Goal: Communication & Community: Answer question/provide support

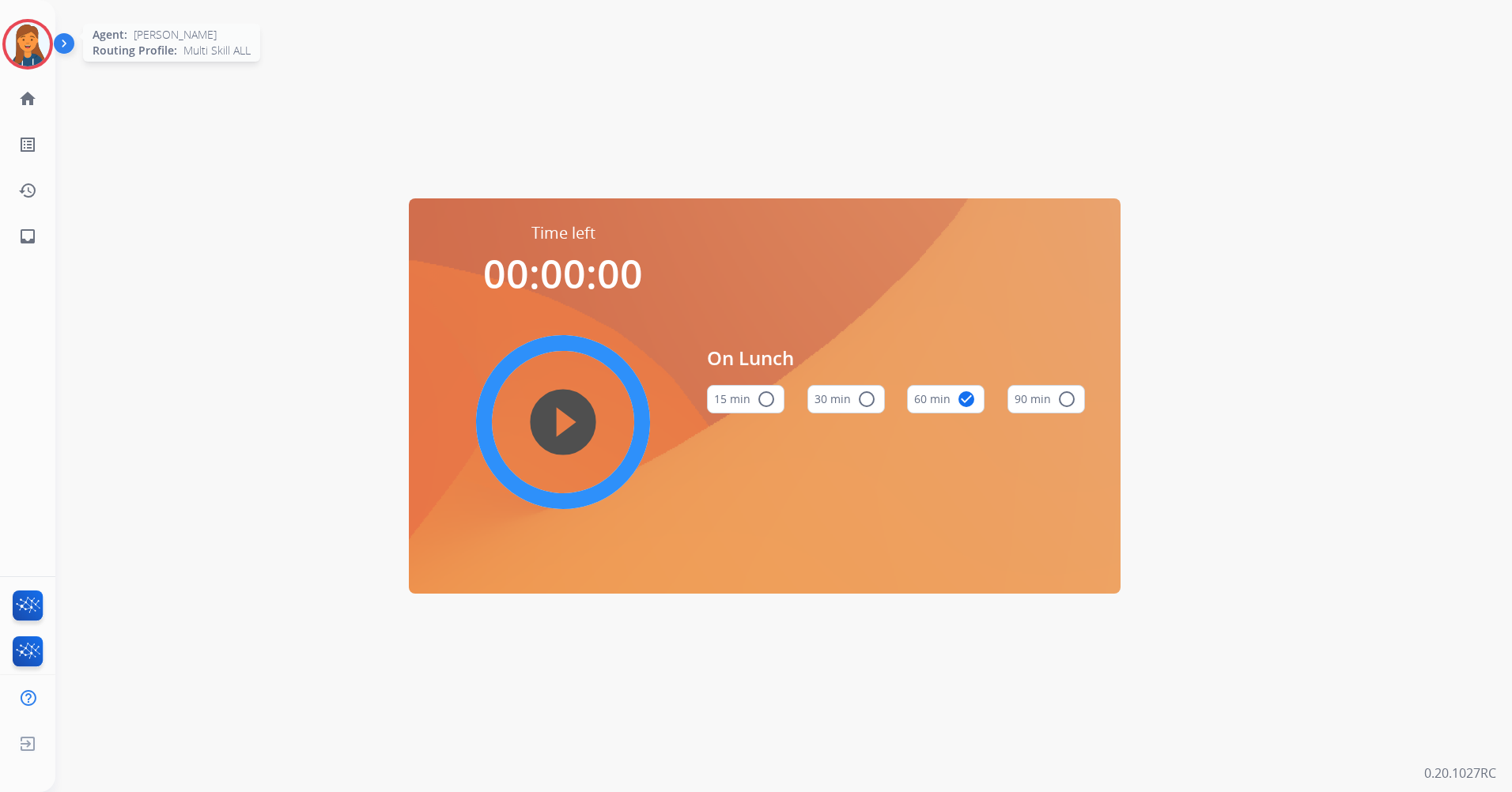
click at [35, 53] on img at bounding box center [27, 43] width 44 height 44
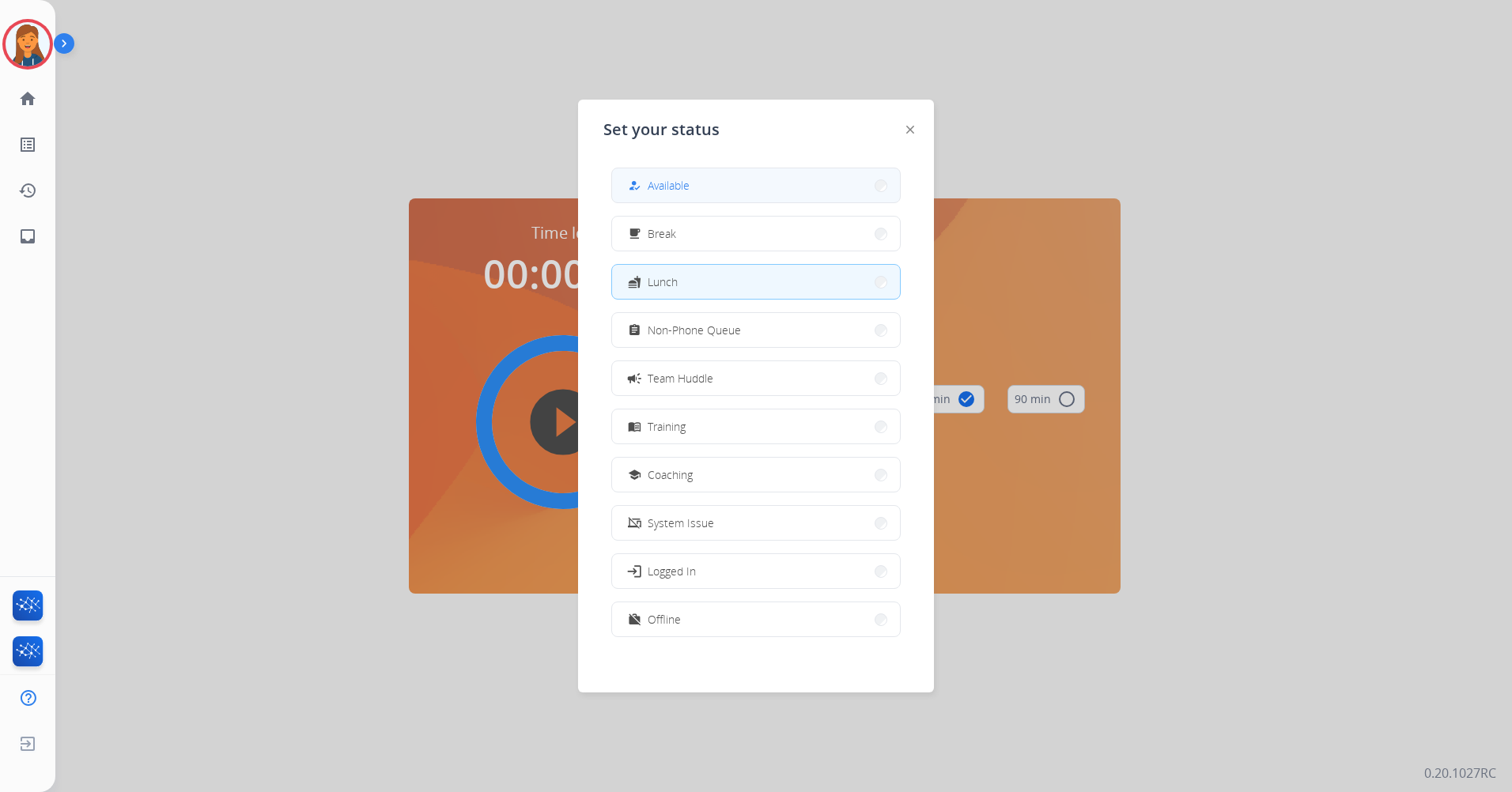
click at [814, 192] on button "how_to_reg Available" at bounding box center [756, 185] width 288 height 34
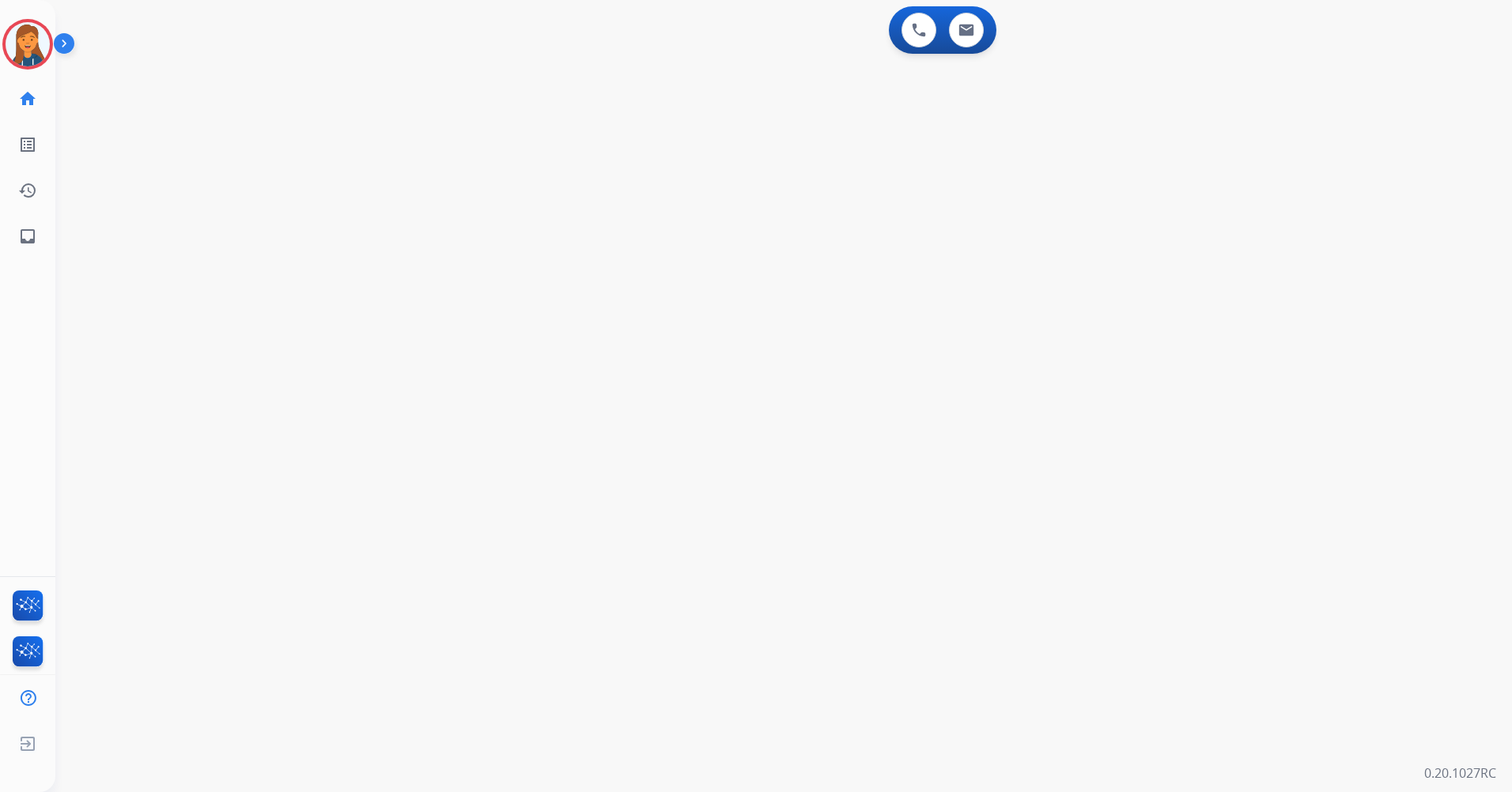
click at [814, 192] on div "0 Voice Interactions 0 Email Interactions swap_horiz Break voice bridge close_f…" at bounding box center [783, 396] width 1456 height 792
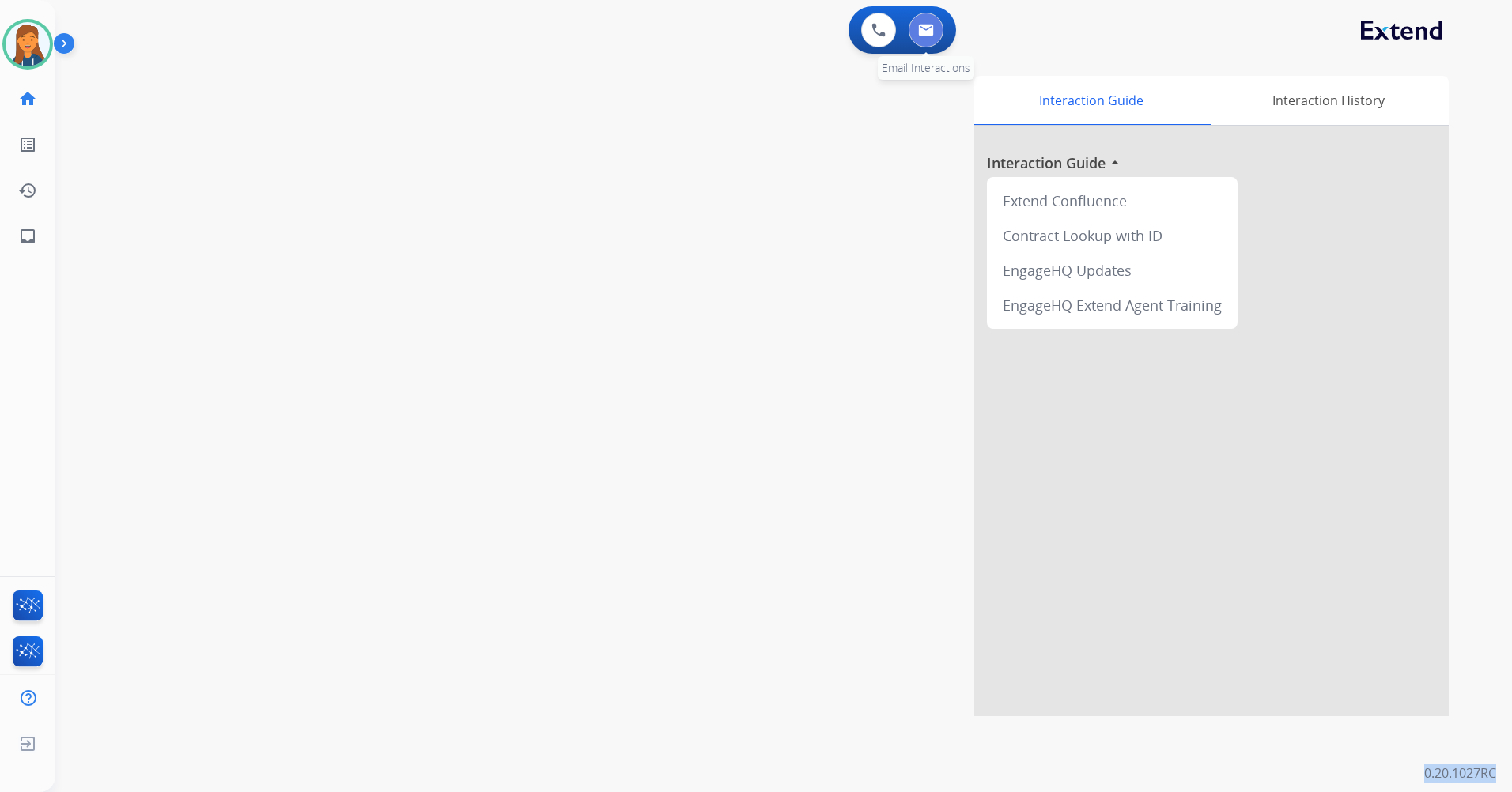
click at [923, 18] on button at bounding box center [926, 30] width 34 height 34
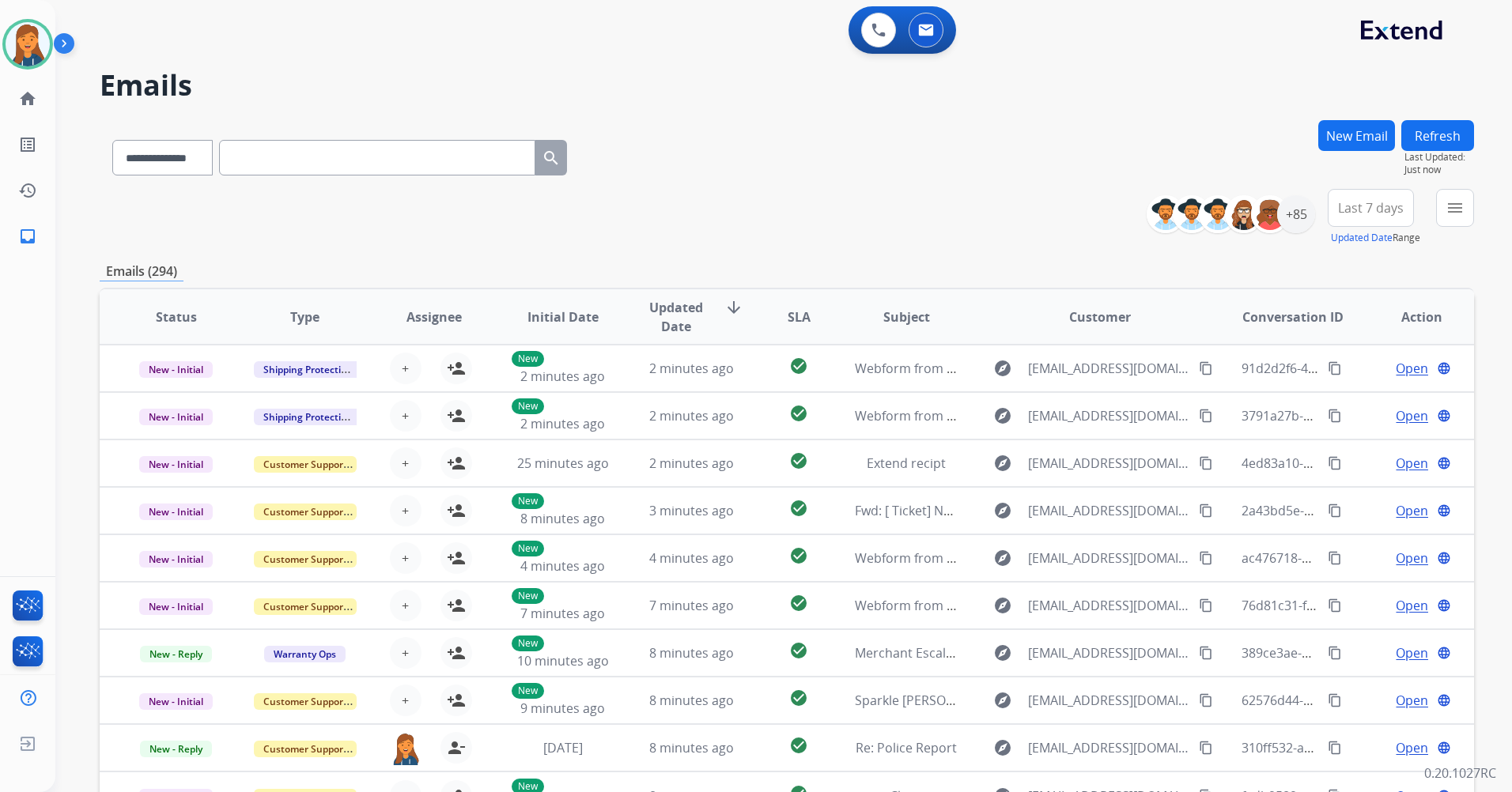
click at [1356, 217] on button "Last 7 days" at bounding box center [1370, 208] width 86 height 38
click at [1332, 395] on div "Last 90 days" at bounding box center [1366, 400] width 87 height 24
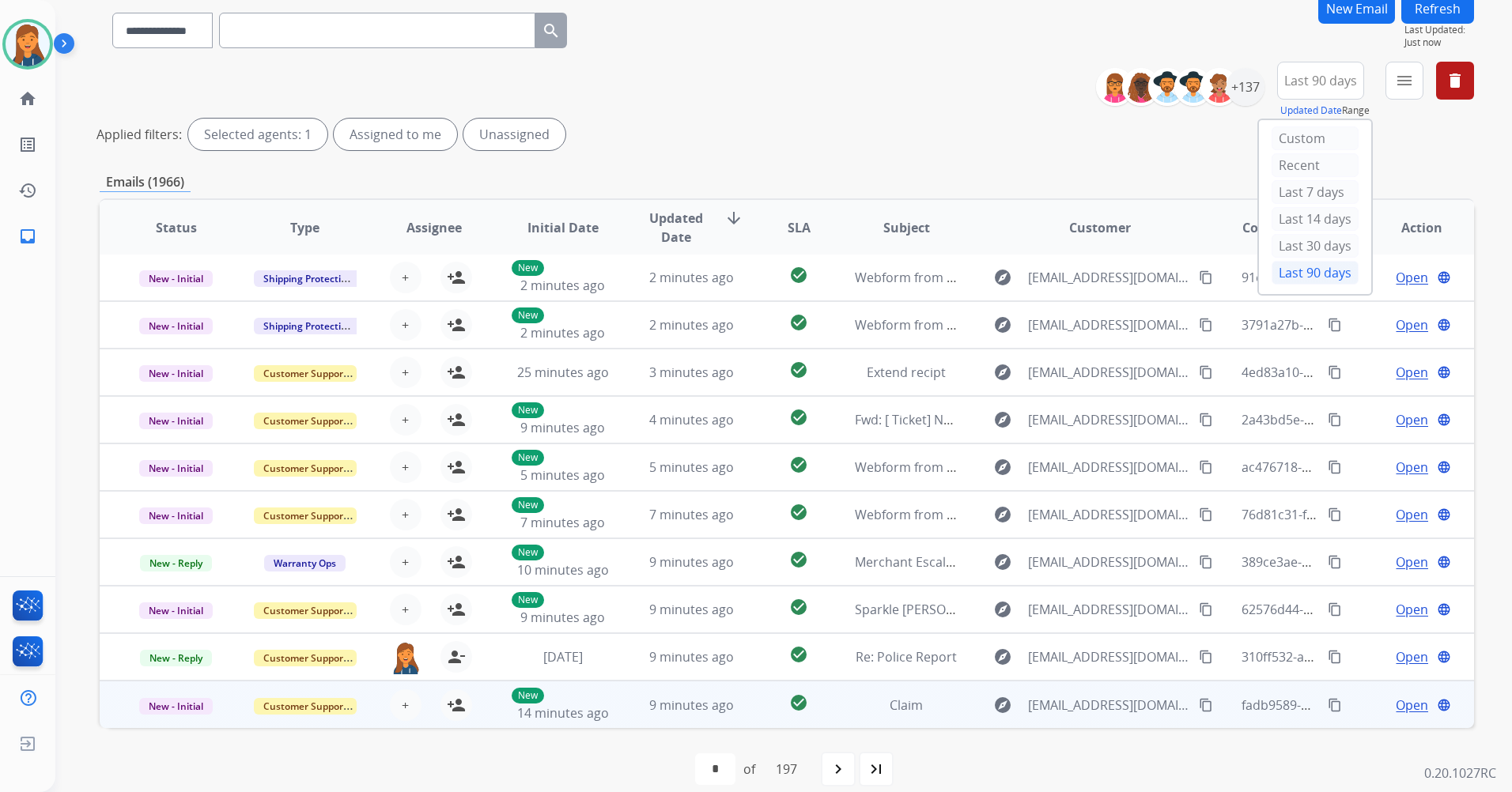
scroll to position [146, 0]
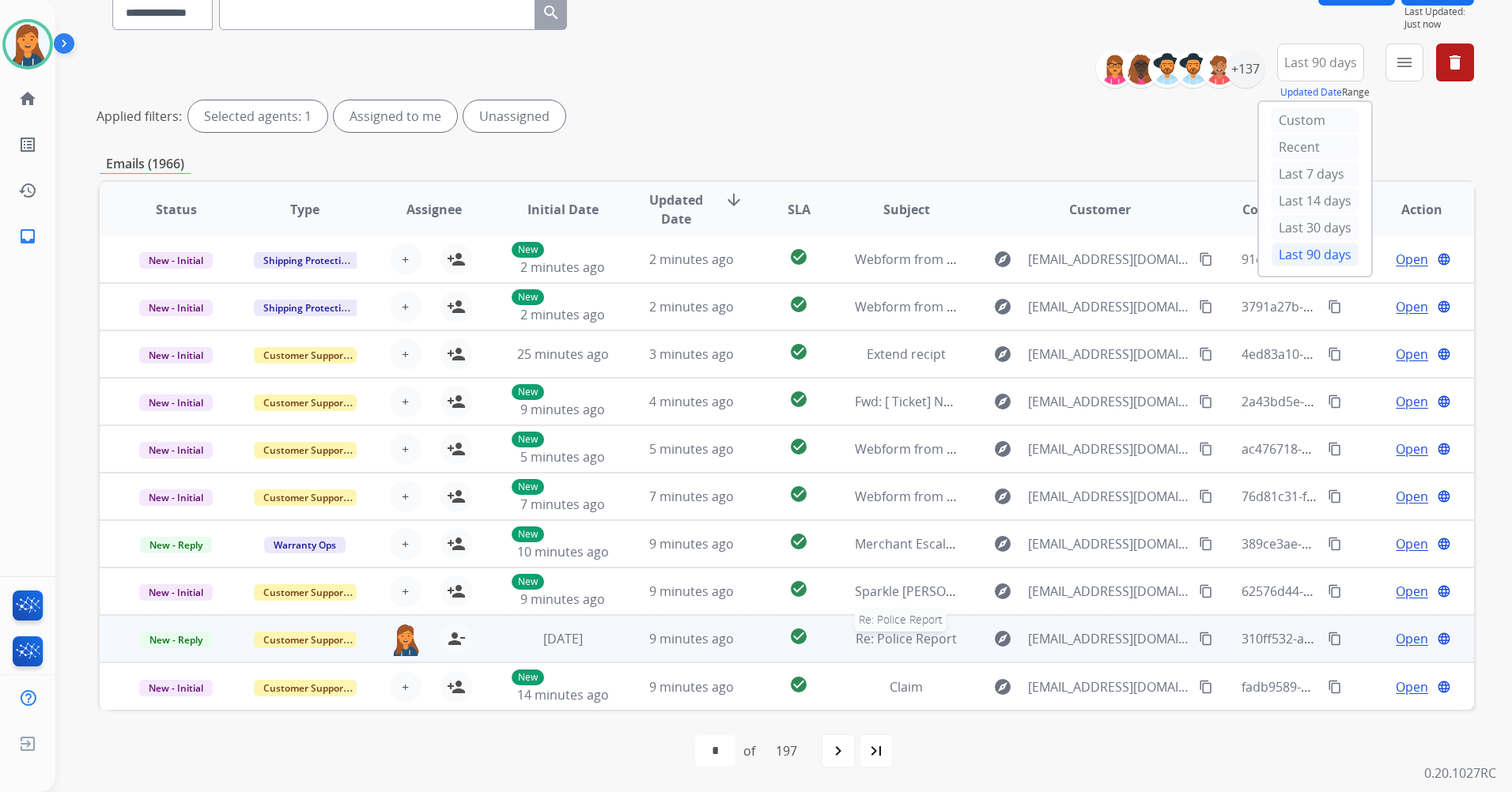
click at [903, 644] on span "Re: Police Report" at bounding box center [906, 638] width 101 height 17
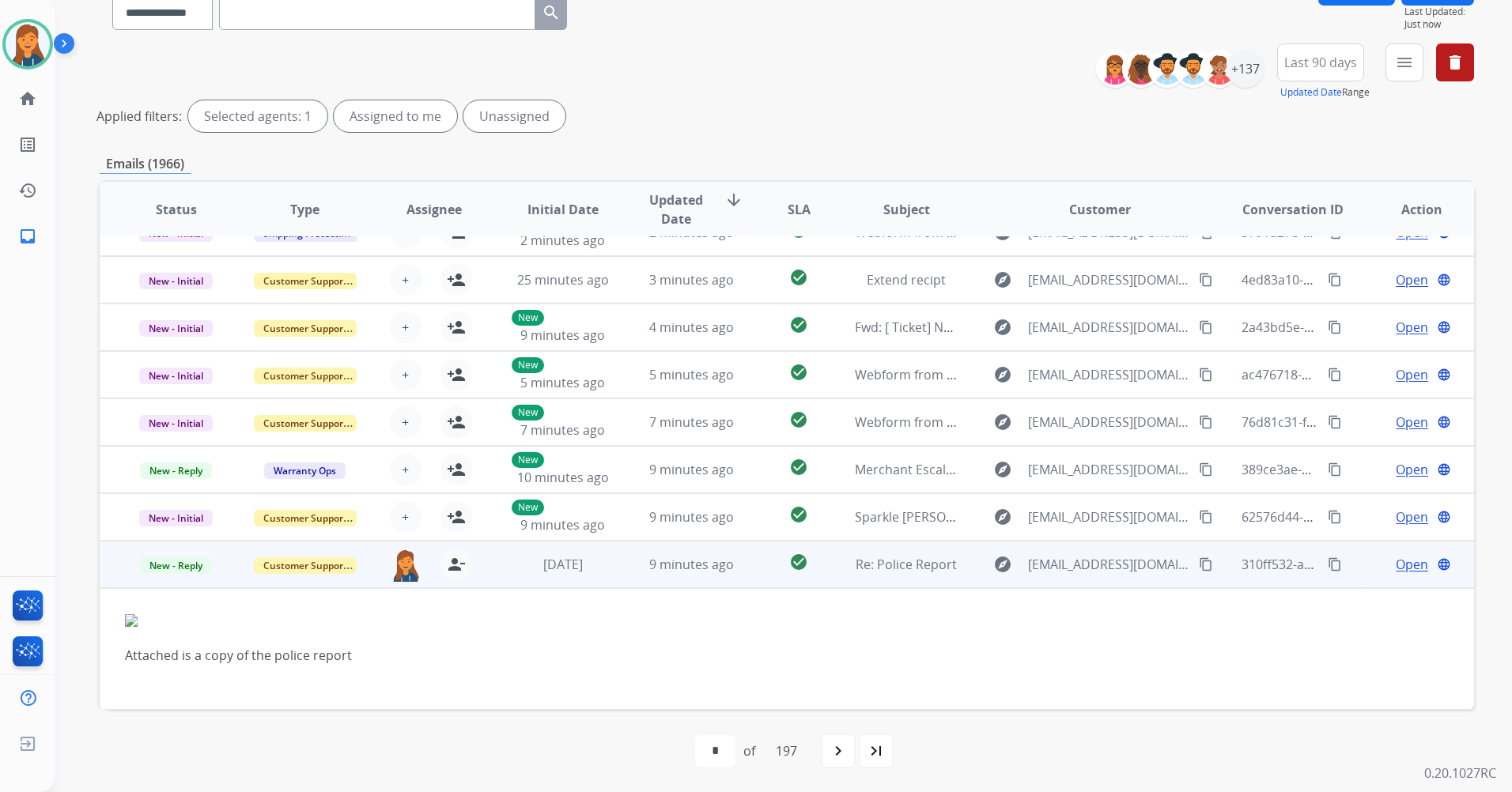
scroll to position [123, 0]
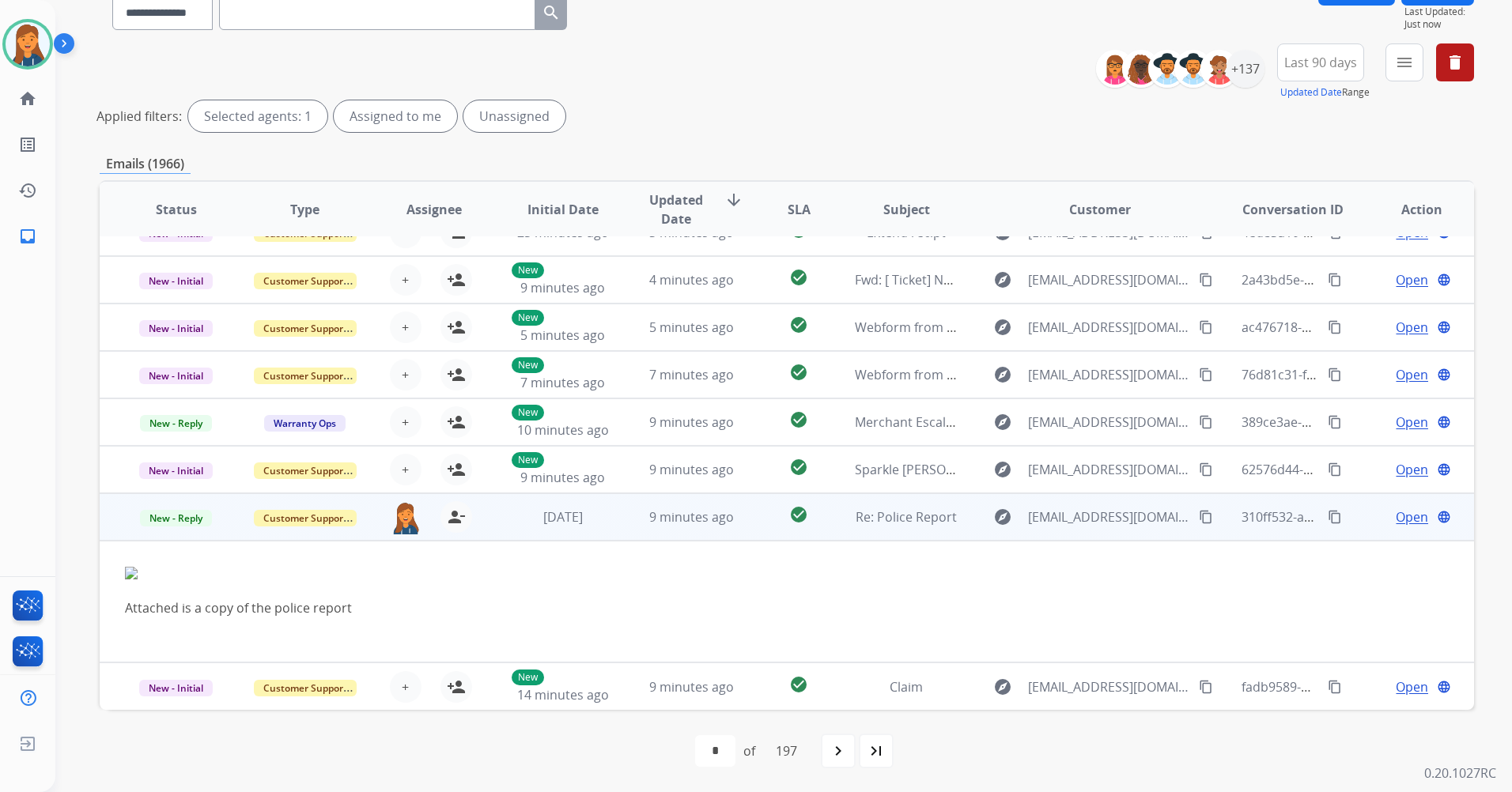
click at [1400, 516] on span "Open" at bounding box center [1412, 516] width 33 height 19
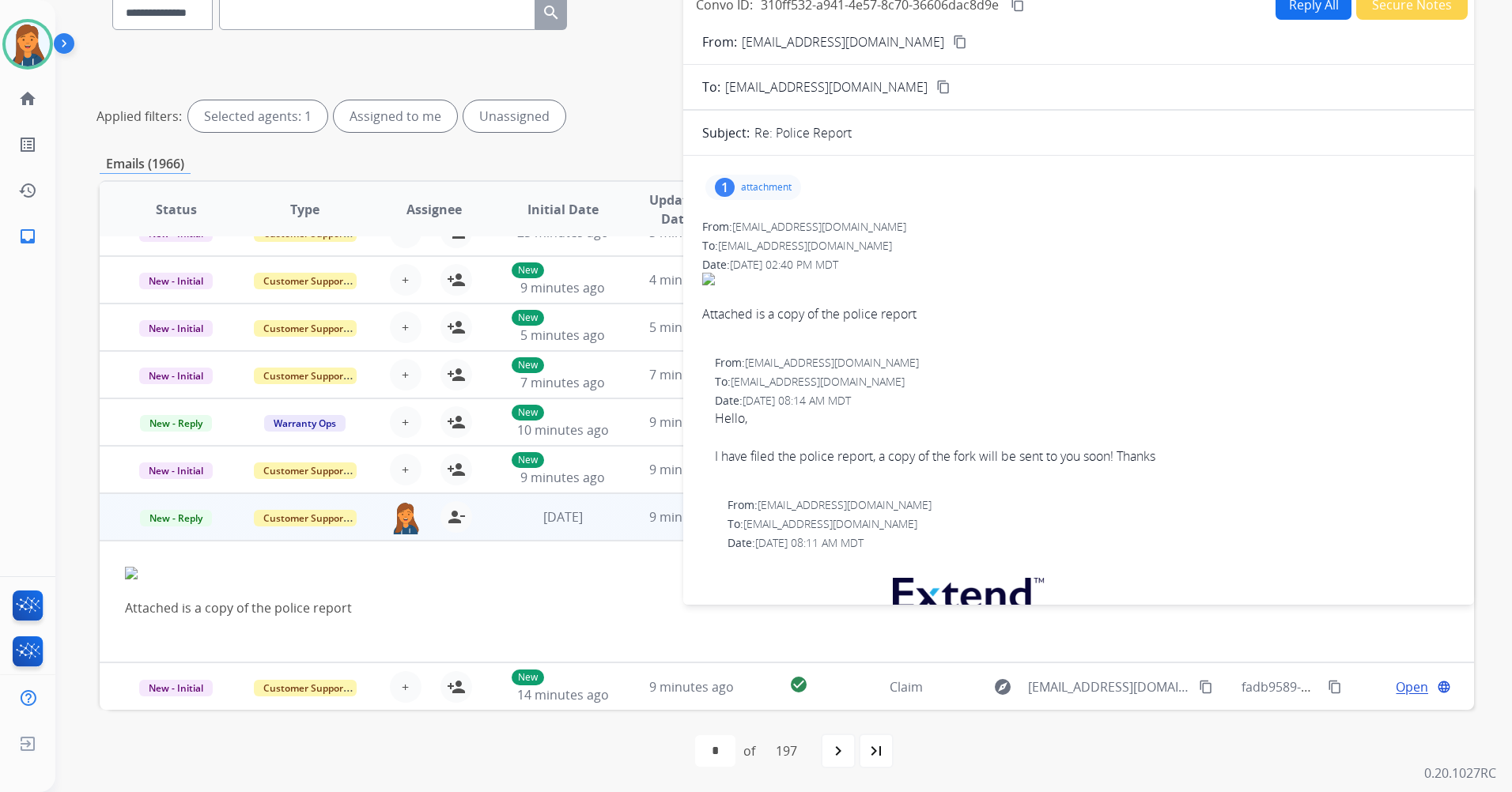
click at [953, 40] on mat-icon "content_copy" at bounding box center [960, 42] width 14 height 14
click at [752, 198] on div "1 attachment" at bounding box center [753, 187] width 96 height 25
click at [762, 218] on div at bounding box center [757, 227] width 79 height 55
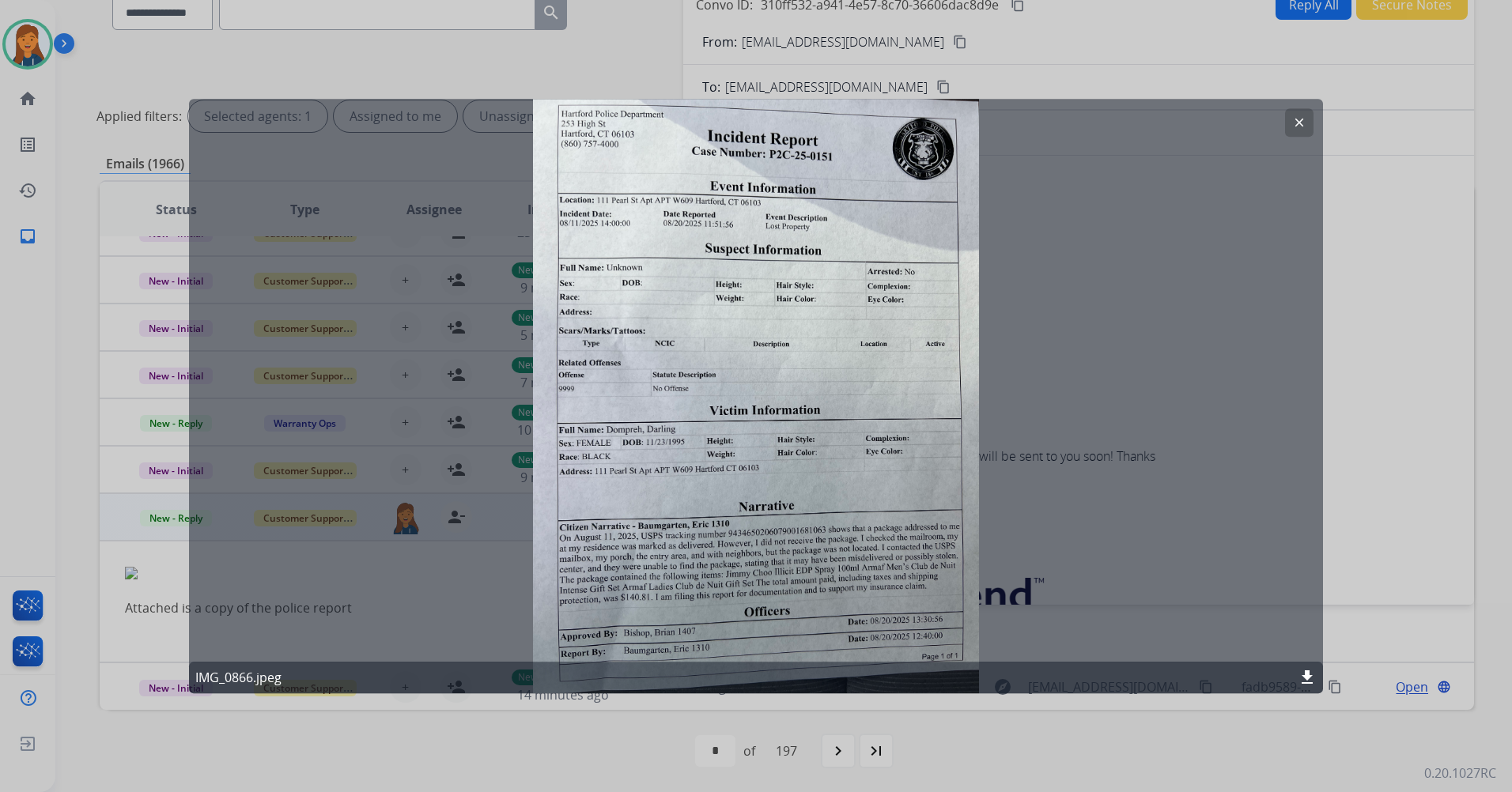
click at [638, 42] on div at bounding box center [756, 396] width 1512 height 792
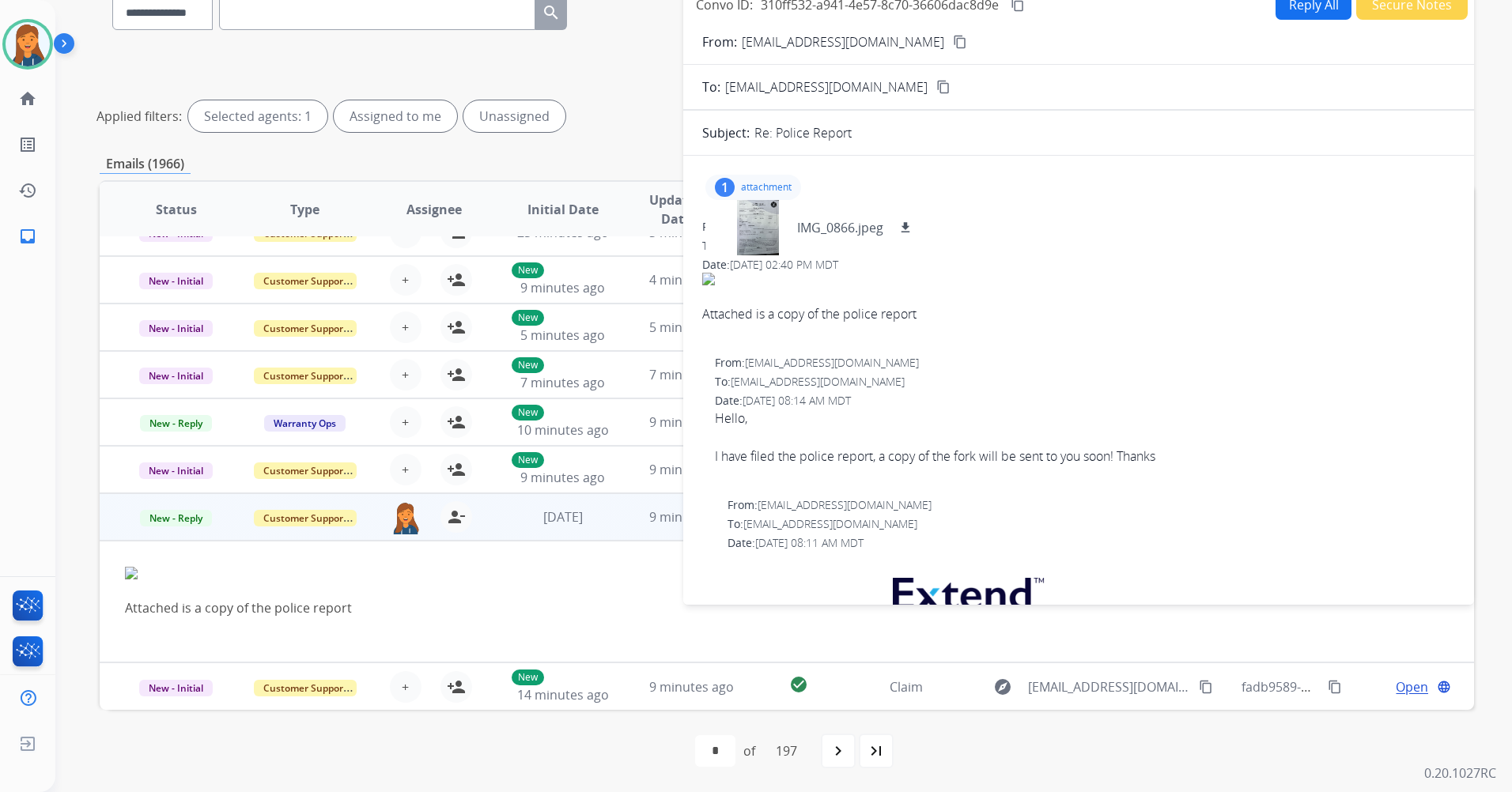
scroll to position [0, 0]
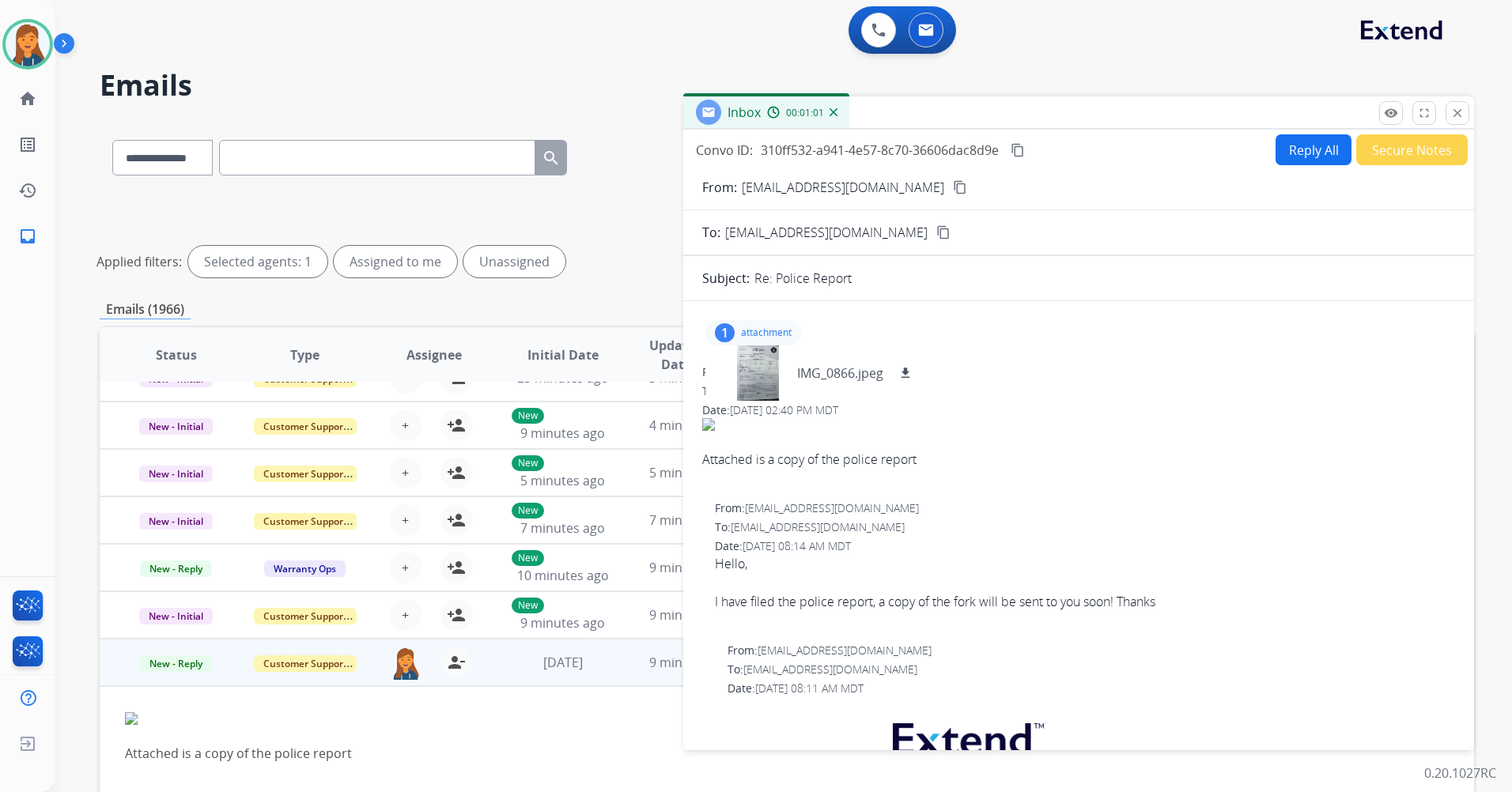
click at [621, 135] on div "**********" at bounding box center [787, 155] width 1375 height 69
click at [867, 34] on button at bounding box center [878, 30] width 34 height 34
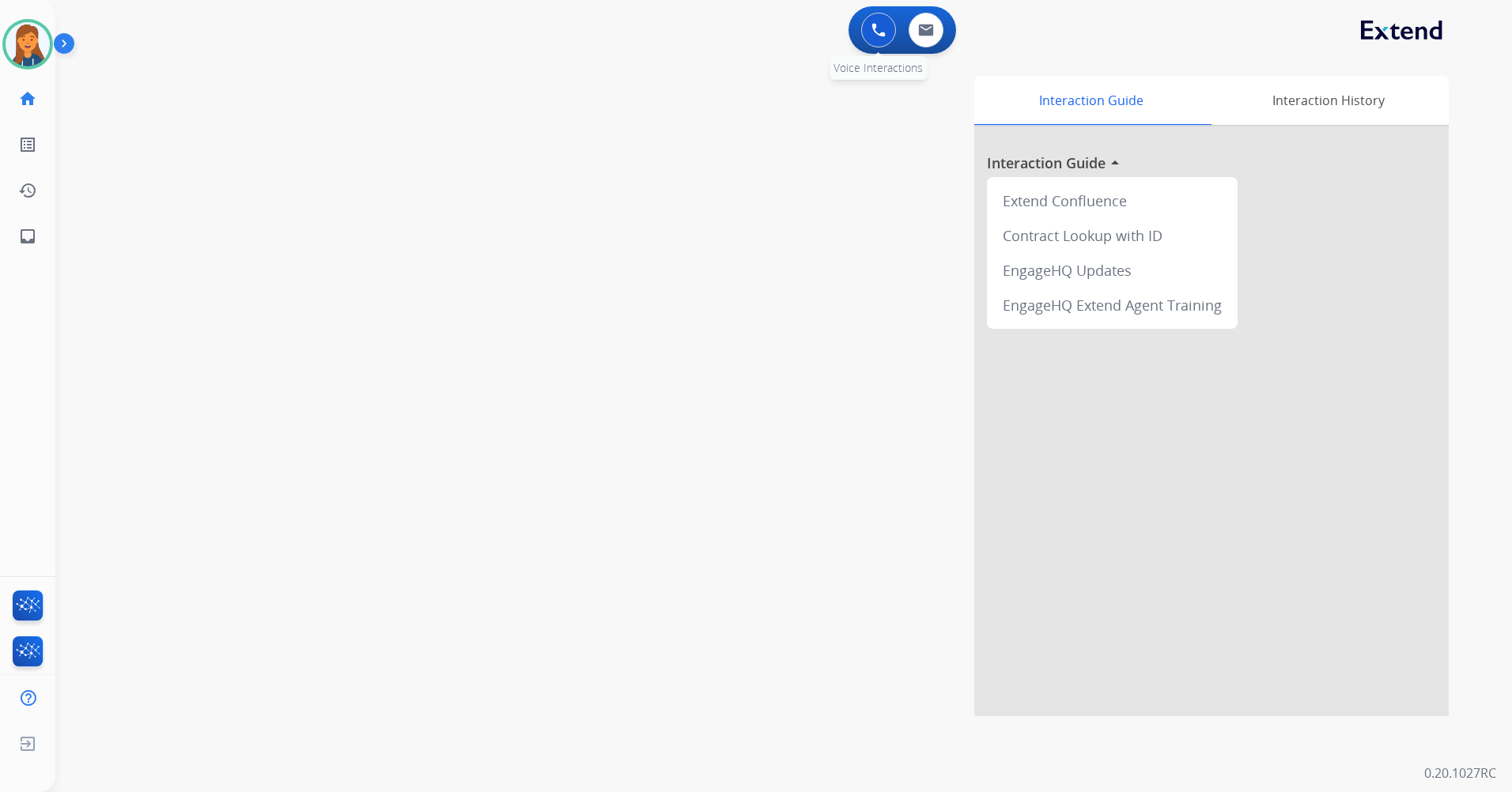
click at [884, 31] on img at bounding box center [878, 30] width 14 height 14
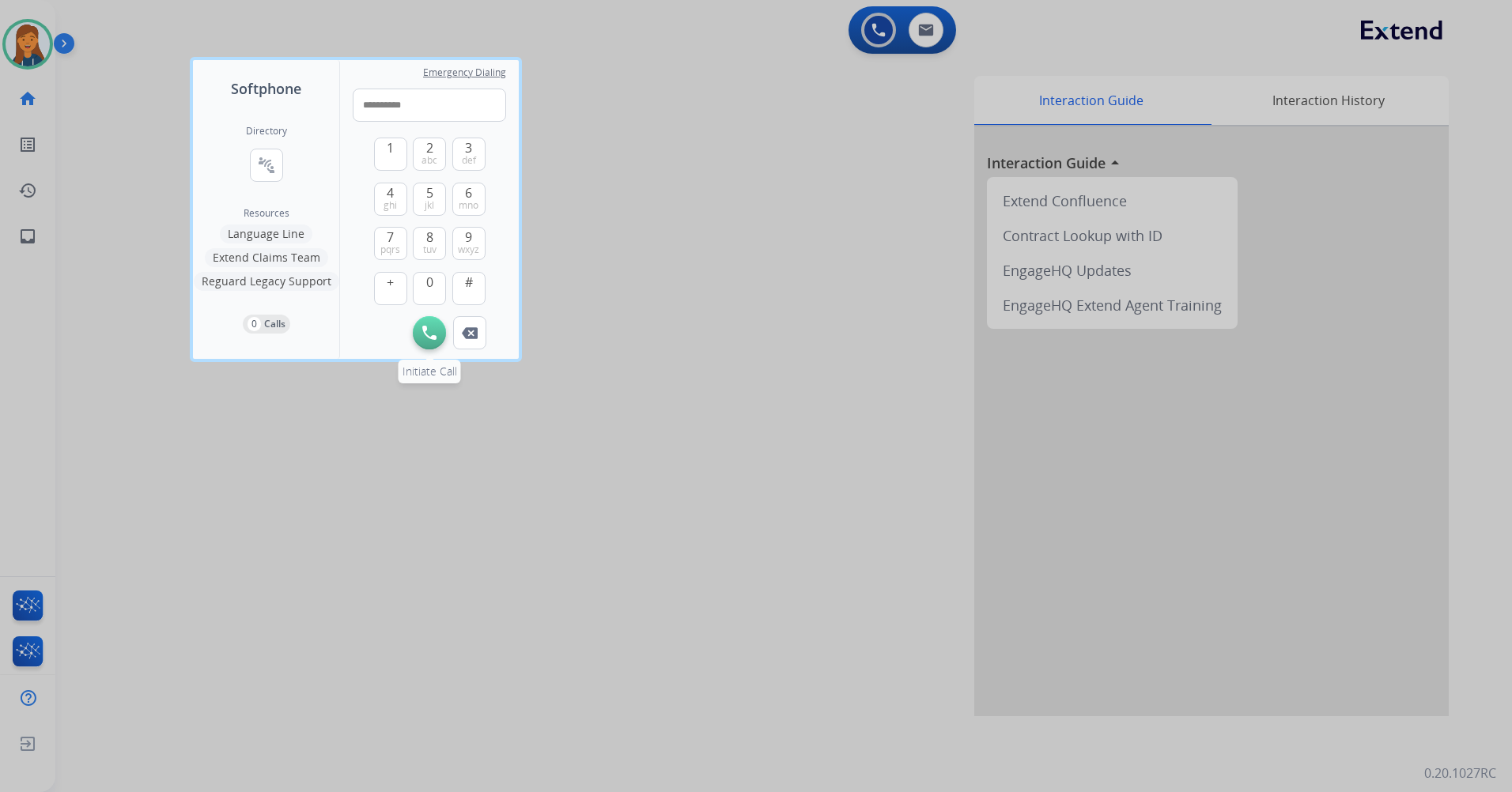
type input "**********"
click at [435, 334] on img at bounding box center [430, 333] width 14 height 14
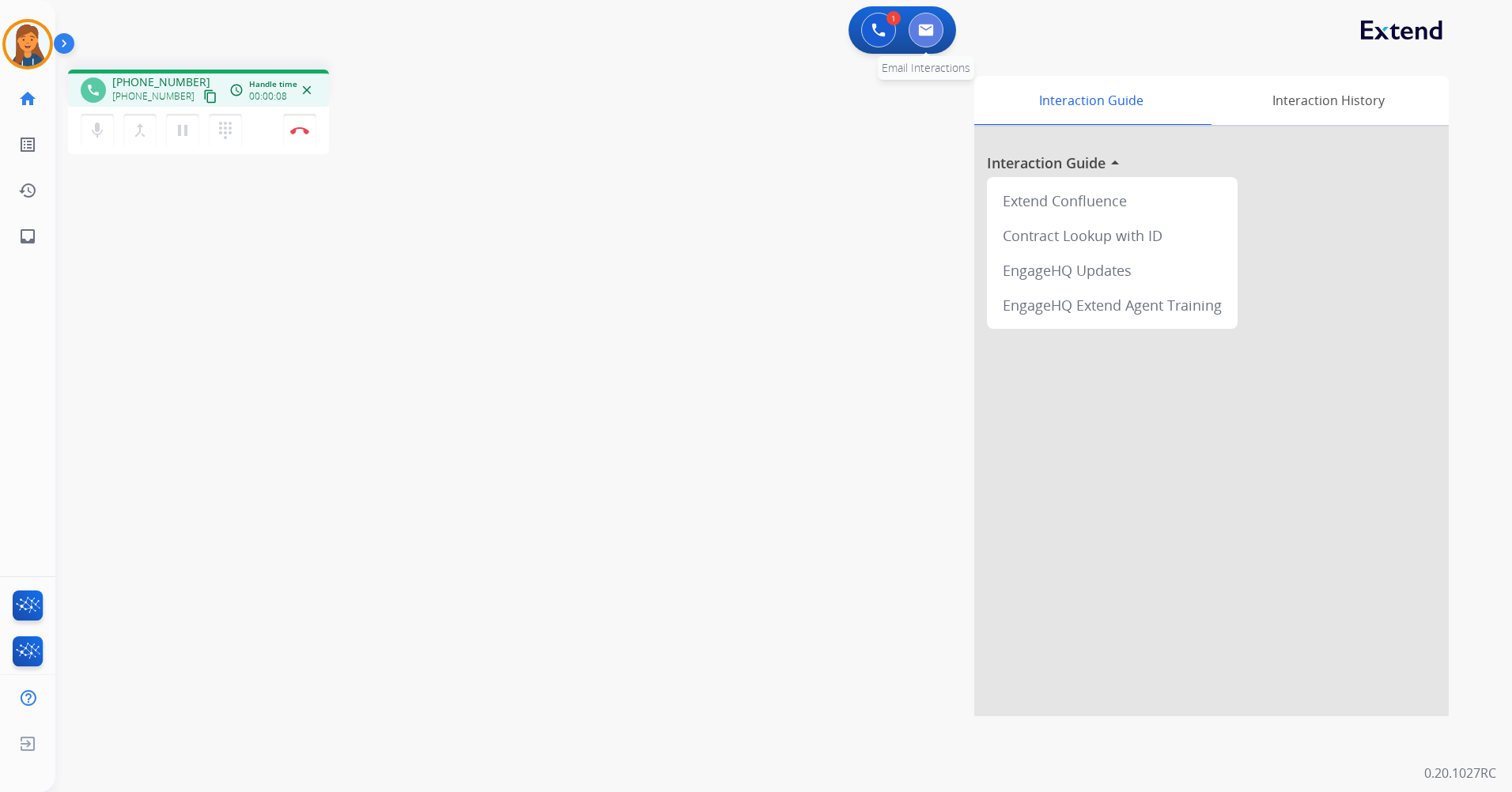
click at [936, 29] on button at bounding box center [926, 30] width 34 height 34
select select "**********"
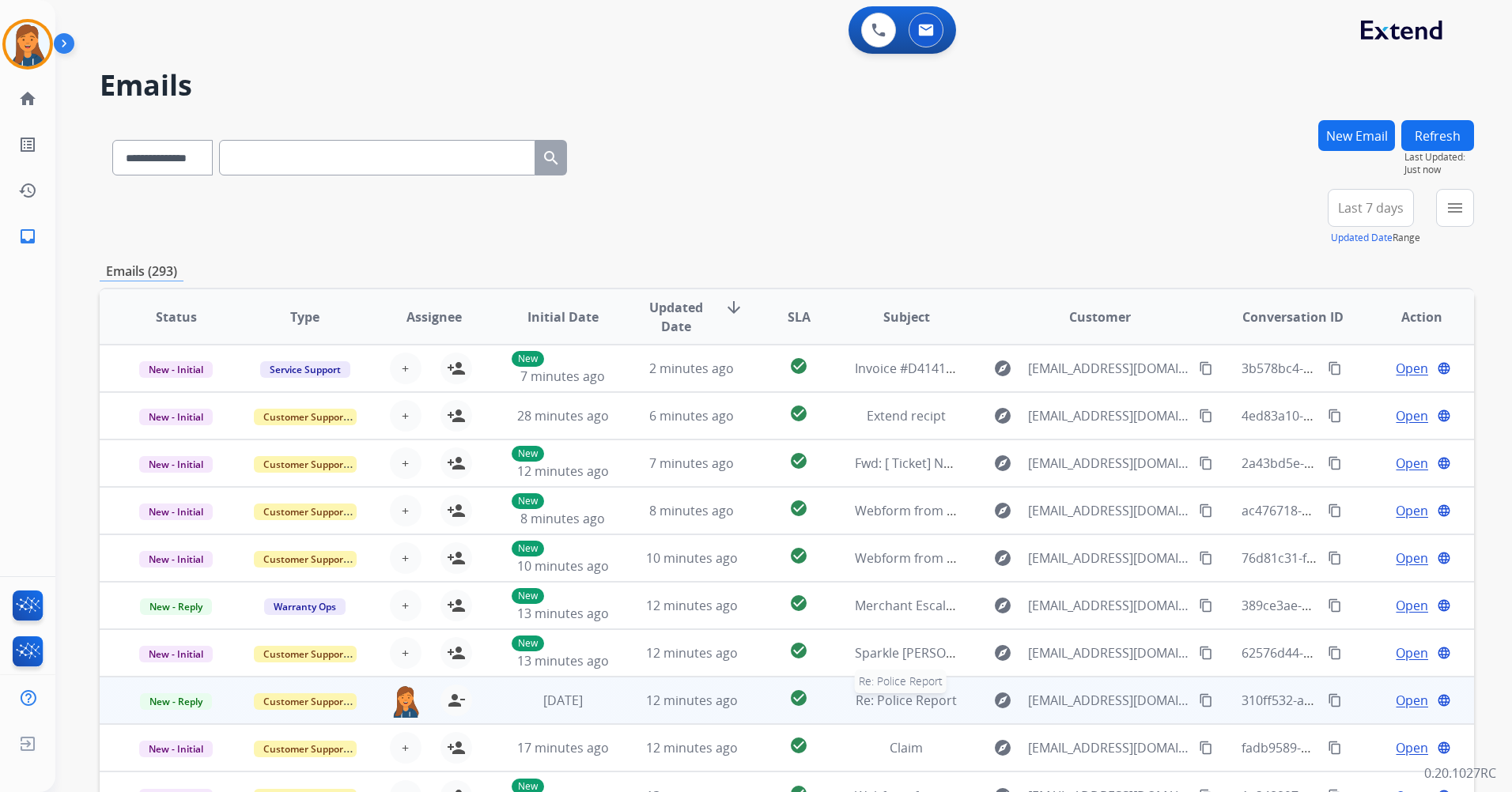
click at [895, 706] on span "Re: Police Report" at bounding box center [906, 700] width 101 height 17
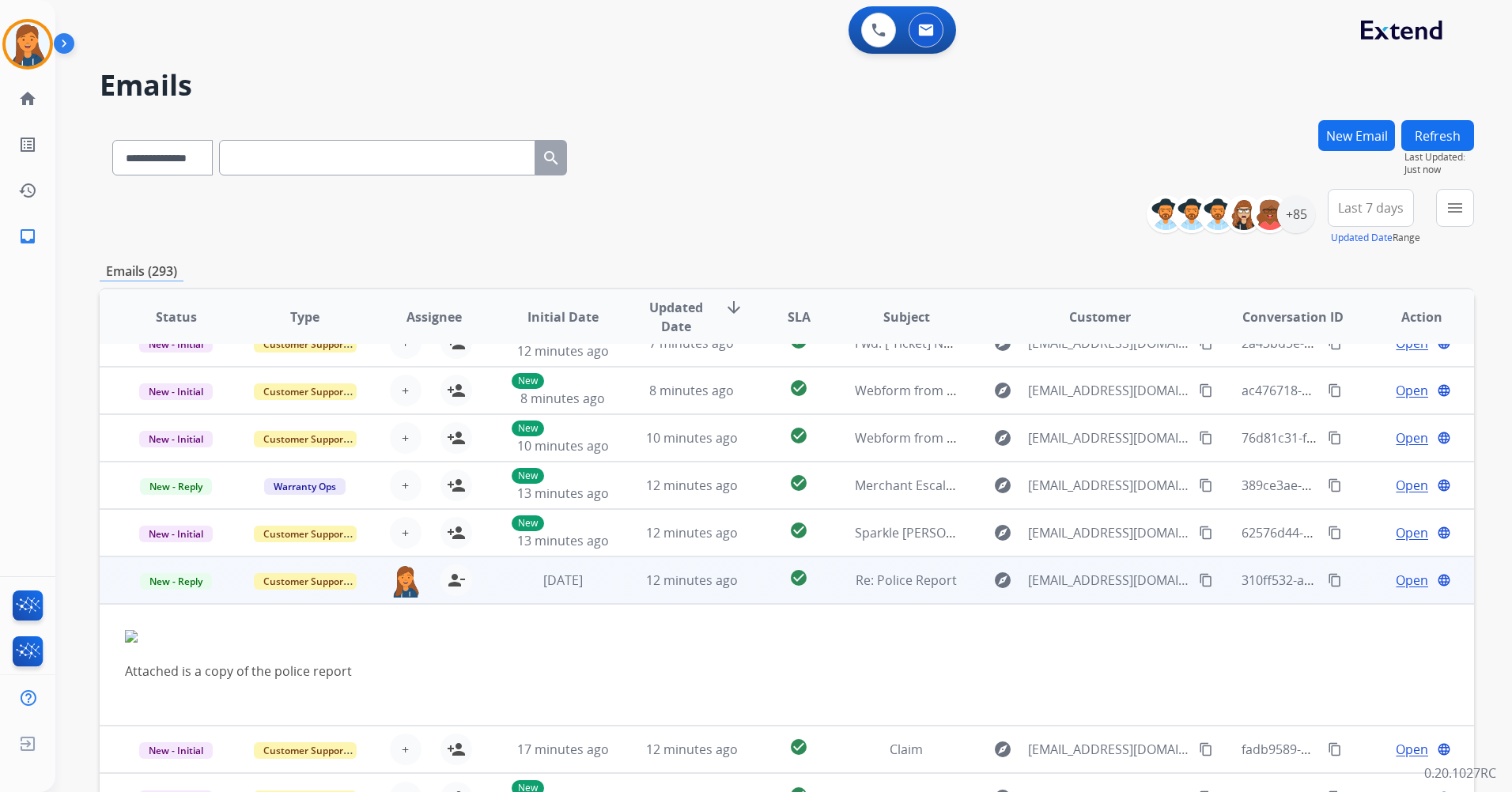
scroll to position [123, 0]
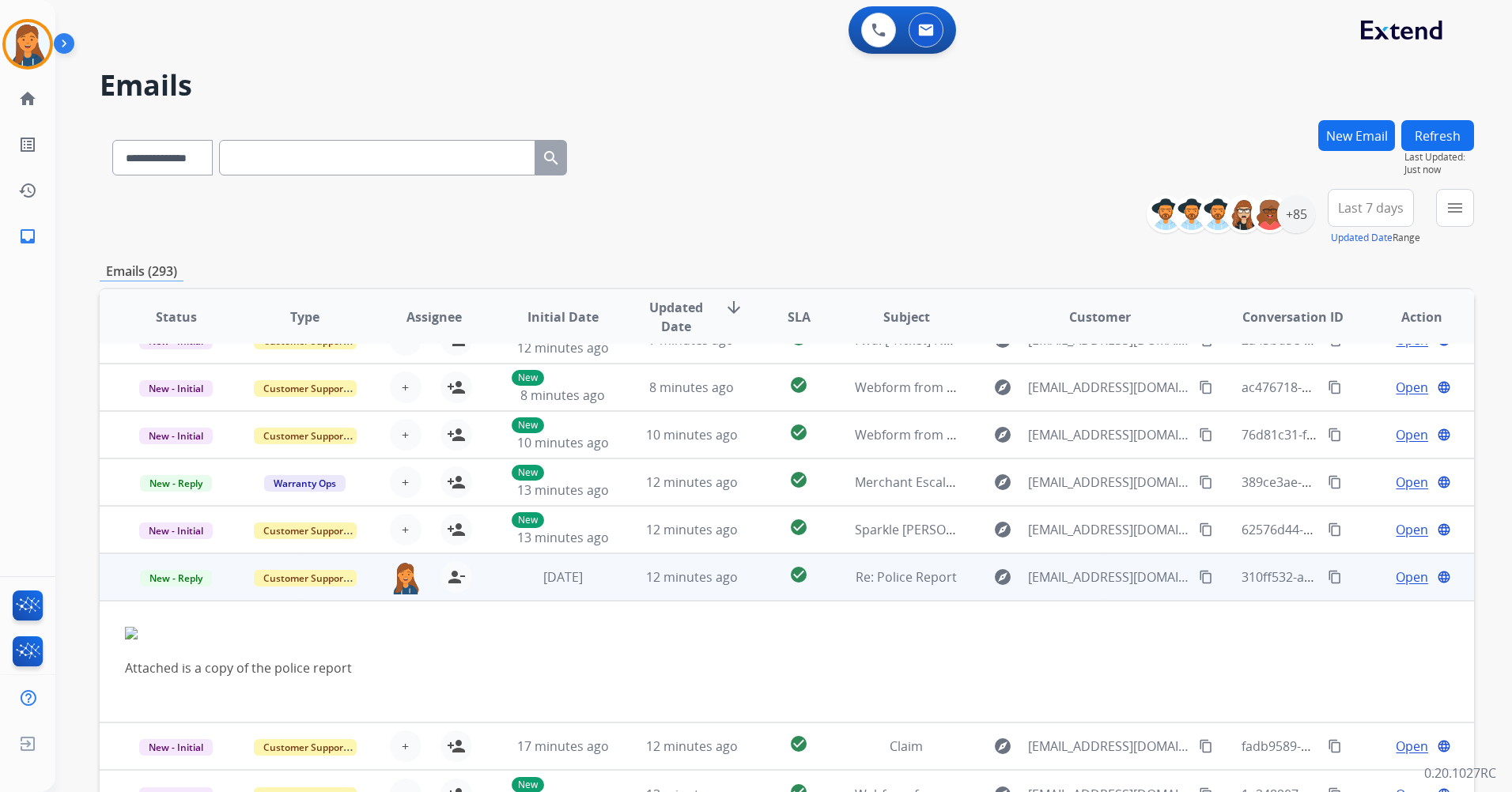
click at [1401, 578] on span "Open" at bounding box center [1412, 577] width 33 height 19
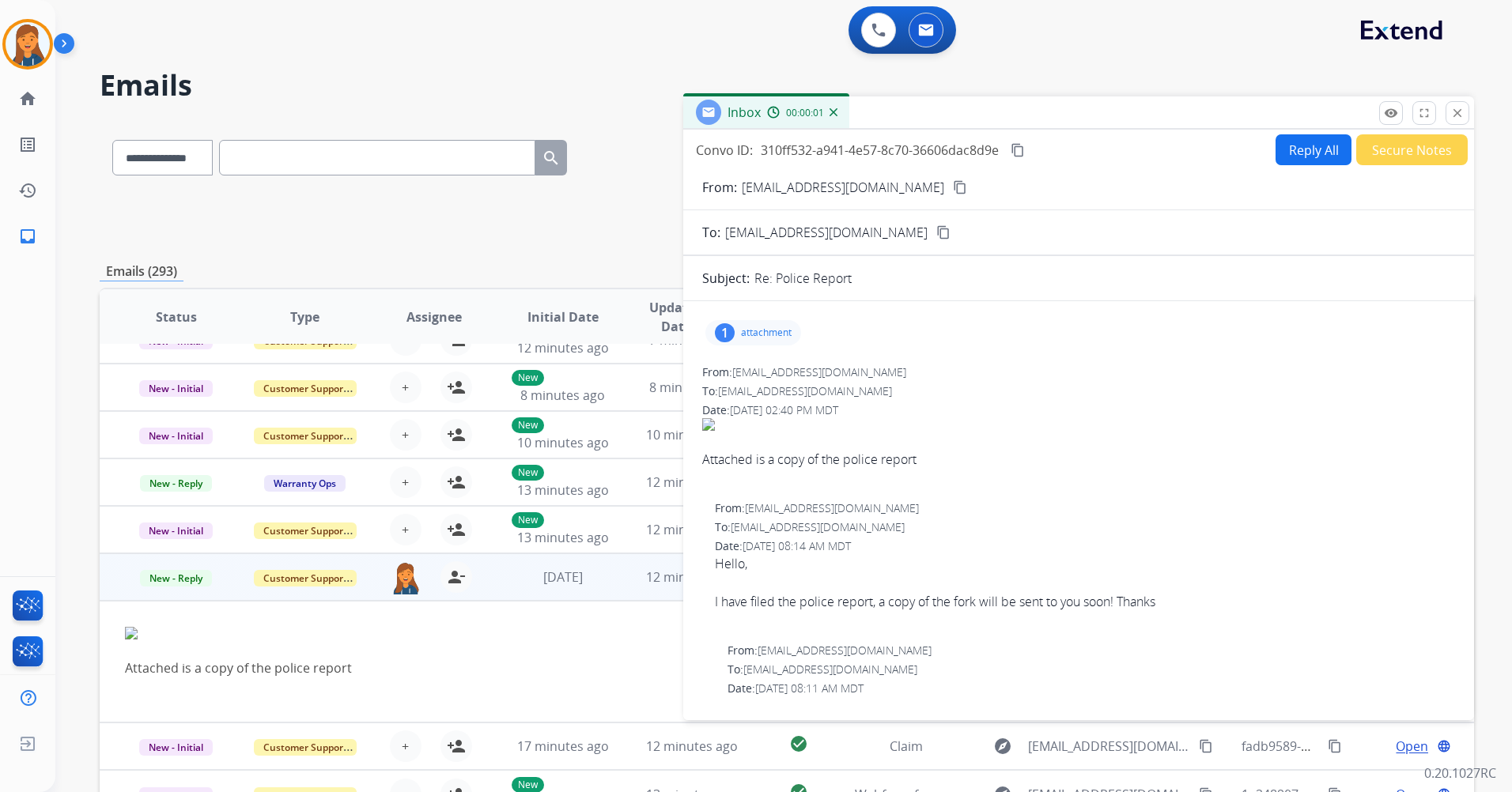
click at [746, 343] on div "1 attachment" at bounding box center [753, 333] width 96 height 25
click at [768, 370] on div at bounding box center [757, 372] width 79 height 55
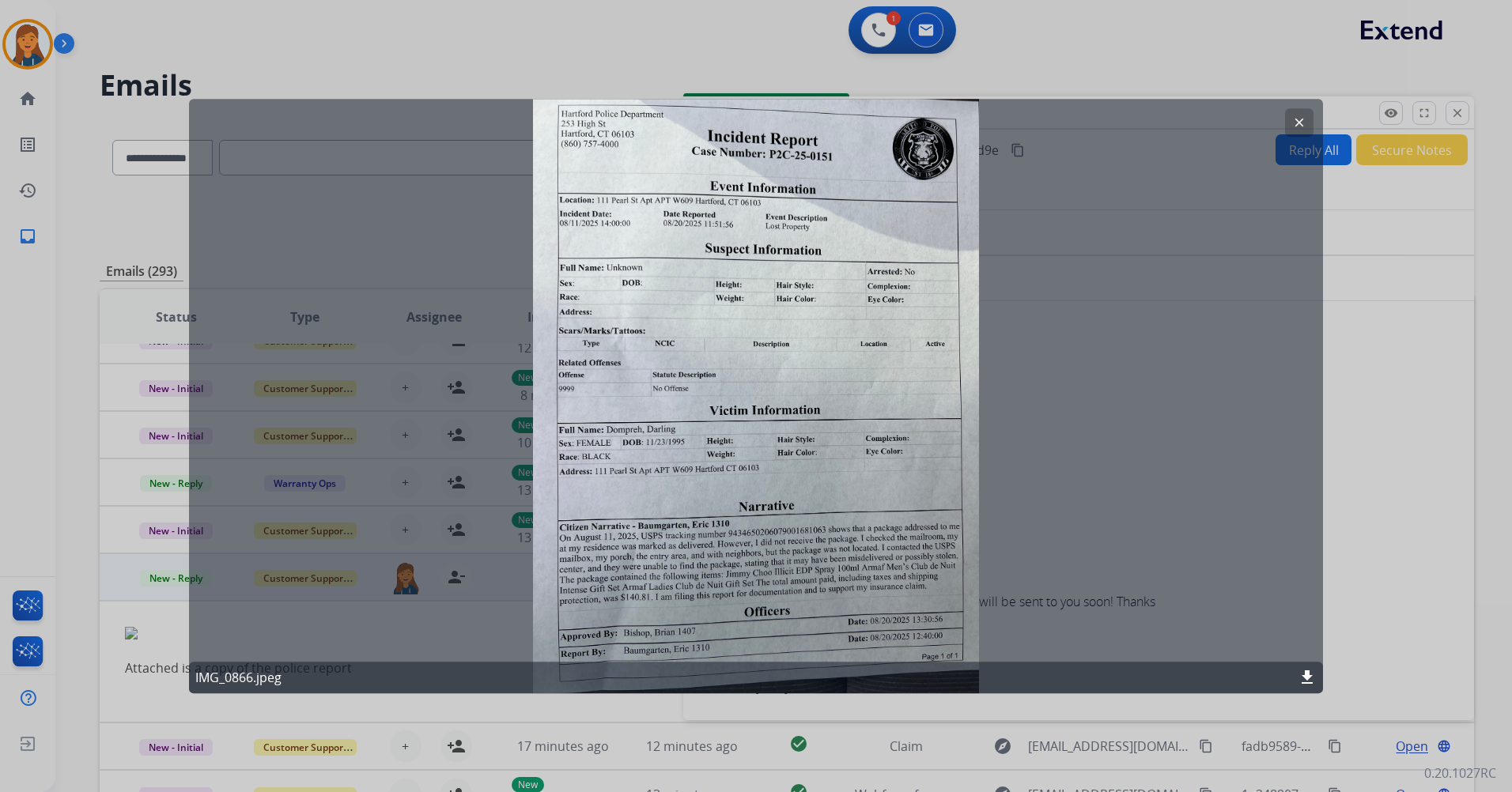
drag, startPoint x: 96, startPoint y: 193, endPoint x: 158, endPoint y: 166, distance: 67.6
click at [96, 193] on div at bounding box center [756, 396] width 1512 height 792
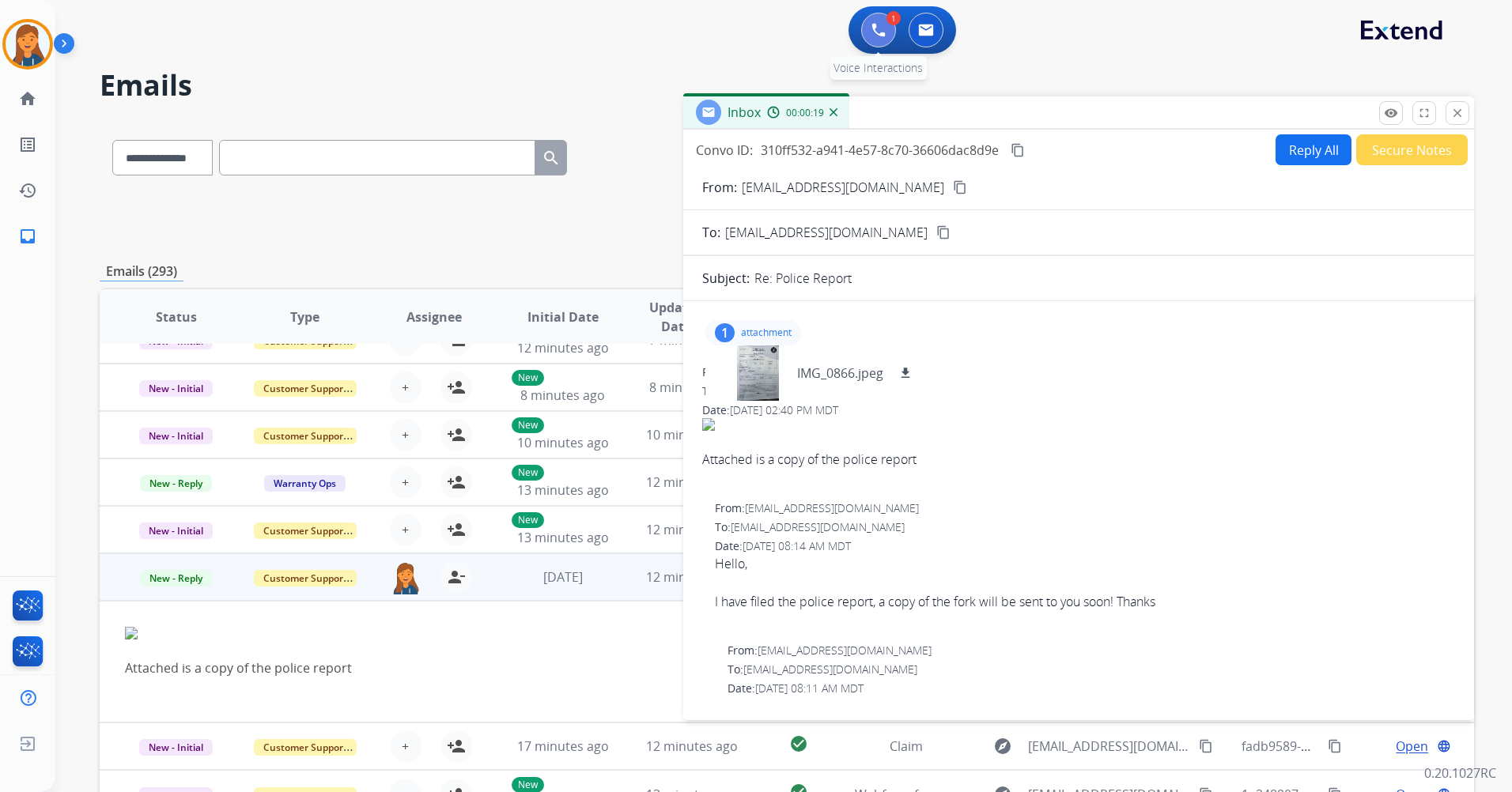
click at [885, 34] on button at bounding box center [878, 30] width 34 height 34
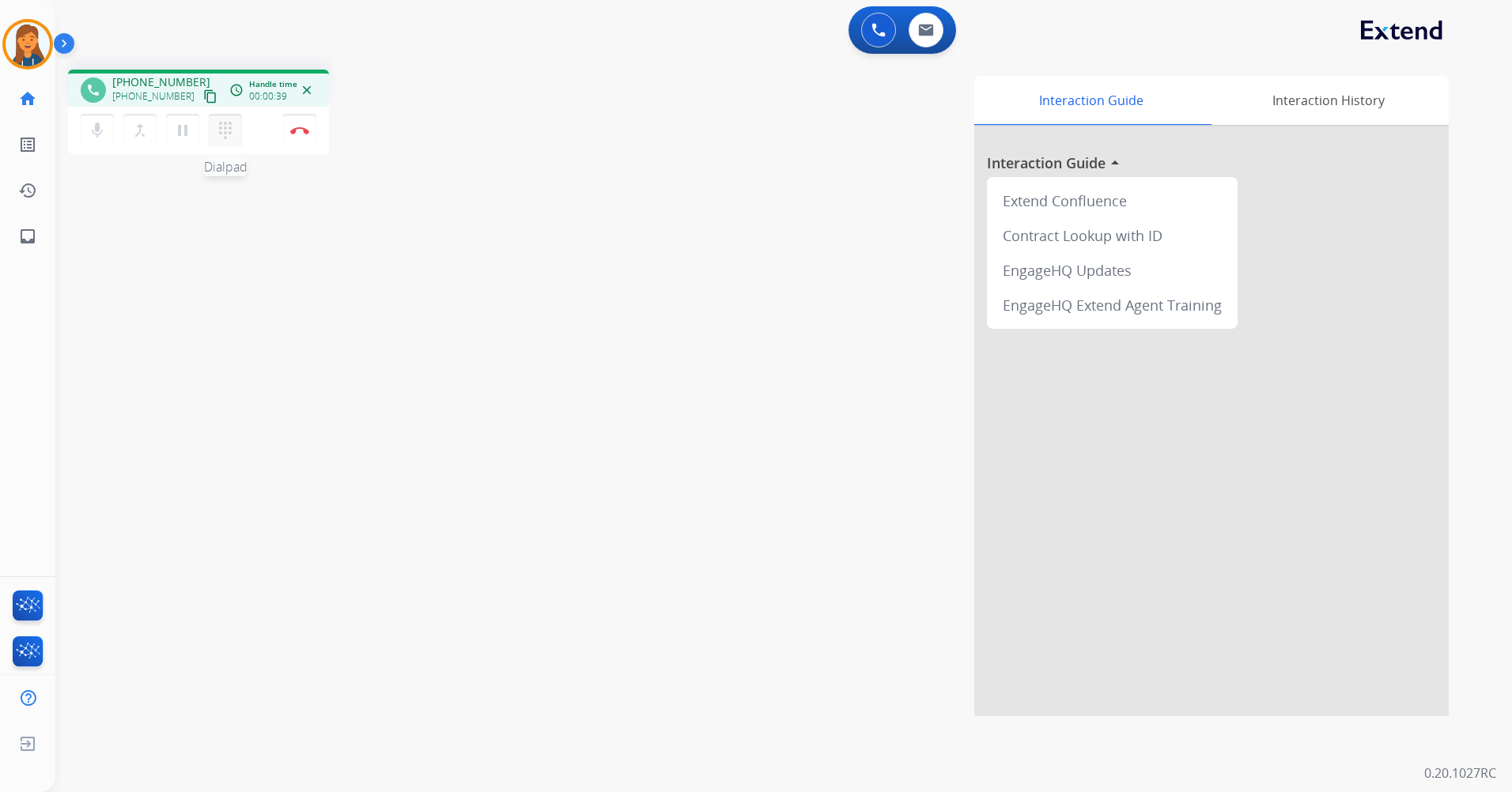
click at [226, 142] on button "dialpad Dialpad" at bounding box center [225, 130] width 33 height 33
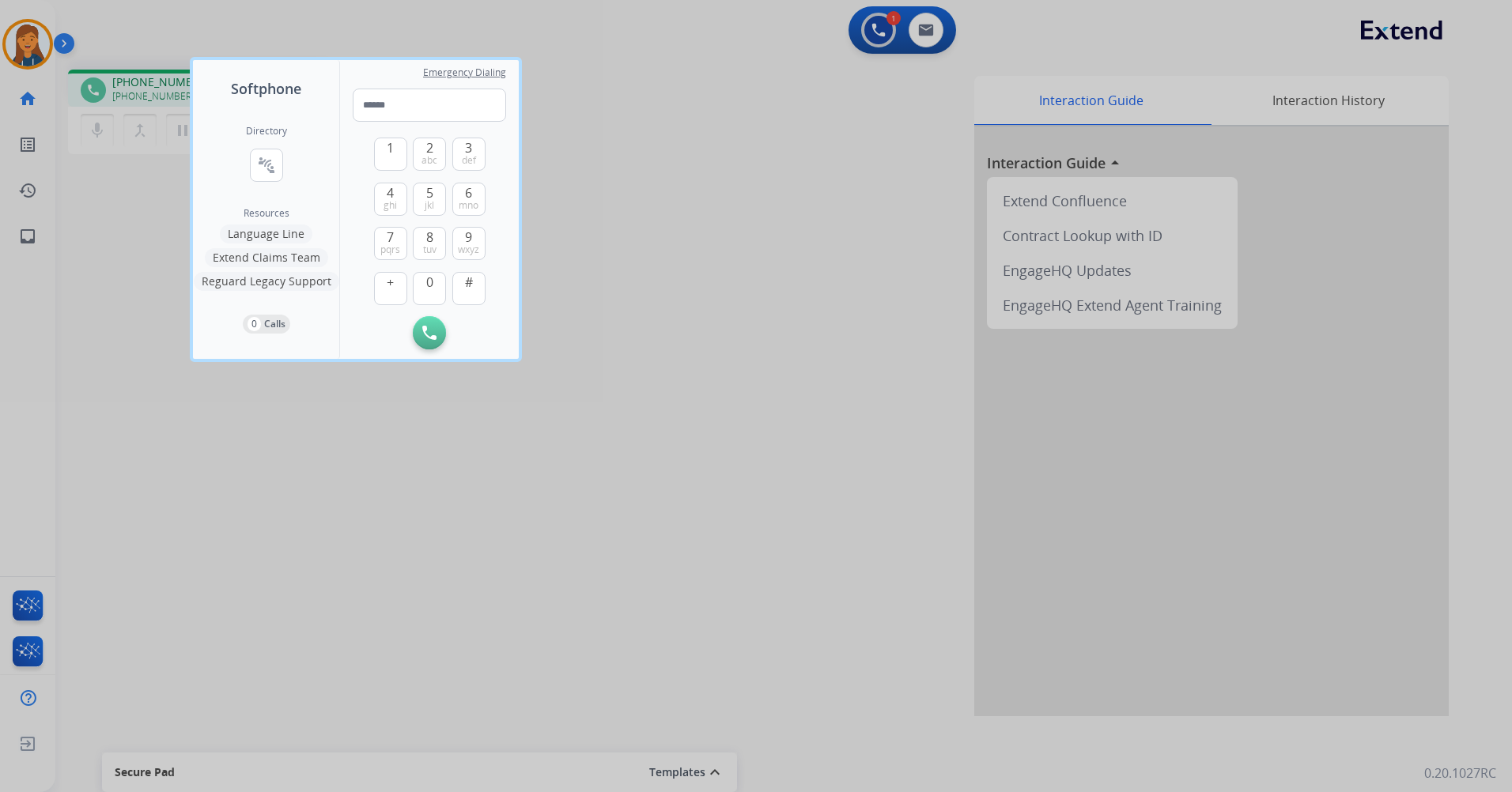
drag, startPoint x: 472, startPoint y: 476, endPoint x: 456, endPoint y: 461, distance: 21.9
click at [472, 476] on div at bounding box center [756, 396] width 1512 height 792
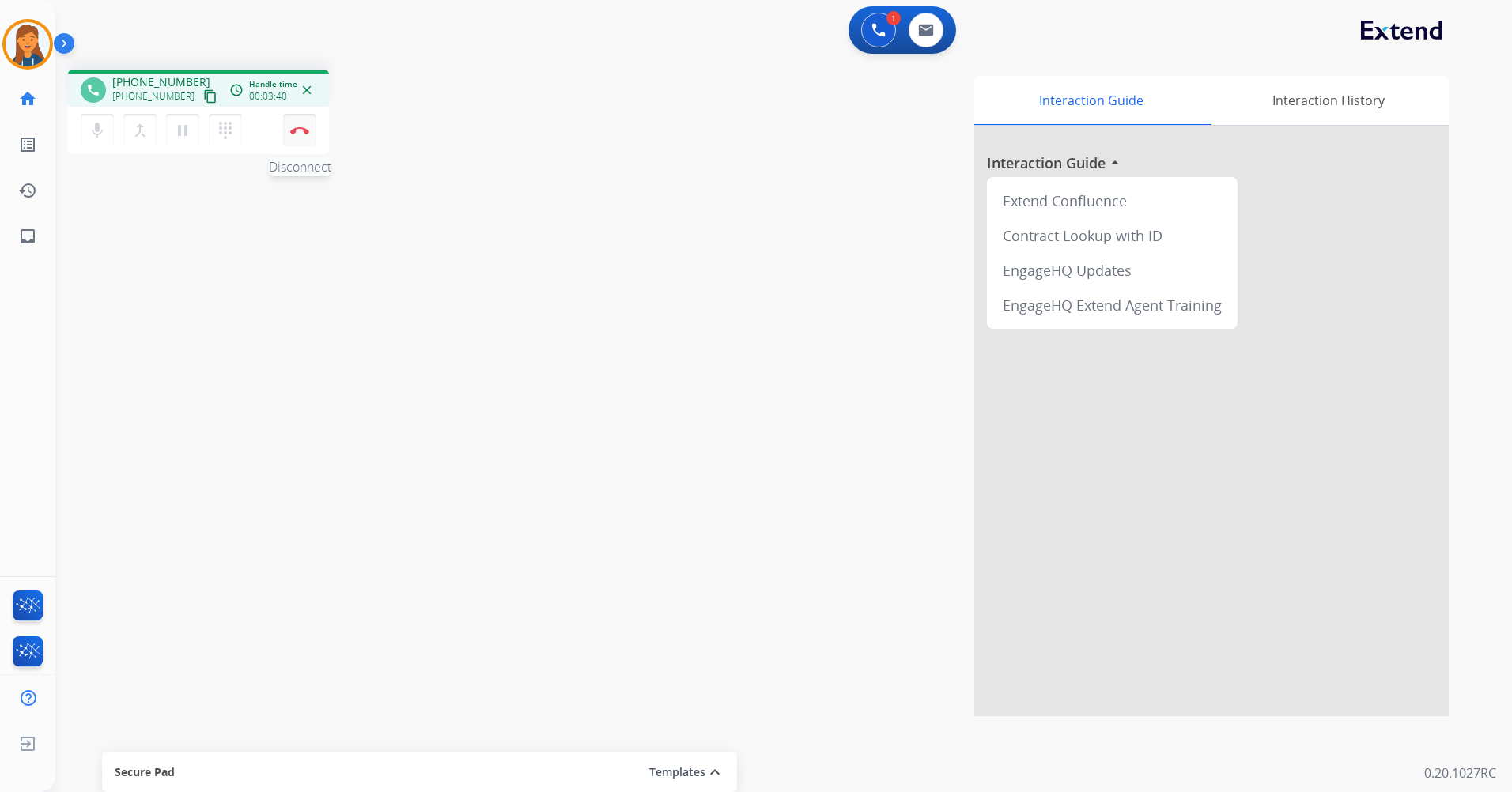
click at [306, 131] on img at bounding box center [299, 130] width 19 height 8
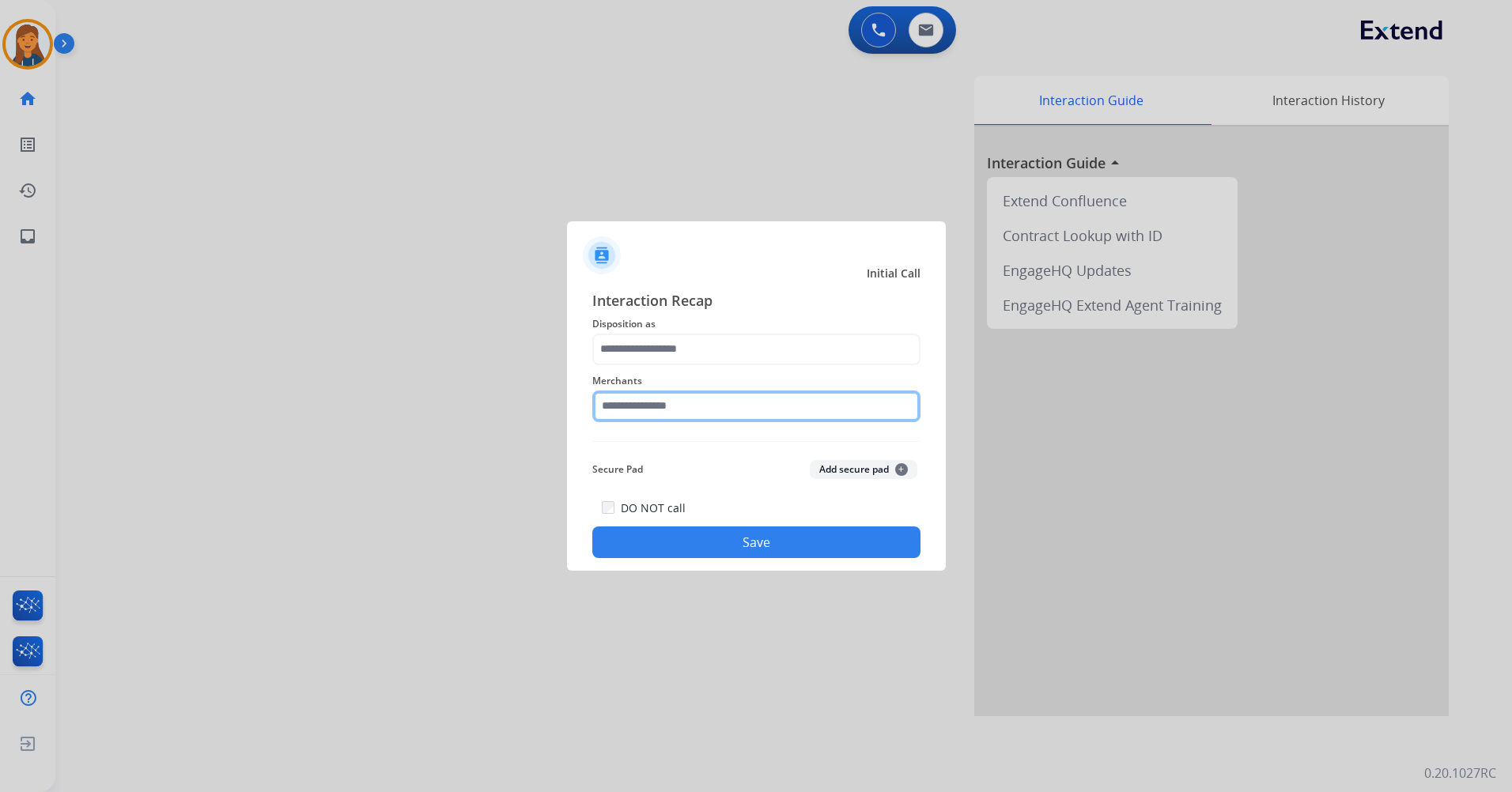
click at [768, 411] on input "text" at bounding box center [756, 406] width 328 height 32
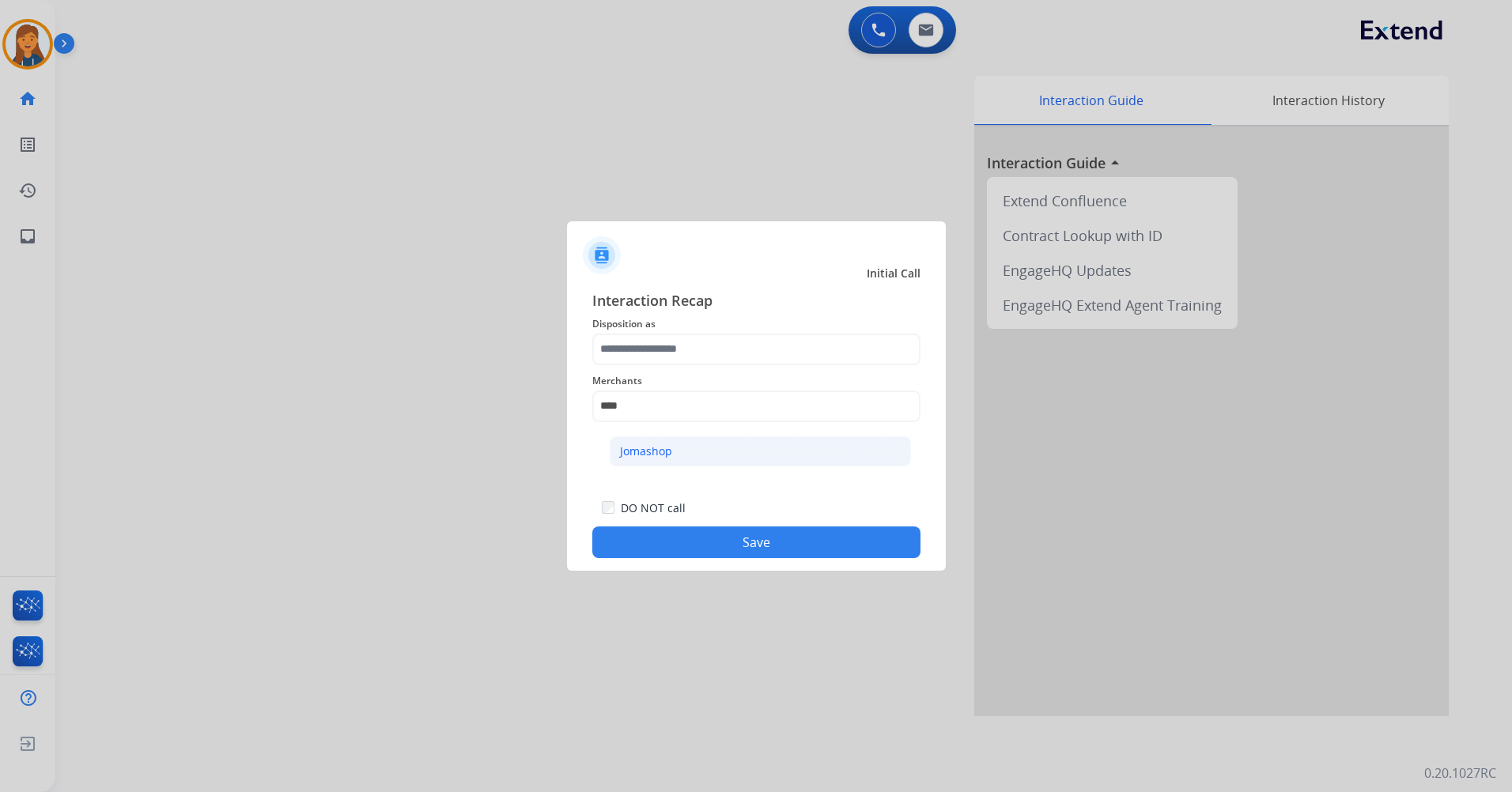
click at [713, 452] on li "Jomashop" at bounding box center [760, 451] width 301 height 30
type input "********"
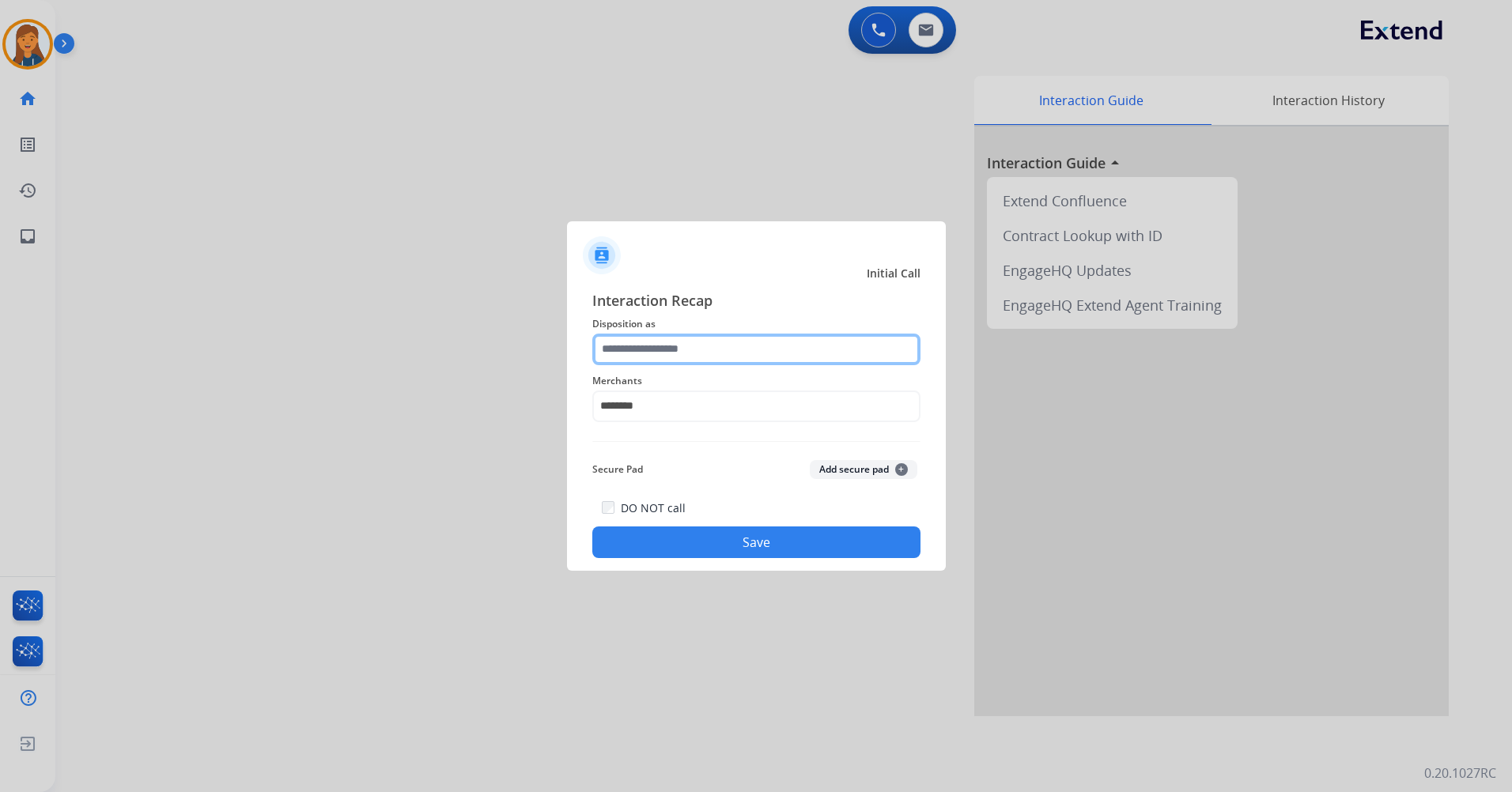
click at [676, 352] on input "text" at bounding box center [756, 349] width 328 height 32
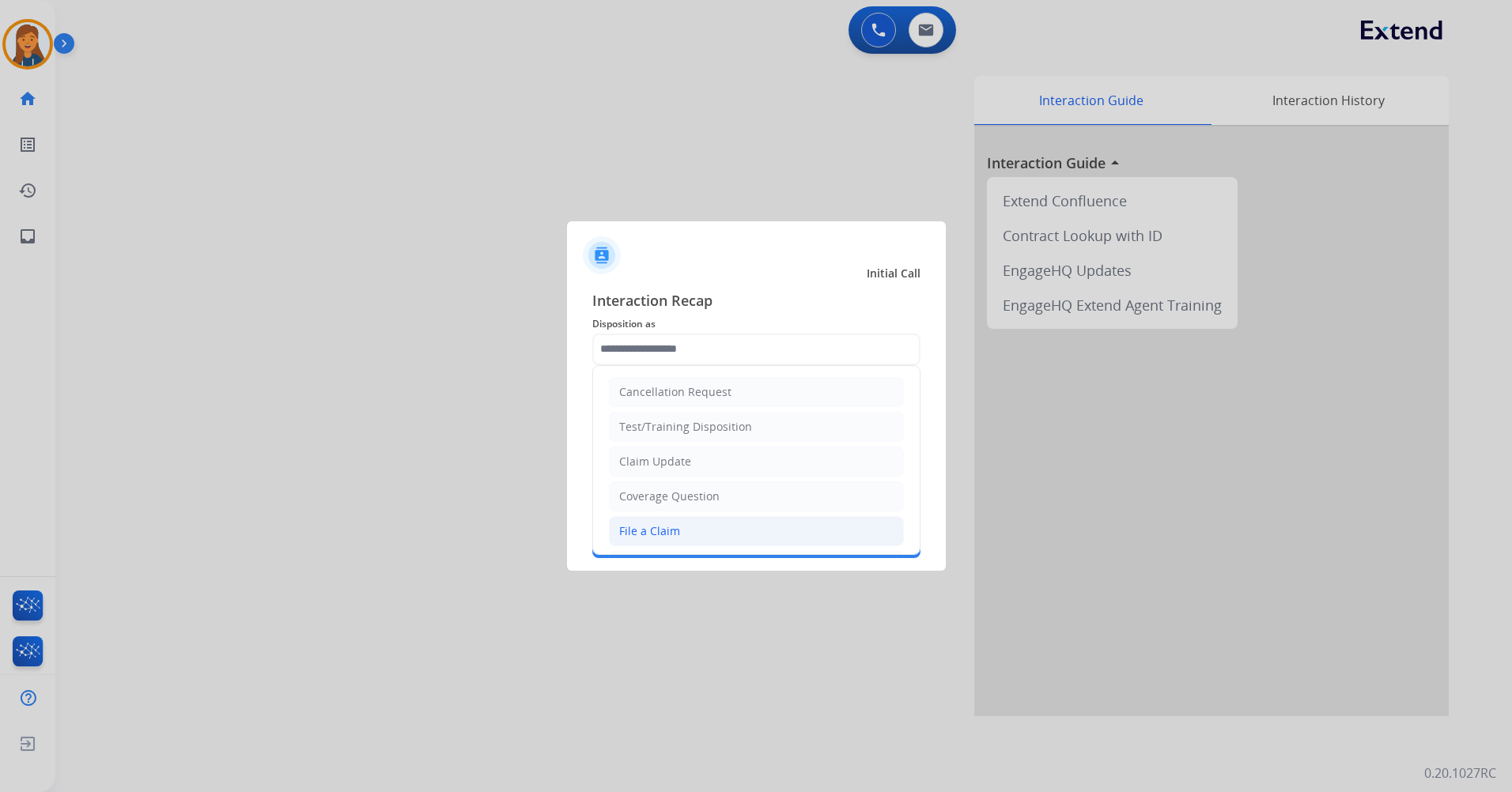
click at [658, 537] on div "File a Claim" at bounding box center [649, 531] width 61 height 15
type input "**********"
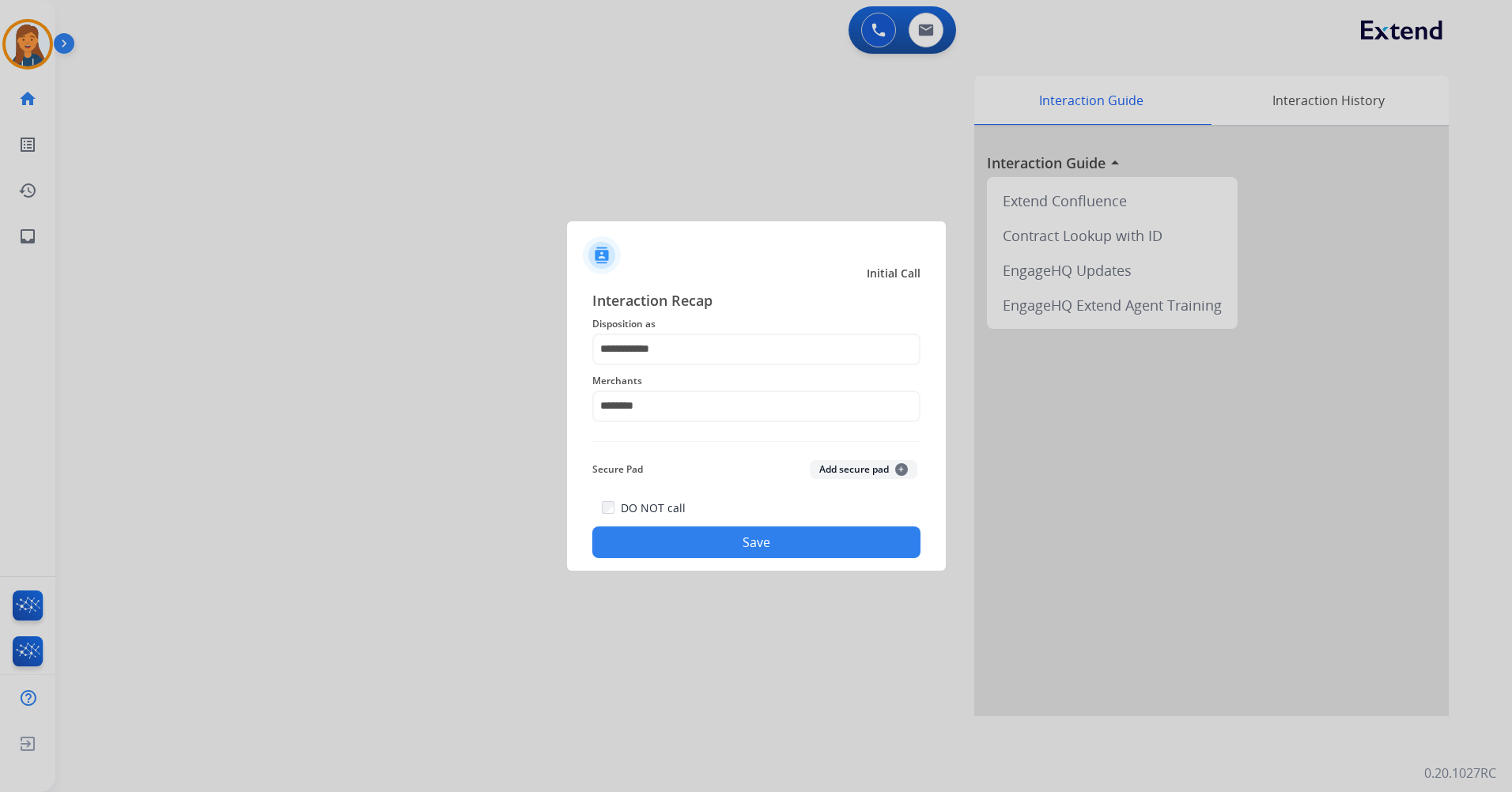
click at [709, 541] on button "Save" at bounding box center [756, 542] width 328 height 32
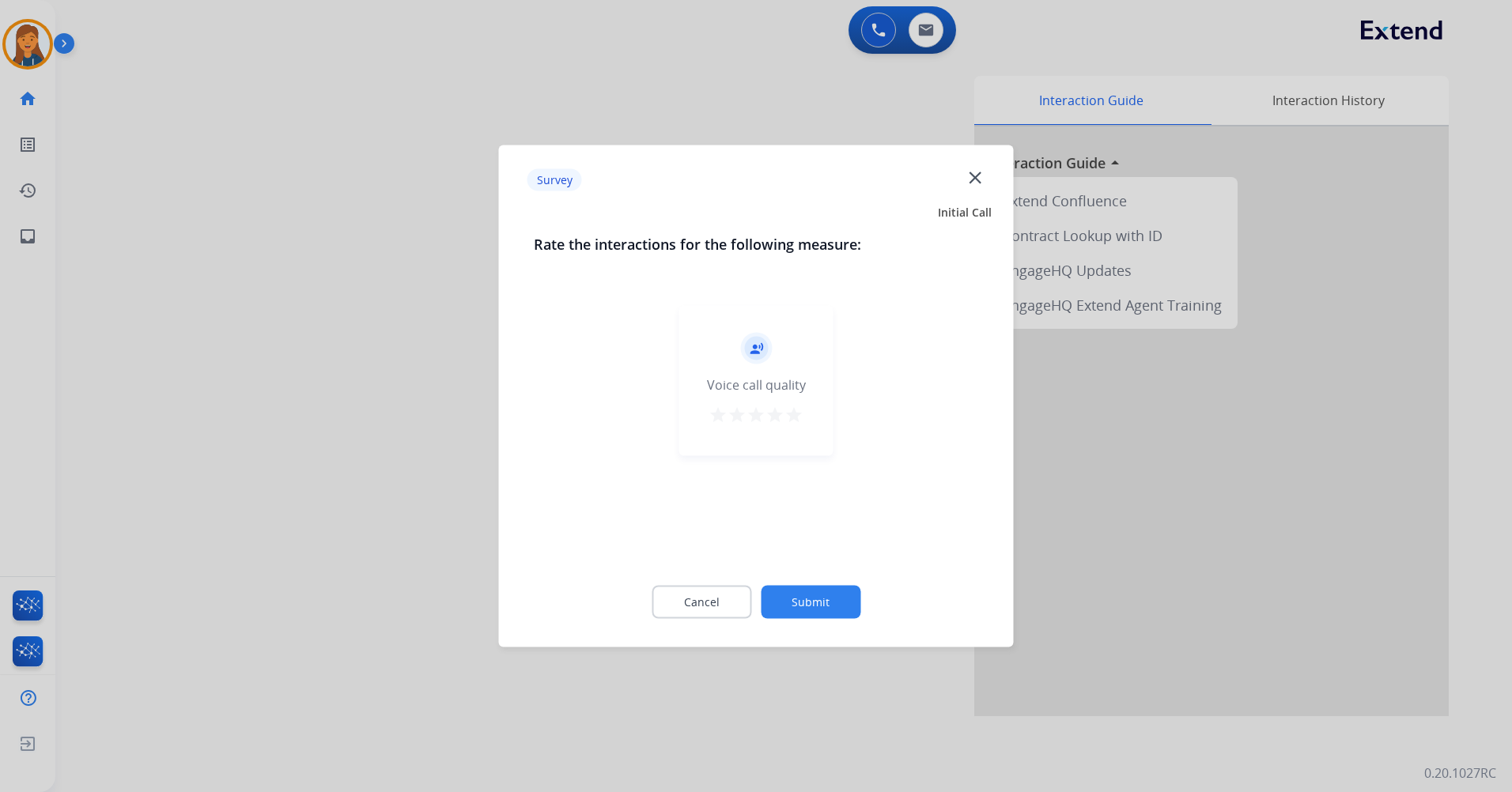
click at [796, 419] on mat-icon "star" at bounding box center [793, 415] width 19 height 19
click at [832, 586] on button "Submit" at bounding box center [810, 602] width 99 height 33
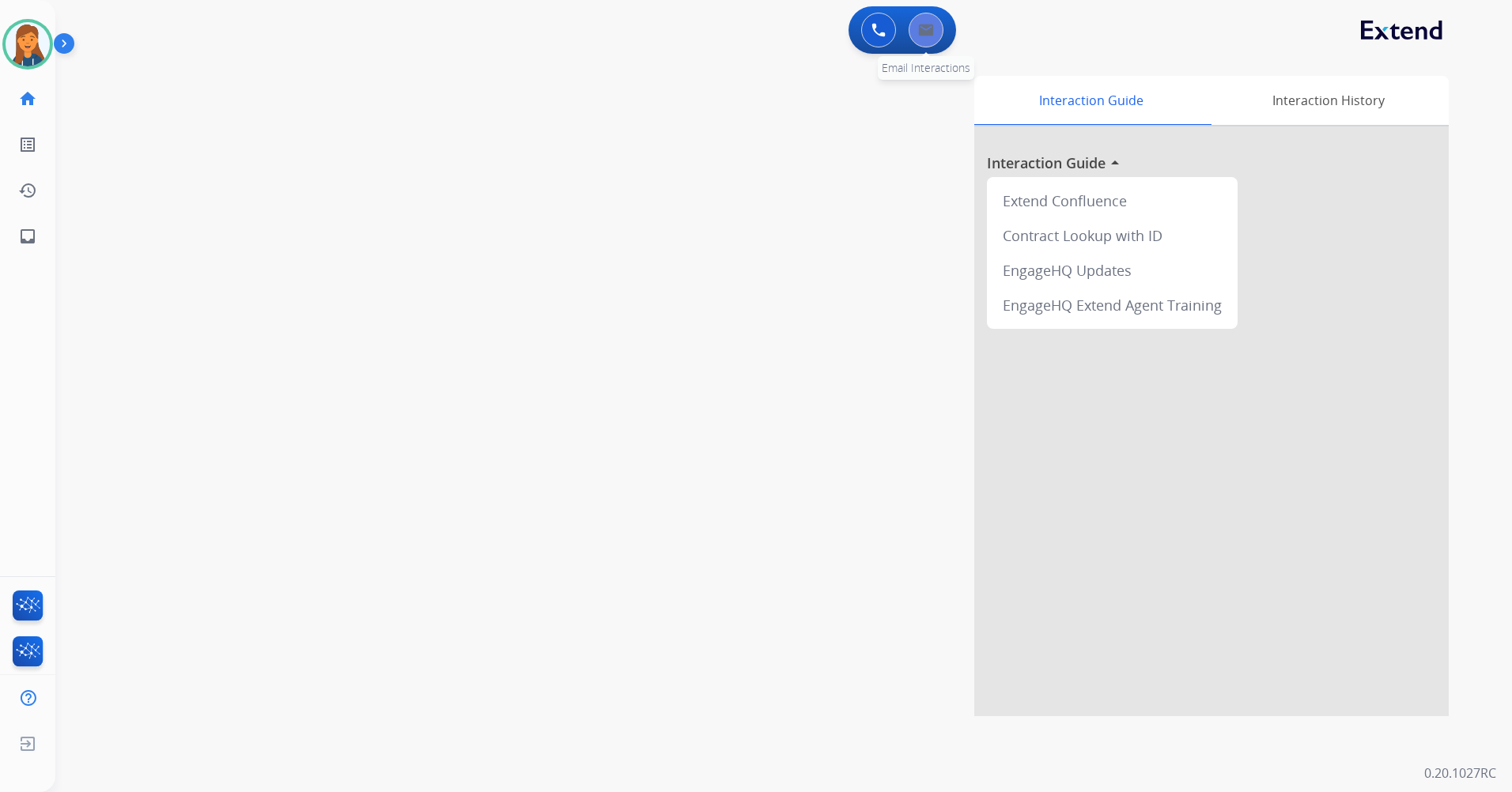
click at [919, 24] on img at bounding box center [925, 30] width 15 height 13
select select "**********"
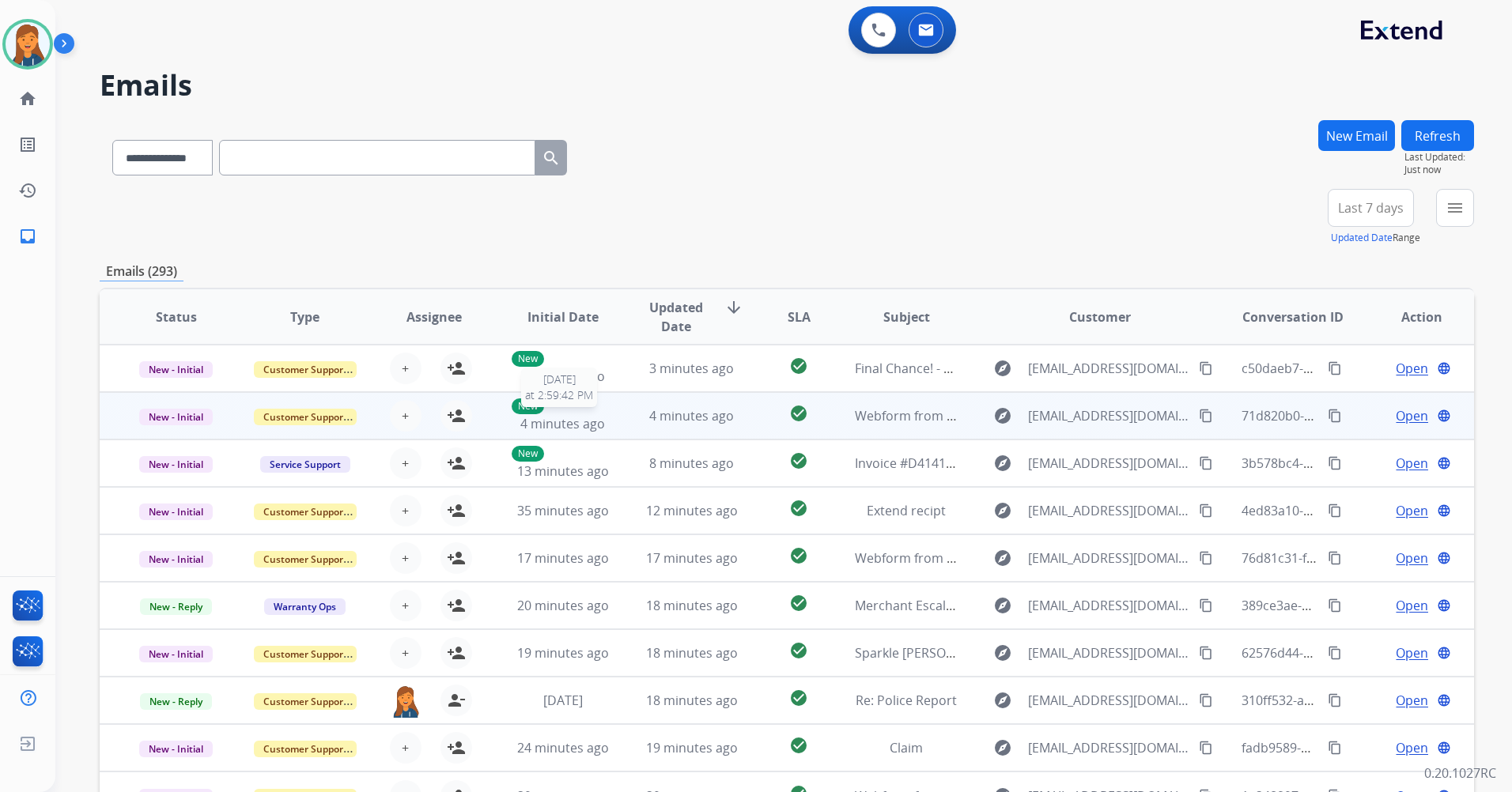
scroll to position [2, 0]
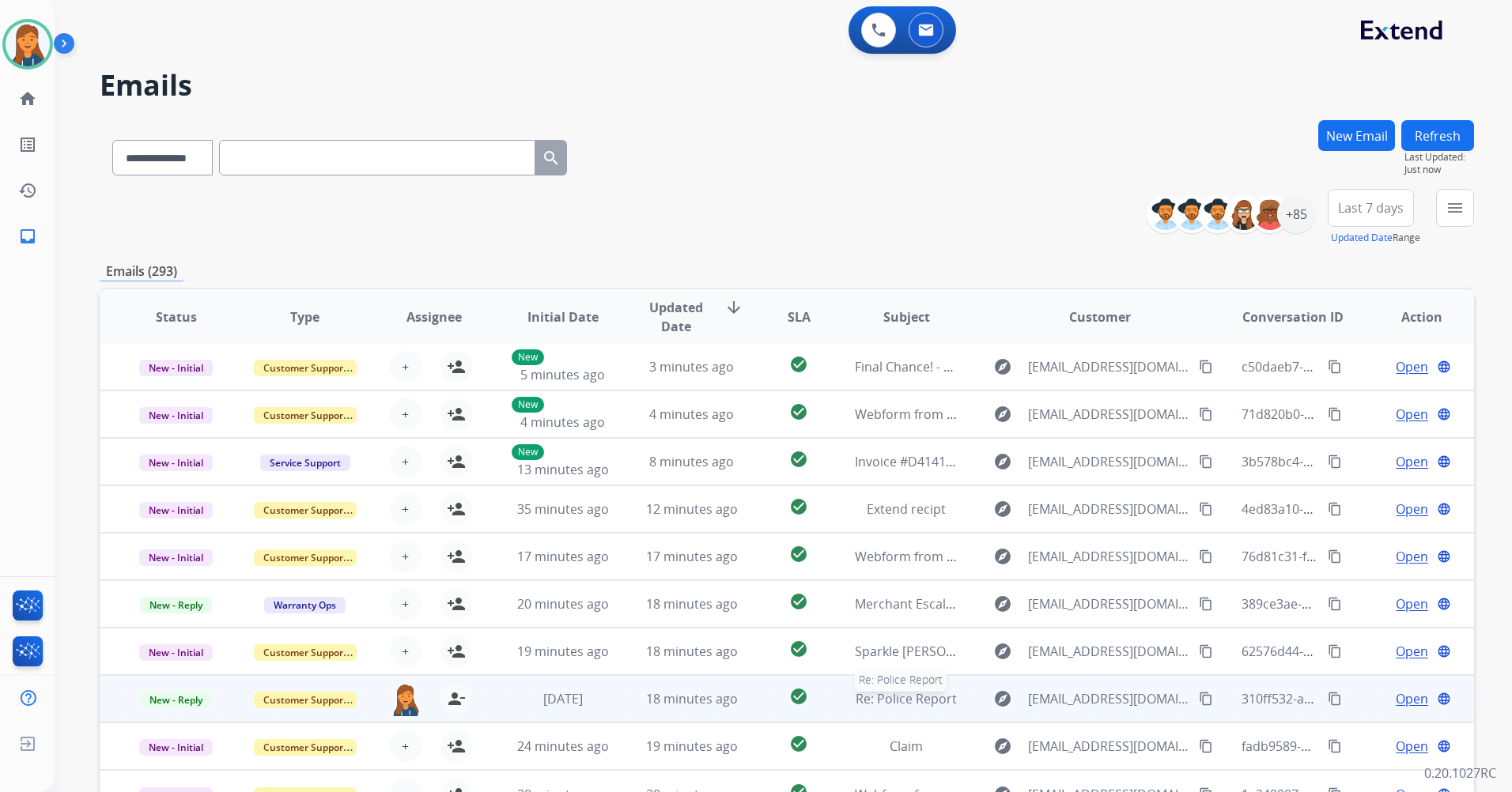
click at [911, 705] on span "Re: Police Report" at bounding box center [906, 698] width 101 height 17
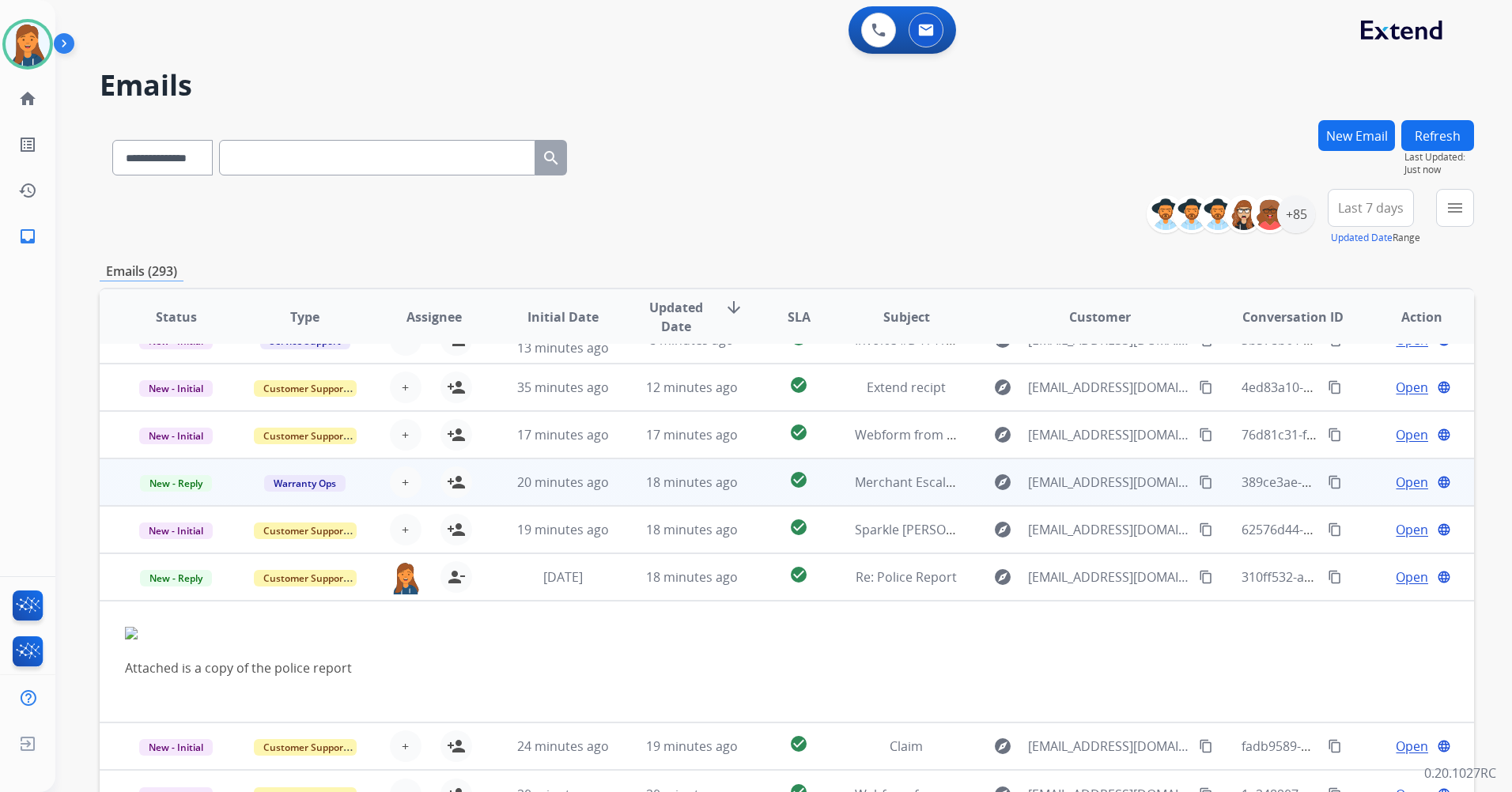
scroll to position [123, 0]
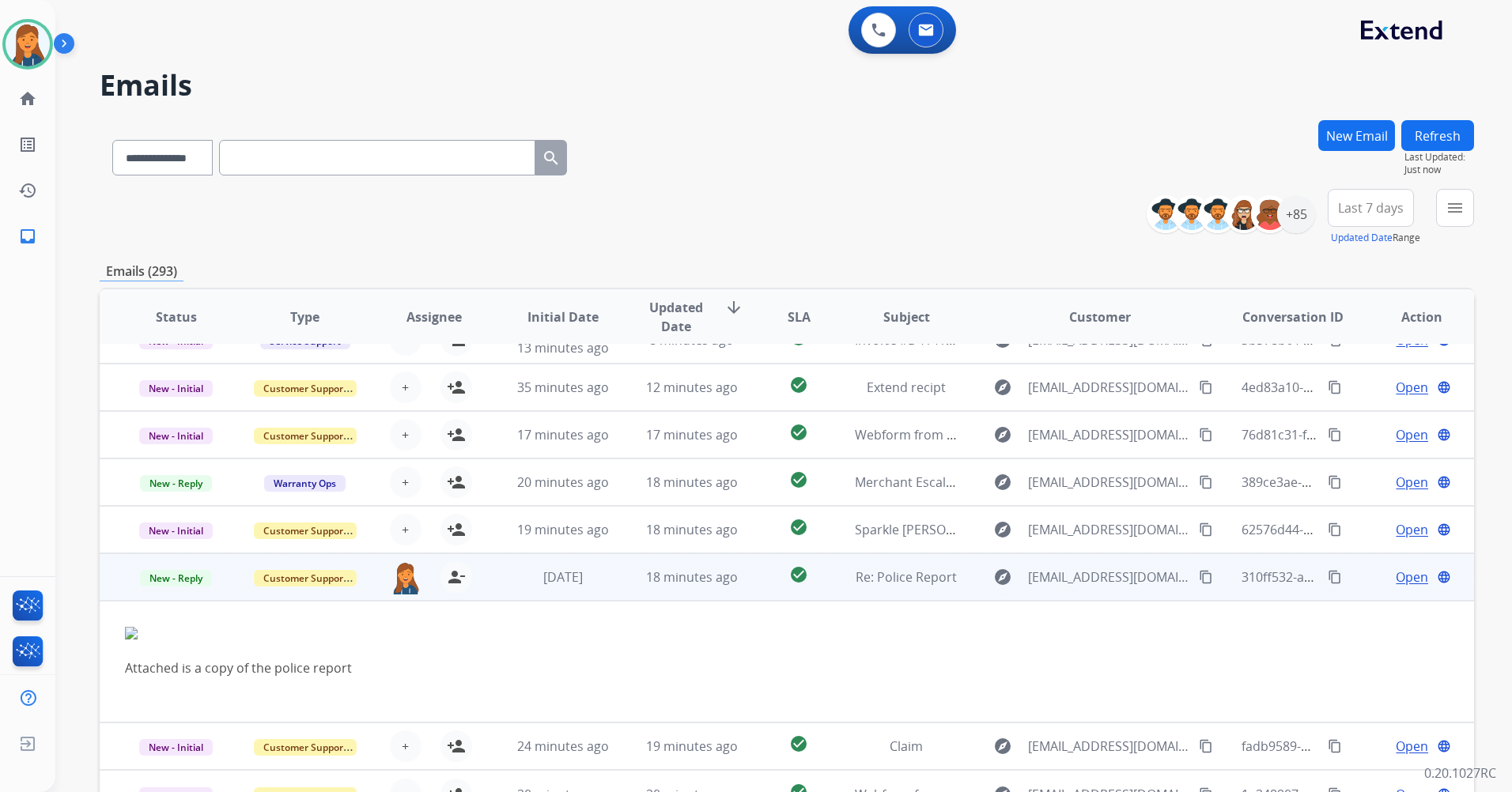
click at [1395, 575] on span "Open" at bounding box center [1412, 577] width 33 height 19
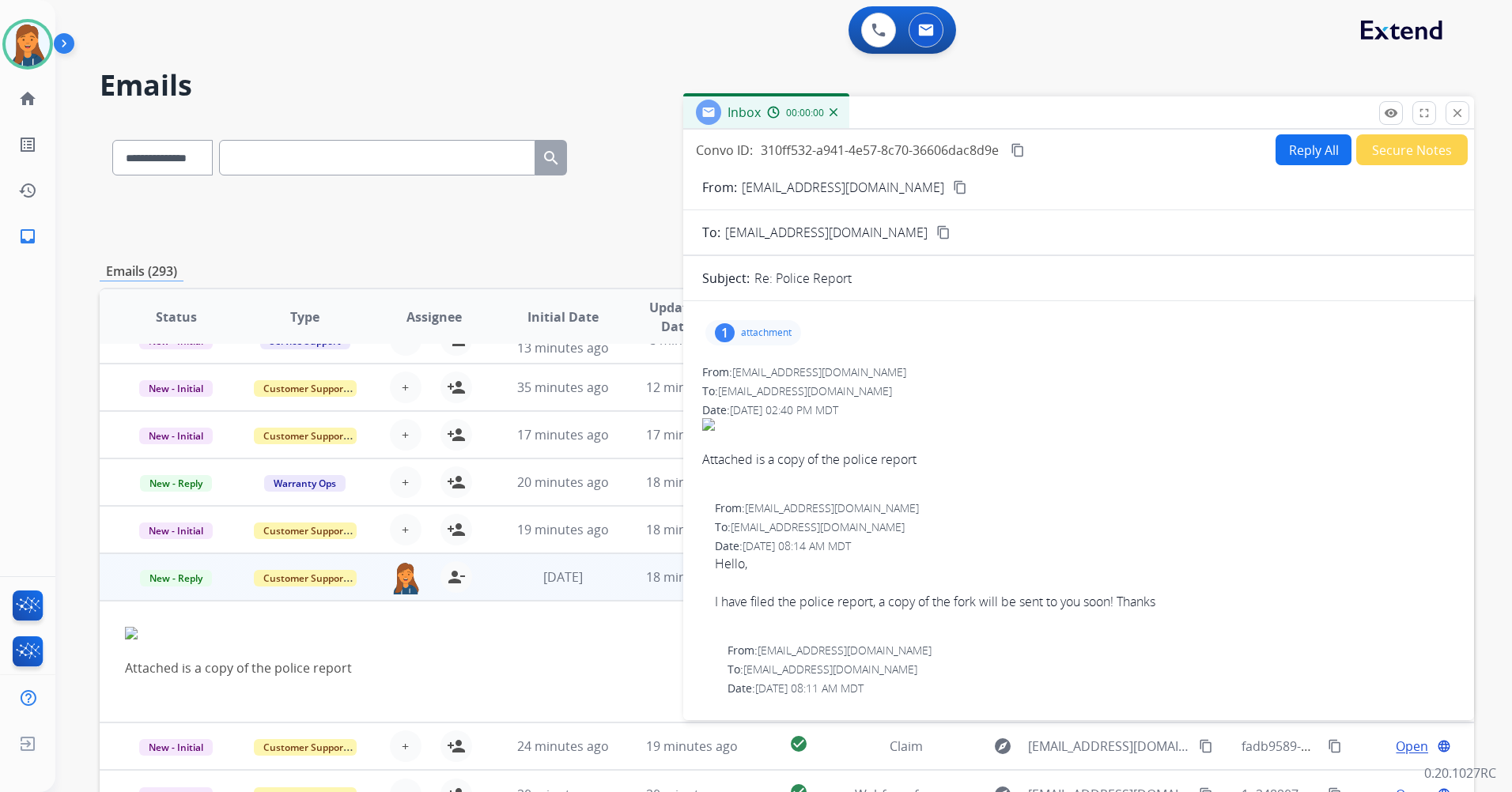
click at [1290, 165] on button "Reply All" at bounding box center [1313, 150] width 76 height 31
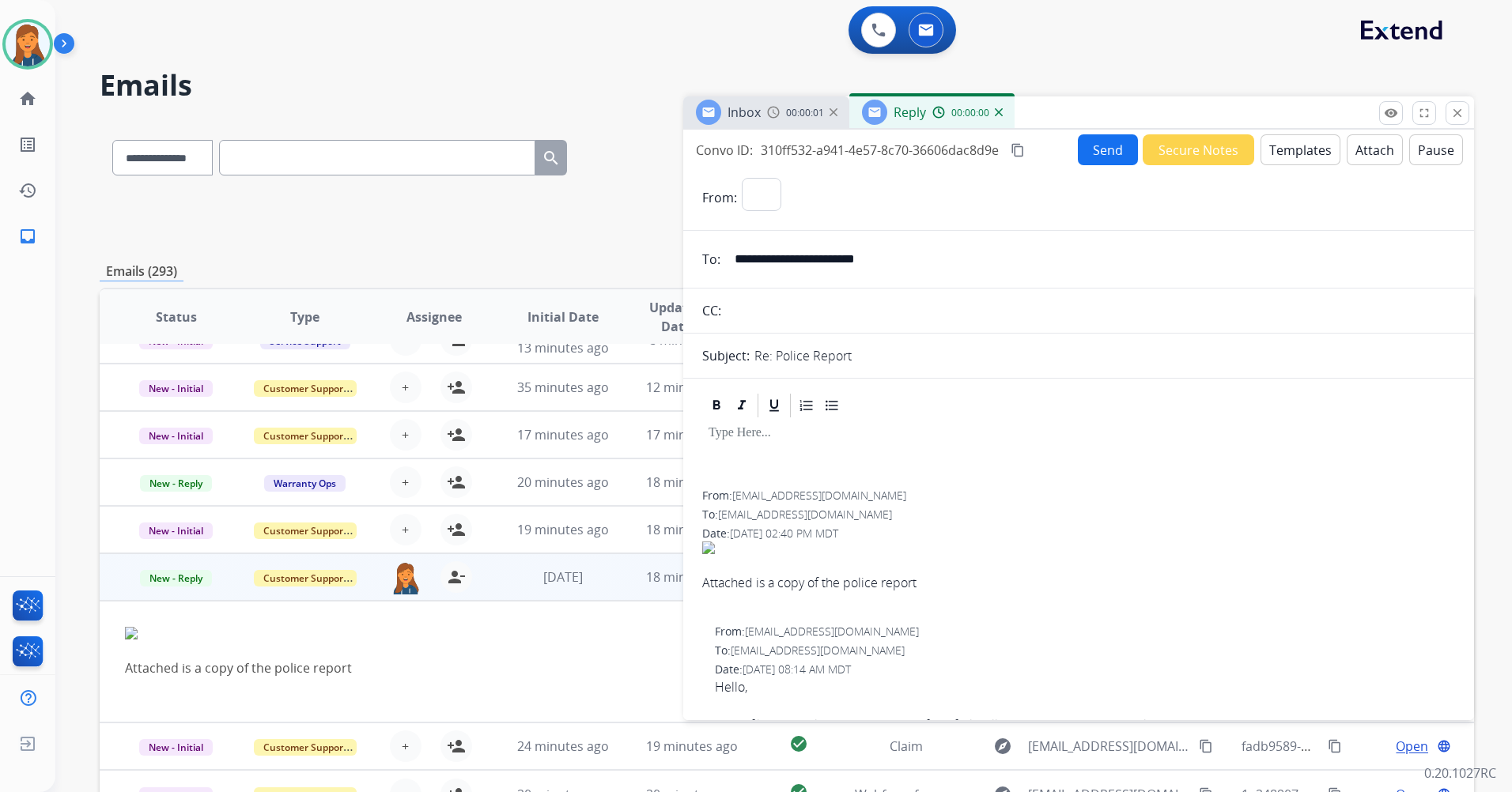
select select "**********"
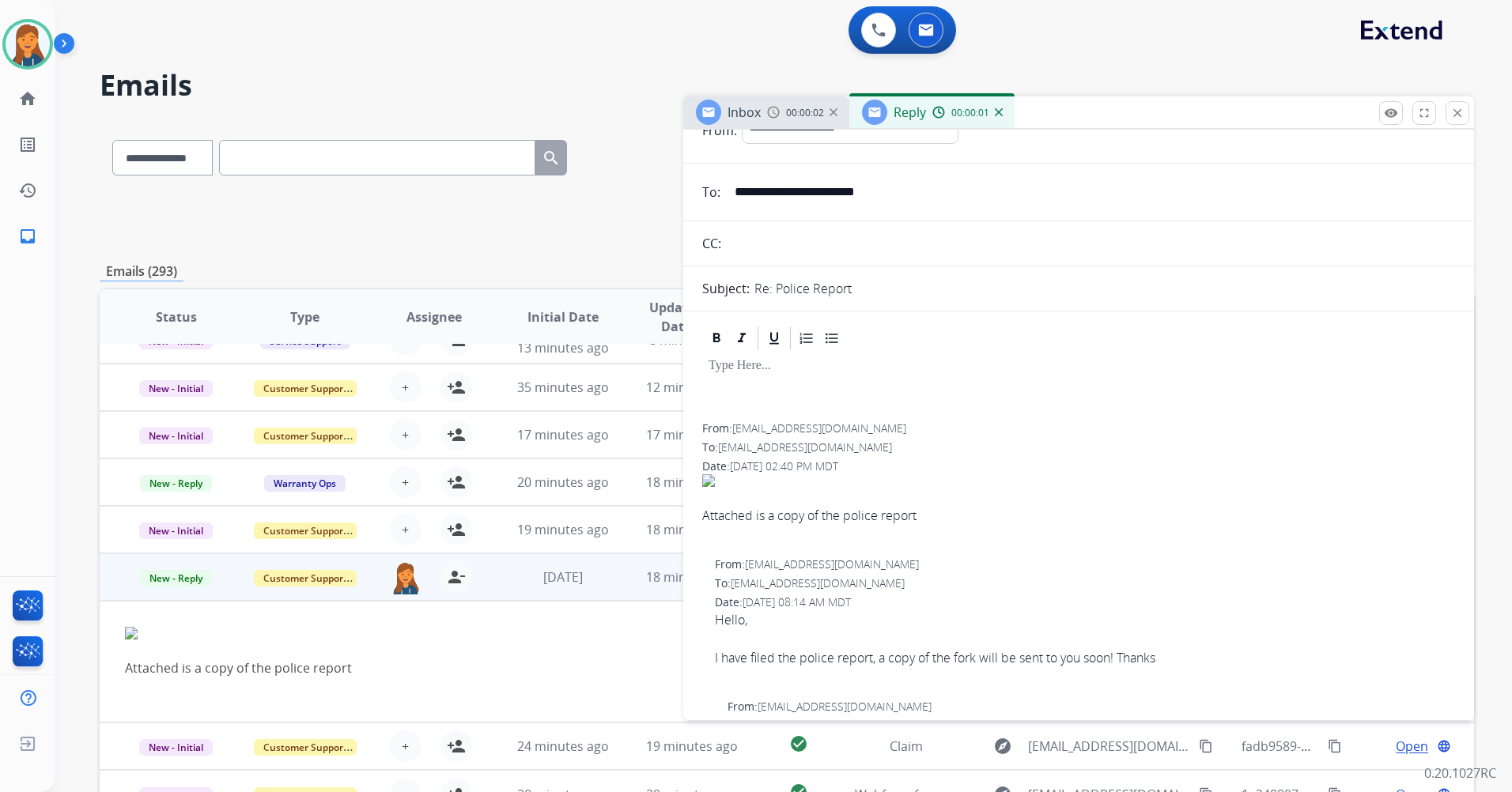
scroll to position [0, 0]
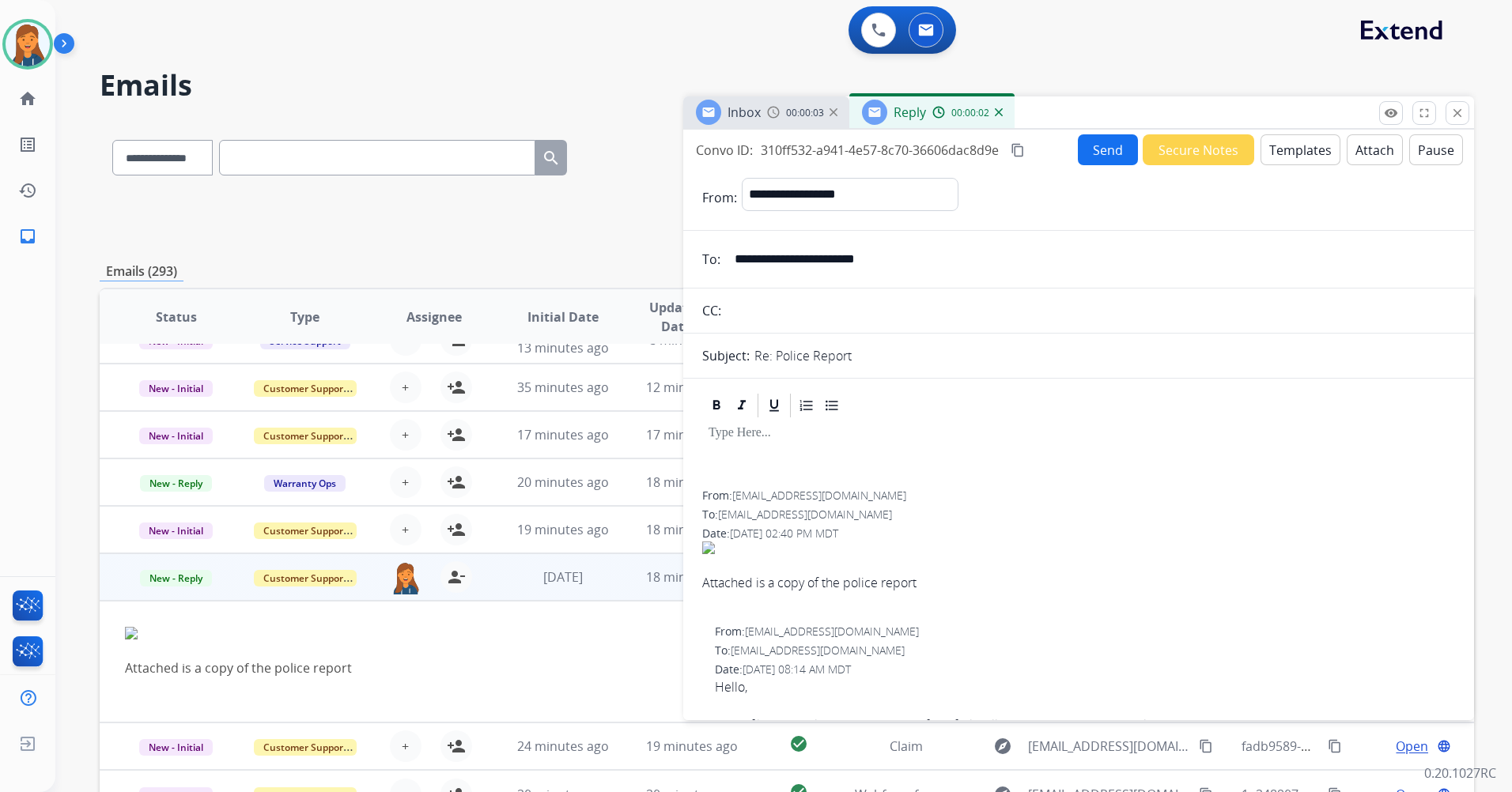
click at [1287, 143] on button "Templates" at bounding box center [1300, 150] width 80 height 31
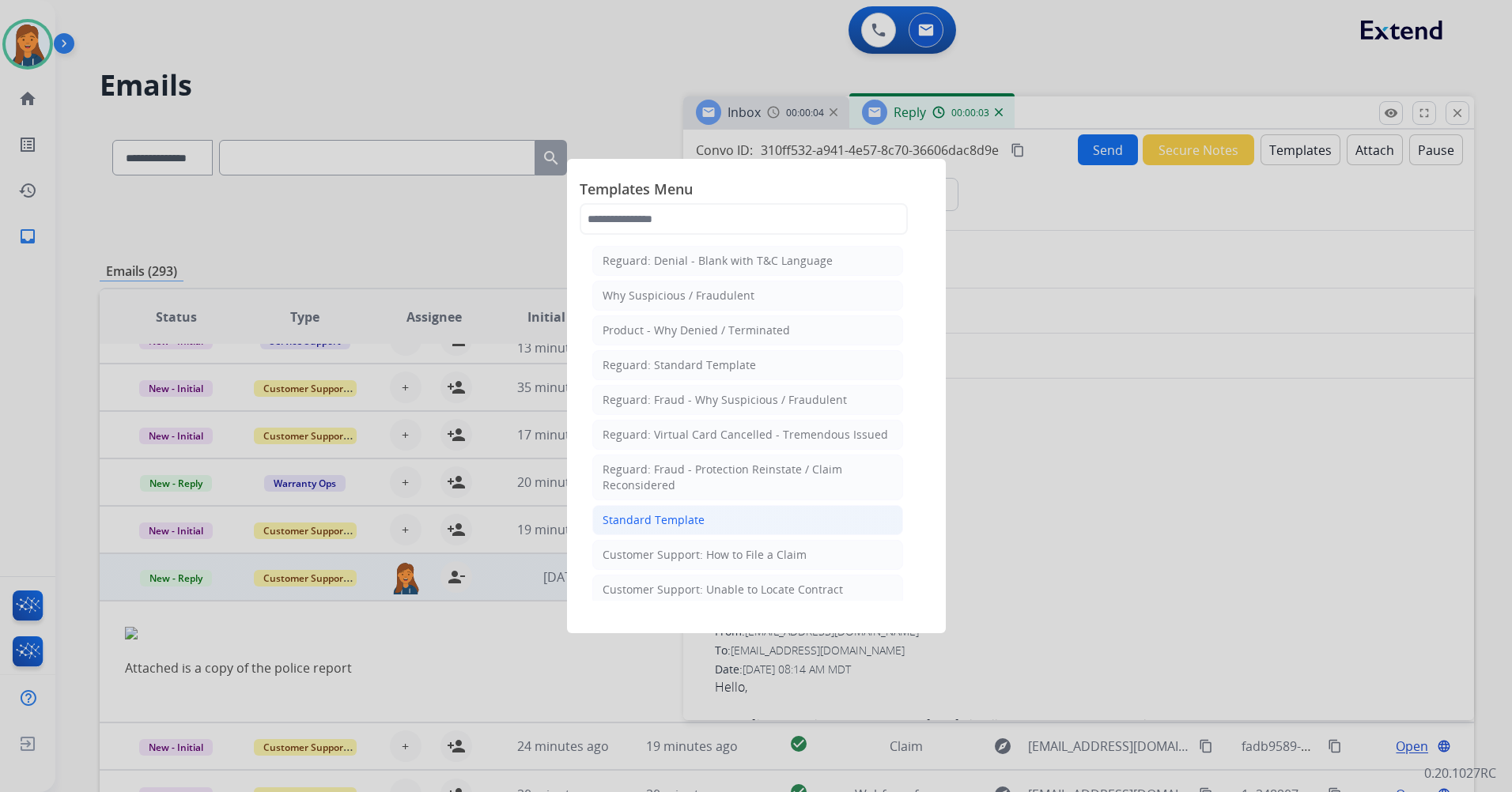
click at [632, 516] on div "Standard Template" at bounding box center [653, 520] width 102 height 15
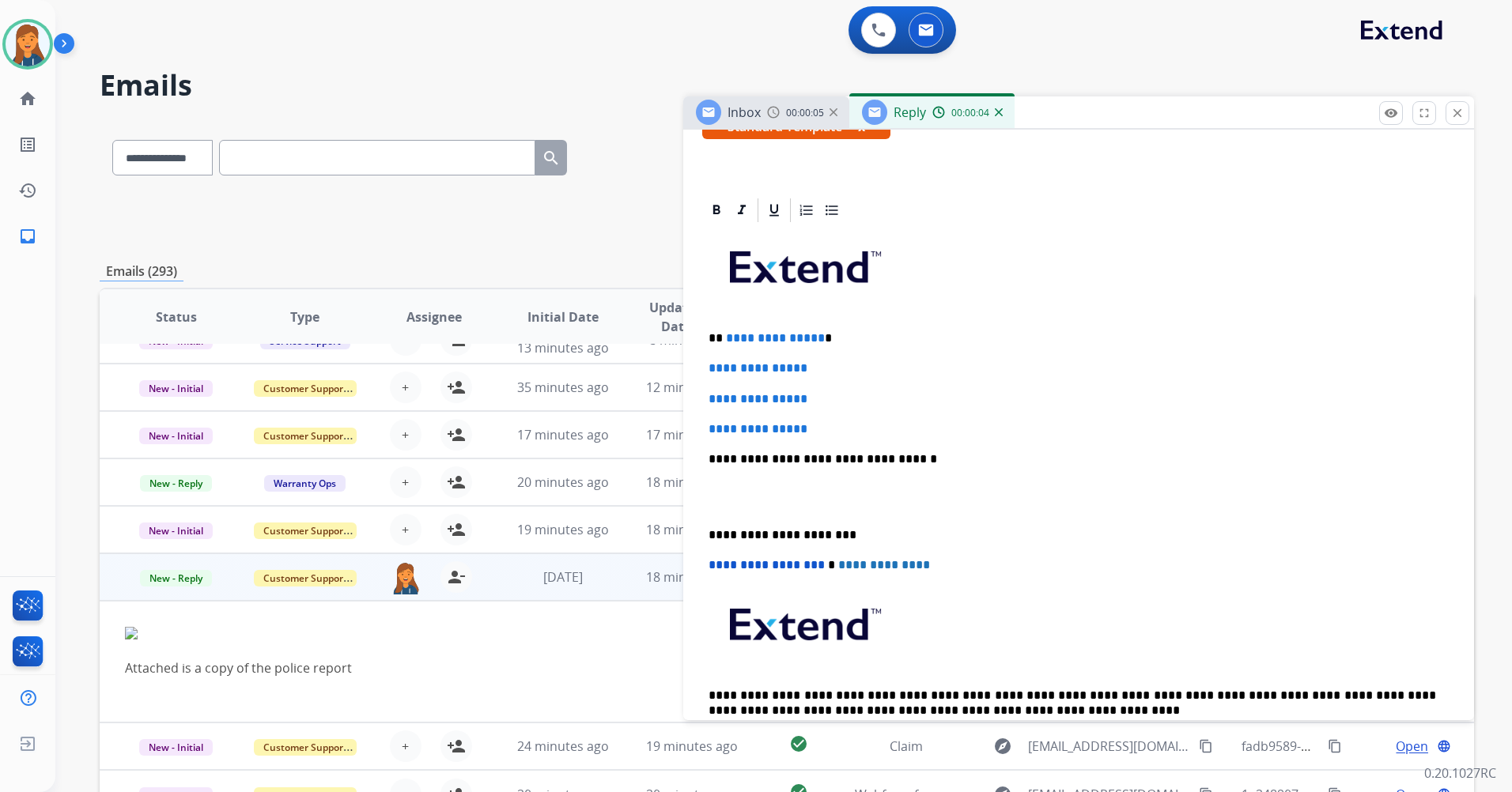
scroll to position [316, 0]
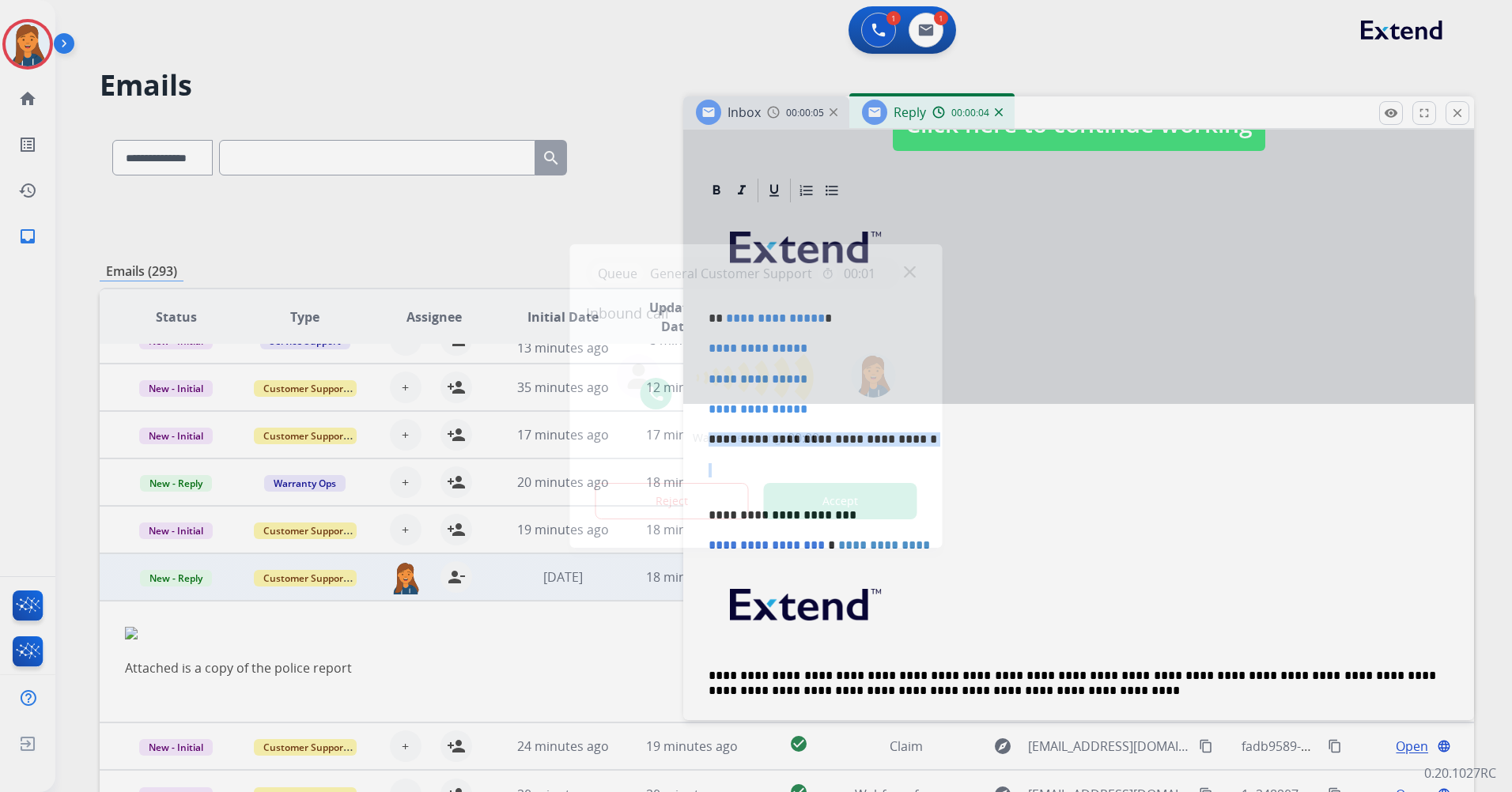
drag, startPoint x: 798, startPoint y: 399, endPoint x: 726, endPoint y: 326, distance: 102.5
click at [725, 326] on div "**********" at bounding box center [756, 396] width 1512 height 792
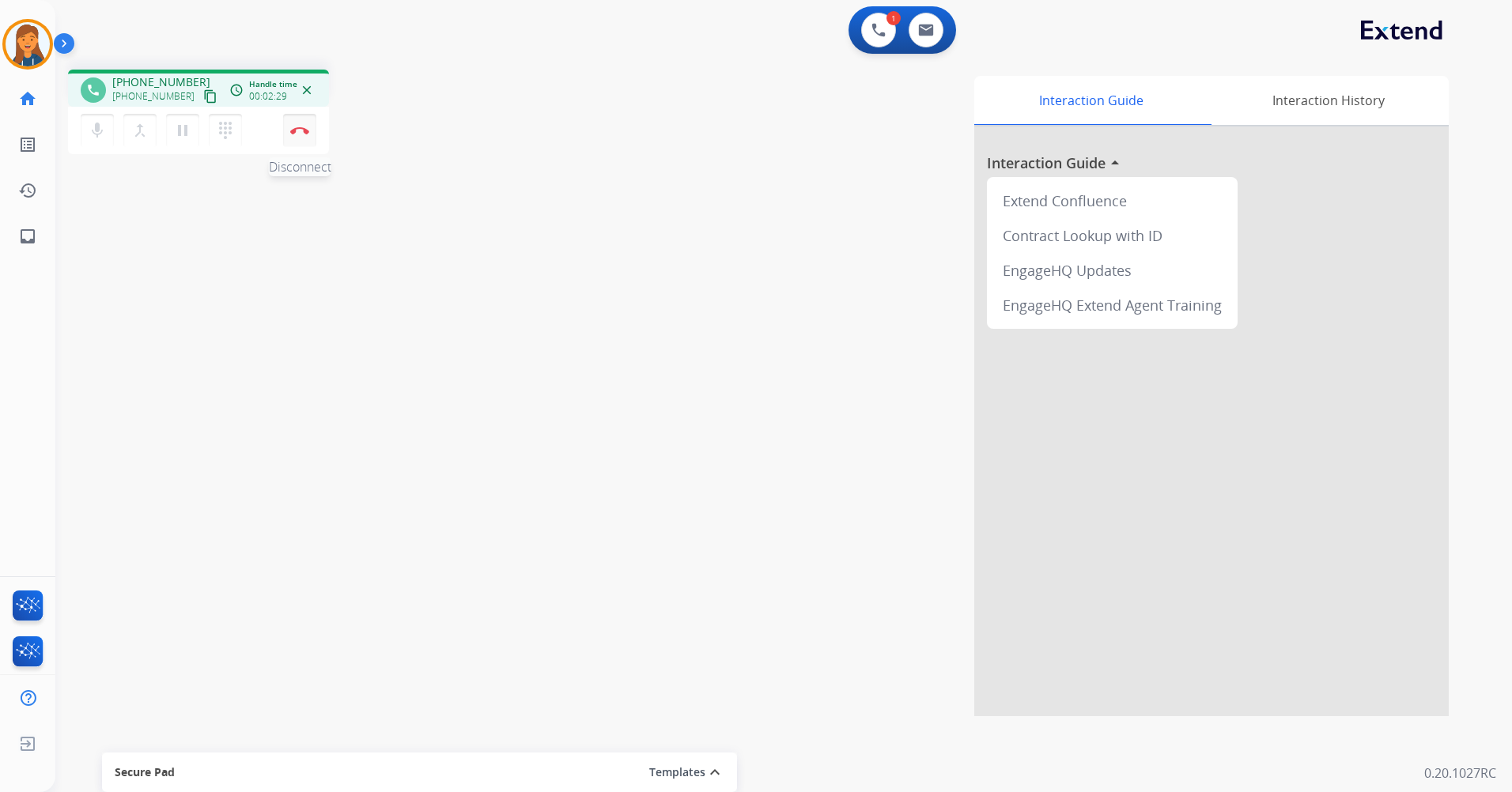
click at [299, 122] on button "Disconnect" at bounding box center [299, 130] width 33 height 33
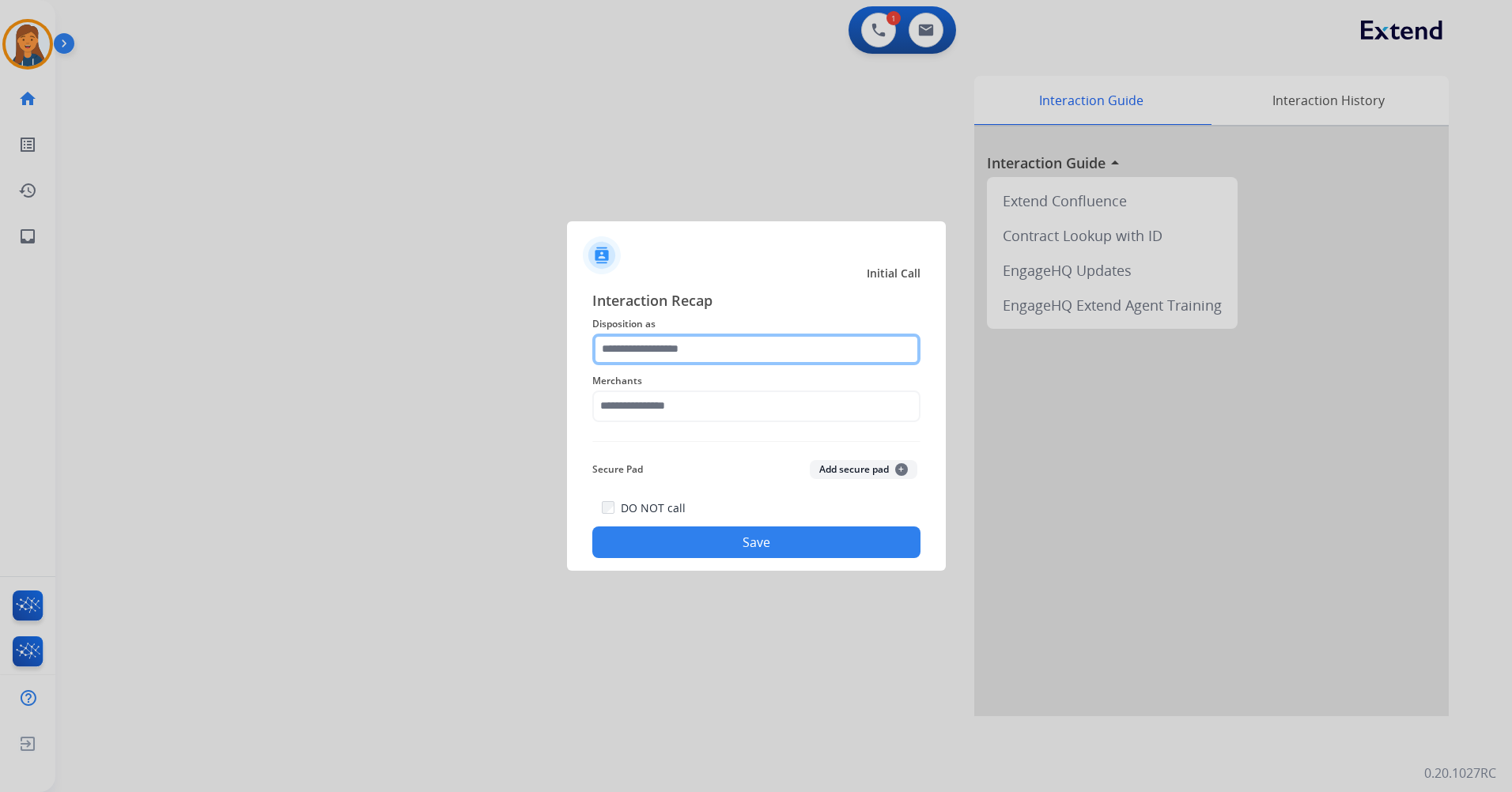
click at [640, 338] on input "text" at bounding box center [756, 349] width 328 height 32
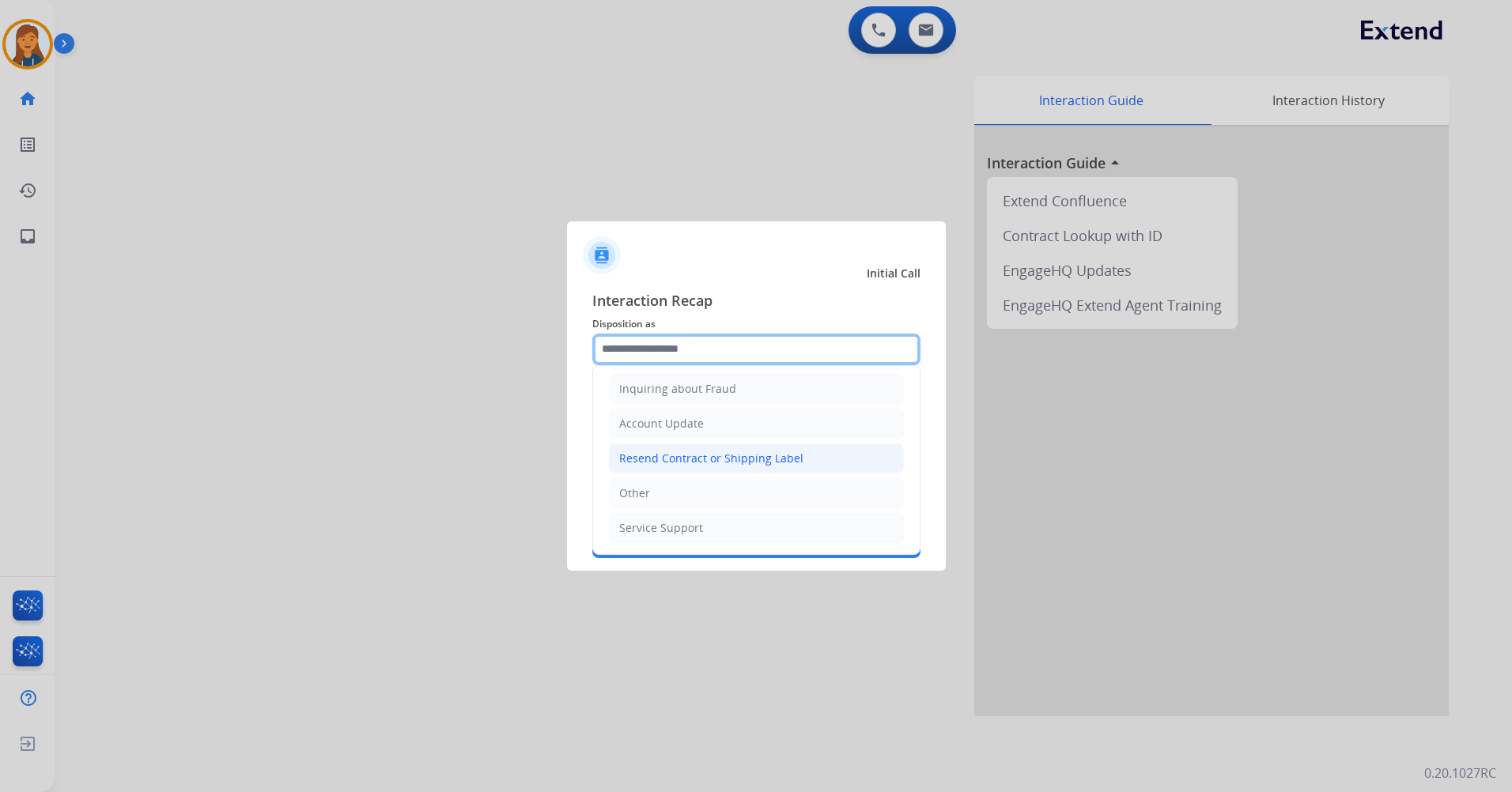
scroll to position [89, 0]
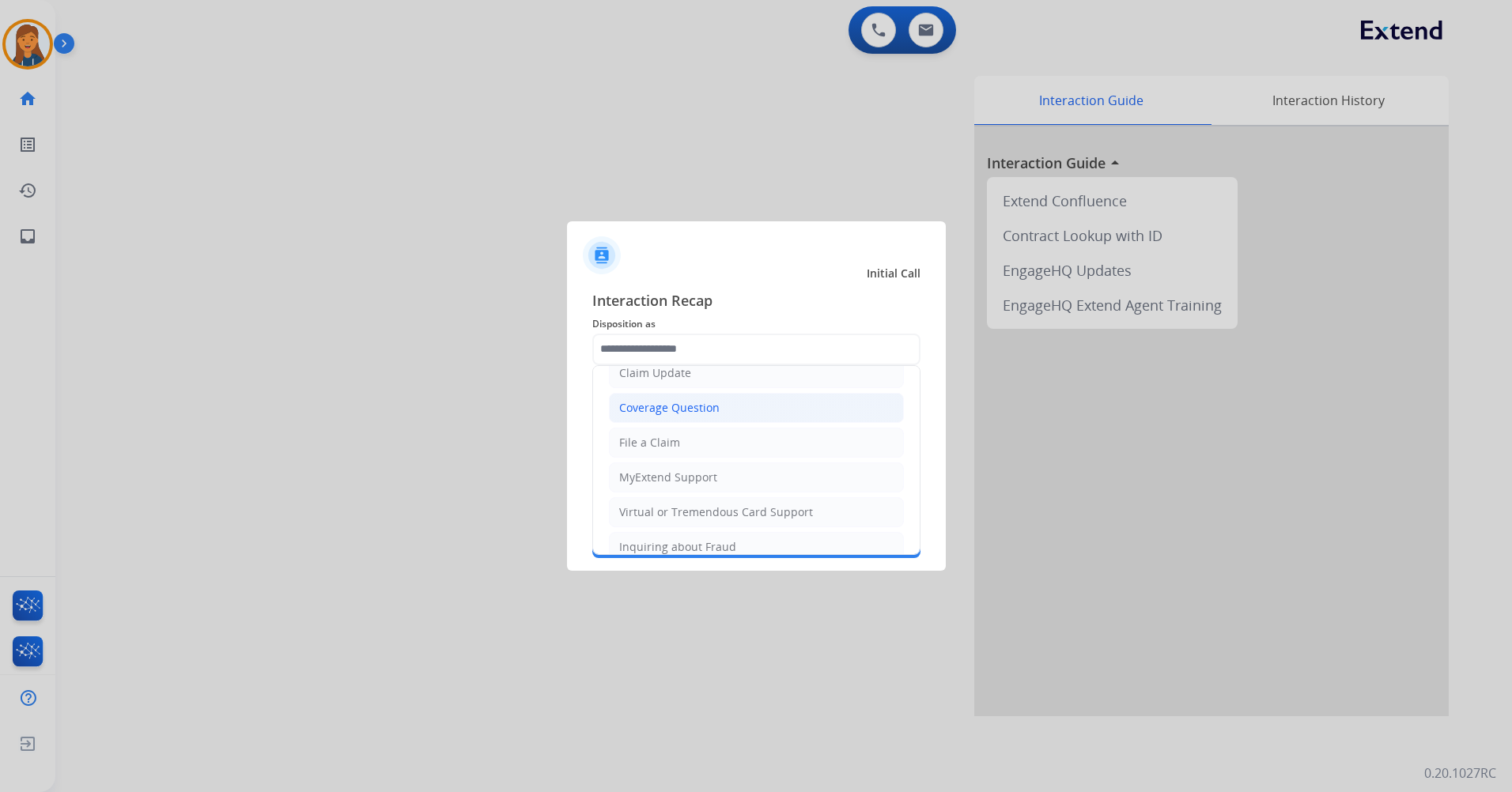
click at [657, 411] on div "Coverage Question" at bounding box center [669, 407] width 100 height 15
type input "**********"
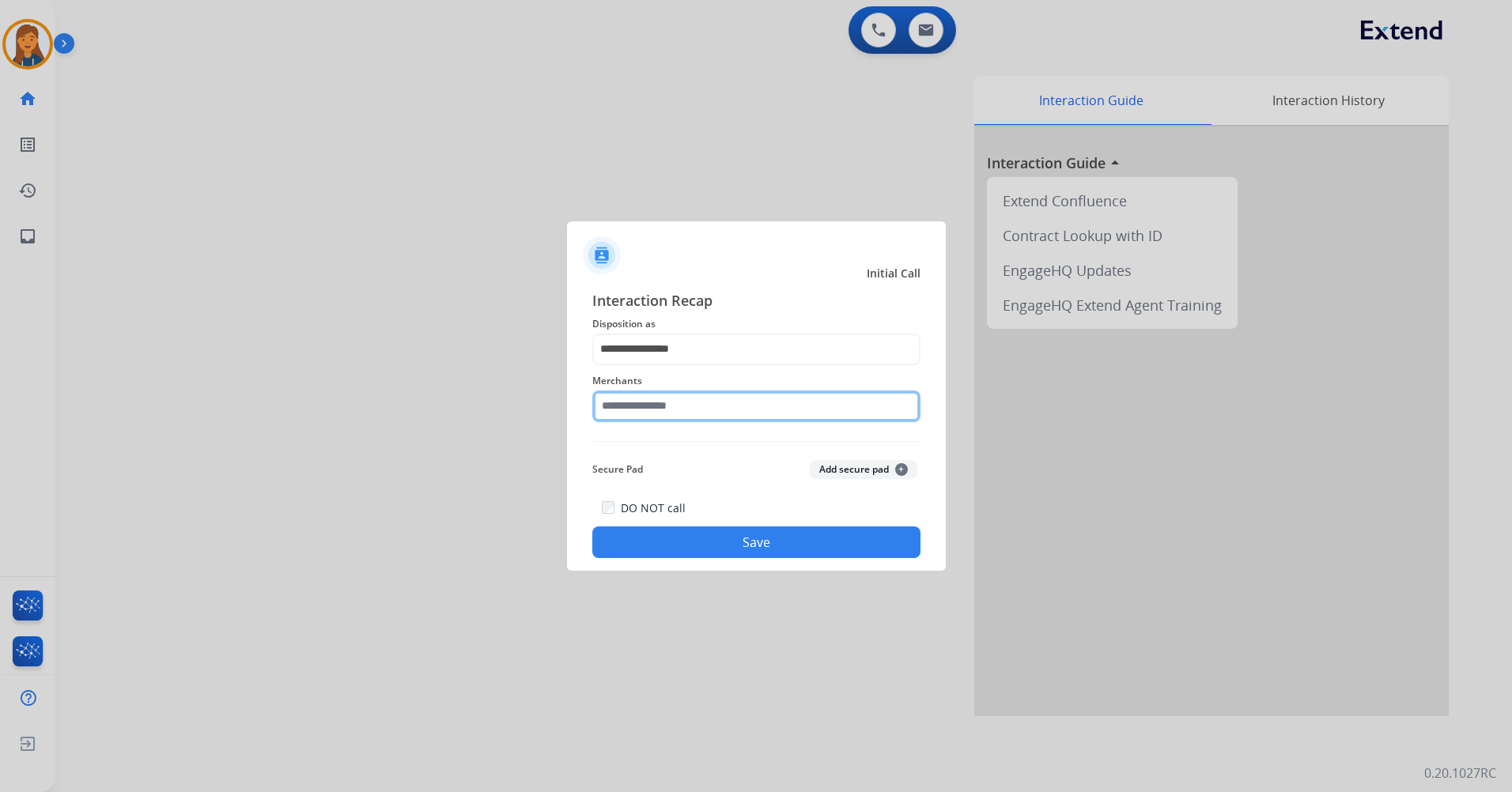
click at [708, 401] on input "text" at bounding box center [756, 406] width 328 height 32
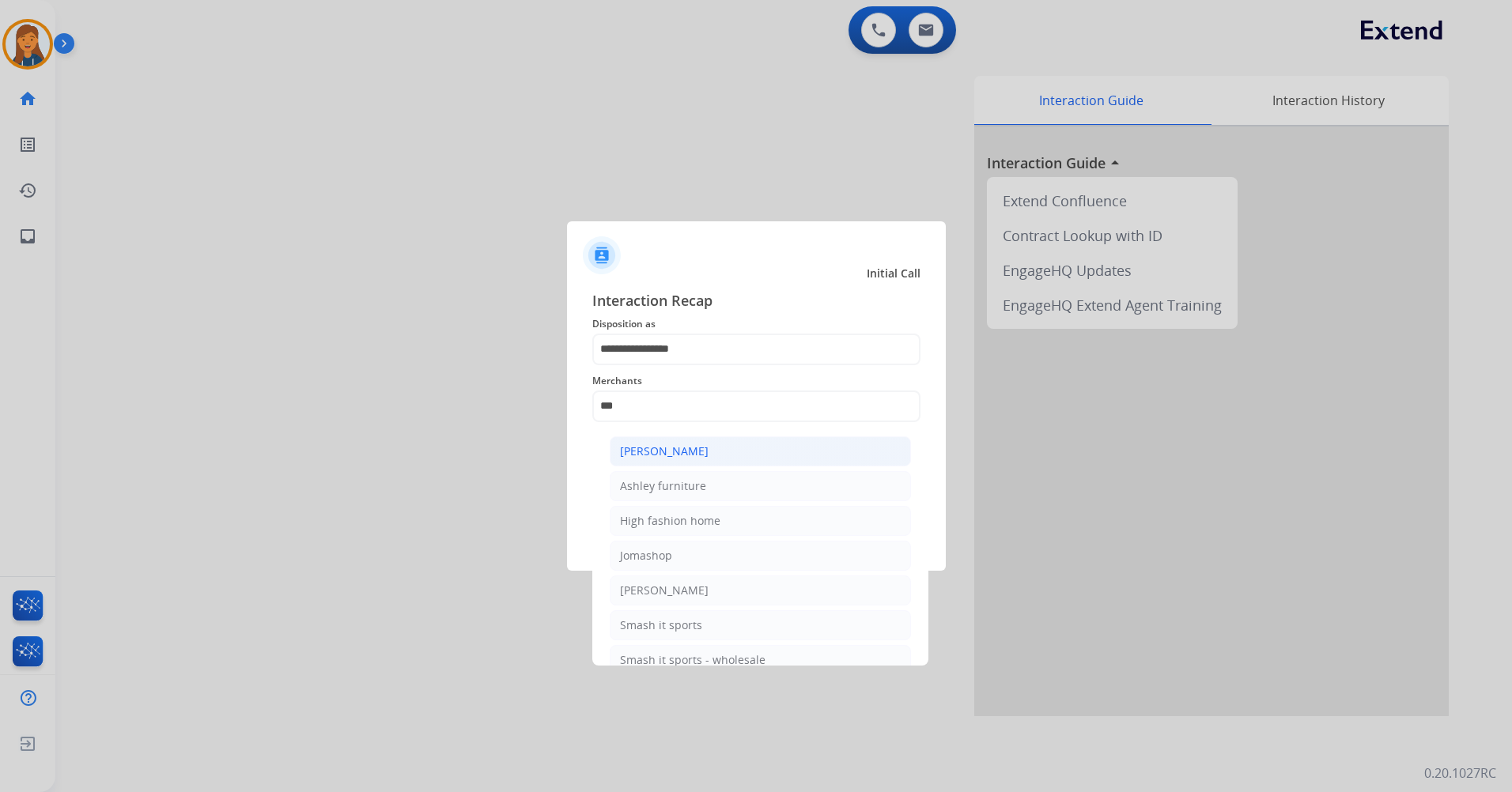
click at [676, 449] on div "[PERSON_NAME]" at bounding box center [664, 450] width 89 height 15
type input "**********"
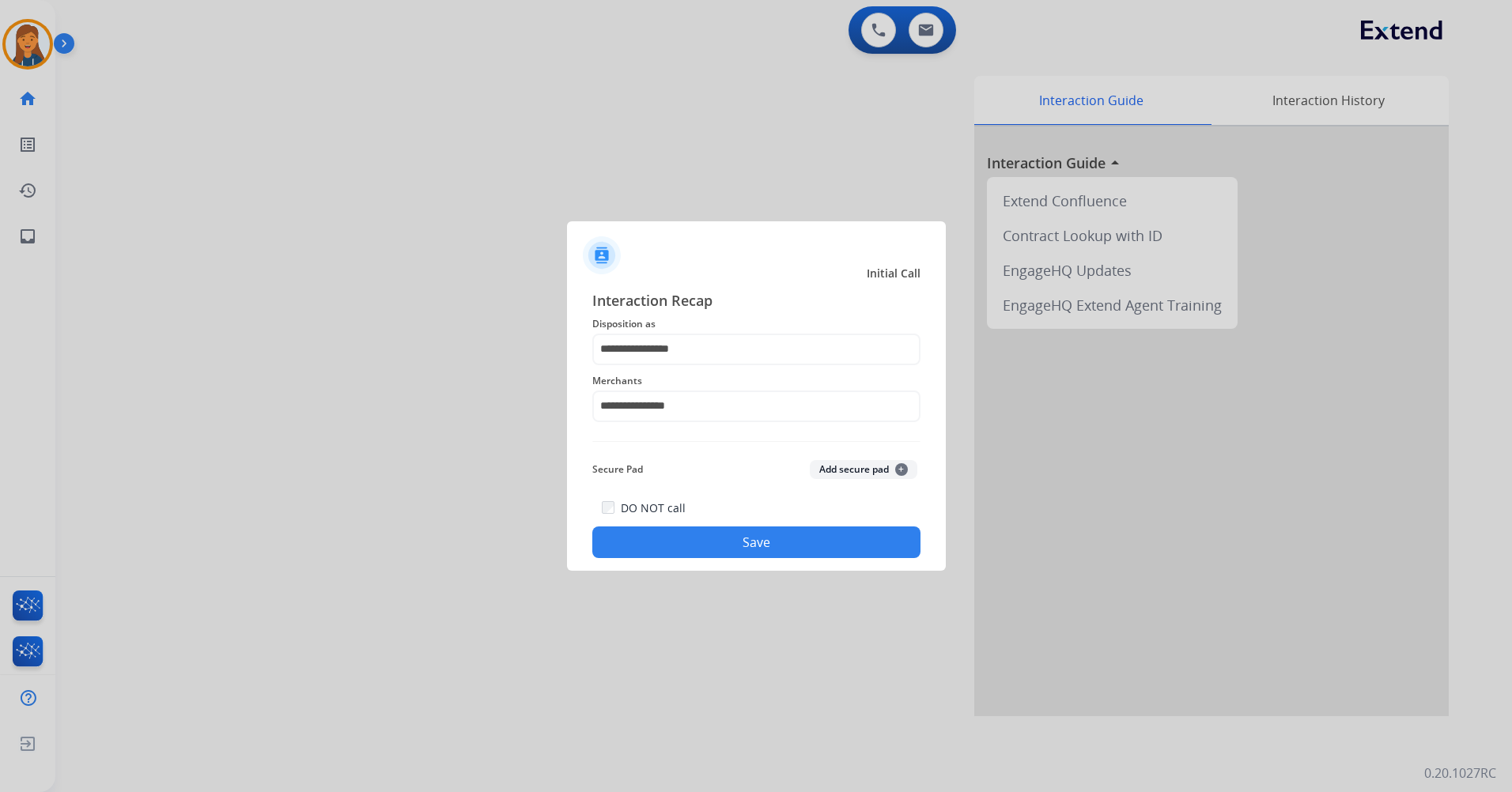
click at [713, 529] on button "Save" at bounding box center [756, 542] width 328 height 32
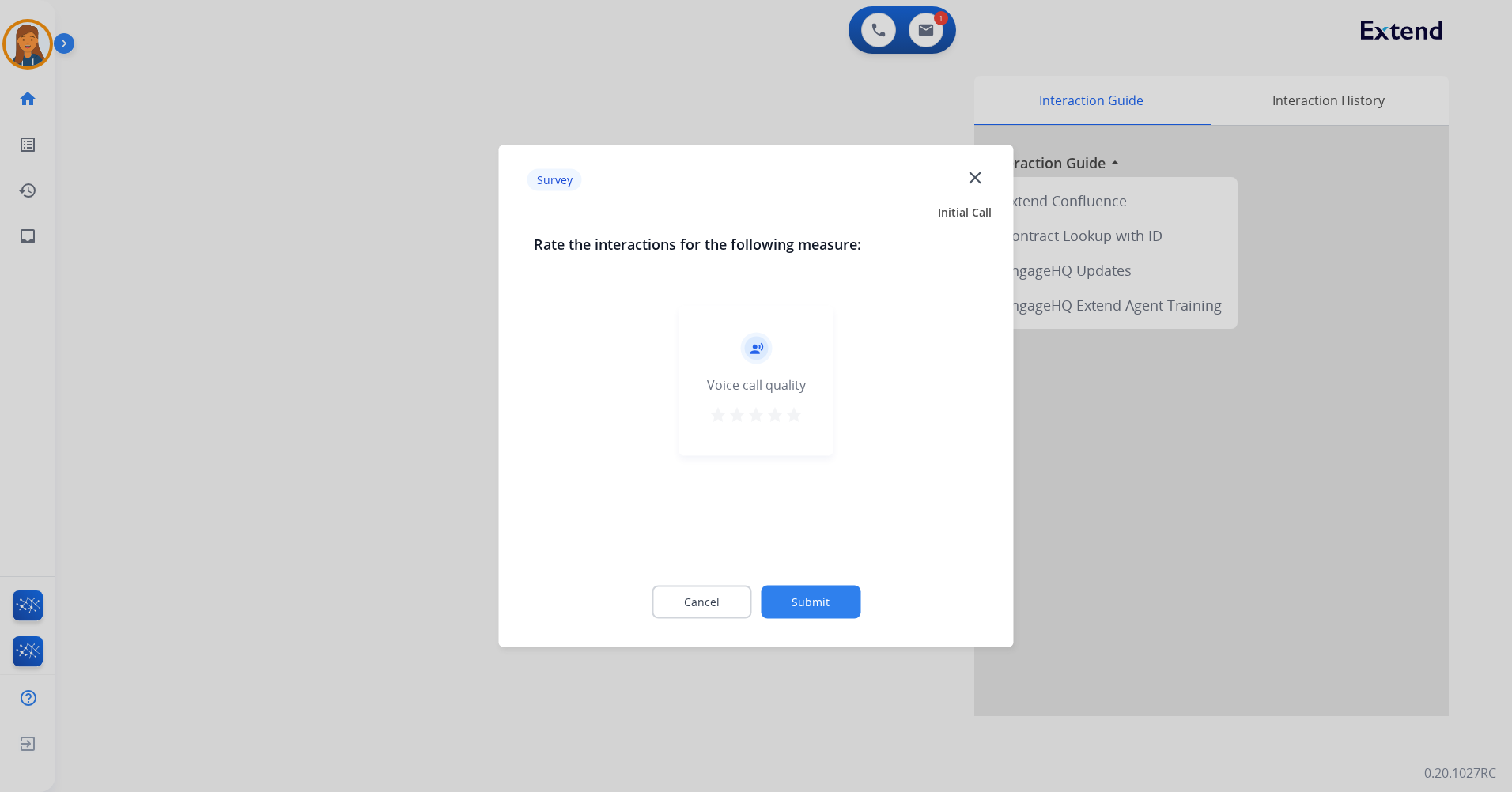
click at [796, 411] on mat-icon "star" at bounding box center [793, 415] width 19 height 19
click at [817, 605] on button "Submit" at bounding box center [810, 602] width 99 height 33
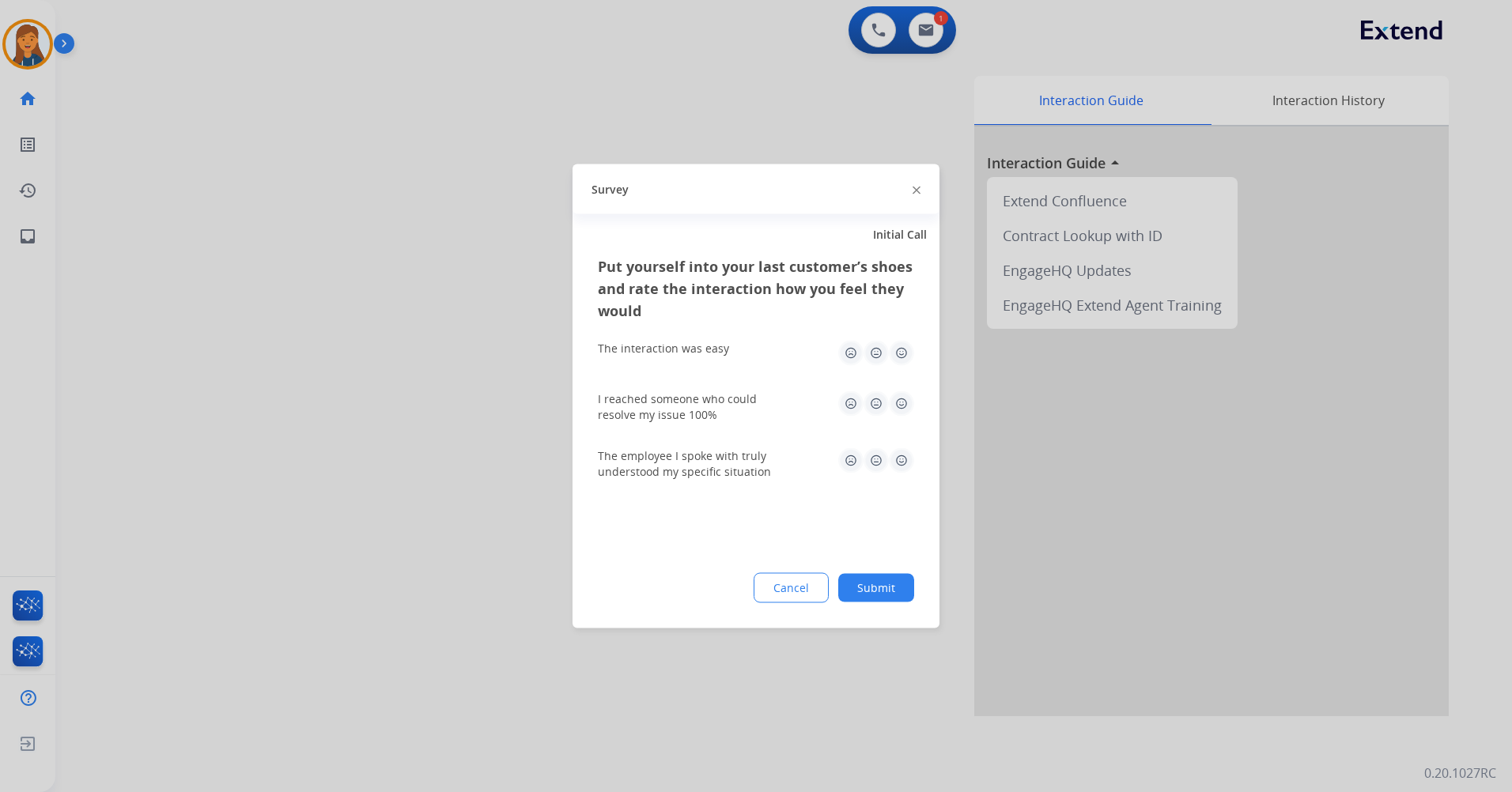
click at [907, 355] on img at bounding box center [902, 354] width 25 height 25
click at [906, 392] on img at bounding box center [902, 404] width 25 height 25
click at [897, 457] on img at bounding box center [902, 461] width 25 height 25
click at [865, 583] on button "Submit" at bounding box center [876, 588] width 76 height 28
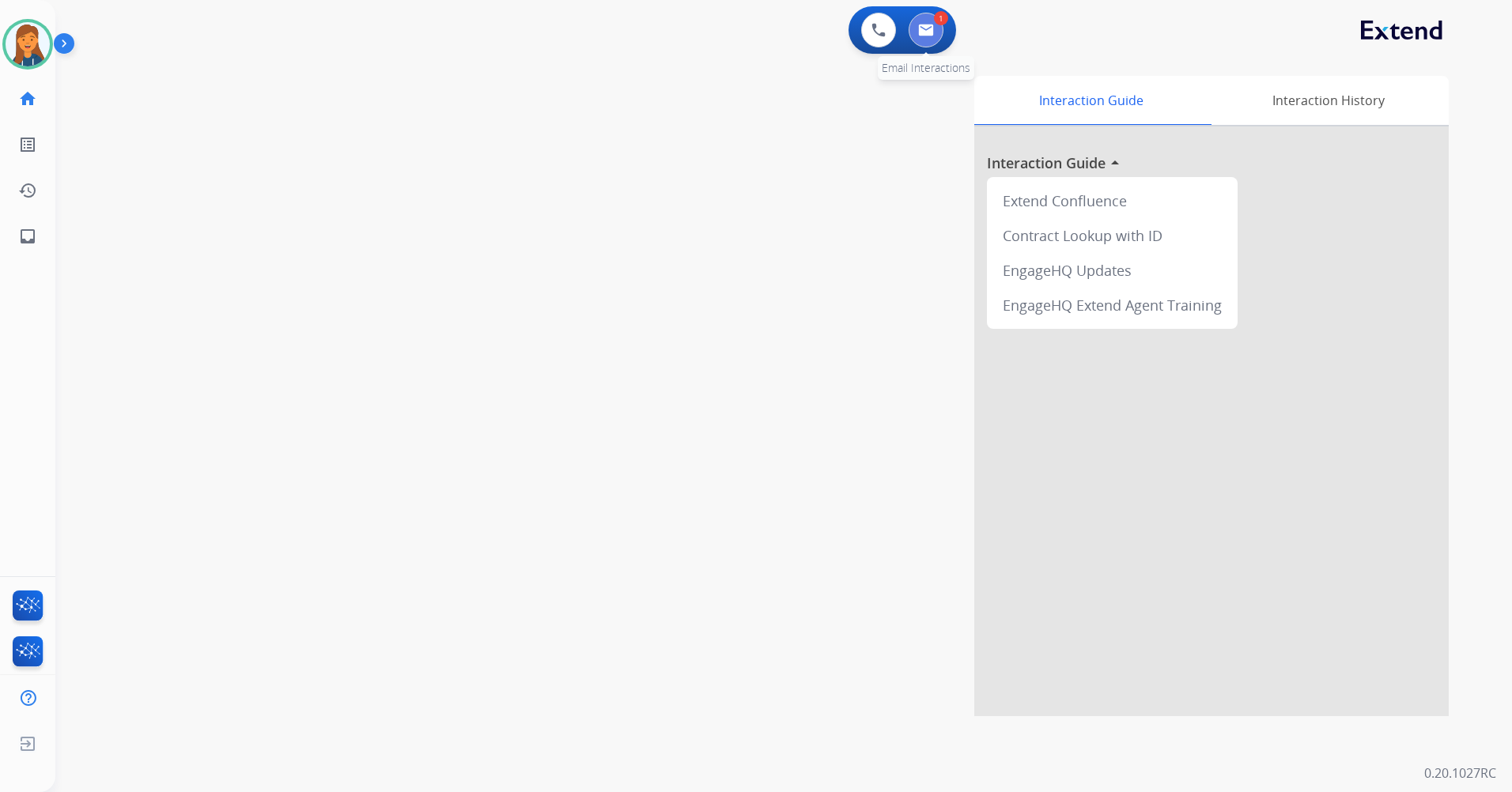
click at [929, 30] on img at bounding box center [925, 30] width 15 height 13
select select "**********"
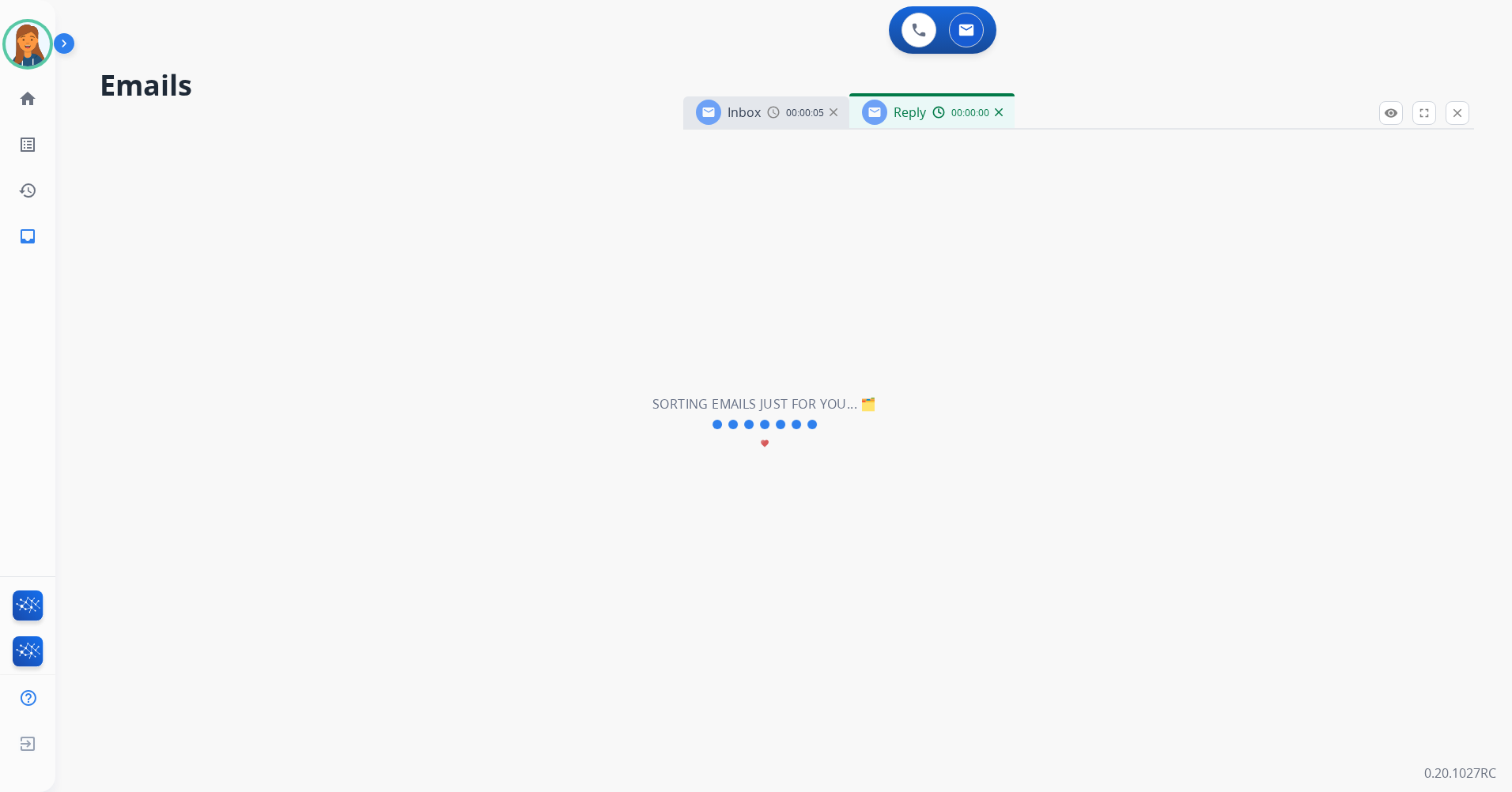
select select "**********"
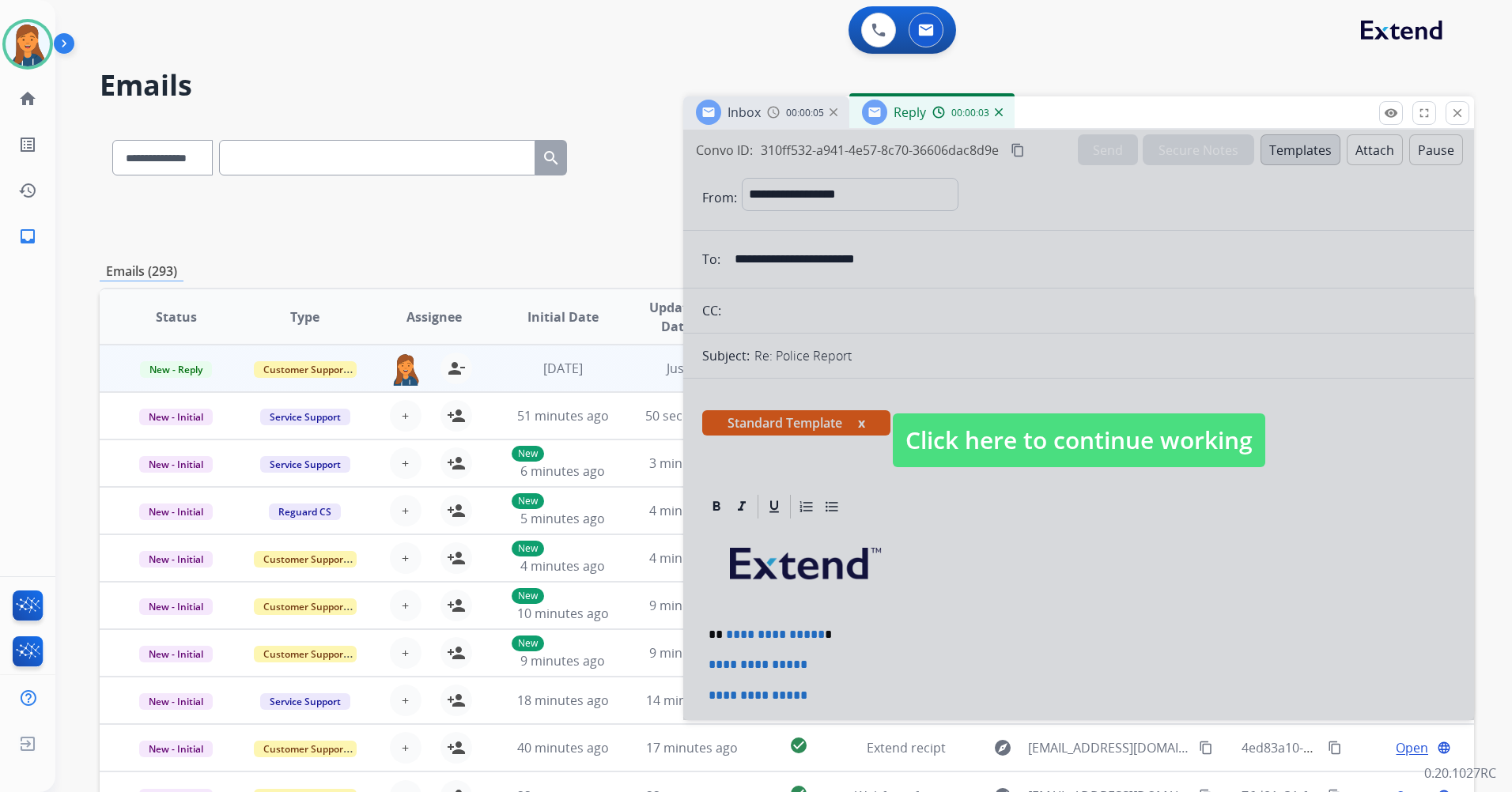
click at [1054, 442] on span "Click here to continue working" at bounding box center [1079, 439] width 373 height 53
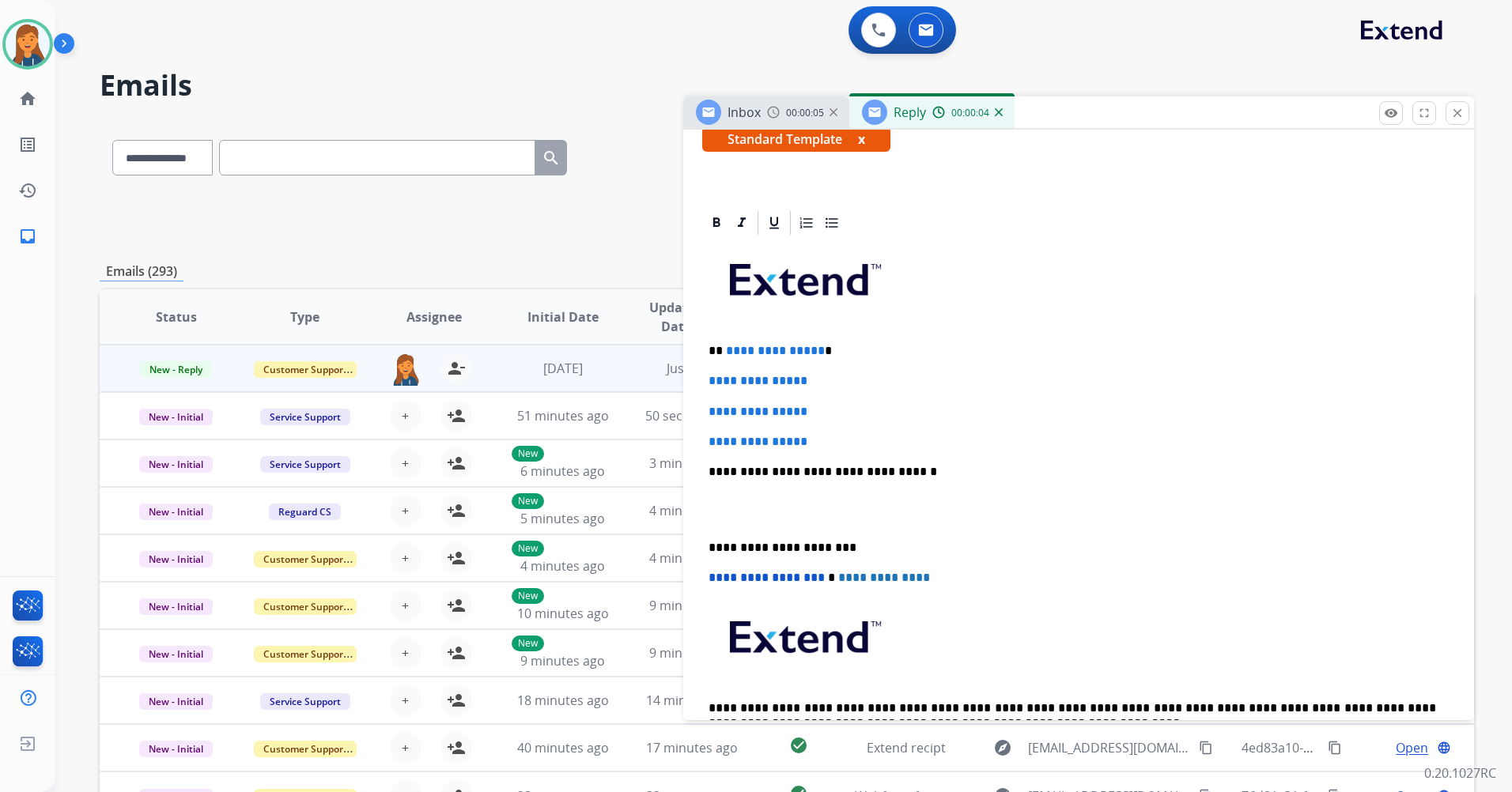
scroll to position [316, 0]
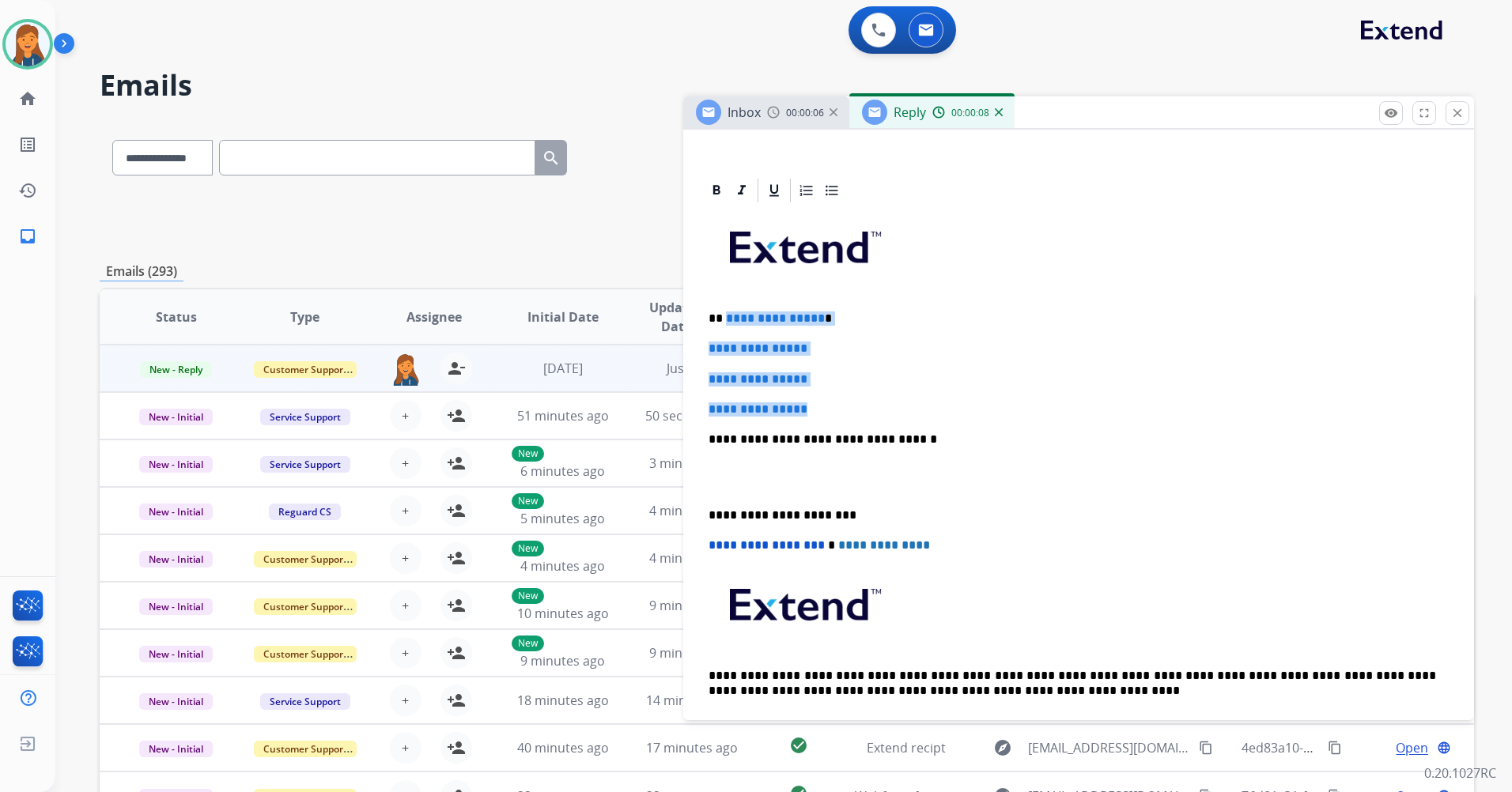
drag, startPoint x: 821, startPoint y: 406, endPoint x: 725, endPoint y: 325, distance: 125.6
click at [725, 325] on div "**********" at bounding box center [1078, 476] width 752 height 544
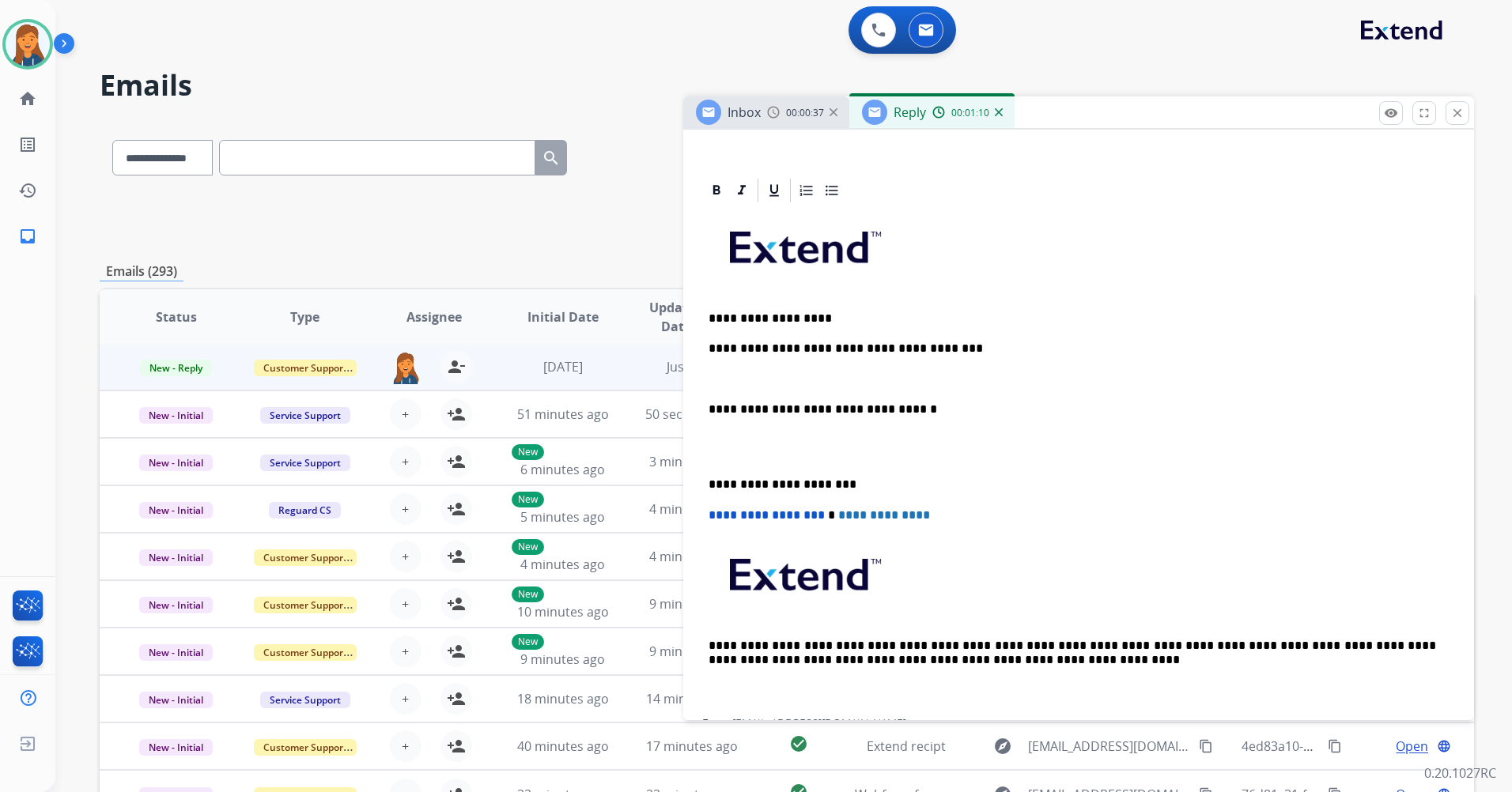
click at [772, 121] on div "Inbox 00:00:37" at bounding box center [766, 112] width 166 height 32
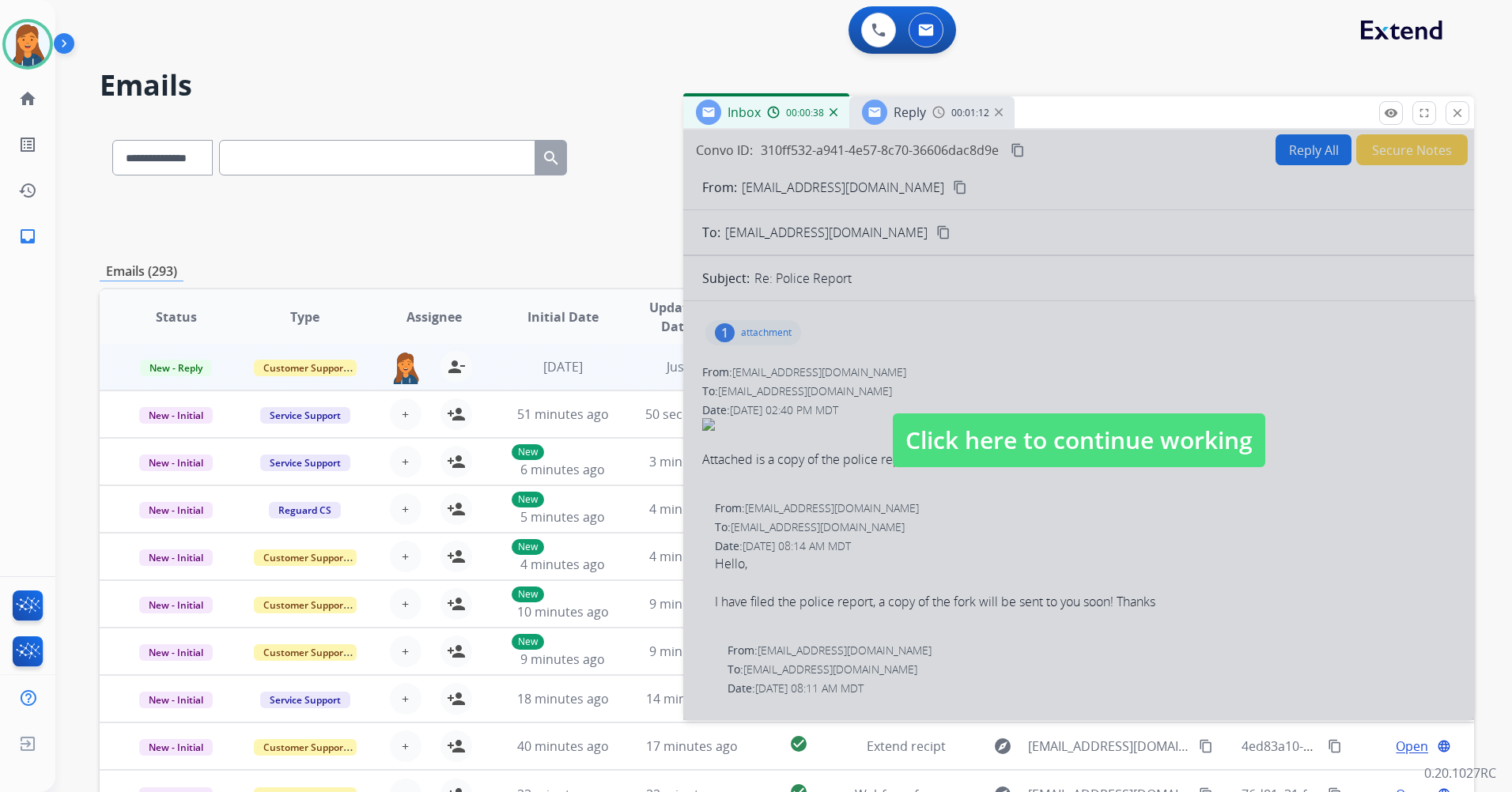
click at [872, 123] on div at bounding box center [874, 112] width 25 height 25
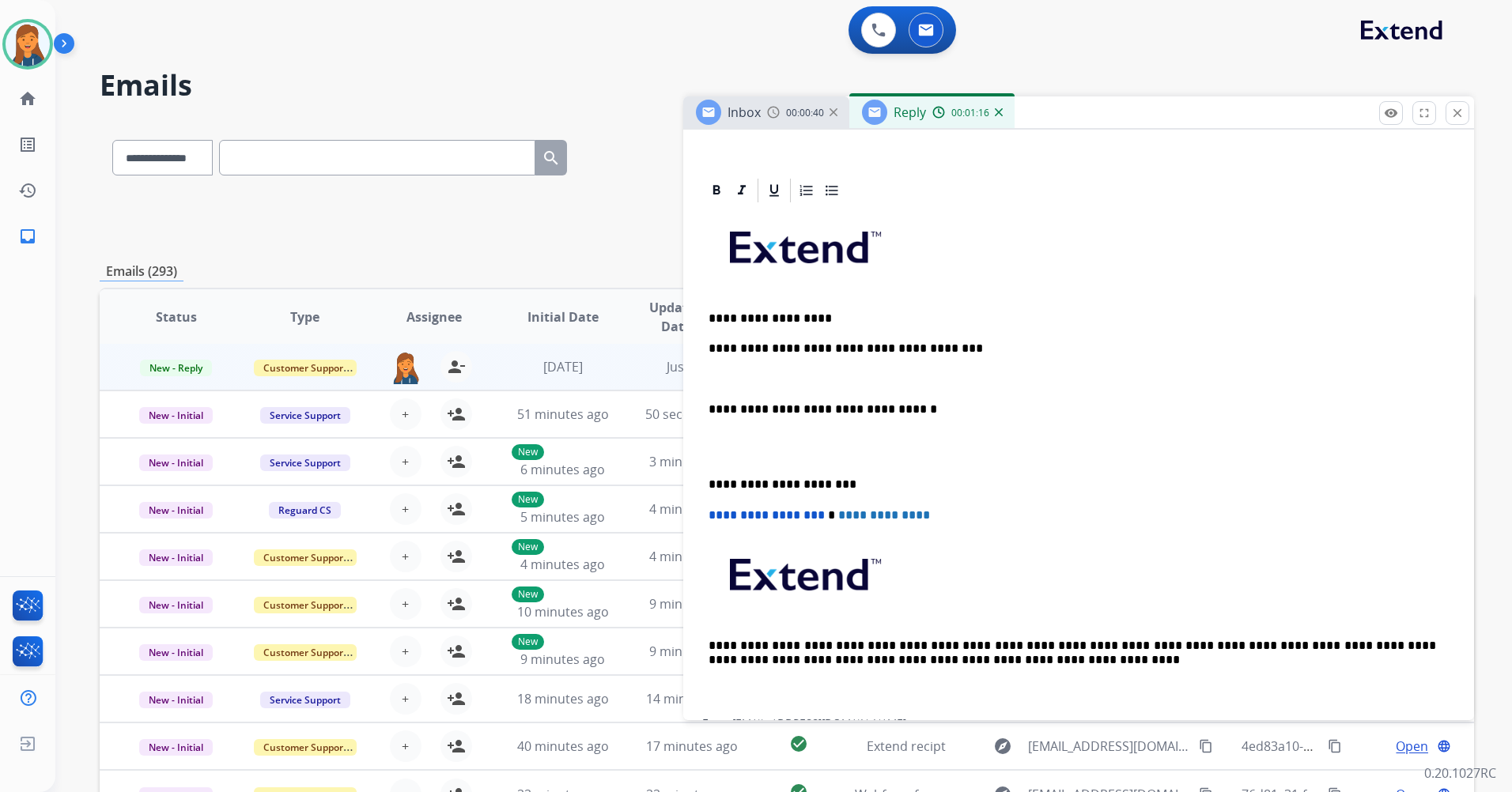
click at [934, 354] on p "**********" at bounding box center [1072, 349] width 727 height 14
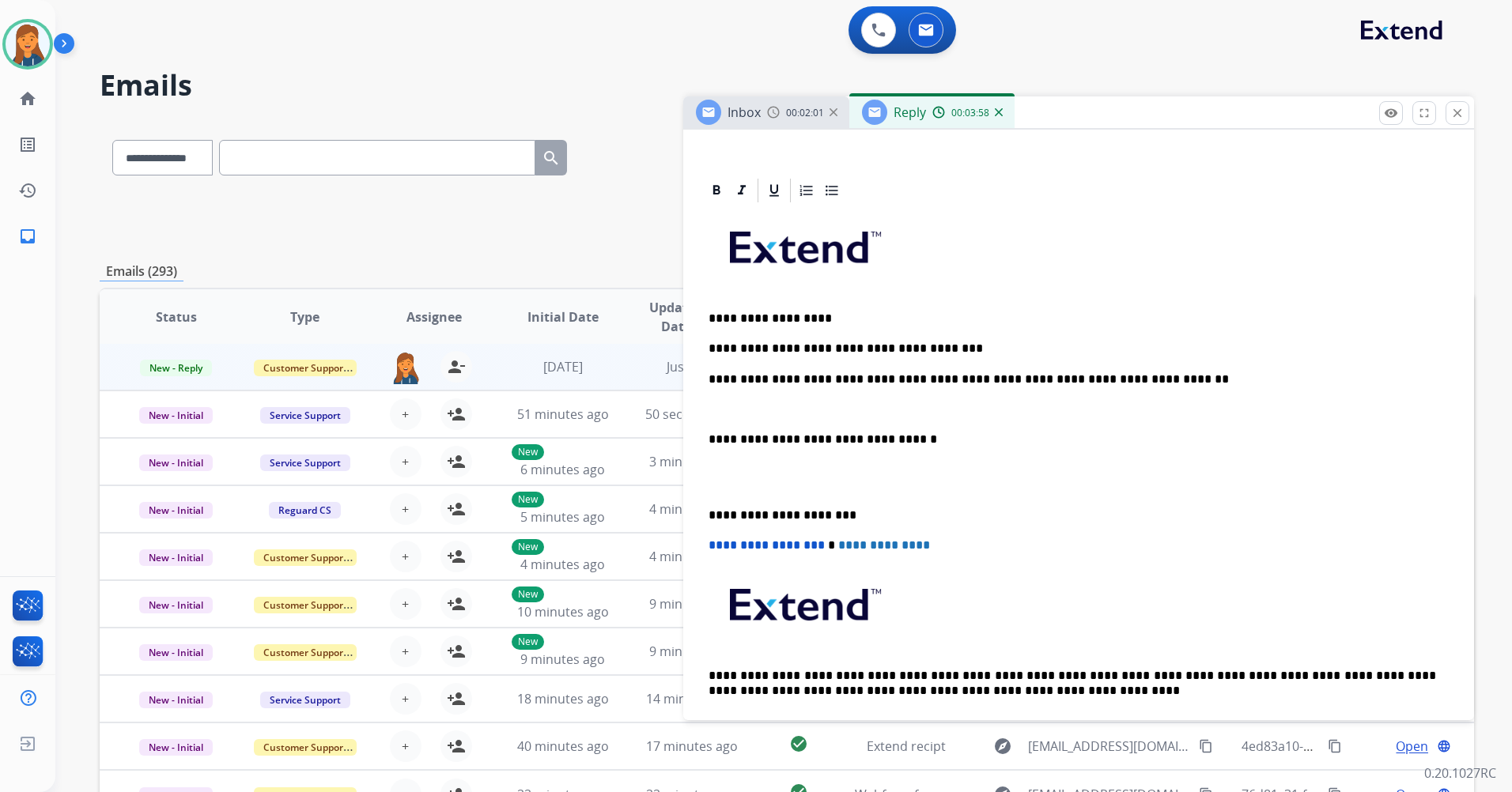
click at [703, 434] on div "**********" at bounding box center [1078, 476] width 752 height 544
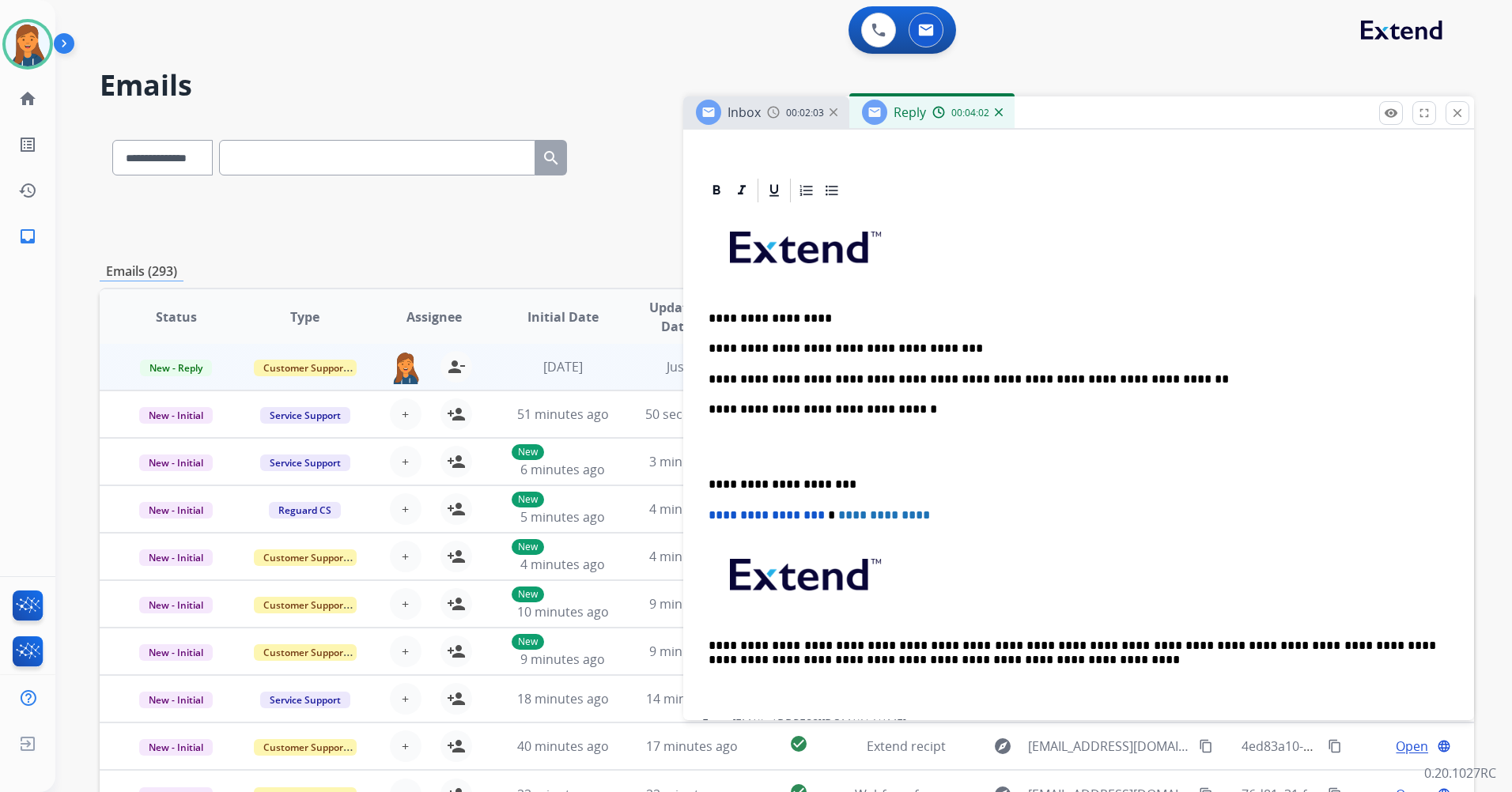
click at [712, 481] on p "**********" at bounding box center [1072, 485] width 727 height 14
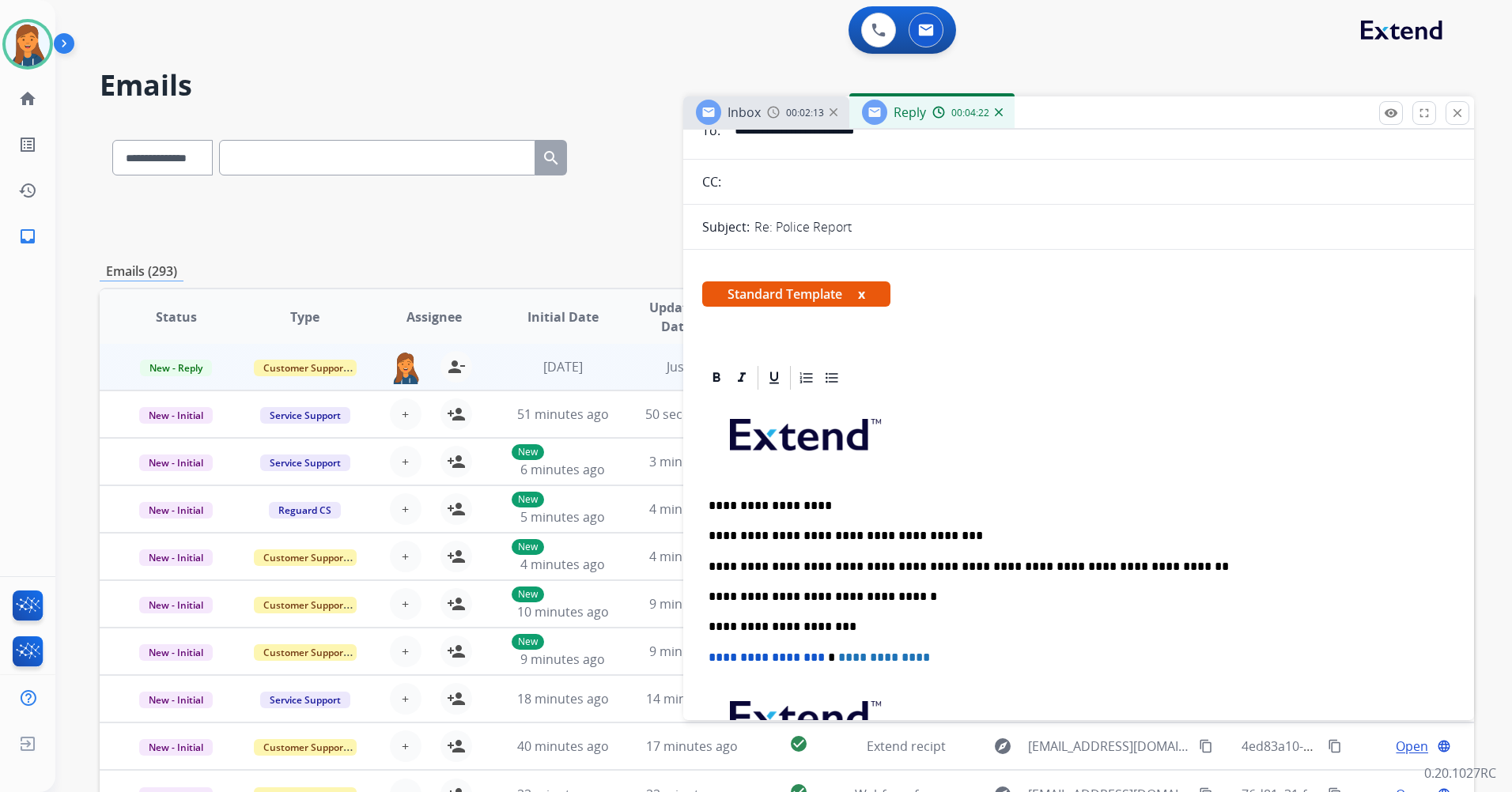
scroll to position [0, 0]
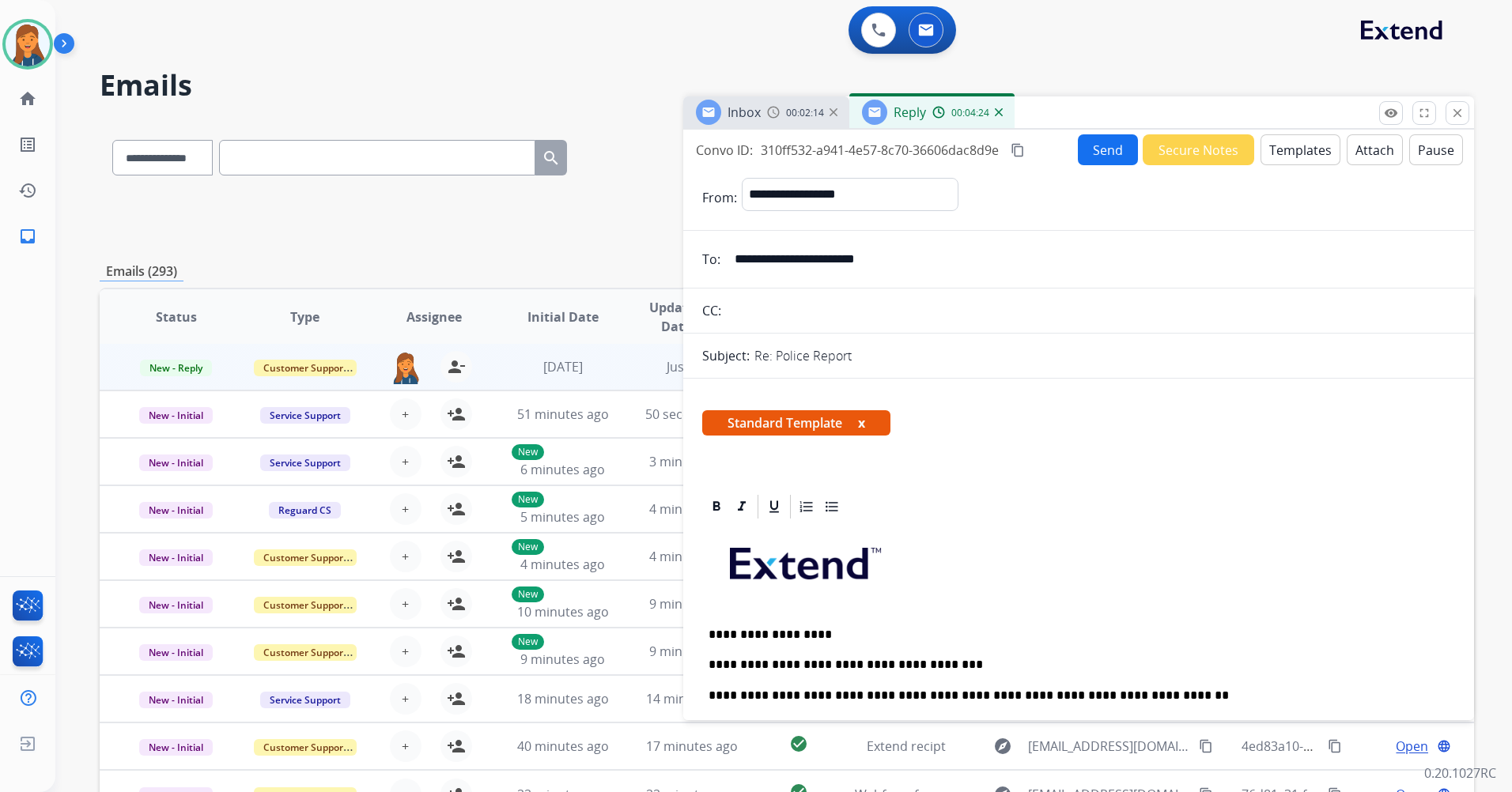
click at [1020, 155] on mat-icon "content_copy" at bounding box center [1017, 150] width 14 height 14
click at [1090, 149] on button "Send" at bounding box center [1108, 150] width 60 height 31
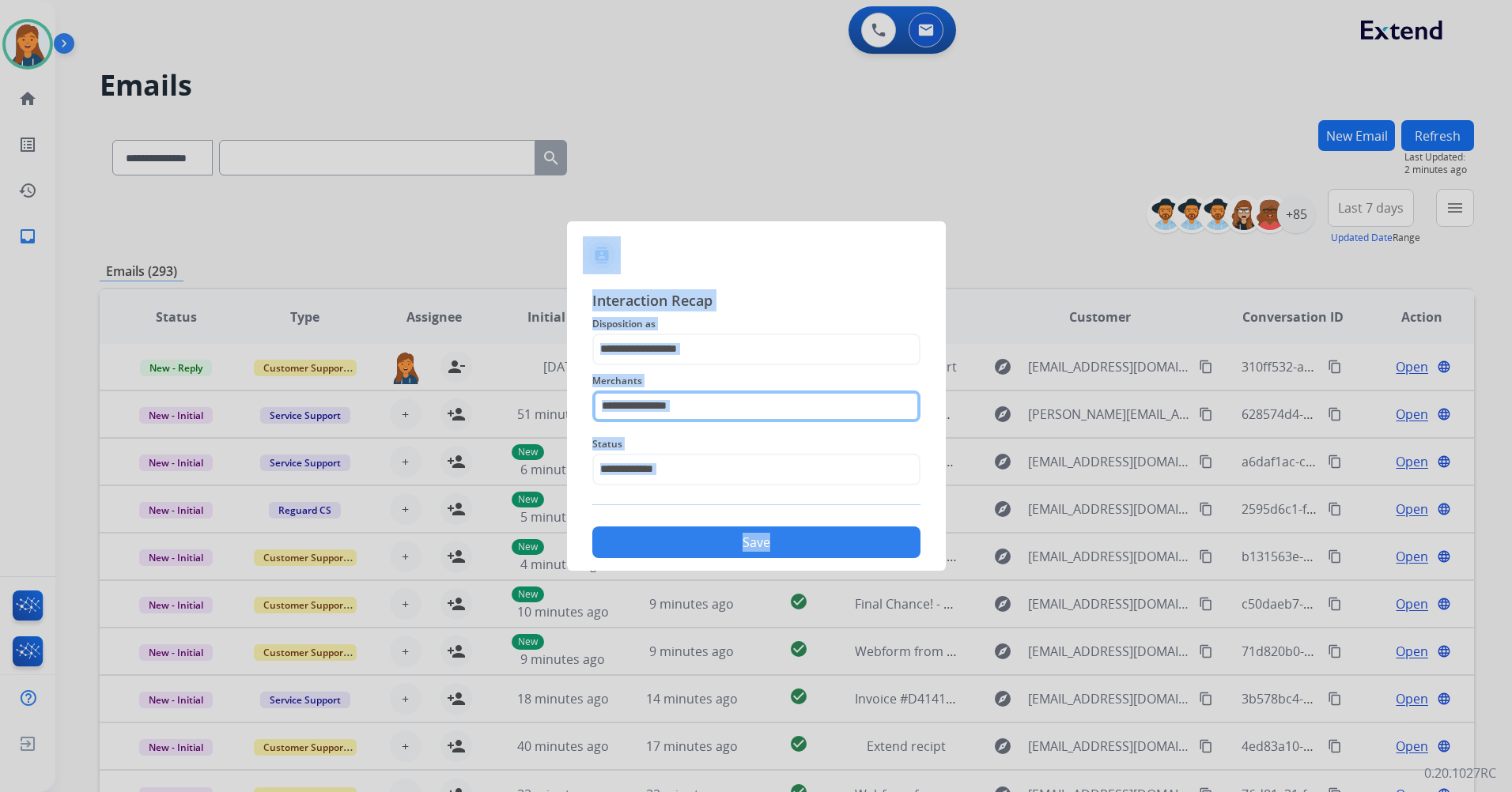
click at [664, 401] on input "text" at bounding box center [756, 406] width 328 height 32
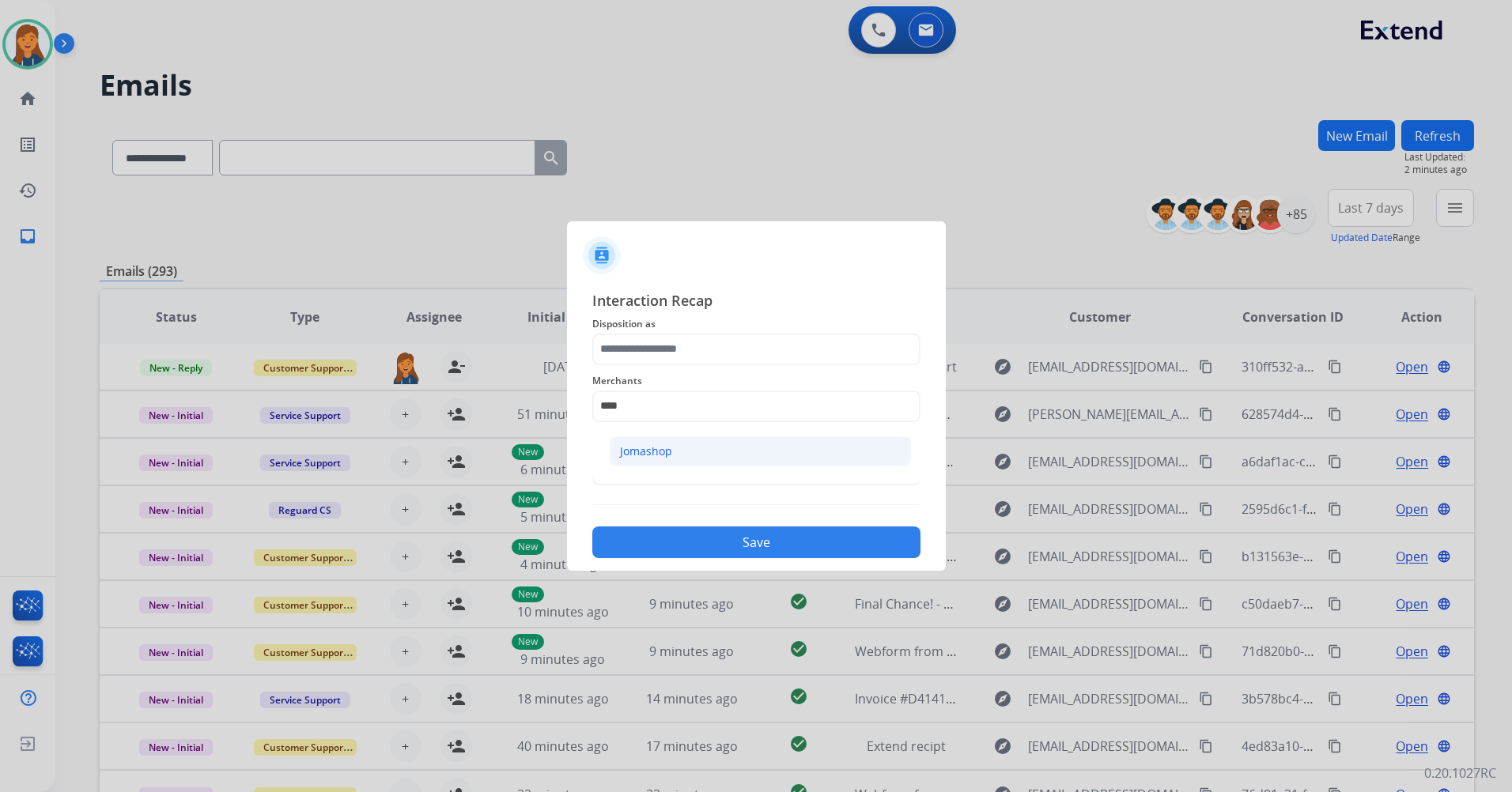
click at [648, 456] on div "Jomashop" at bounding box center [646, 450] width 52 height 15
type input "********"
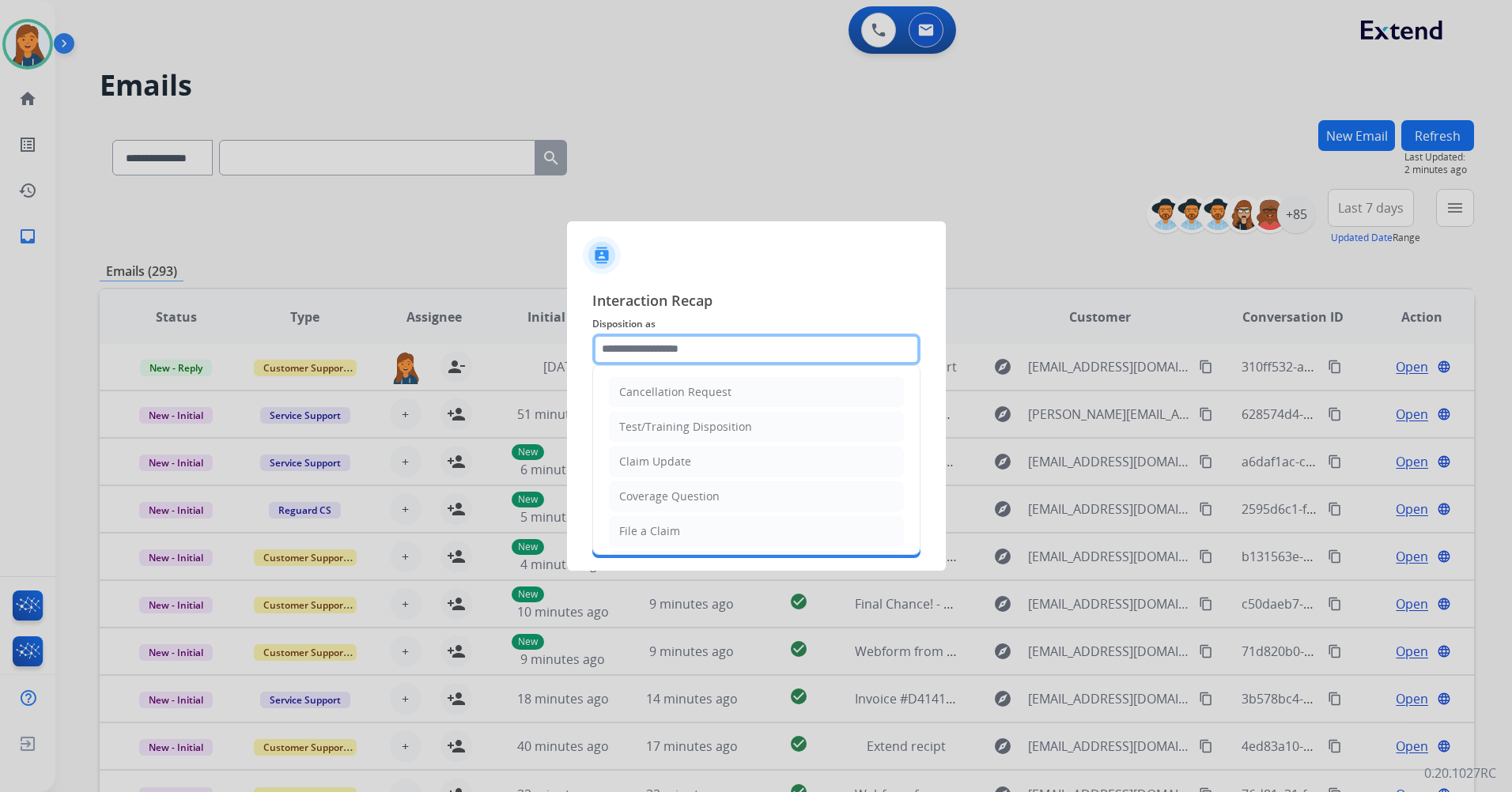
click at [645, 354] on input "text" at bounding box center [756, 349] width 328 height 32
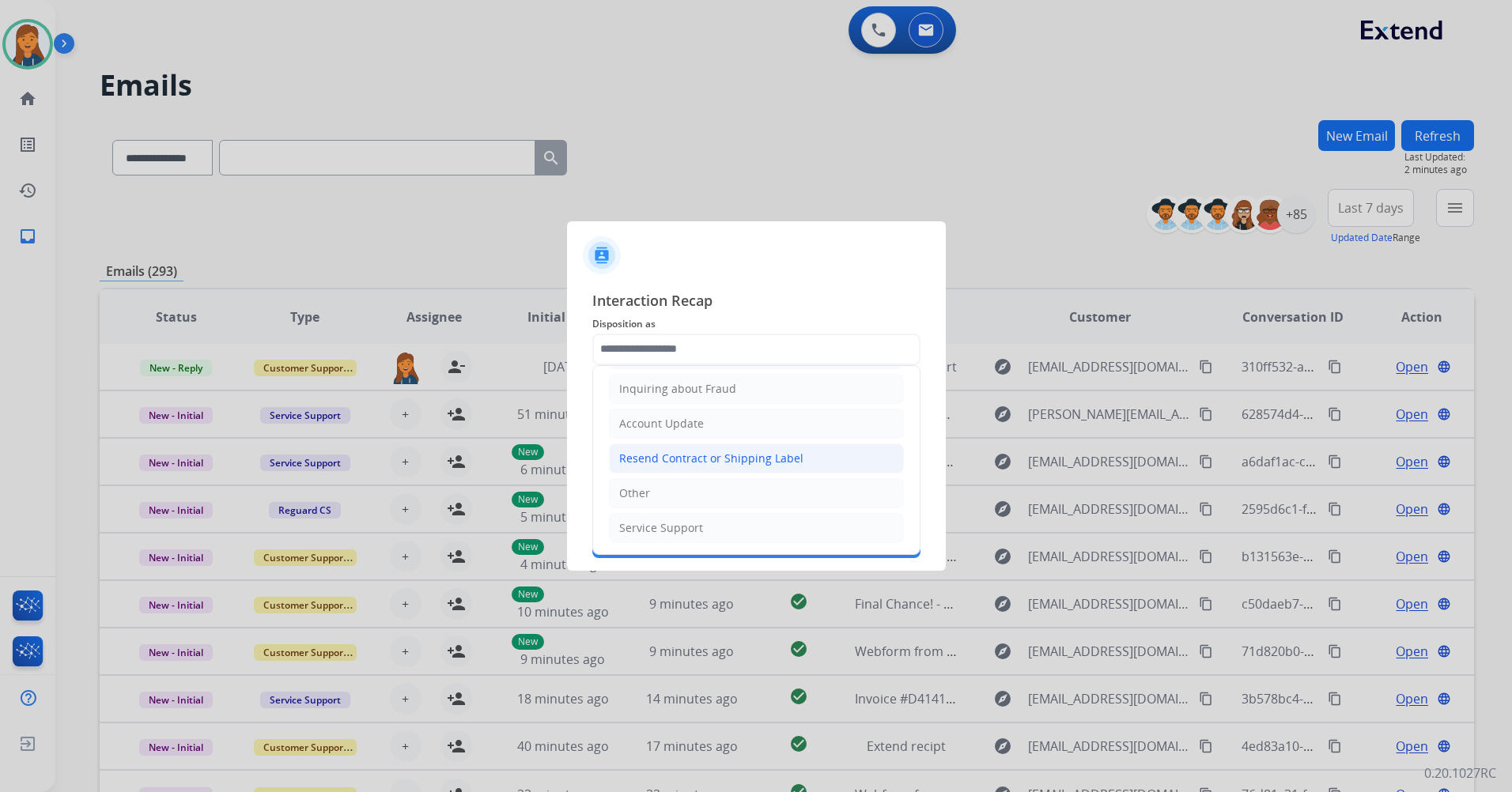
click at [695, 472] on li "Resend Contract or Shipping Label" at bounding box center [756, 457] width 295 height 30
type input "**********"
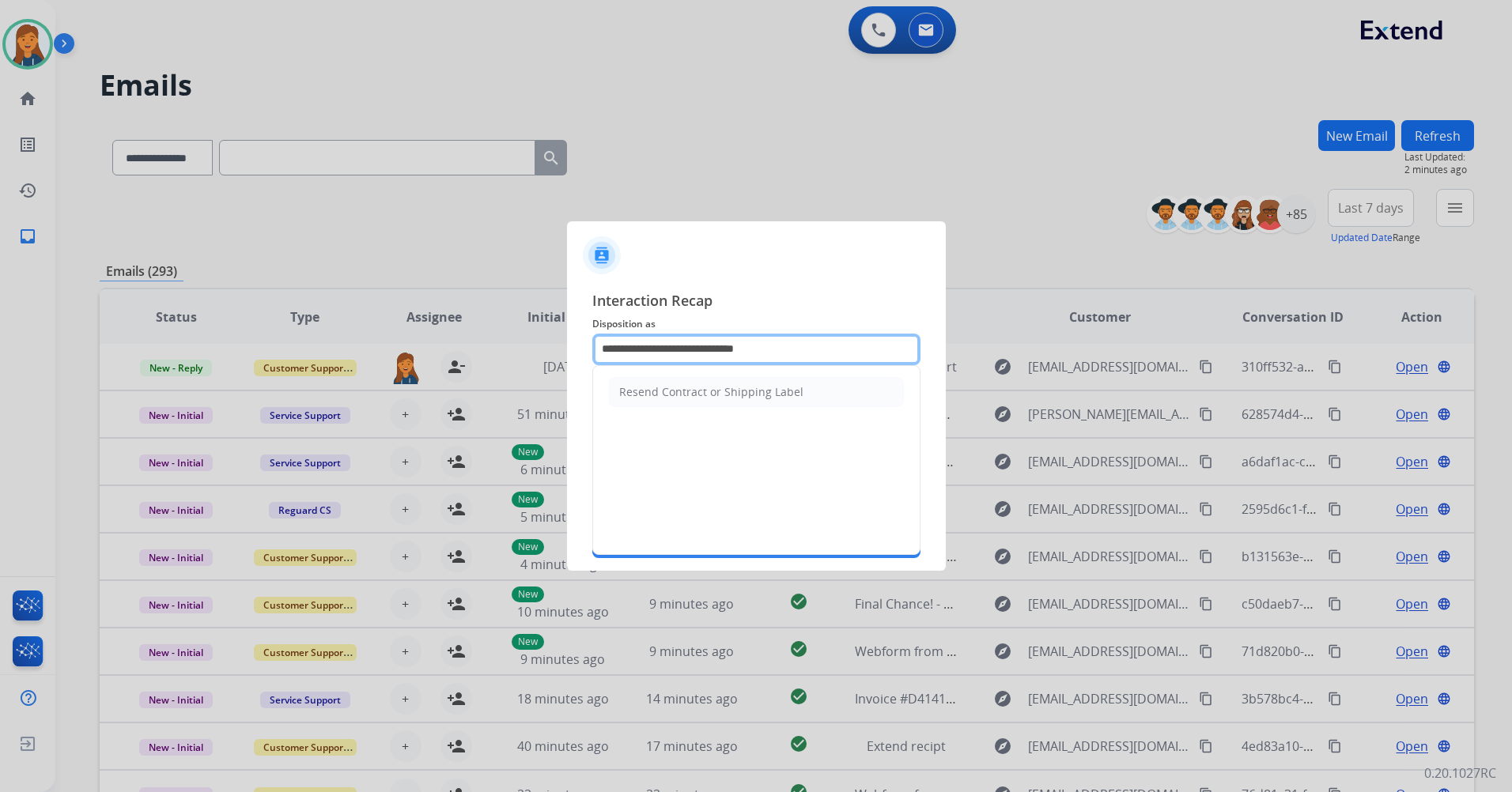
click at [666, 339] on input "**********" at bounding box center [756, 349] width 328 height 32
drag, startPoint x: 788, startPoint y: 349, endPoint x: 486, endPoint y: 356, distance: 302.1
click at [0, 356] on app-contact-recap-modal "**********" at bounding box center [0, 396] width 0 height 792
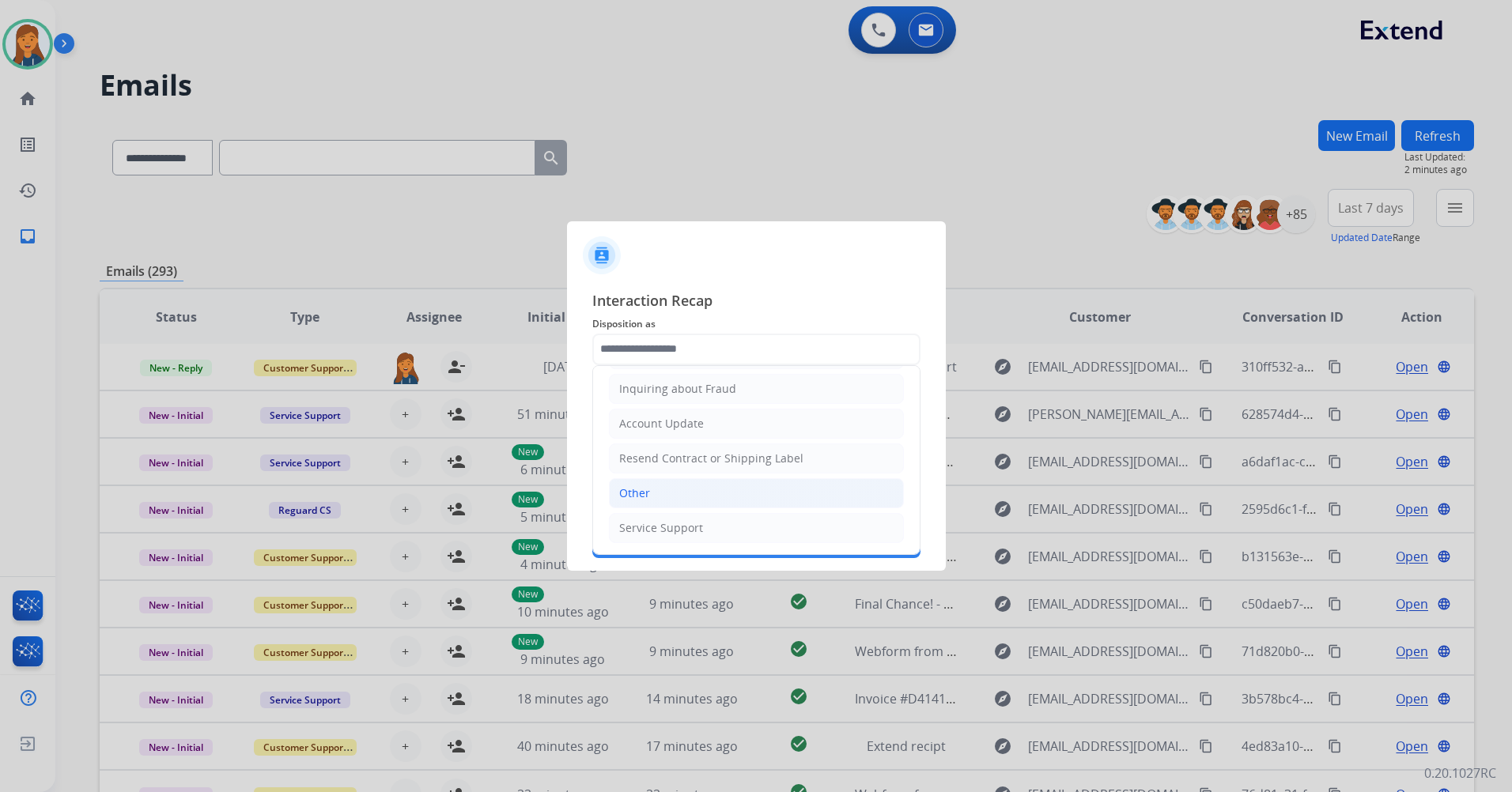
click at [679, 491] on li "Other" at bounding box center [756, 493] width 295 height 30
type input "*****"
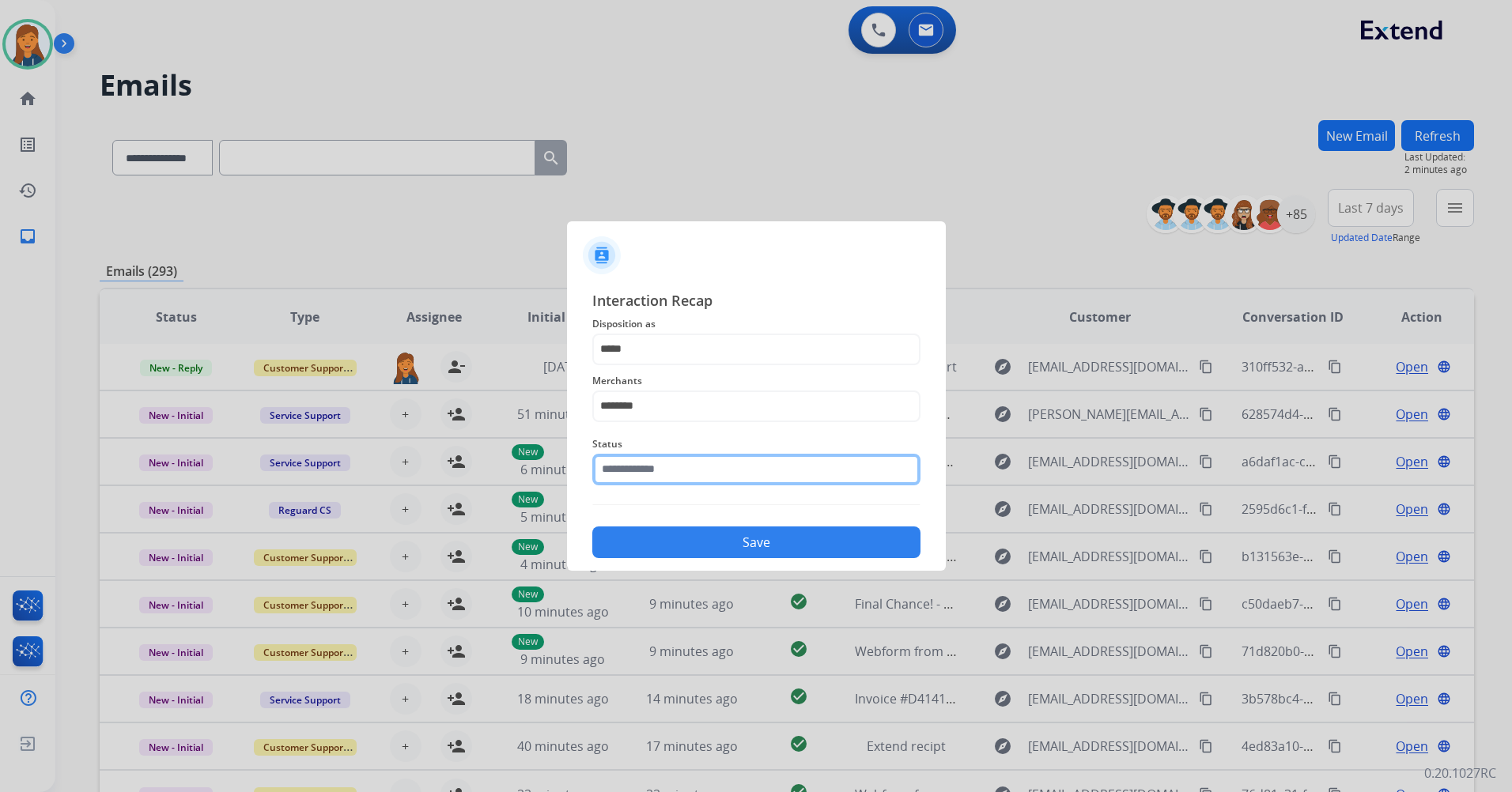
click at [670, 457] on input "text" at bounding box center [756, 469] width 328 height 32
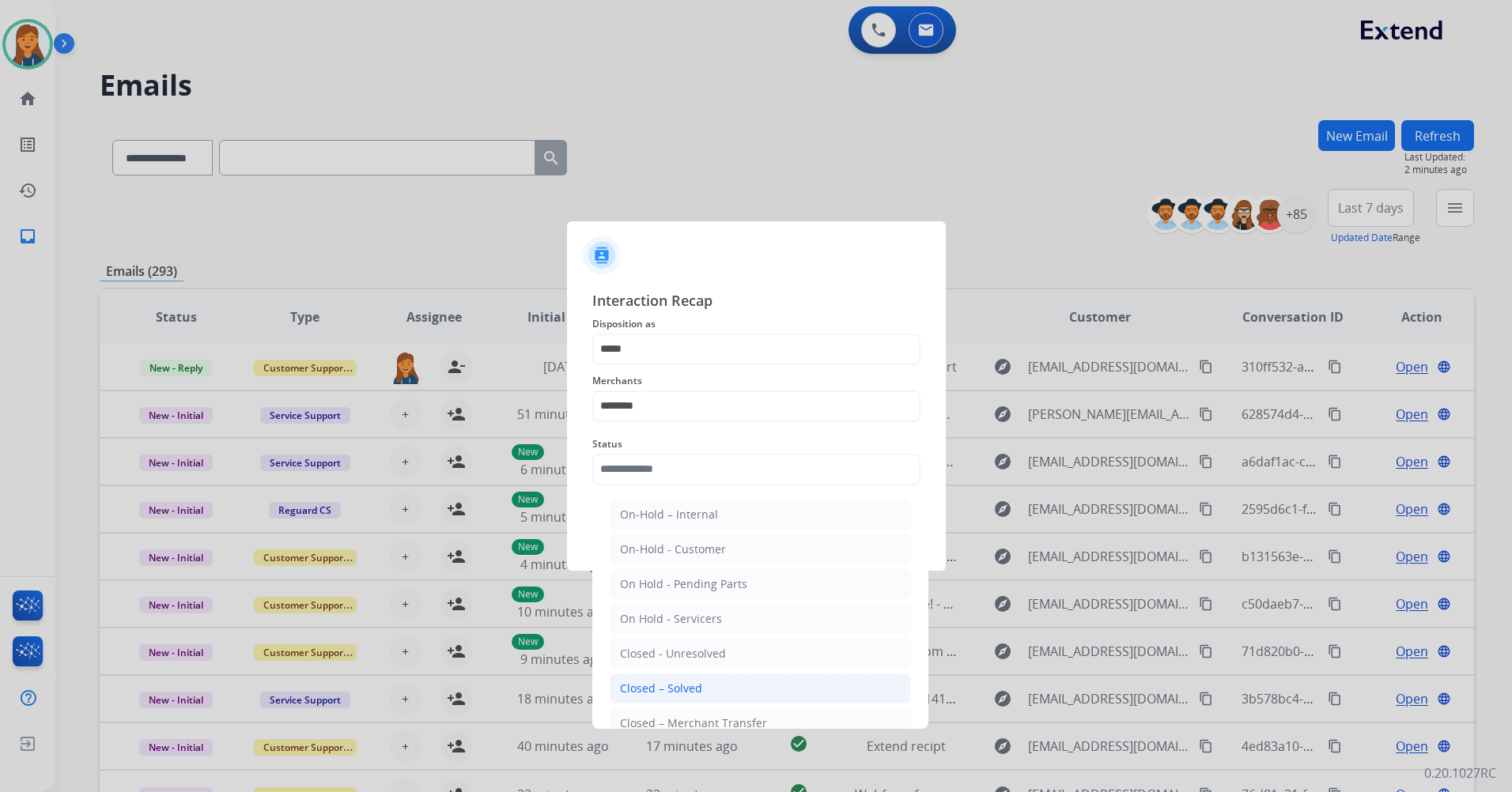
click at [650, 693] on div "Closed – Solved" at bounding box center [660, 688] width 82 height 15
type input "**********"
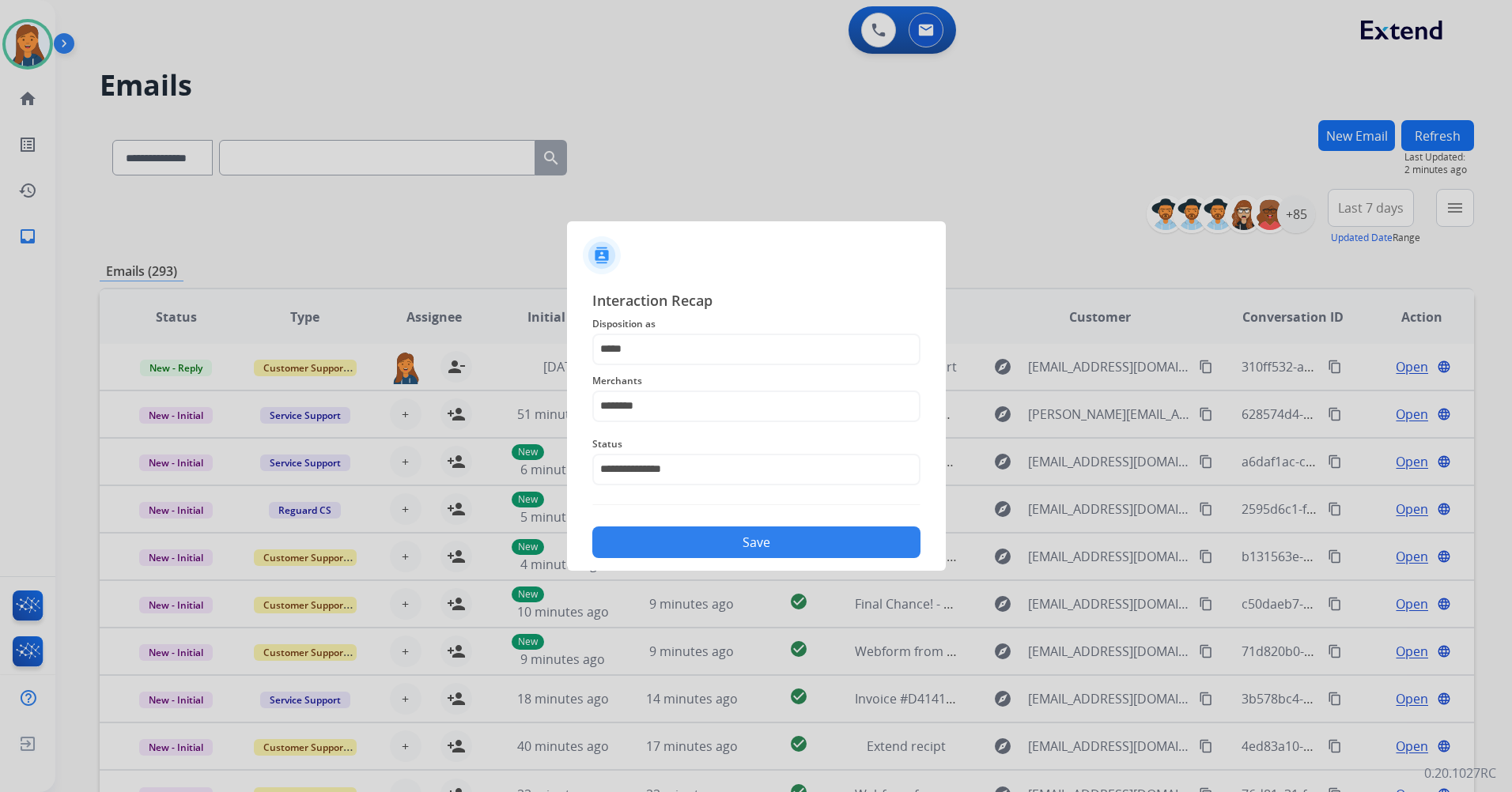
click at [682, 540] on button "Save" at bounding box center [756, 542] width 328 height 32
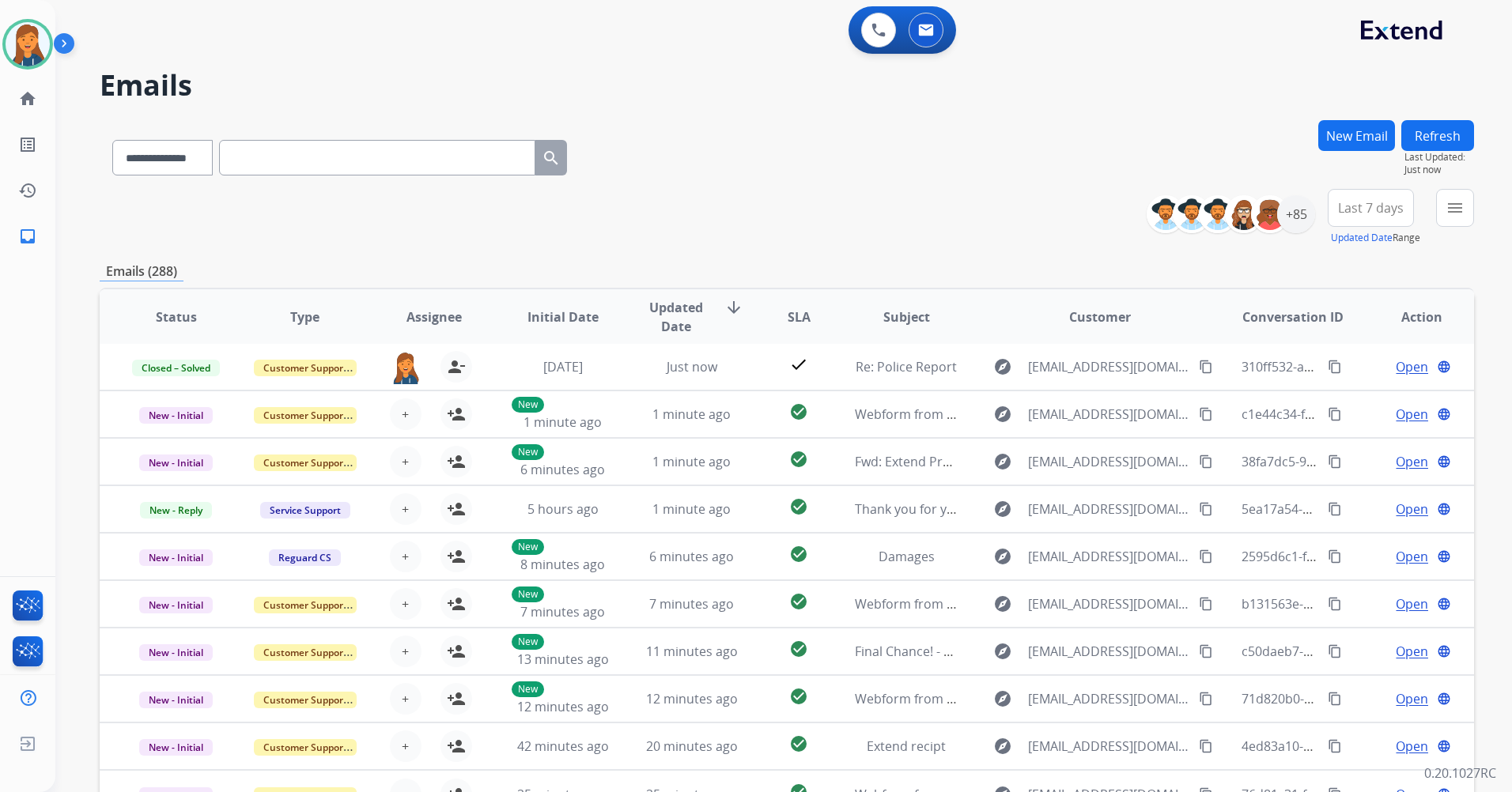
click at [1367, 211] on span "Last 7 days" at bounding box center [1370, 207] width 66 height 6
click at [1338, 409] on div "Last 90 days" at bounding box center [1366, 400] width 87 height 24
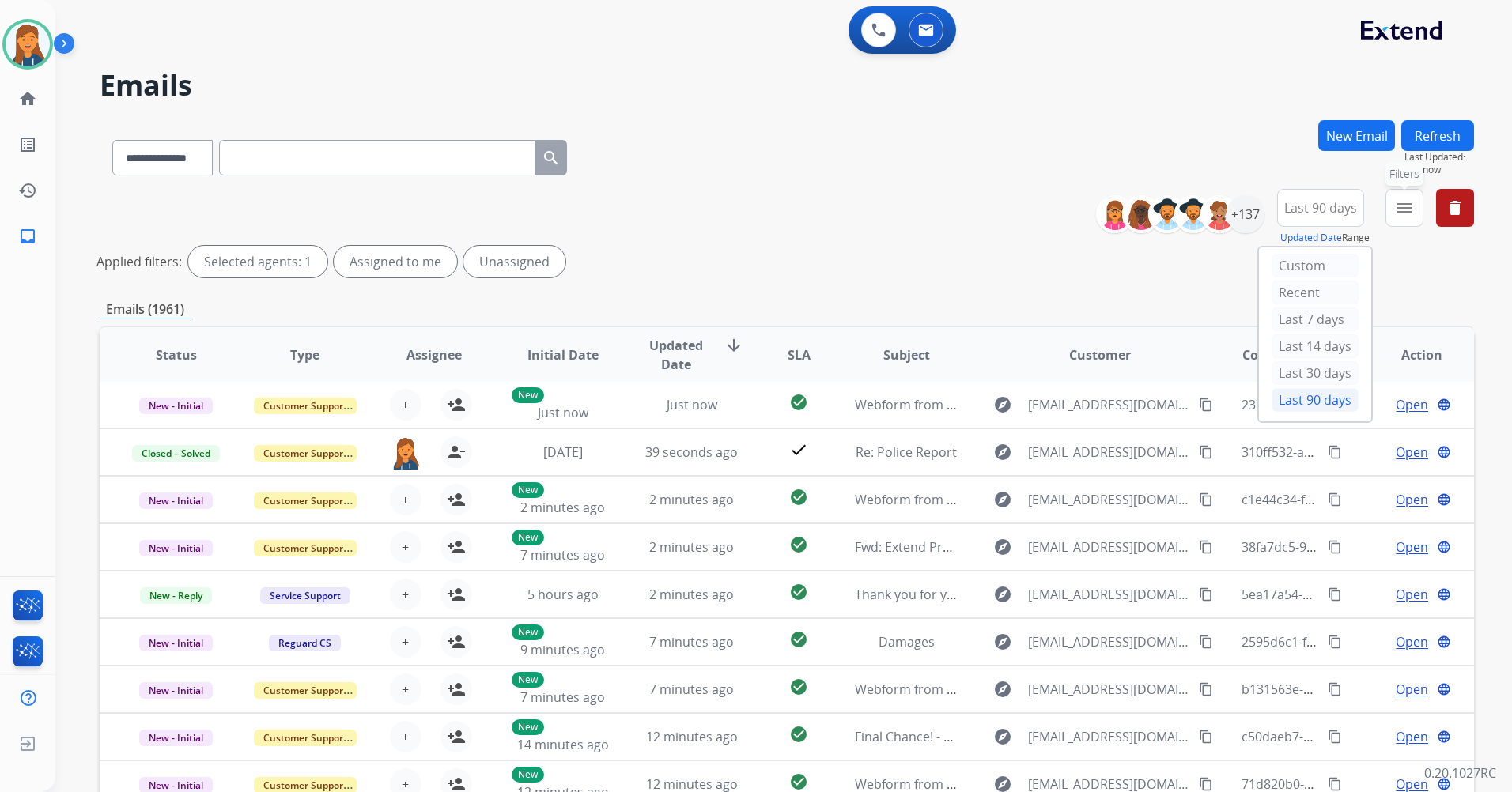
click at [1407, 202] on mat-icon "menu" at bounding box center [1403, 207] width 19 height 19
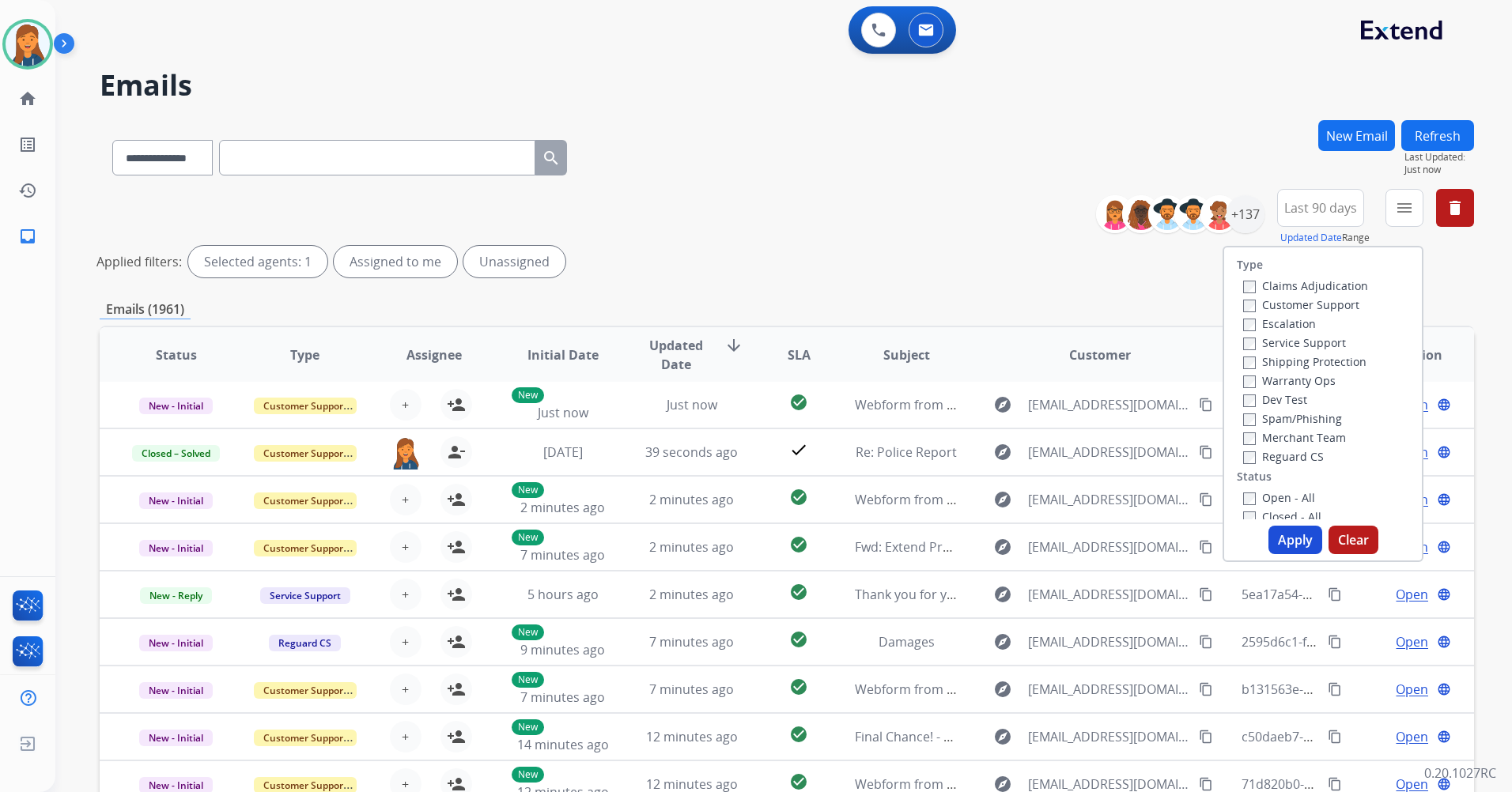
click at [1290, 308] on label "Customer Support" at bounding box center [1300, 305] width 117 height 15
click at [1285, 364] on label "Shipping Protection" at bounding box center [1304, 362] width 123 height 15
click at [1282, 449] on label "Reguard CS" at bounding box center [1282, 457] width 80 height 15
click at [1280, 481] on div "Type Claims Adjudication Customer Support Escalation Service Support Shipping P…" at bounding box center [1322, 383] width 198 height 272
click at [1279, 493] on label "Open - All" at bounding box center [1279, 497] width 72 height 15
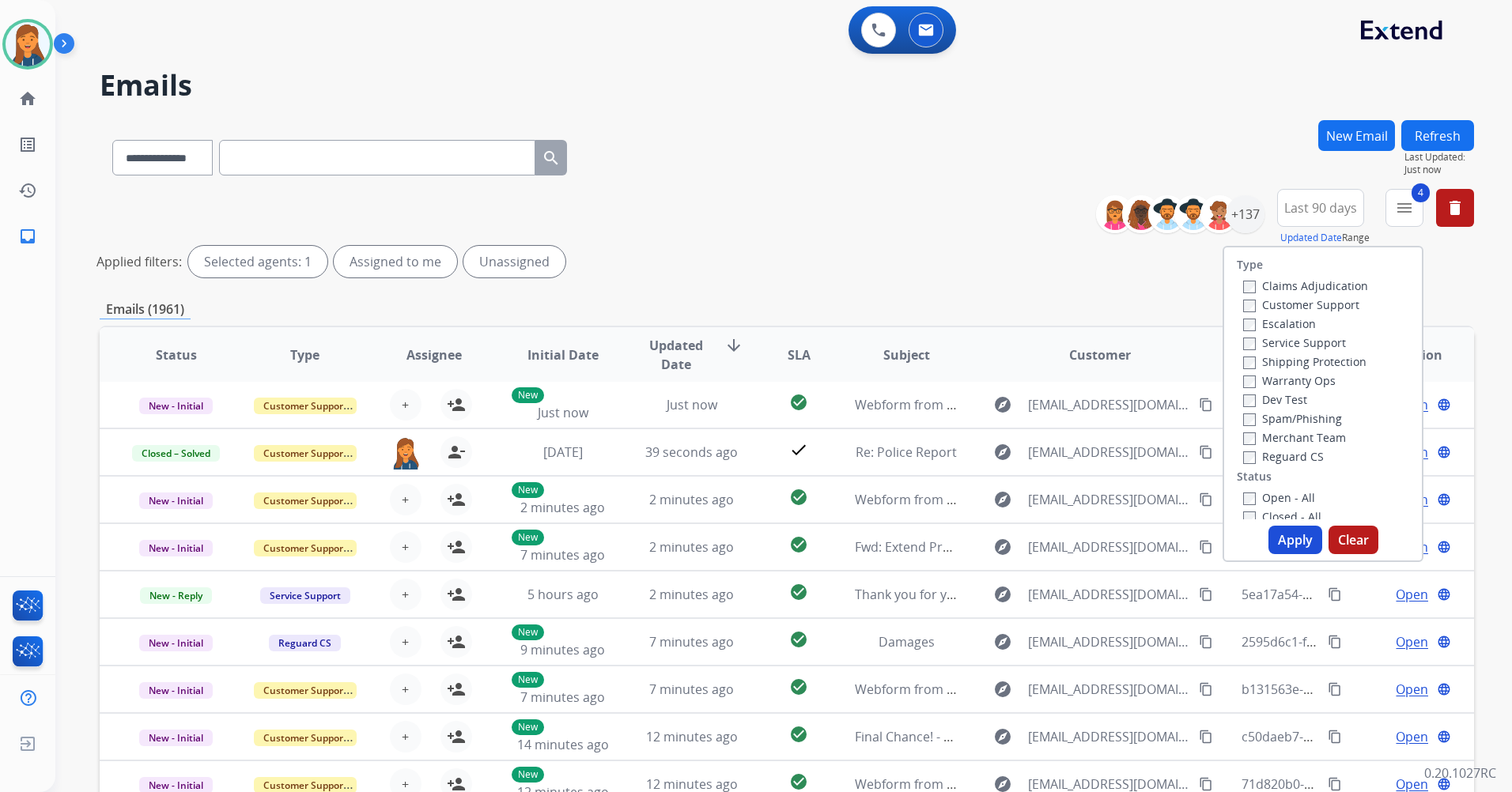
click at [1285, 545] on button "Apply" at bounding box center [1294, 539] width 53 height 28
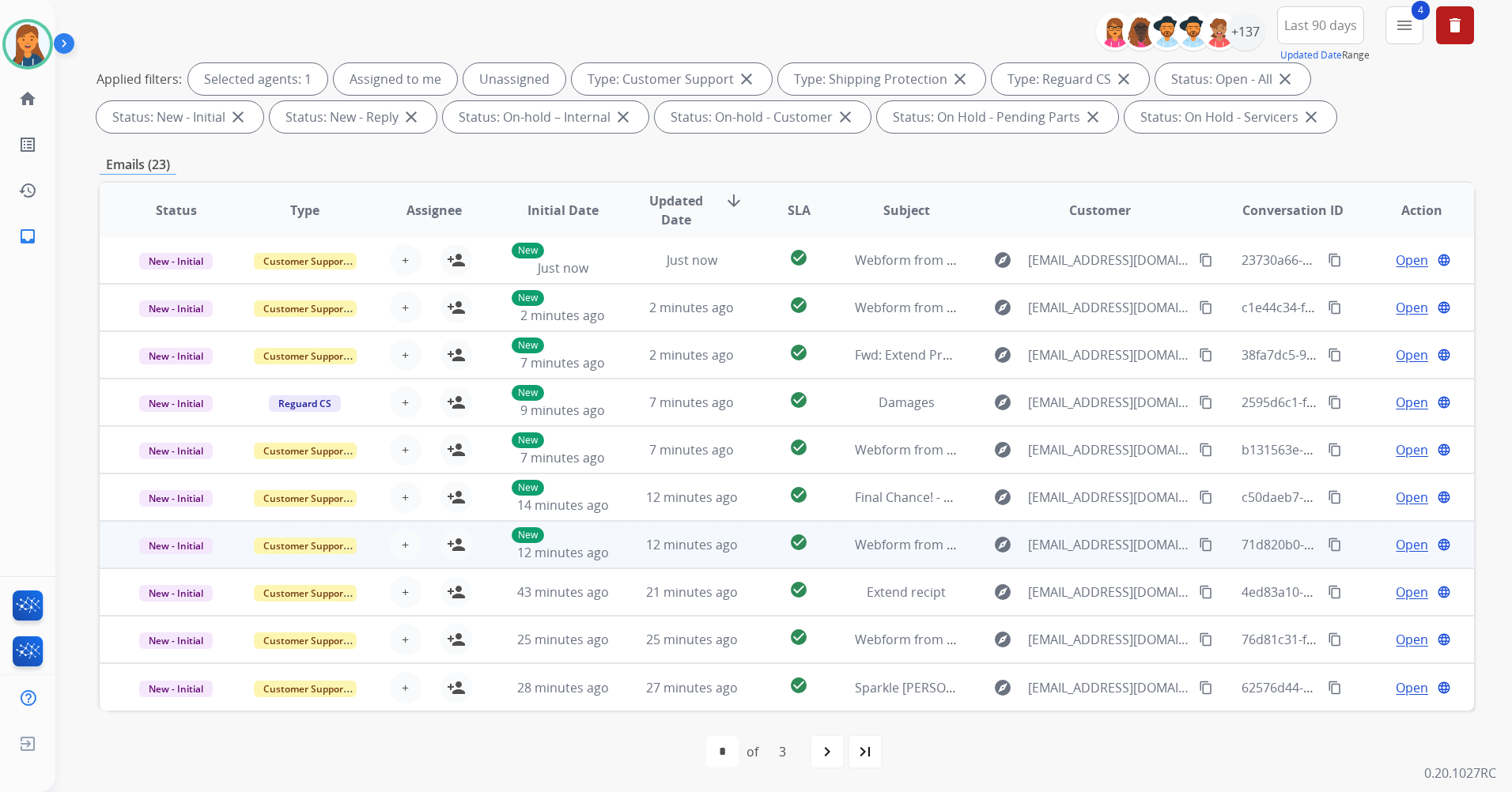
scroll to position [184, 0]
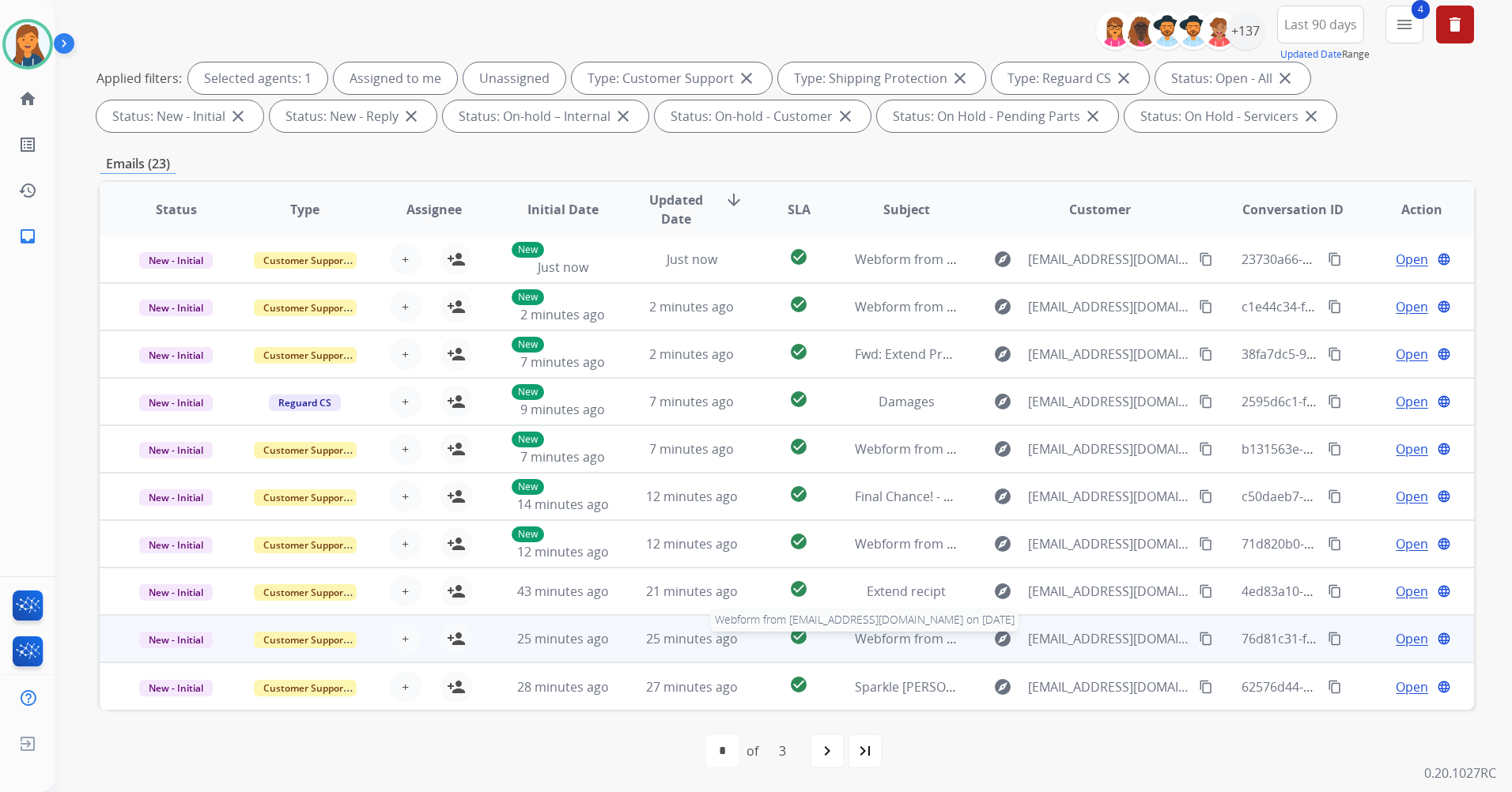
click at [902, 636] on span "Webform from [EMAIL_ADDRESS][DOMAIN_NAME] on [DATE]" at bounding box center [1034, 638] width 358 height 17
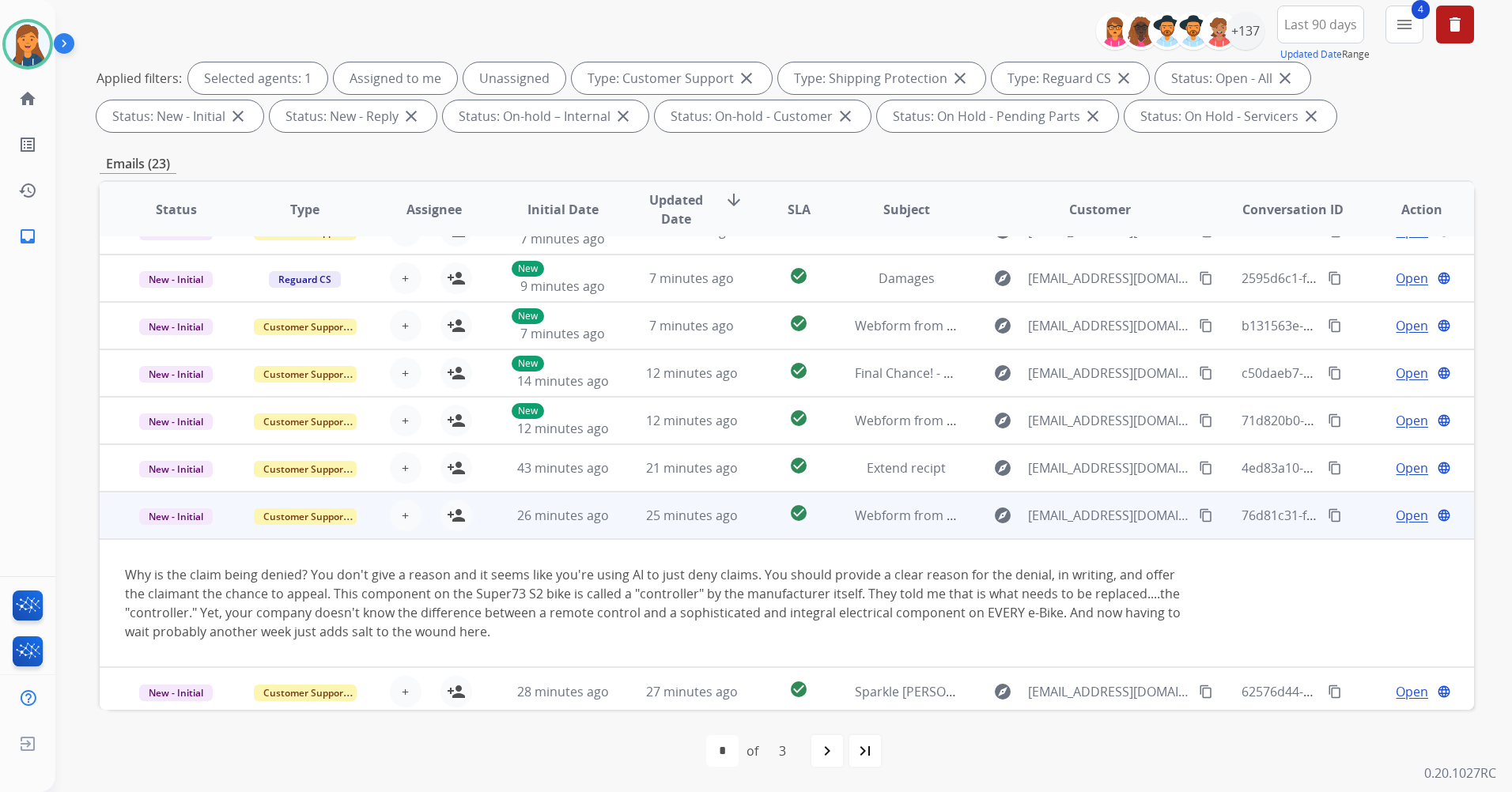
scroll to position [129, 0]
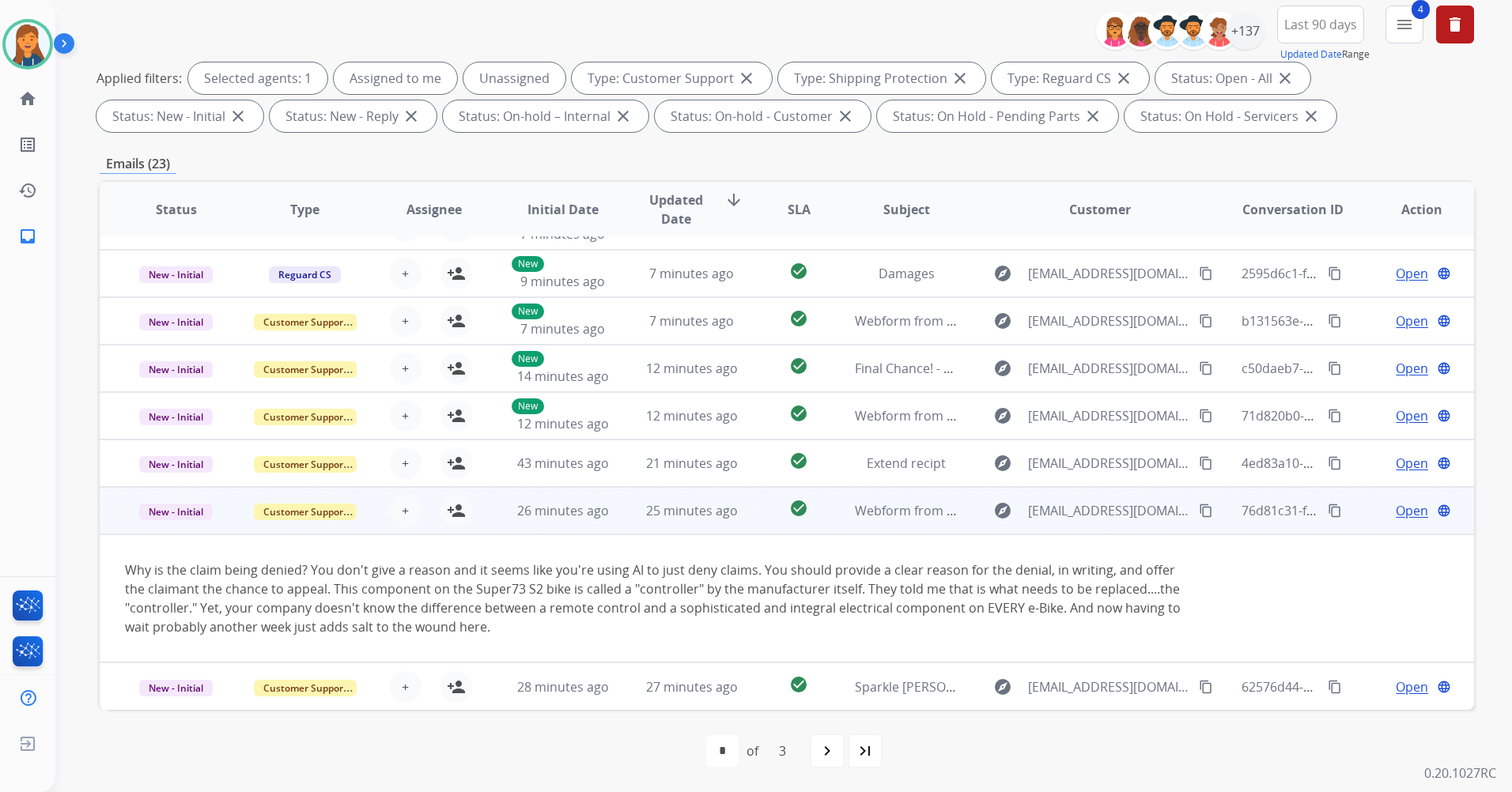
click at [1198, 513] on mat-icon "content_copy" at bounding box center [1205, 511] width 14 height 14
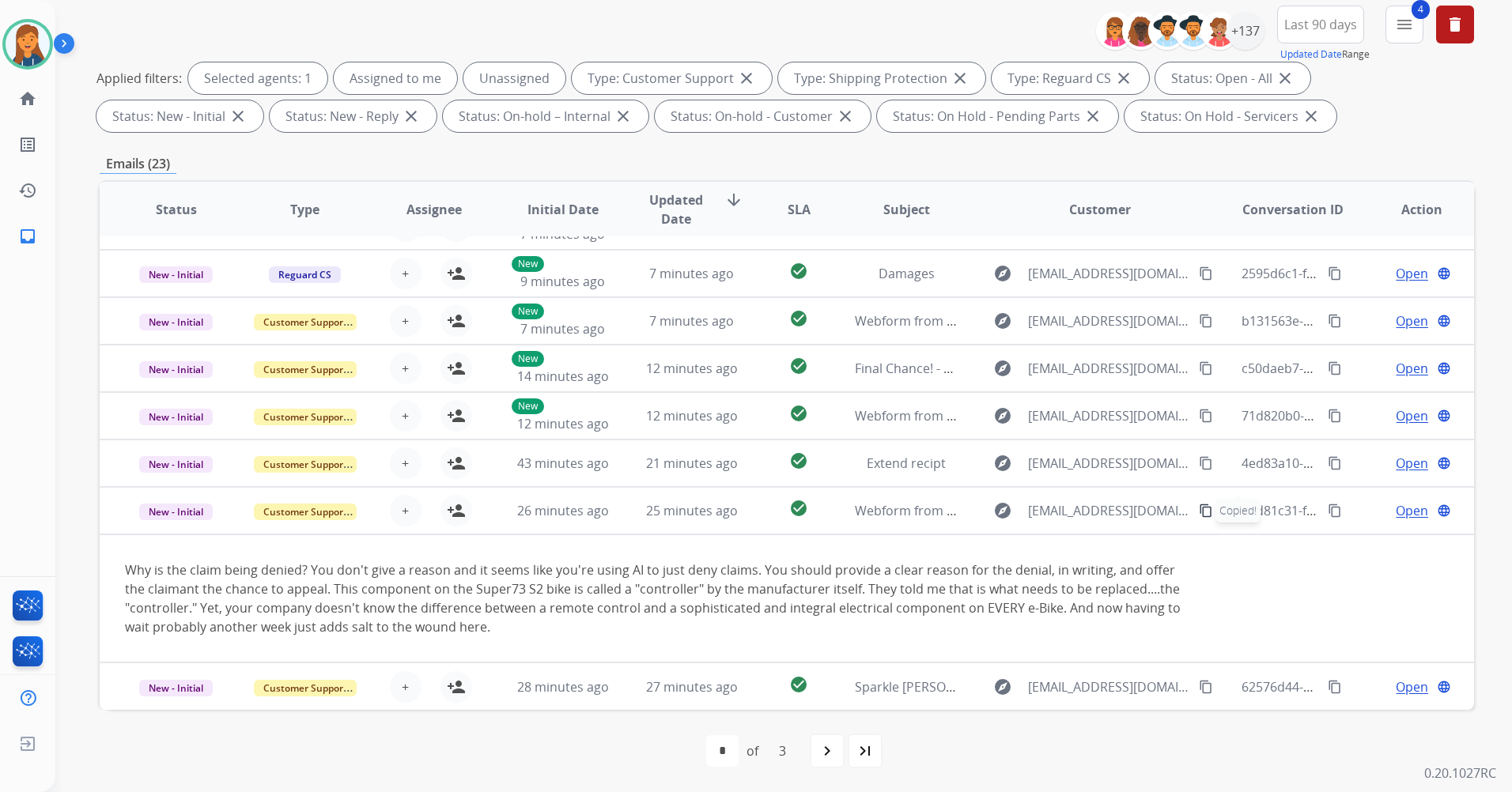
drag, startPoint x: 18, startPoint y: 42, endPoint x: 66, endPoint y: 55, distance: 49.7
click at [17, 42] on img at bounding box center [27, 43] width 44 height 44
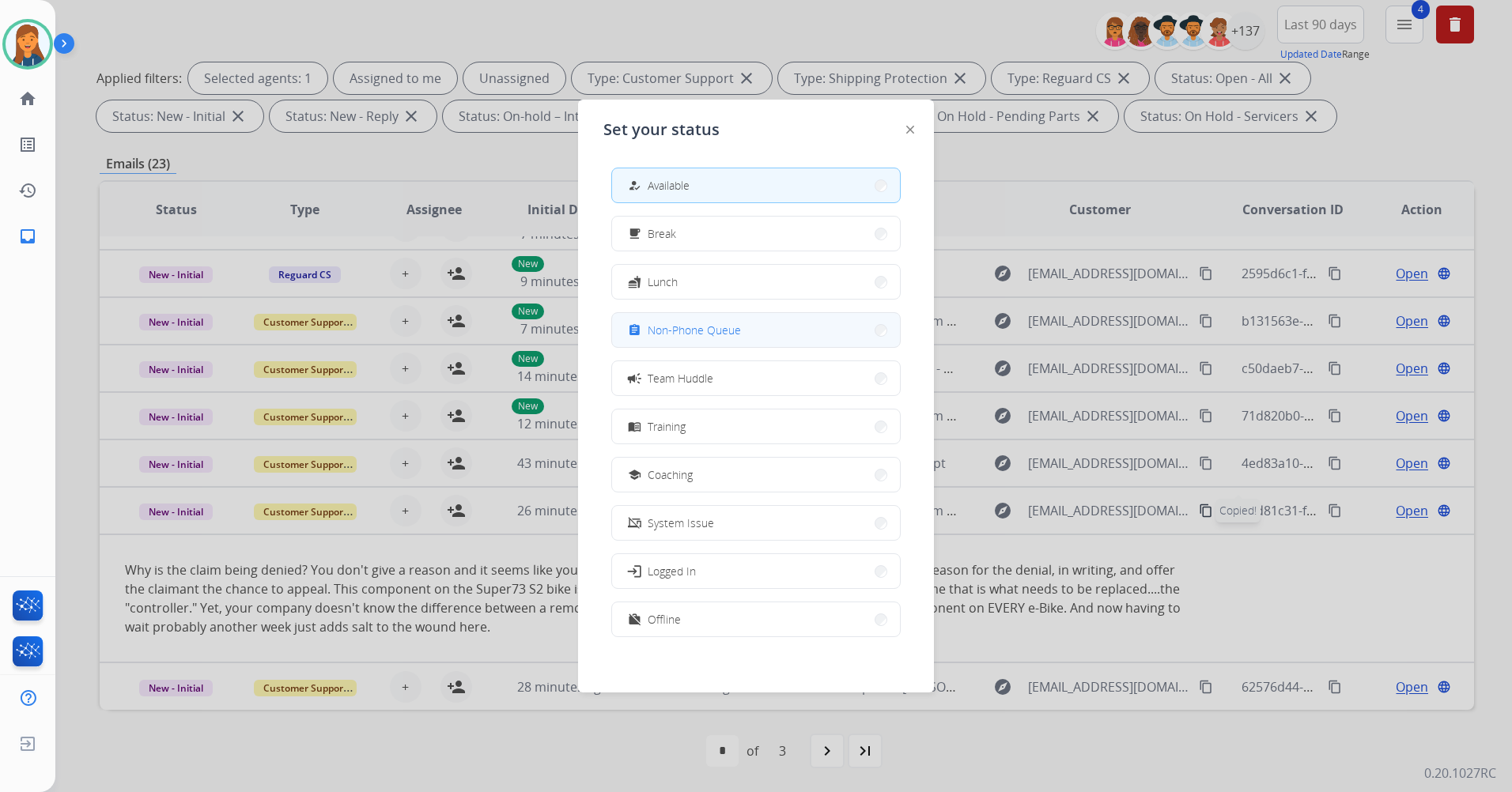
click at [653, 317] on button "assignment Non-Phone Queue" at bounding box center [756, 330] width 288 height 34
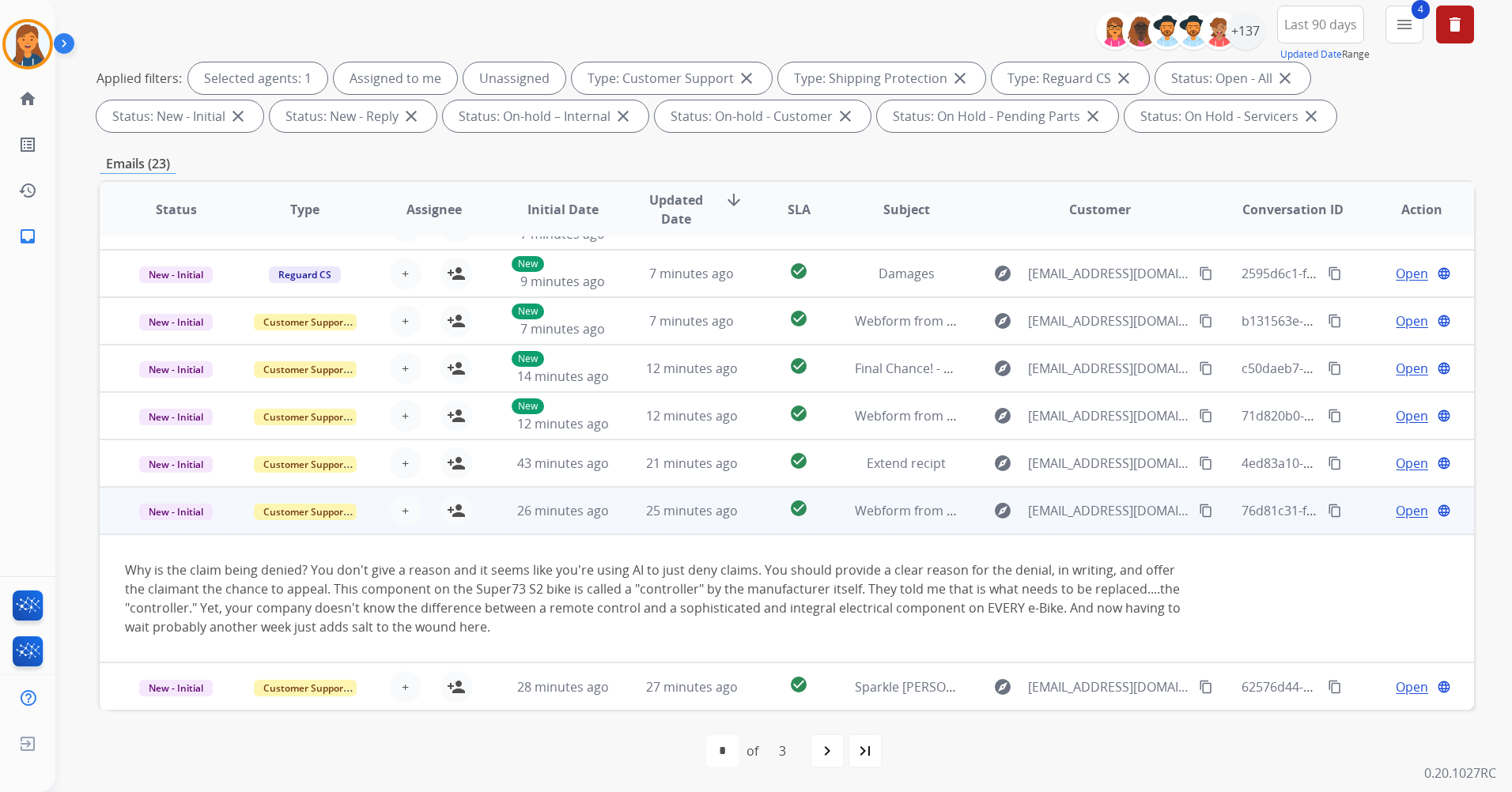
click at [1395, 513] on span "Open" at bounding box center [1412, 510] width 33 height 19
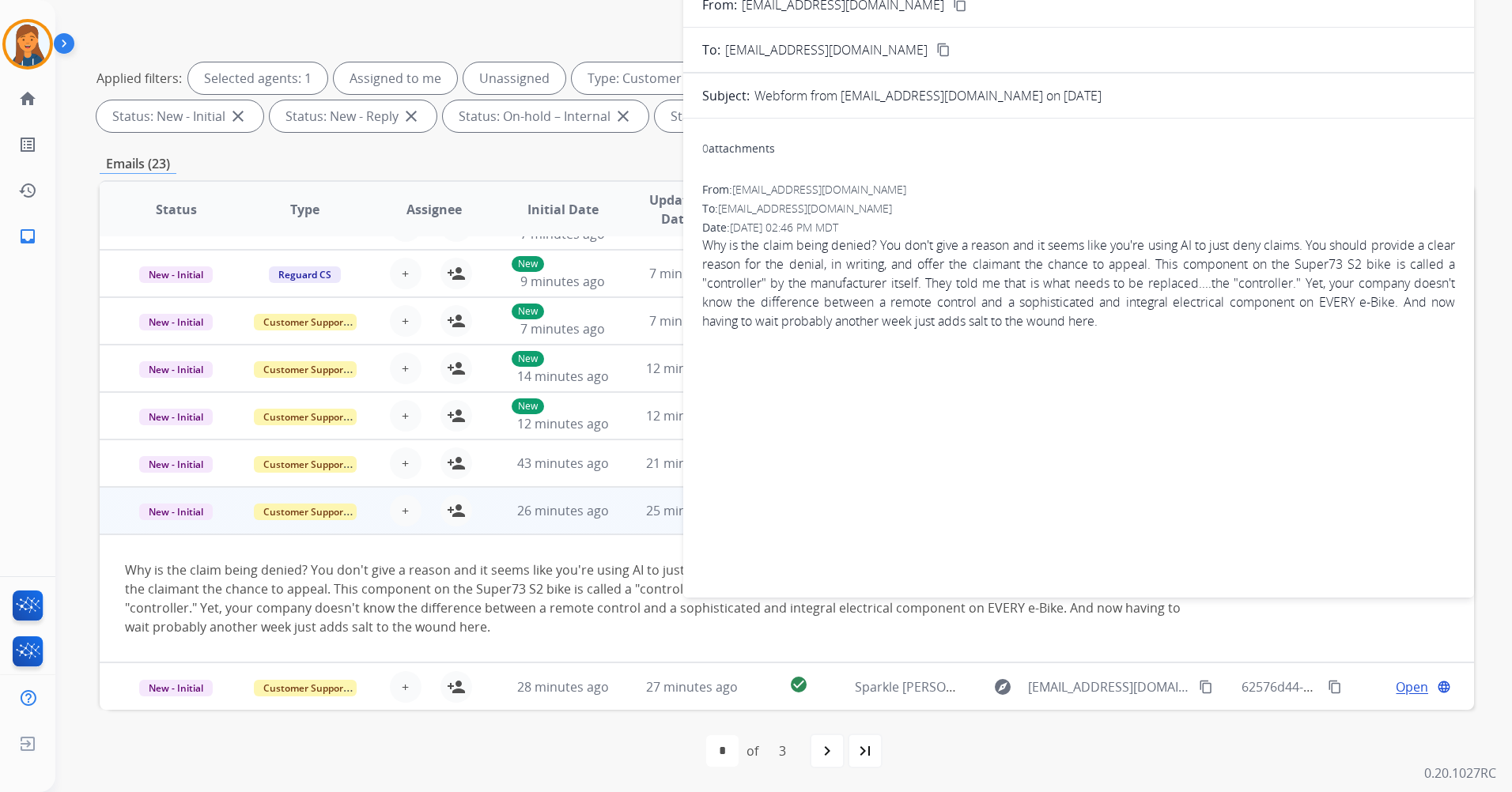
scroll to position [0, 0]
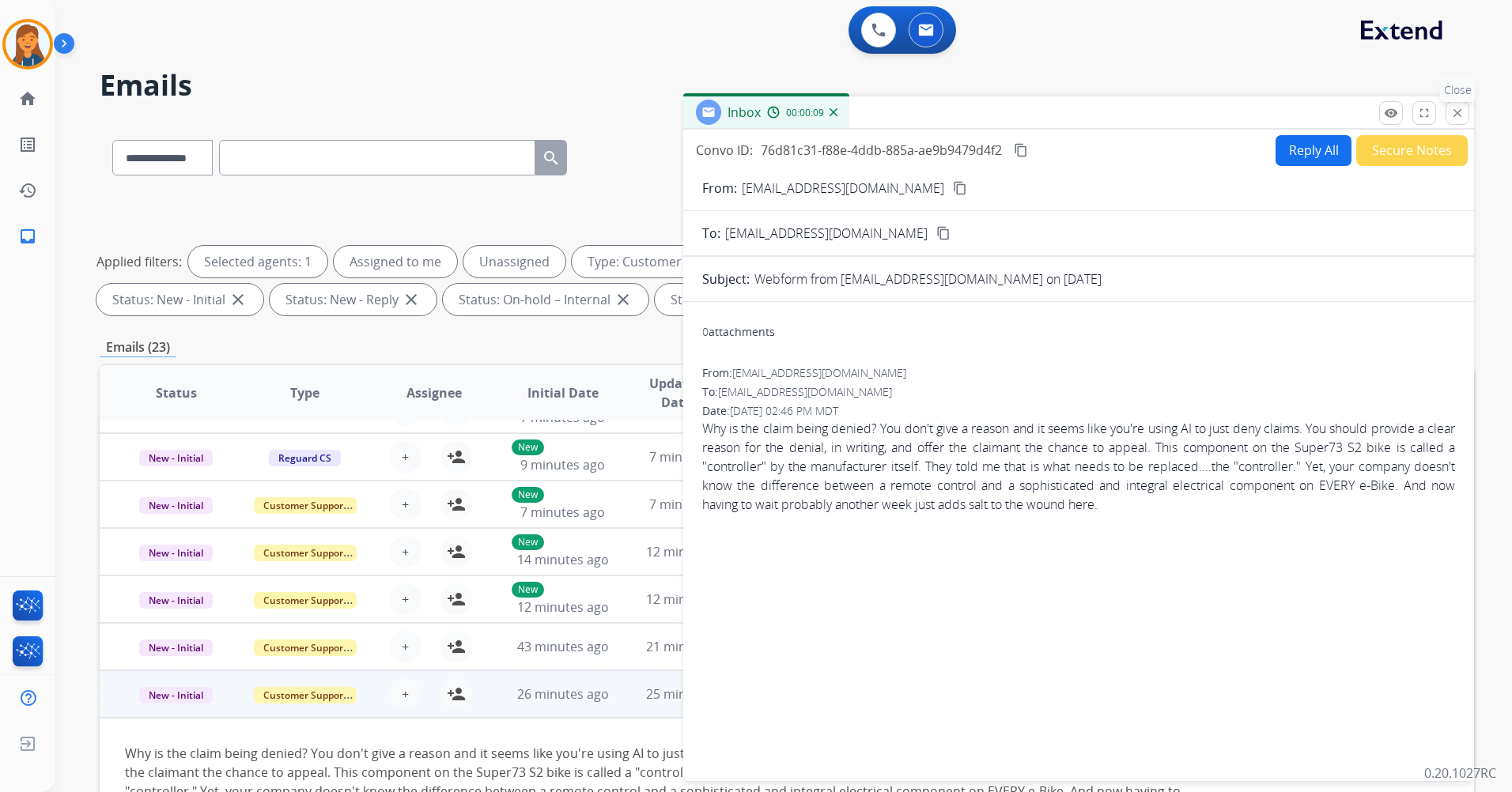
click at [1468, 122] on div "remove_red_eye Logs fullscreen Expand close Close" at bounding box center [1424, 113] width 90 height 24
click at [1460, 110] on mat-icon "close" at bounding box center [1457, 113] width 14 height 14
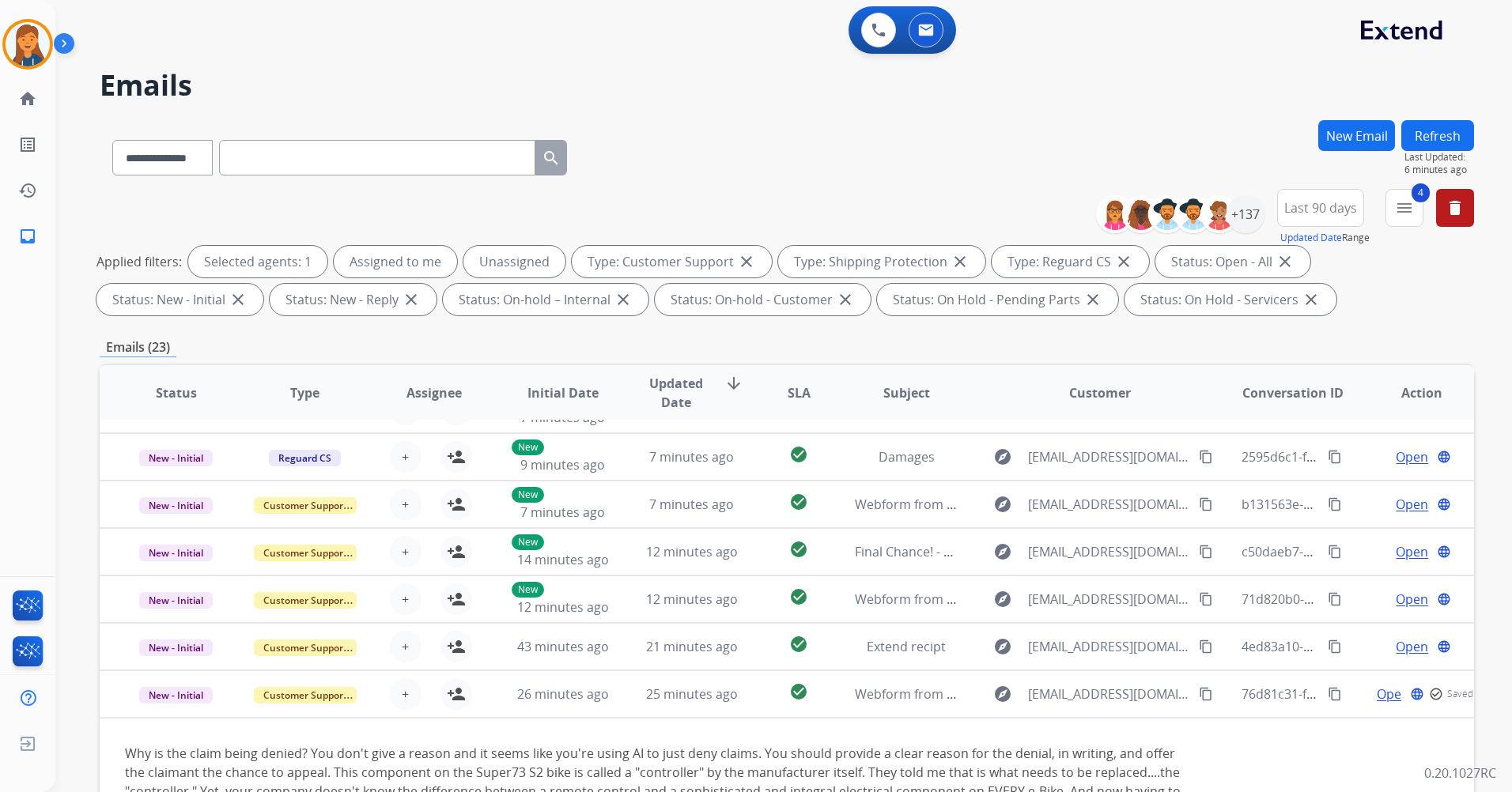
drag, startPoint x: 1436, startPoint y: 118, endPoint x: 1436, endPoint y: 129, distance: 11.0
click at [1436, 123] on div "**********" at bounding box center [764, 453] width 1419 height 792
click at [1436, 129] on button "Refresh" at bounding box center [1437, 136] width 72 height 31
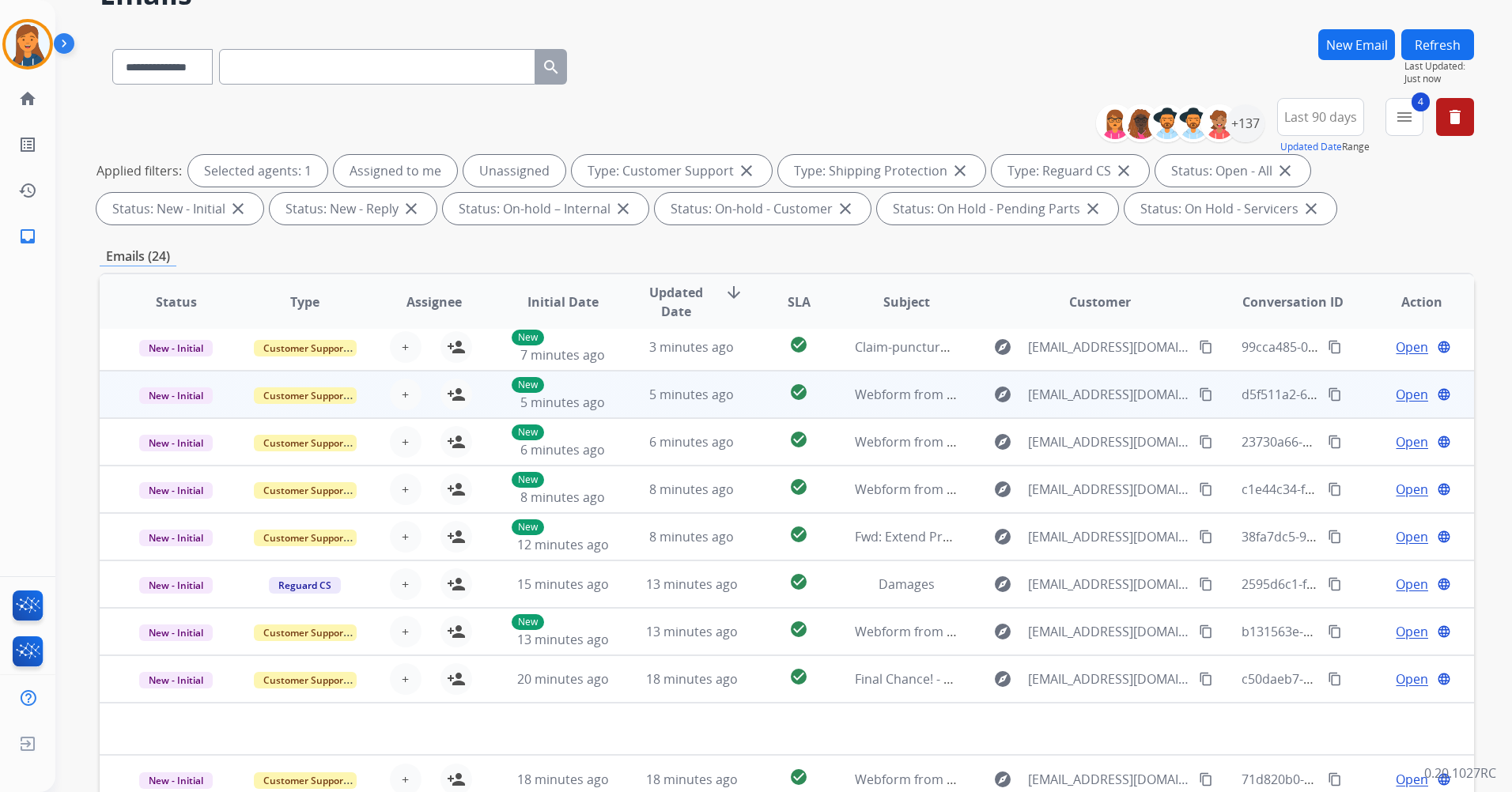
scroll to position [184, 0]
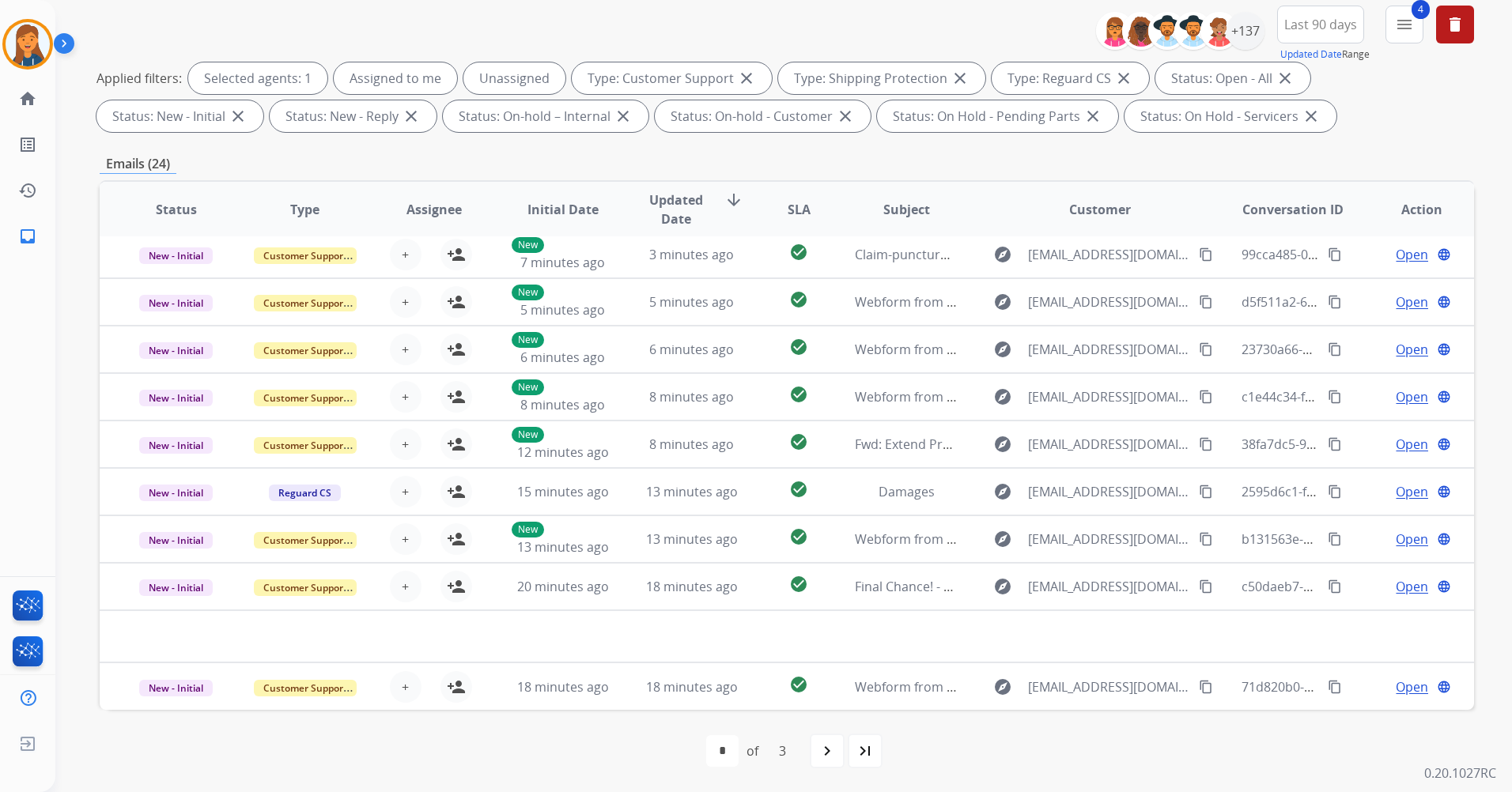
drag, startPoint x: 14, startPoint y: 51, endPoint x: 61, endPoint y: 52, distance: 47.0
click at [14, 52] on img at bounding box center [27, 43] width 44 height 44
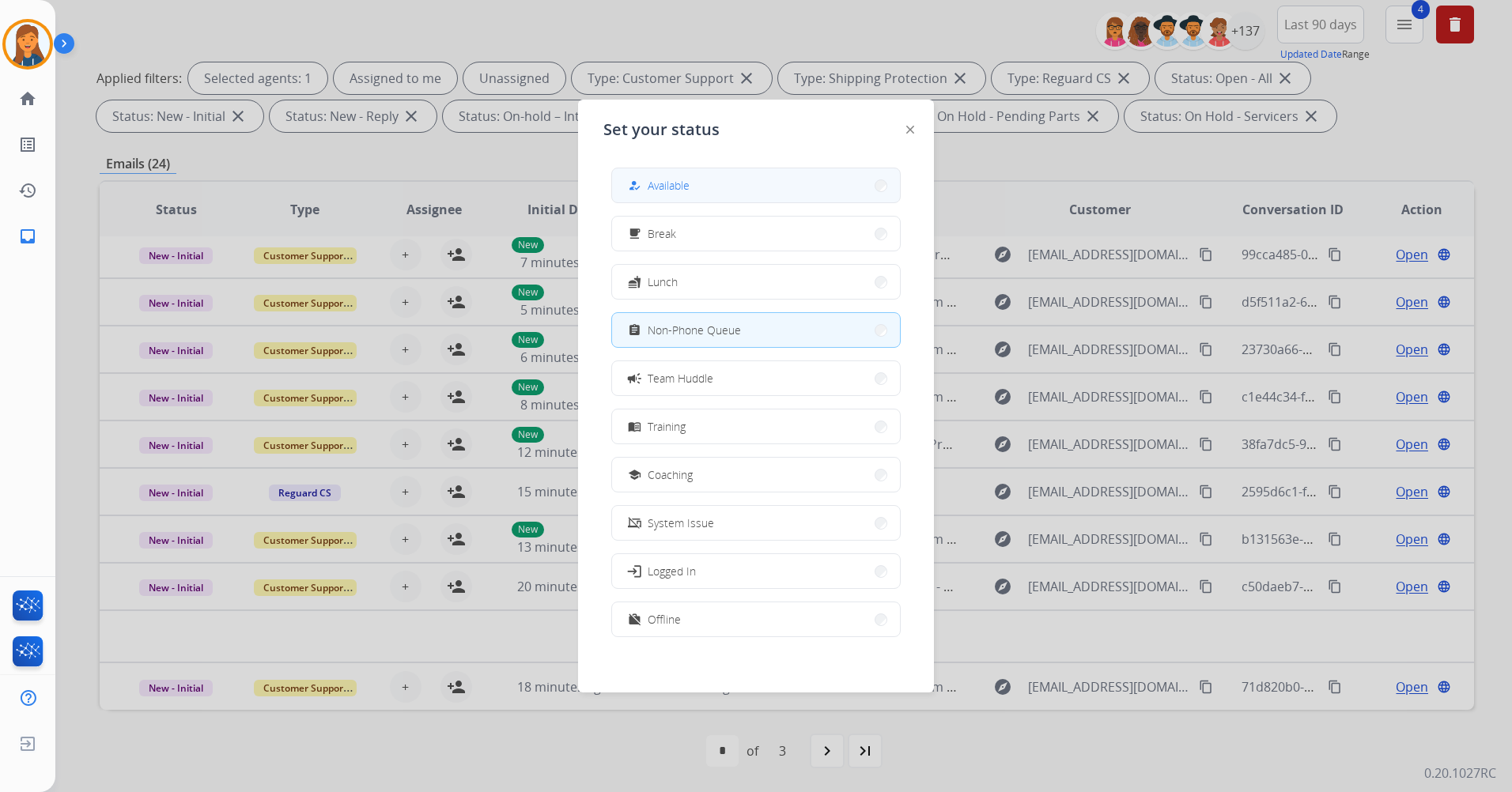
click at [694, 173] on button "how_to_reg Available" at bounding box center [756, 185] width 288 height 34
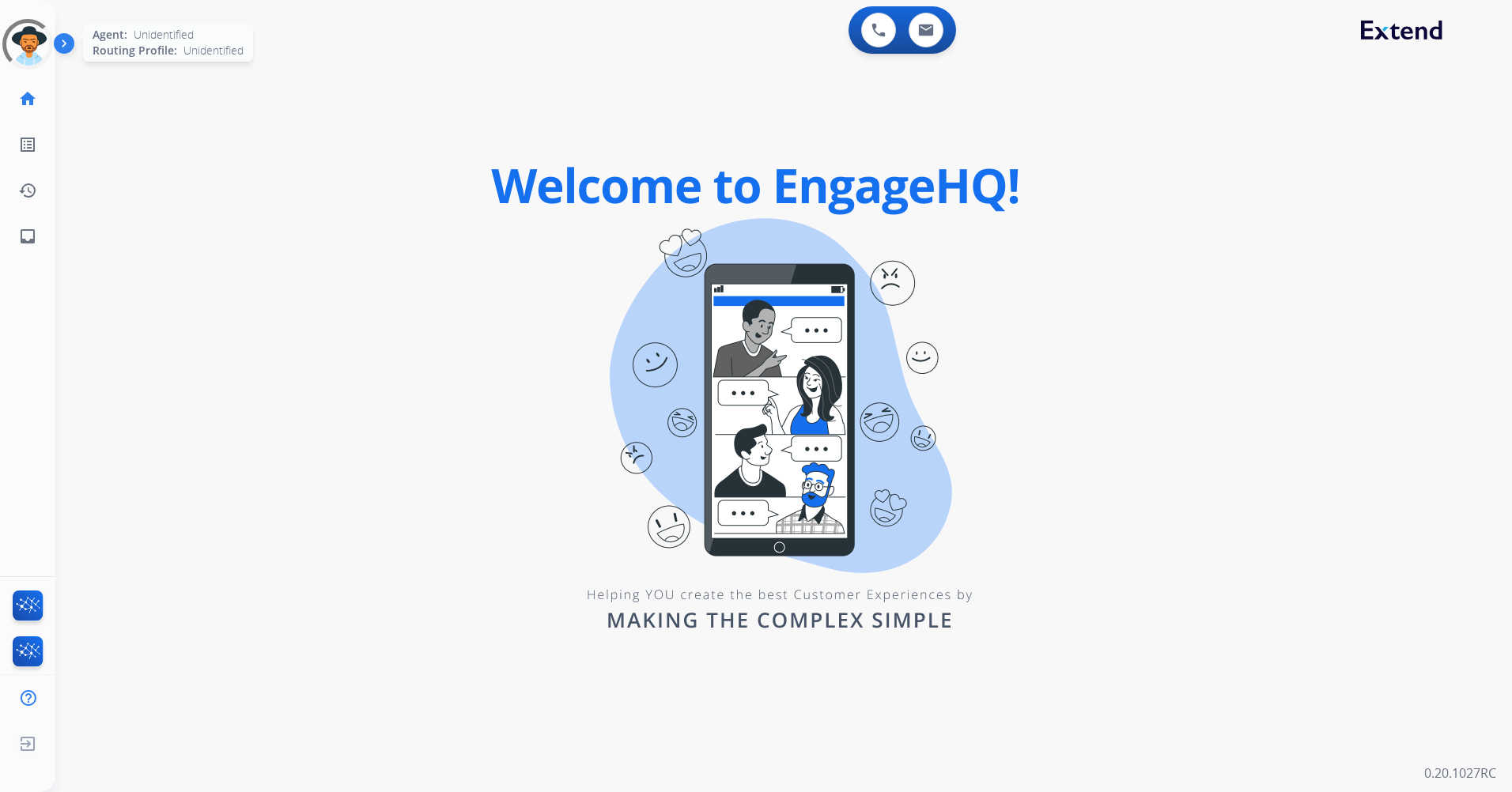
click at [34, 52] on div at bounding box center [27, 44] width 59 height 59
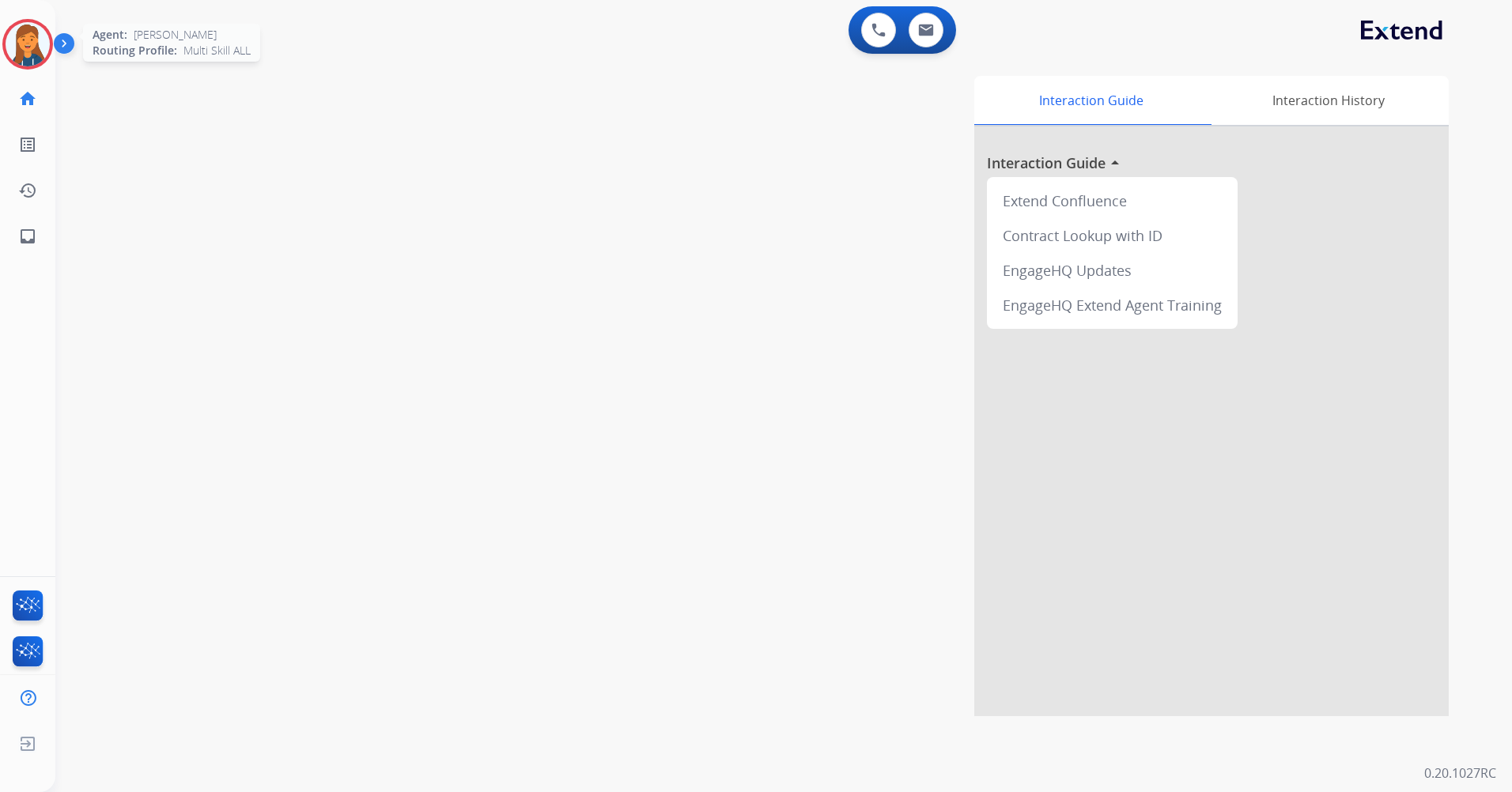
click at [31, 45] on img at bounding box center [27, 43] width 44 height 44
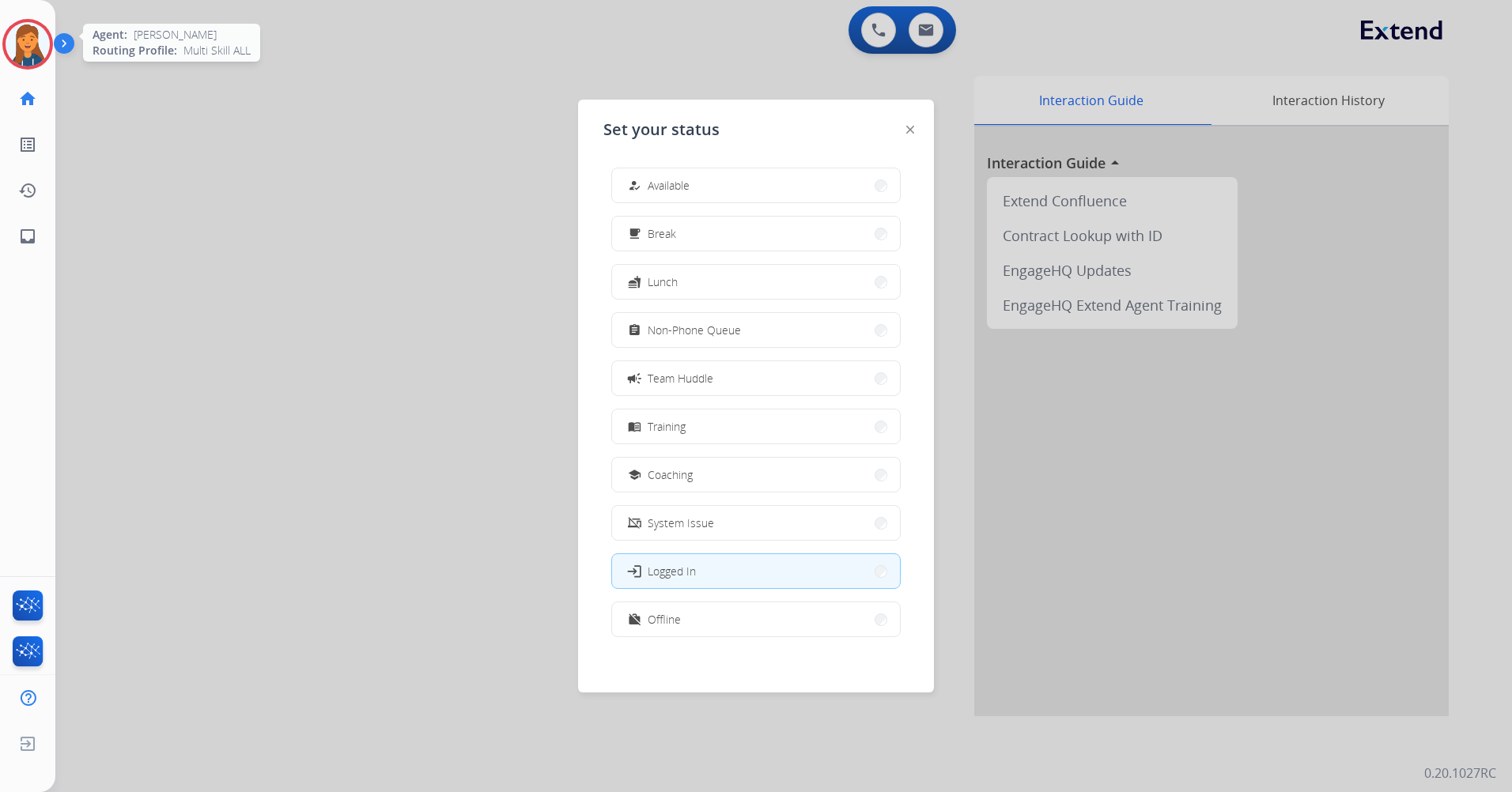
drag, startPoint x: 702, startPoint y: 185, endPoint x: 623, endPoint y: 174, distance: 79.8
click at [701, 185] on button "how_to_reg Available" at bounding box center [756, 185] width 288 height 34
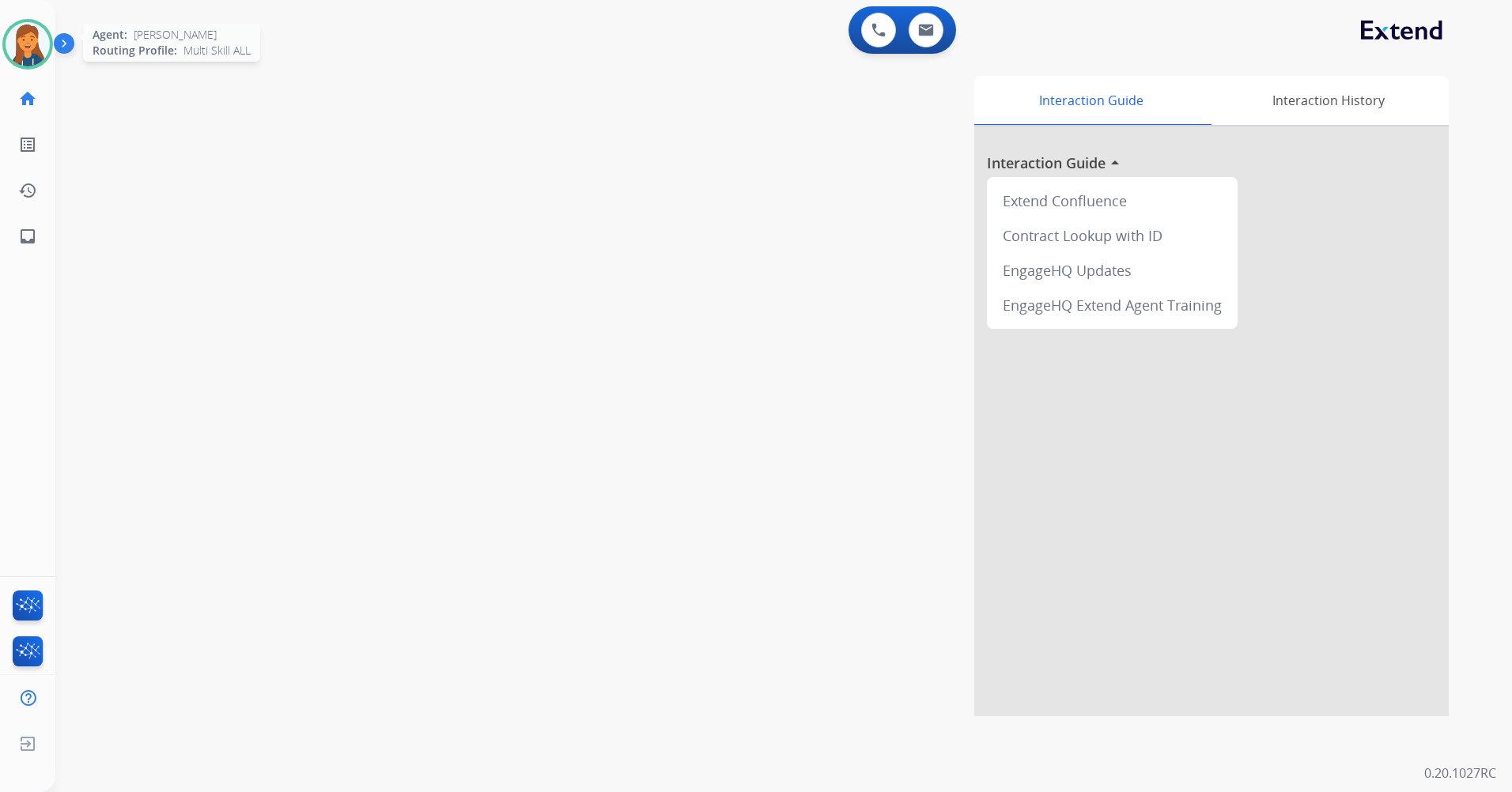
click at [594, 184] on div "Interaction Guide Interaction History Interaction Guide arrow_drop_up Extend Co…" at bounding box center [986, 396] width 926 height 640
click at [937, 42] on button at bounding box center [926, 30] width 34 height 34
select select "**********"
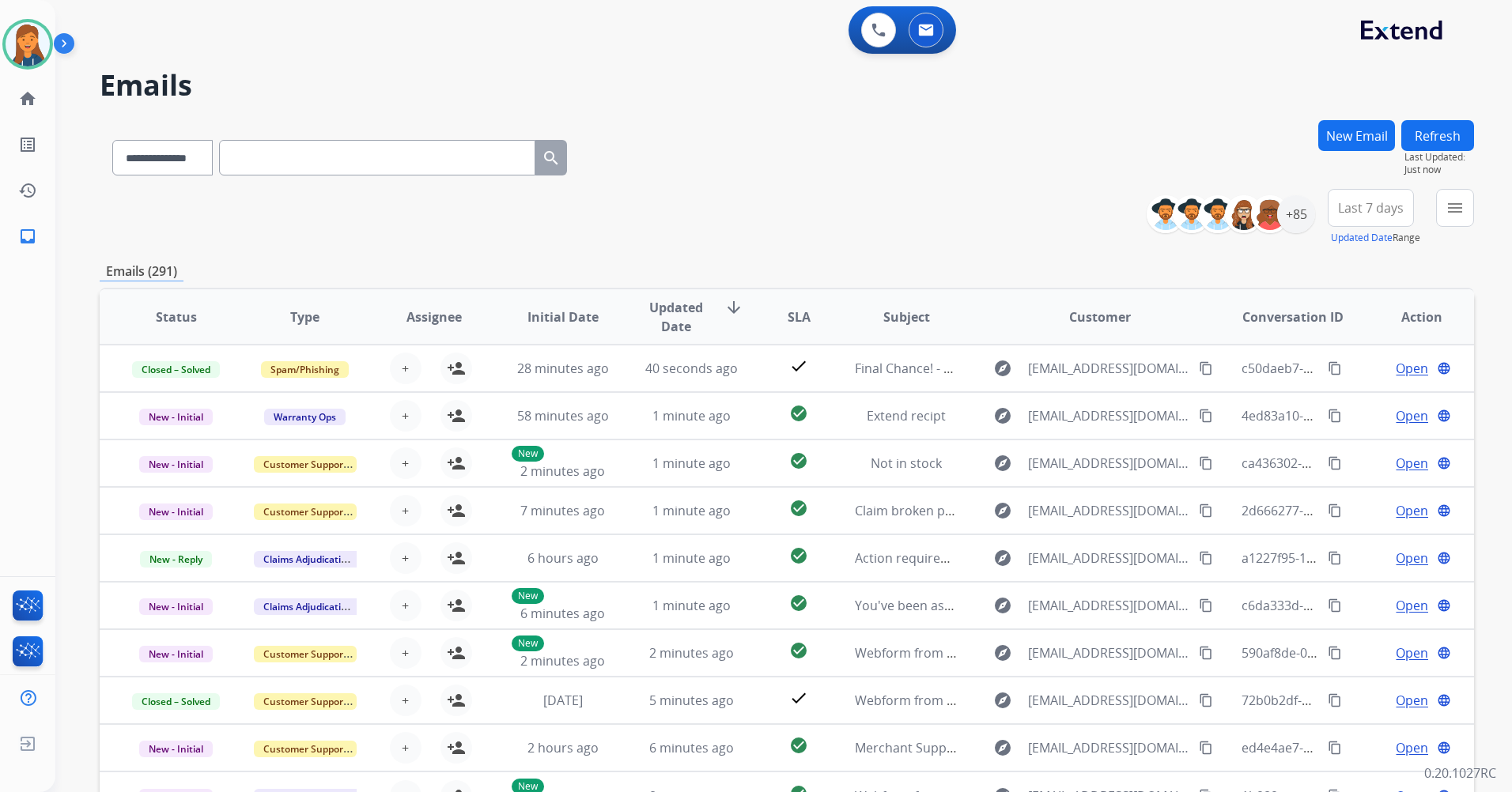
click at [1377, 218] on button "Last 7 days" at bounding box center [1370, 208] width 86 height 38
click at [1358, 398] on div "Last 90 days" at bounding box center [1366, 400] width 87 height 24
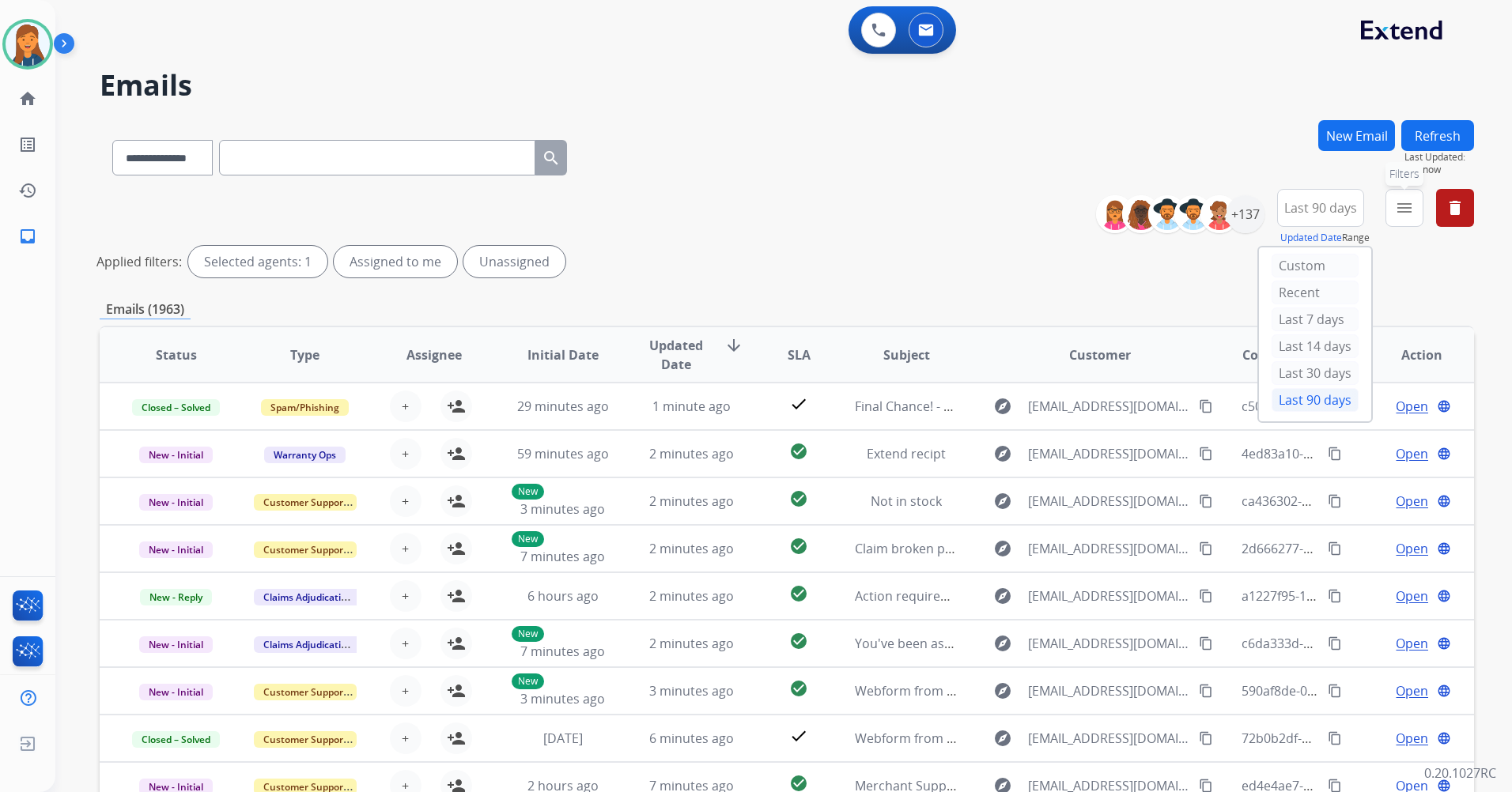
click at [1394, 212] on button "menu Filters" at bounding box center [1404, 208] width 38 height 38
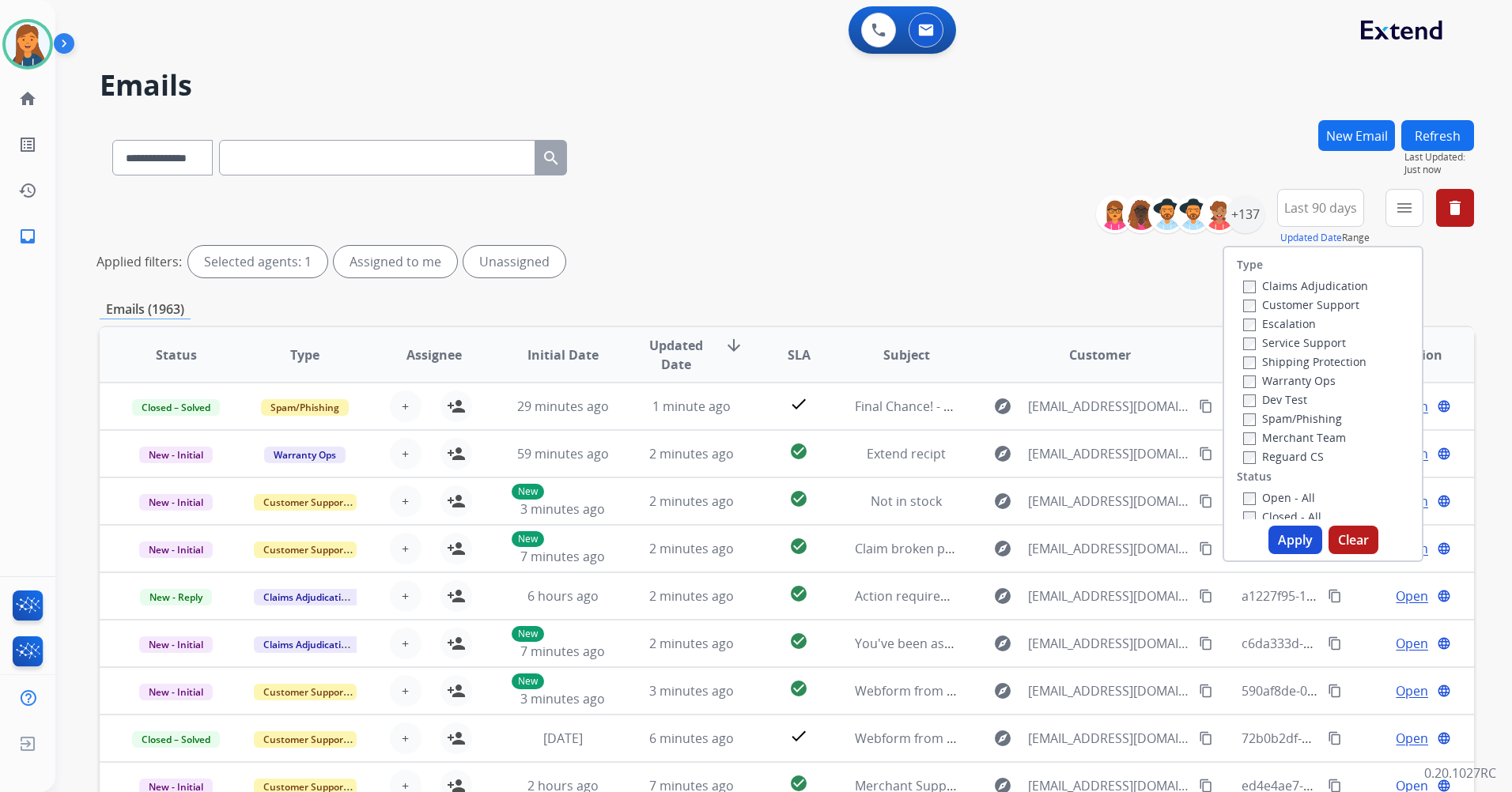
click at [1311, 305] on label "Customer Support" at bounding box center [1300, 305] width 117 height 15
click at [1306, 368] on label "Shipping Protection" at bounding box center [1304, 362] width 123 height 15
click at [1284, 455] on label "Reguard CS" at bounding box center [1282, 457] width 80 height 15
click at [1262, 500] on label "Open - All" at bounding box center [1279, 497] width 72 height 15
click at [1284, 537] on button "Apply" at bounding box center [1294, 539] width 53 height 28
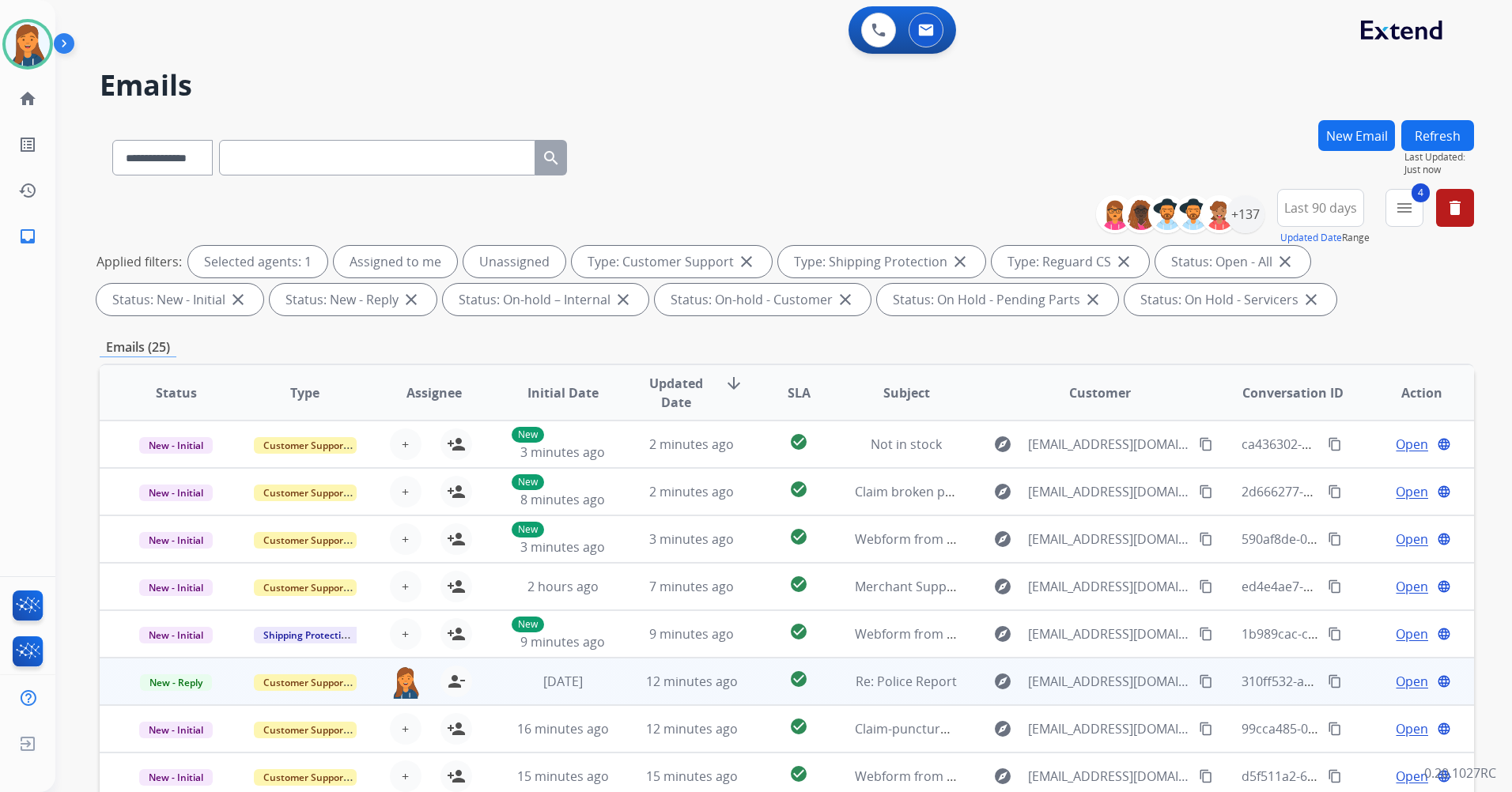
scroll to position [2, 0]
click at [884, 682] on span "Re: Police Report" at bounding box center [906, 679] width 101 height 17
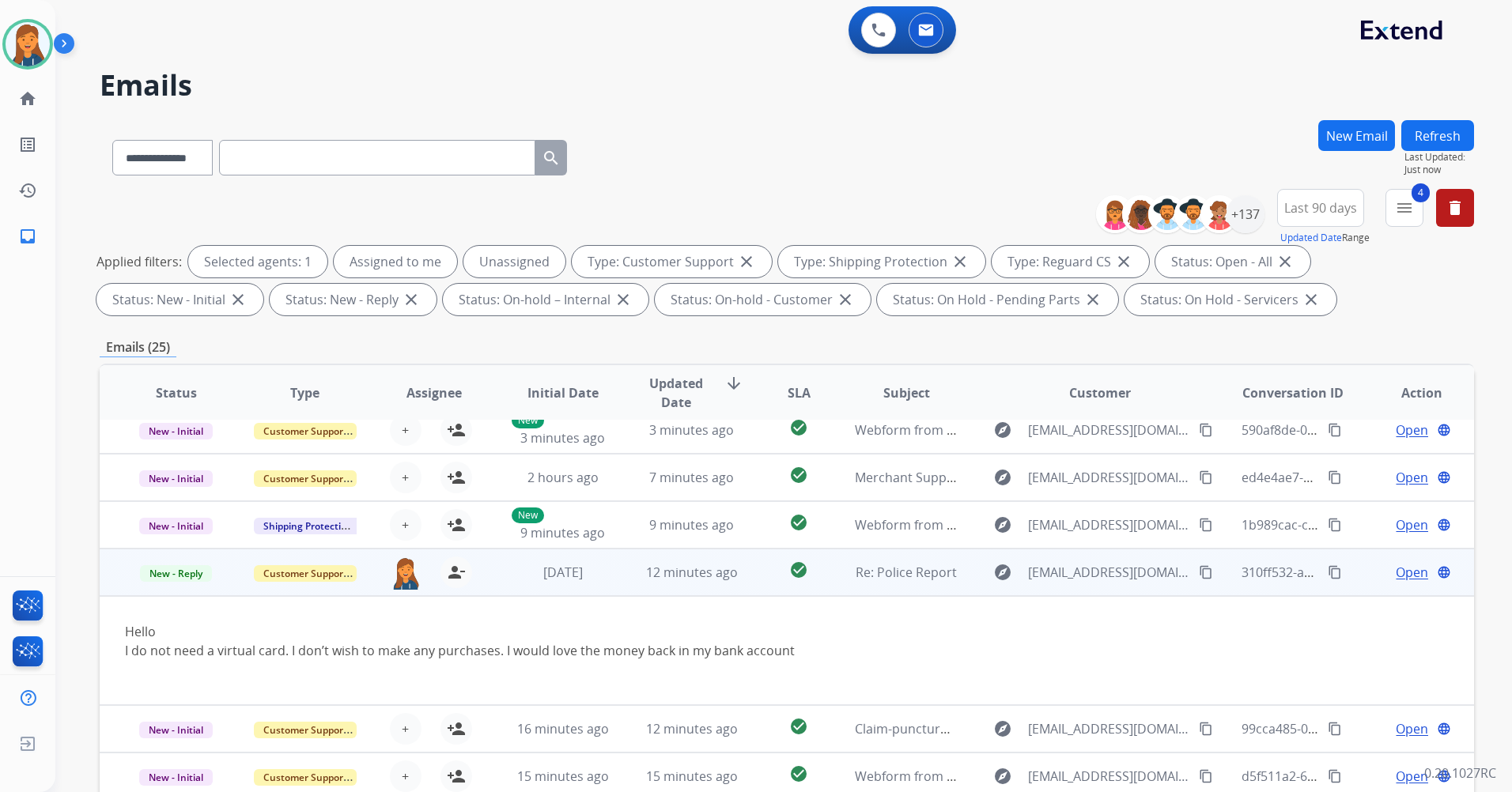
scroll to position [110, 0]
click at [1400, 574] on span "Open" at bounding box center [1412, 570] width 33 height 19
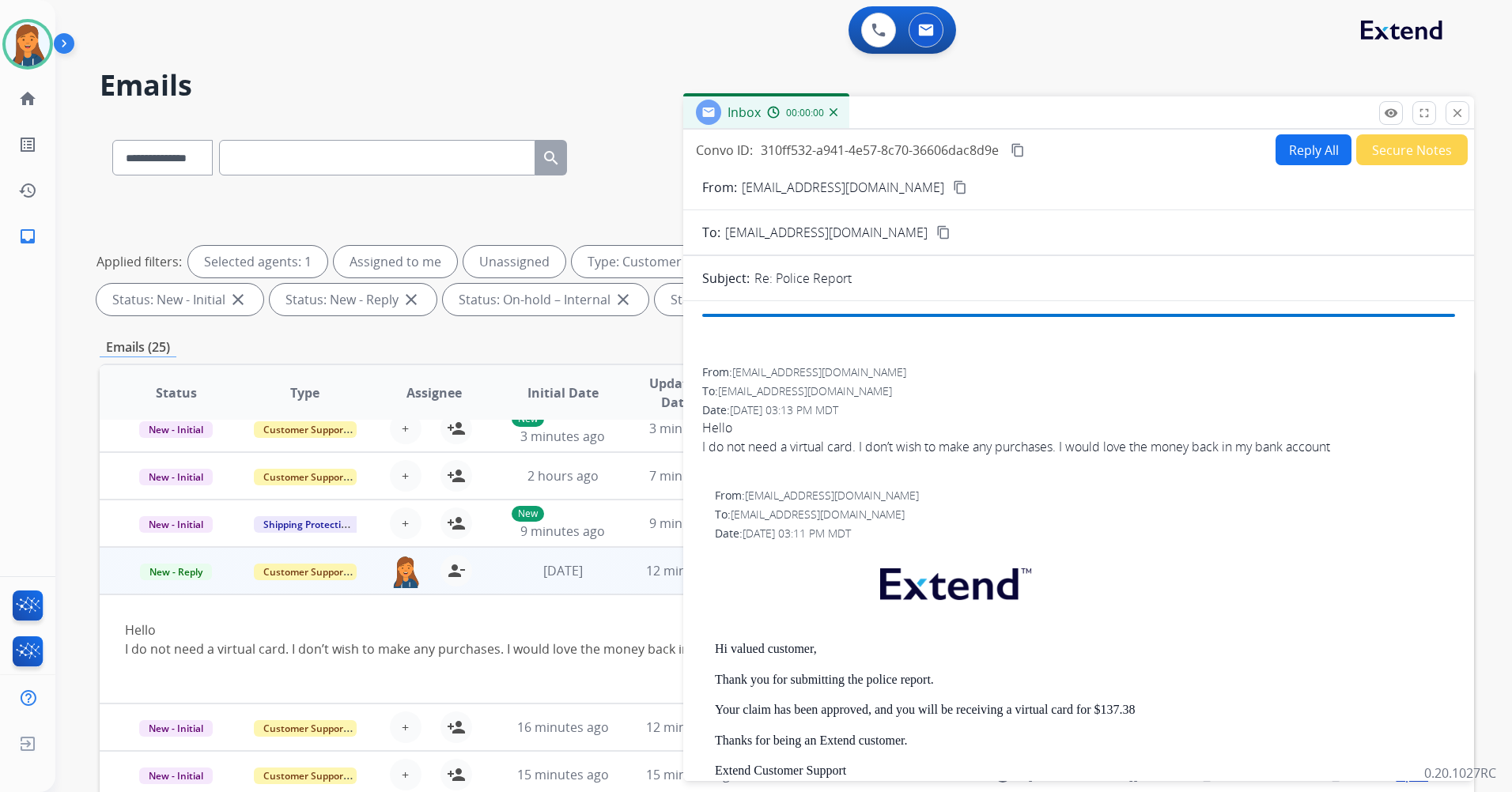
click at [1400, 574] on div "Hi valued customer, Thank you for submitting the police report. Your claim has …" at bounding box center [1084, 760] width 740 height 422
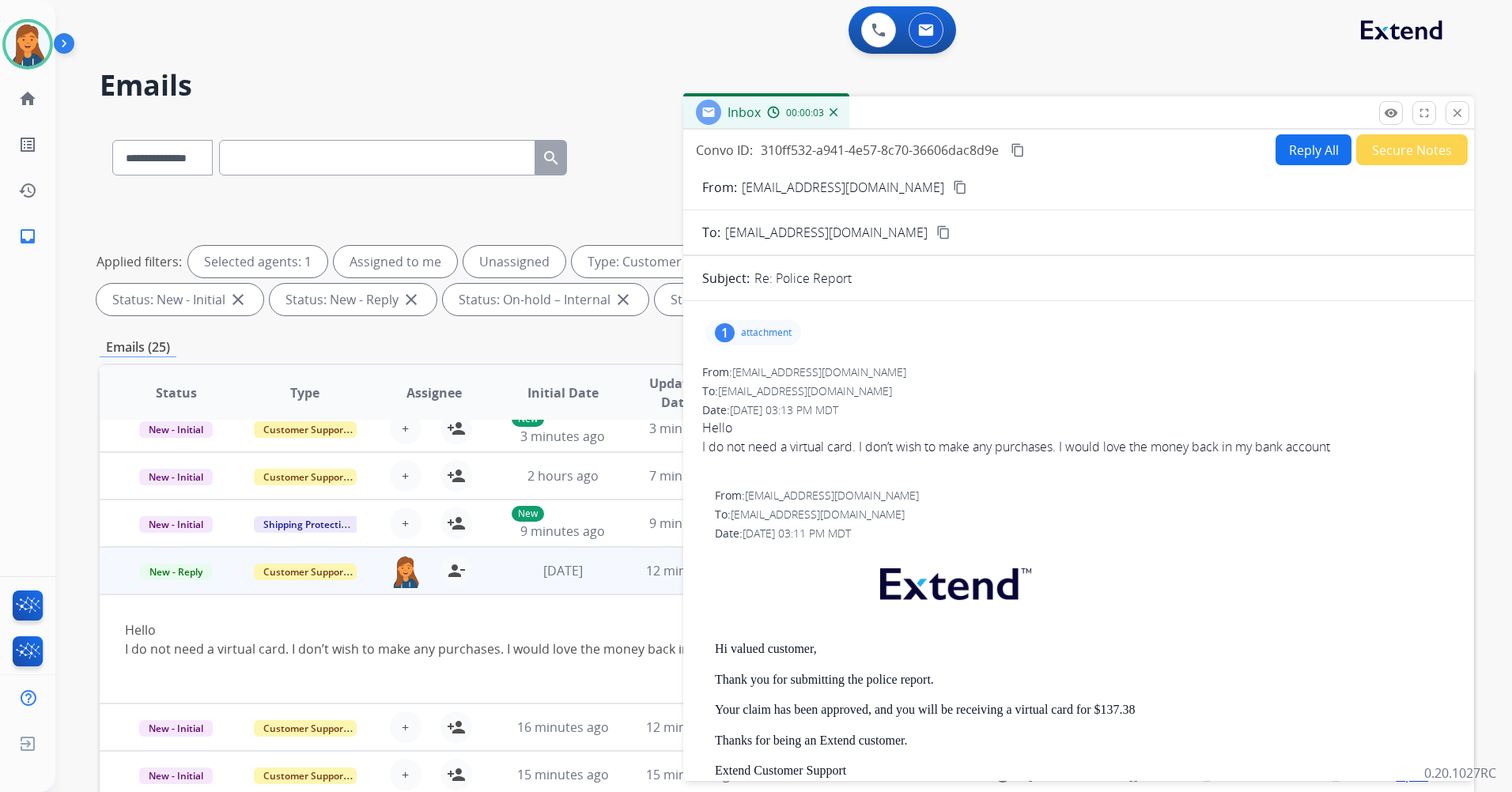
click at [953, 185] on mat-icon "content_copy" at bounding box center [960, 187] width 14 height 14
click at [1309, 144] on button "Reply All" at bounding box center [1313, 150] width 76 height 31
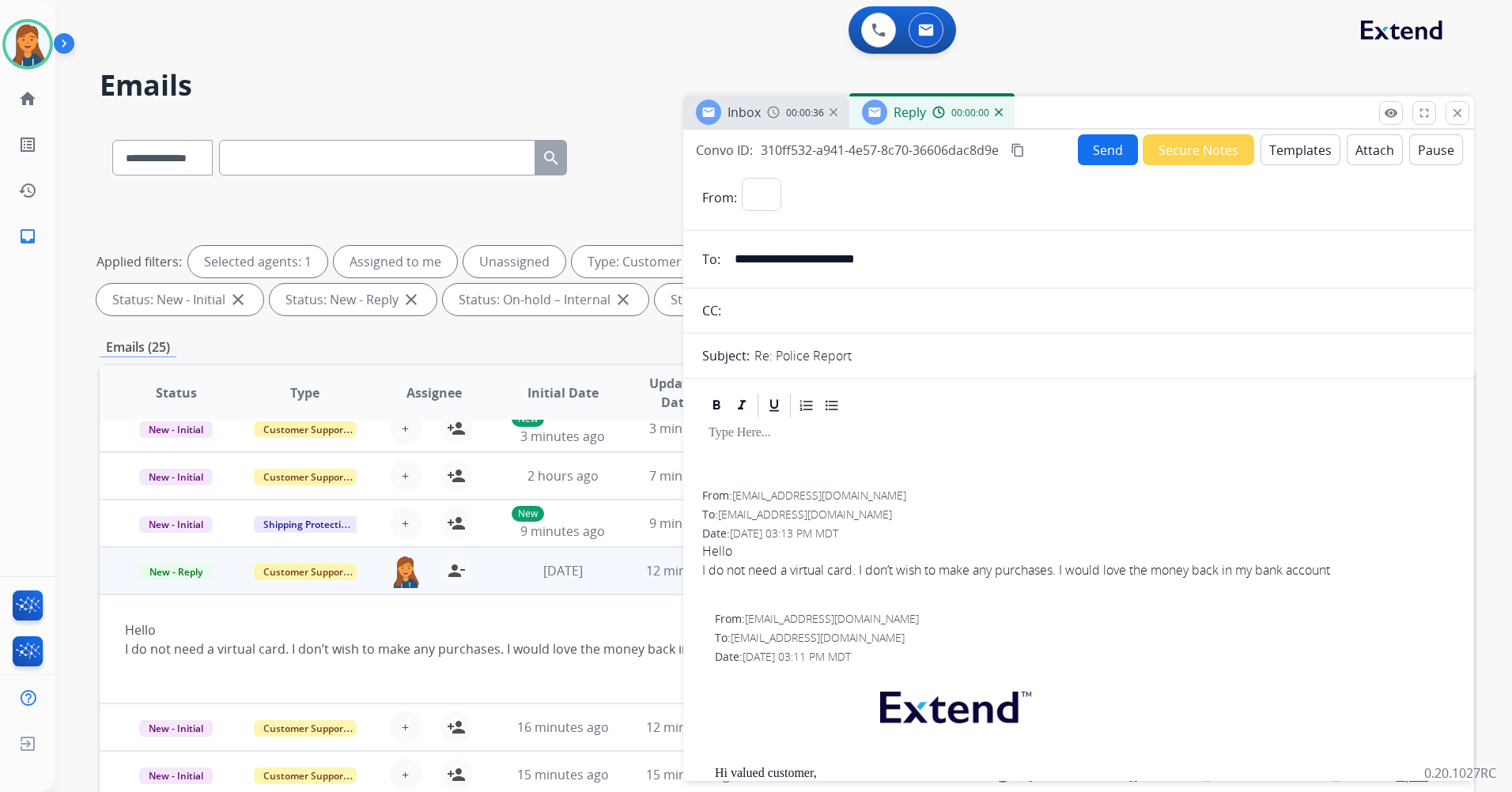
select select "**********"
click at [1305, 150] on button "Templates" at bounding box center [1300, 150] width 80 height 31
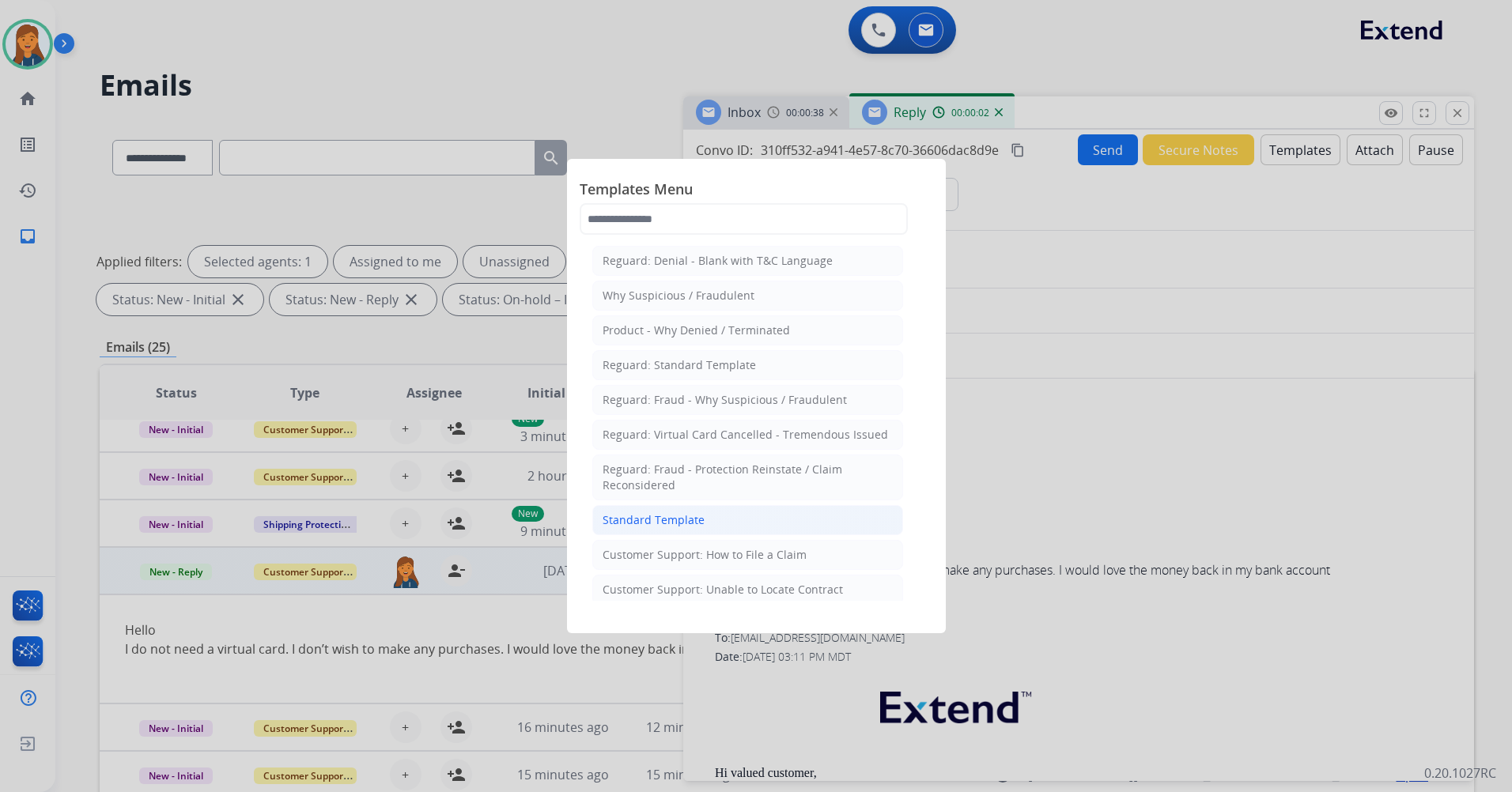
click at [704, 506] on li "Standard Template" at bounding box center [748, 520] width 311 height 30
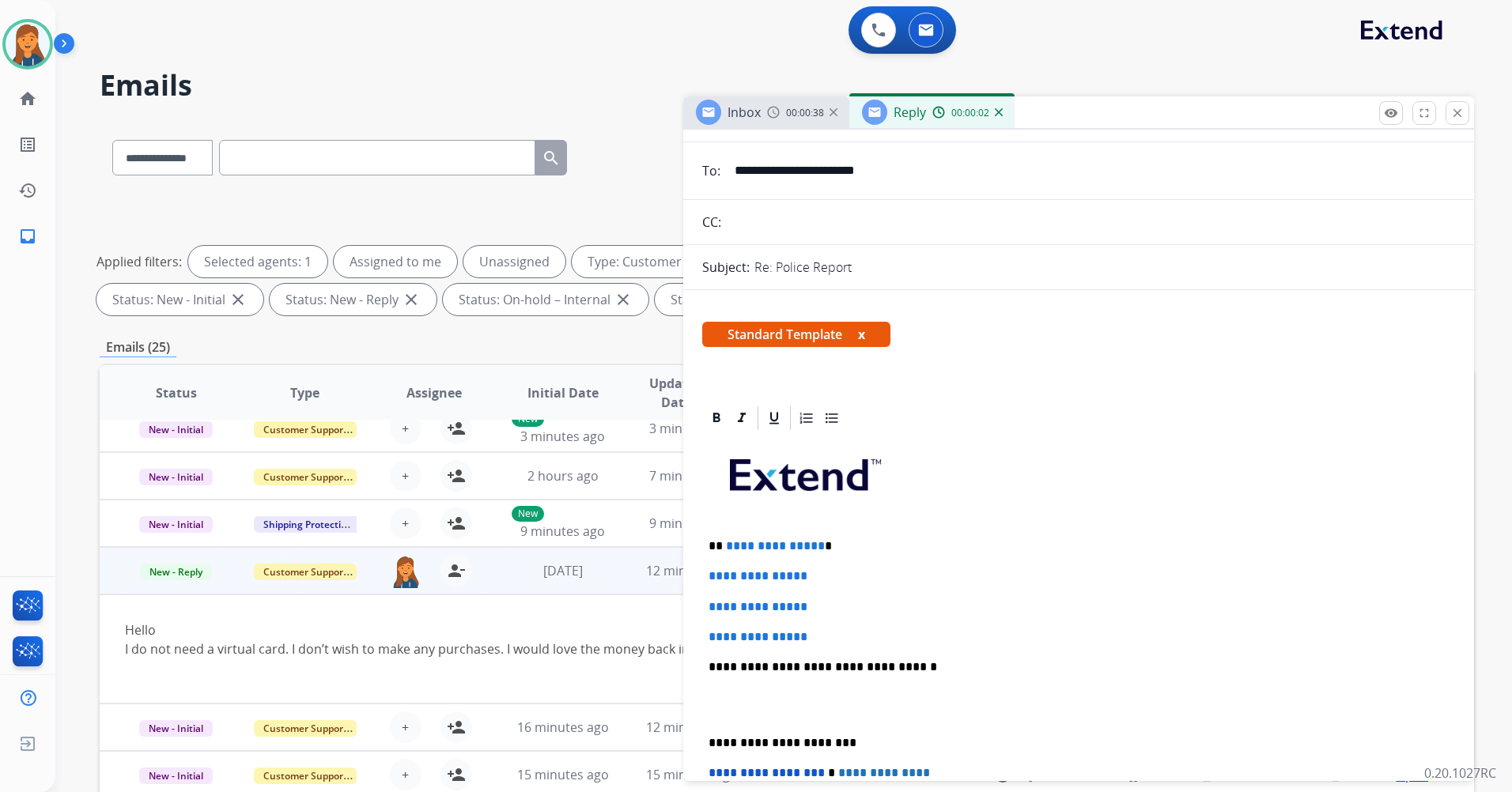
scroll to position [158, 0]
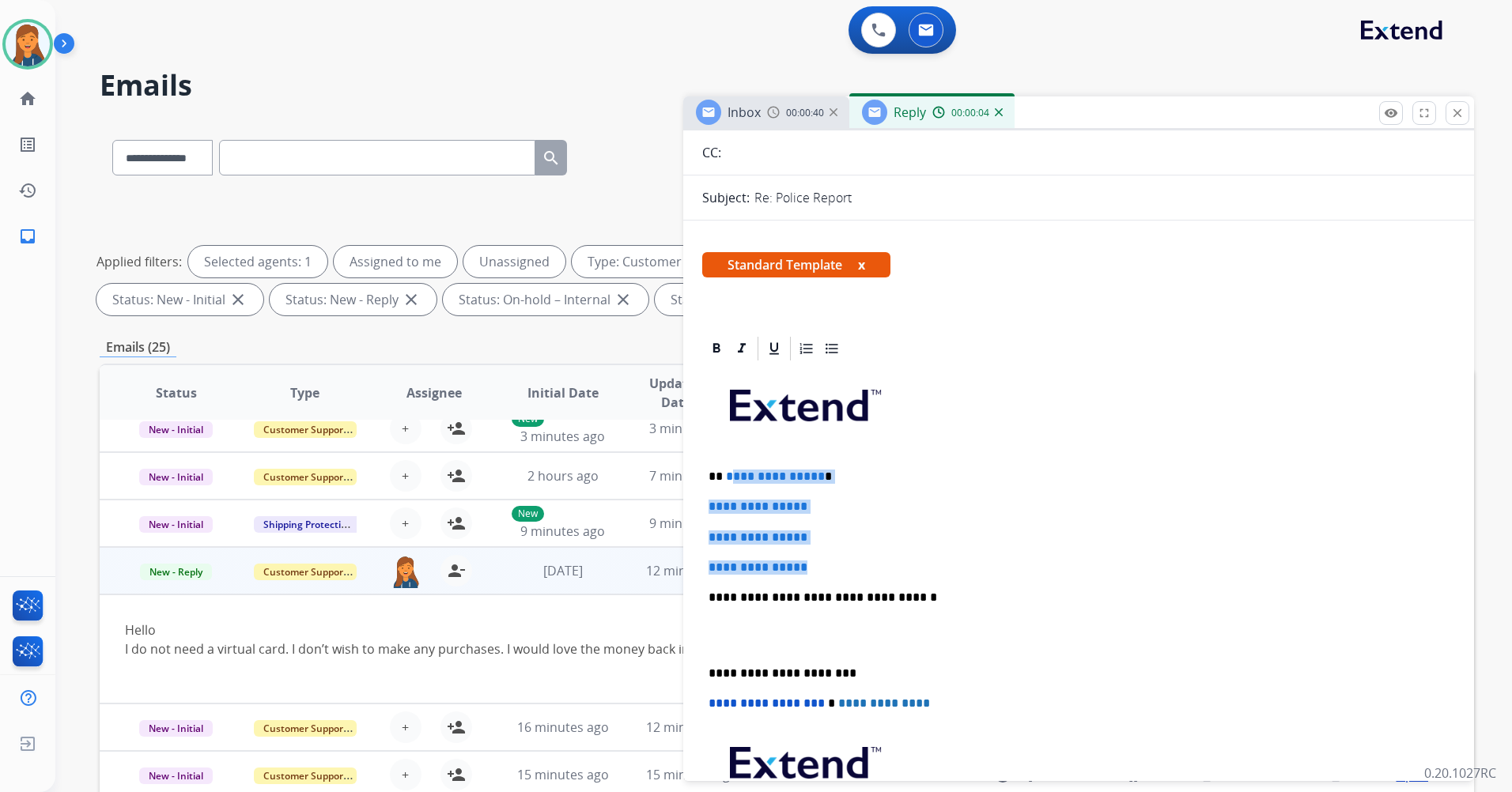
drag, startPoint x: 815, startPoint y: 564, endPoint x: 726, endPoint y: 476, distance: 125.2
click at [726, 476] on div "**********" at bounding box center [1078, 635] width 752 height 544
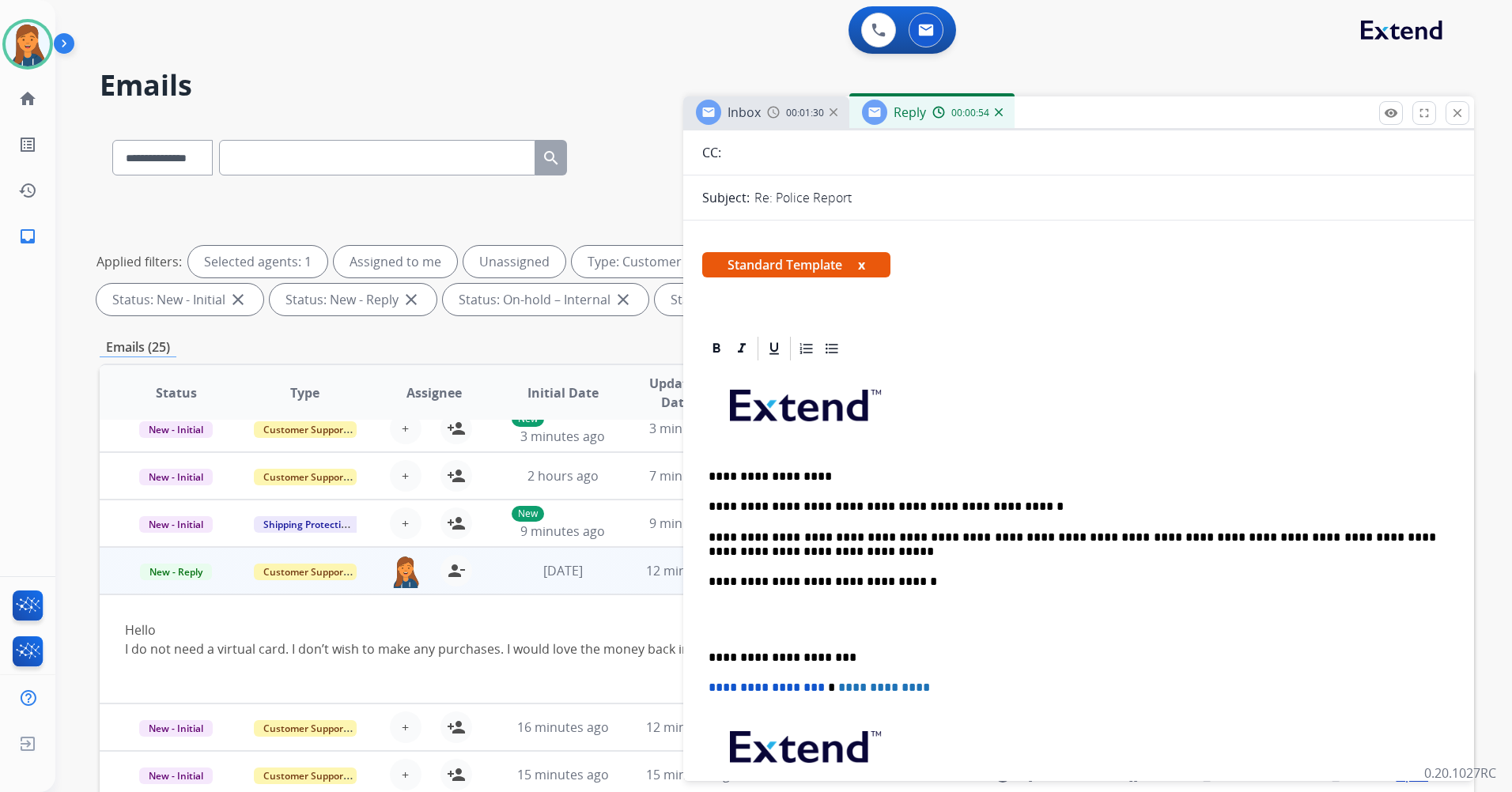
click at [708, 654] on div "**********" at bounding box center [1078, 627] width 752 height 528
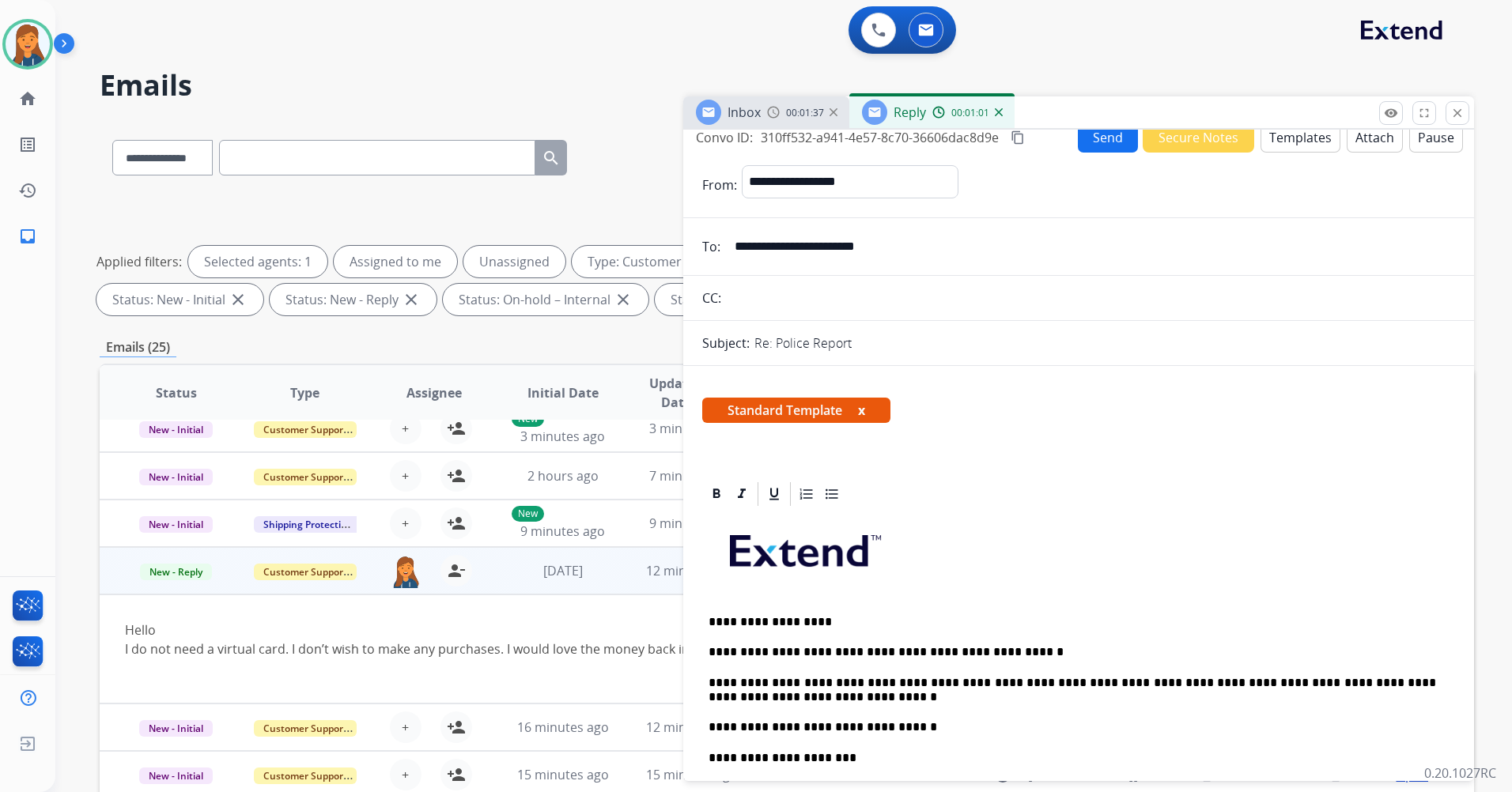
scroll to position [0, 0]
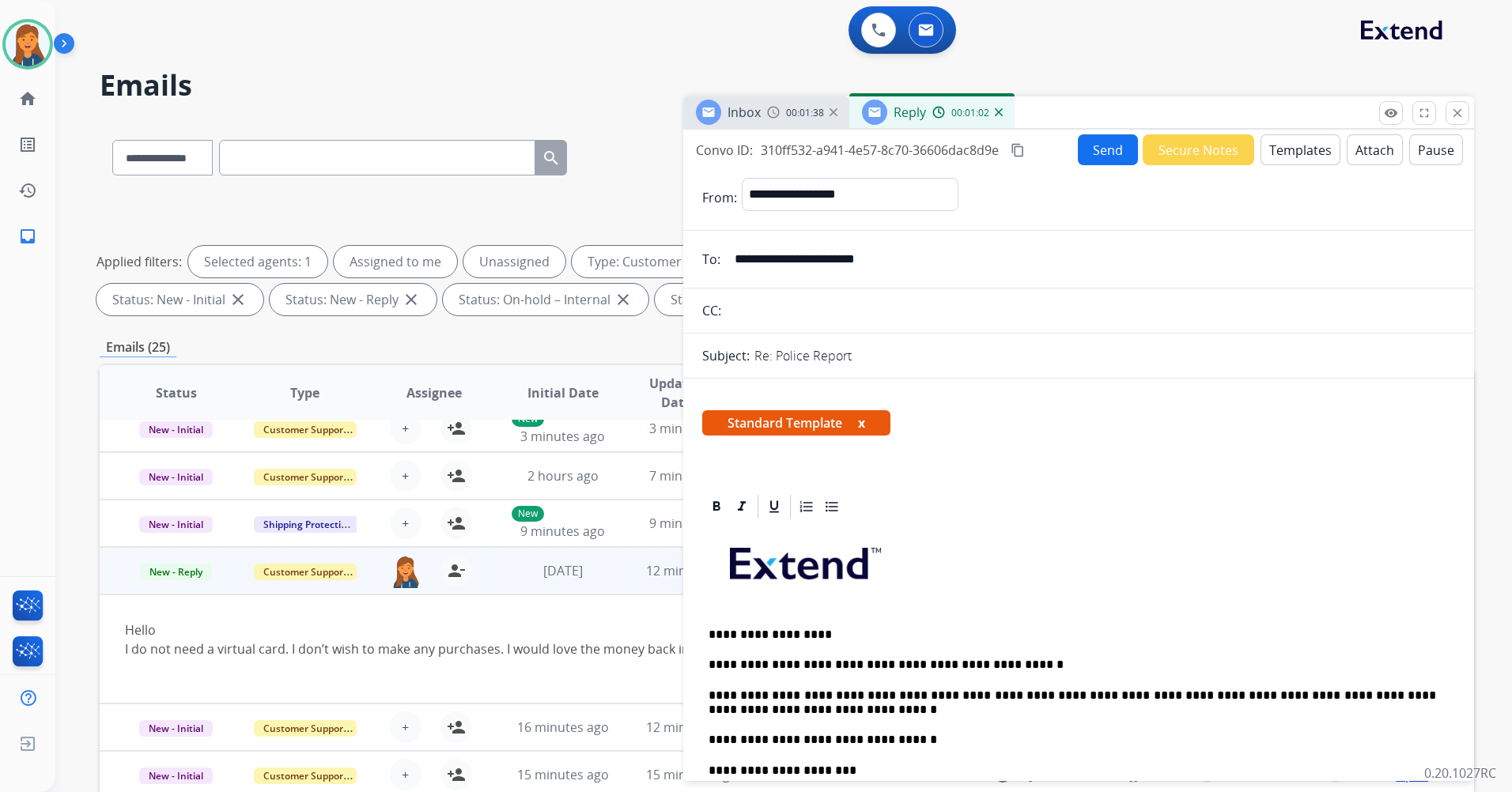
click at [1100, 146] on button "Send" at bounding box center [1108, 150] width 60 height 31
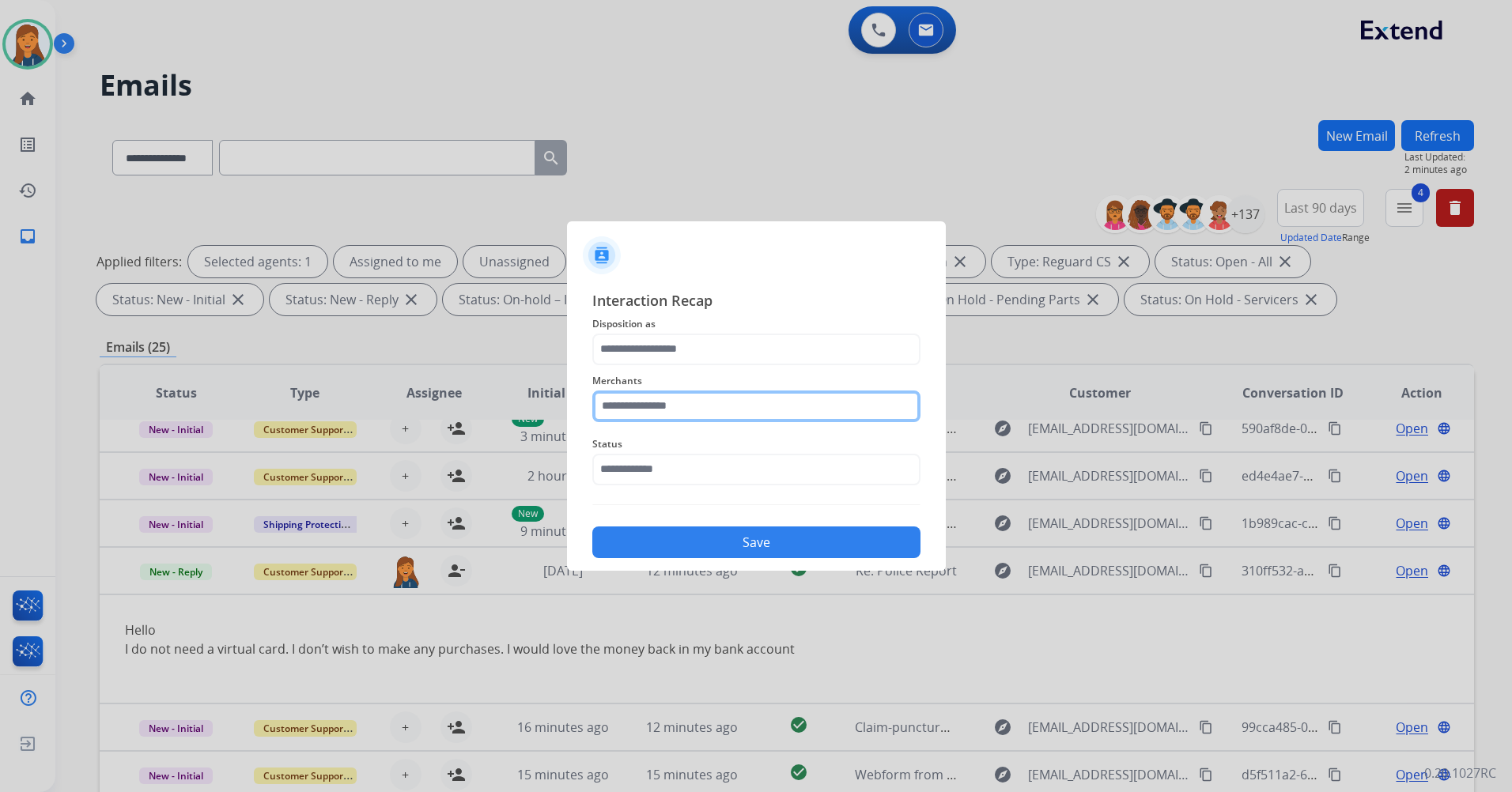
click at [827, 417] on input "text" at bounding box center [756, 406] width 328 height 32
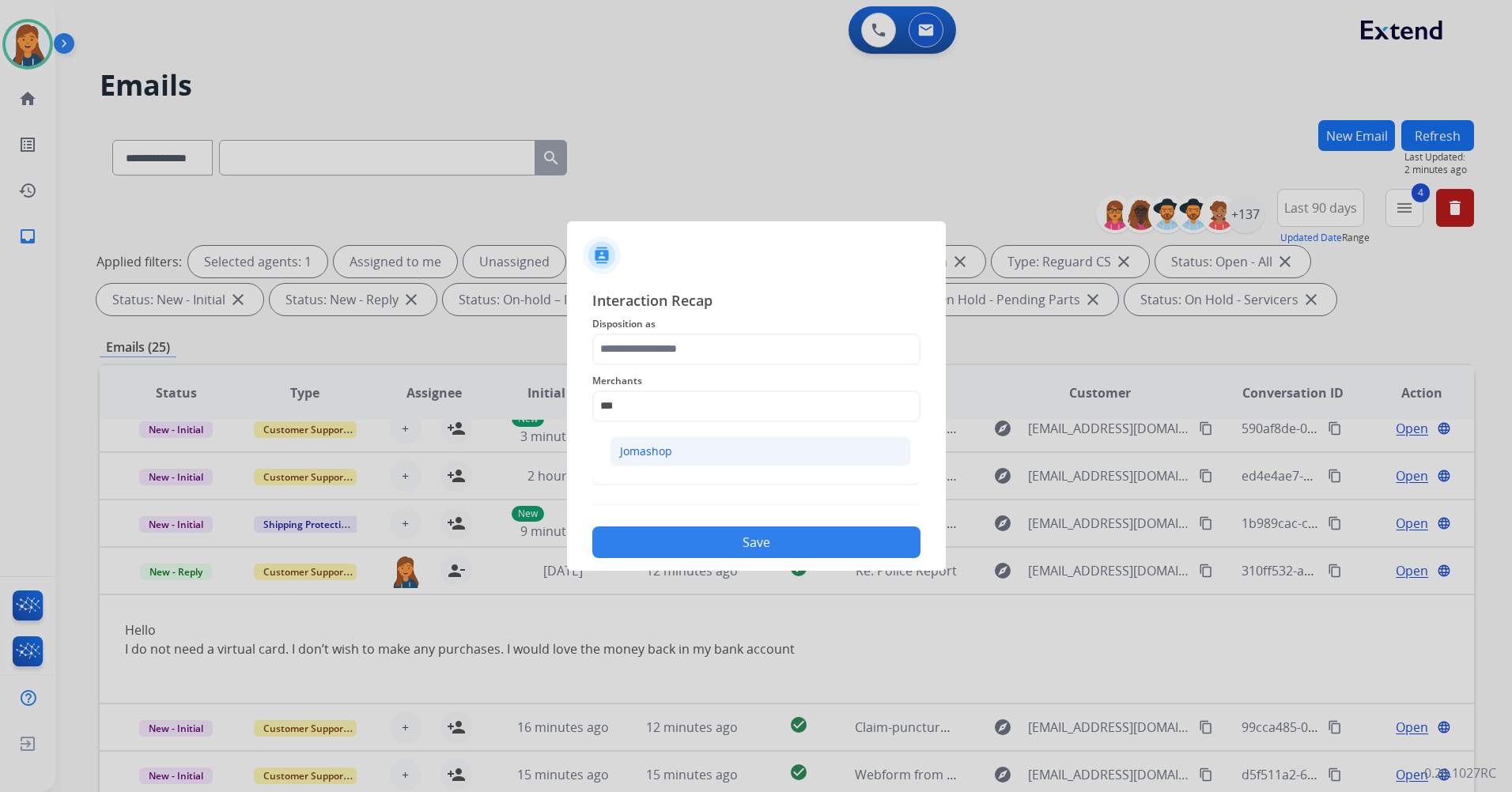
click at [783, 454] on li "Jomashop" at bounding box center [760, 451] width 301 height 30
type input "********"
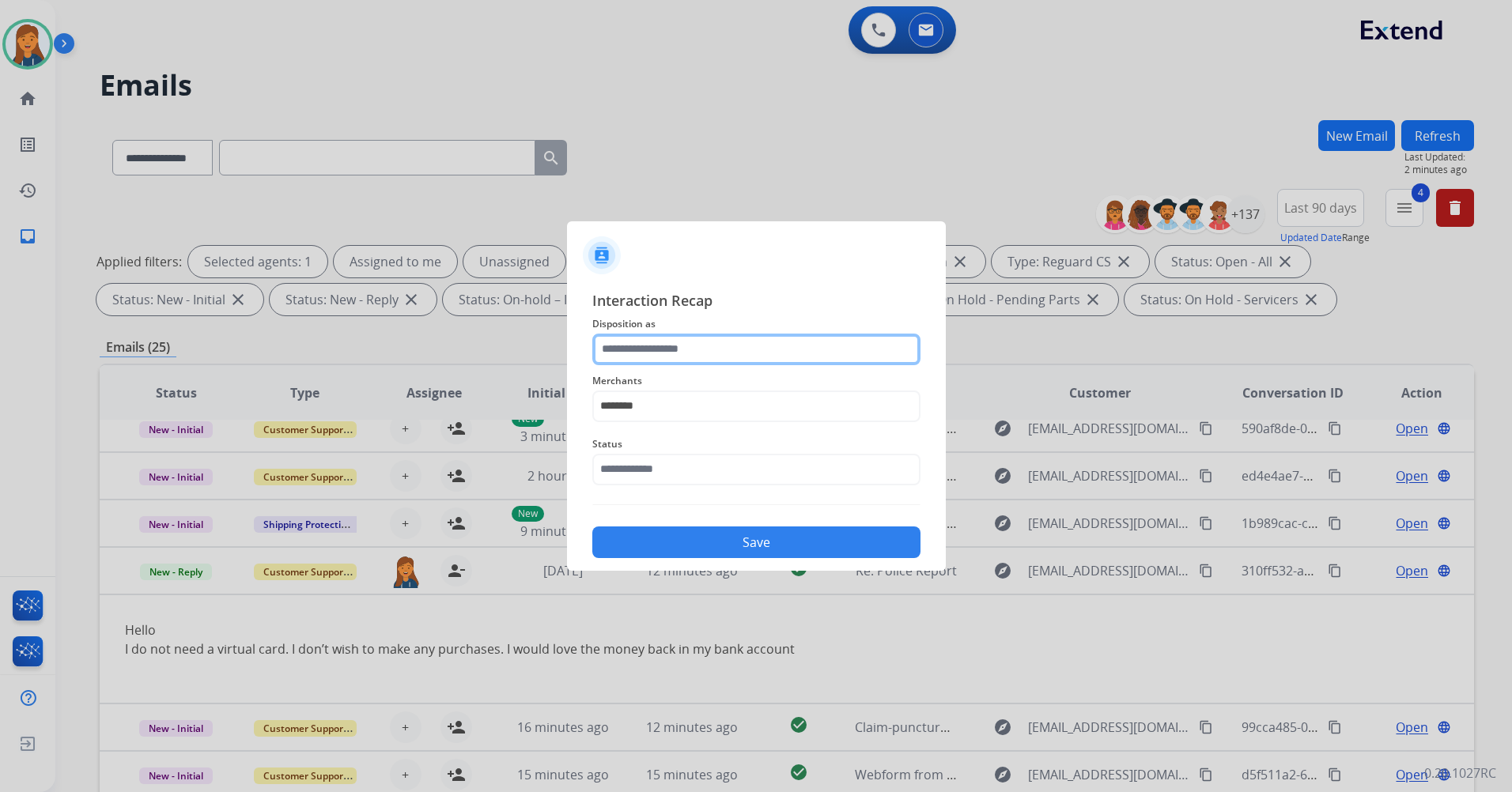
click at [728, 354] on input "text" at bounding box center [756, 349] width 328 height 32
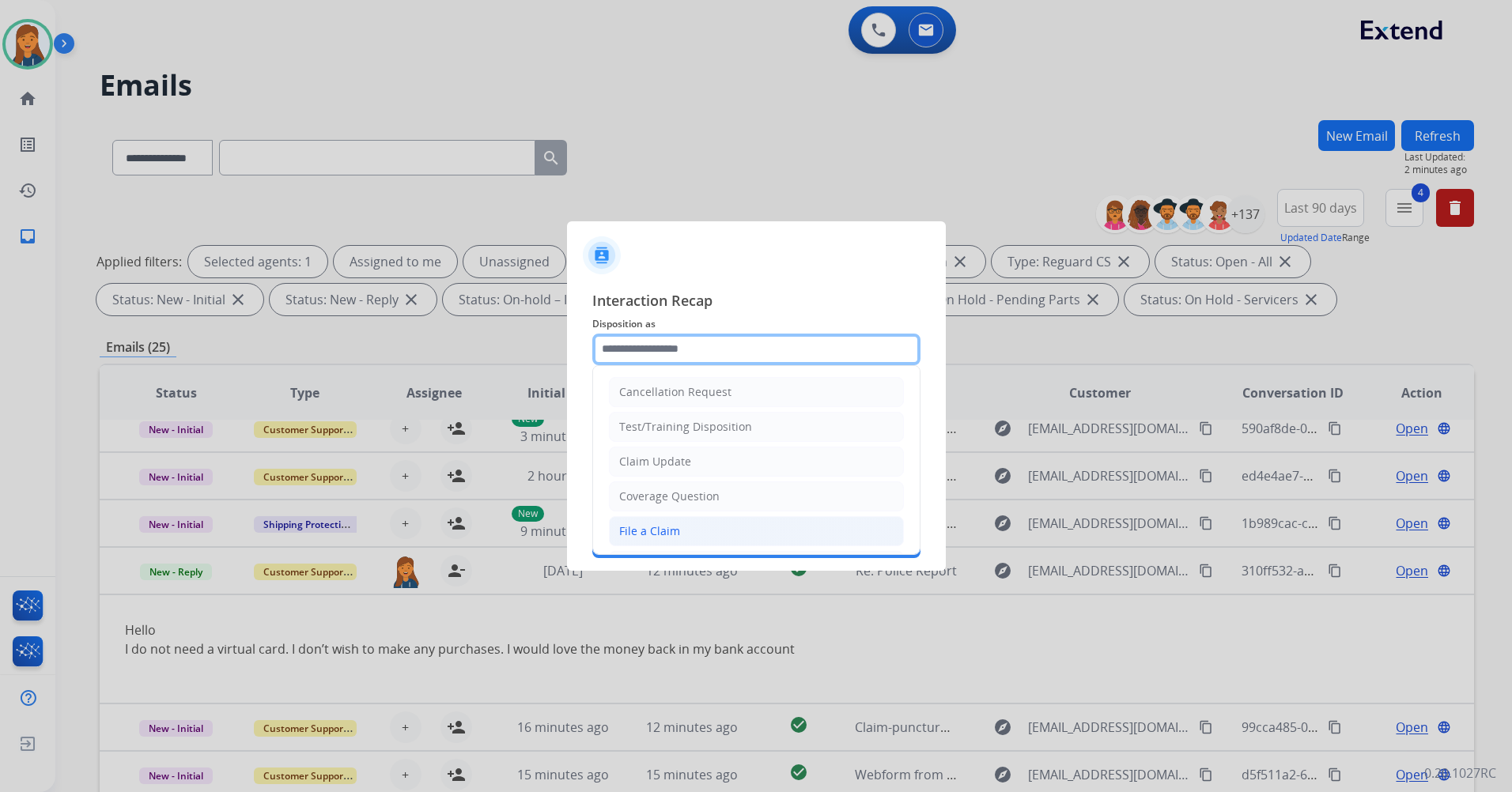
scroll to position [158, 0]
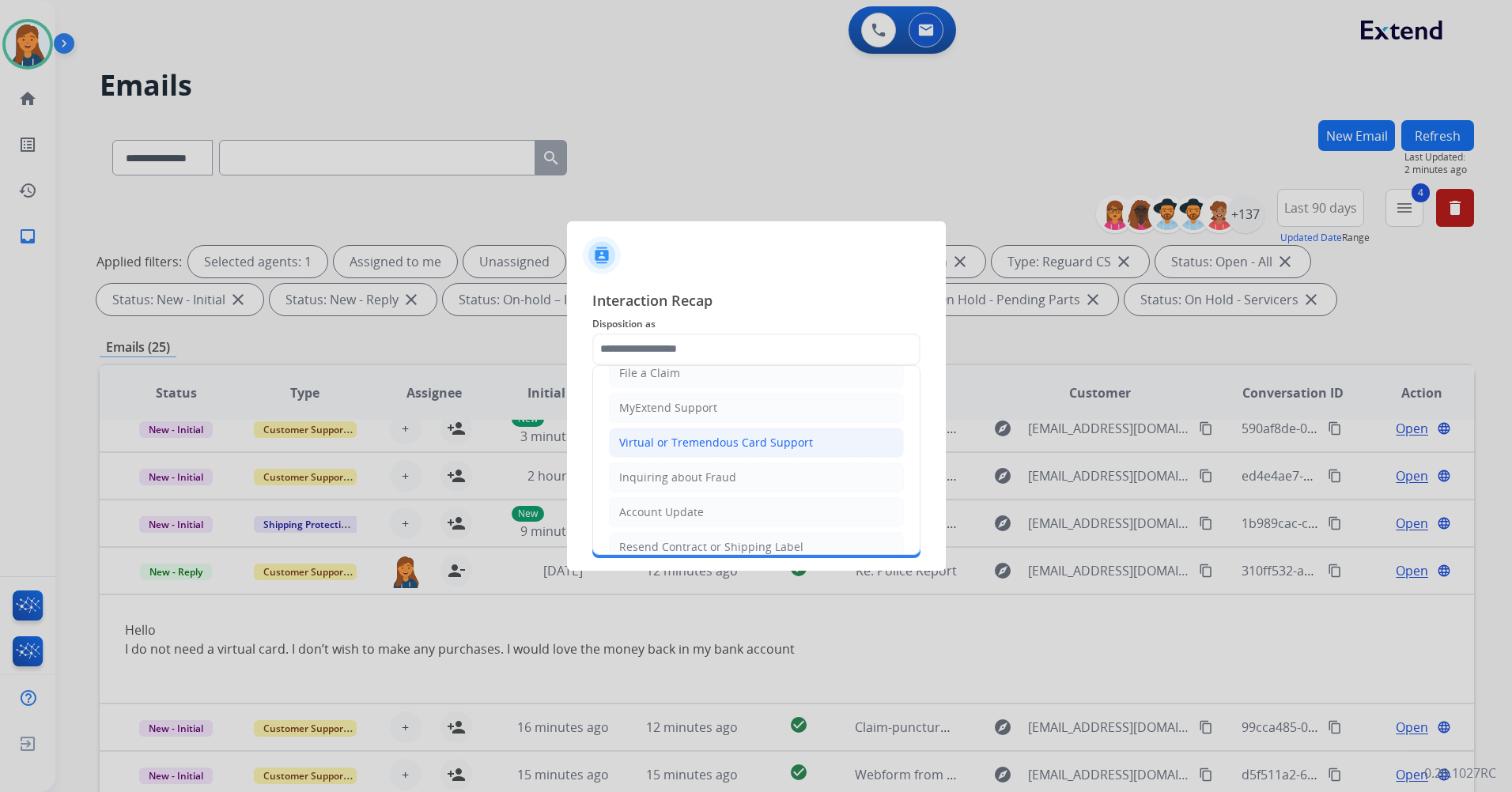
click at [628, 452] on li "Virtual or Tremendous Card Support" at bounding box center [756, 442] width 295 height 30
type input "**********"
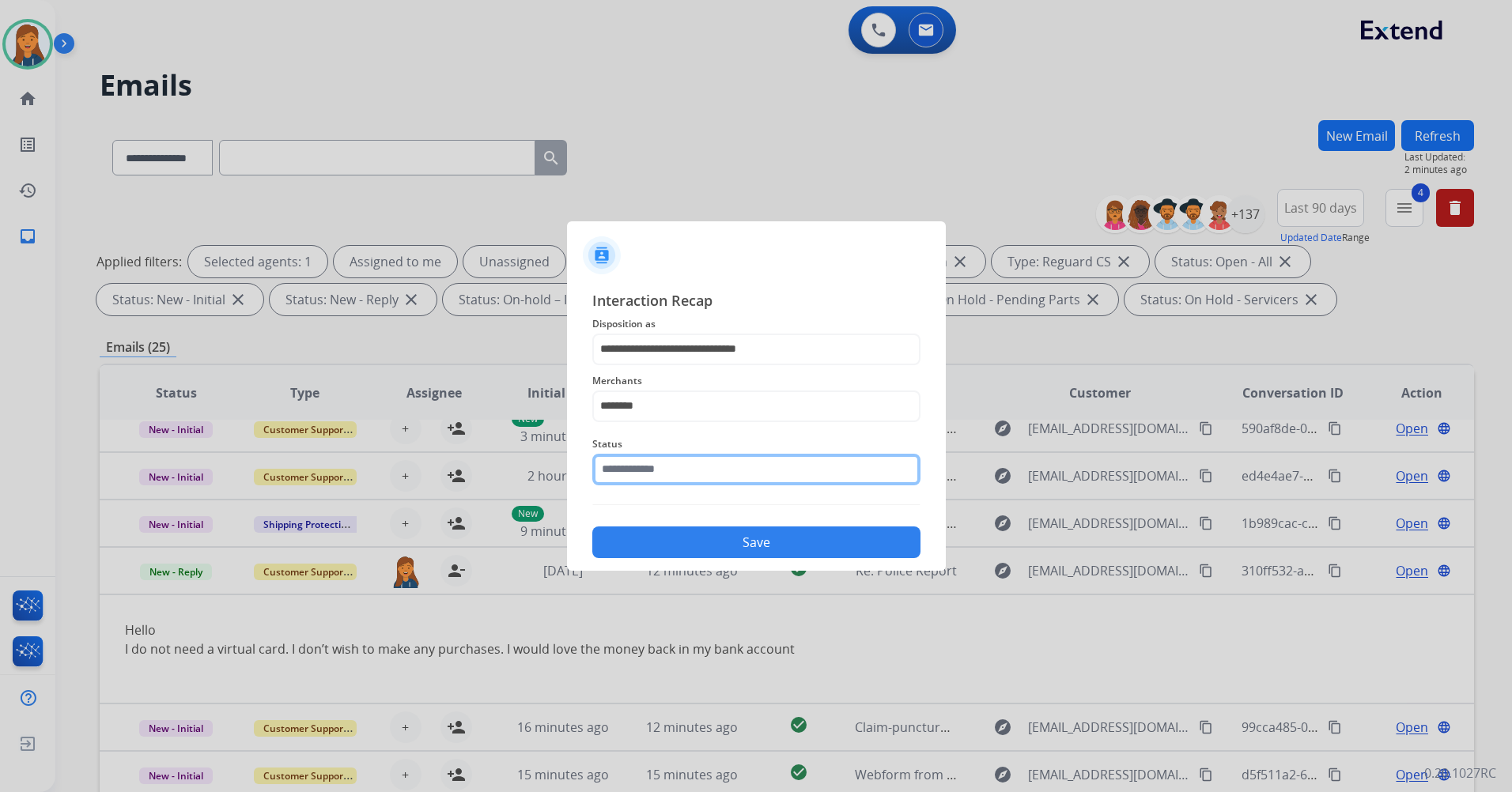
click at [641, 475] on input "text" at bounding box center [756, 469] width 328 height 32
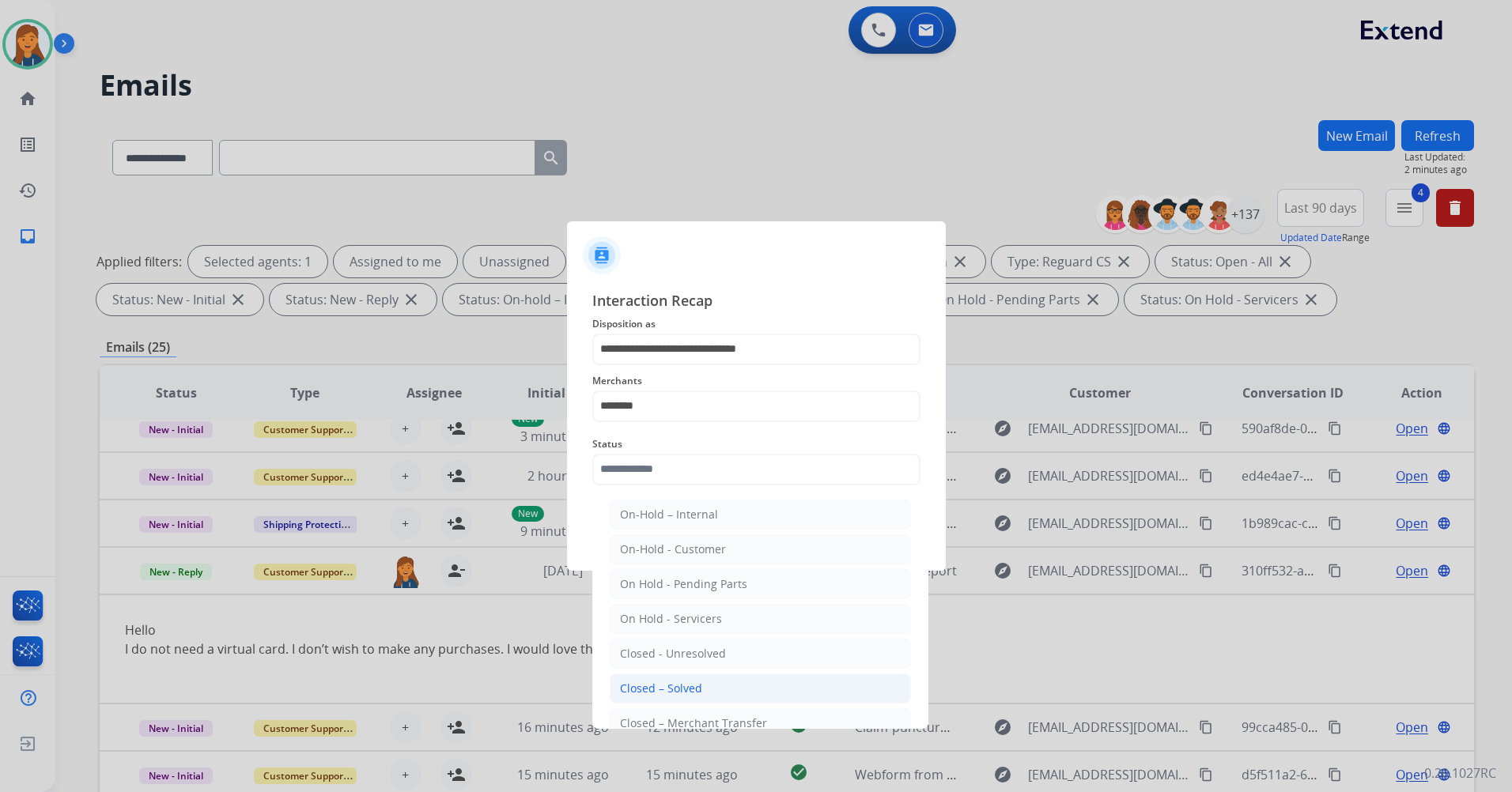
click at [657, 681] on div "Closed – Solved" at bounding box center [660, 688] width 82 height 15
type input "**********"
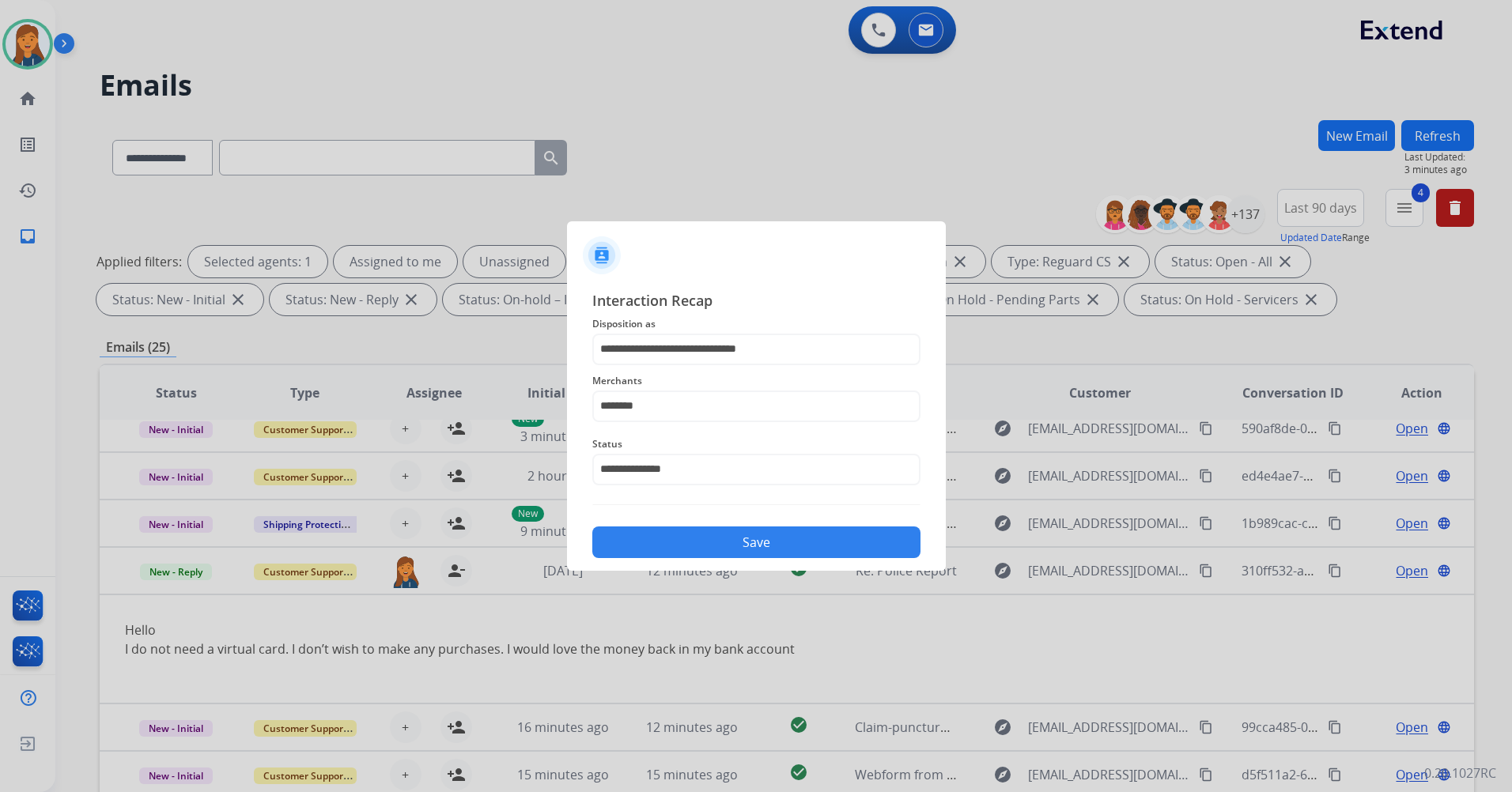
drag, startPoint x: 636, startPoint y: 551, endPoint x: 632, endPoint y: 437, distance: 114.1
click at [637, 552] on button "Save" at bounding box center [756, 542] width 328 height 32
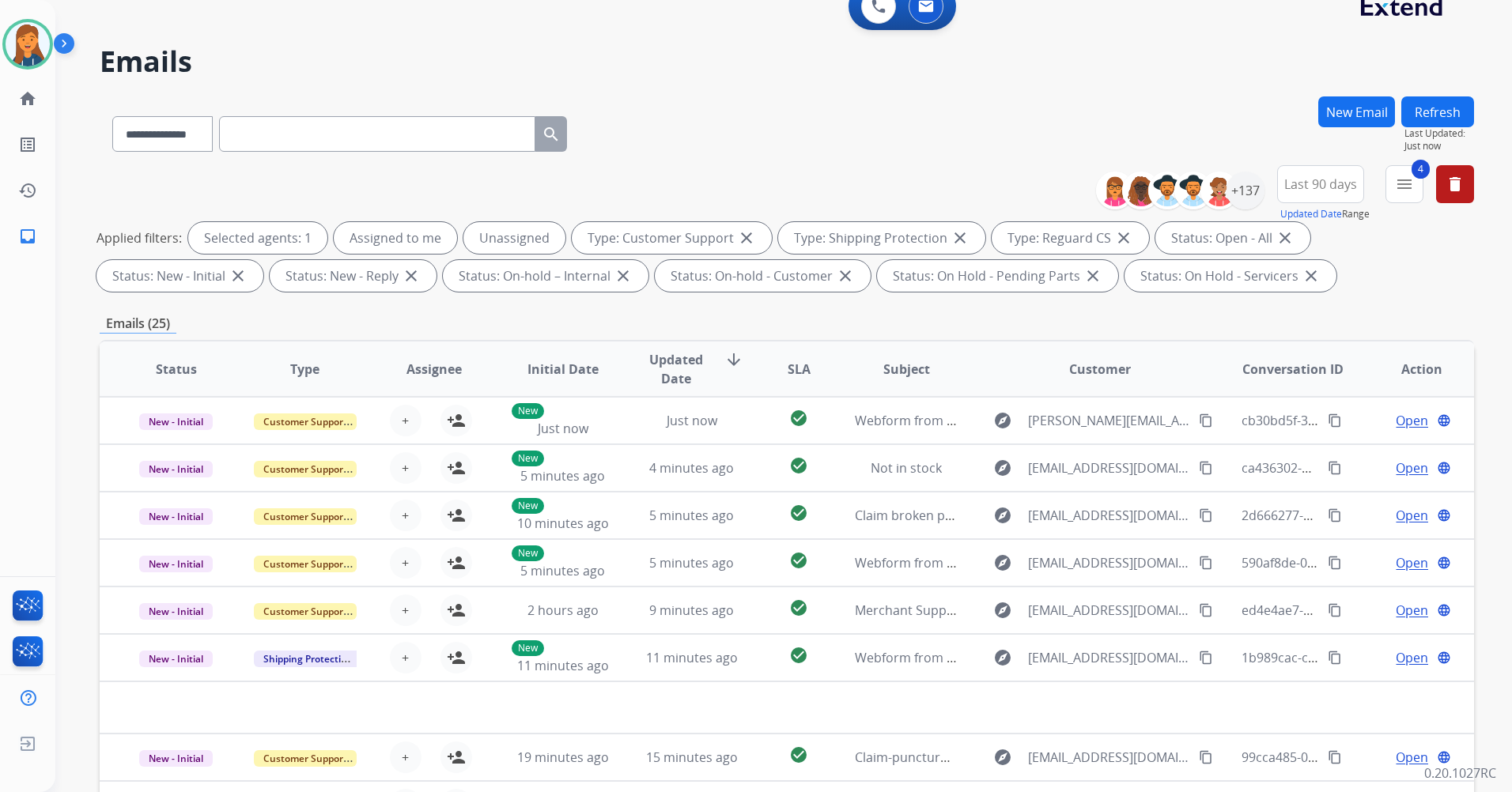
scroll to position [0, 0]
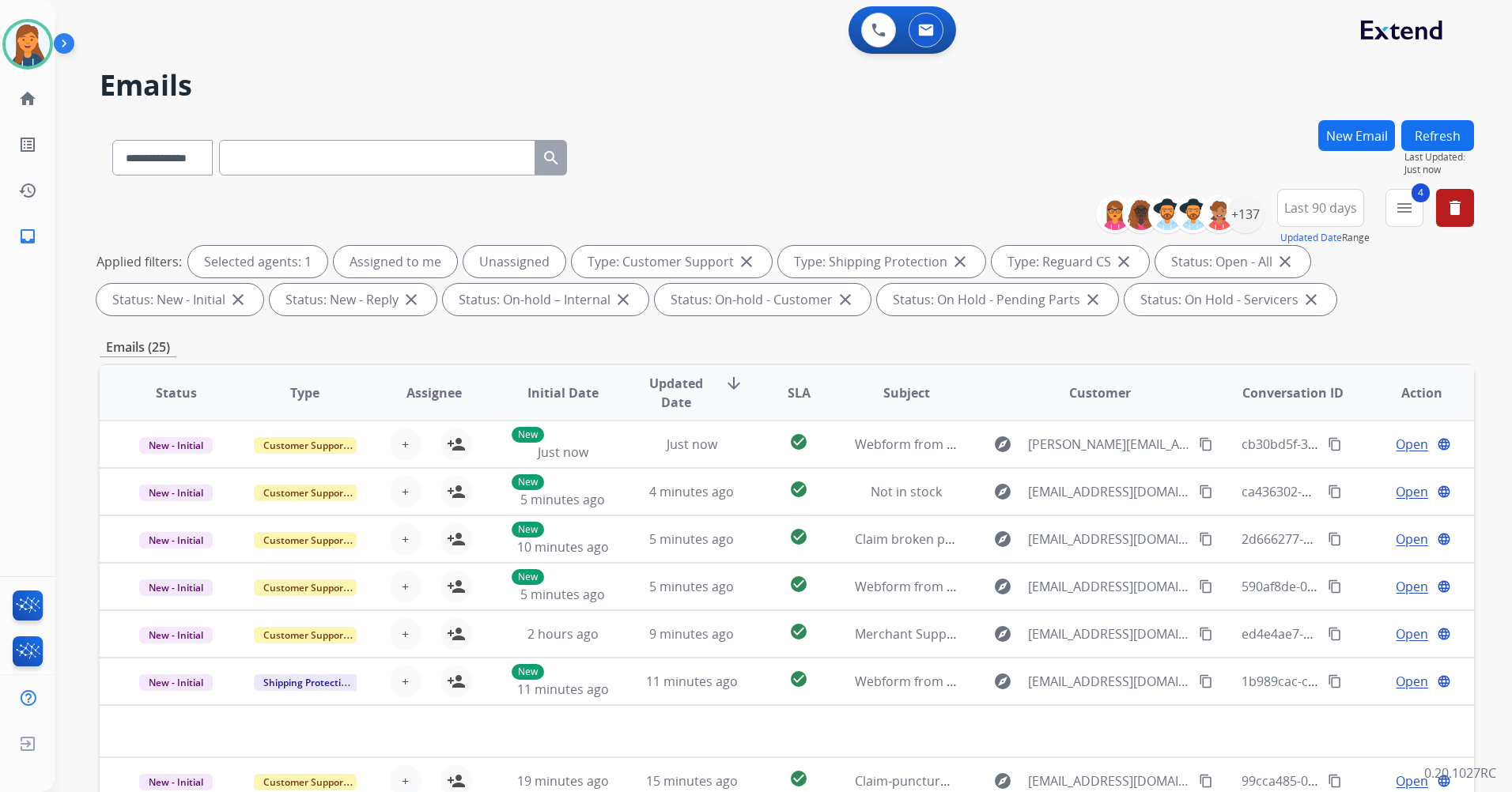
click at [1433, 128] on button "Refresh" at bounding box center [1437, 136] width 72 height 31
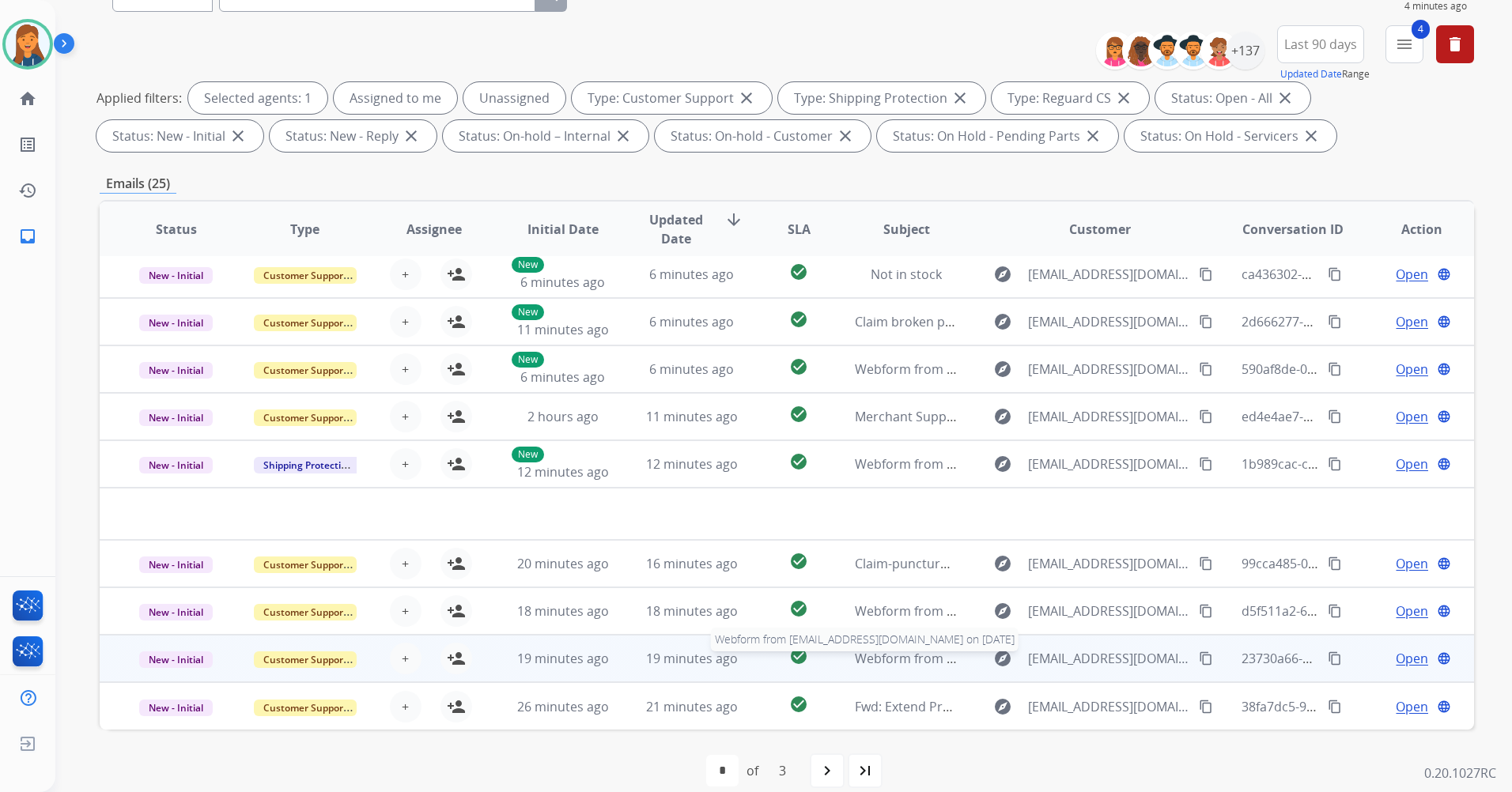
scroll to position [184, 0]
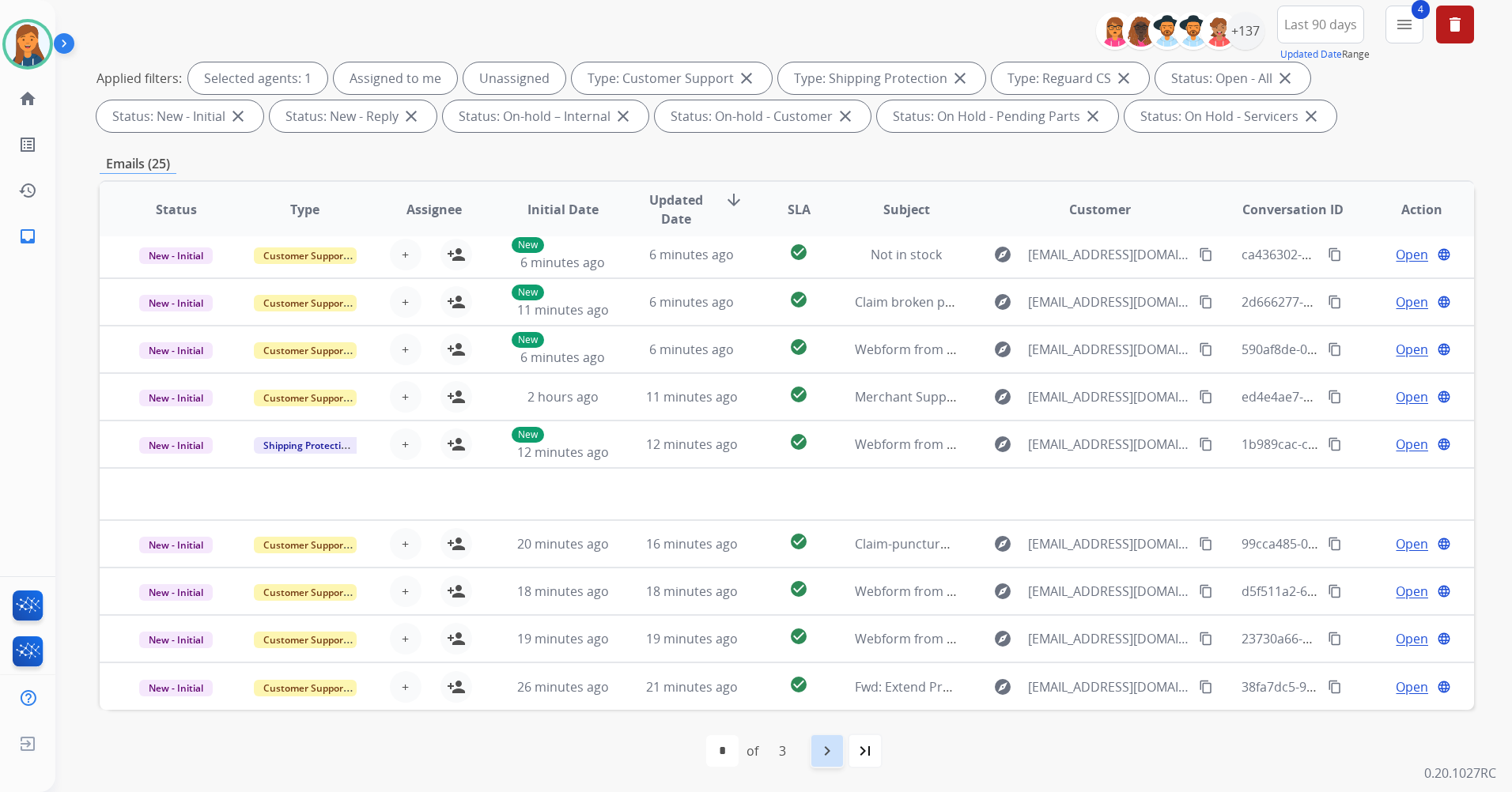
click at [827, 750] on mat-icon "navigate_next" at bounding box center [827, 750] width 19 height 19
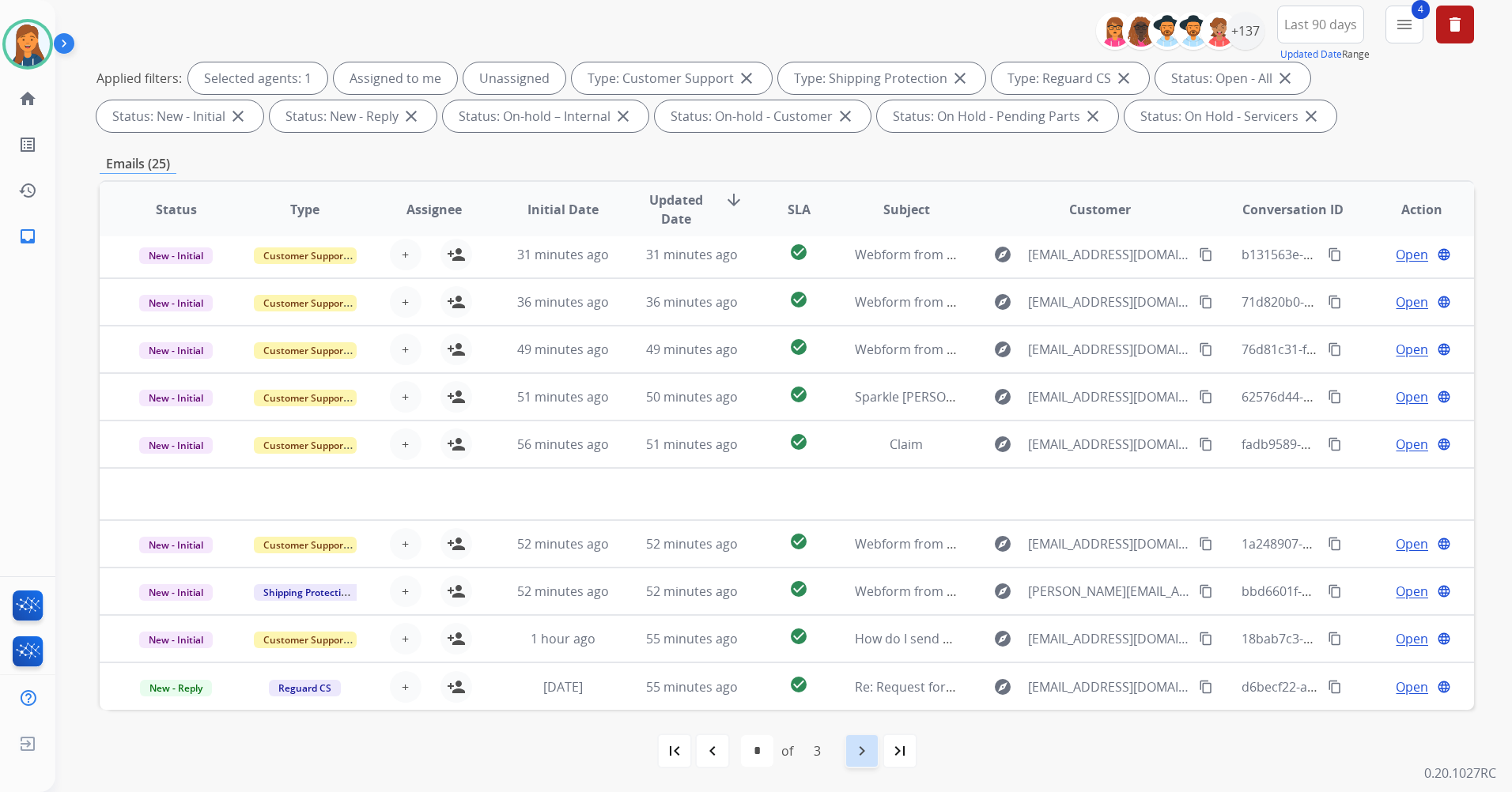
click at [858, 750] on mat-icon "navigate_next" at bounding box center [862, 750] width 19 height 19
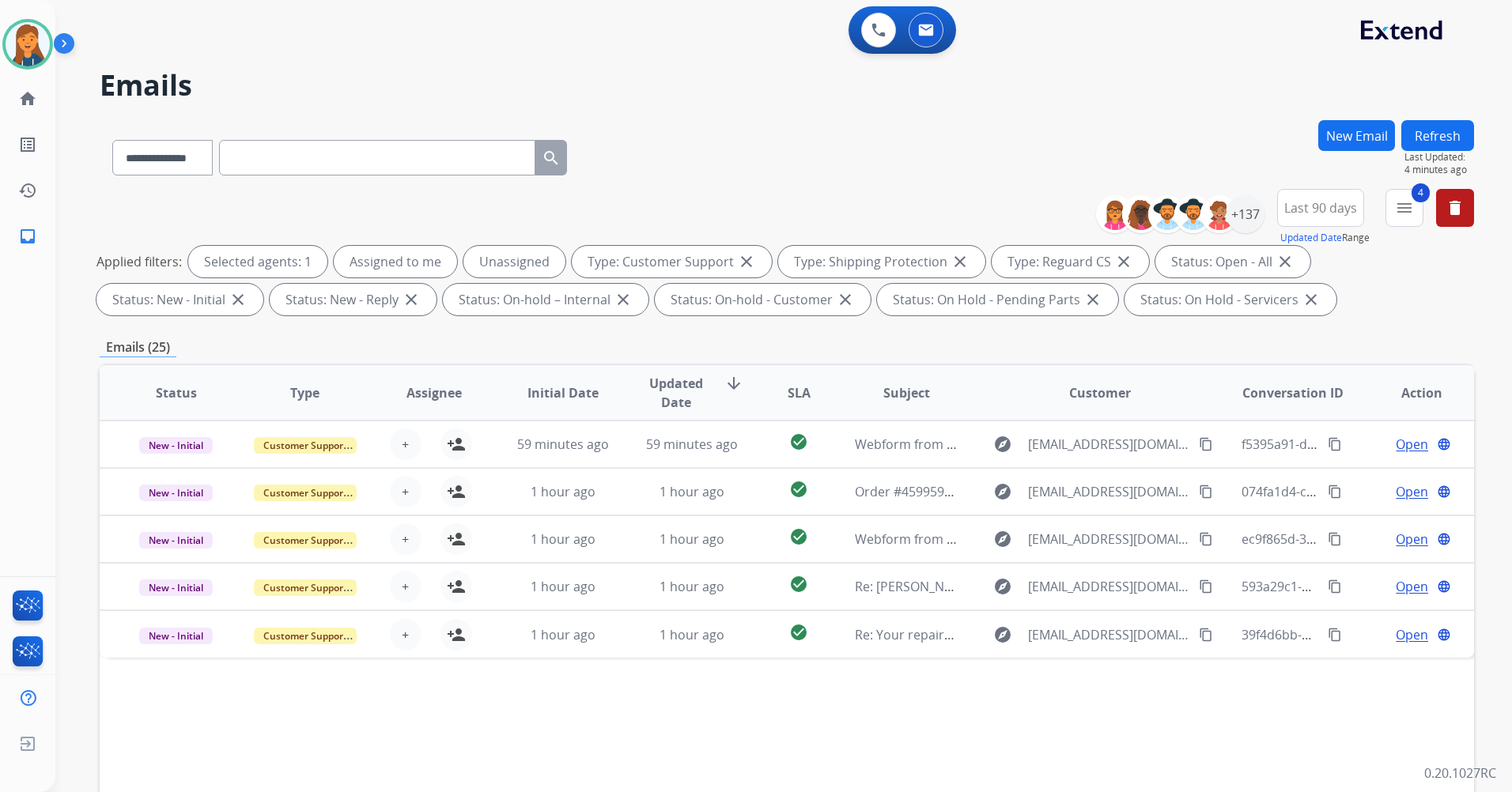
scroll to position [0, 0]
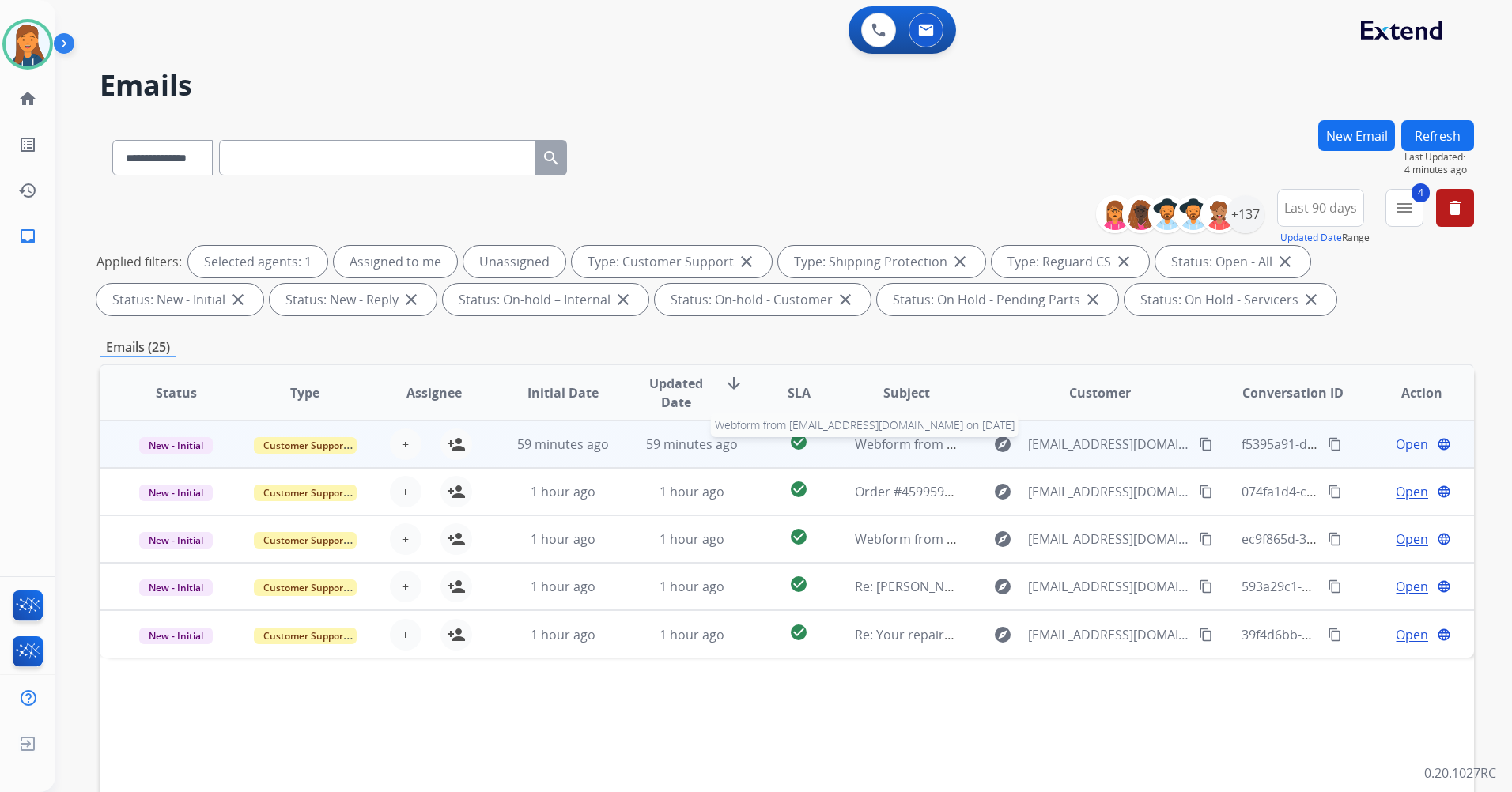
click at [873, 439] on span "Webform from [EMAIL_ADDRESS][DOMAIN_NAME] on [DATE]" at bounding box center [1034, 444] width 358 height 17
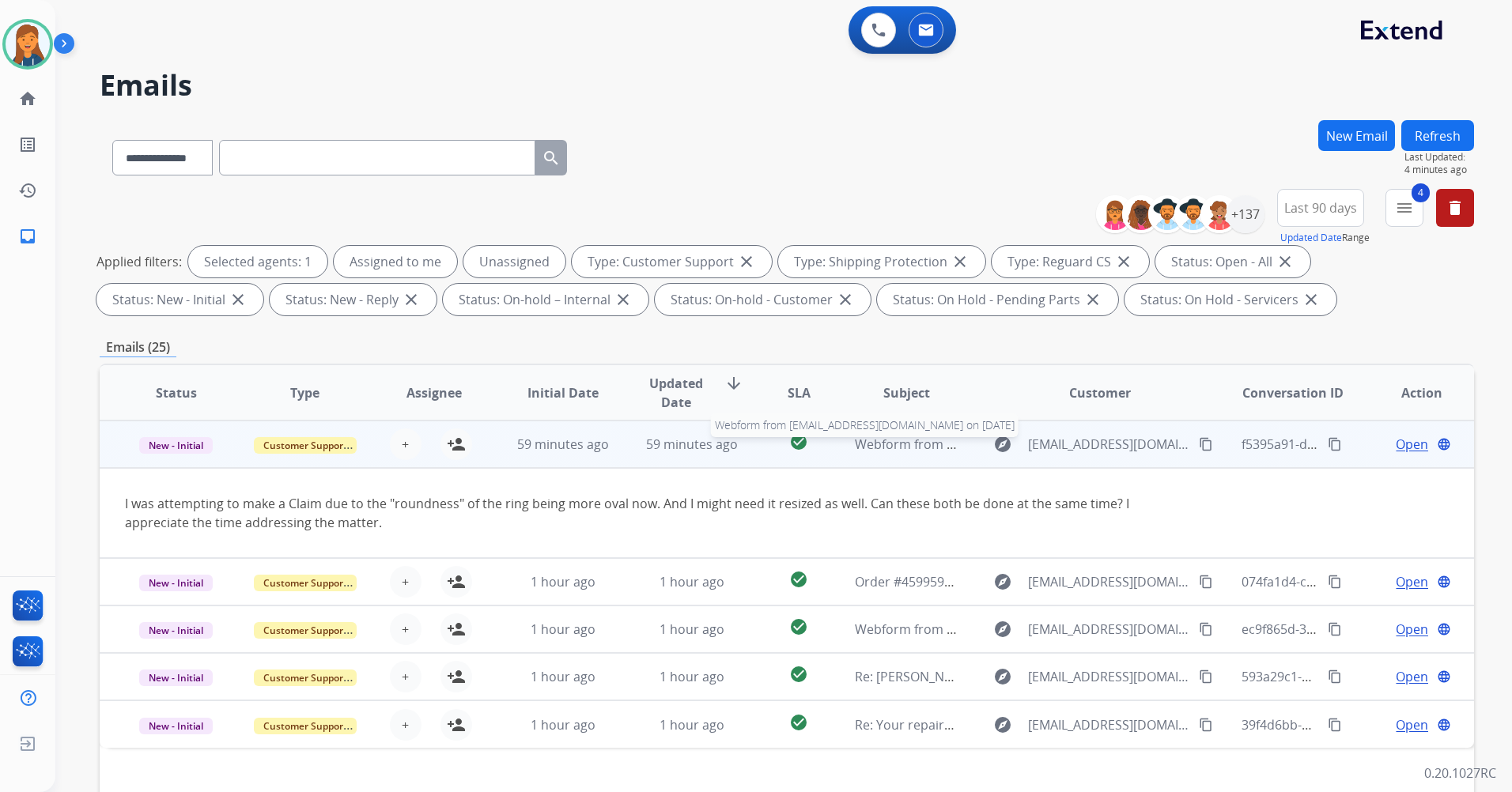
click at [902, 444] on span "Webform from [EMAIL_ADDRESS][DOMAIN_NAME] on [DATE]" at bounding box center [1034, 444] width 358 height 17
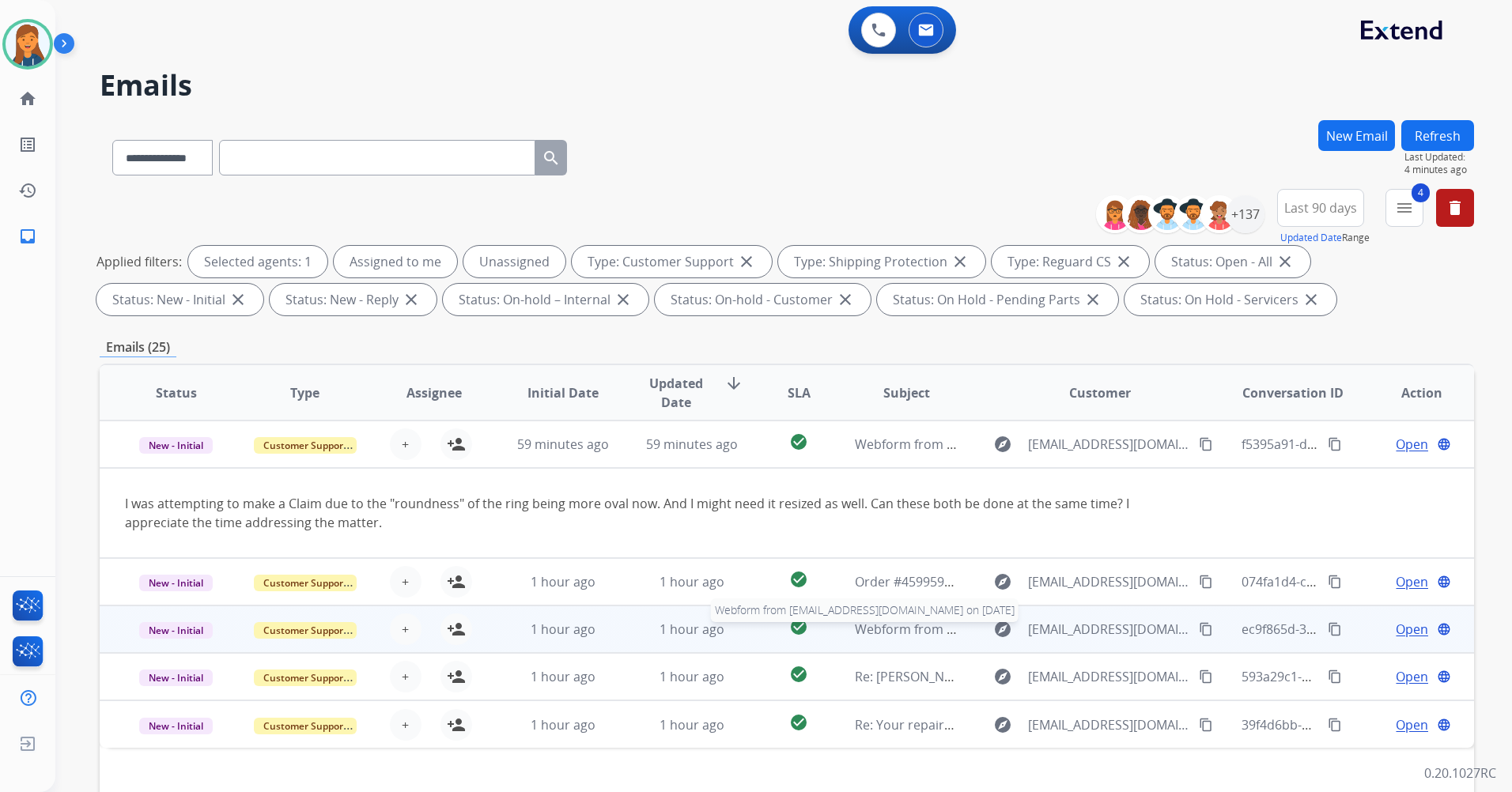
click at [897, 632] on span "Webform from [EMAIL_ADDRESS][DOMAIN_NAME] on [DATE]" at bounding box center [1034, 628] width 358 height 17
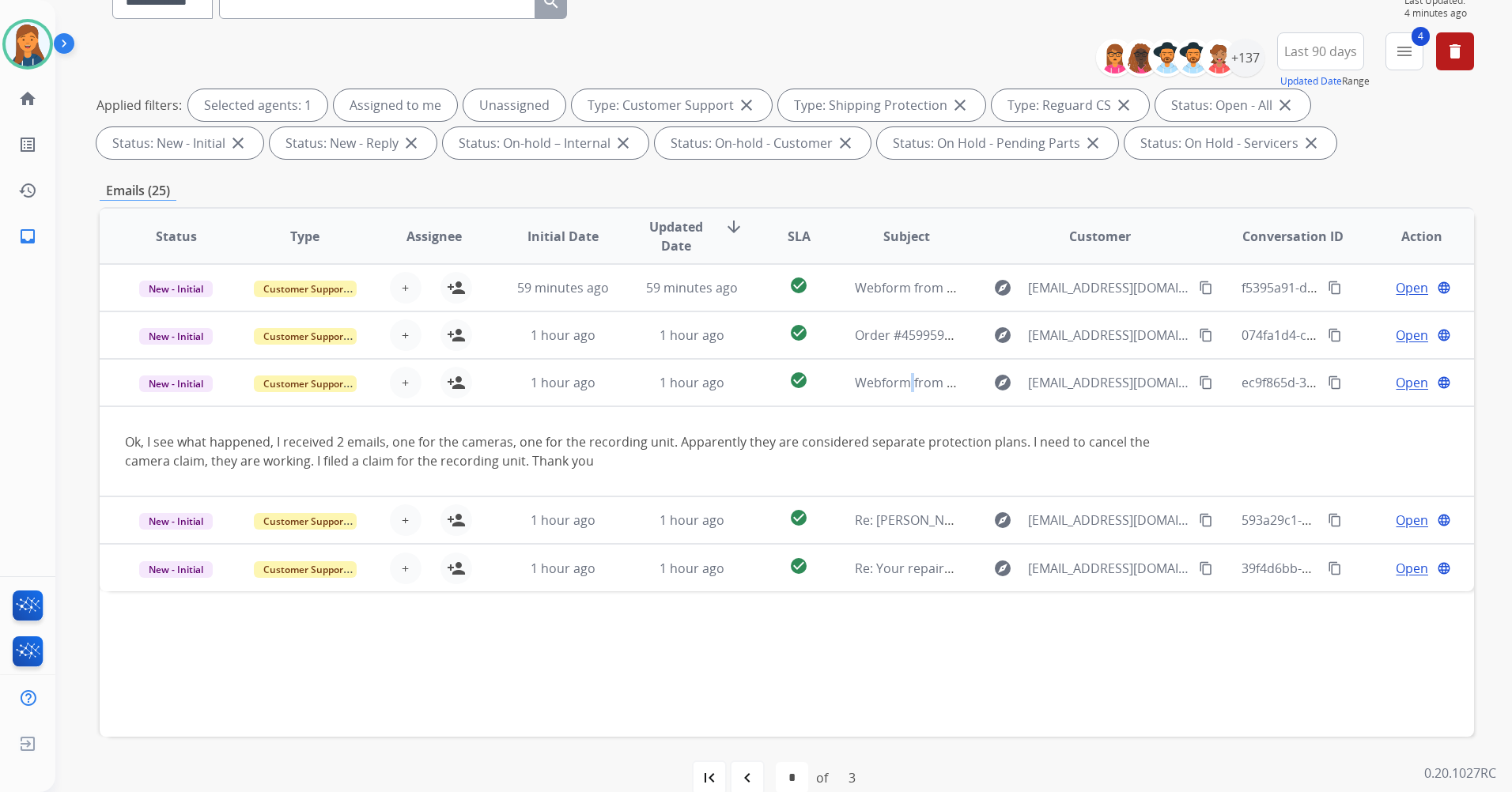
scroll to position [158, 0]
click at [751, 776] on mat-icon "navigate_before" at bounding box center [747, 776] width 19 height 19
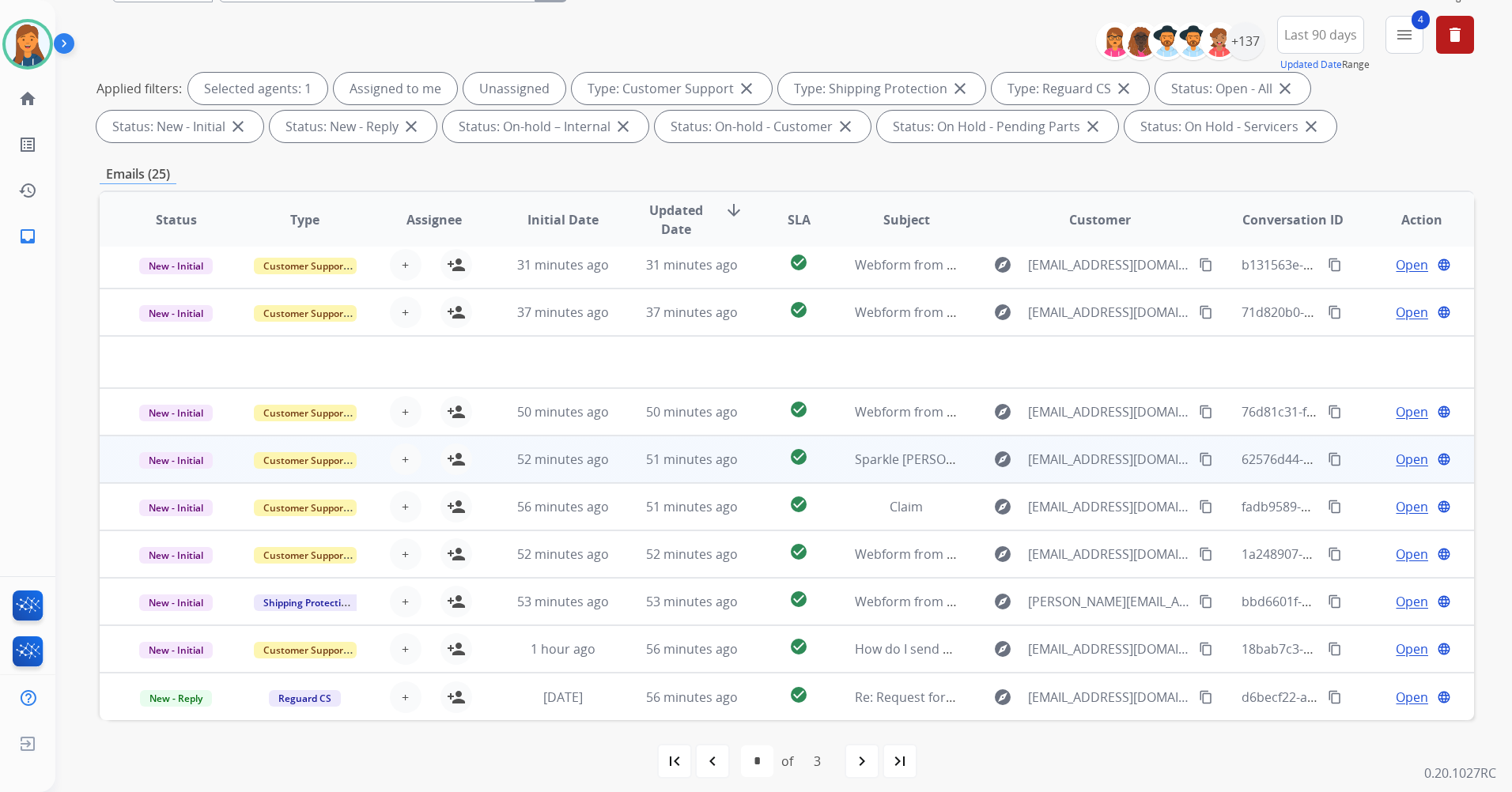
scroll to position [184, 0]
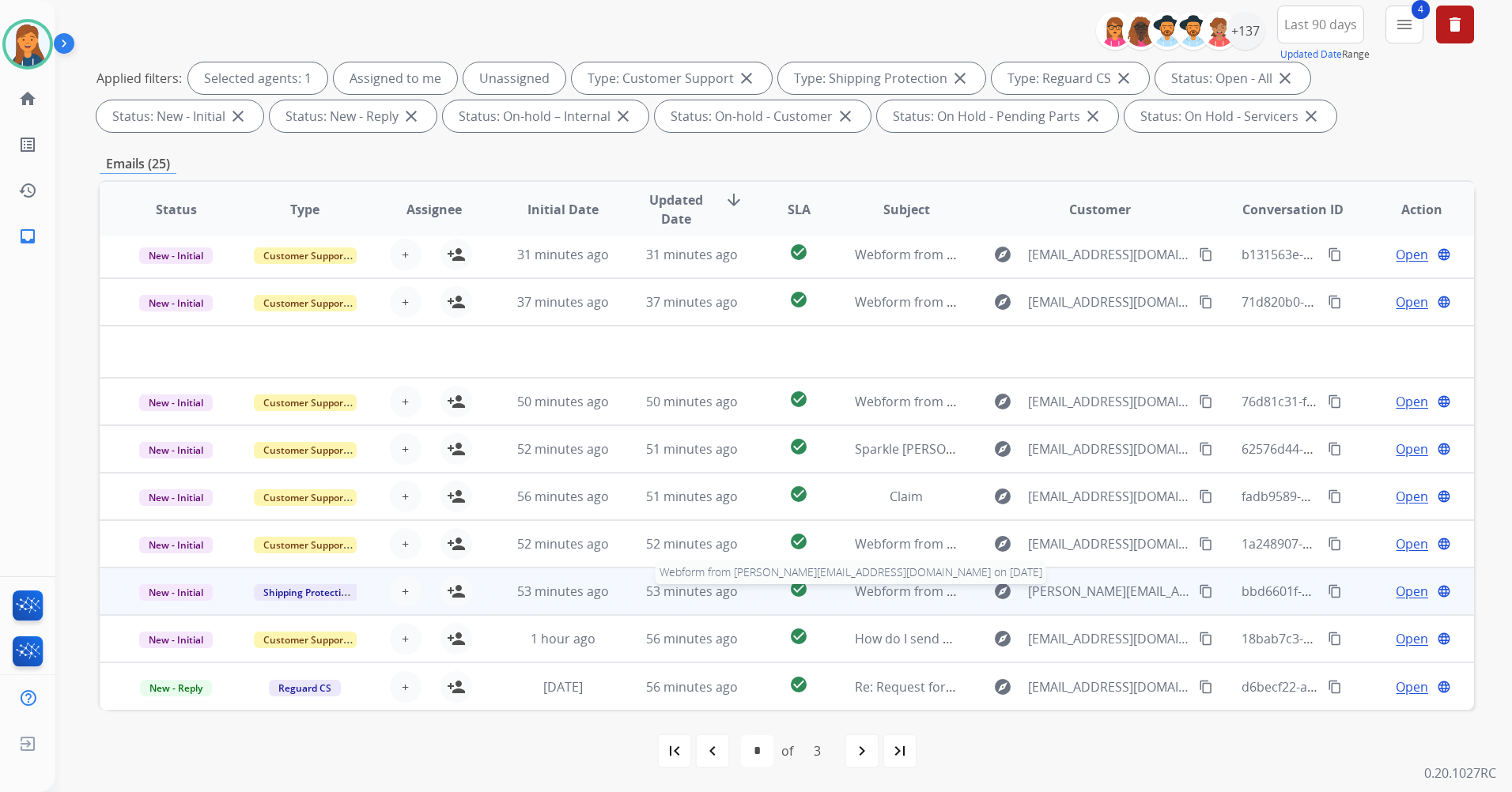
click at [893, 586] on span "Webform from [PERSON_NAME][EMAIL_ADDRESS][DOMAIN_NAME] on [DATE]" at bounding box center [1082, 590] width 456 height 17
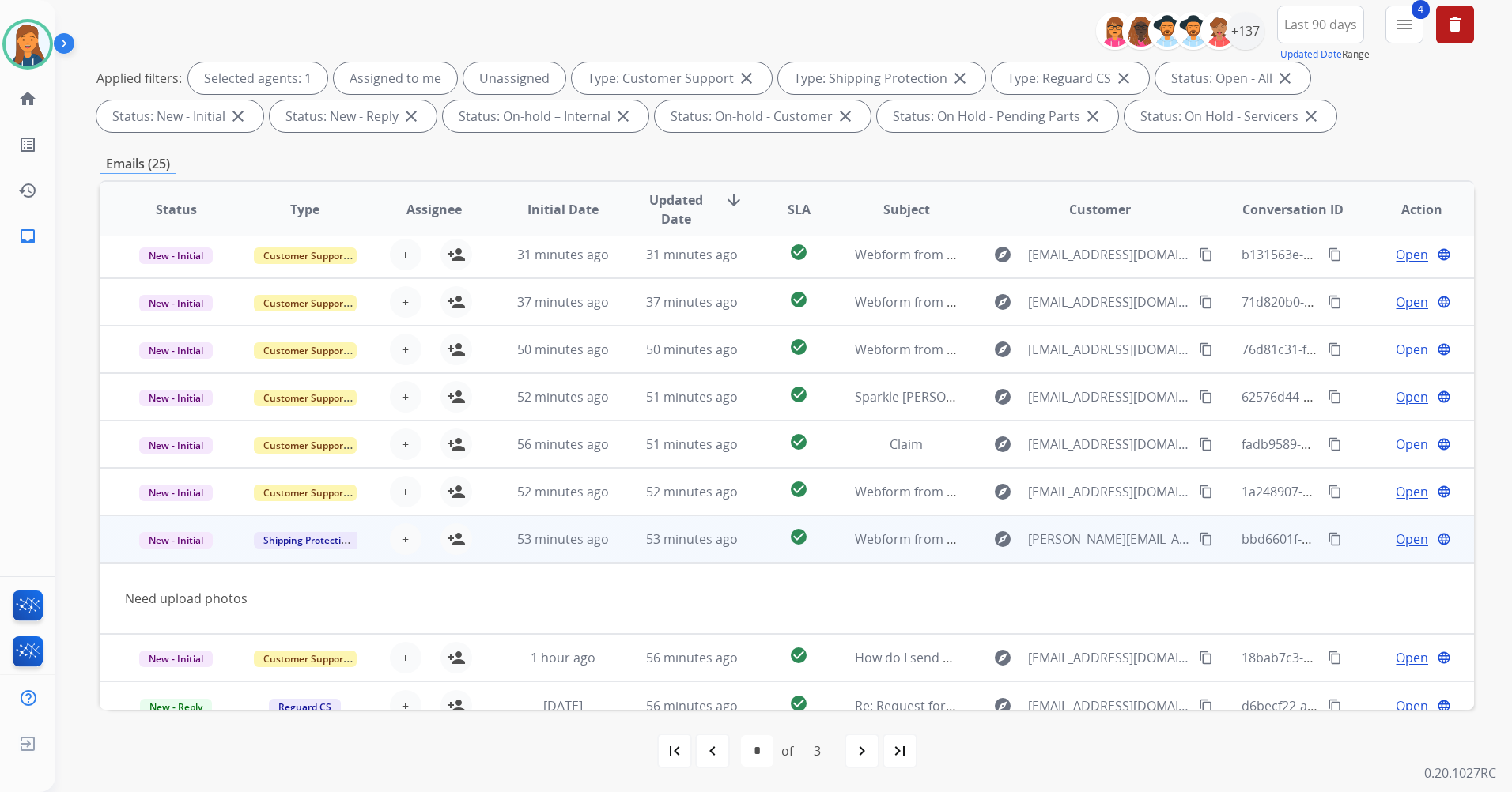
scroll to position [72, 0]
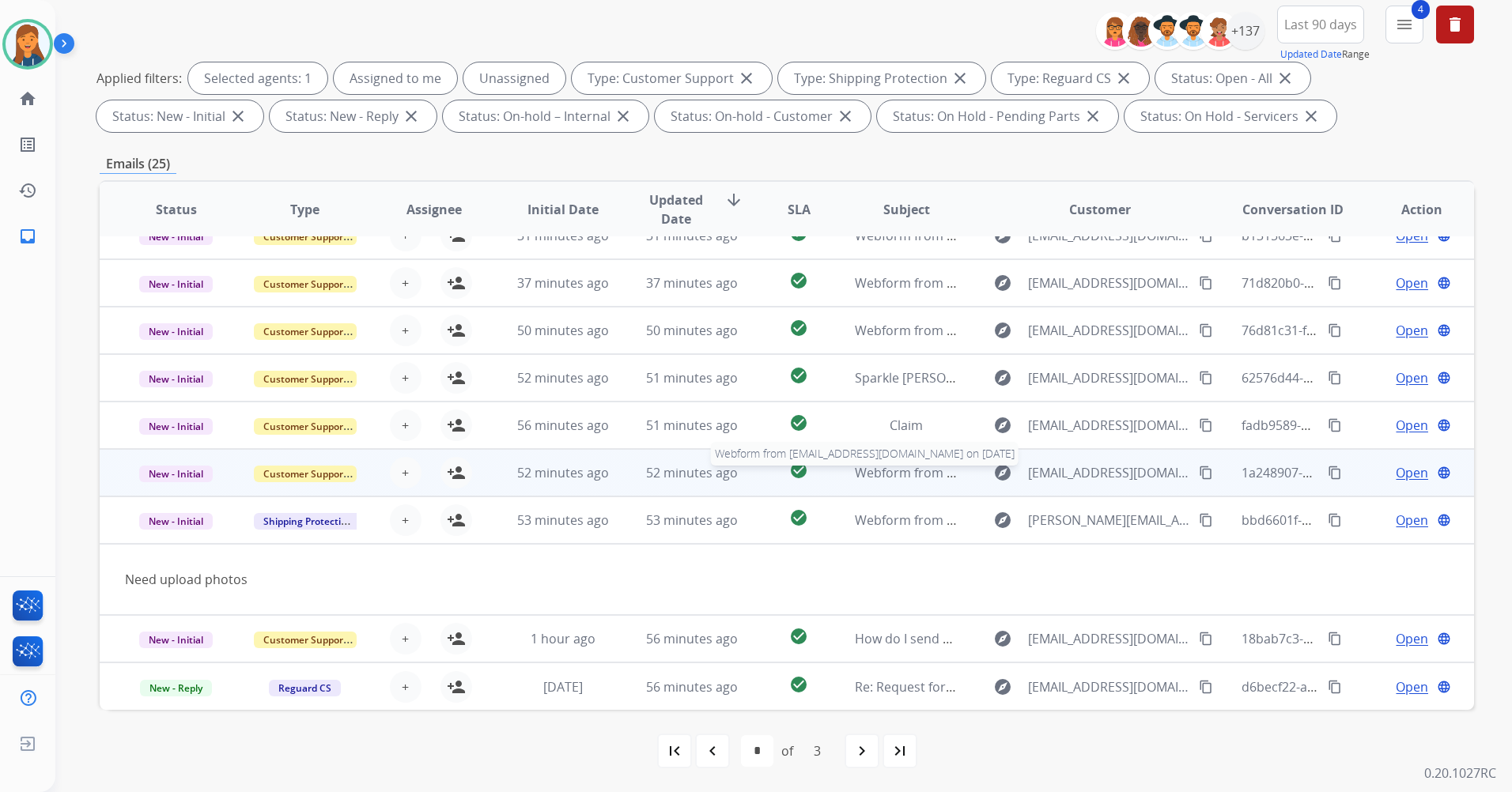
click at [921, 473] on span "Webform from [EMAIL_ADDRESS][DOMAIN_NAME] on [DATE]" at bounding box center [1034, 472] width 358 height 17
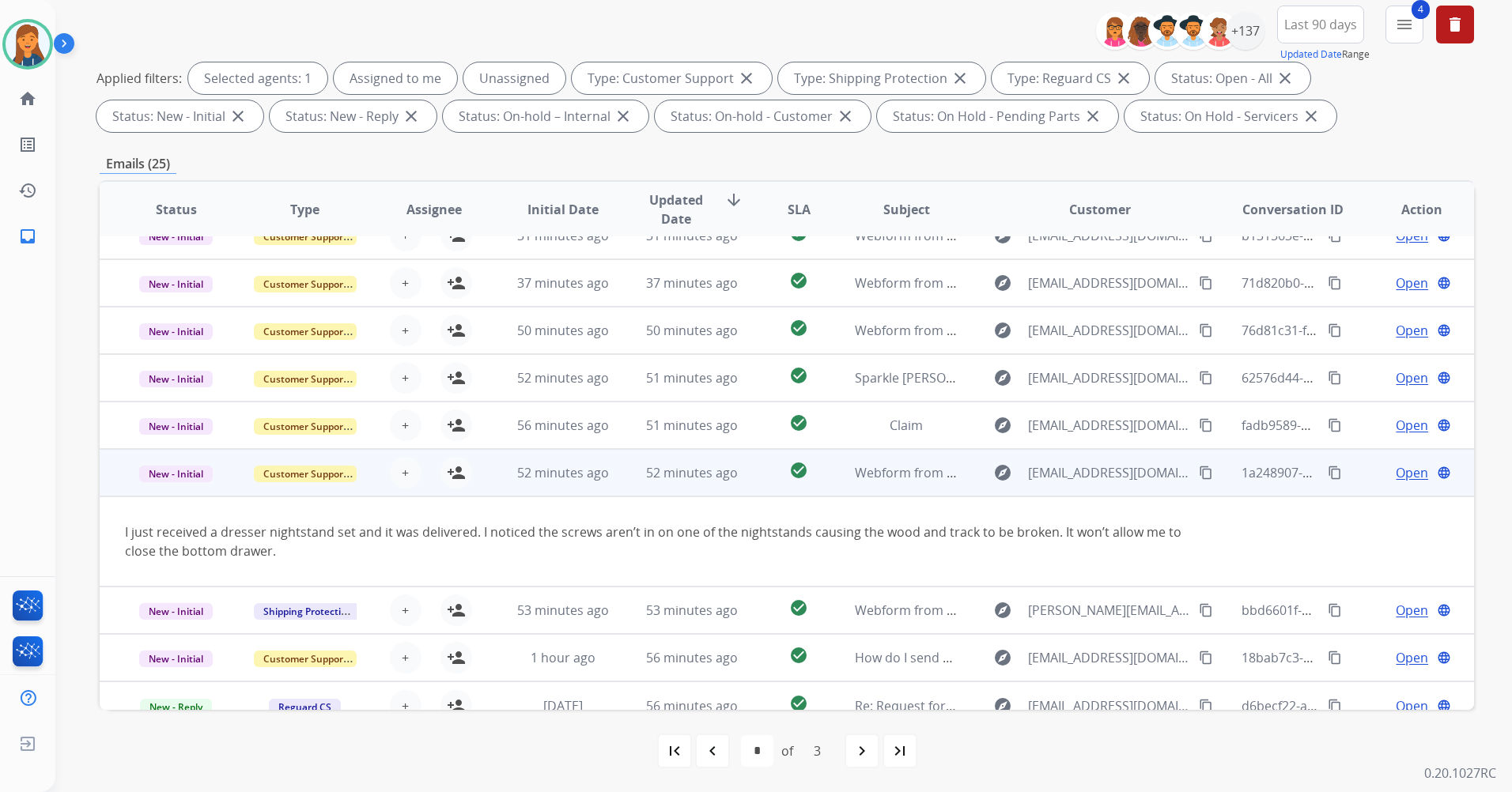
scroll to position [91, 0]
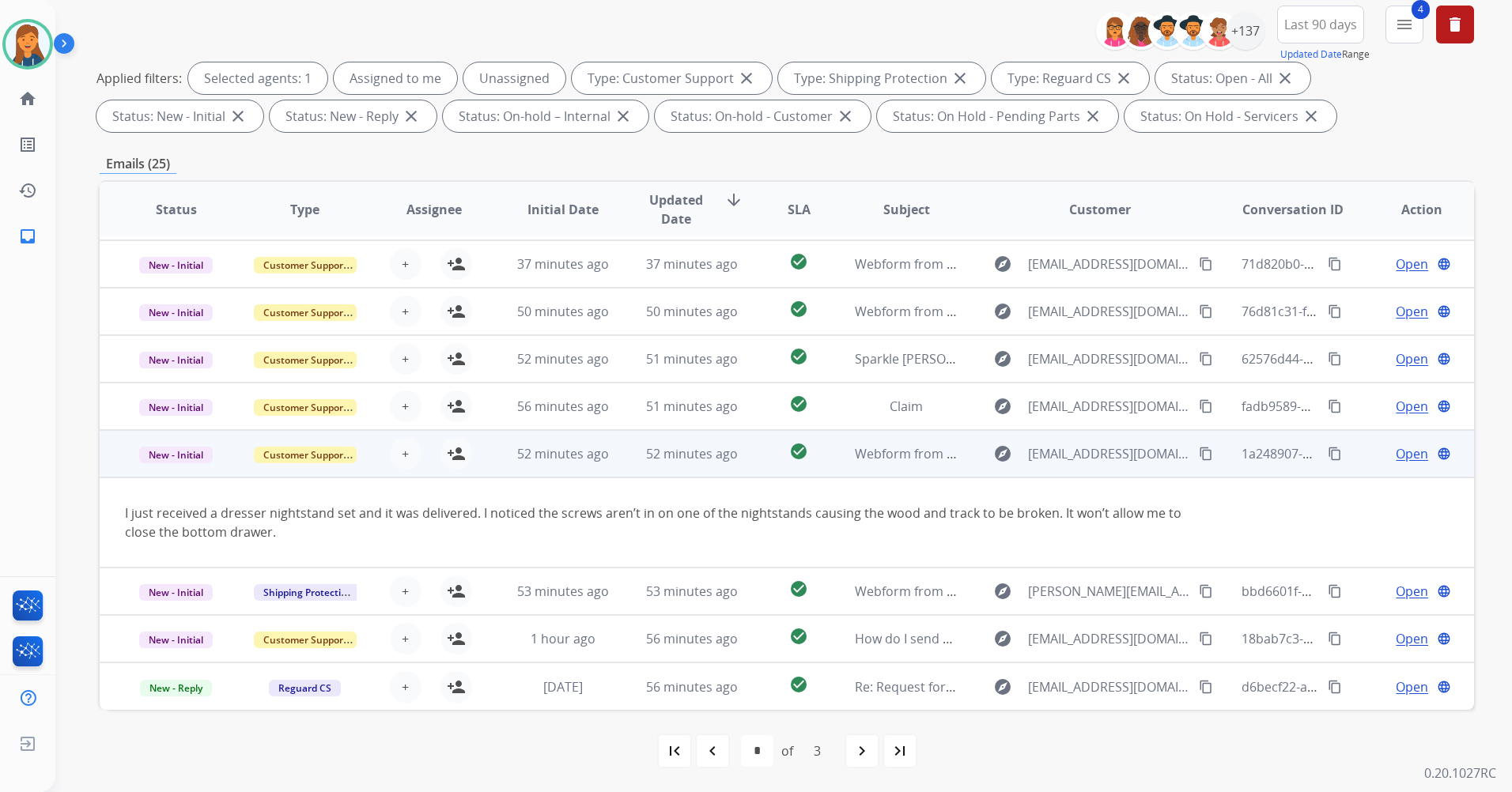
click at [1198, 453] on mat-icon "content_copy" at bounding box center [1205, 454] width 14 height 14
click at [1397, 454] on span "Open" at bounding box center [1412, 453] width 33 height 19
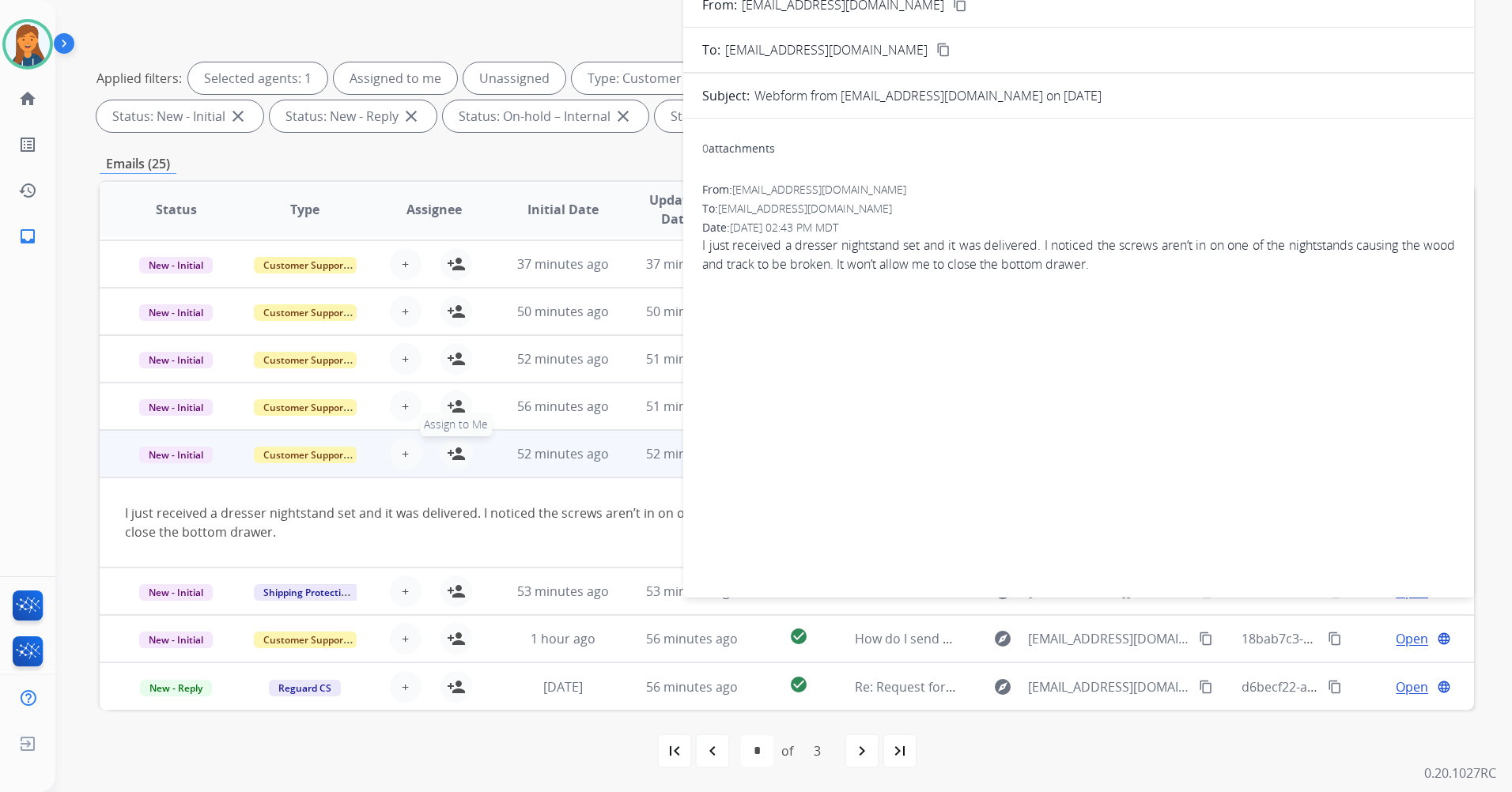
click at [453, 449] on mat-icon "person_add" at bounding box center [456, 453] width 19 height 19
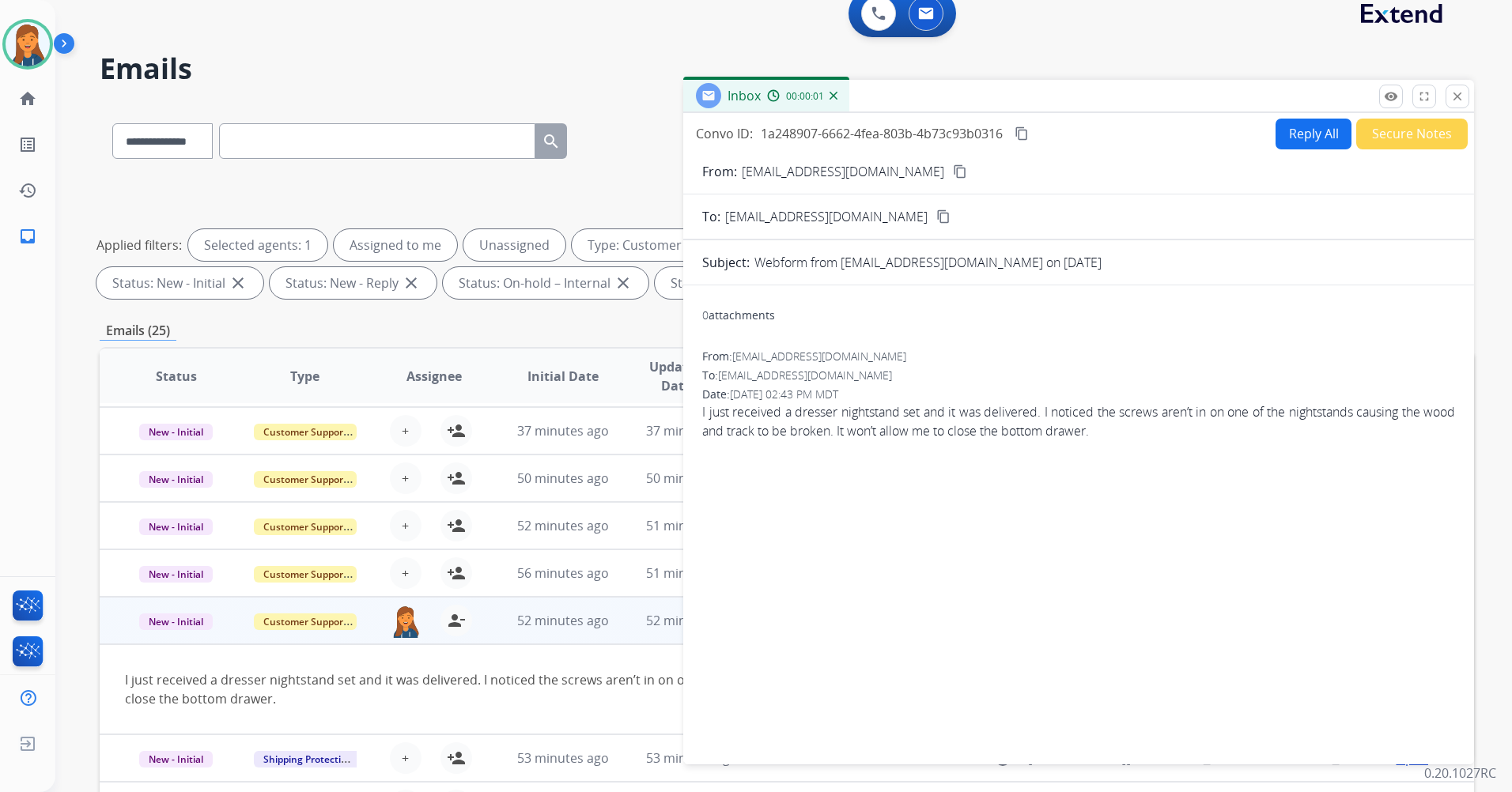
scroll to position [0, 0]
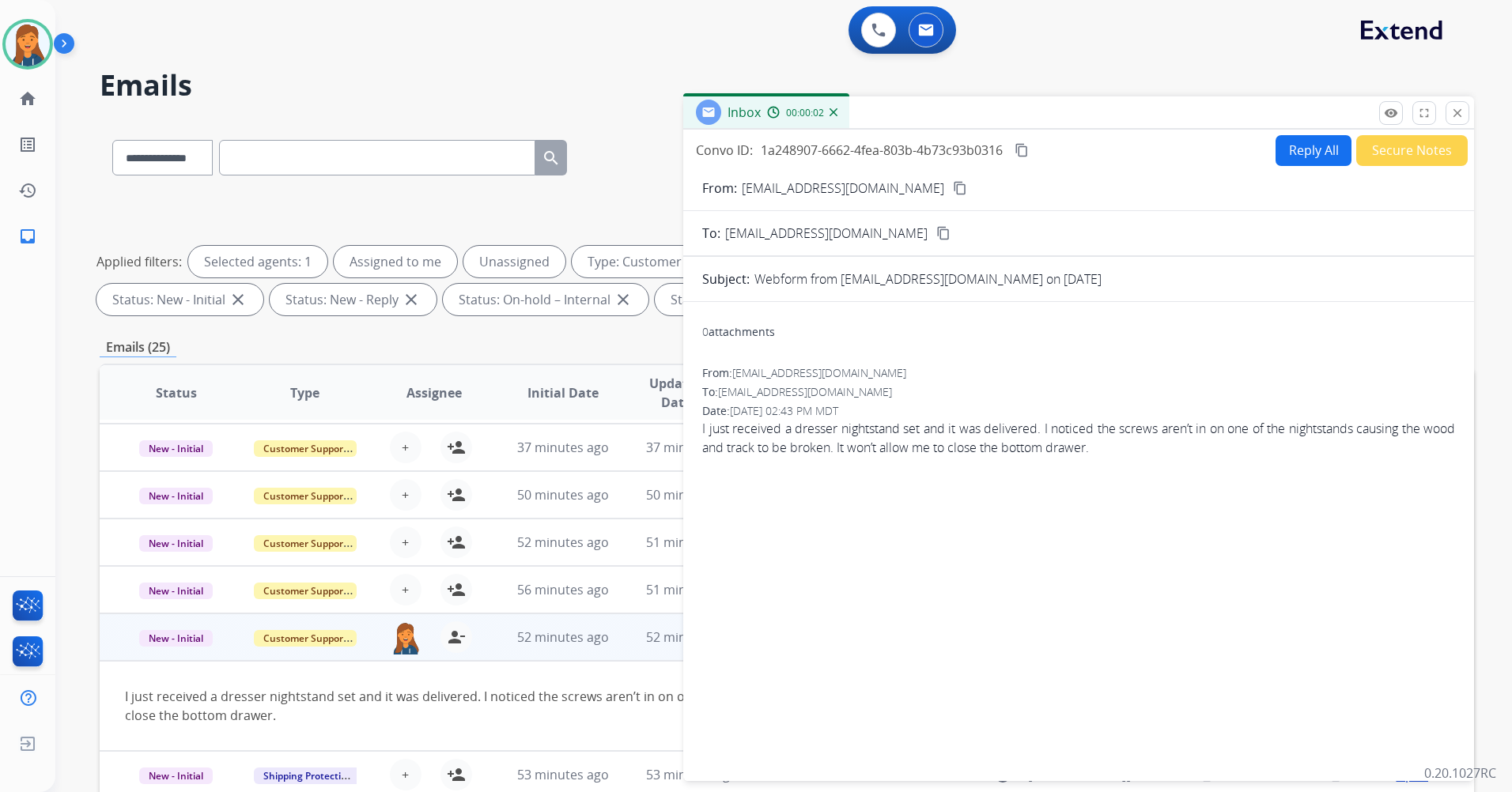
click at [1287, 156] on button "Reply All" at bounding box center [1313, 151] width 76 height 31
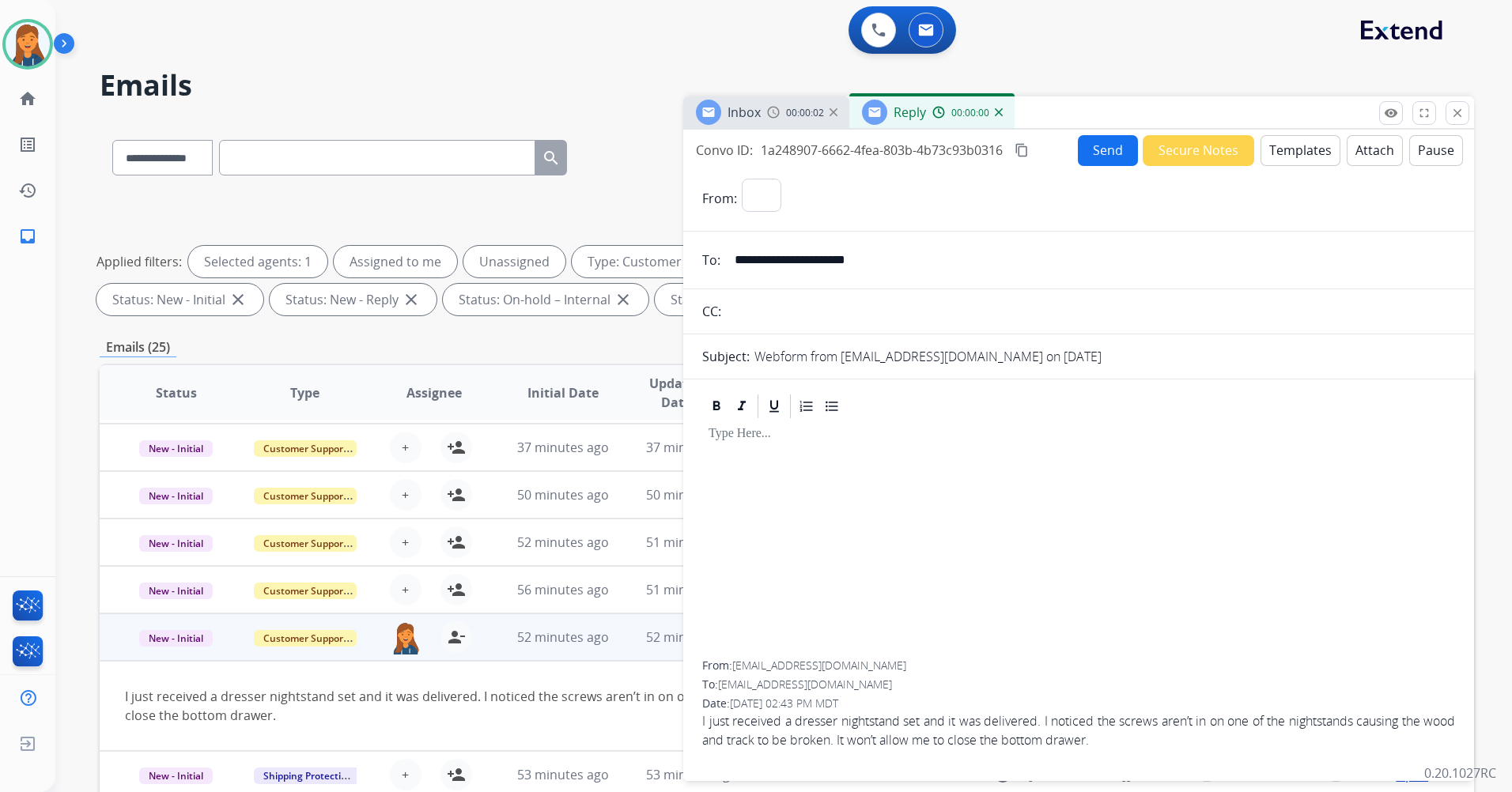
select select "**********"
click at [1291, 148] on button "Templates" at bounding box center [1300, 151] width 80 height 31
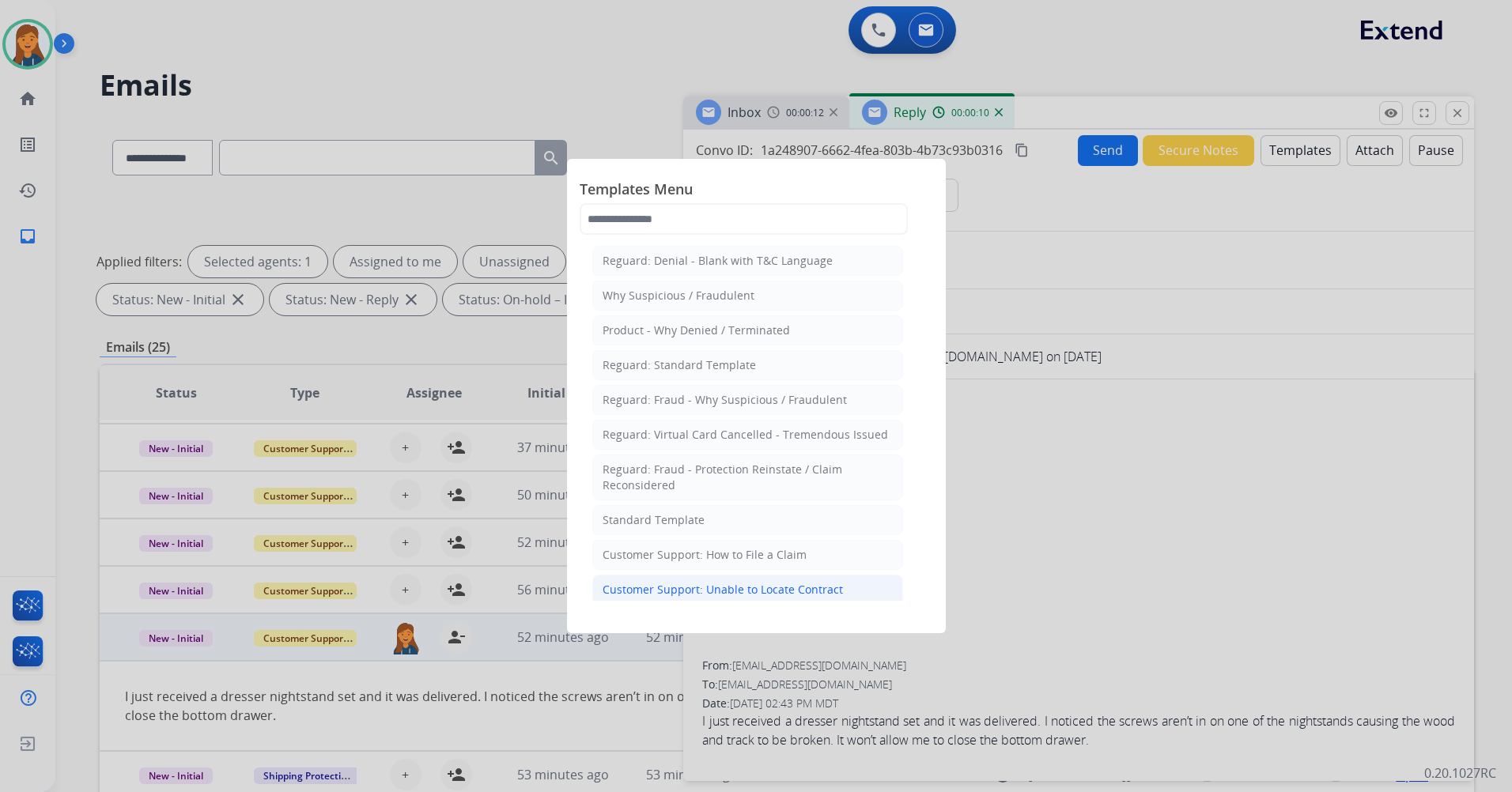
click at [715, 590] on div "Customer Support: Unable to Locate Contract" at bounding box center [723, 589] width 241 height 15
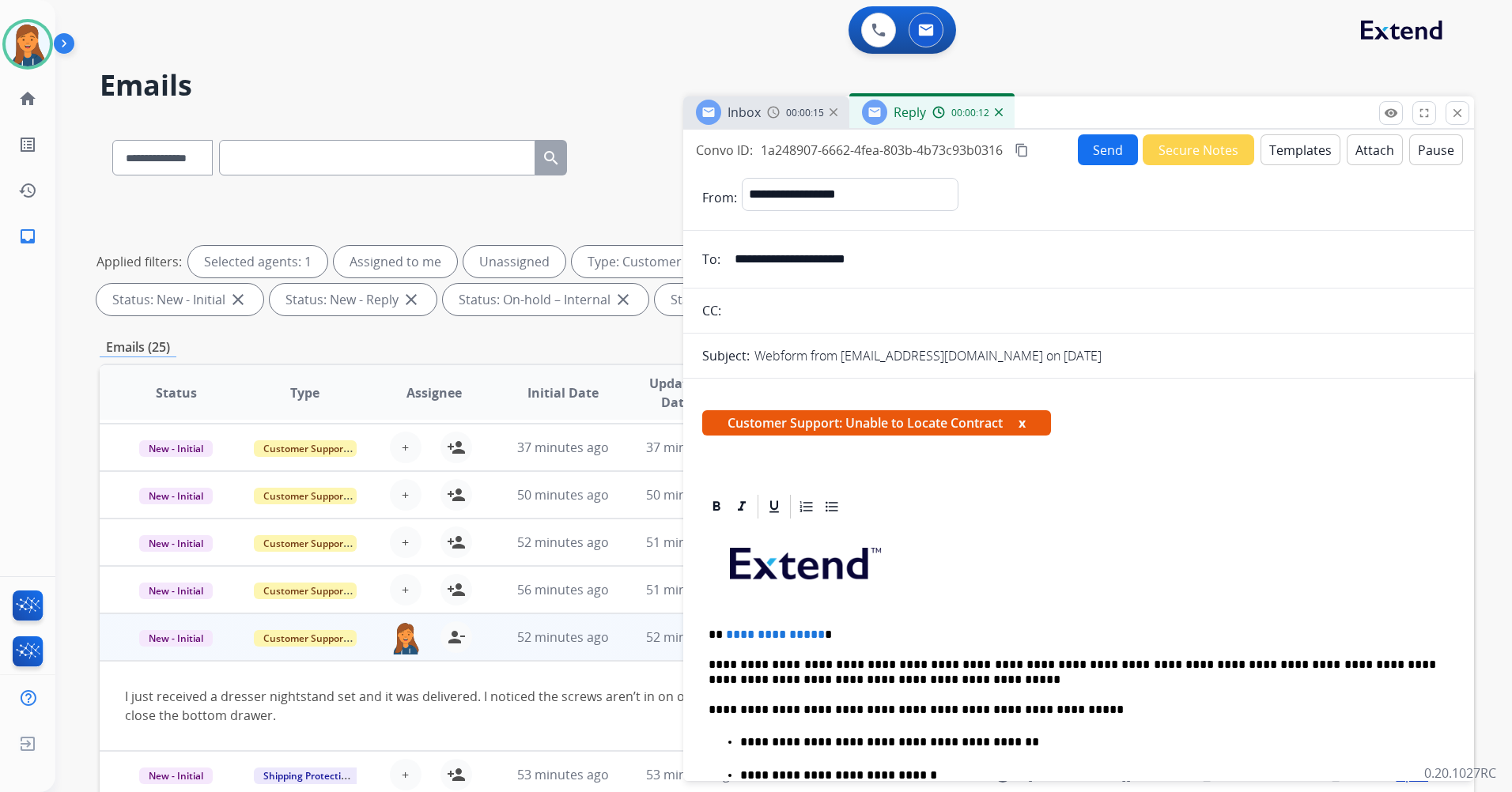
click at [815, 636] on span "**********" at bounding box center [775, 634] width 99 height 12
click at [1080, 142] on button "Send" at bounding box center [1108, 150] width 60 height 31
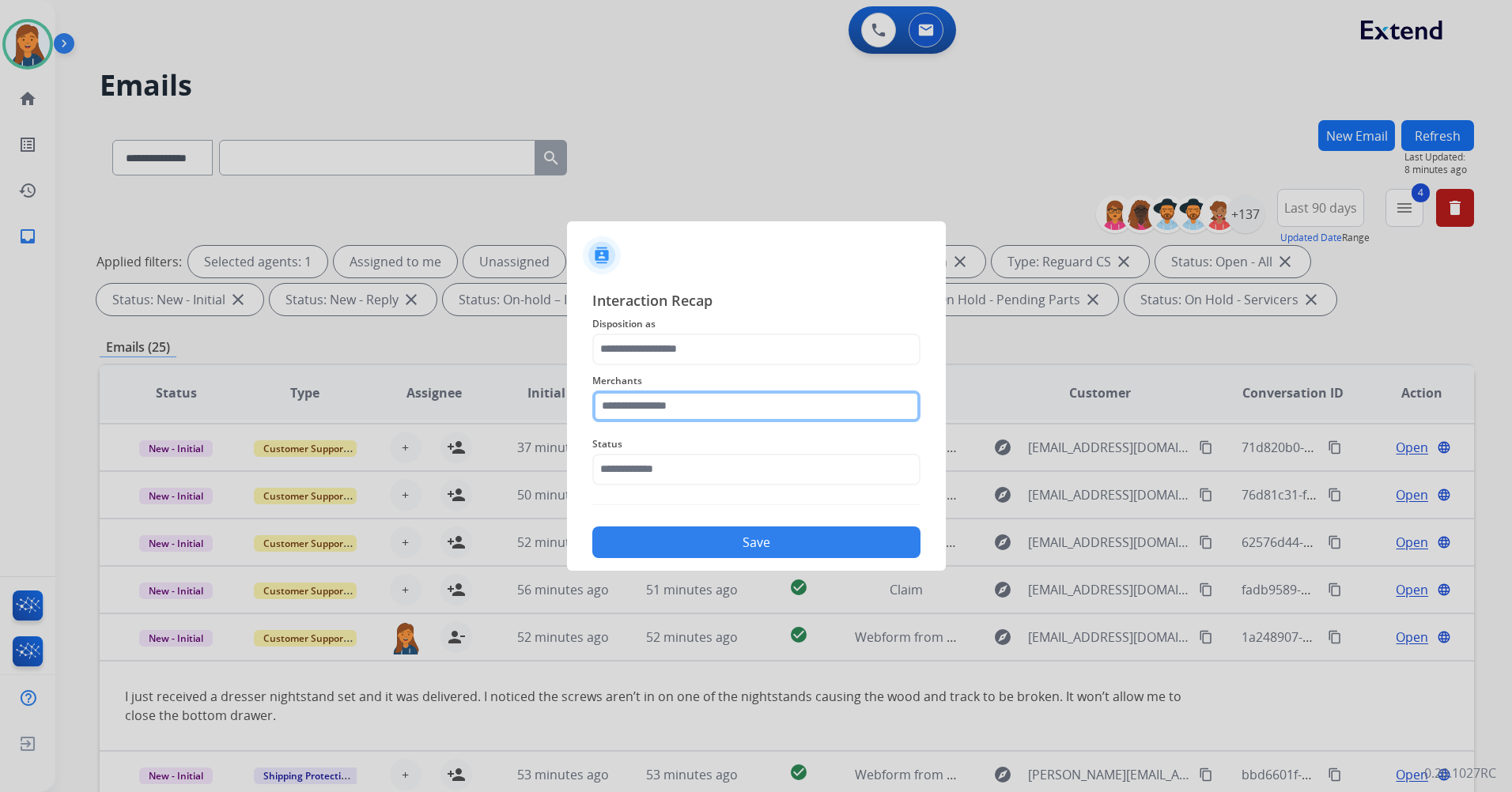
click at [670, 407] on input "text" at bounding box center [756, 406] width 328 height 32
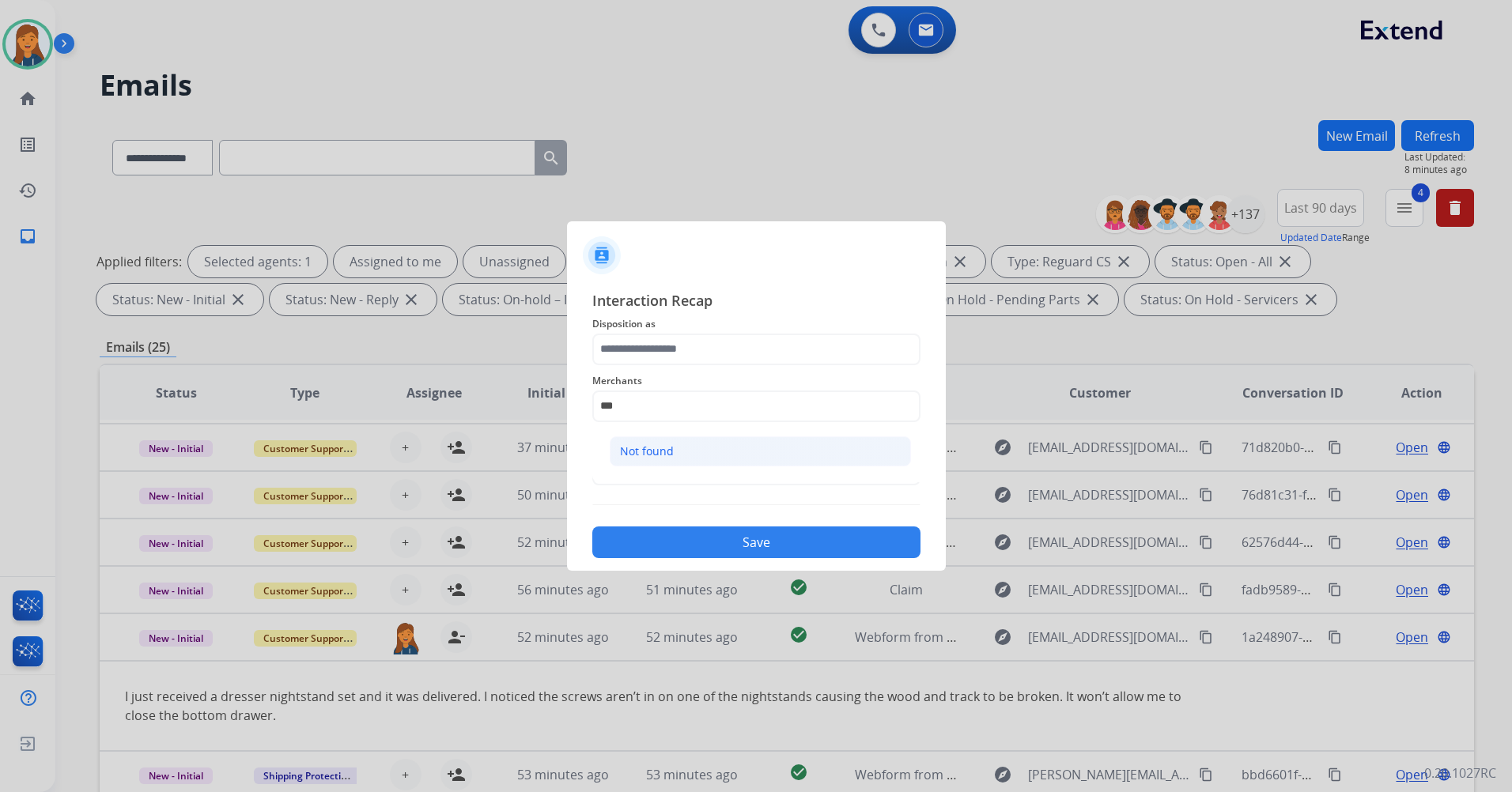
click at [672, 441] on li "Not found" at bounding box center [760, 451] width 301 height 30
type input "*********"
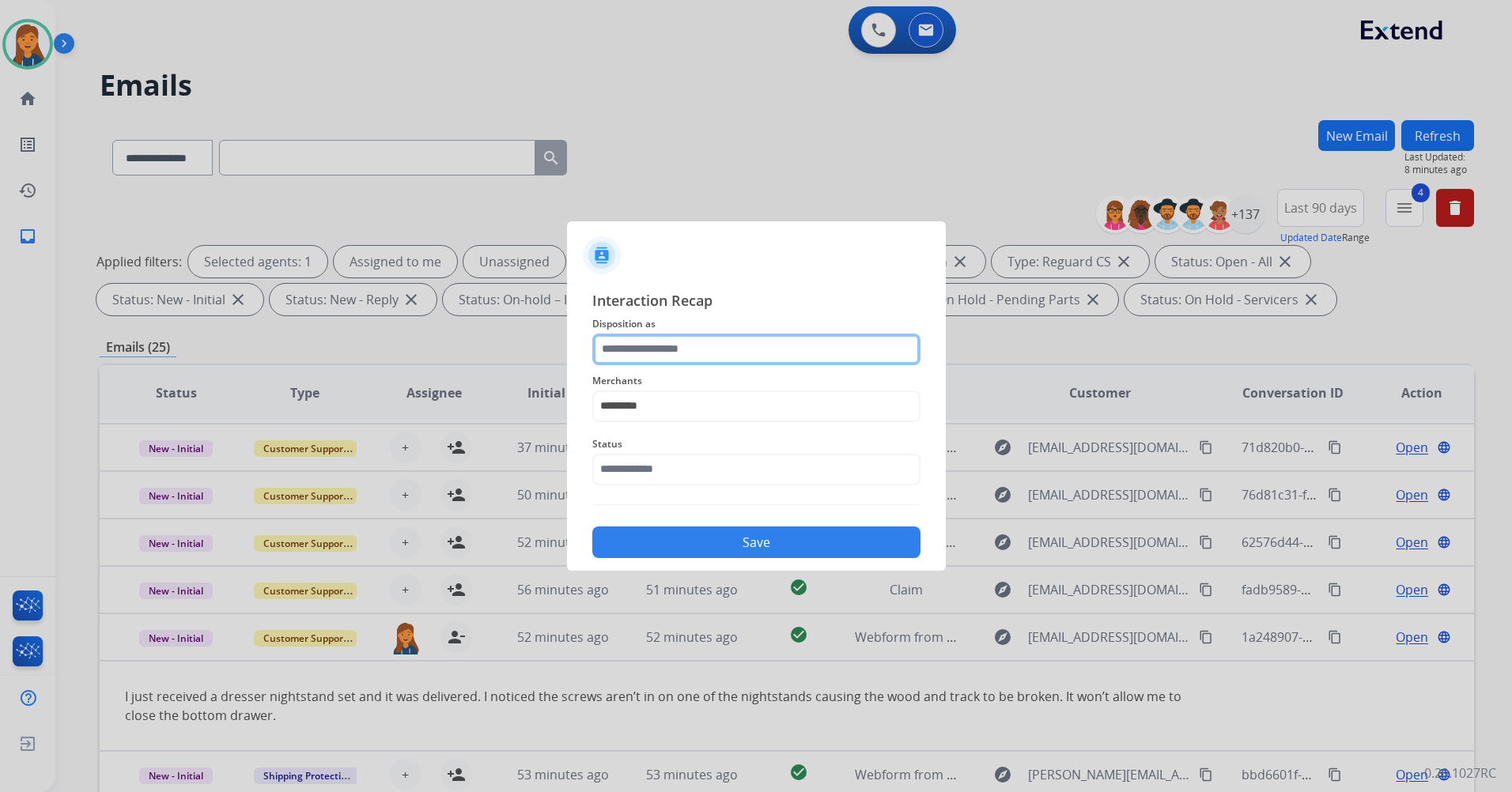
click at [630, 345] on input "text" at bounding box center [756, 349] width 328 height 32
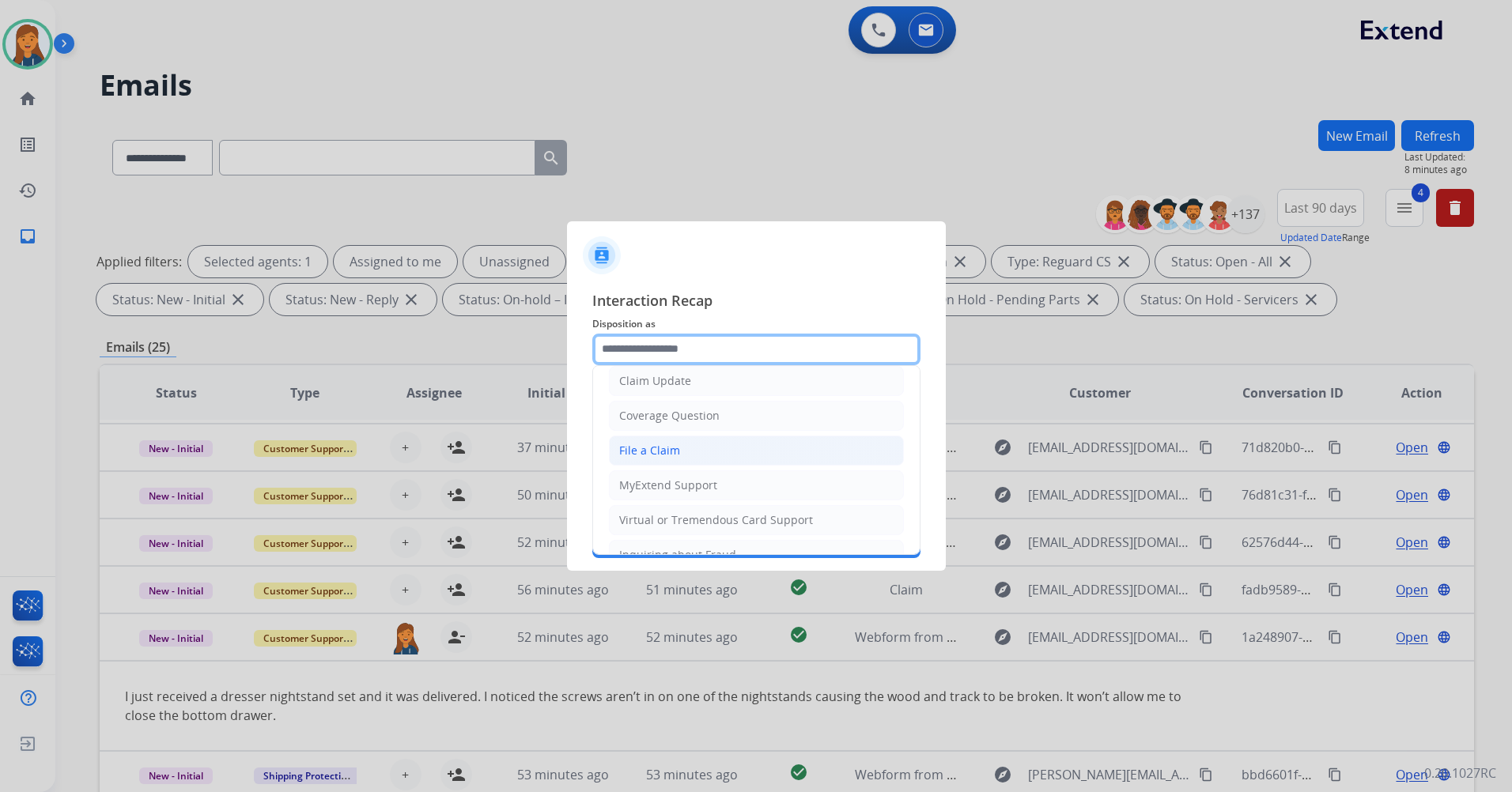
scroll to position [79, 0]
click at [670, 444] on div "File a Claim" at bounding box center [649, 451] width 61 height 15
type input "**********"
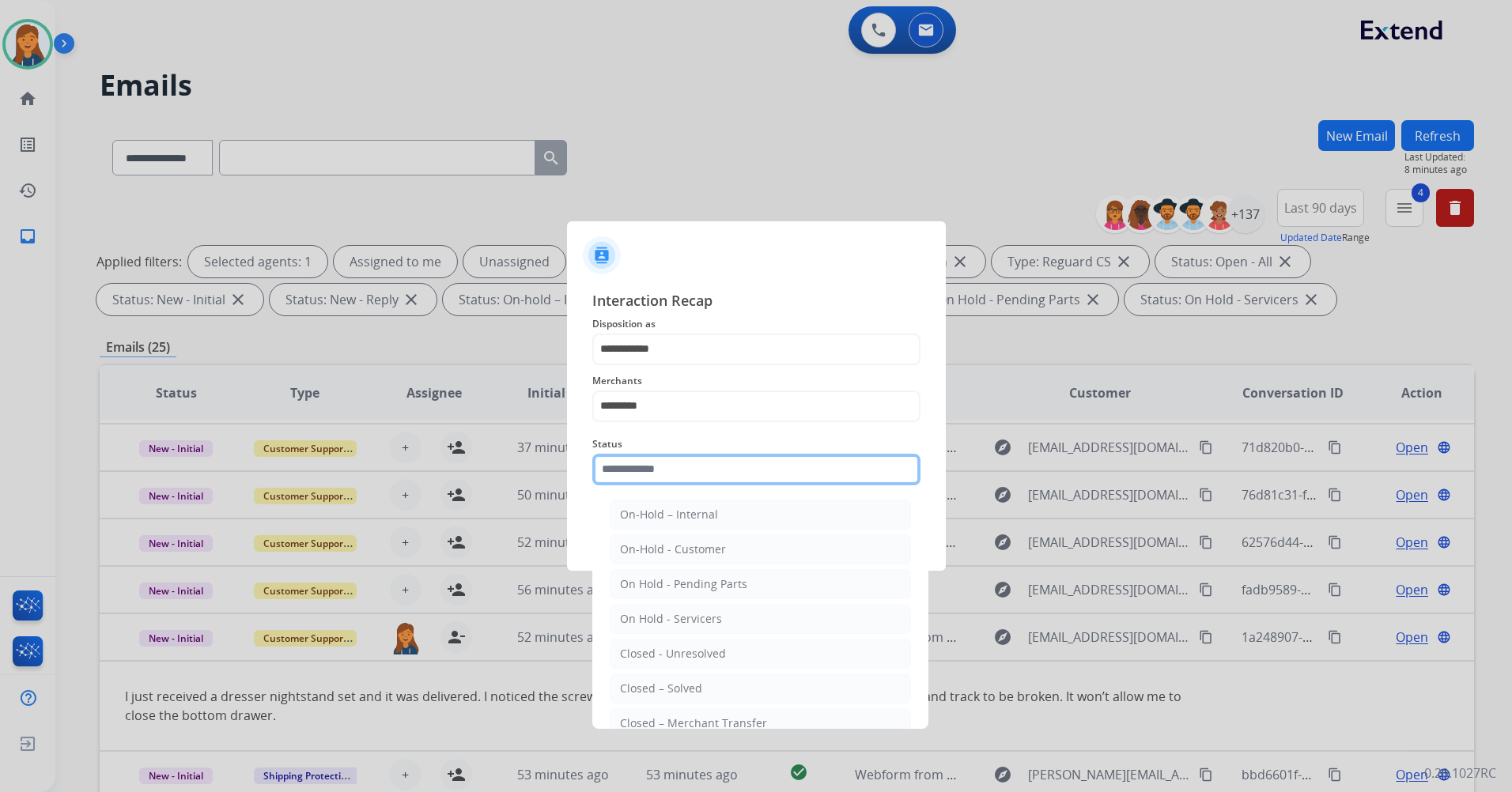
click at [645, 467] on input "text" at bounding box center [756, 469] width 328 height 32
click at [665, 692] on div "Closed – Solved" at bounding box center [660, 688] width 82 height 15
type input "**********"
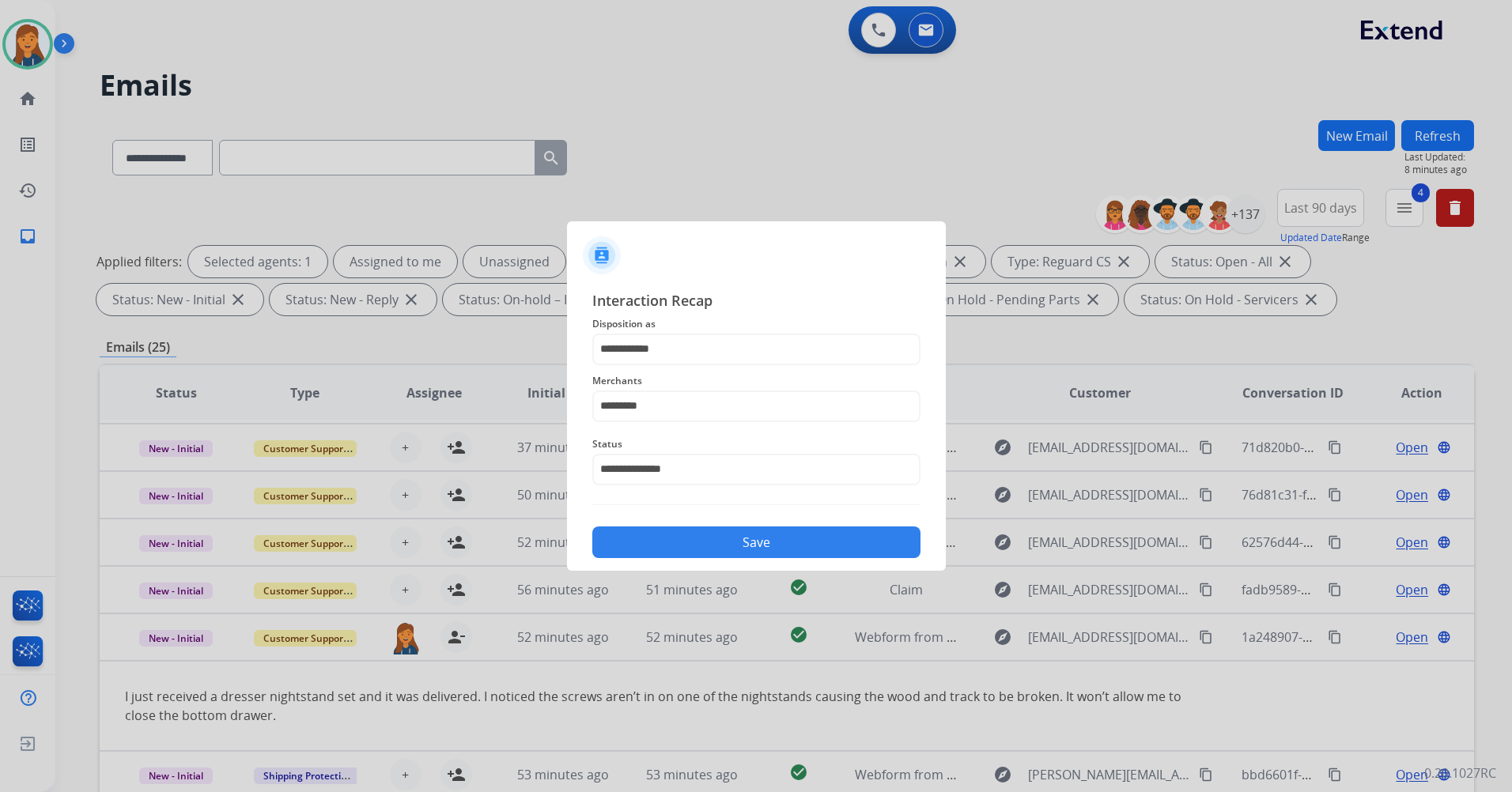
click at [637, 542] on button "Save" at bounding box center [756, 542] width 328 height 32
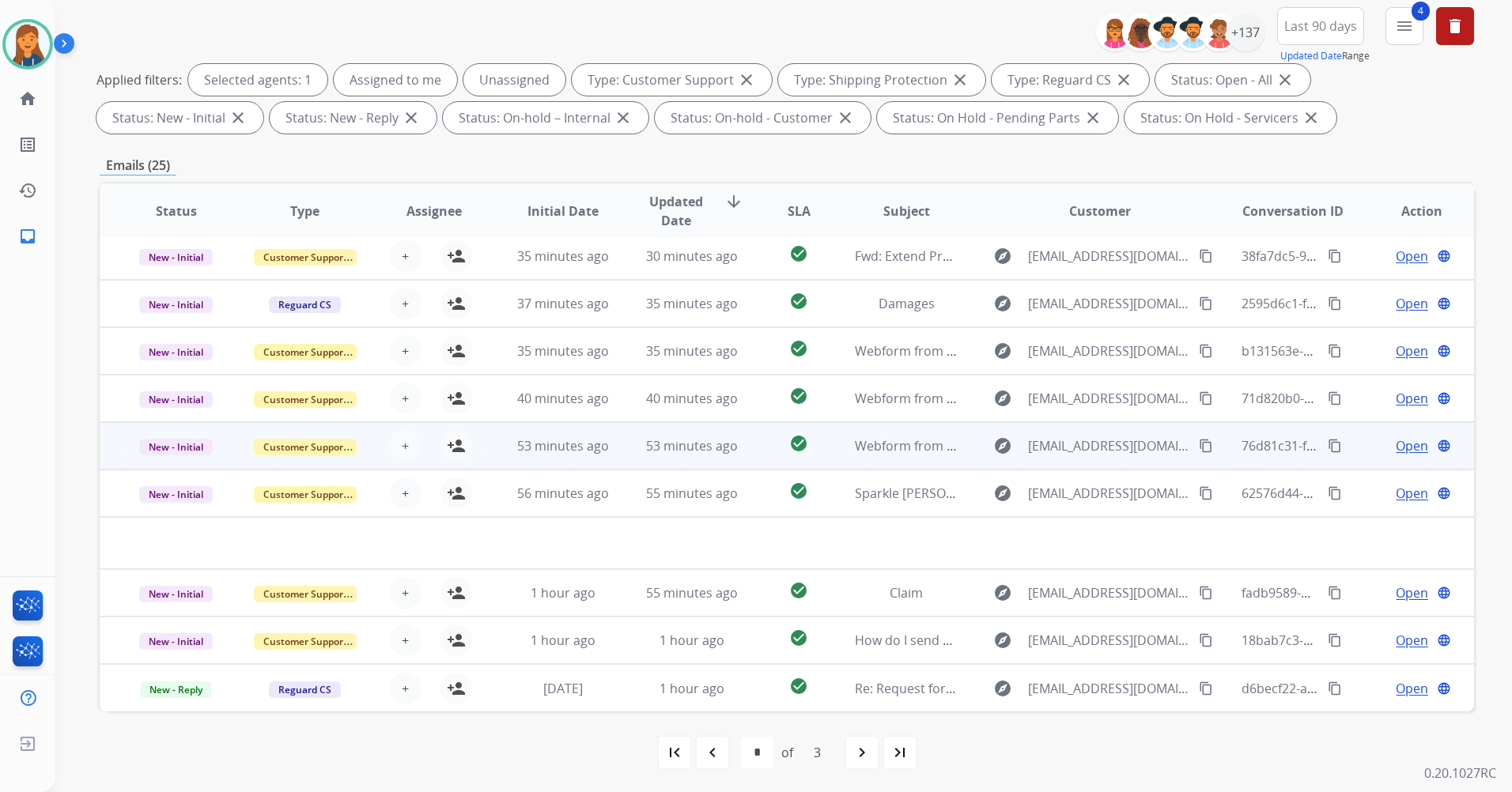
scroll to position [184, 0]
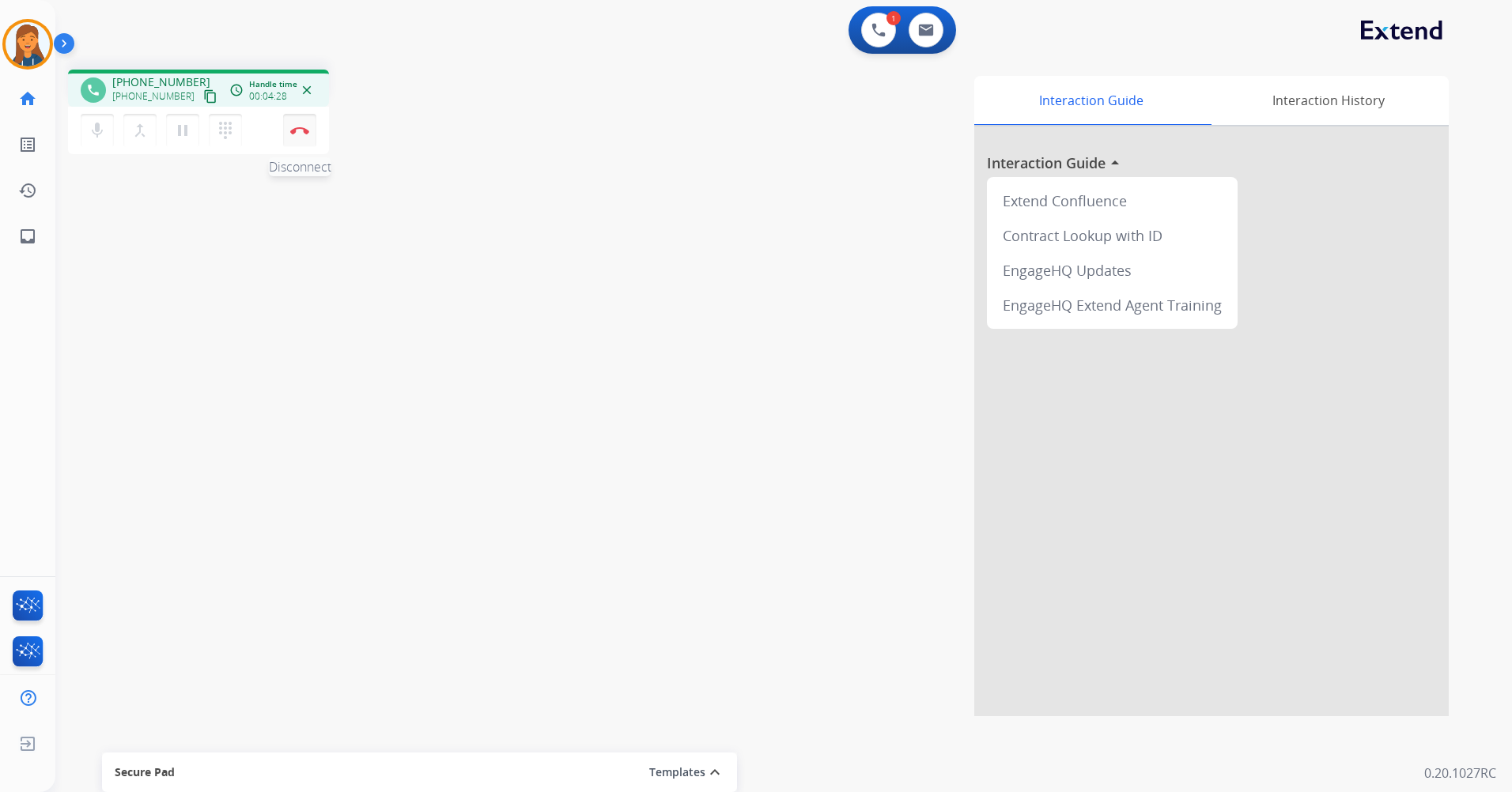
click at [289, 127] on button "Disconnect" at bounding box center [299, 130] width 33 height 33
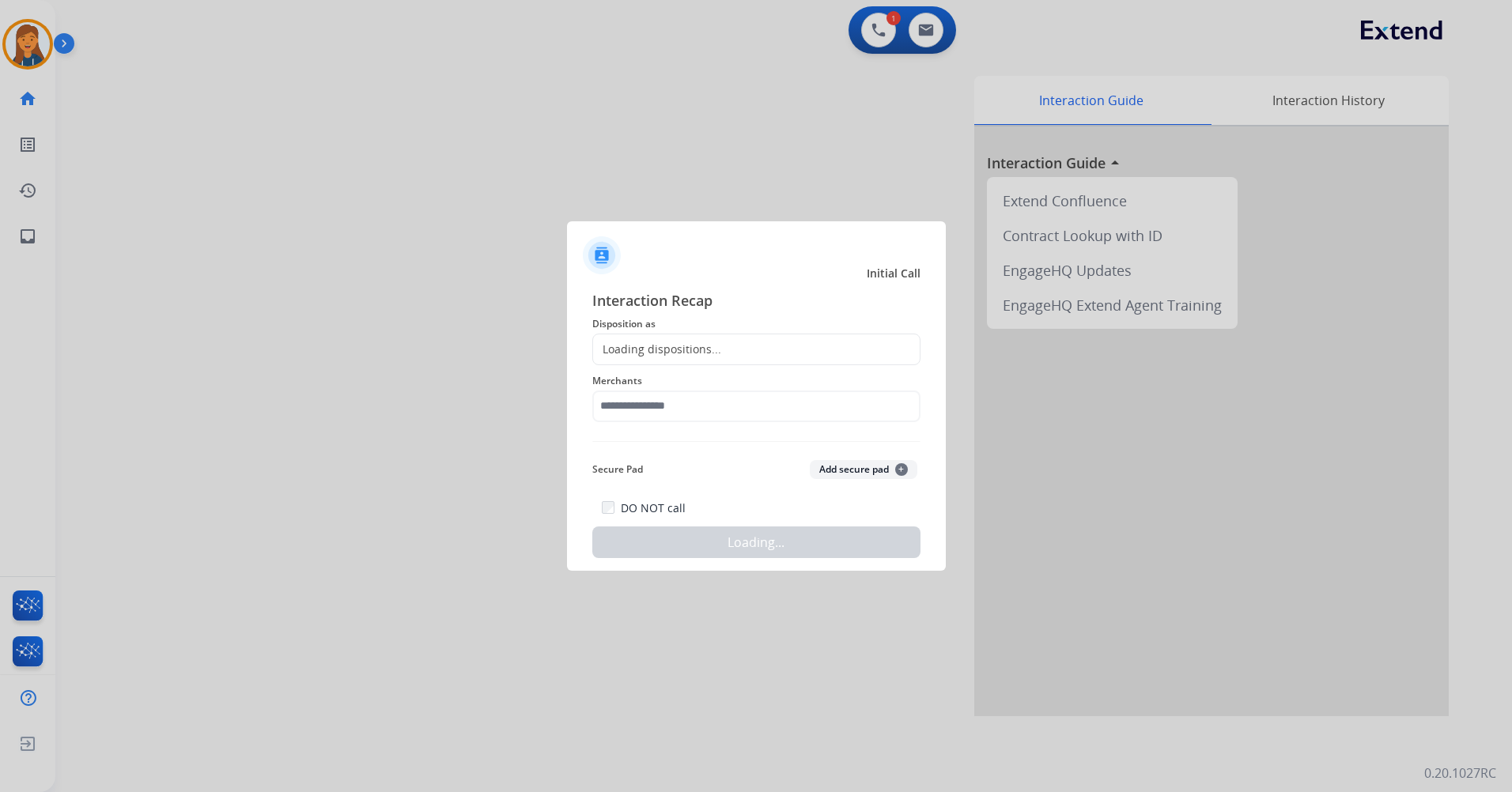
click at [664, 337] on div "Loading dispositions..." at bounding box center [756, 349] width 328 height 32
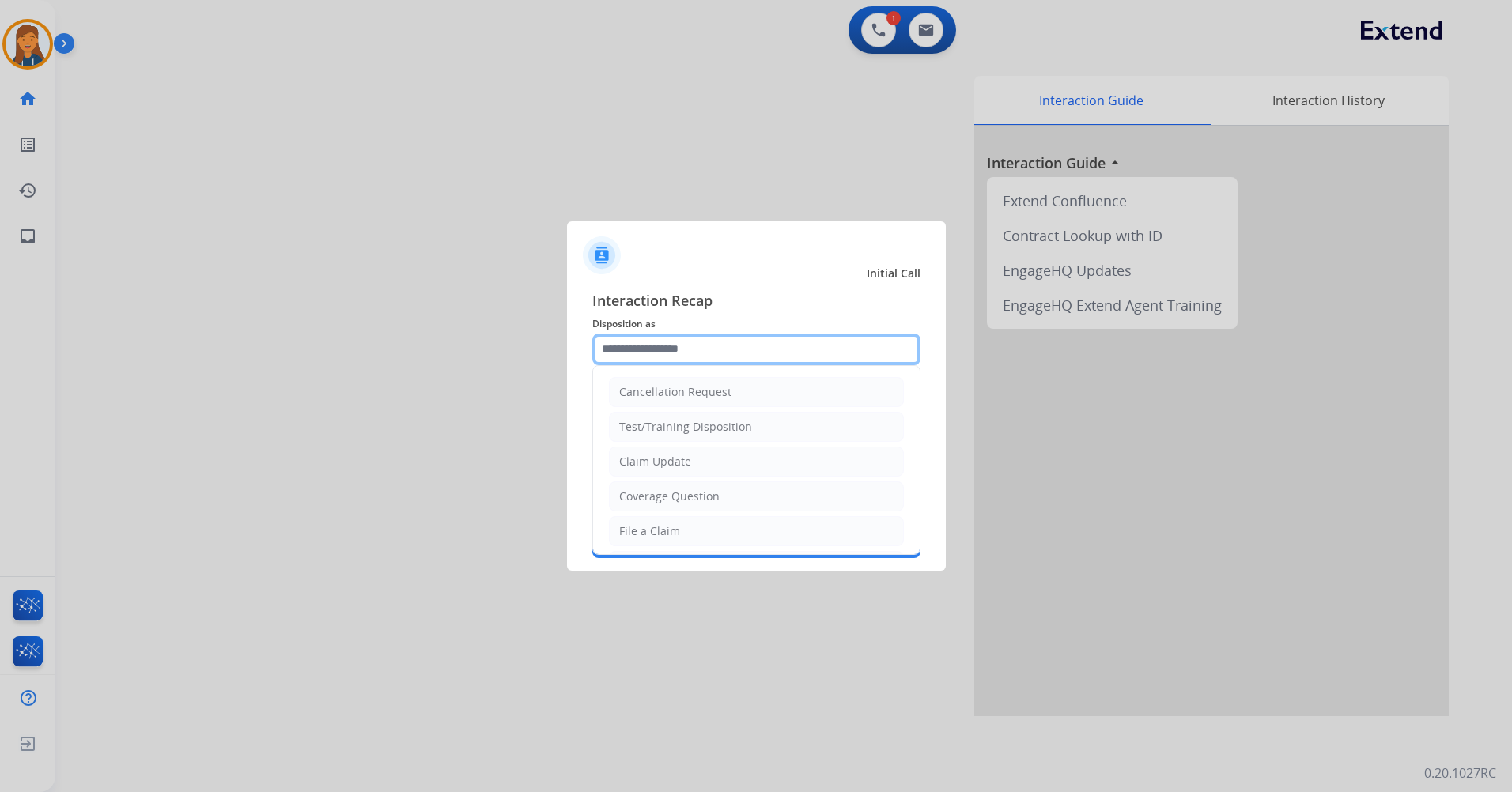
click at [676, 353] on input "text" at bounding box center [756, 349] width 328 height 32
click at [654, 495] on li "Other" at bounding box center [756, 493] width 295 height 30
type input "*****"
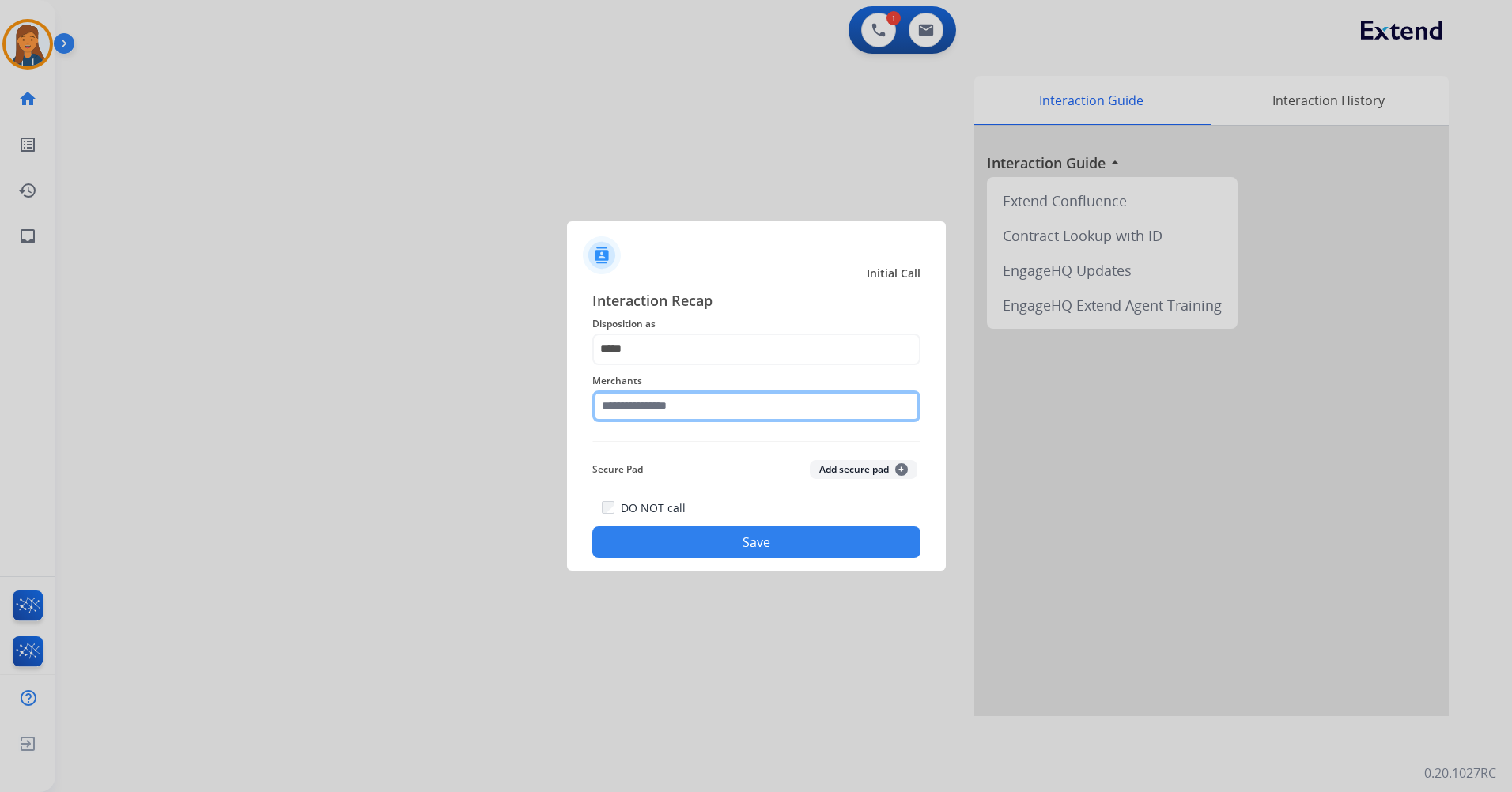
click at [642, 400] on input "text" at bounding box center [756, 406] width 328 height 32
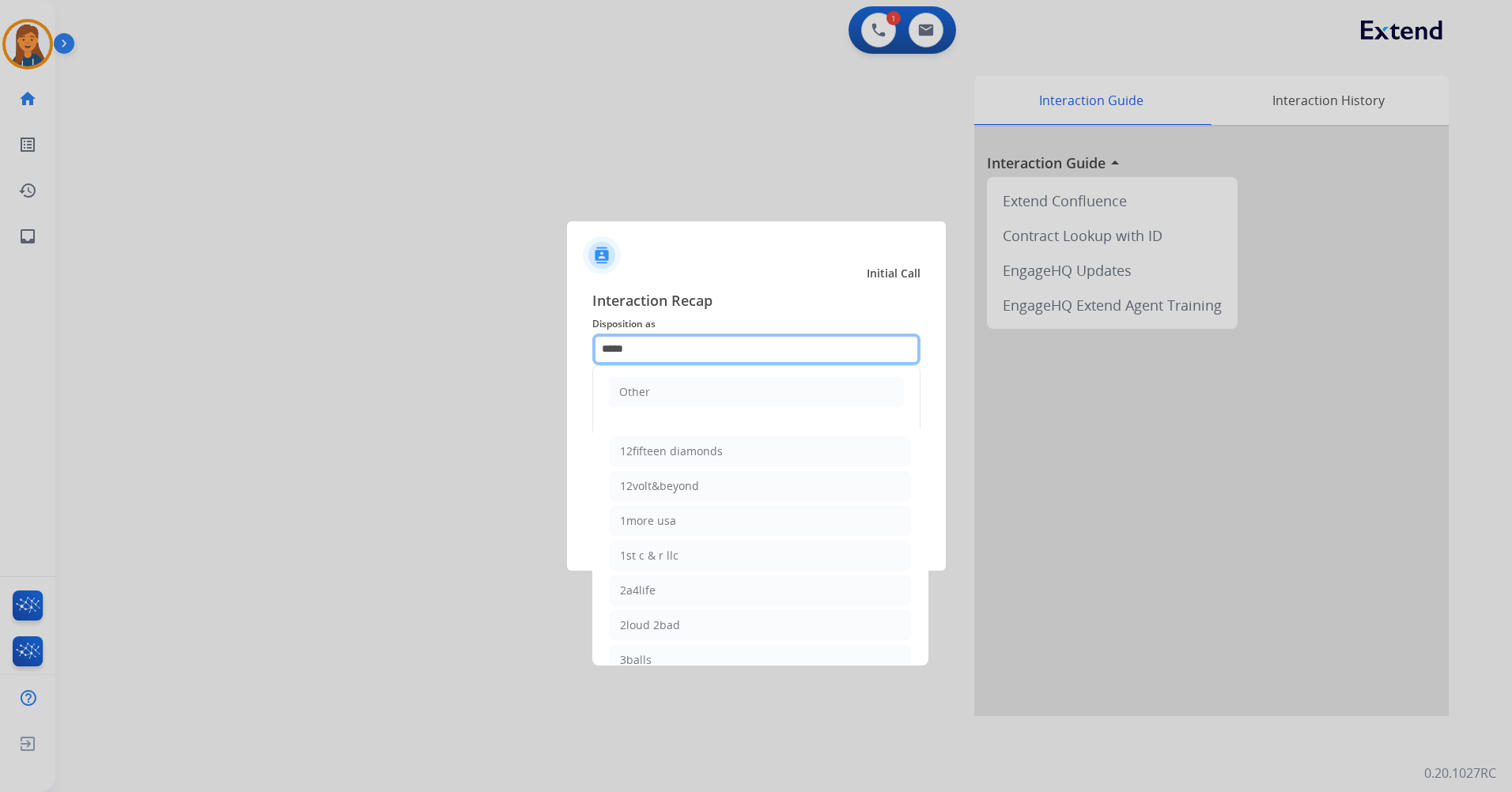
click at [667, 338] on input "*****" at bounding box center [756, 349] width 328 height 32
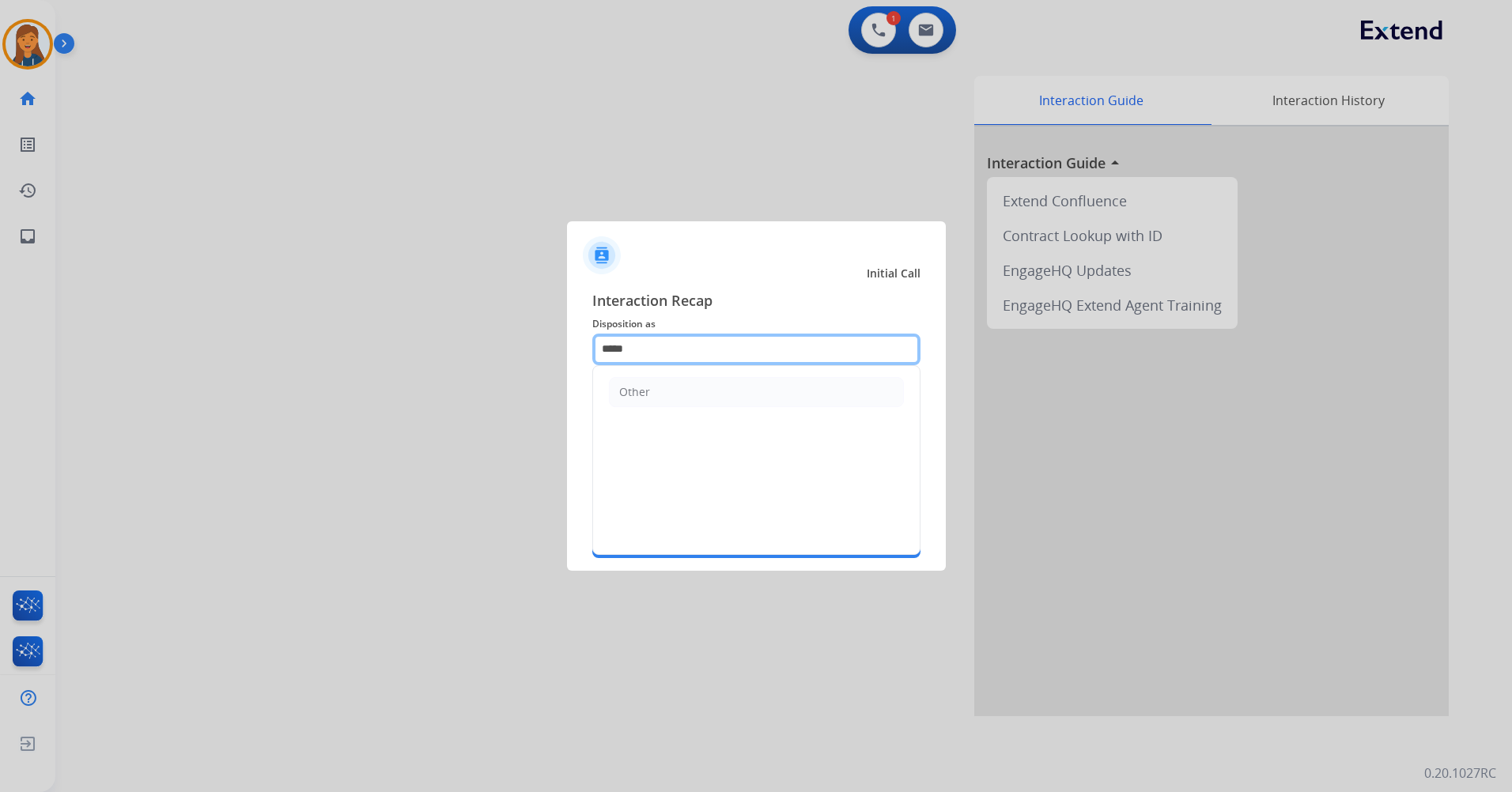
drag, startPoint x: 501, startPoint y: 327, endPoint x: 462, endPoint y: 311, distance: 42.2
click at [0, 311] on app-contact-recap-modal "Initial Call Interaction Recap Disposition as ***** Other Merchants Secure Pad …" at bounding box center [0, 396] width 0 height 792
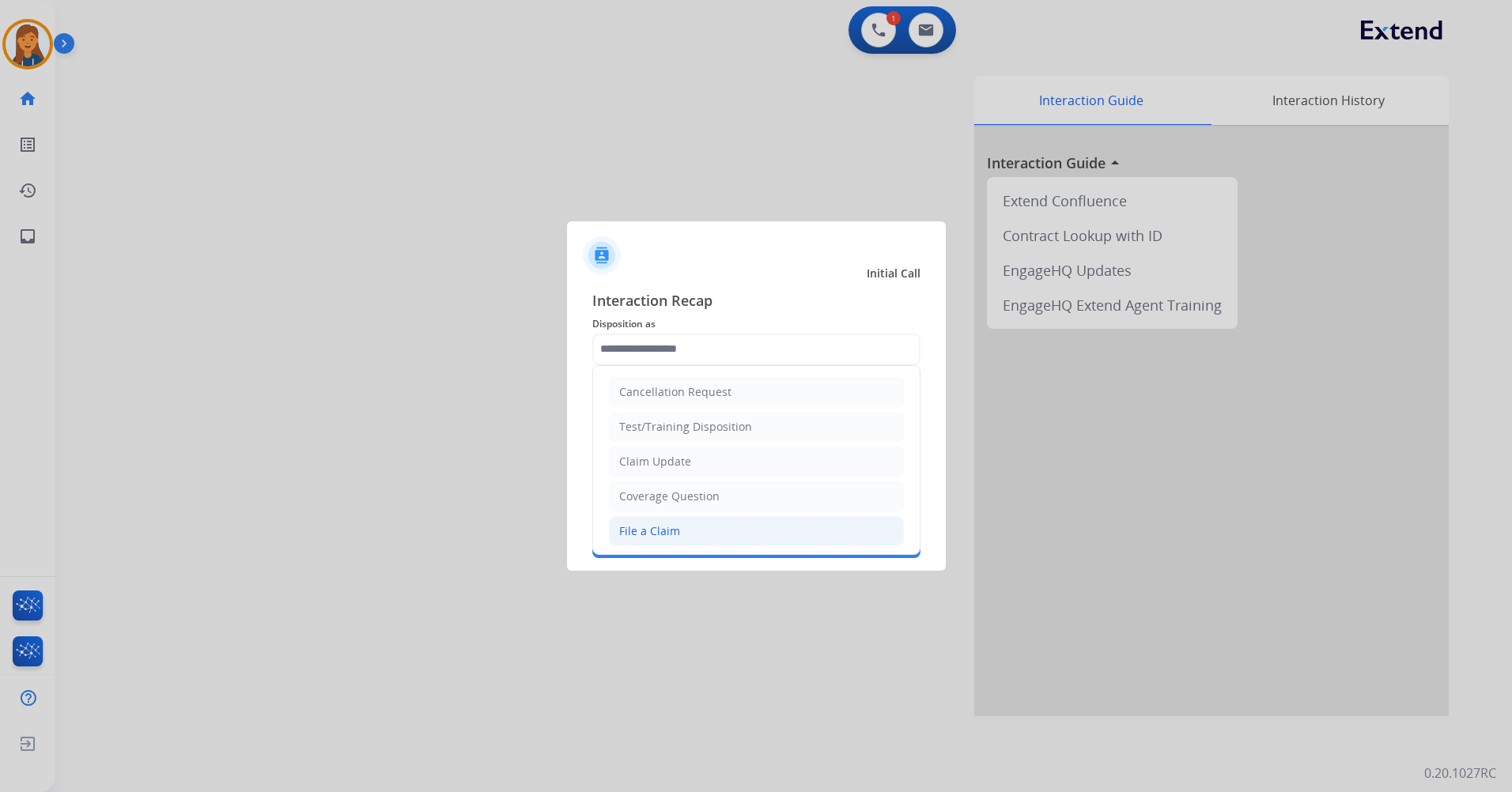
click at [628, 533] on div "File a Claim" at bounding box center [649, 531] width 61 height 15
type input "**********"
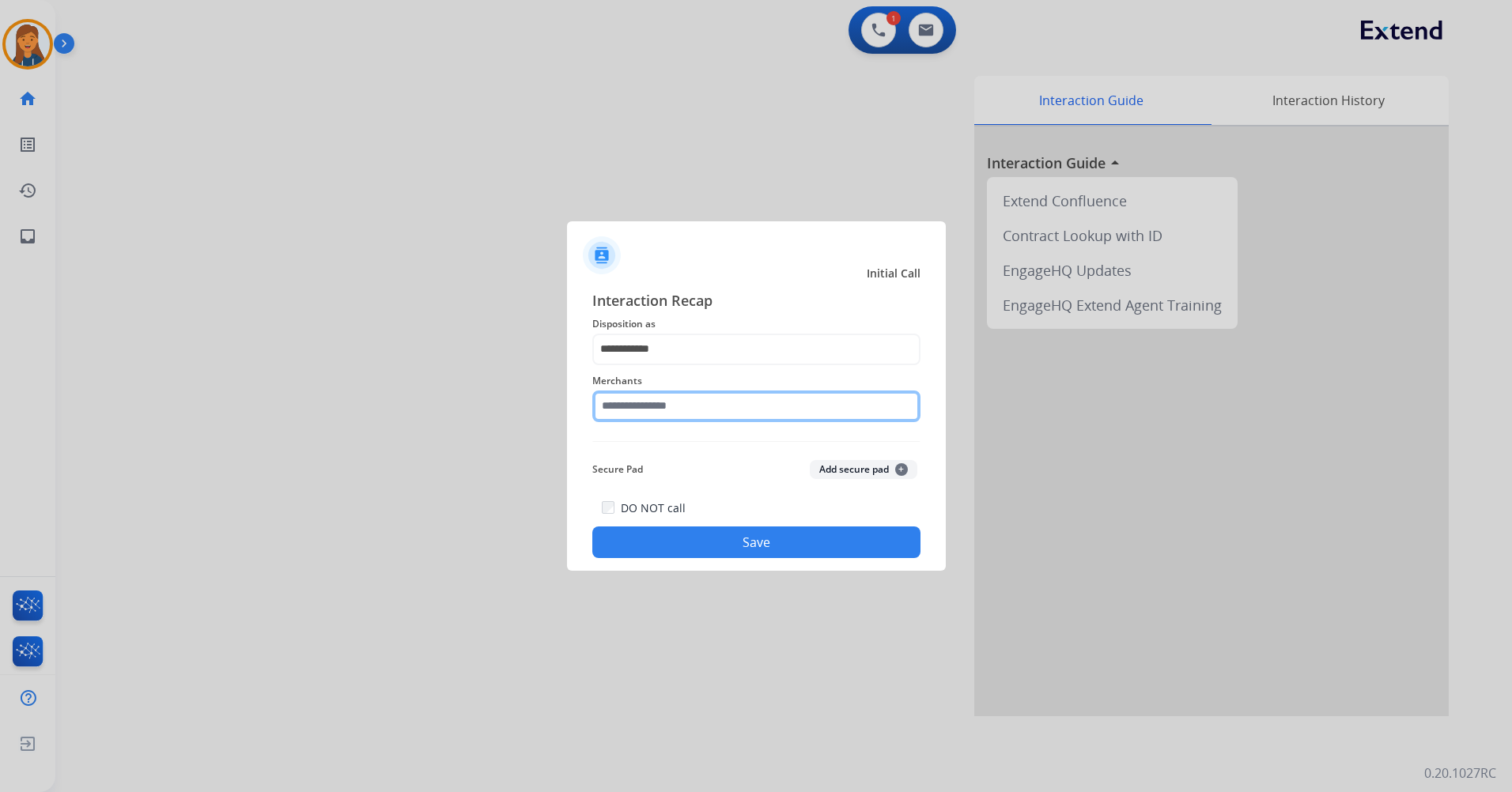
click at [691, 402] on input "text" at bounding box center [756, 406] width 328 height 32
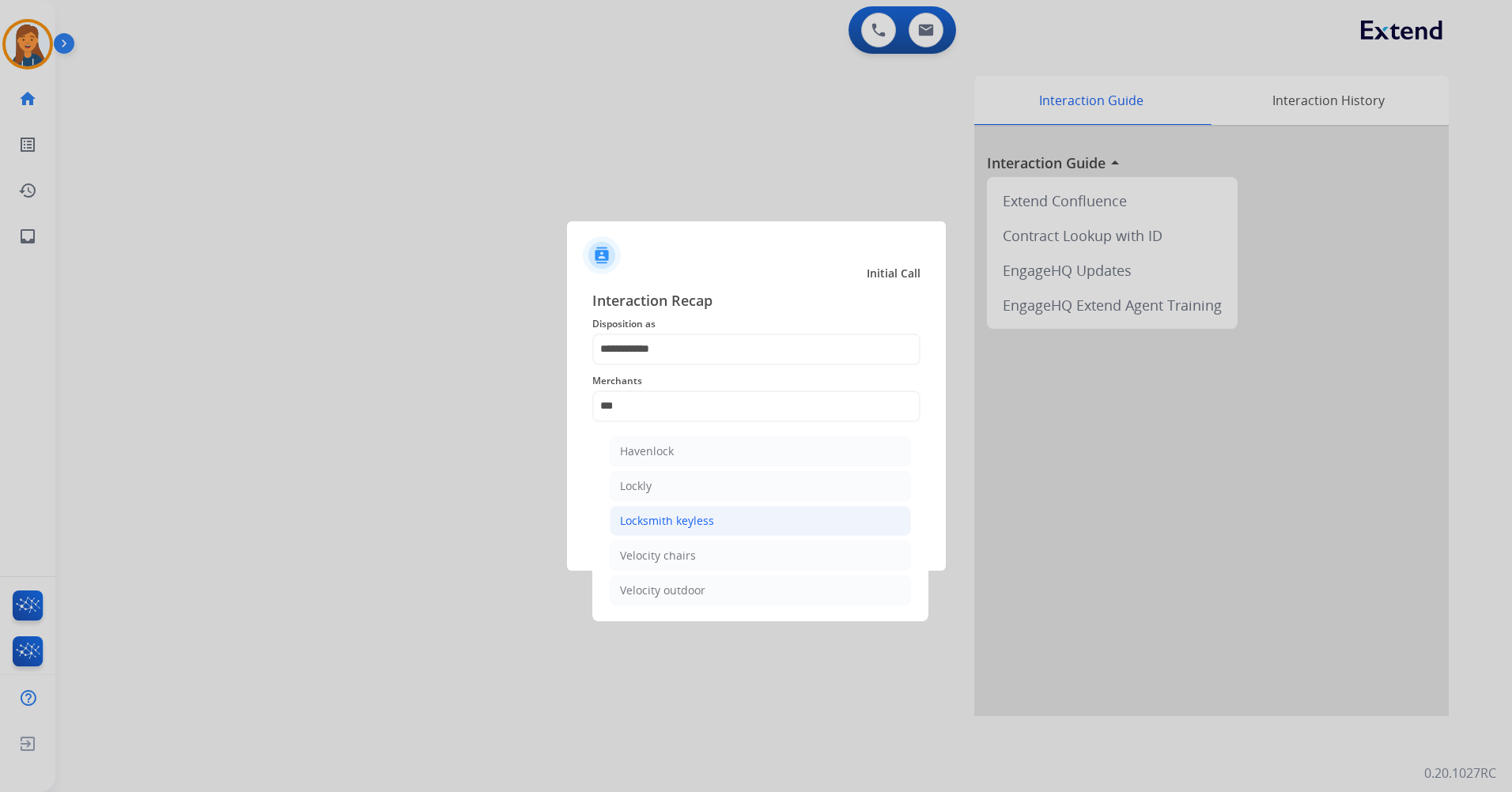
click at [694, 519] on div "Locksmith keyless" at bounding box center [666, 520] width 94 height 15
type input "**********"
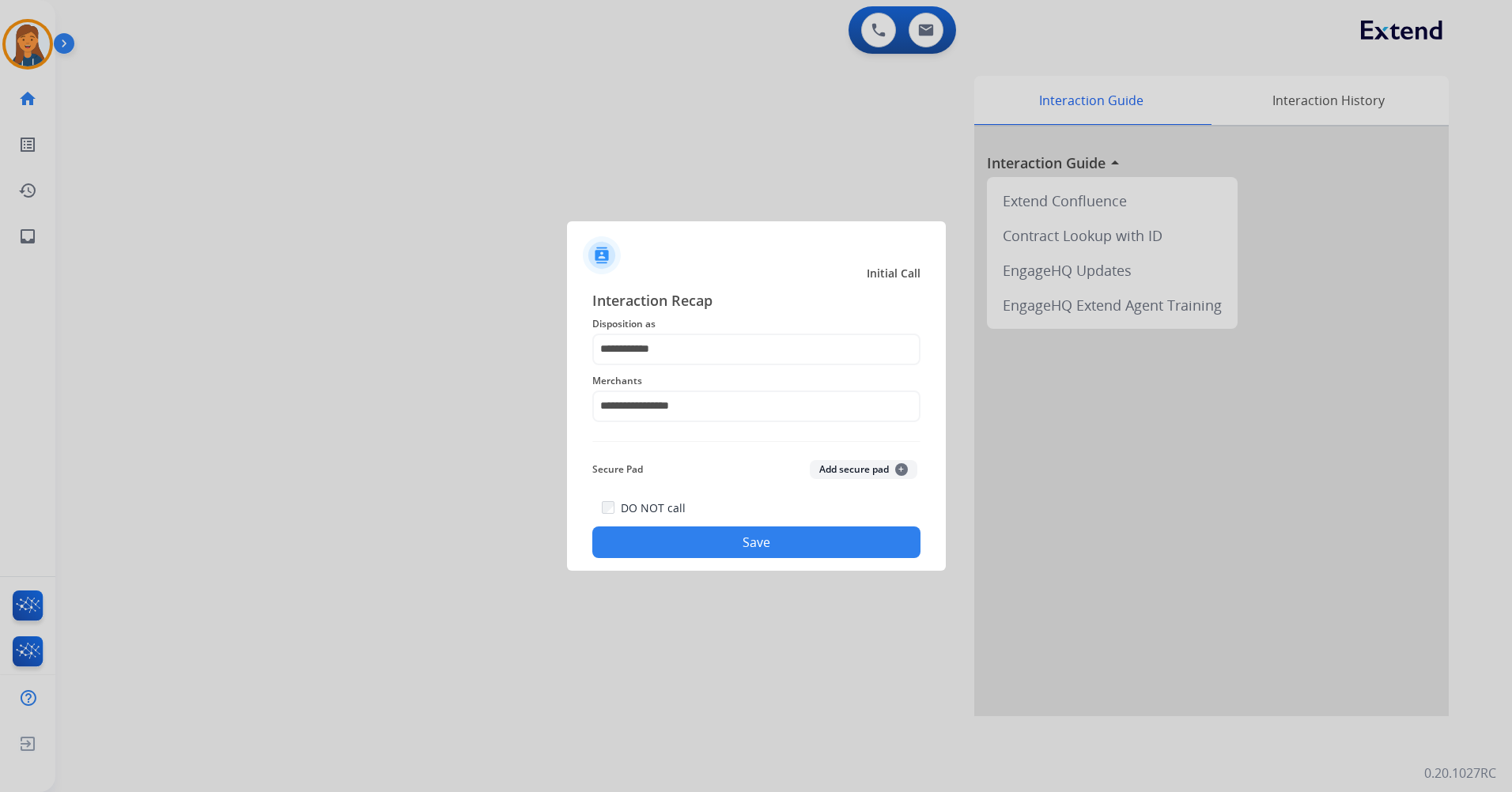
click at [685, 546] on button "Save" at bounding box center [756, 542] width 328 height 32
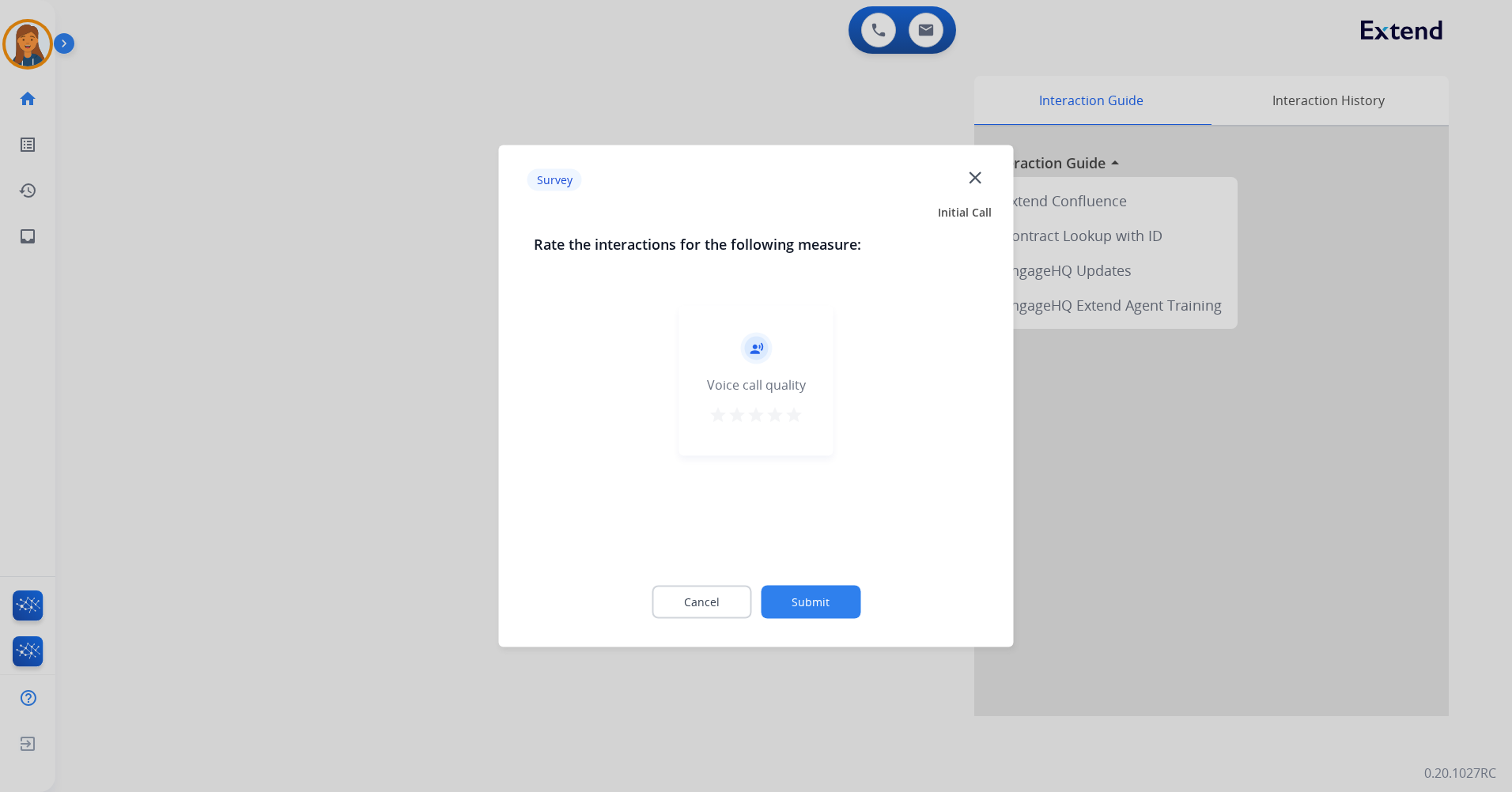
click at [792, 420] on mat-icon "star" at bounding box center [793, 415] width 19 height 19
click at [820, 636] on div "Cancel Submit" at bounding box center [756, 602] width 445 height 71
click at [805, 602] on button "Submit" at bounding box center [810, 602] width 99 height 33
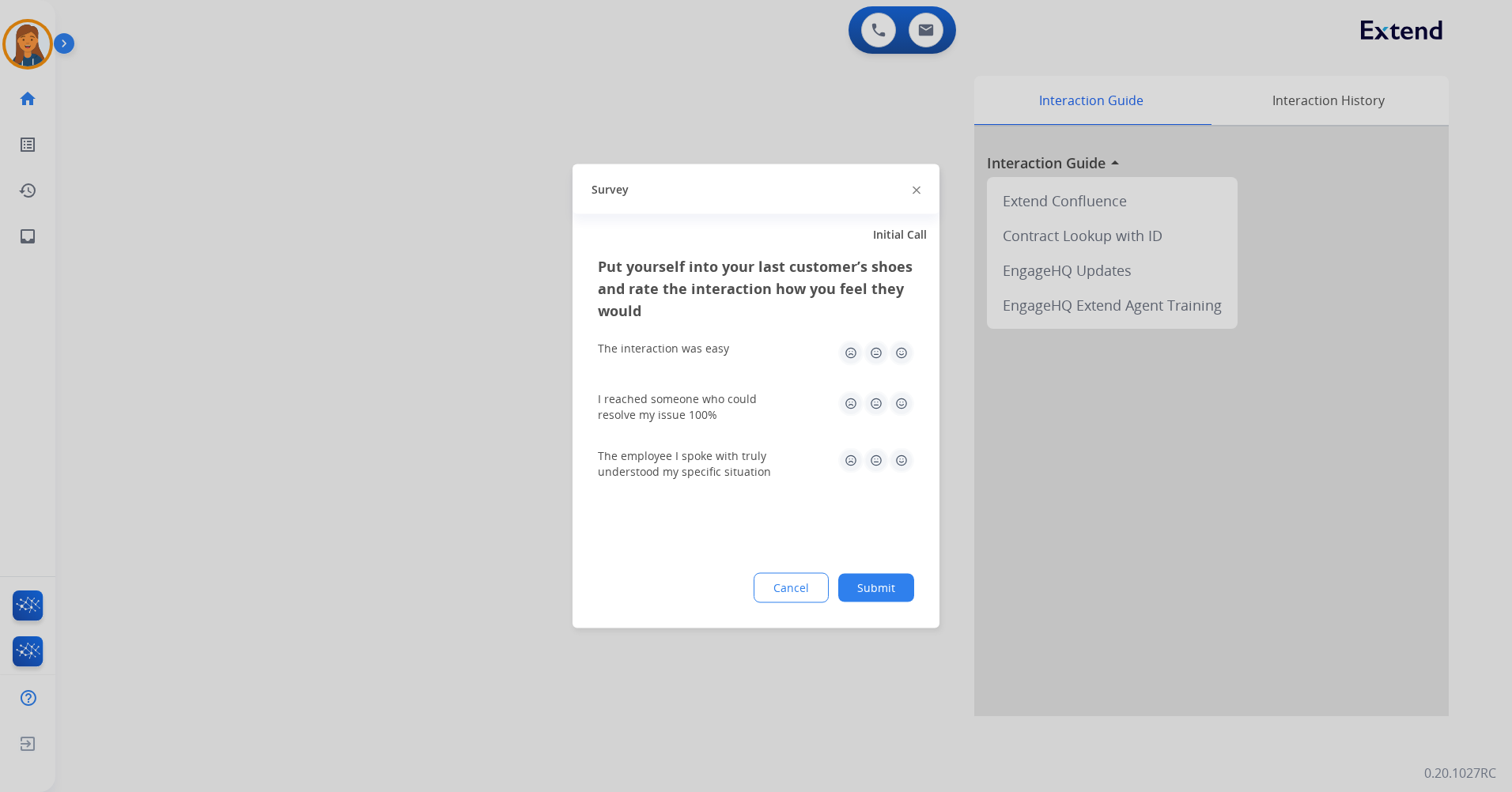
click at [896, 358] on img at bounding box center [902, 354] width 25 height 25
click at [910, 412] on img at bounding box center [902, 404] width 25 height 25
click at [896, 456] on img at bounding box center [902, 461] width 25 height 25
click at [896, 569] on div "Put yourself into your last customer’s shoes and rate the interaction how you f…" at bounding box center [756, 441] width 367 height 373
click at [884, 590] on button "Submit" at bounding box center [876, 588] width 76 height 28
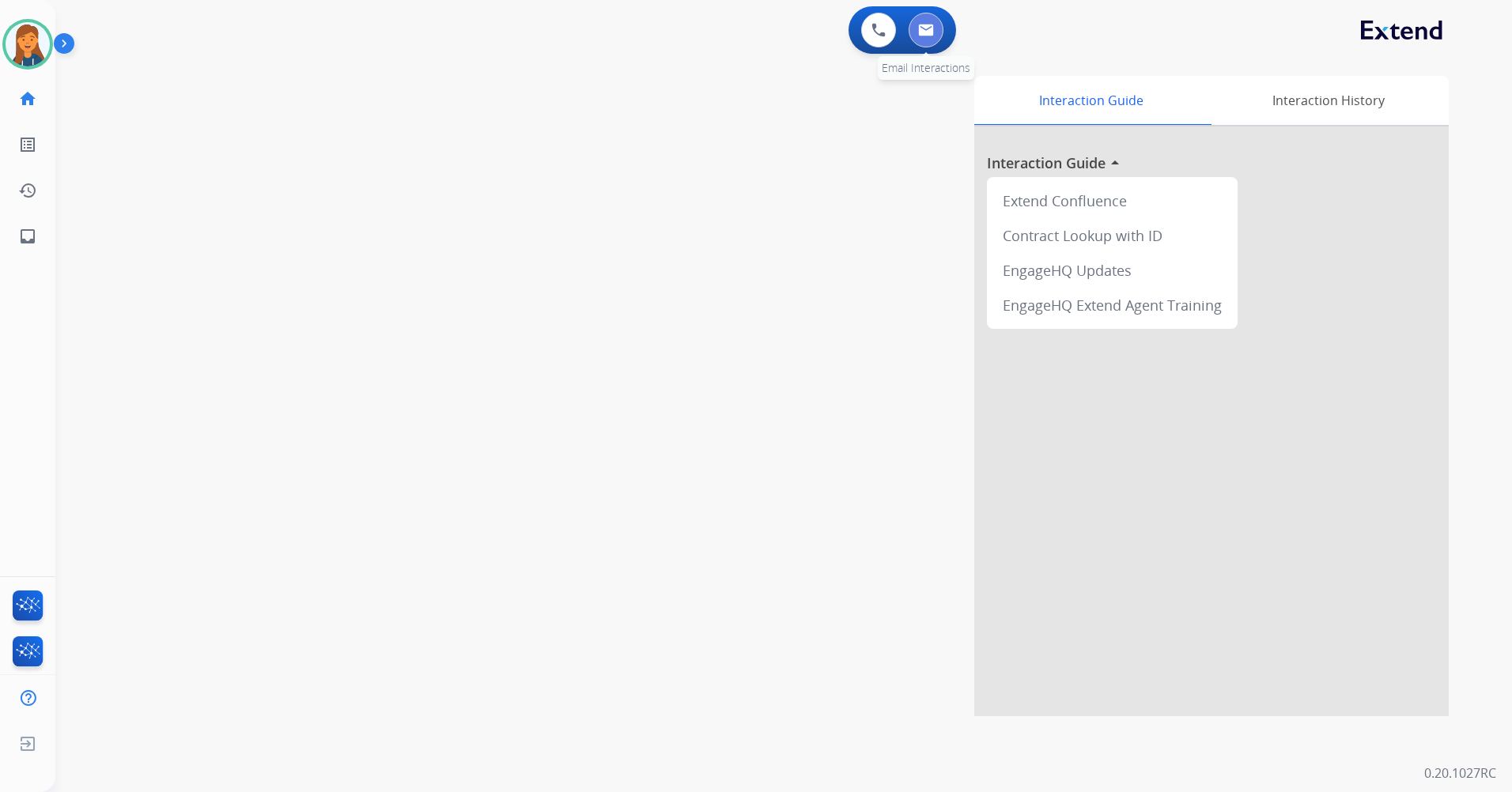
click at [915, 36] on button at bounding box center [926, 30] width 34 height 34
select select "**********"
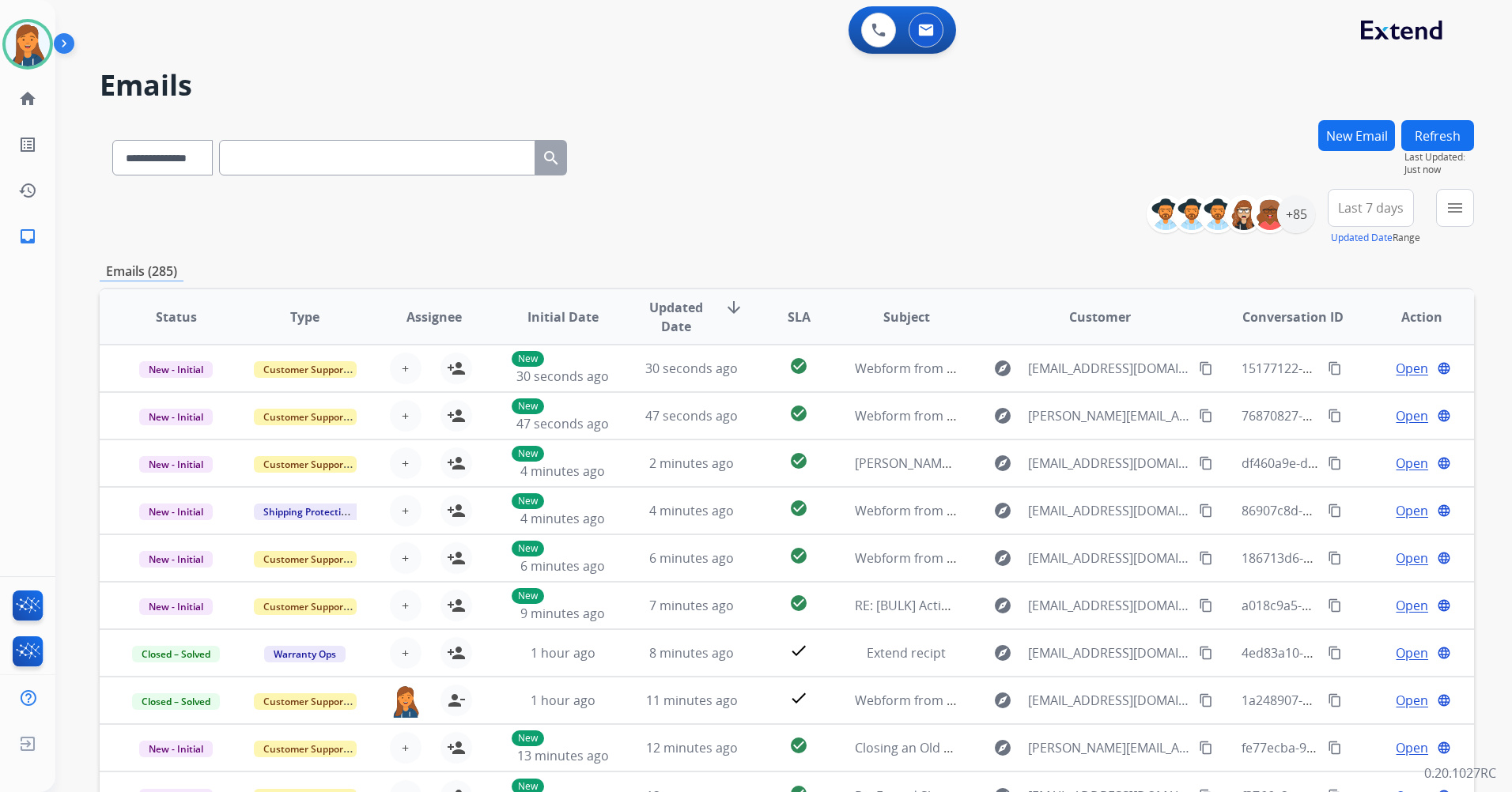
click at [1356, 129] on button "New Email" at bounding box center [1356, 136] width 77 height 31
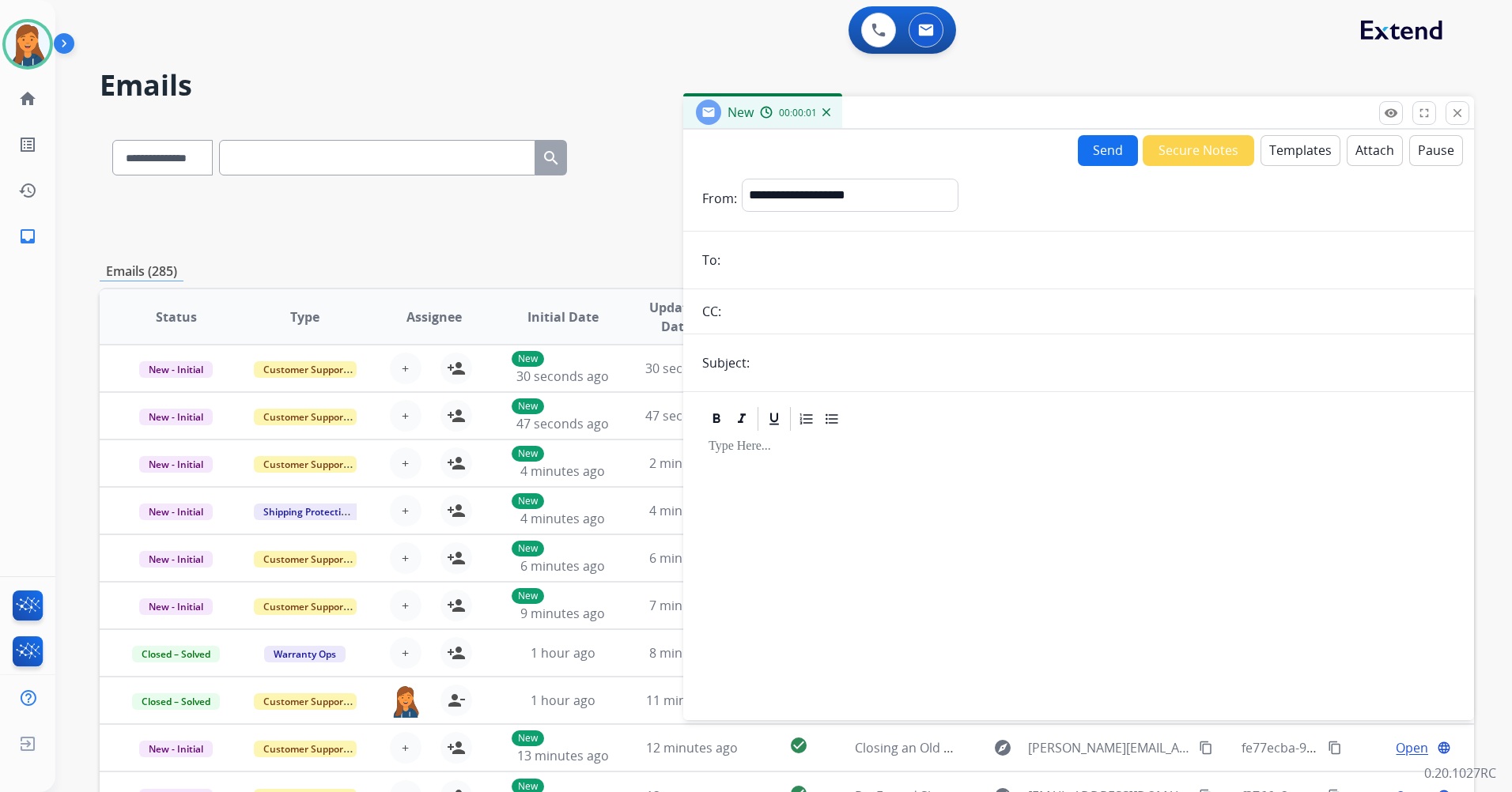
click at [1306, 146] on button "Templates" at bounding box center [1300, 151] width 80 height 31
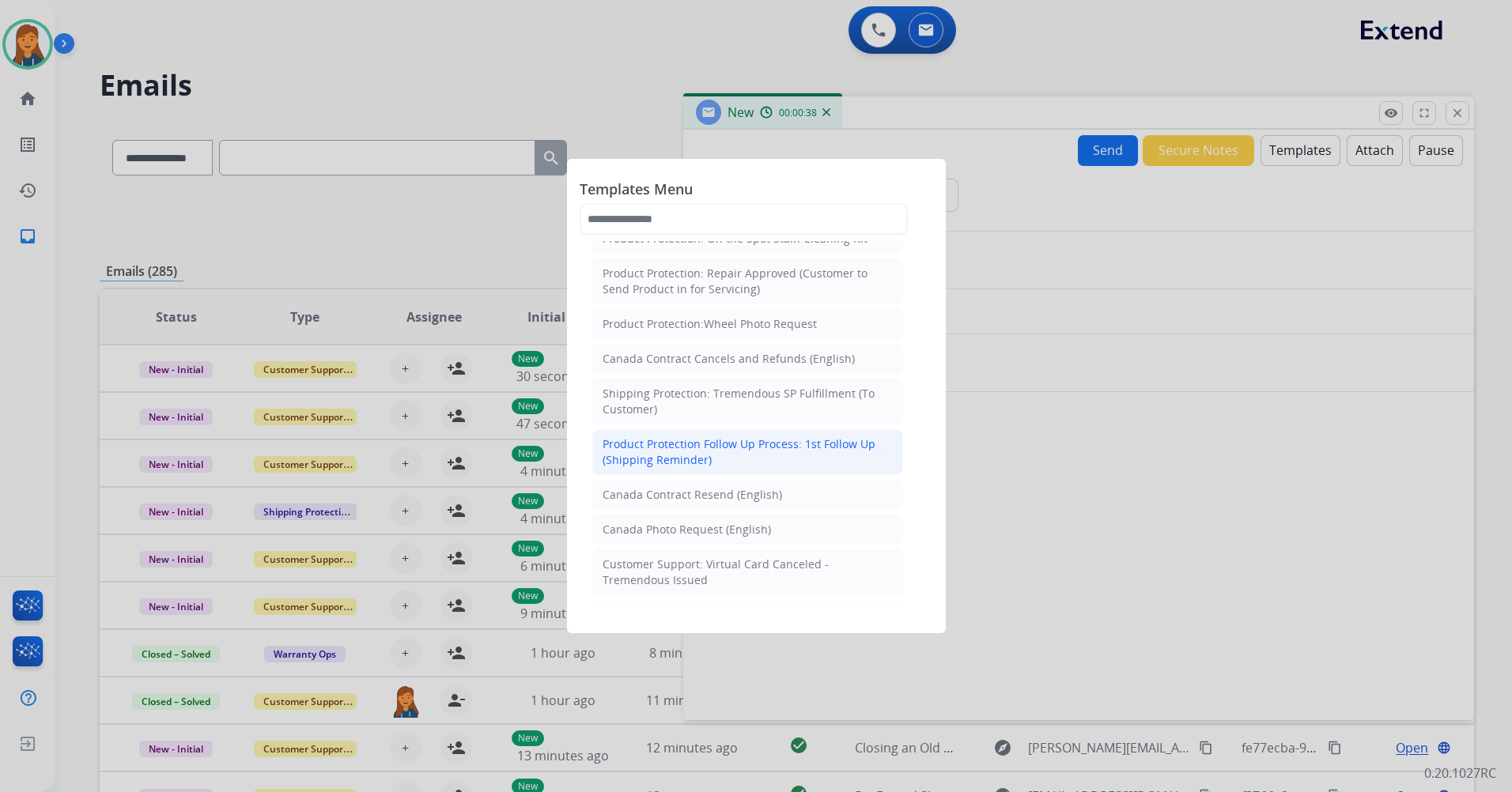
scroll to position [790, 0]
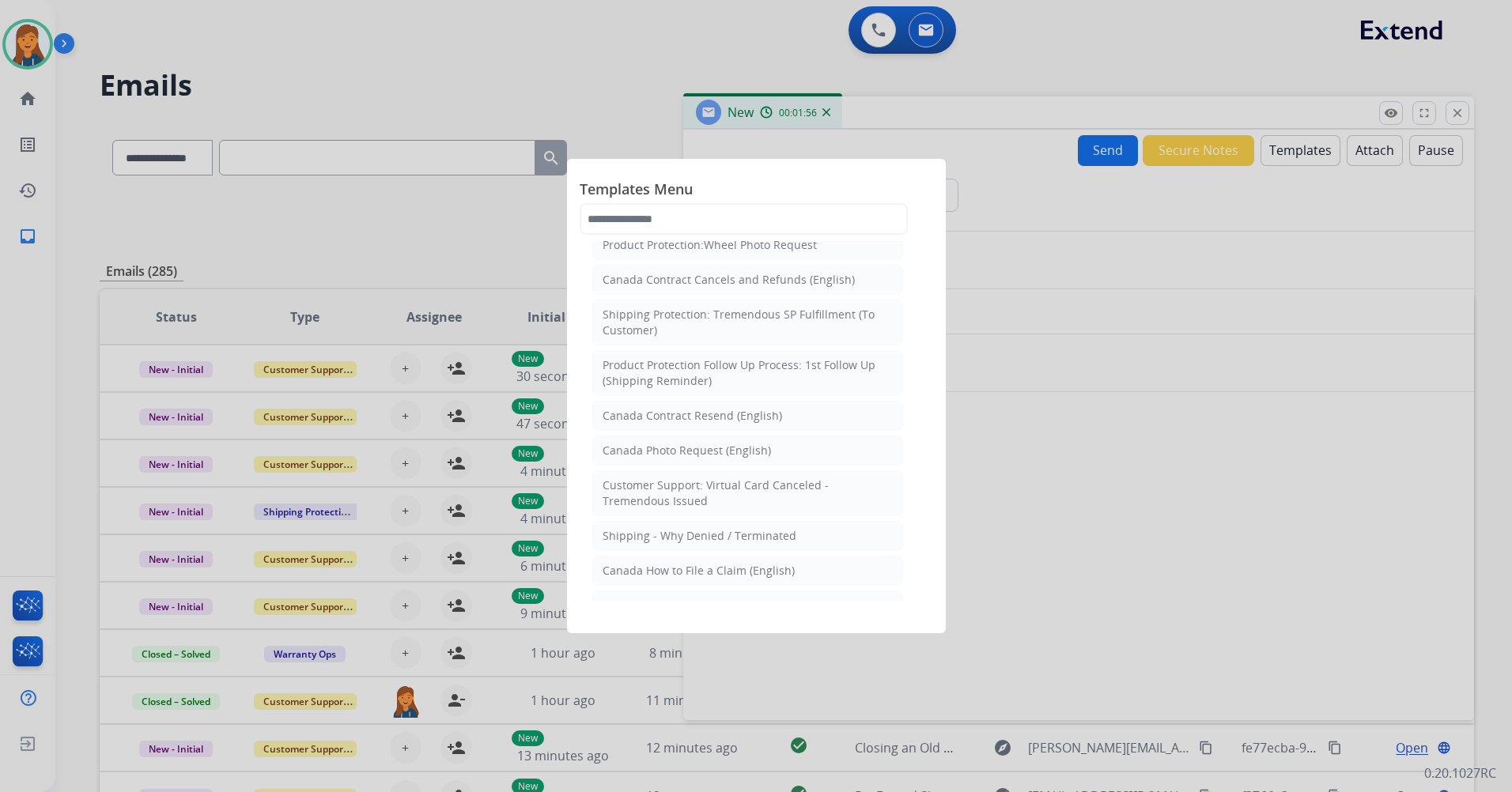
click at [541, 43] on div at bounding box center [756, 396] width 1512 height 792
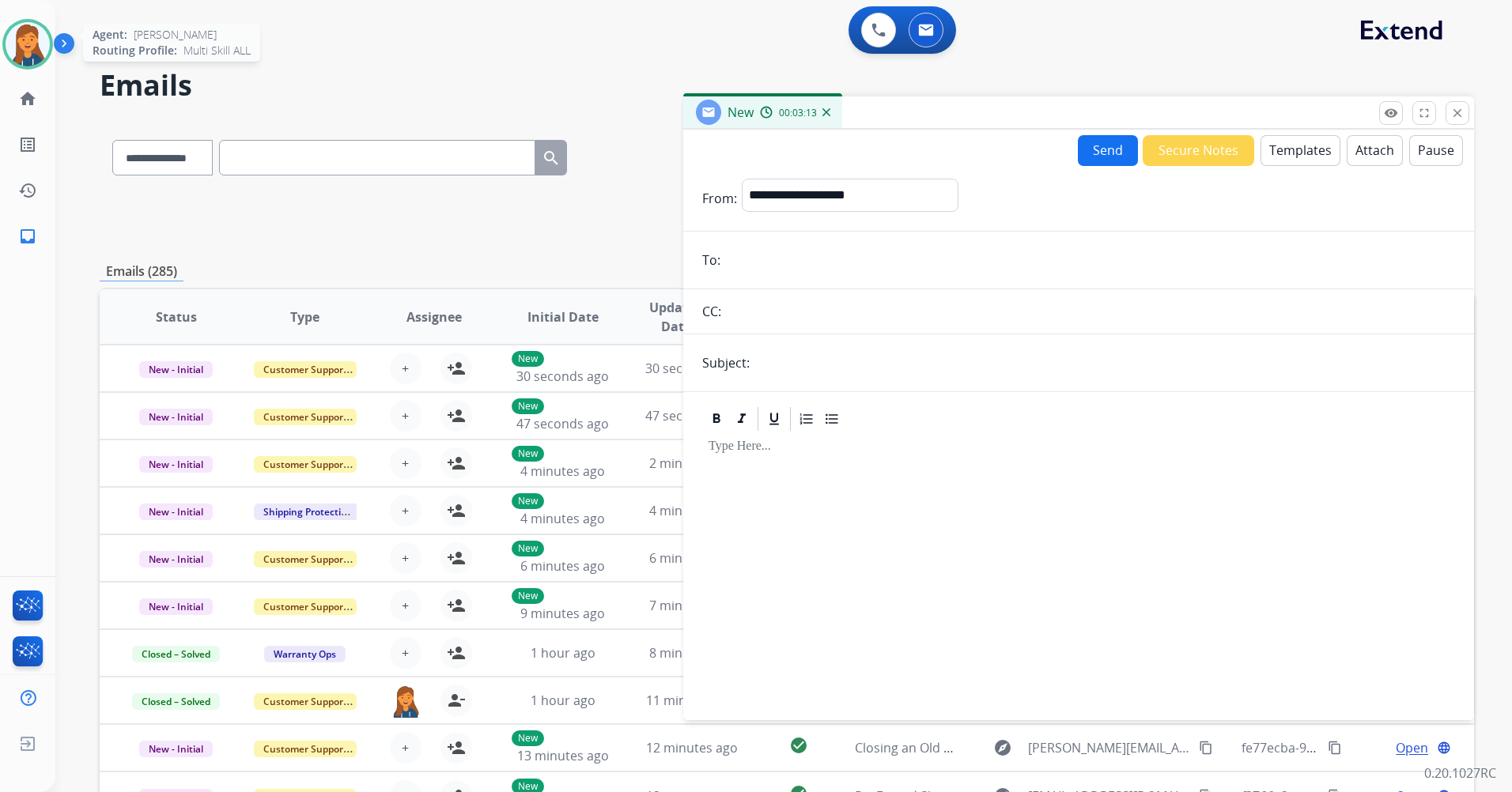
click at [14, 28] on img at bounding box center [27, 43] width 44 height 44
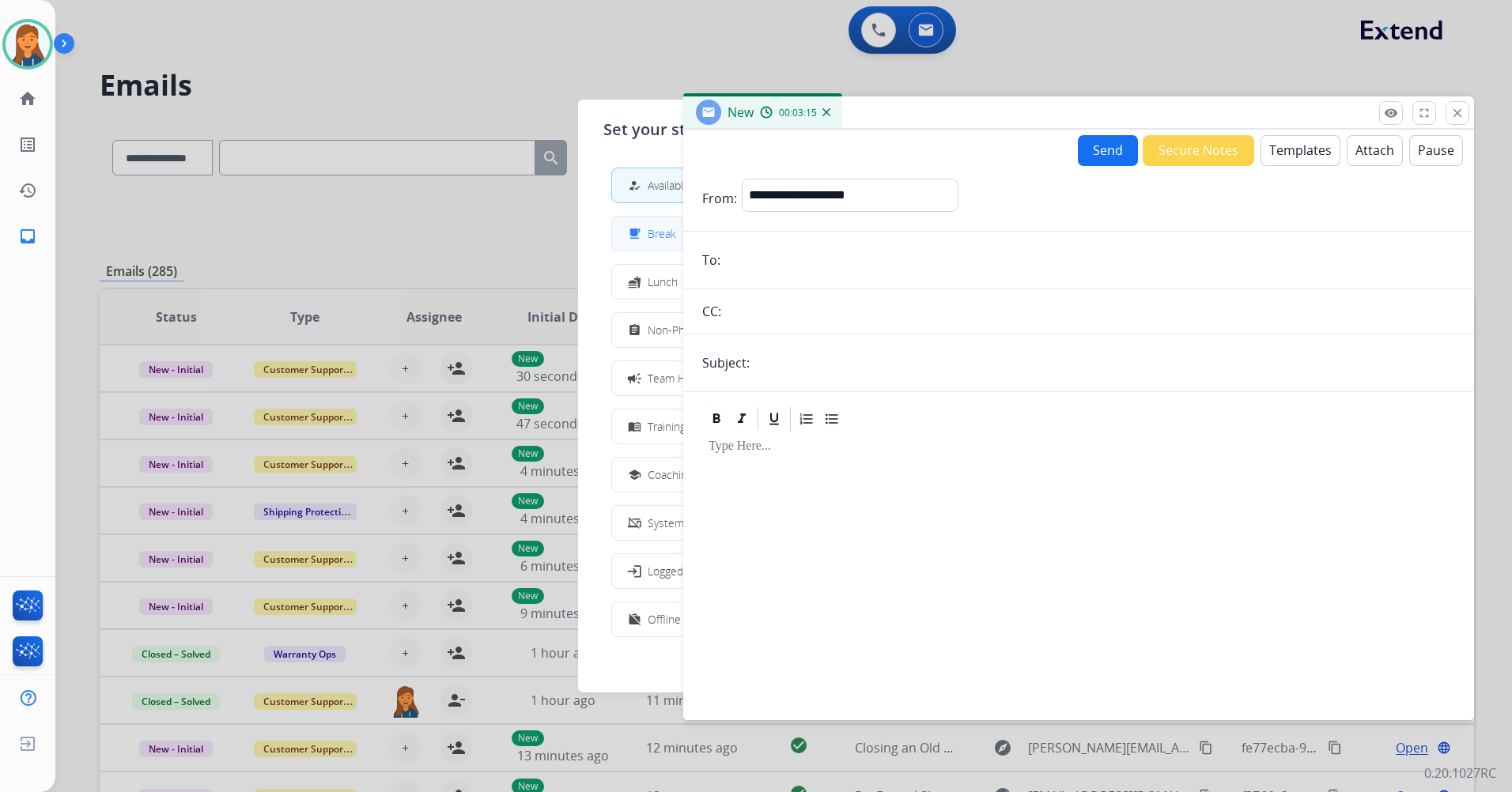
click at [641, 233] on div "free_breakfast" at bounding box center [636, 233] width 23 height 19
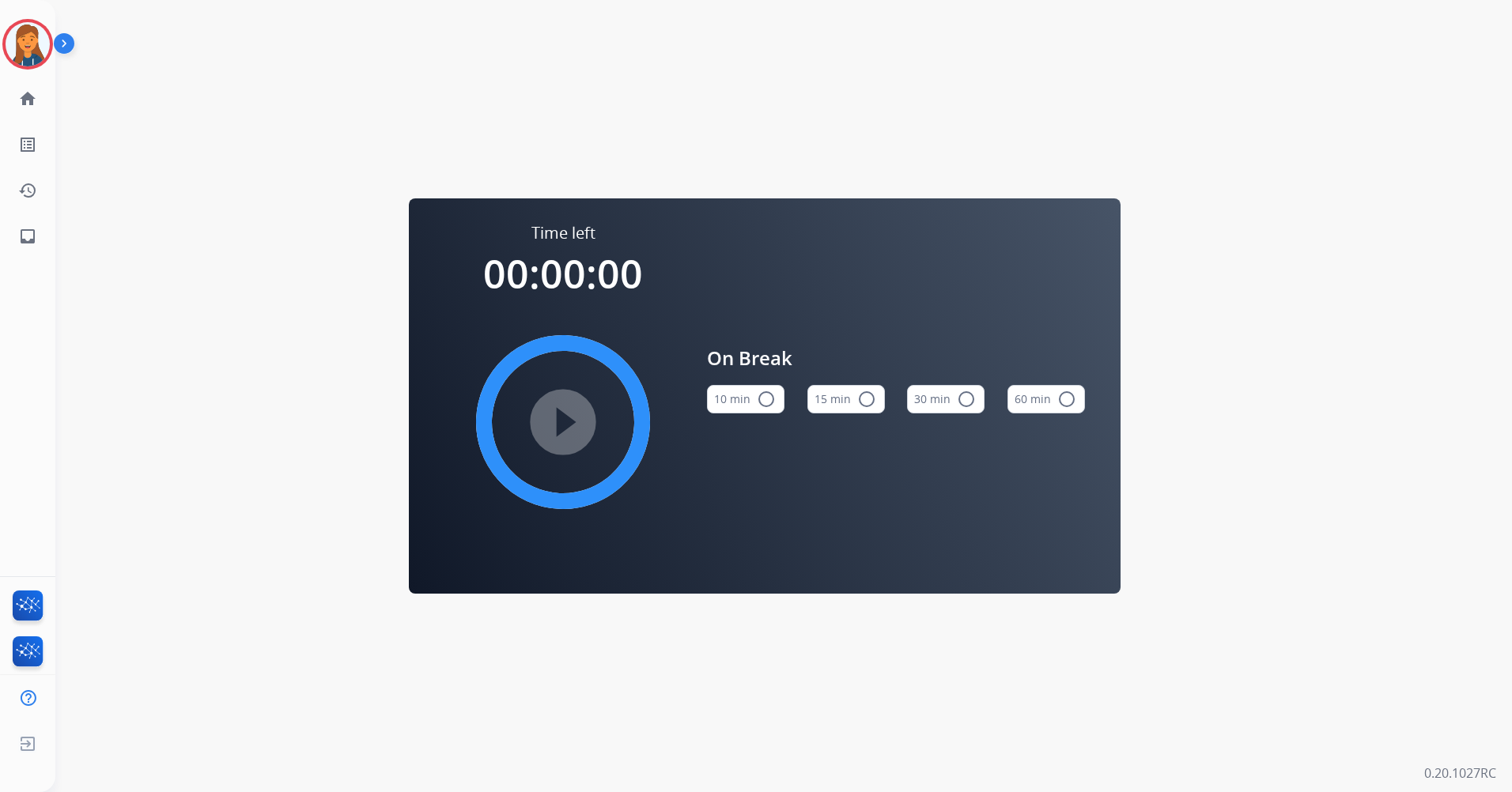
click at [845, 393] on button "15 min radio_button_unchecked" at bounding box center [846, 399] width 78 height 28
click at [553, 426] on mat-icon "play_circle_filled" at bounding box center [562, 421] width 19 height 19
click at [40, 42] on img at bounding box center [27, 43] width 44 height 44
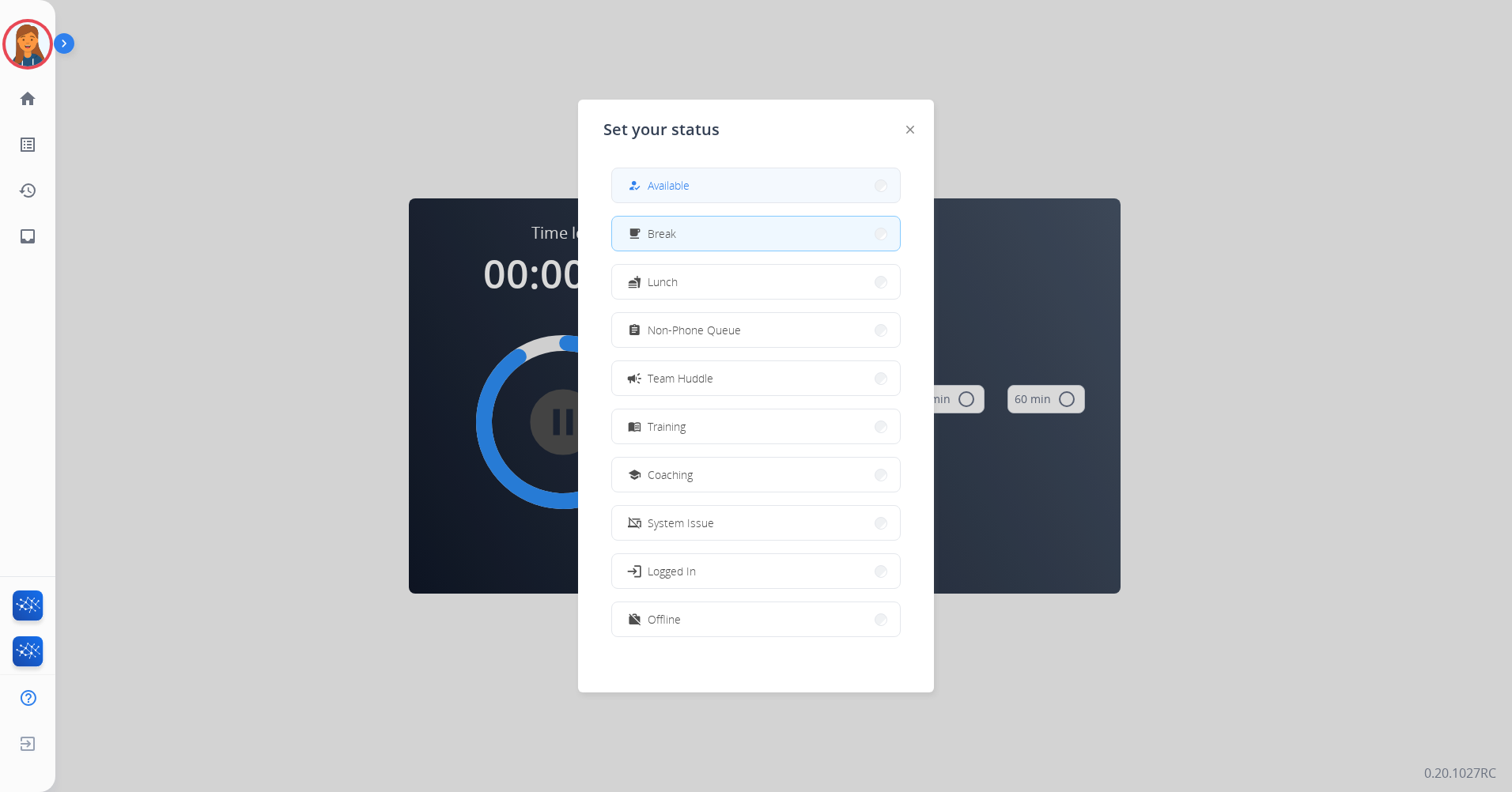
click at [695, 192] on button "how_to_reg Available" at bounding box center [756, 185] width 288 height 34
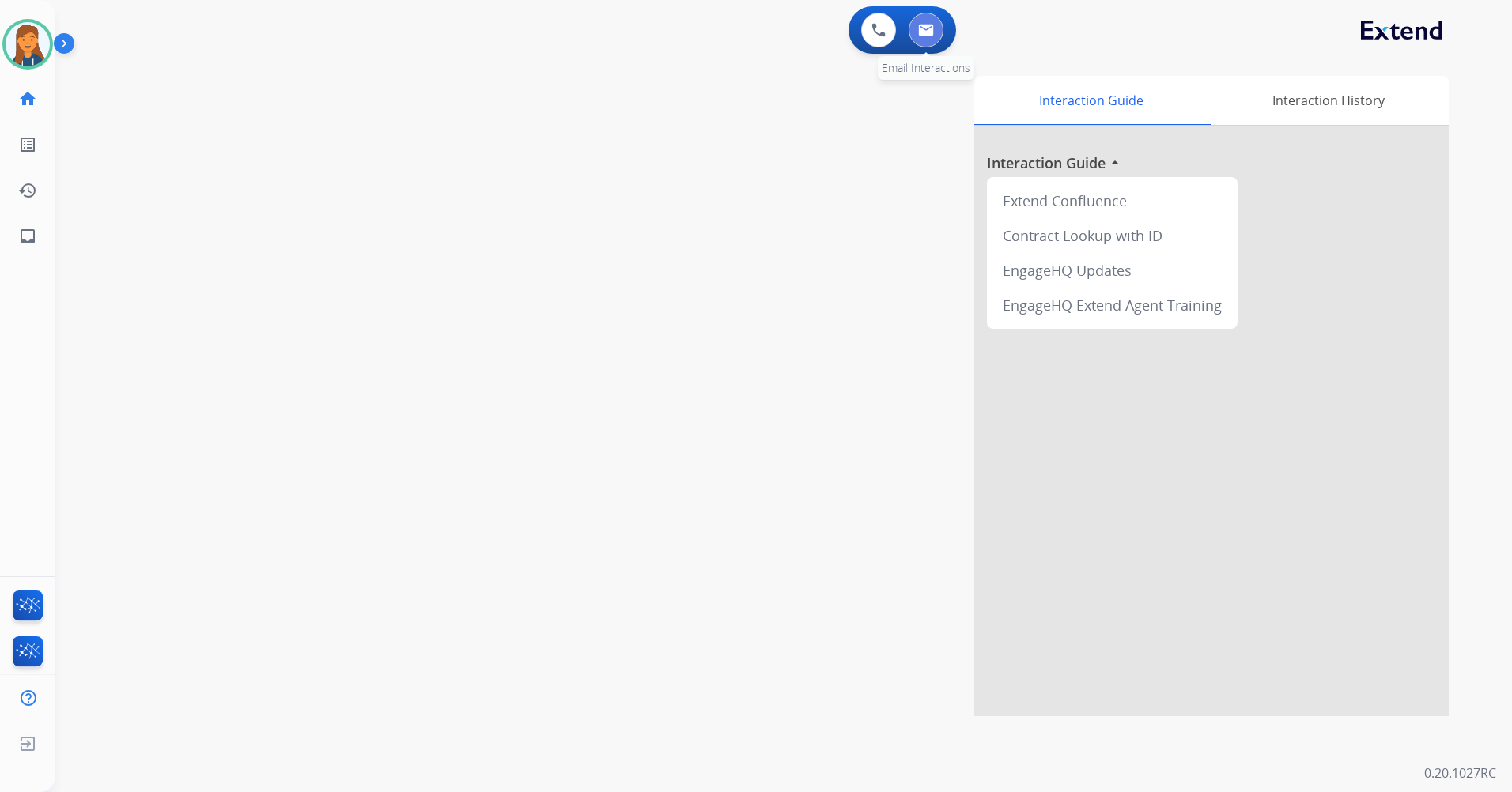
click at [919, 35] on img at bounding box center [925, 30] width 15 height 13
select select "**********"
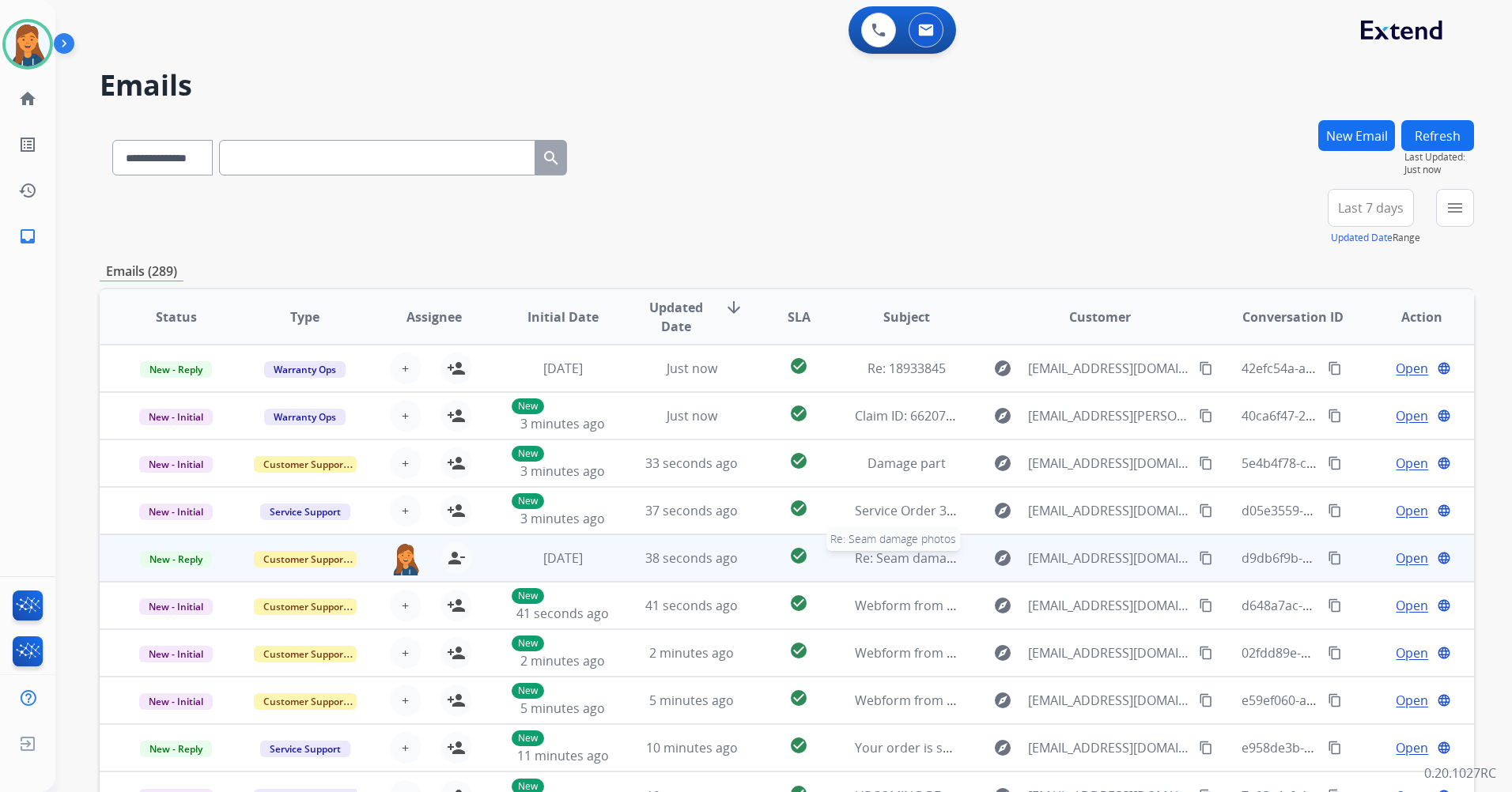
click at [909, 555] on span "Re: Seam damage photos" at bounding box center [931, 558] width 152 height 17
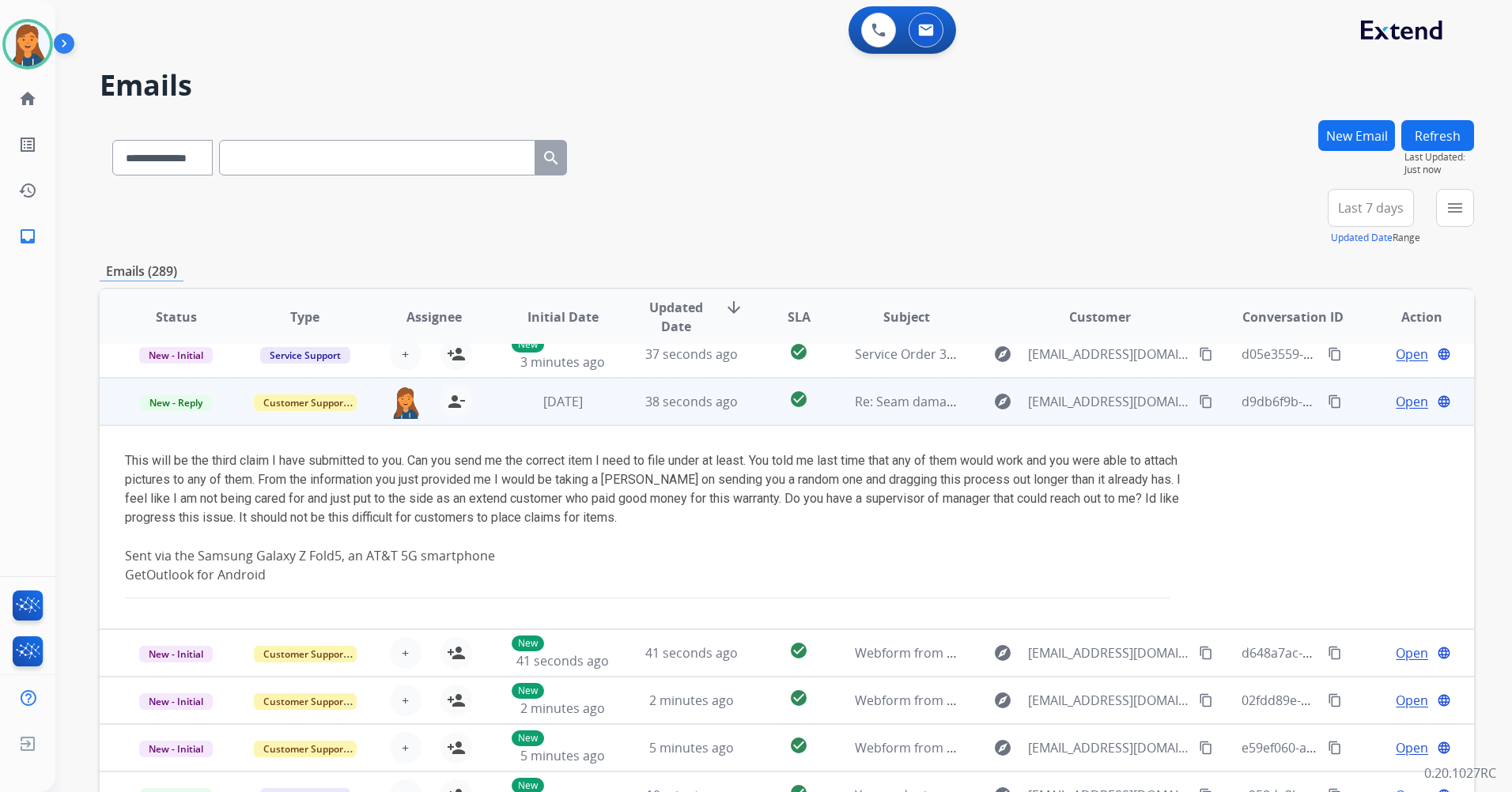
scroll to position [190, 0]
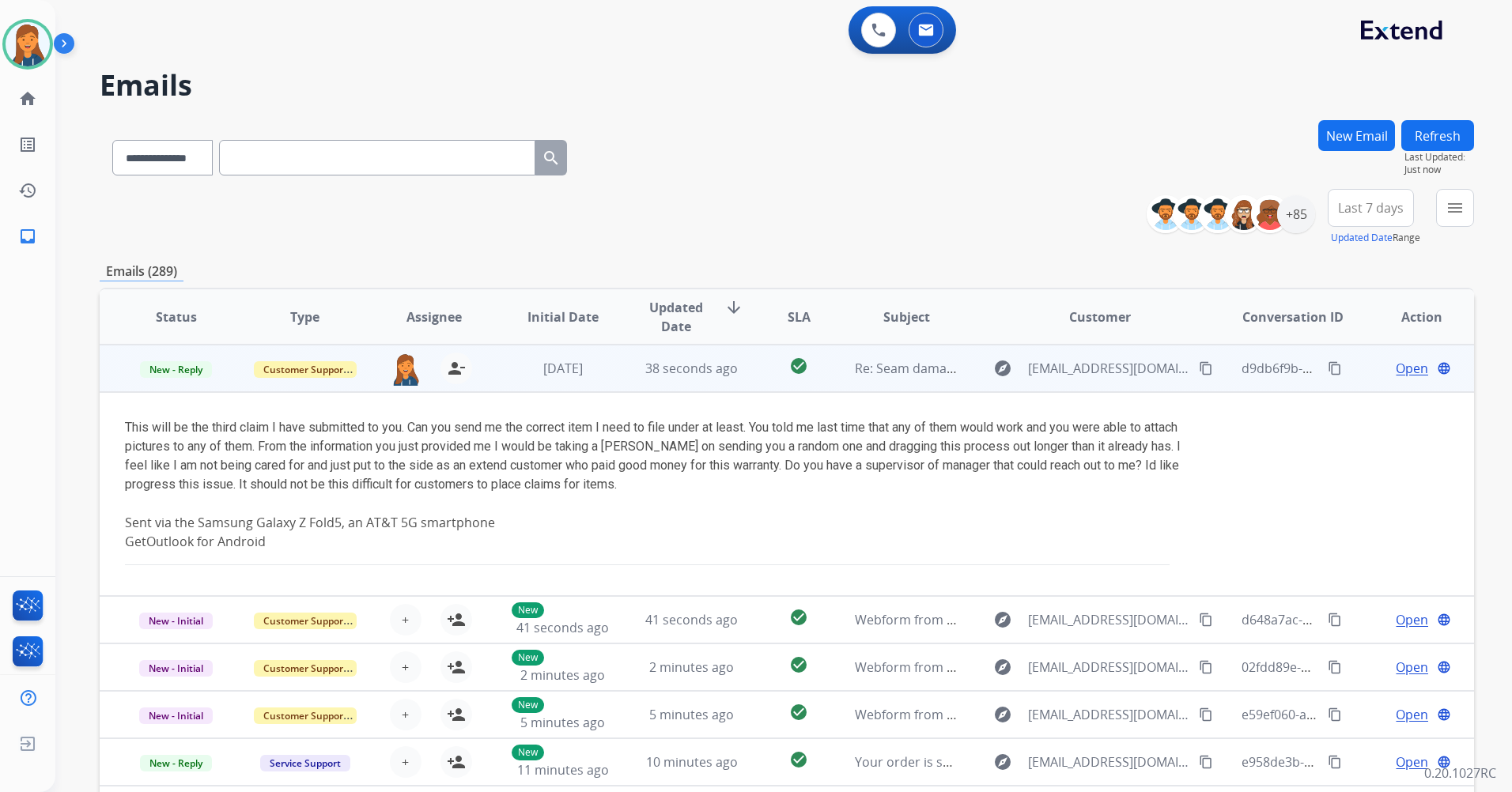
click at [1399, 371] on span "Open" at bounding box center [1412, 368] width 33 height 19
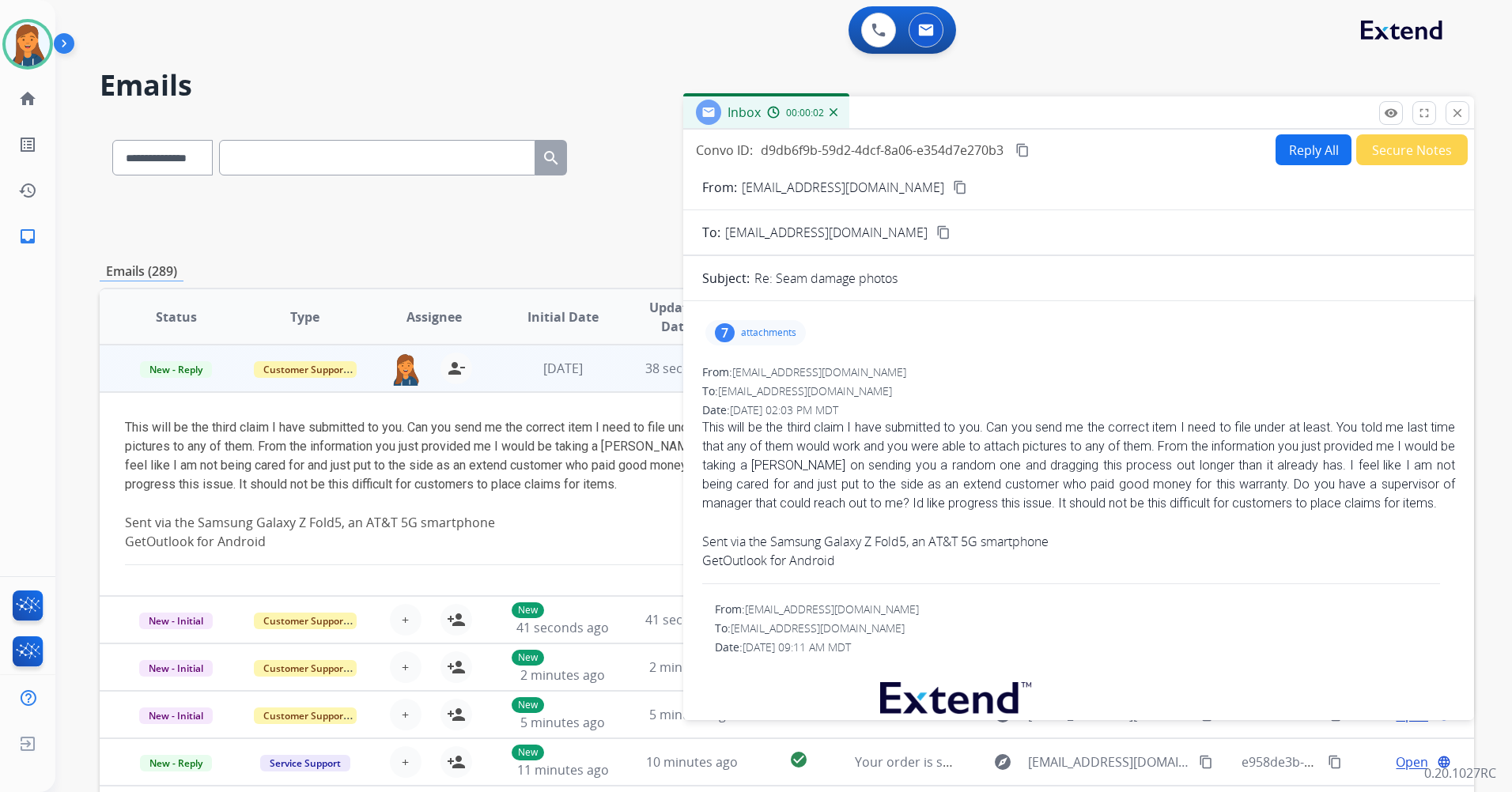
click at [953, 189] on mat-icon "content_copy" at bounding box center [960, 187] width 14 height 14
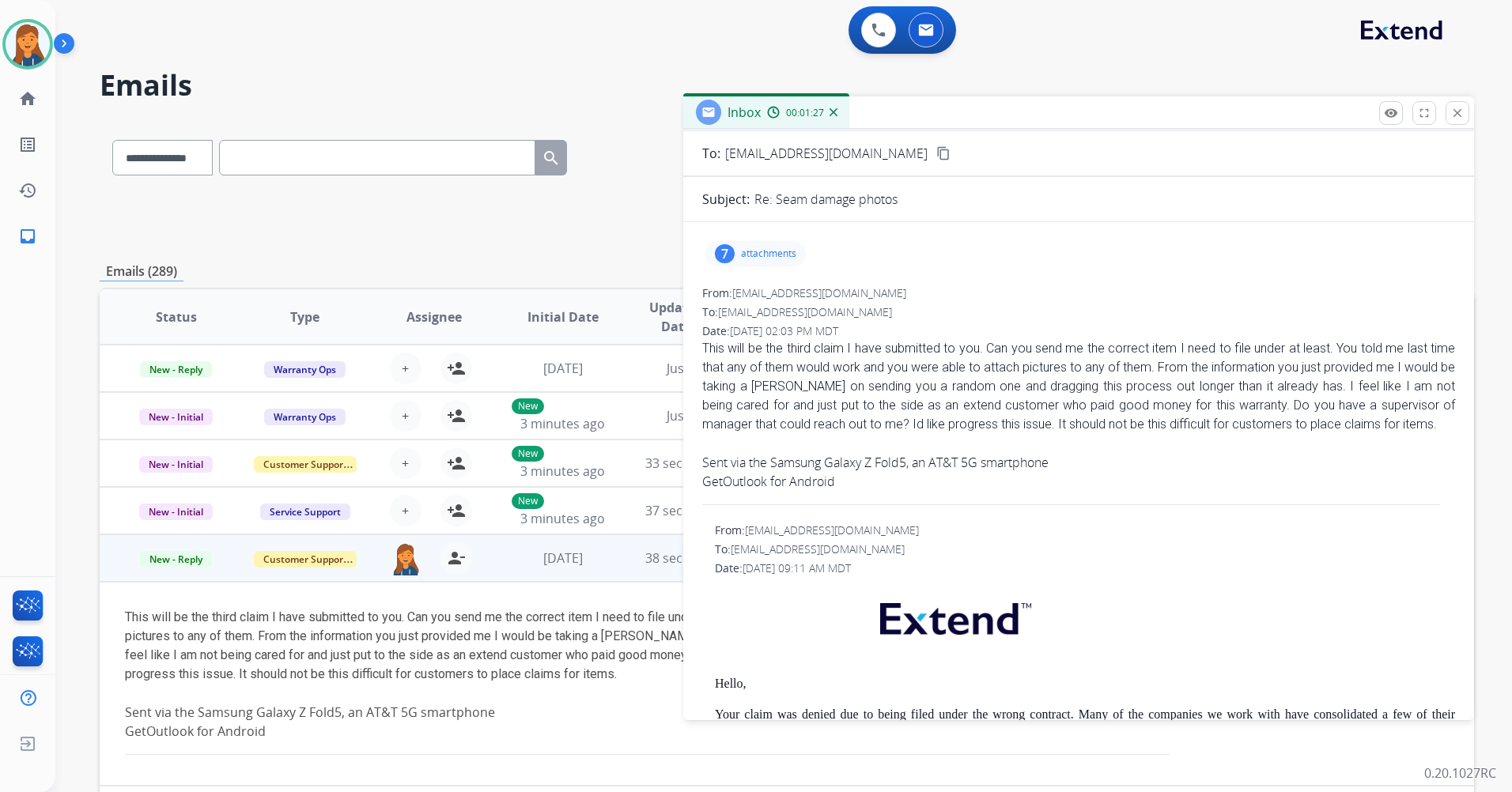
scroll to position [0, 0]
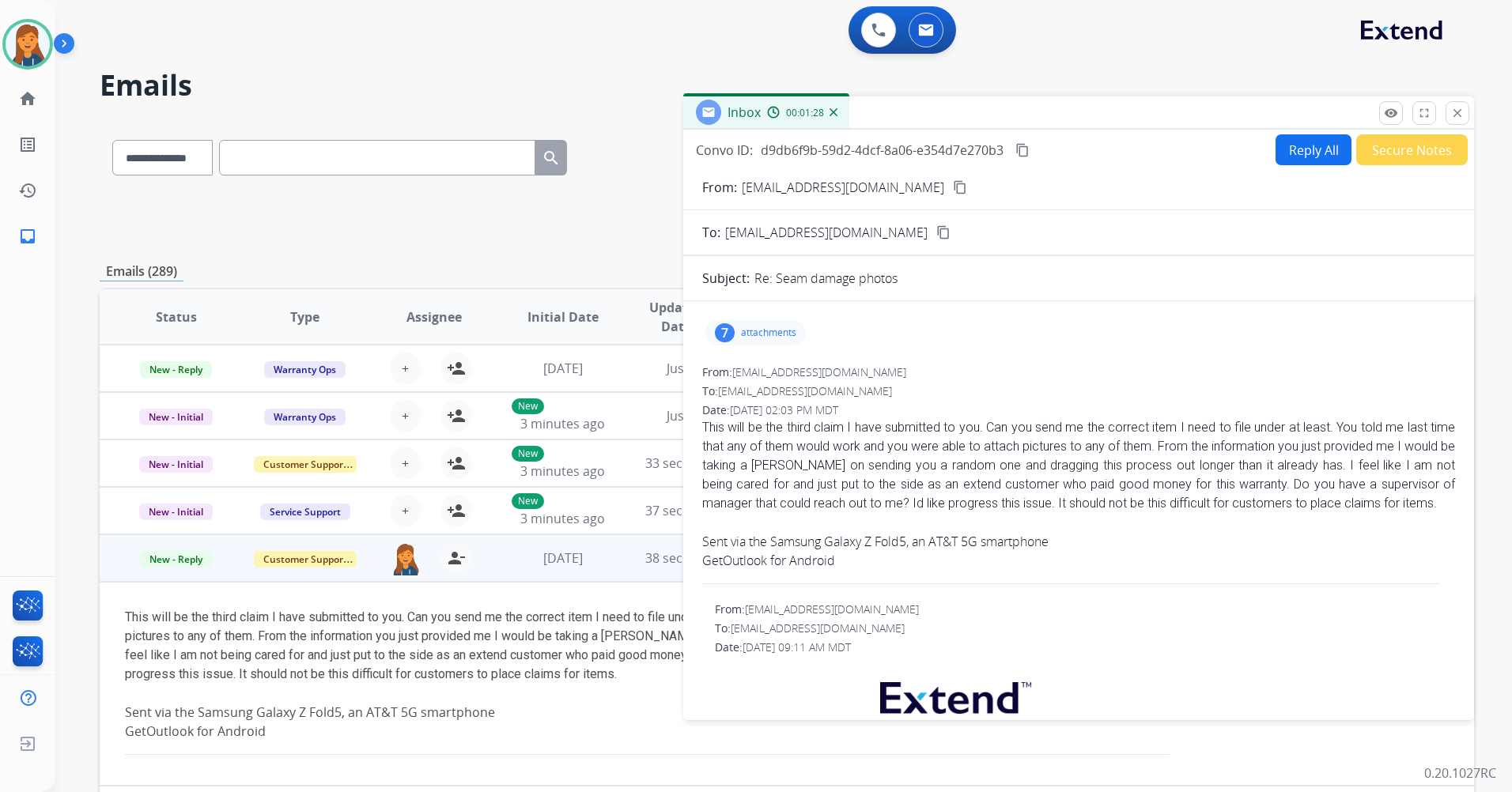
click at [1282, 147] on button "Reply All" at bounding box center [1313, 150] width 76 height 31
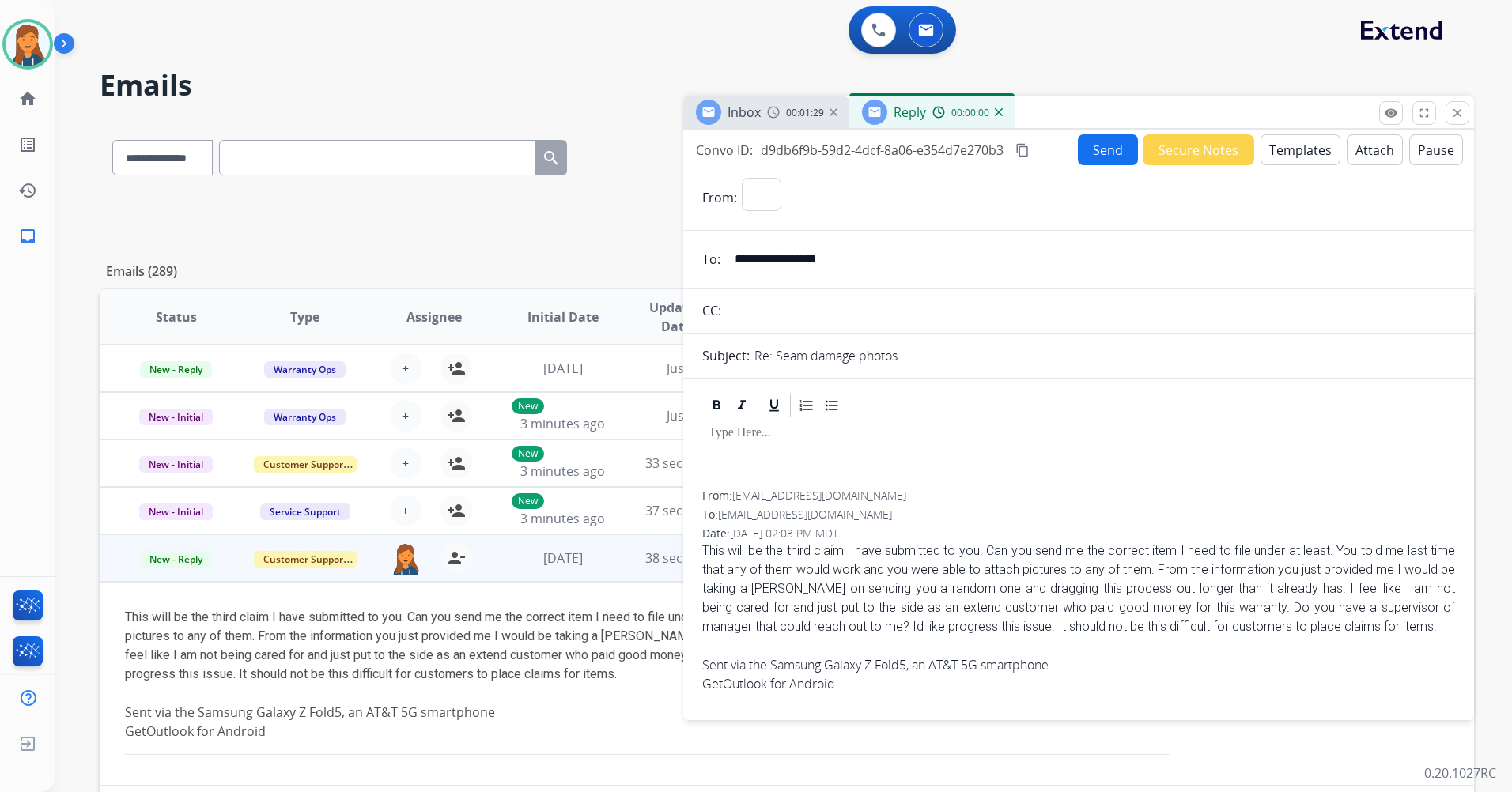
select select "**********"
click at [1276, 144] on button "Templates" at bounding box center [1300, 150] width 80 height 31
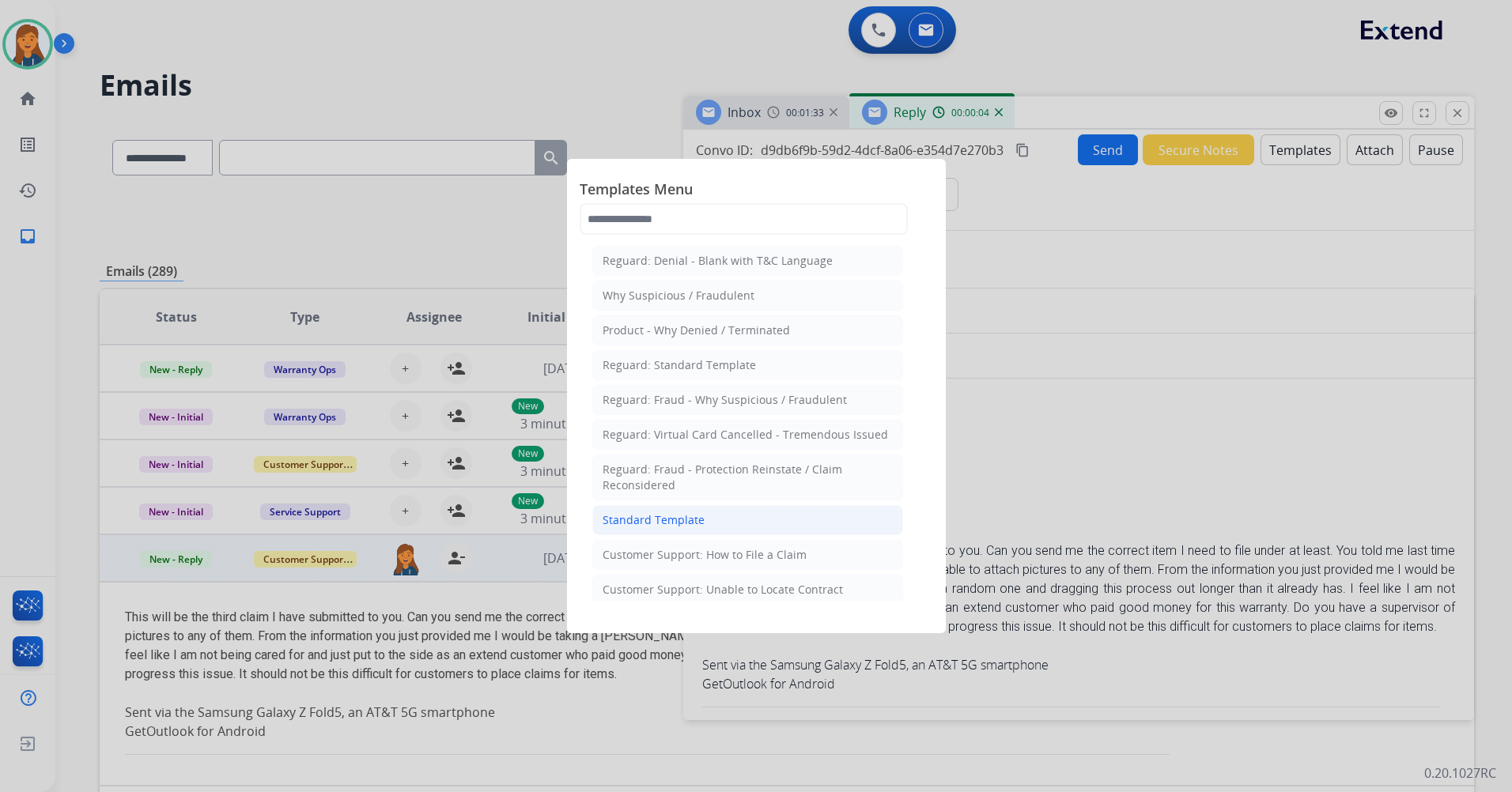
click at [676, 515] on div "Standard Template" at bounding box center [653, 520] width 102 height 15
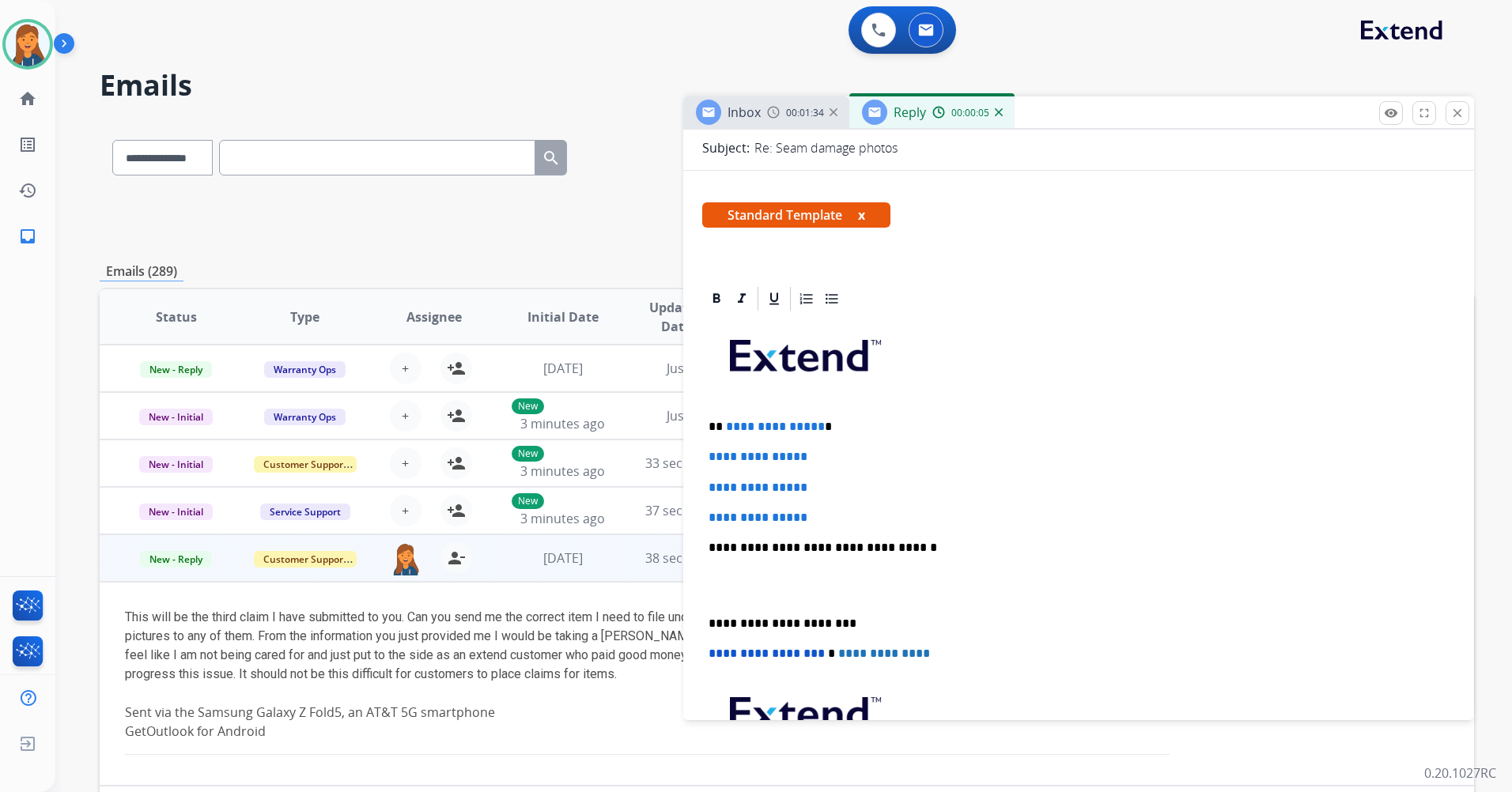
scroll to position [237, 0]
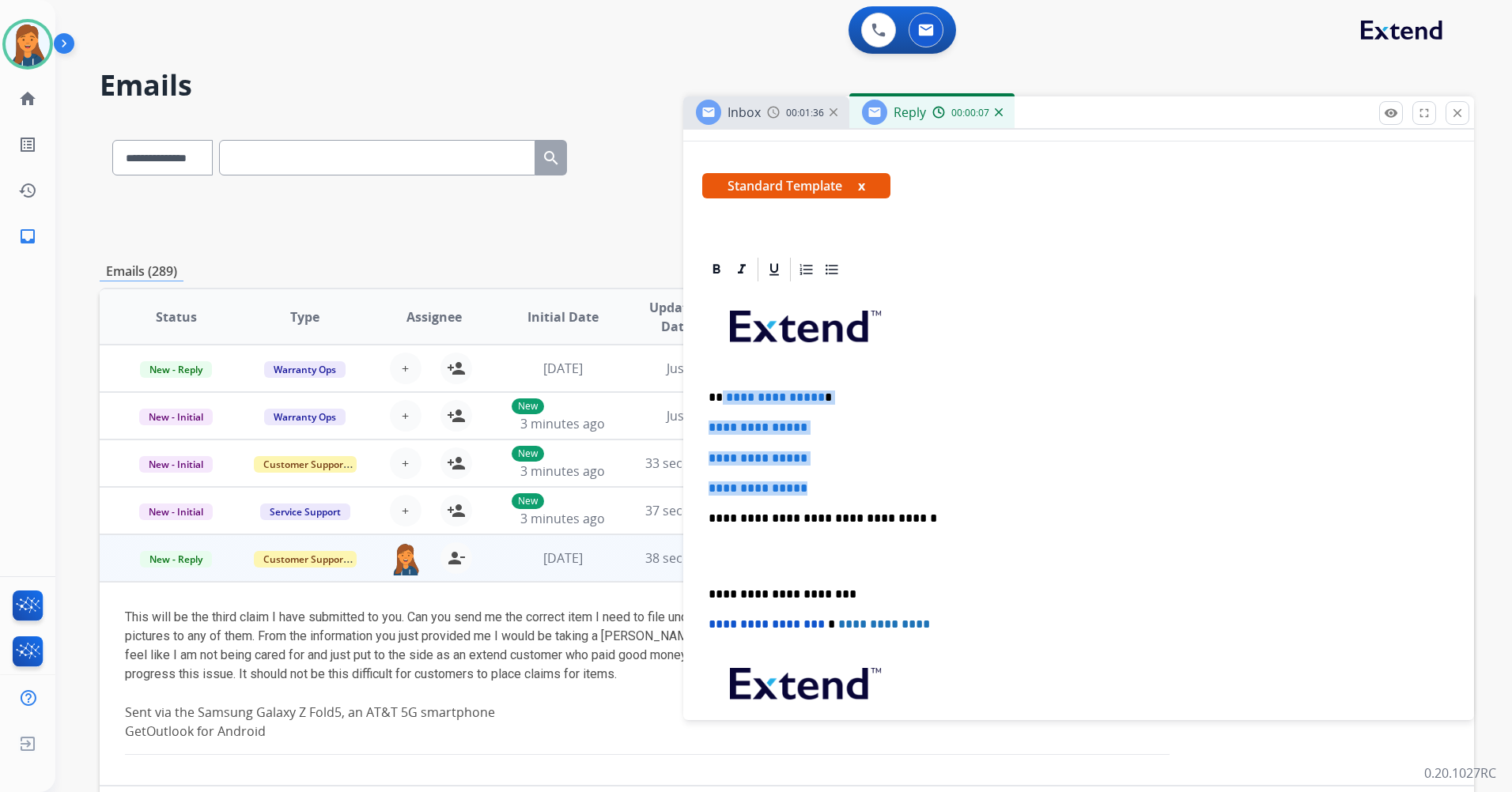
drag, startPoint x: 817, startPoint y: 486, endPoint x: 725, endPoint y: 404, distance: 123.2
click at [723, 404] on div "**********" at bounding box center [1078, 556] width 752 height 544
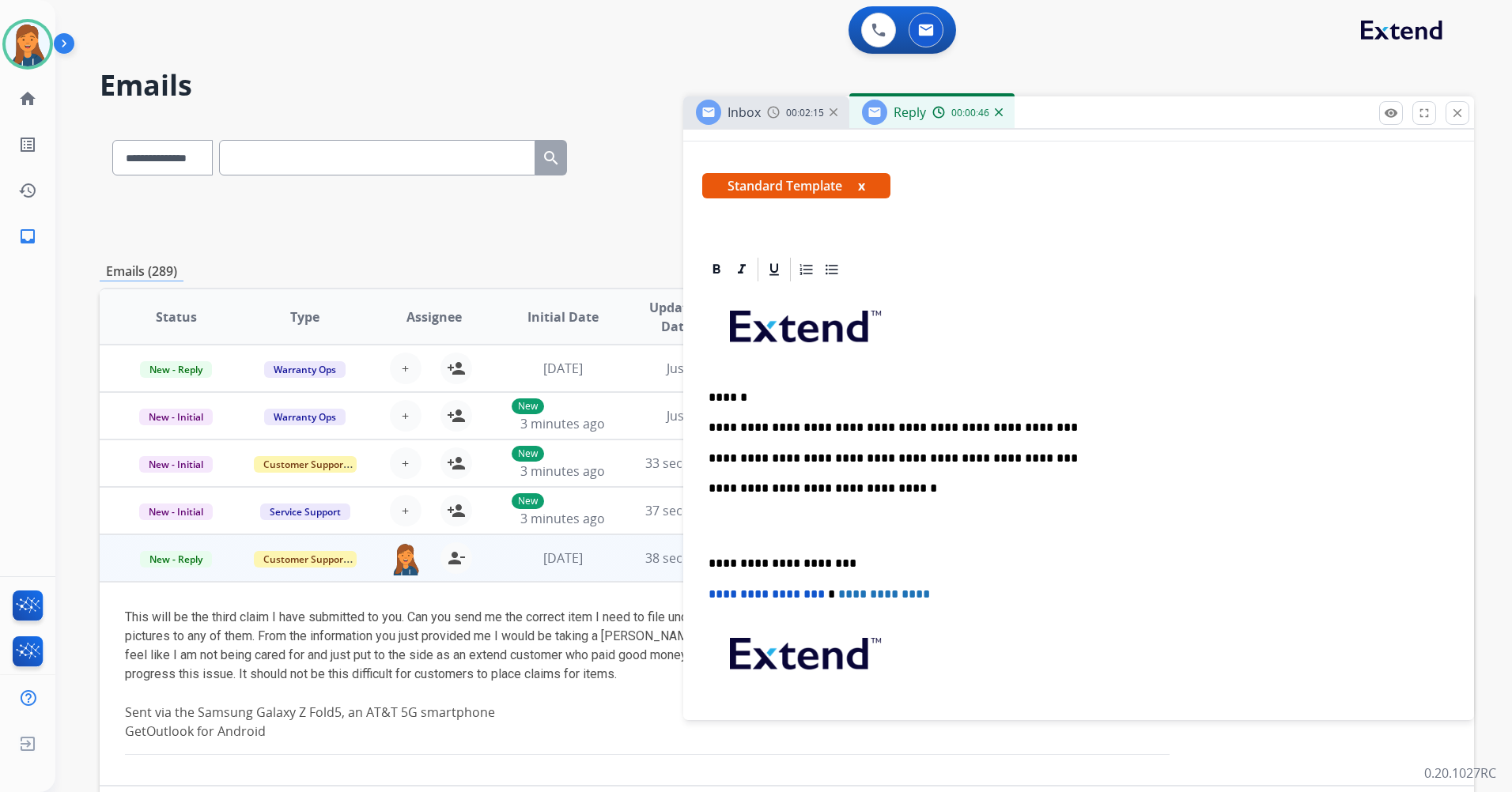
click at [1004, 458] on p "**********" at bounding box center [1072, 458] width 727 height 14
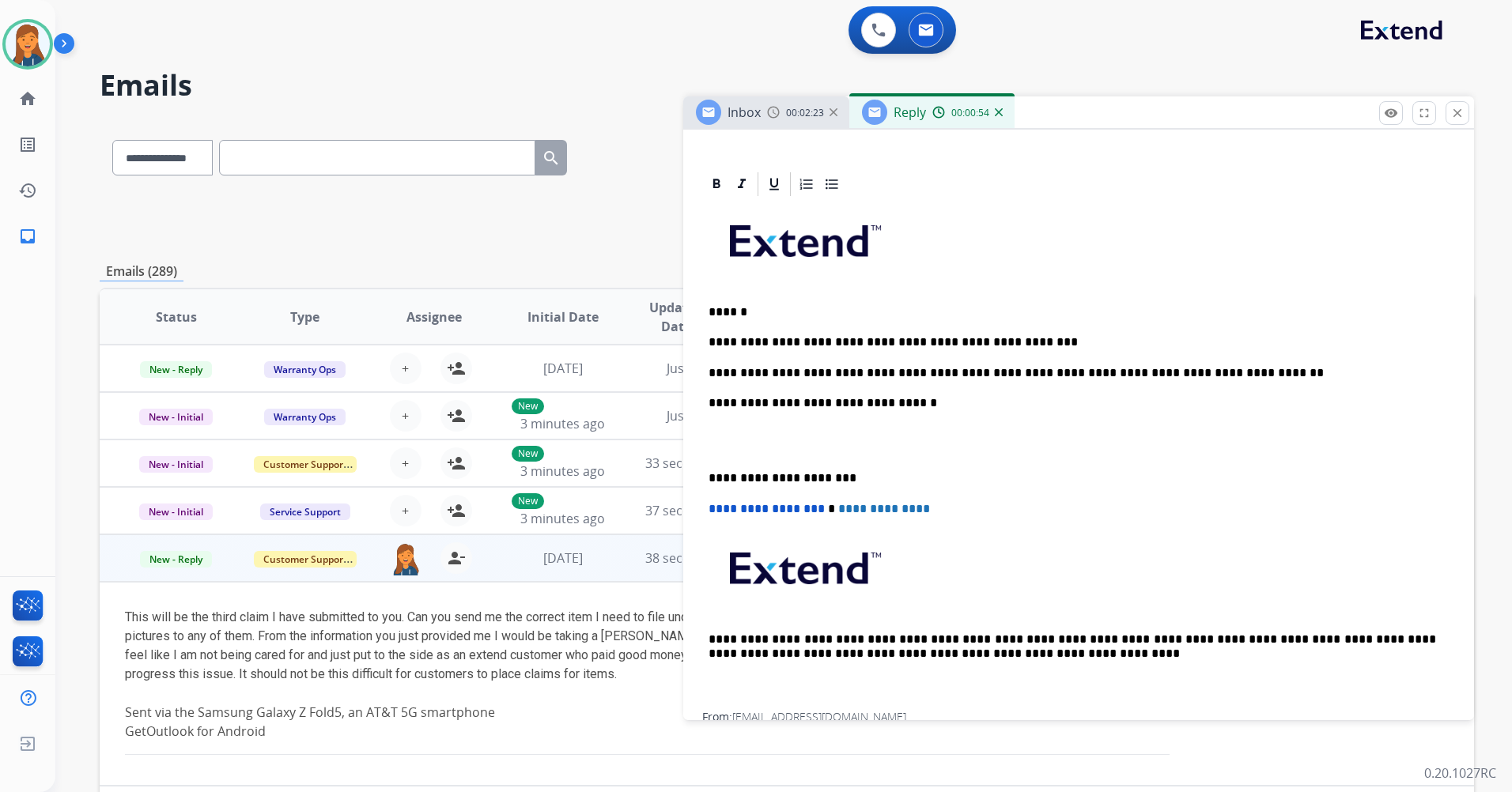
scroll to position [316, 0]
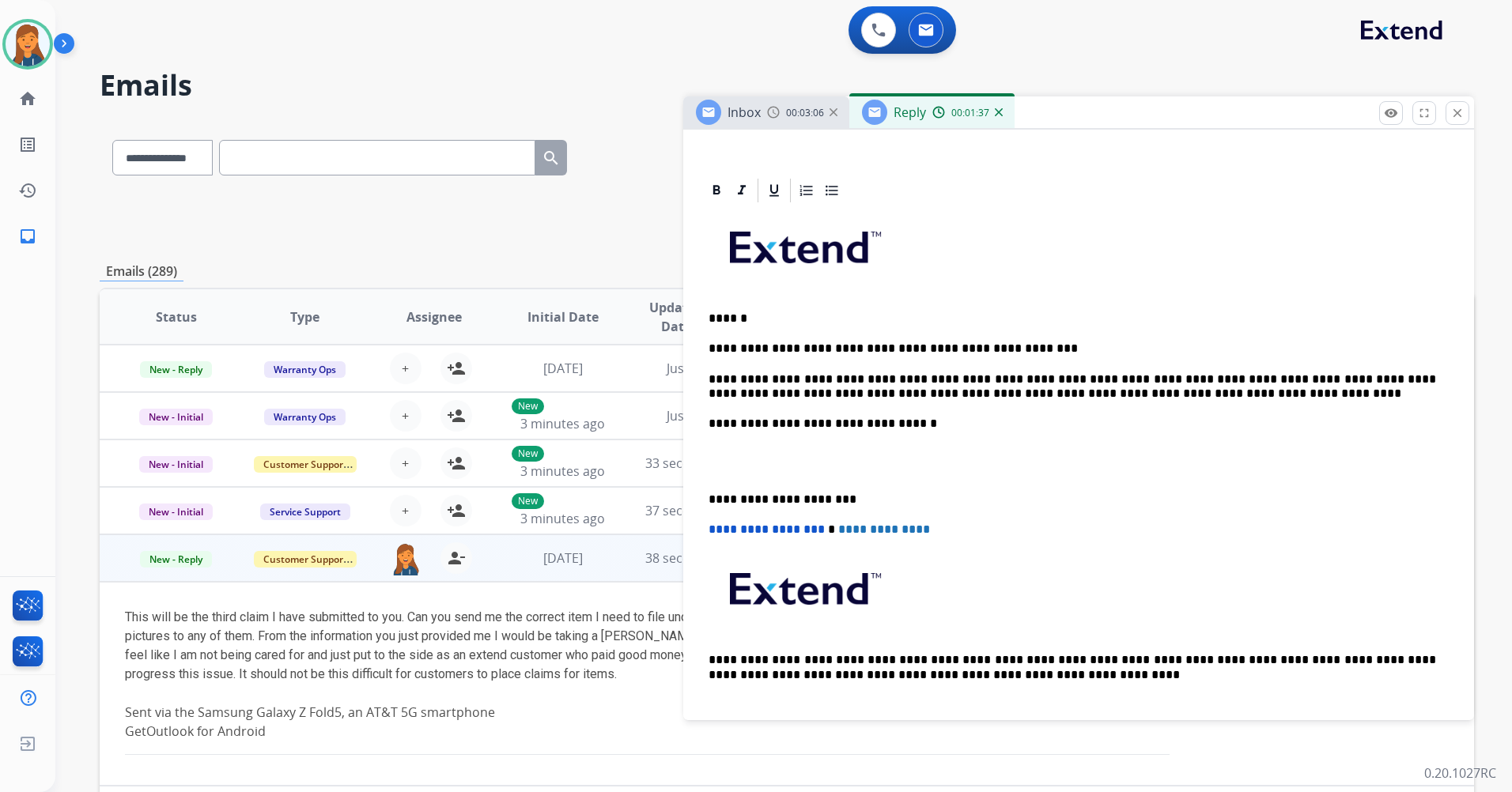
click at [704, 495] on div "**********" at bounding box center [1078, 468] width 752 height 528
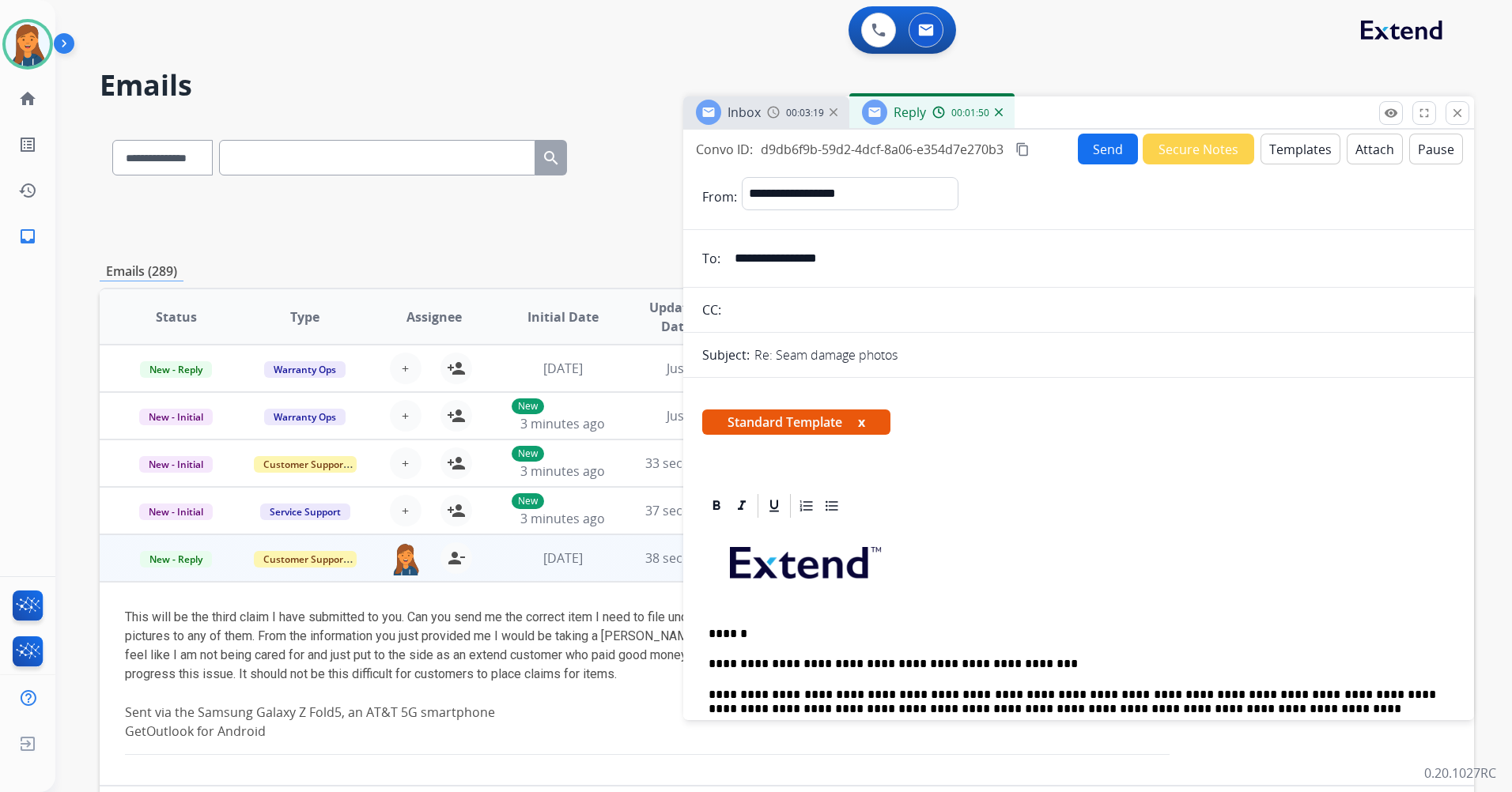
scroll to position [0, 0]
click at [1392, 117] on mat-icon "remove_red_eye" at bounding box center [1391, 113] width 14 height 14
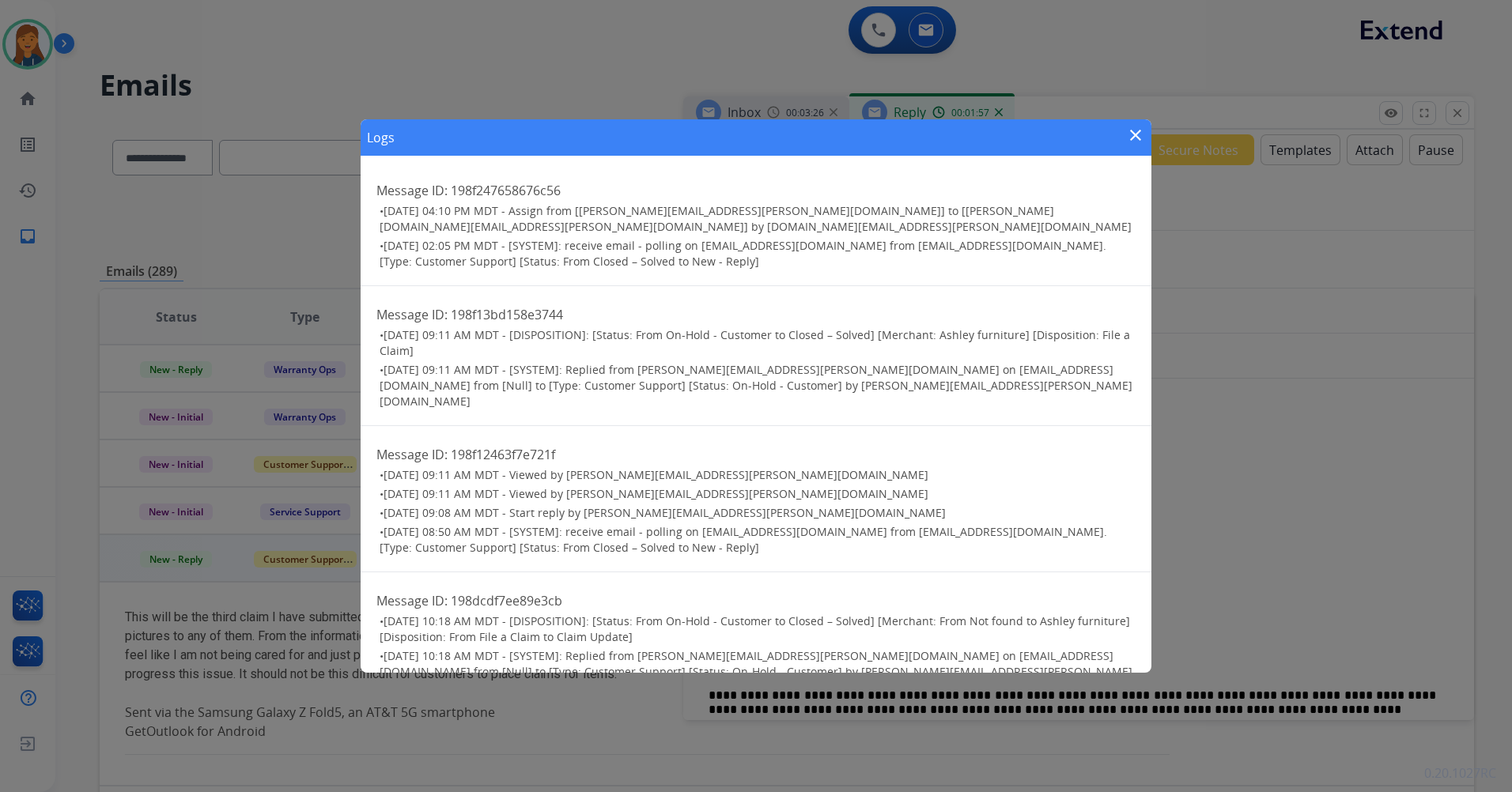
click at [1130, 133] on mat-icon "close" at bounding box center [1135, 135] width 19 height 19
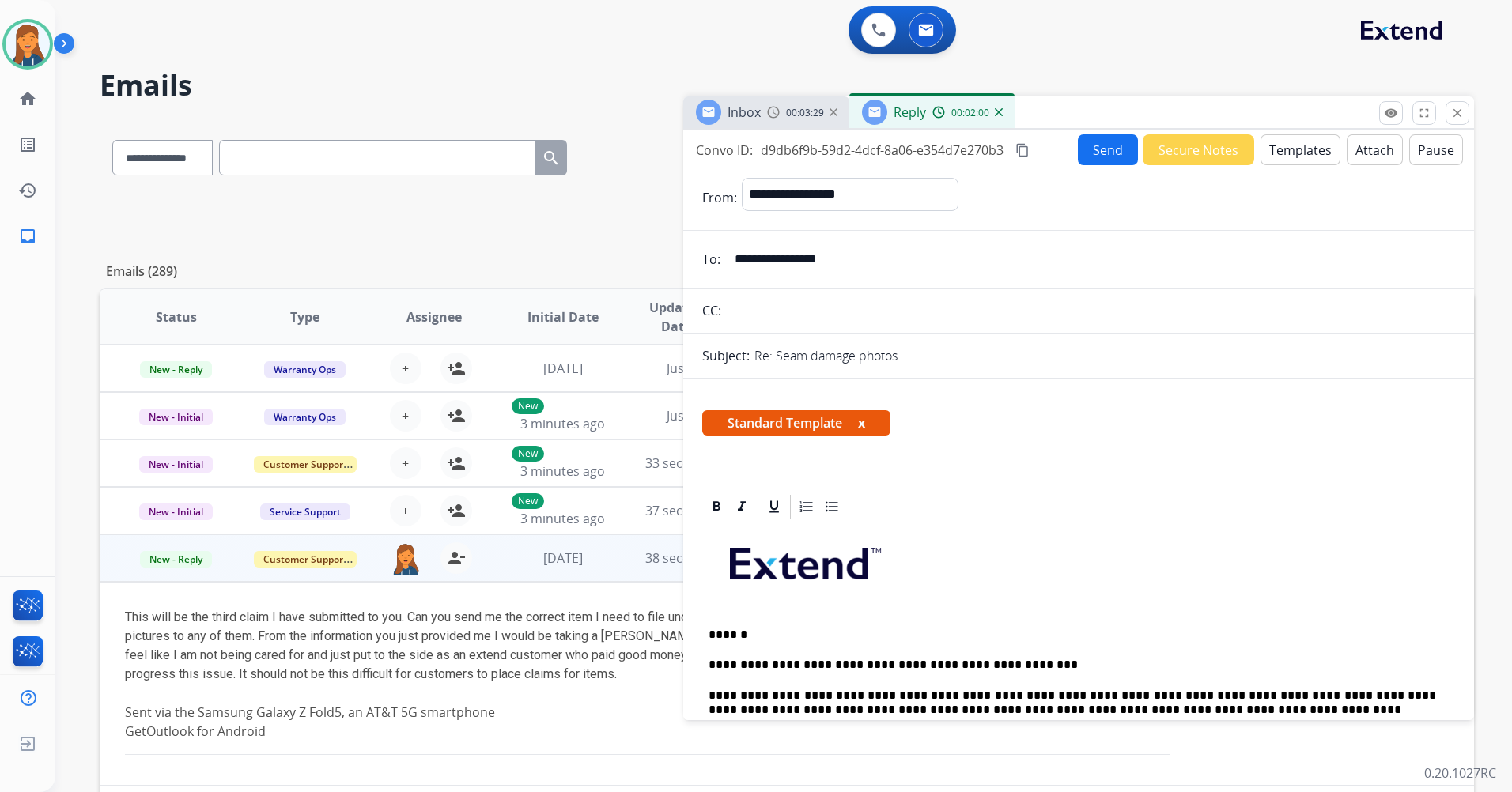
click at [1105, 160] on button "Send" at bounding box center [1108, 150] width 60 height 31
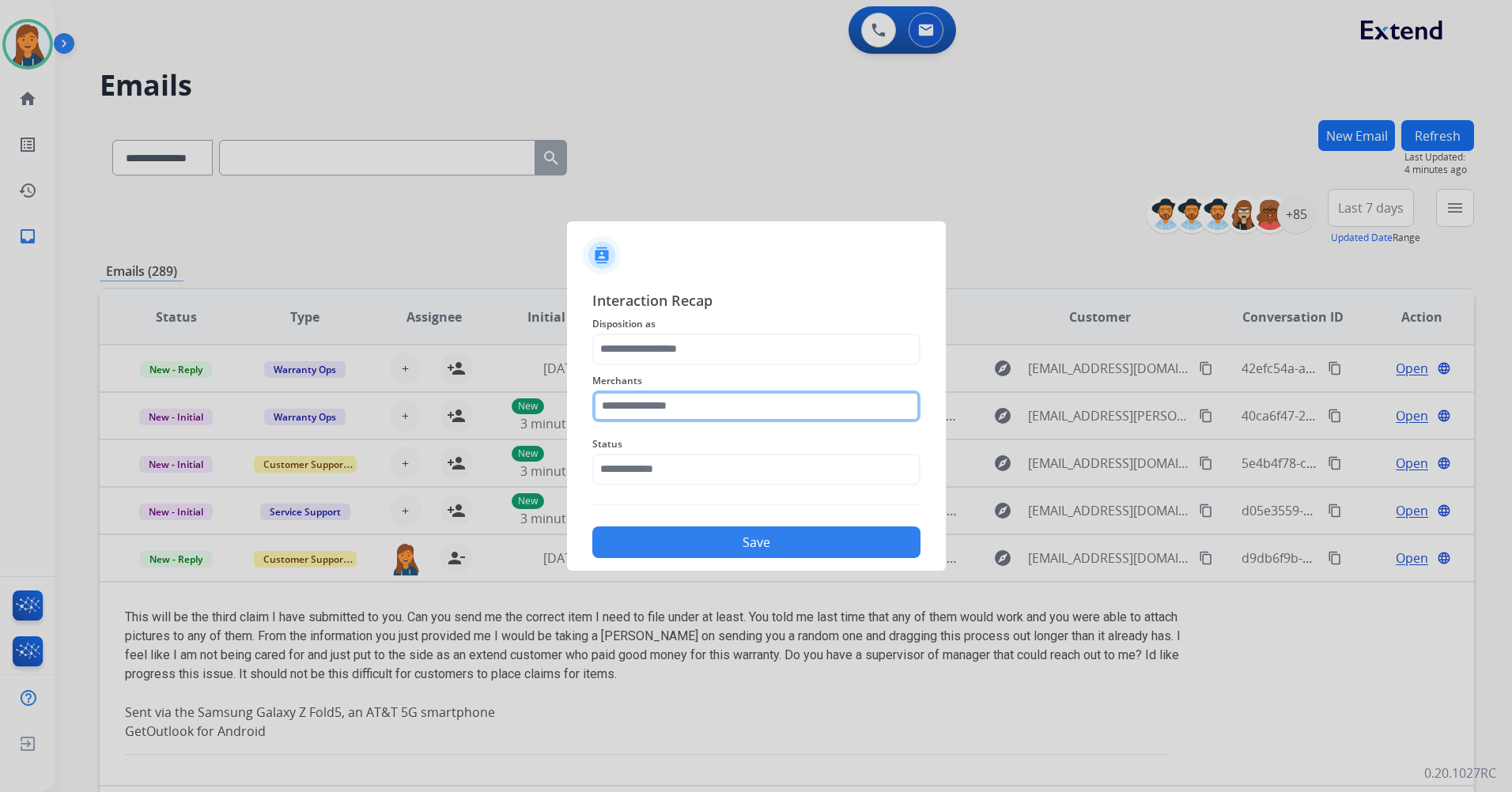
click at [649, 412] on input "text" at bounding box center [756, 406] width 328 height 32
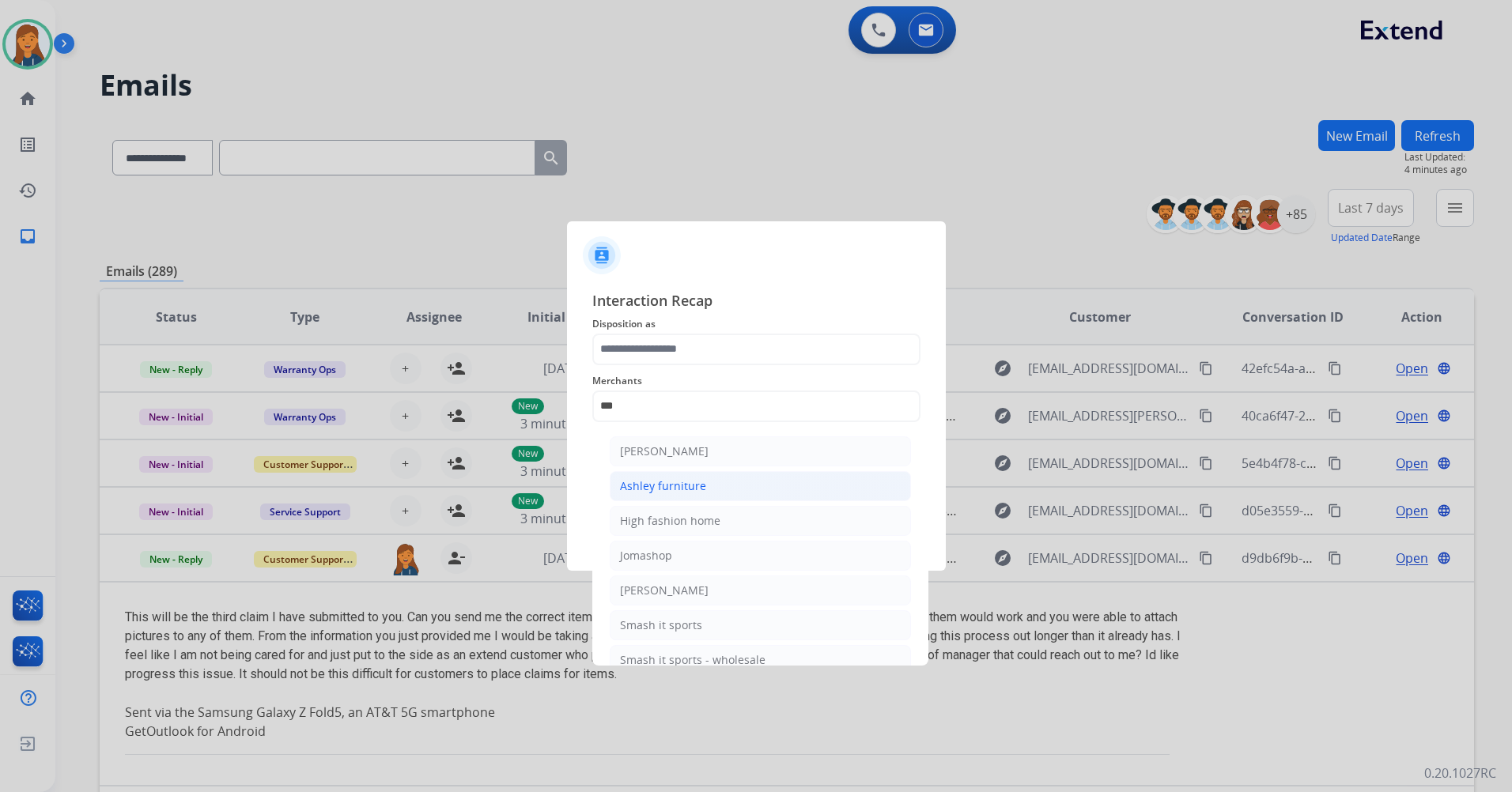
click at [628, 491] on div "Ashley furniture" at bounding box center [662, 486] width 86 height 15
type input "**********"
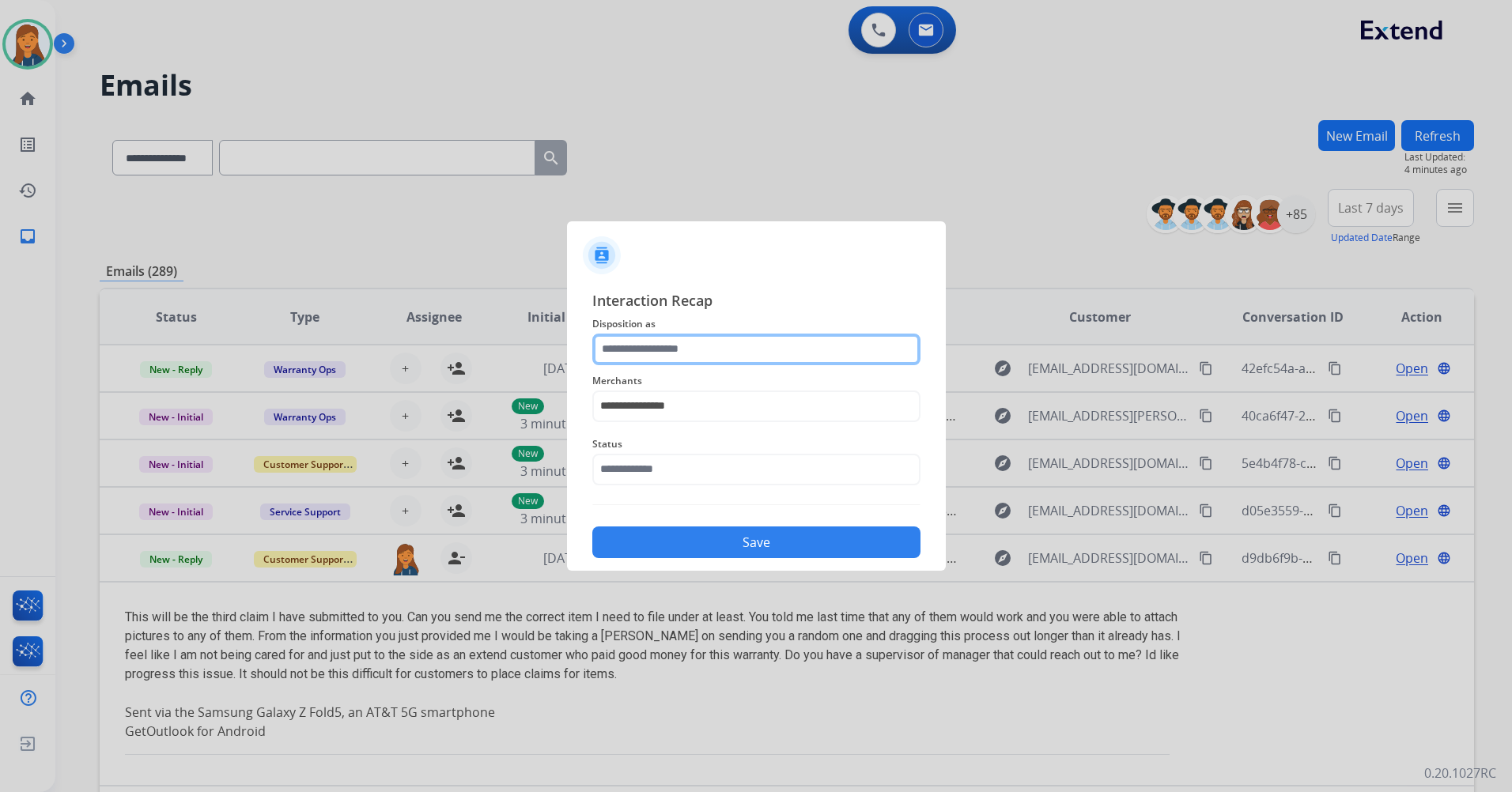
click at [657, 335] on input "text" at bounding box center [756, 349] width 328 height 32
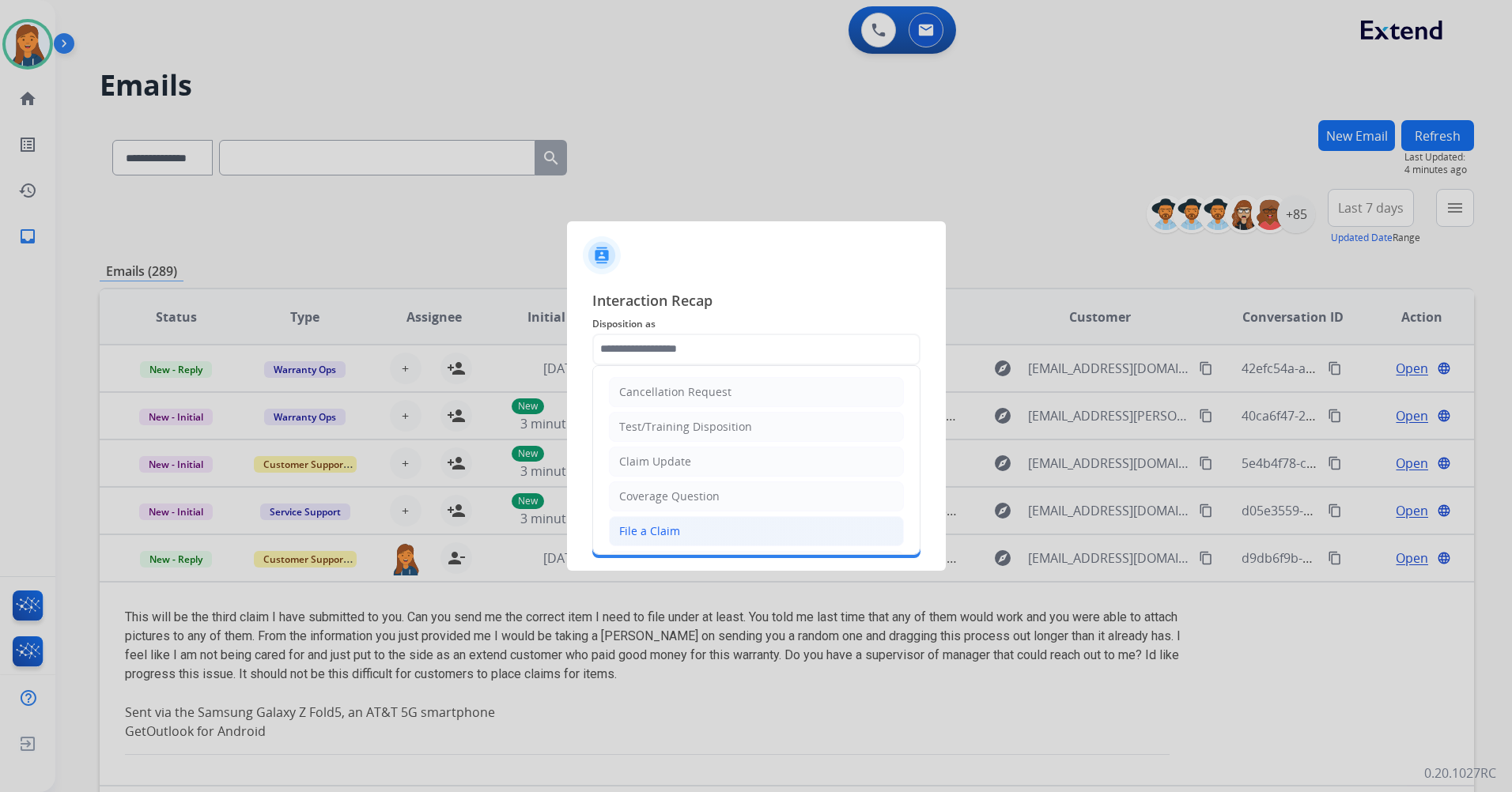
click at [643, 523] on div "File a Claim" at bounding box center [649, 531] width 61 height 15
type input "**********"
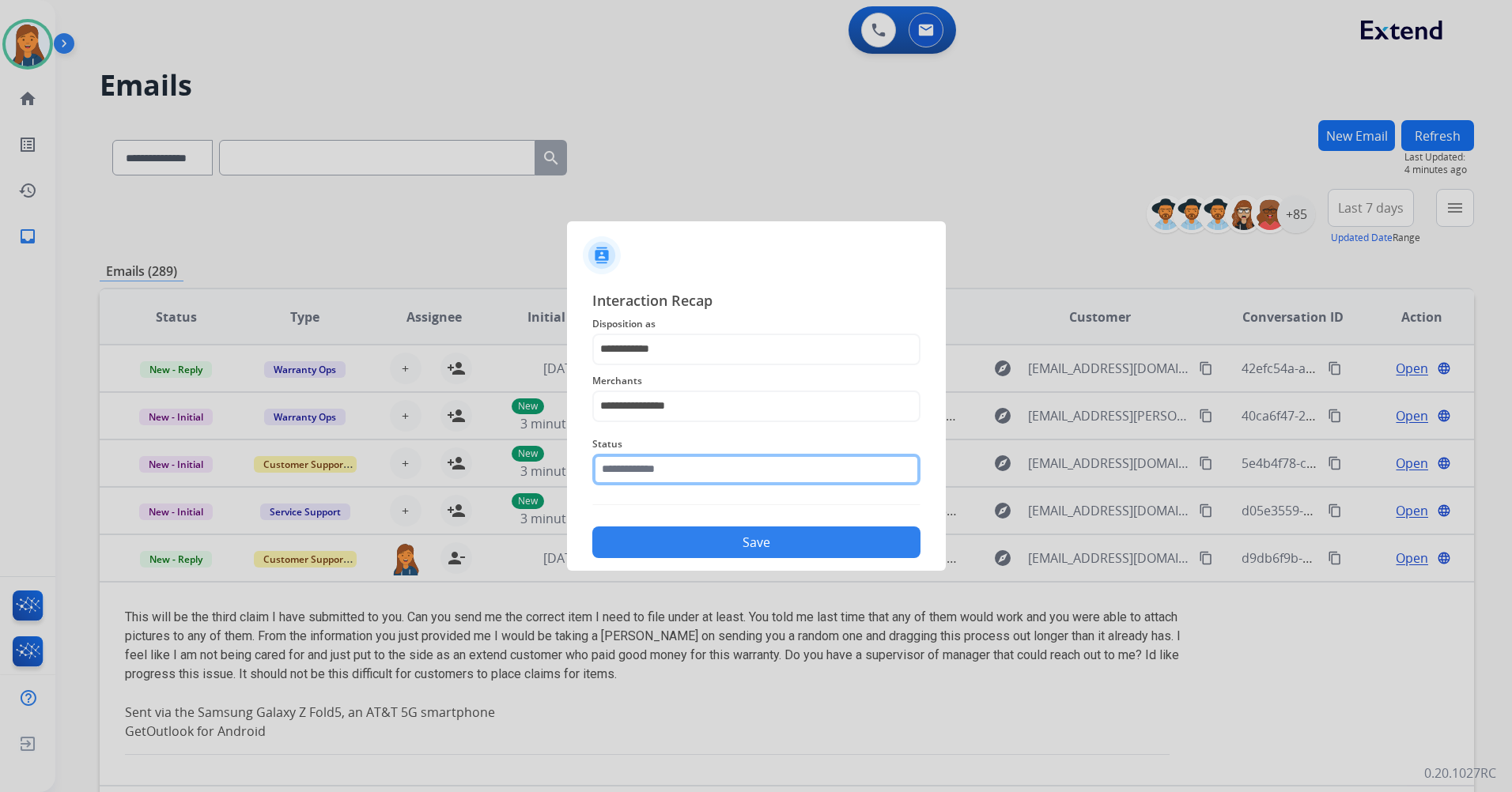
click at [637, 485] on input "text" at bounding box center [756, 469] width 328 height 32
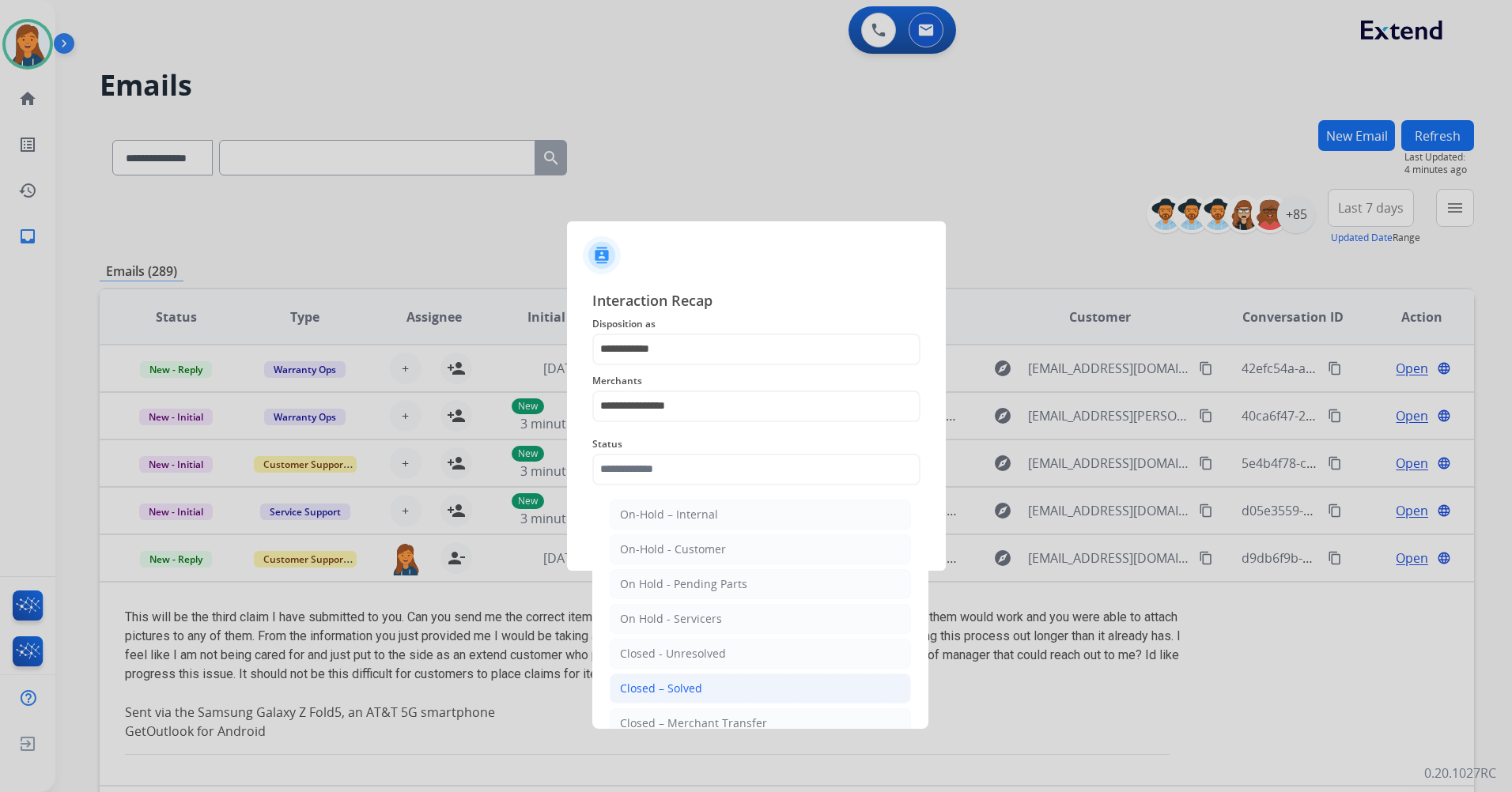
click at [638, 686] on div "Closed – Solved" at bounding box center [660, 688] width 82 height 15
type input "**********"
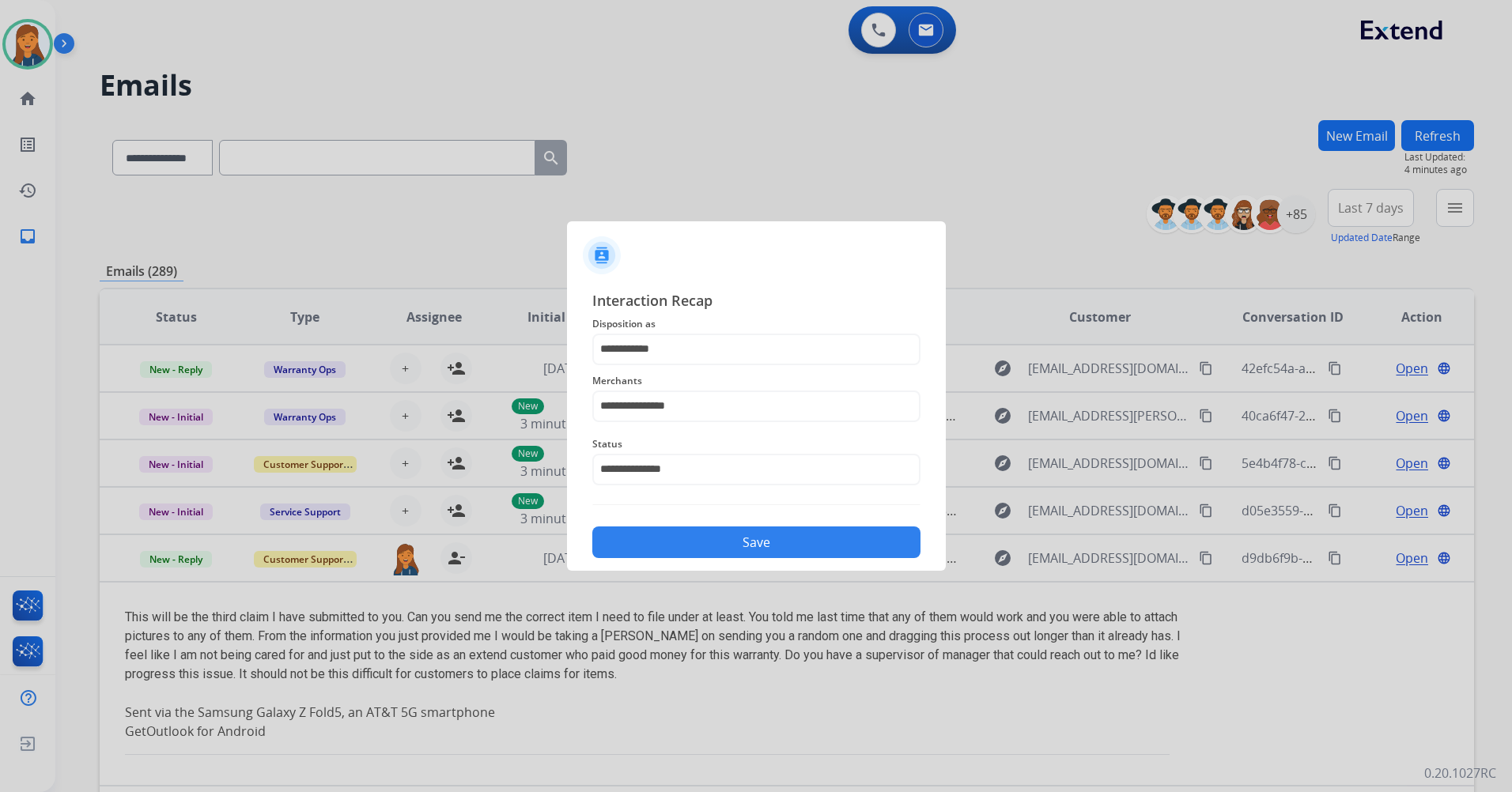
click at [654, 526] on div "Save" at bounding box center [756, 537] width 328 height 41
click at [694, 552] on button "Save" at bounding box center [756, 542] width 328 height 32
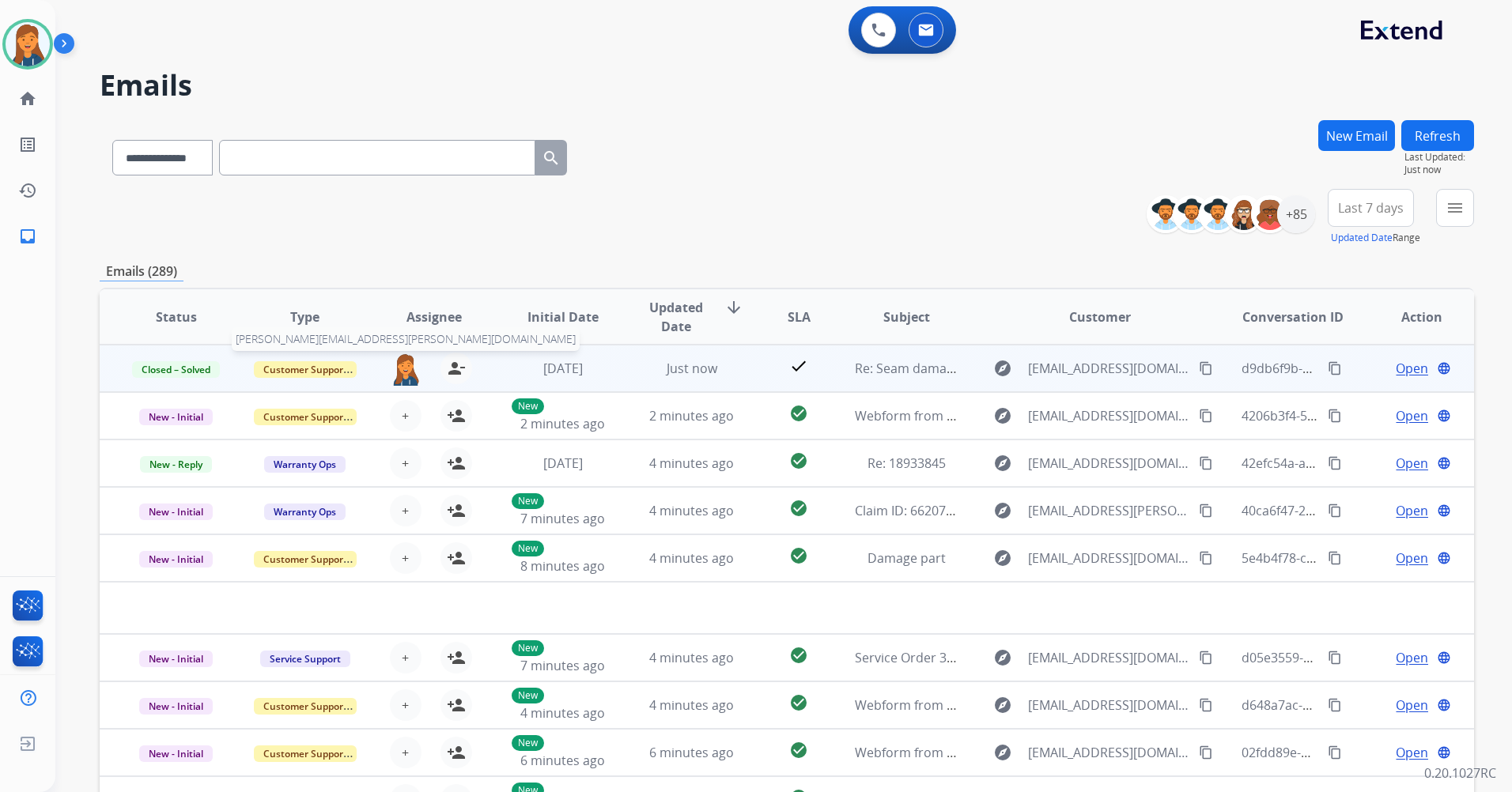
click at [393, 377] on img at bounding box center [405, 369] width 32 height 33
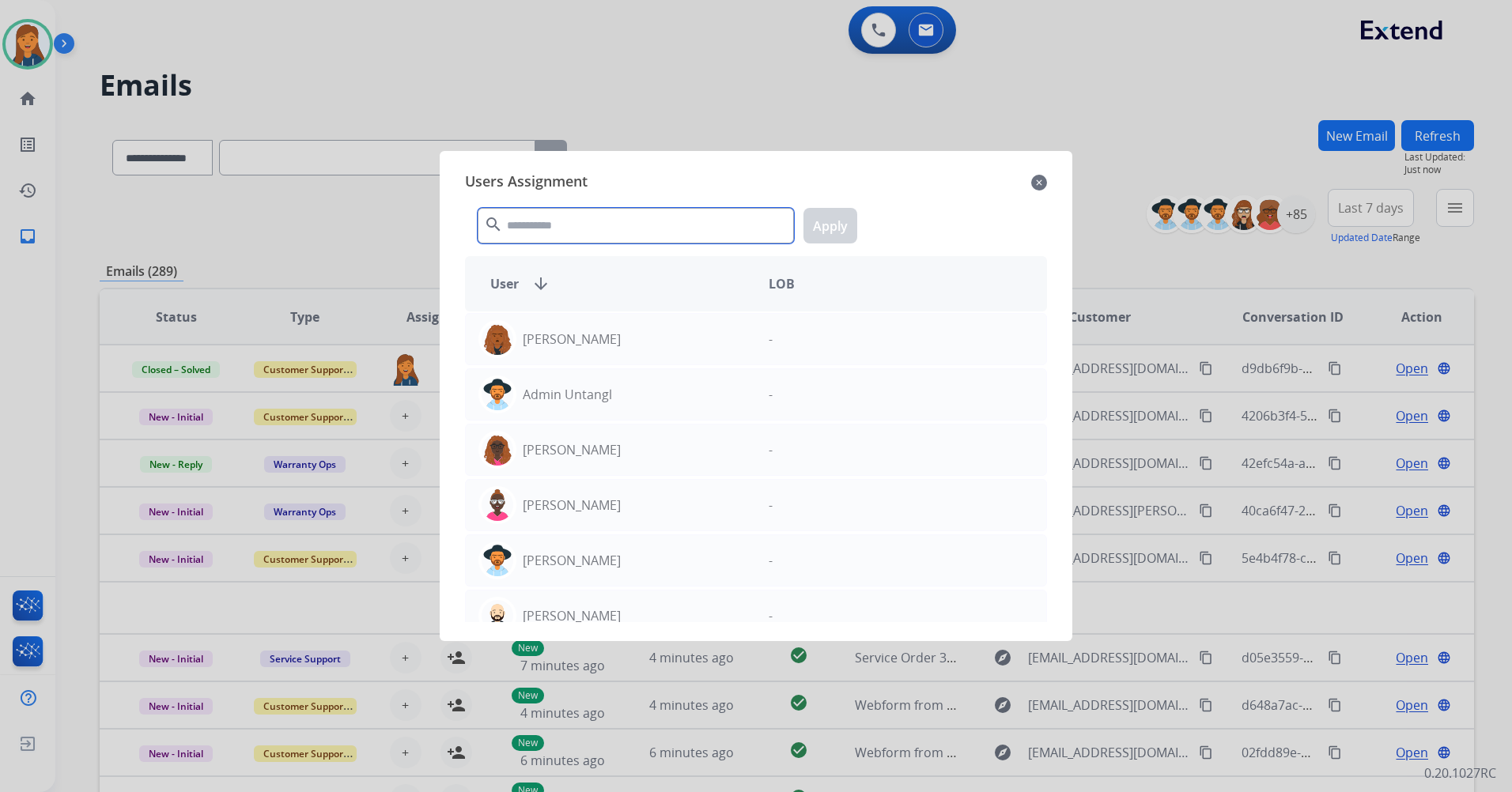
click at [545, 221] on input "text" at bounding box center [636, 225] width 317 height 35
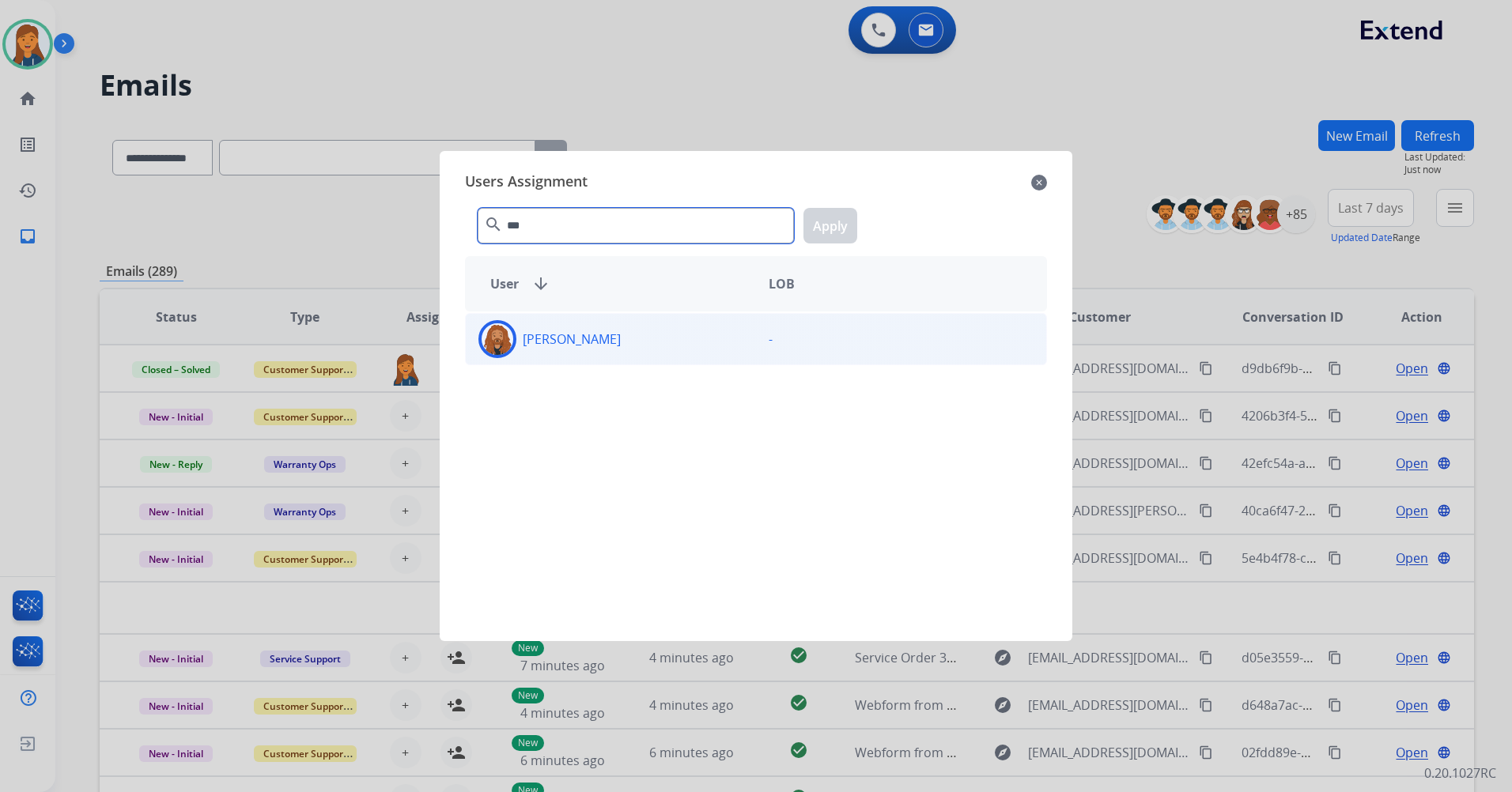
type input "***"
click at [577, 328] on div "[PERSON_NAME]" at bounding box center [610, 339] width 290 height 38
click at [815, 227] on button "Apply" at bounding box center [829, 225] width 53 height 35
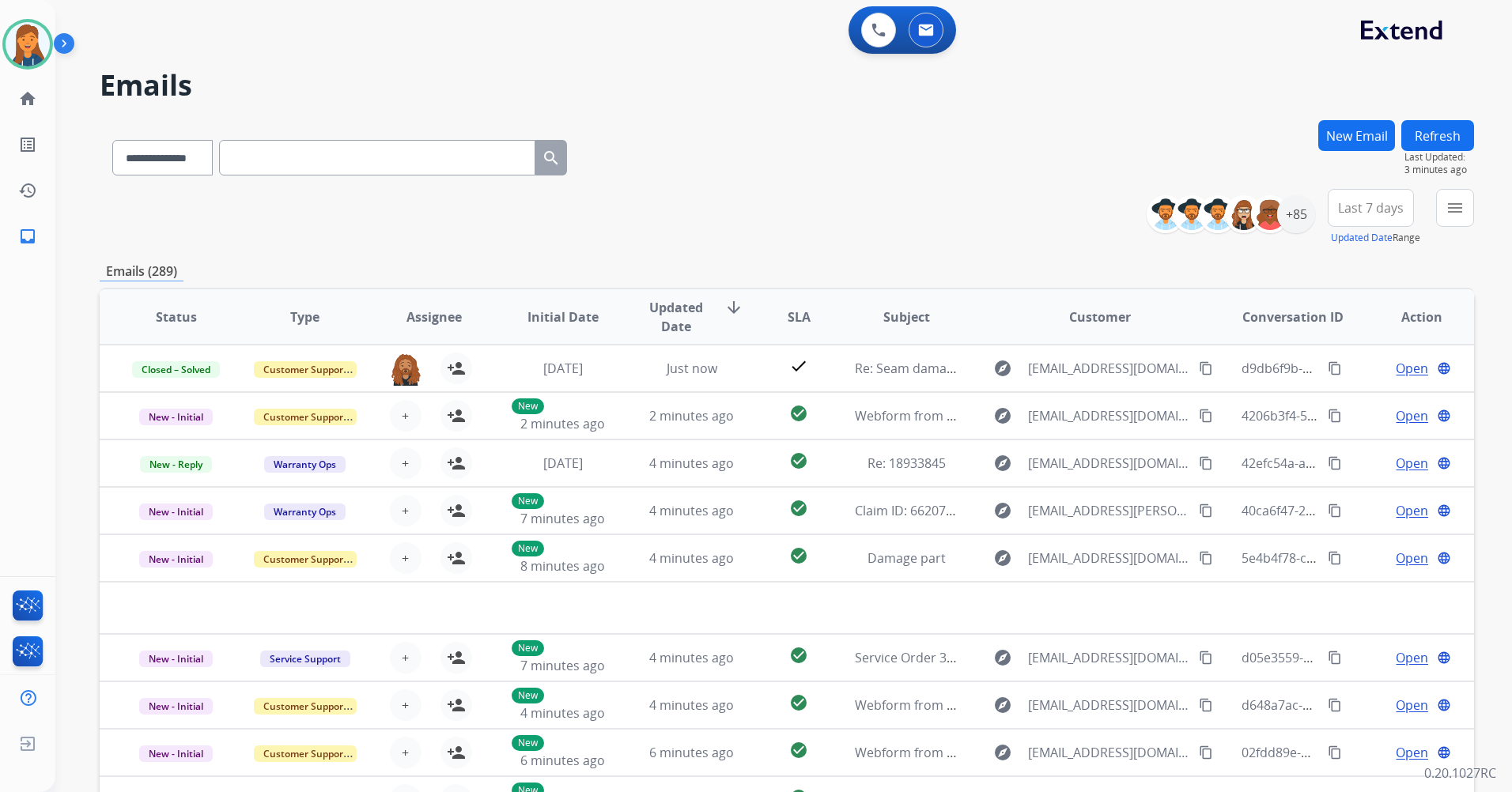
click at [1454, 123] on button "Refresh" at bounding box center [1437, 136] width 72 height 31
click at [1362, 186] on div "New Email" at bounding box center [1356, 155] width 77 height 69
click at [1359, 204] on span "Last 7 days" at bounding box center [1370, 207] width 66 height 6
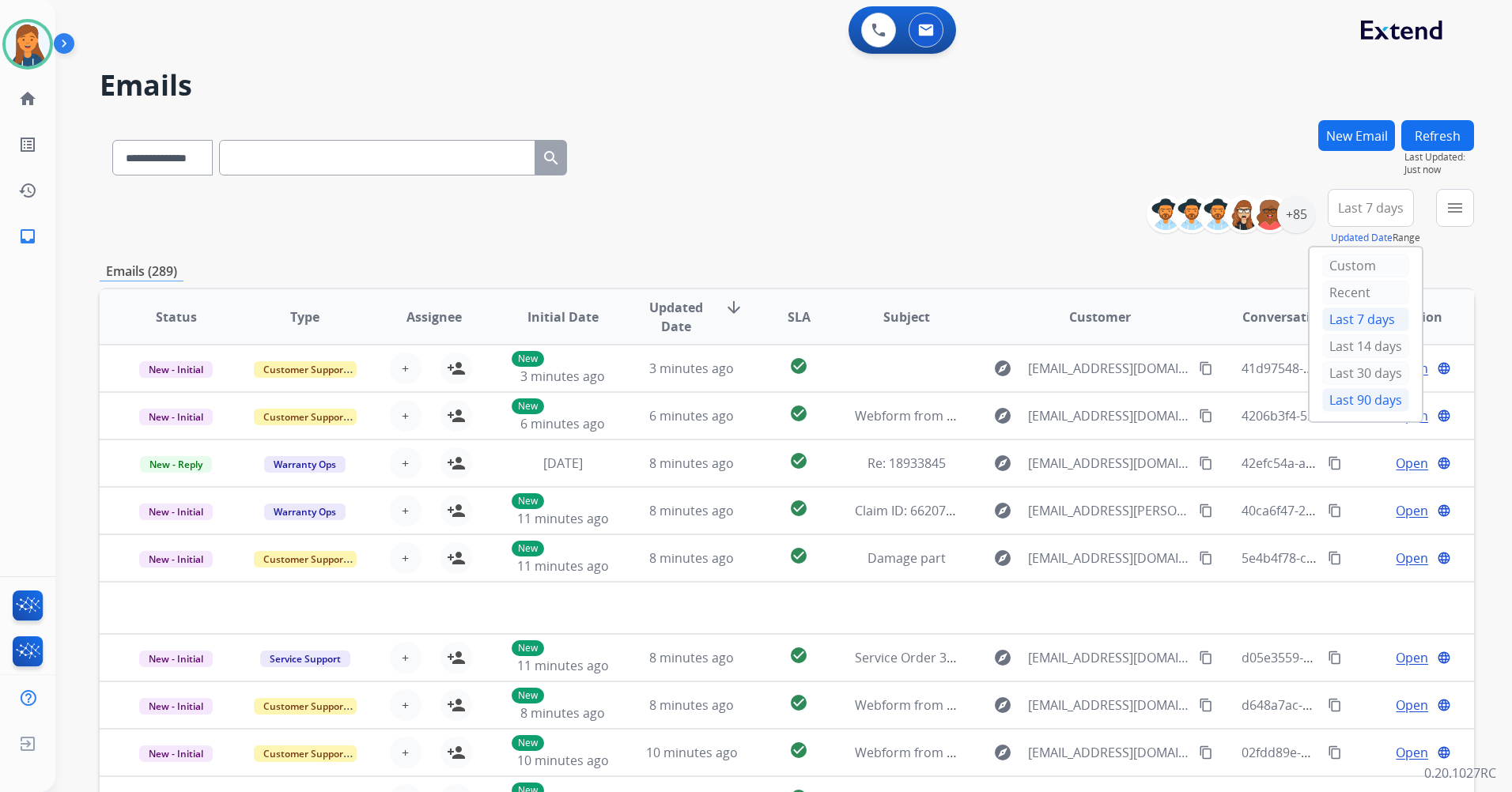
click at [1366, 393] on div "Last 90 days" at bounding box center [1366, 400] width 87 height 24
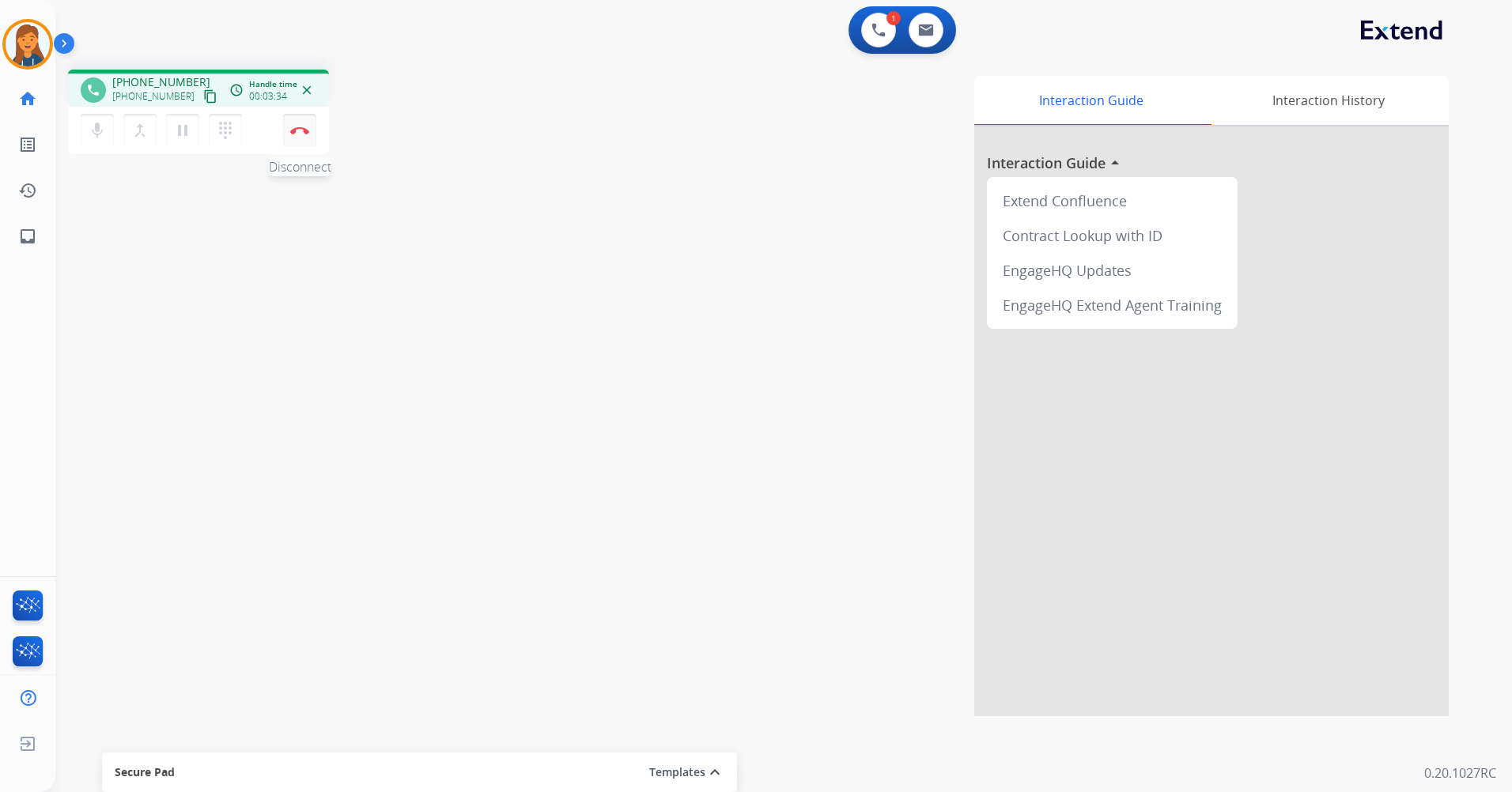
click at [298, 137] on button "Disconnect" at bounding box center [299, 130] width 33 height 33
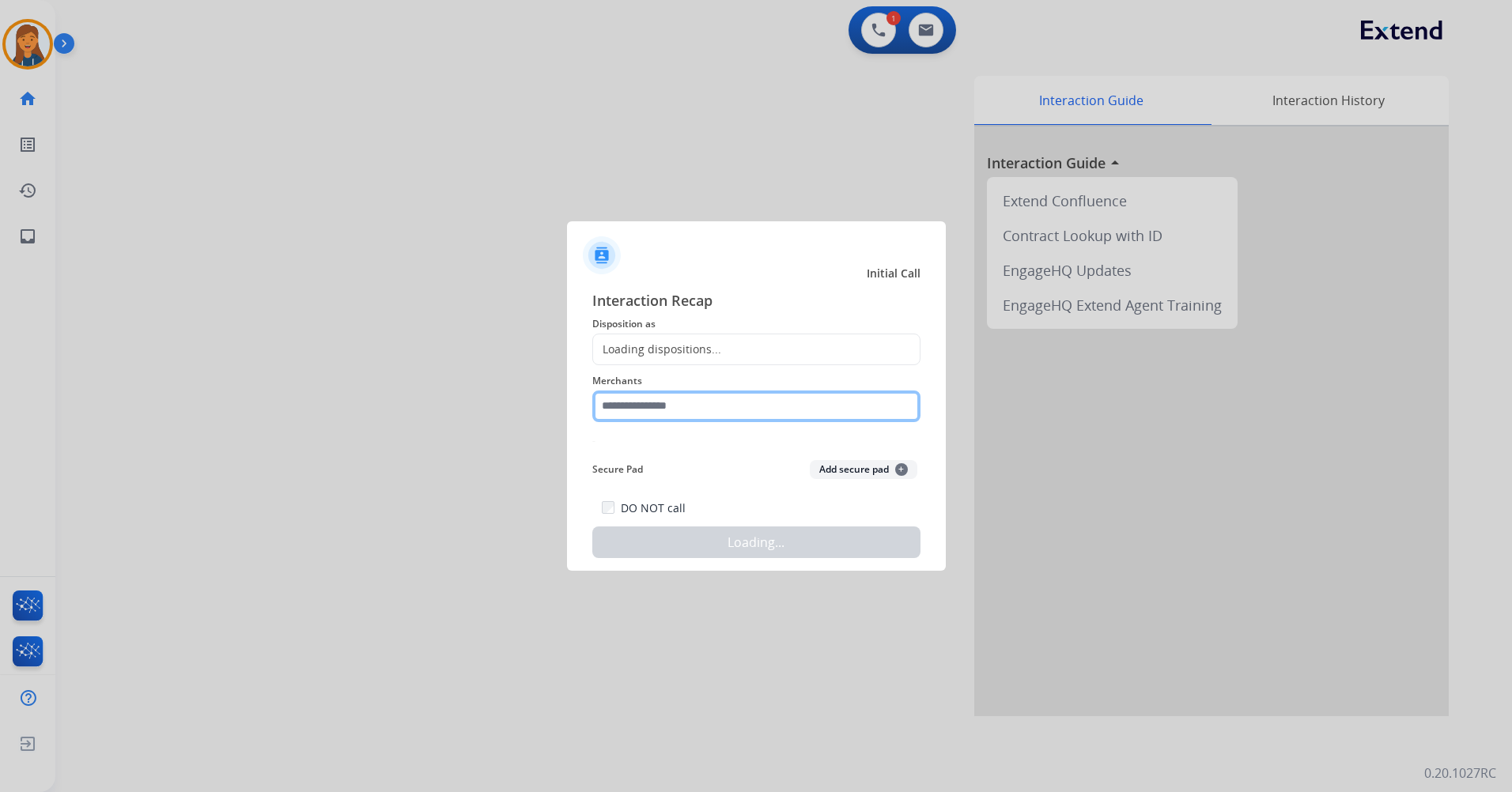
click at [726, 417] on input "text" at bounding box center [756, 406] width 328 height 32
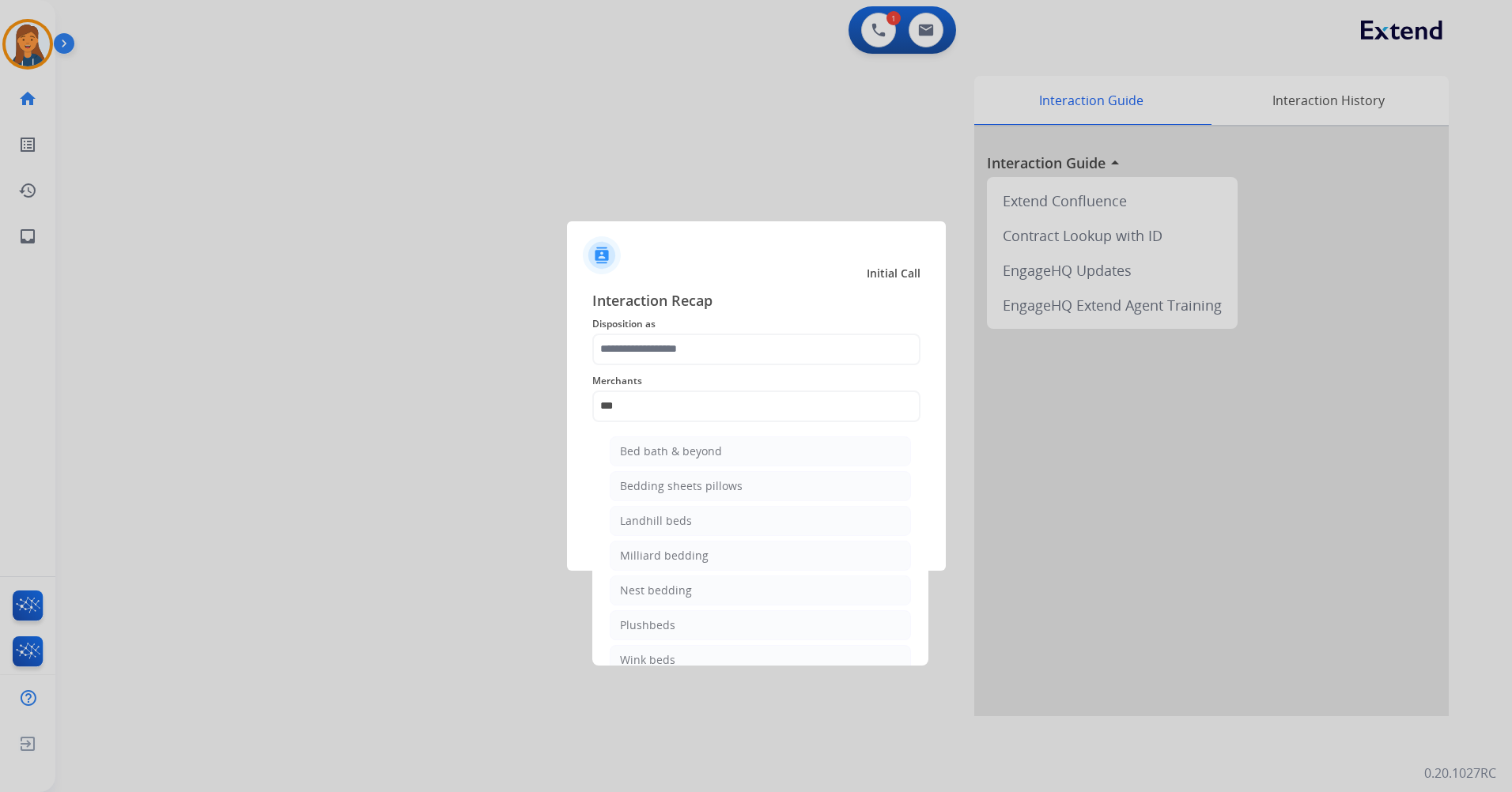
drag, startPoint x: 722, startPoint y: 445, endPoint x: 721, endPoint y: 424, distance: 21.0
click at [720, 446] on li "Bed bath & beyond" at bounding box center [760, 451] width 301 height 30
type input "**********"
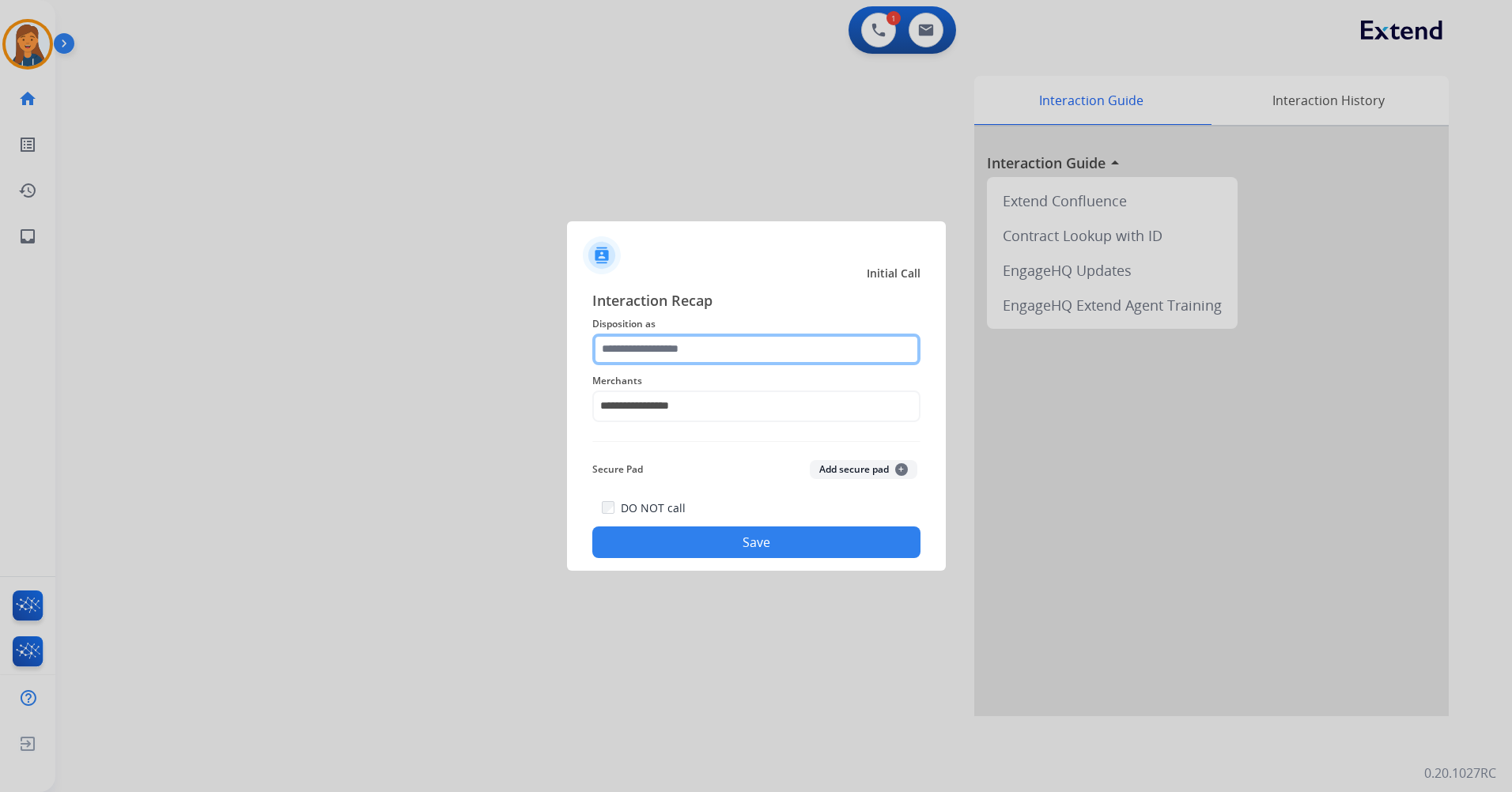
click at [721, 343] on input "text" at bounding box center [756, 349] width 328 height 32
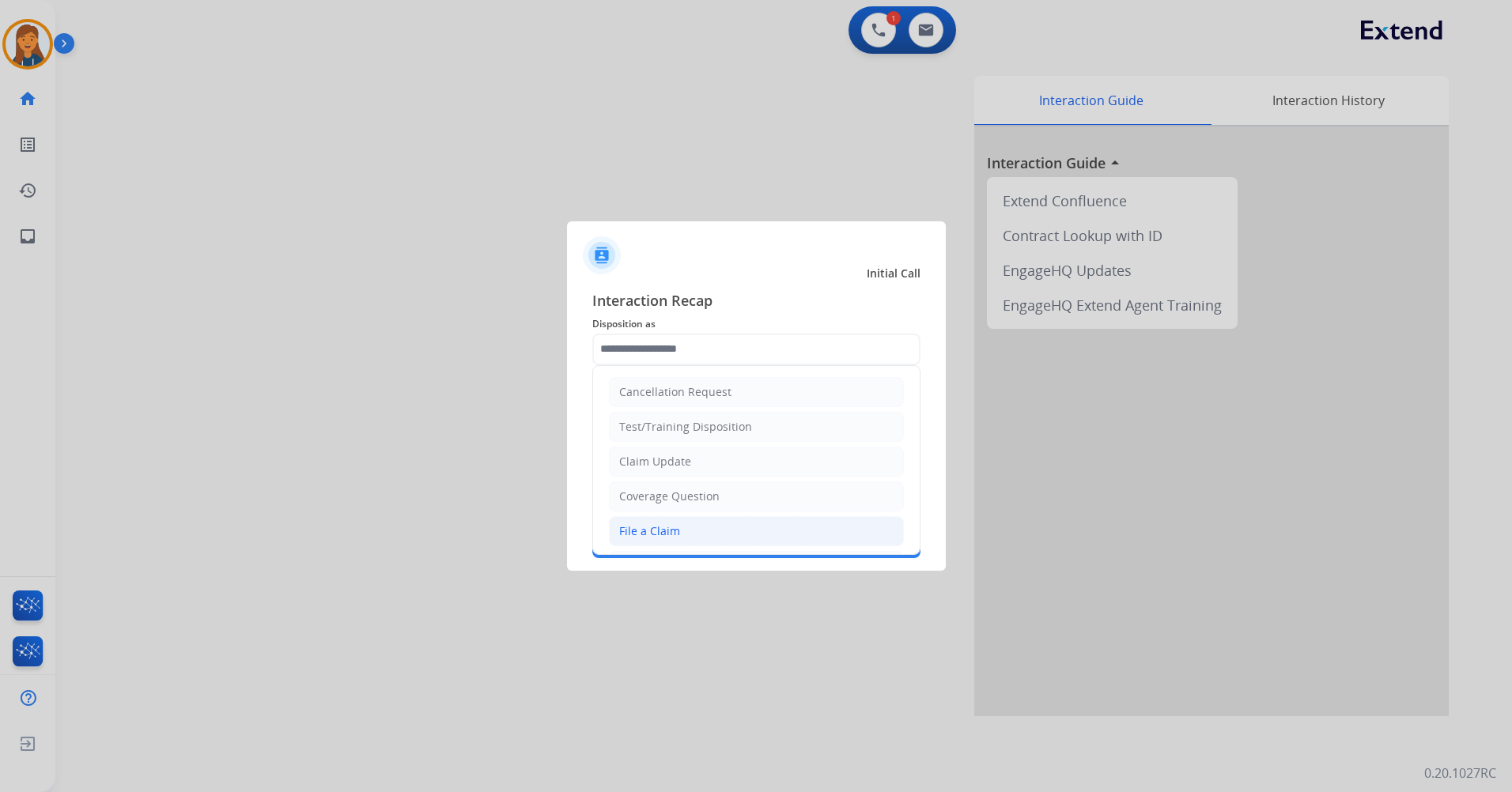
click at [676, 528] on div "File a Claim" at bounding box center [649, 531] width 61 height 15
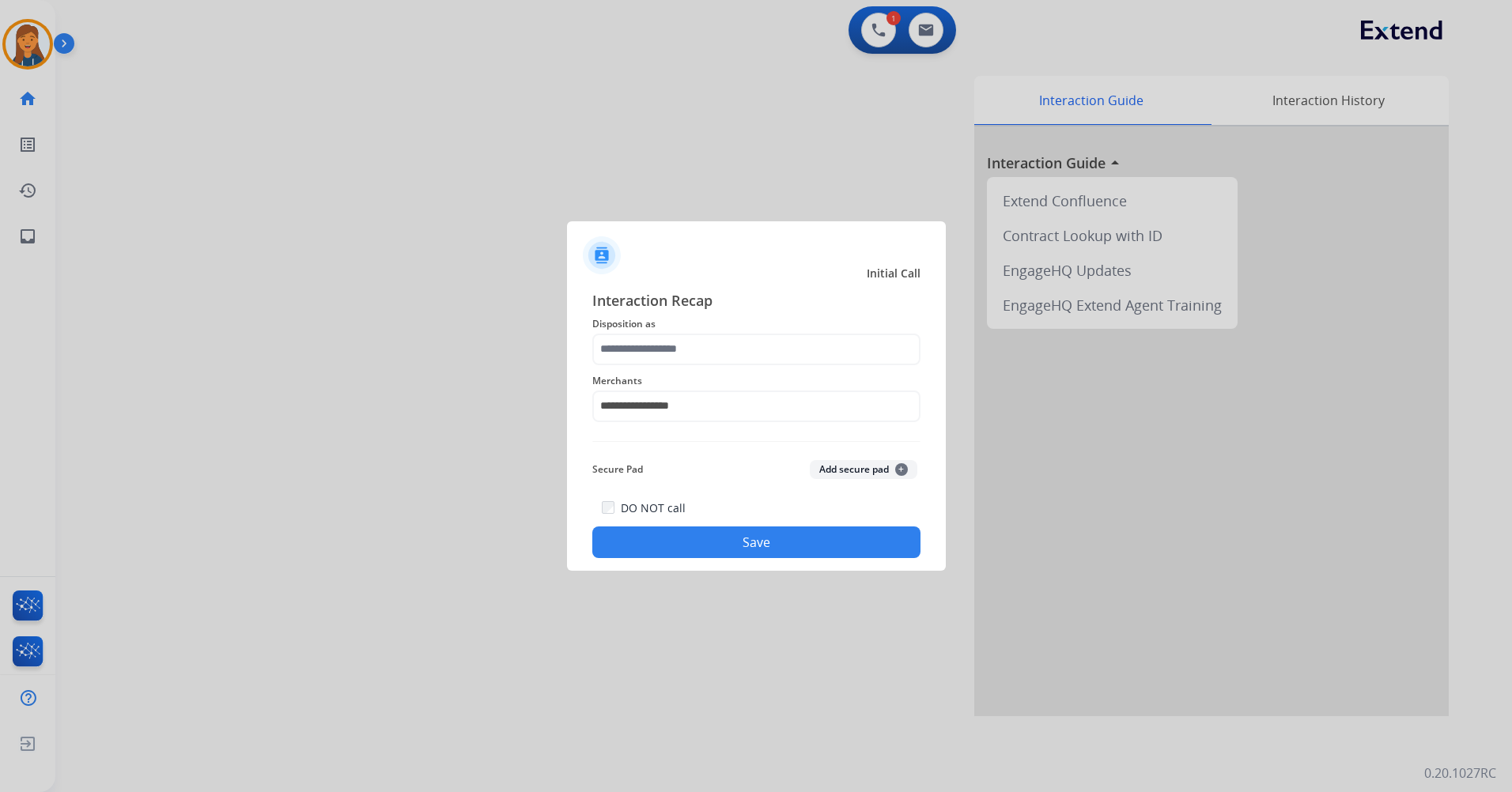
type input "**********"
click at [678, 544] on button "Save" at bounding box center [756, 542] width 328 height 32
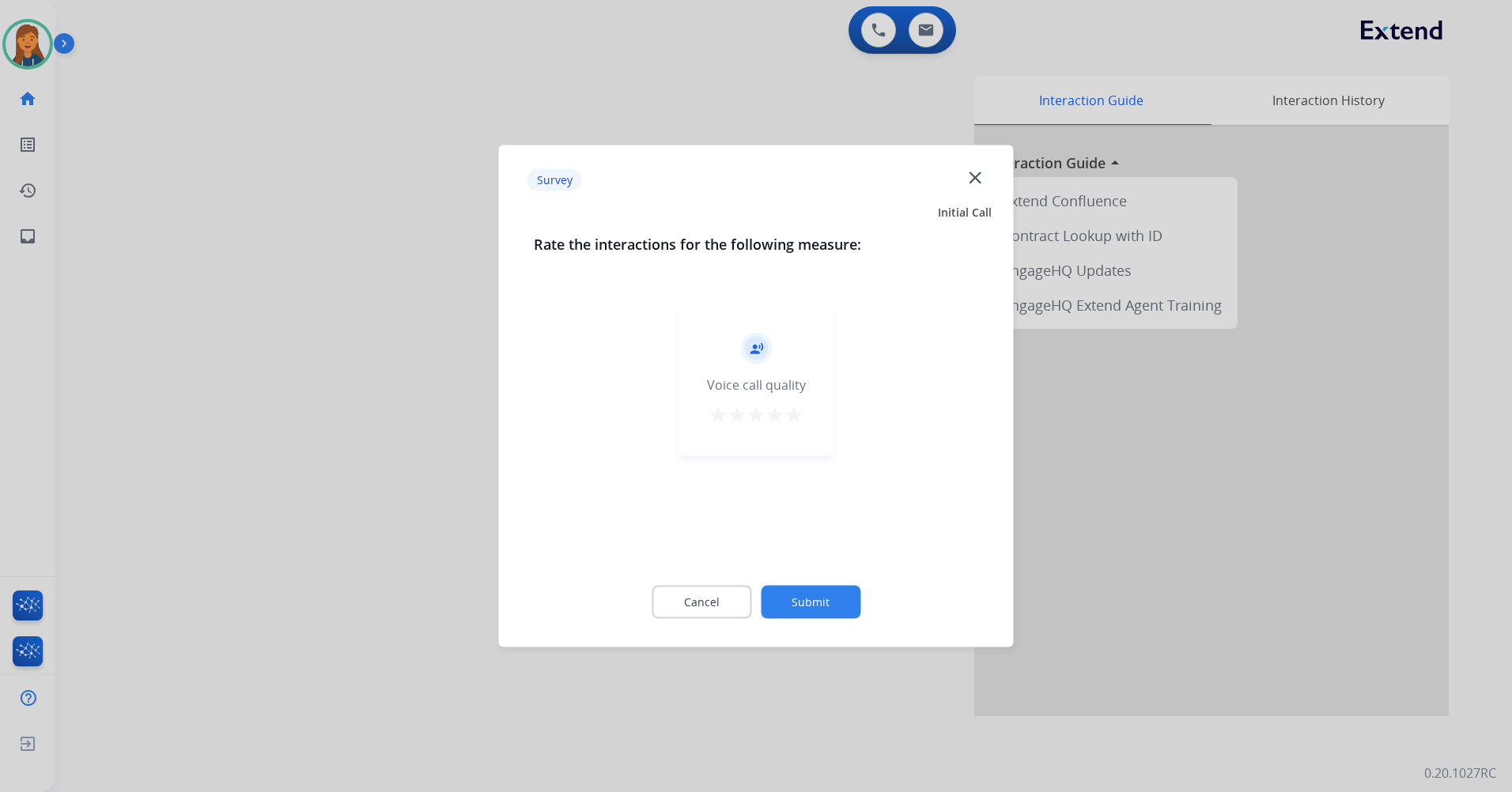
click at [799, 419] on mat-icon "star" at bounding box center [793, 415] width 19 height 19
click at [823, 607] on button "Submit" at bounding box center [810, 602] width 99 height 33
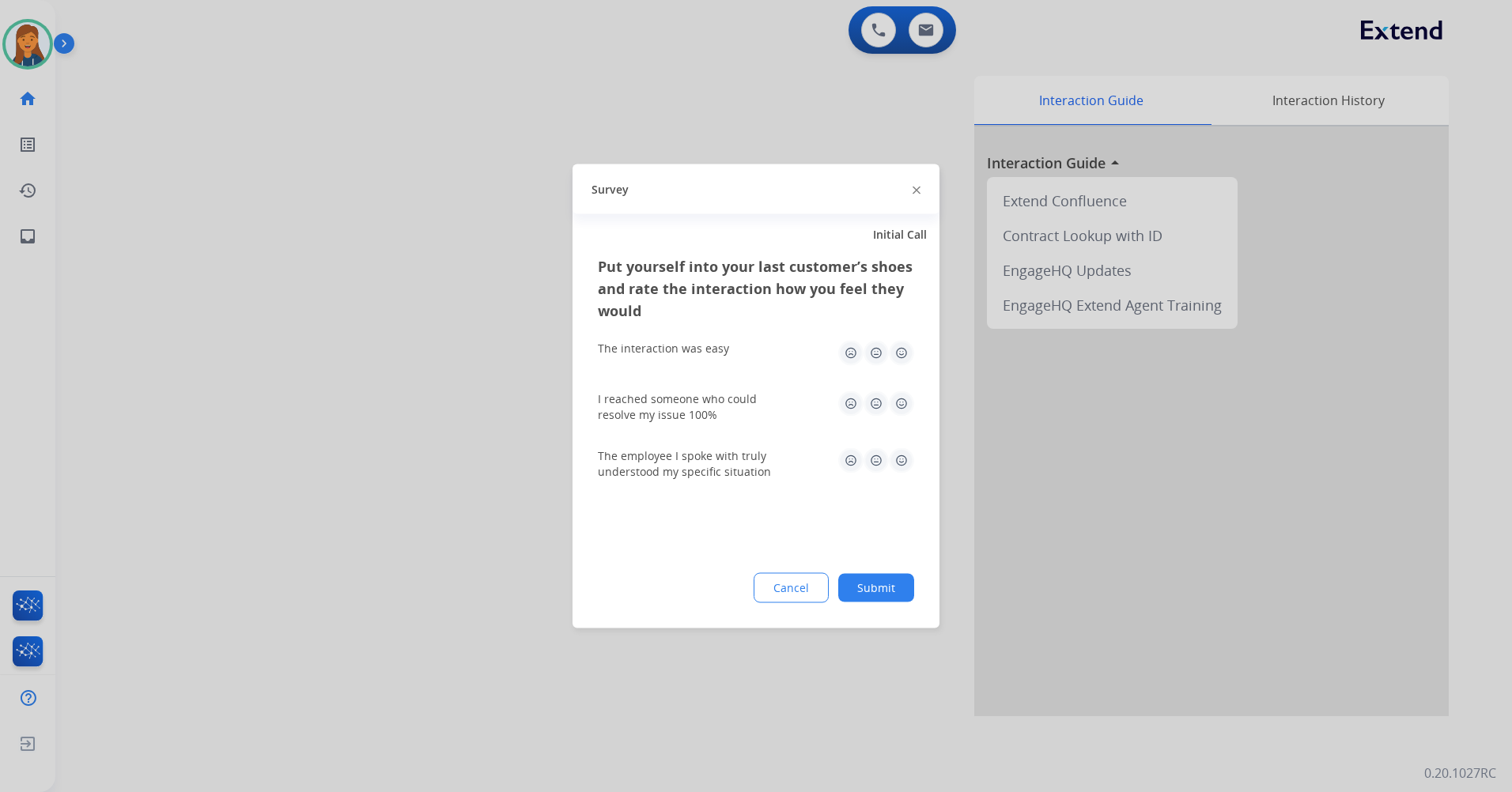
click at [895, 355] on img at bounding box center [902, 354] width 25 height 25
click at [905, 411] on img at bounding box center [902, 404] width 25 height 25
click at [903, 464] on img at bounding box center [902, 461] width 25 height 25
click at [874, 615] on div "Put yourself into your last customer’s shoes and rate the interaction how you f…" at bounding box center [756, 441] width 367 height 373
drag, startPoint x: 874, startPoint y: 615, endPoint x: 868, endPoint y: 592, distance: 23.8
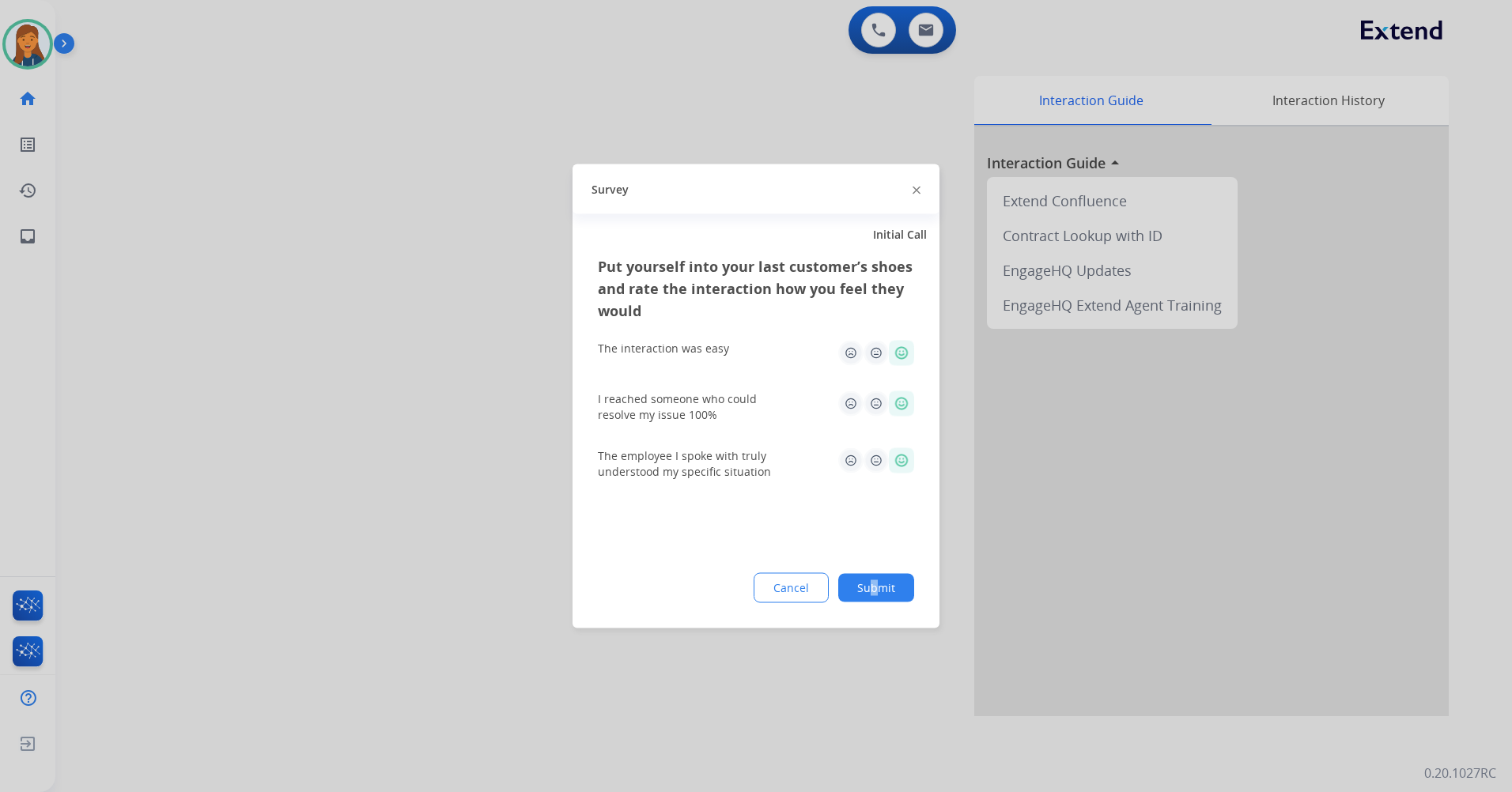
click at [869, 592] on button "Submit" at bounding box center [876, 588] width 76 height 28
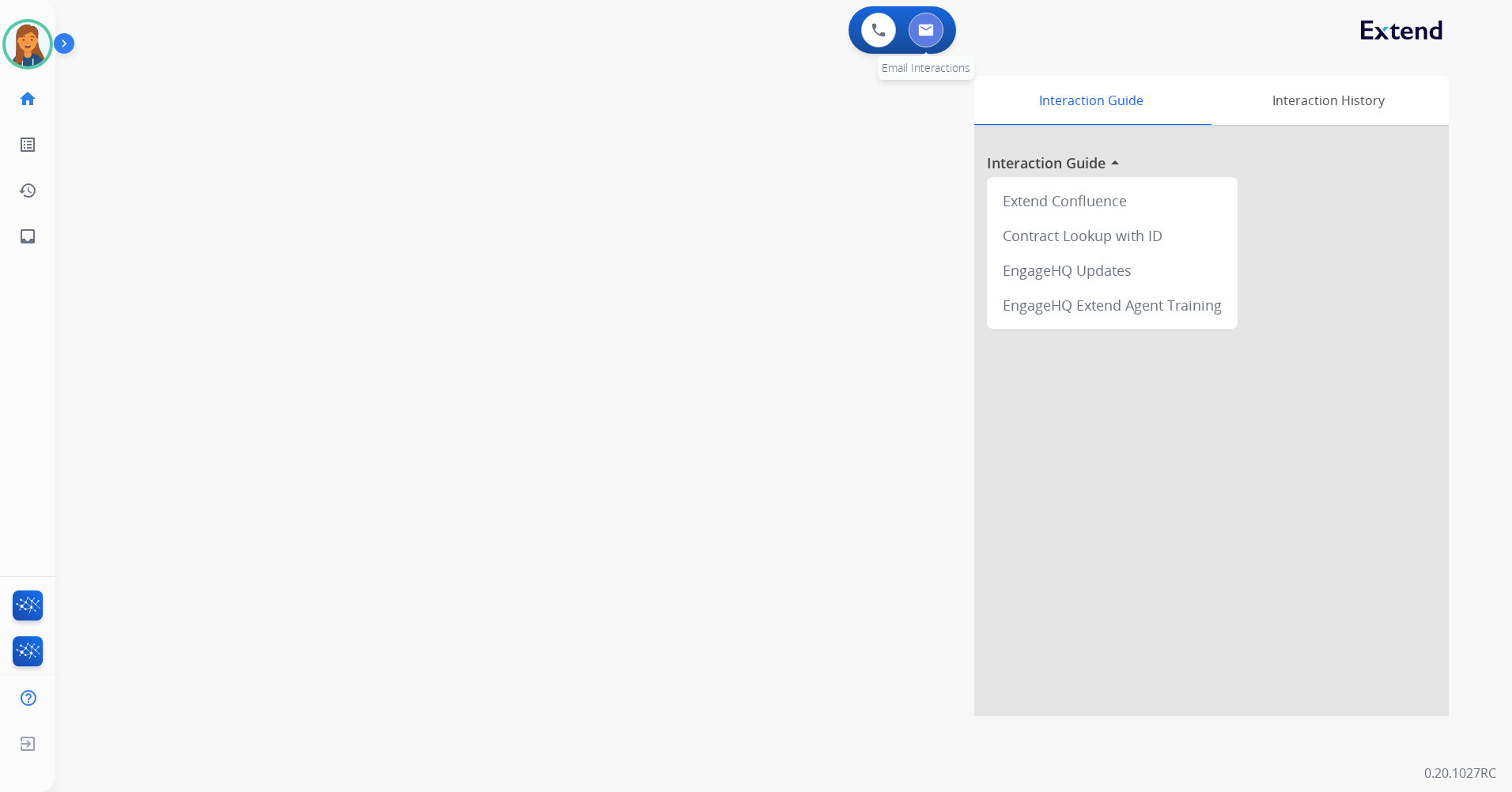
click at [932, 22] on button at bounding box center [926, 30] width 34 height 34
click at [948, 37] on div "0 Email Interactions" at bounding box center [926, 30] width 47 height 34
click at [931, 25] on img at bounding box center [925, 30] width 15 height 13
select select "**********"
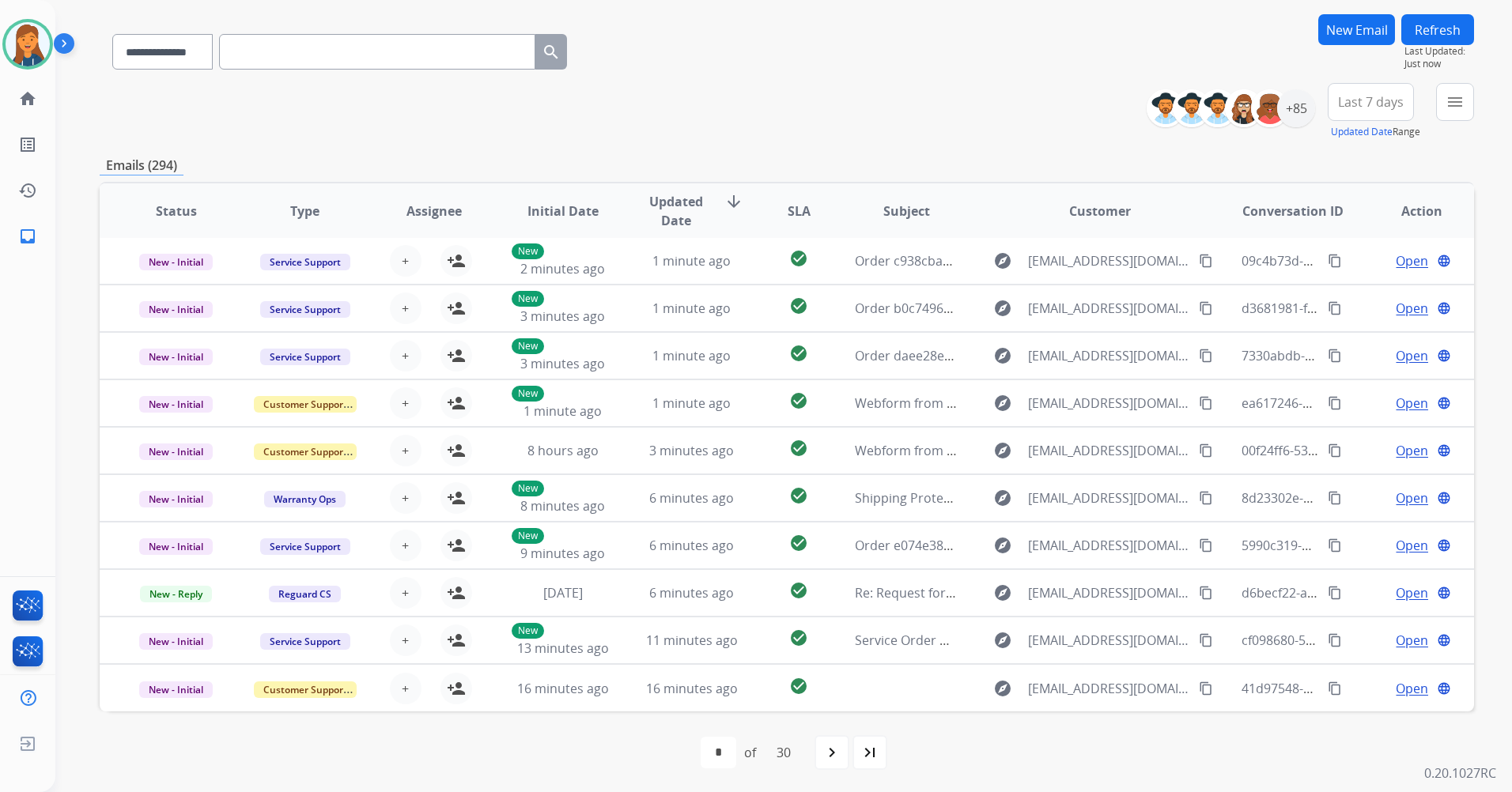
scroll to position [108, 0]
click at [1394, 98] on span "Last 7 days" at bounding box center [1370, 100] width 66 height 6
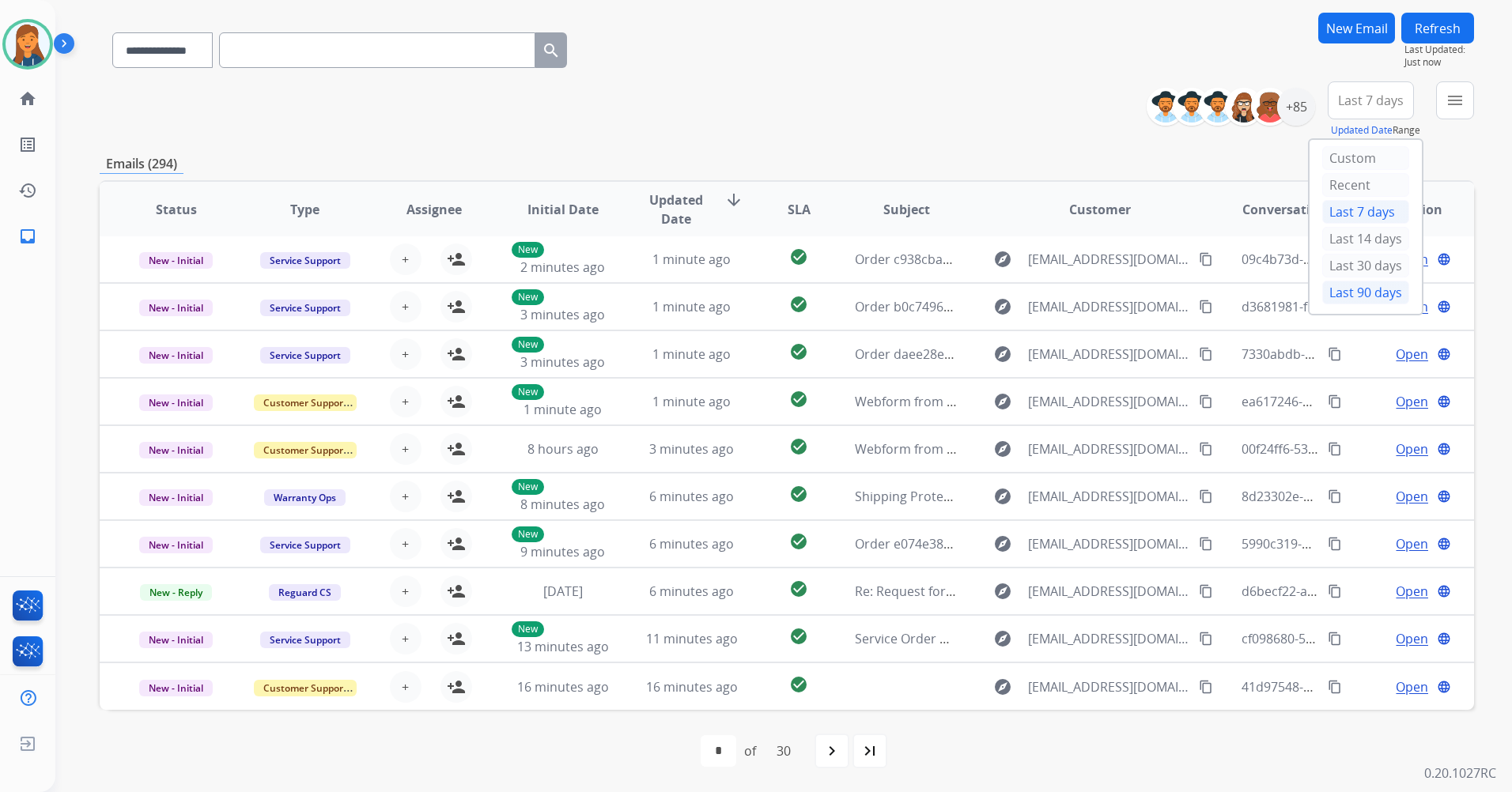
click at [1370, 294] on div "Last 90 days" at bounding box center [1366, 292] width 87 height 24
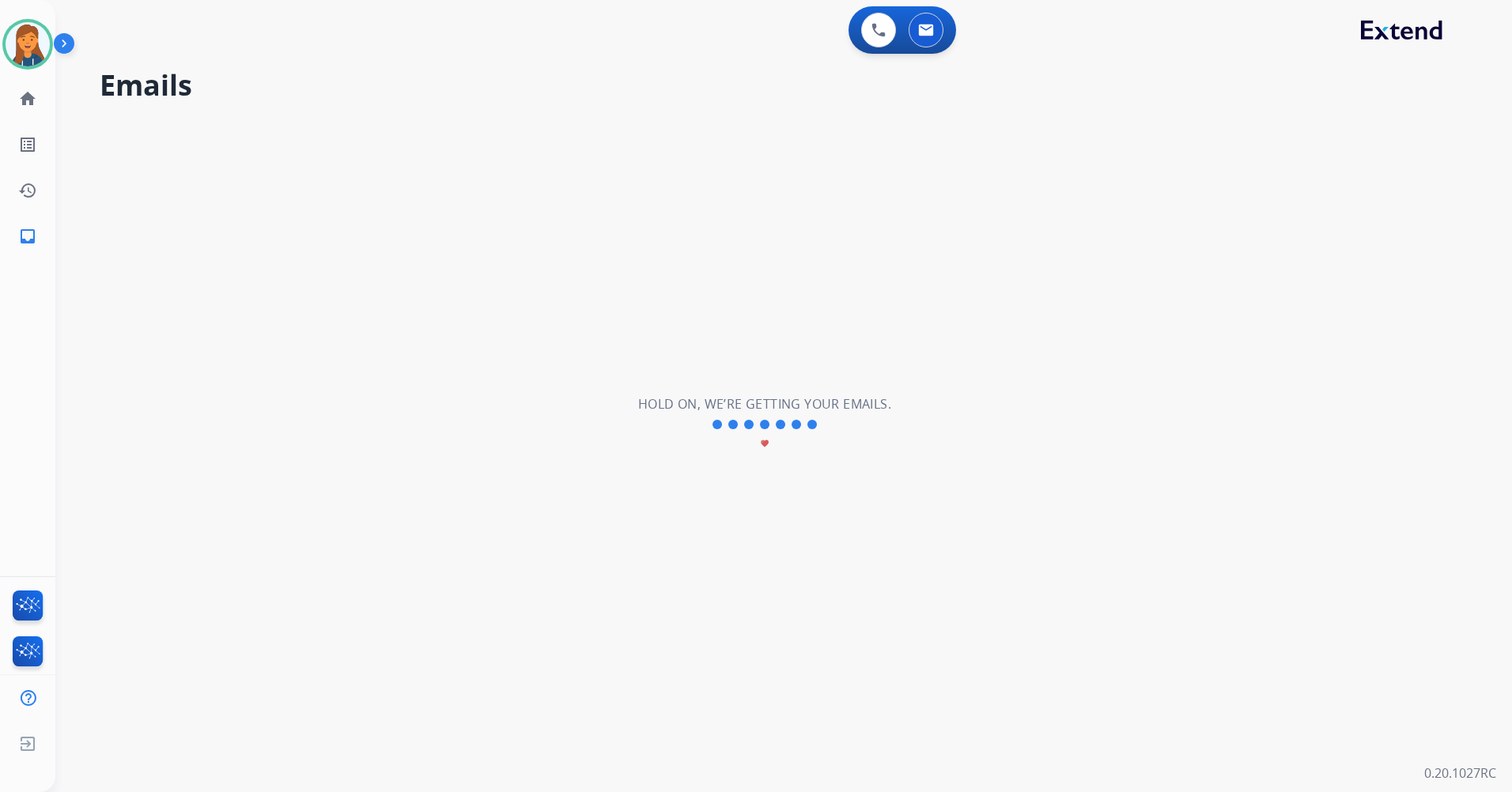
scroll to position [0, 0]
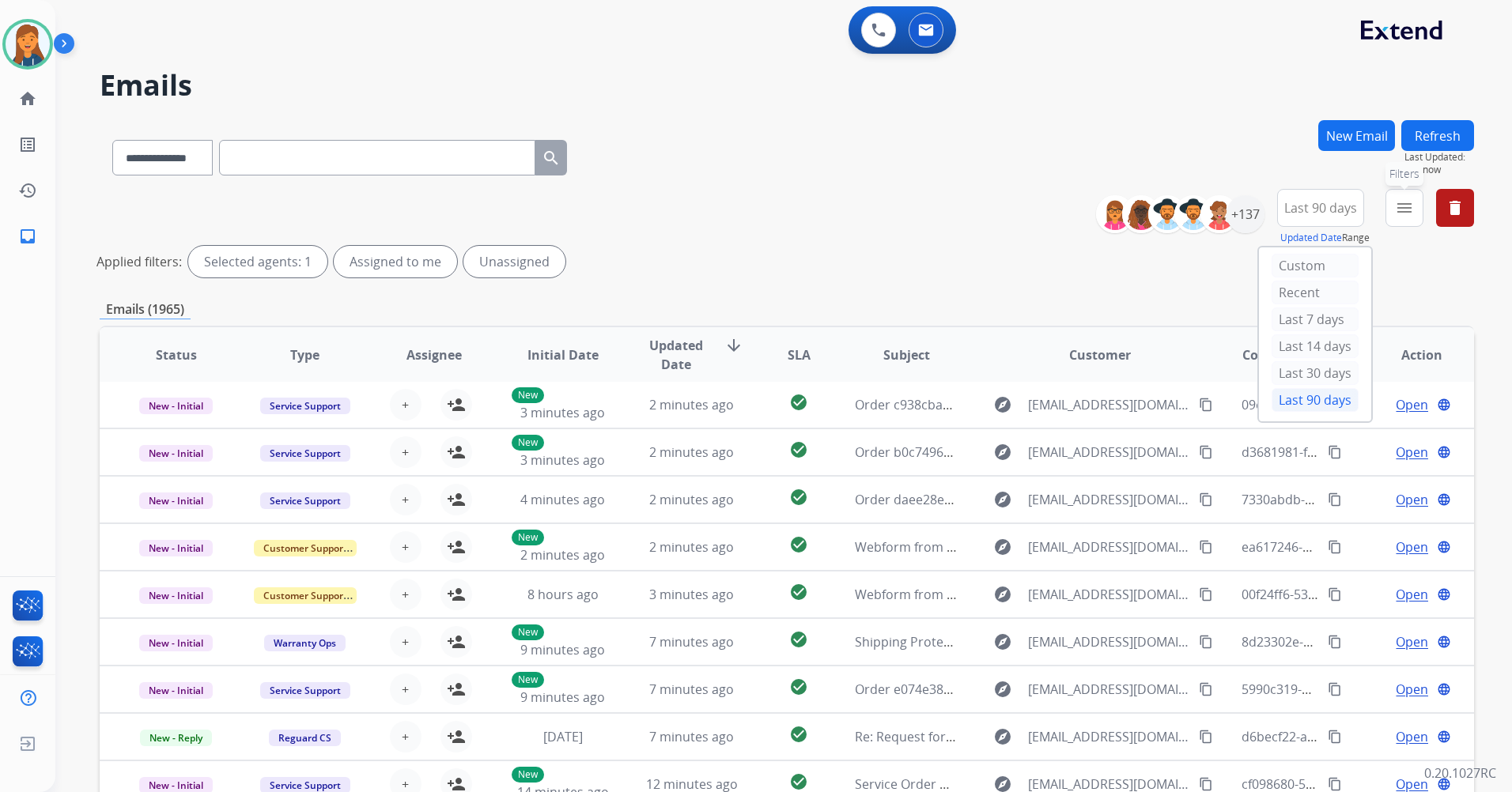
click at [1412, 198] on mat-icon "menu" at bounding box center [1403, 207] width 19 height 19
click at [1409, 201] on mat-icon "menu" at bounding box center [1403, 207] width 19 height 19
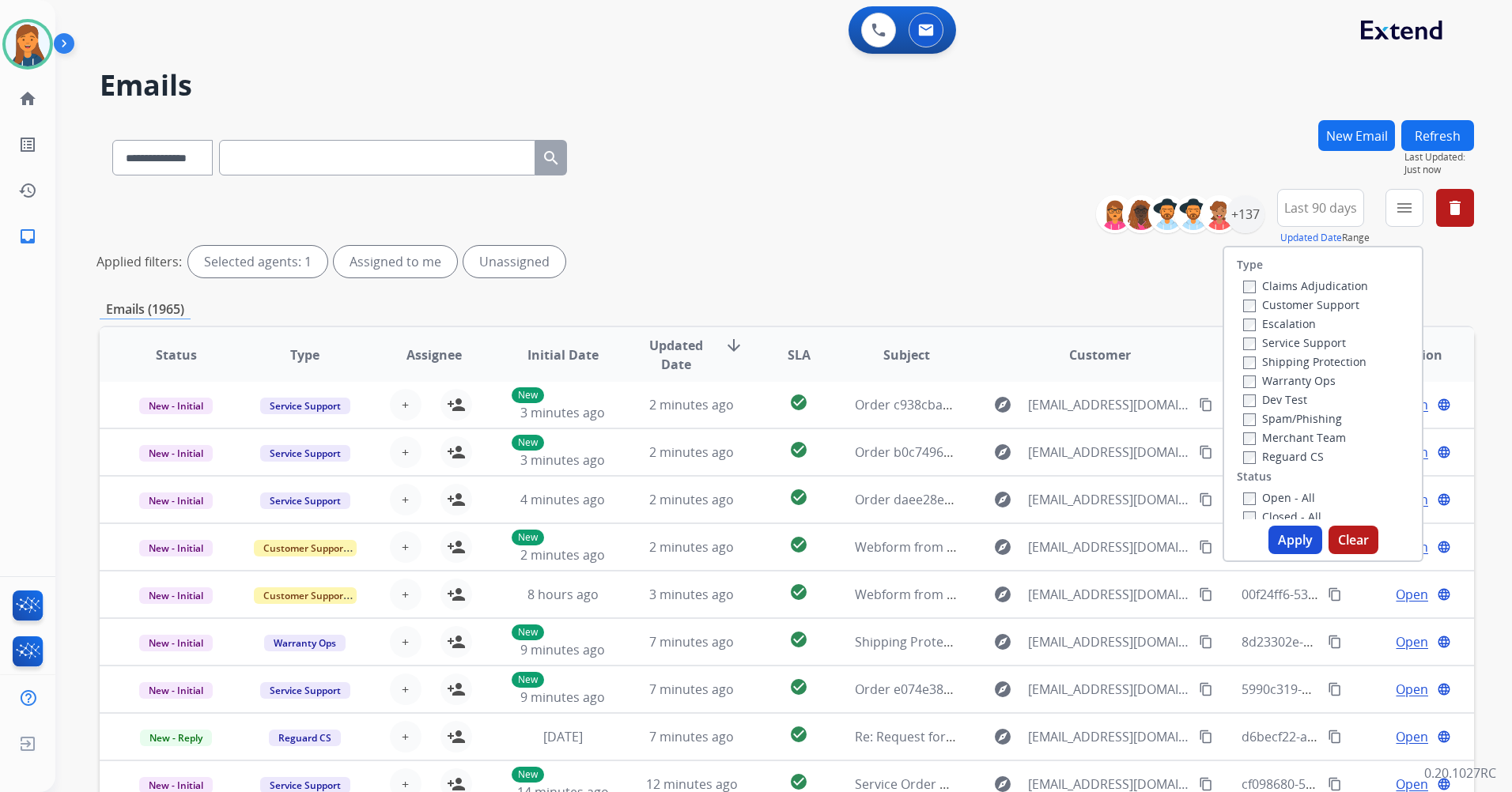
click at [1283, 302] on label "Customer Support" at bounding box center [1300, 305] width 117 height 15
click at [1265, 355] on label "Shipping Protection" at bounding box center [1304, 362] width 123 height 15
click at [1251, 452] on label "Reguard CS" at bounding box center [1282, 457] width 80 height 15
click at [1254, 508] on div "Closed - All" at bounding box center [1326, 515] width 166 height 19
click at [1252, 496] on label "Open - All" at bounding box center [1279, 497] width 72 height 15
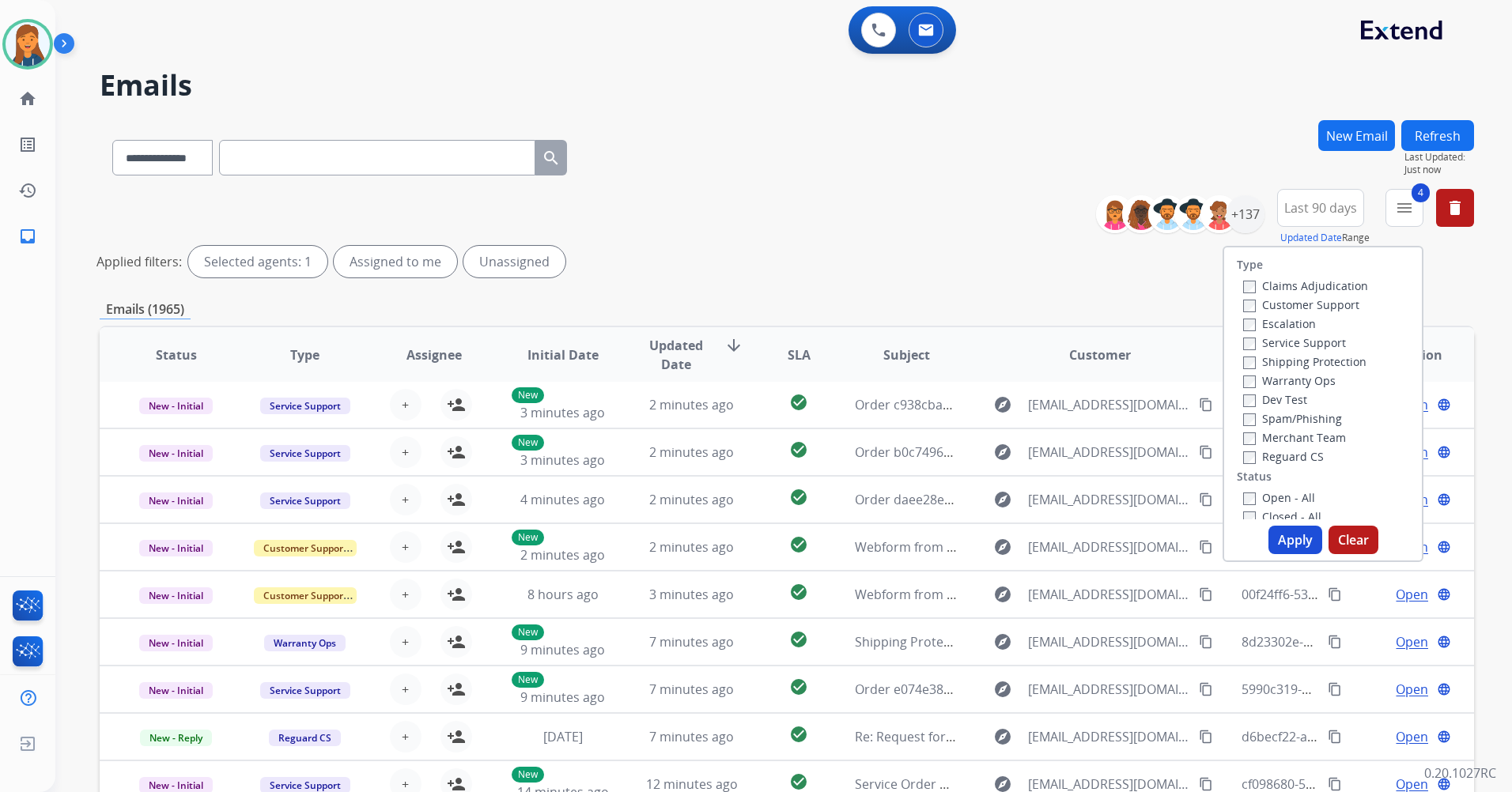
click at [1282, 543] on button "Apply" at bounding box center [1294, 539] width 53 height 28
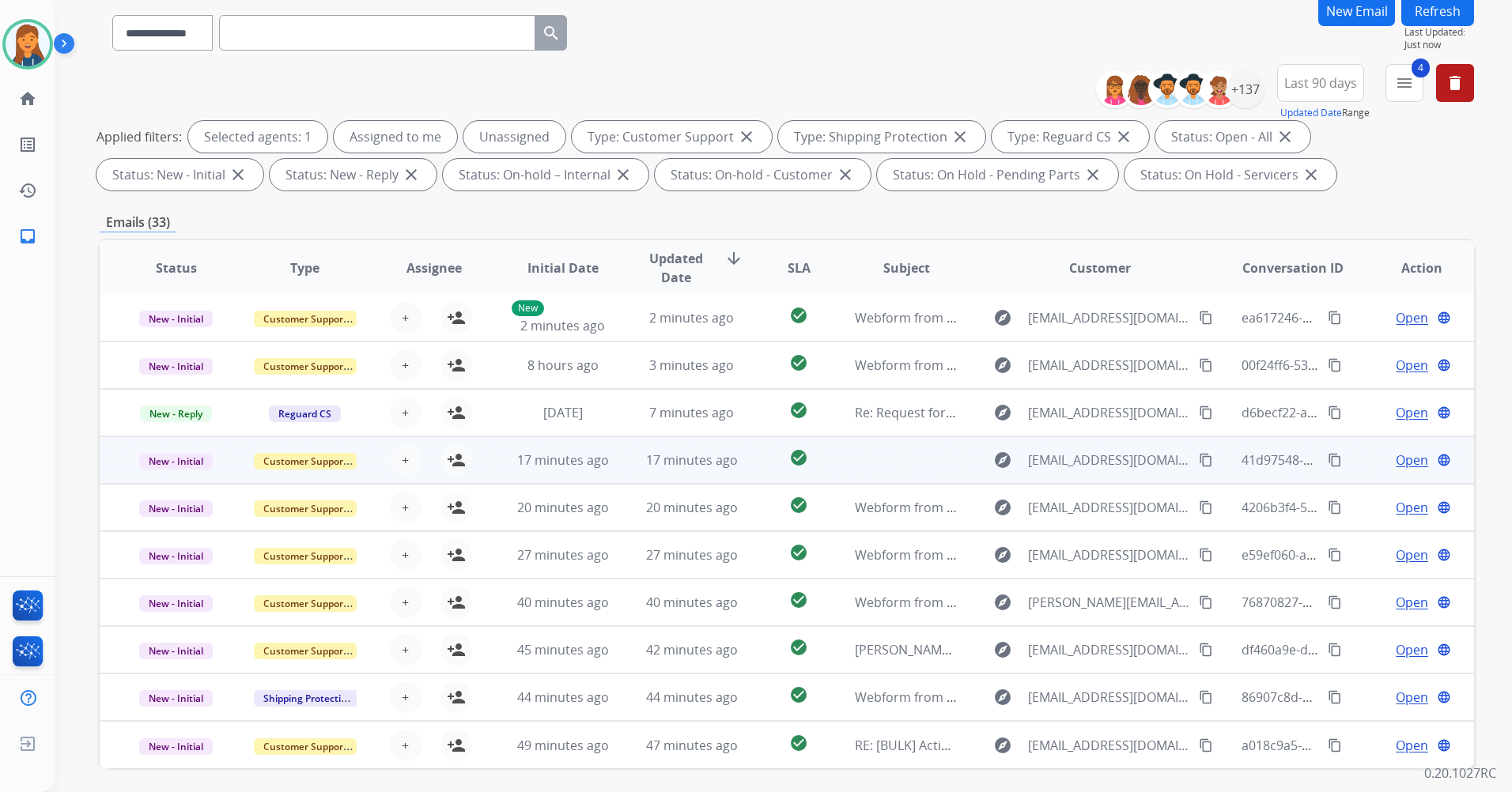
scroll to position [184, 0]
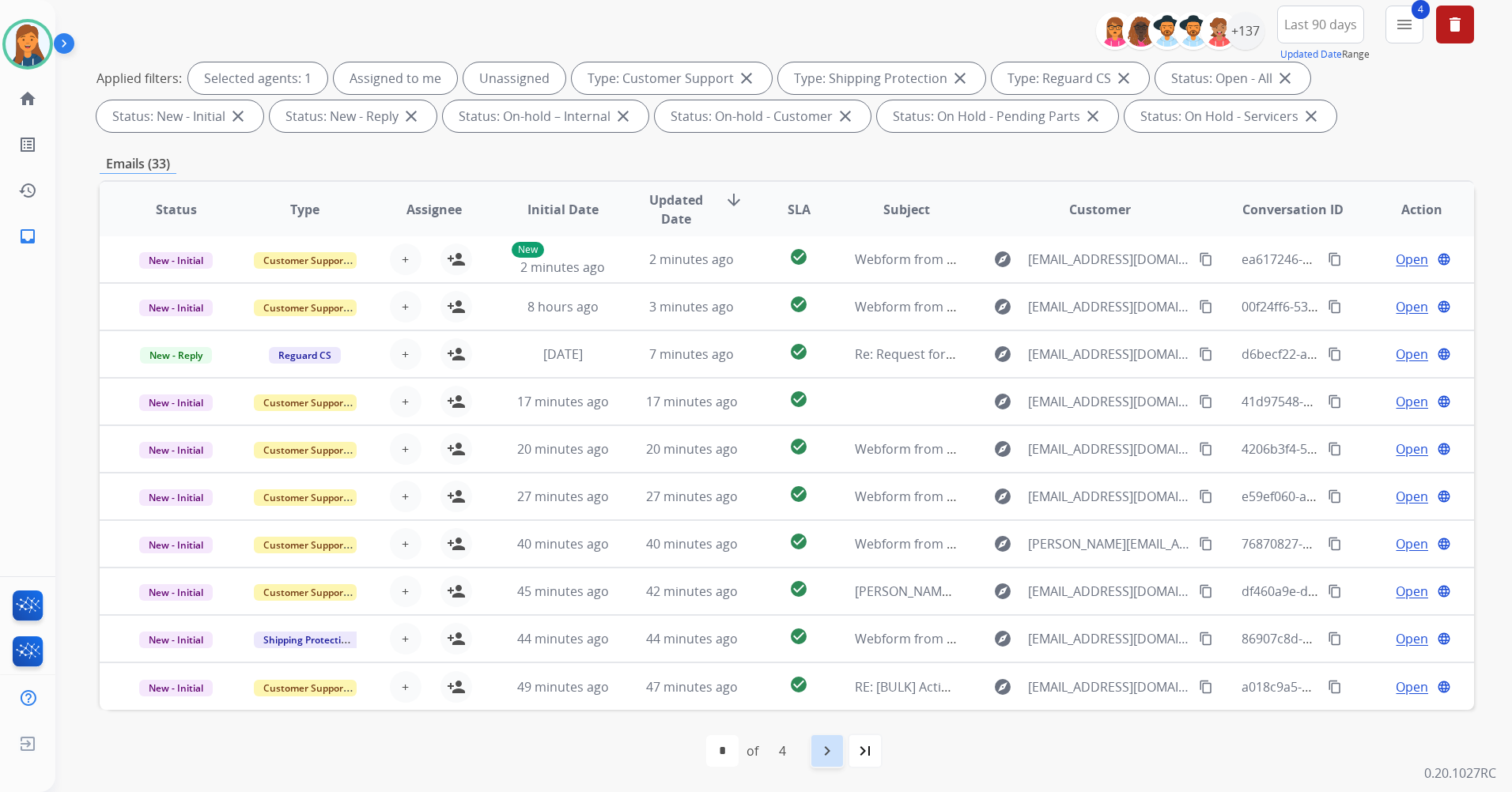
click at [830, 754] on mat-icon "navigate_next" at bounding box center [827, 750] width 19 height 19
select select "*"
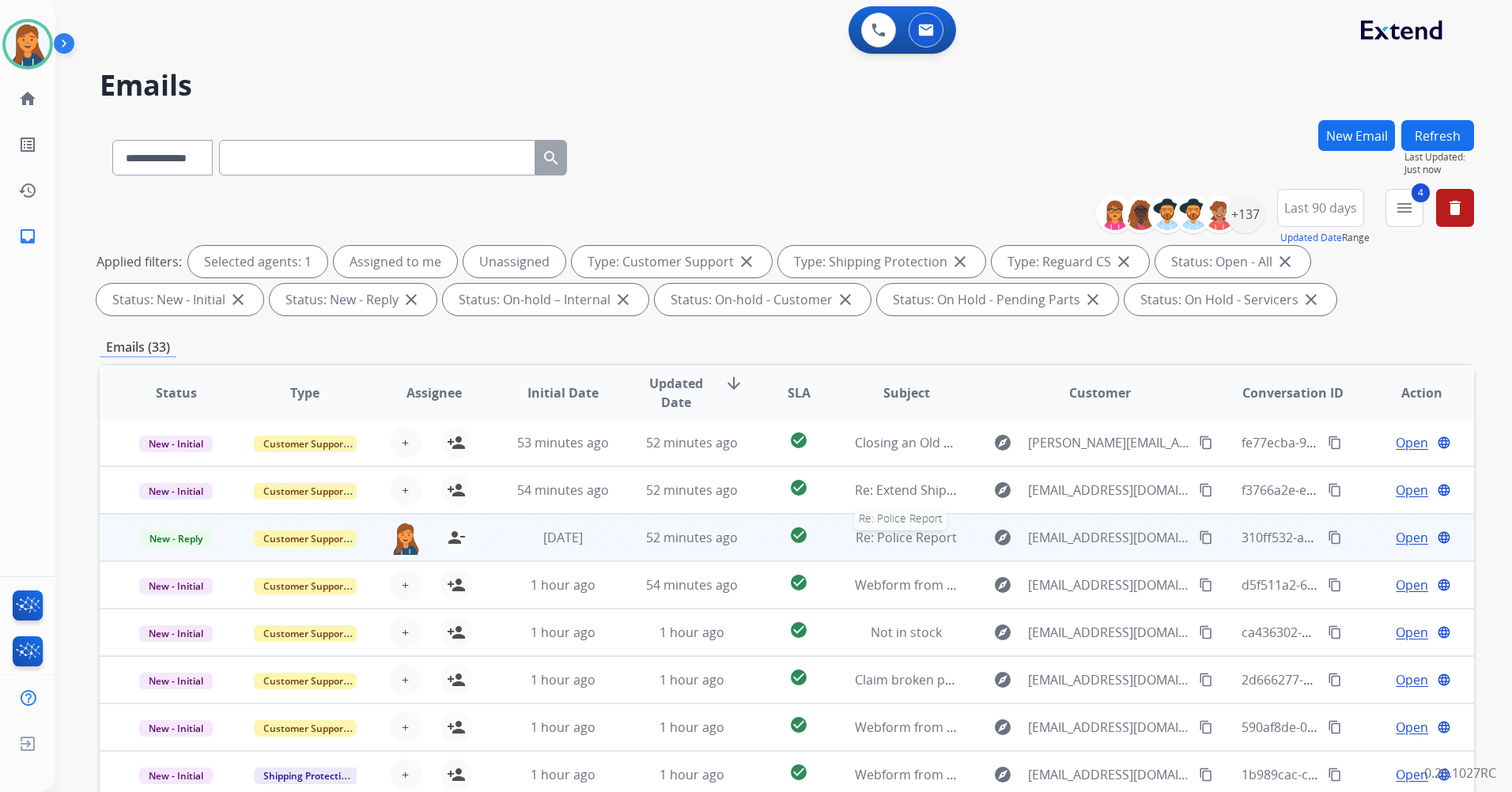
click at [915, 537] on span "Re: Police Report" at bounding box center [906, 537] width 101 height 17
drag, startPoint x: 915, startPoint y: 537, endPoint x: 887, endPoint y: 533, distance: 28.3
click at [887, 533] on span "Re: Police Report" at bounding box center [906, 537] width 101 height 17
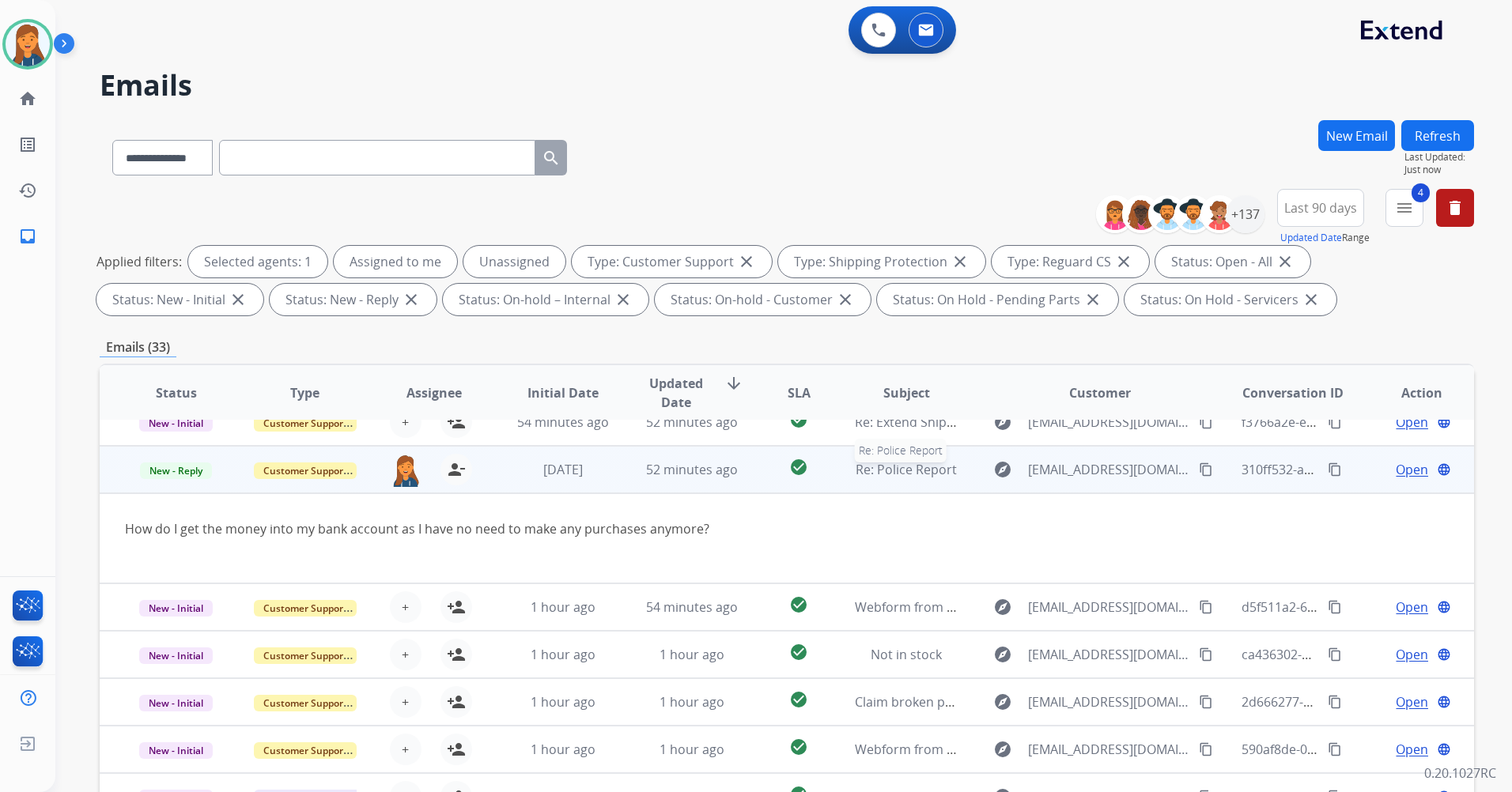
scroll to position [91, 0]
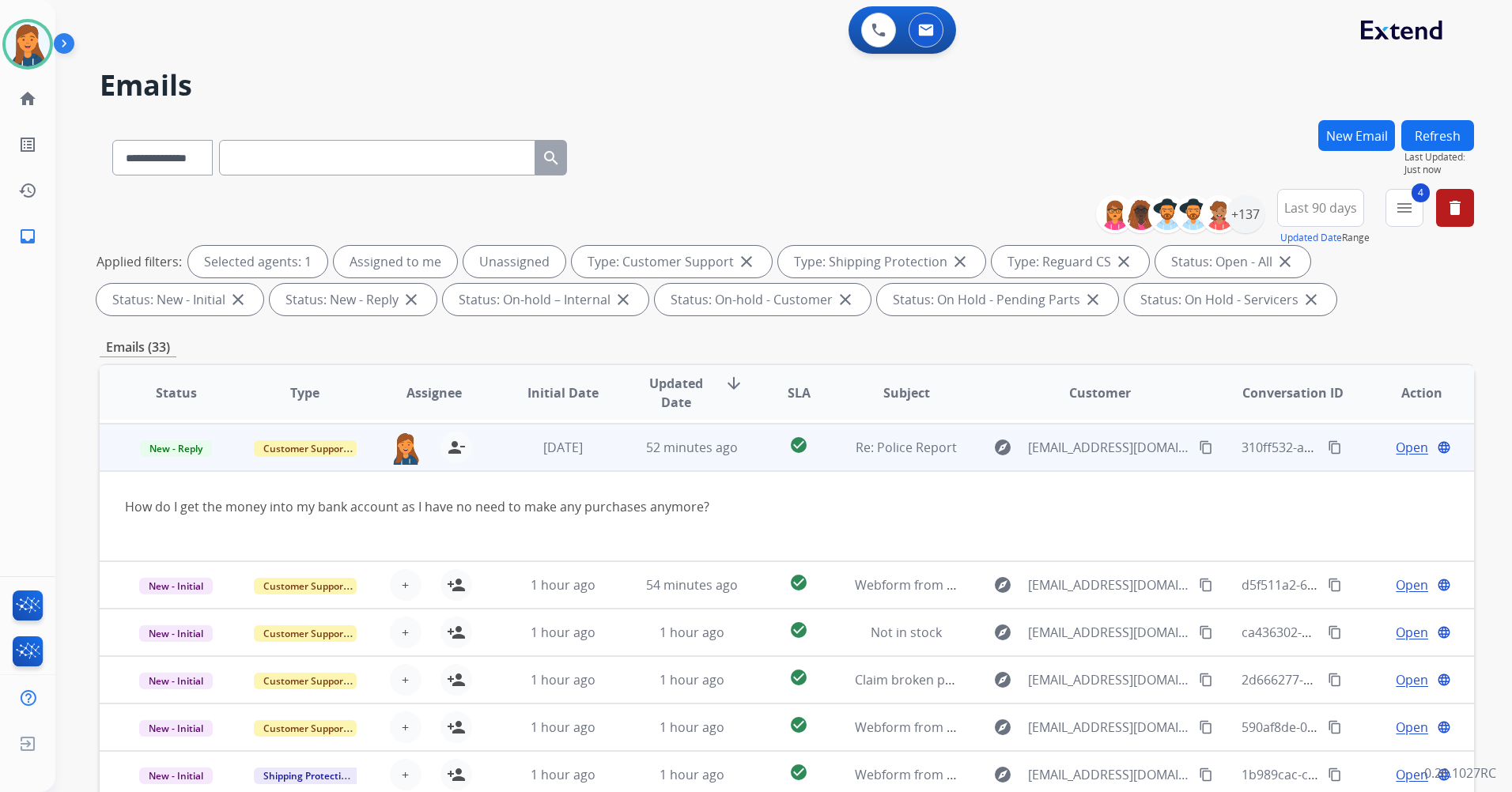
click at [1400, 447] on span "Open" at bounding box center [1412, 447] width 33 height 19
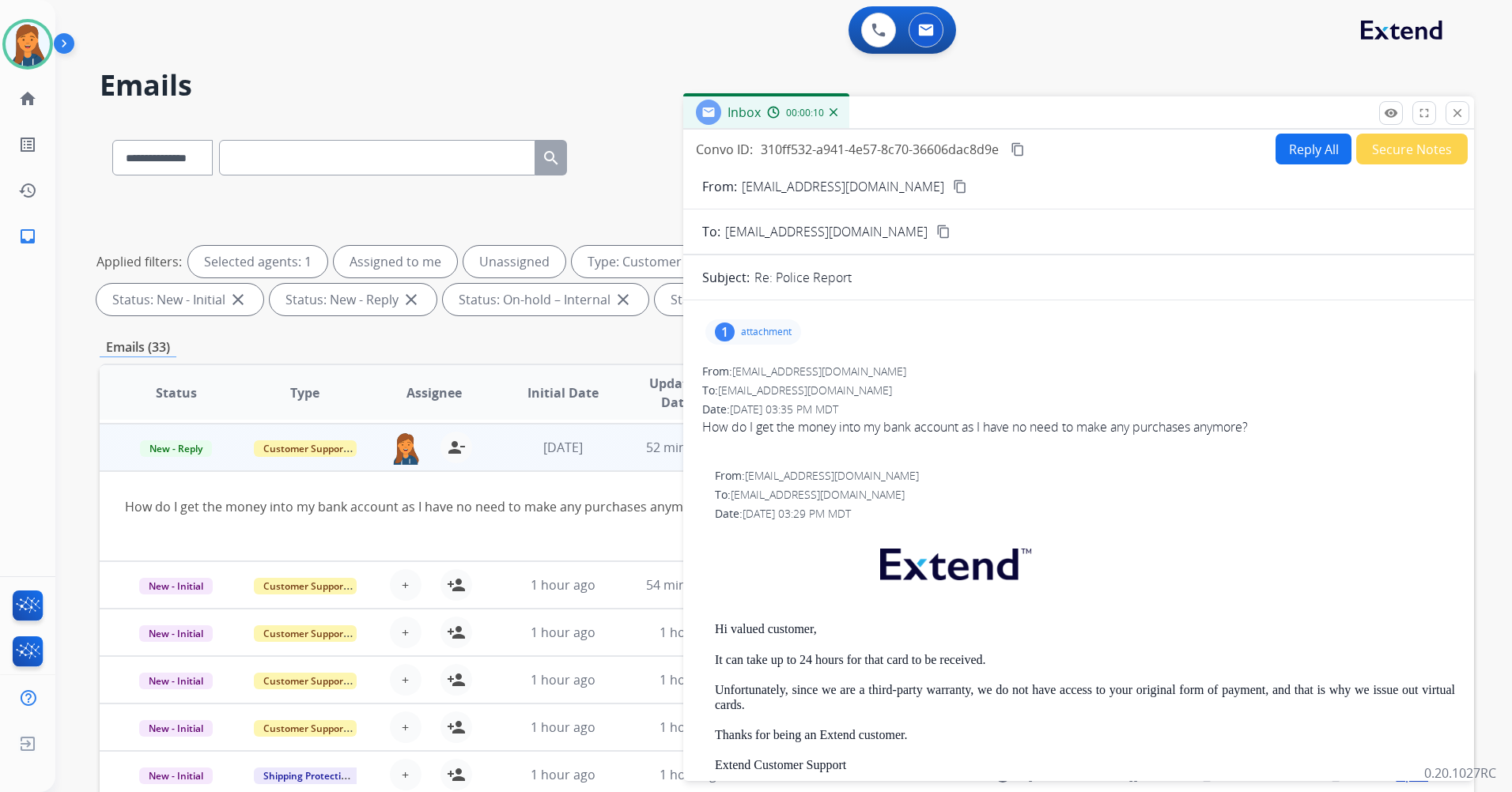
scroll to position [0, 0]
click at [1304, 129] on div "Convo ID: 310ff532-a941-4e57-8c70-36606dac8d9e content_copy Reply All Secure No…" at bounding box center [1078, 451] width 790 height 645
click at [1300, 142] on button "Reply All" at bounding box center [1313, 150] width 76 height 31
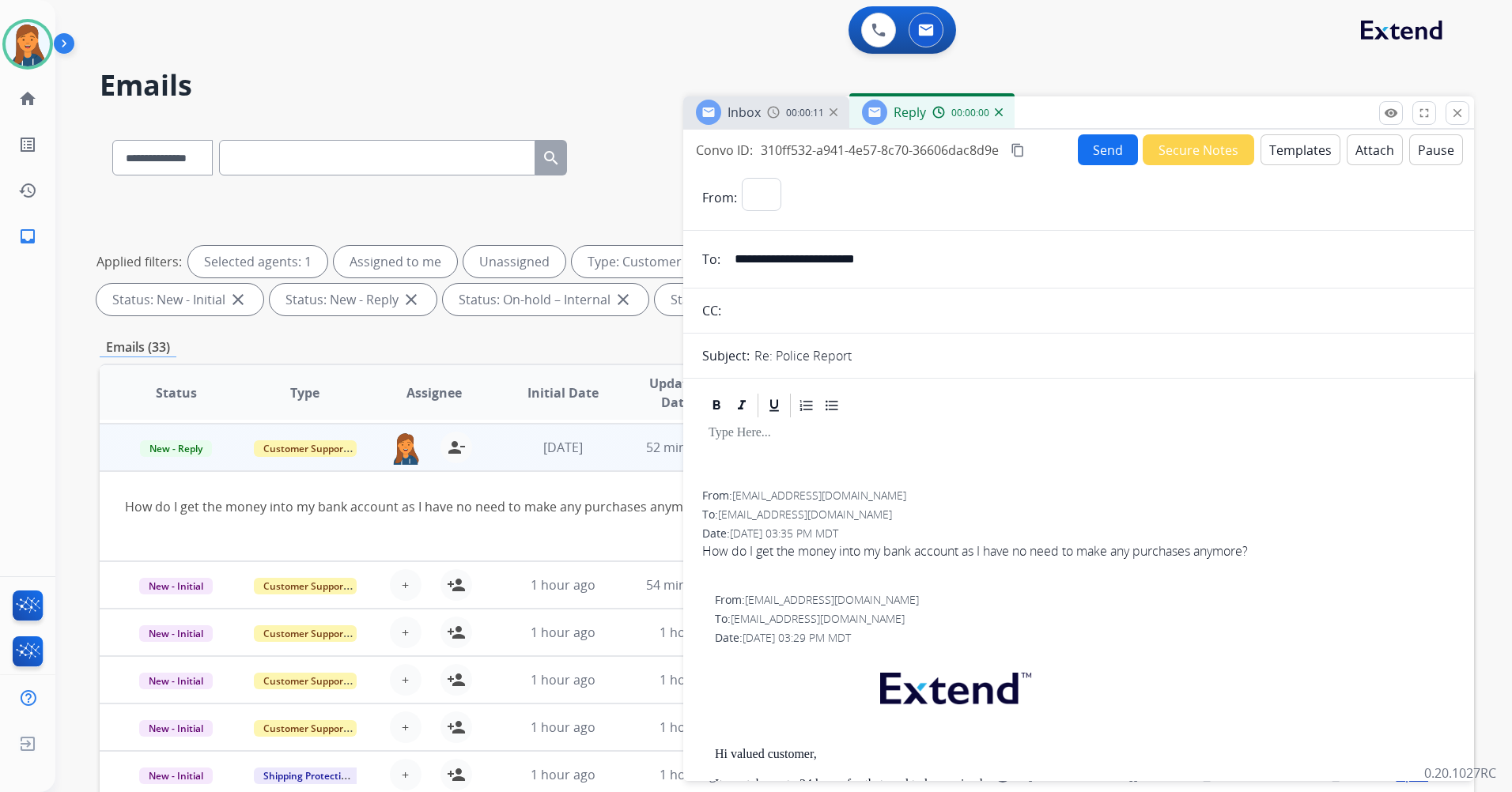
select select "**********"
click at [1291, 147] on button "Templates" at bounding box center [1300, 150] width 80 height 31
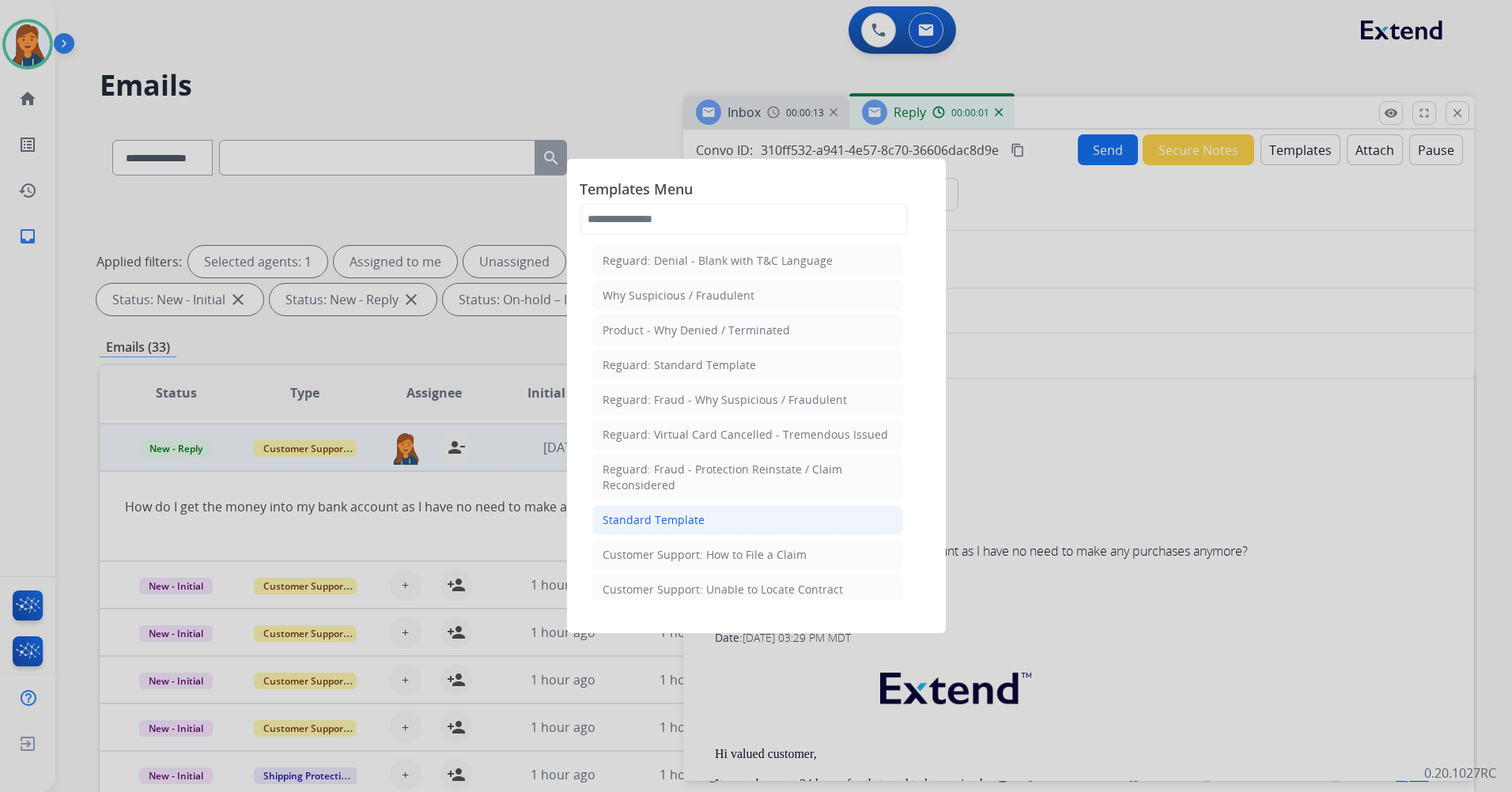
click at [695, 514] on div "Standard Template" at bounding box center [653, 520] width 102 height 15
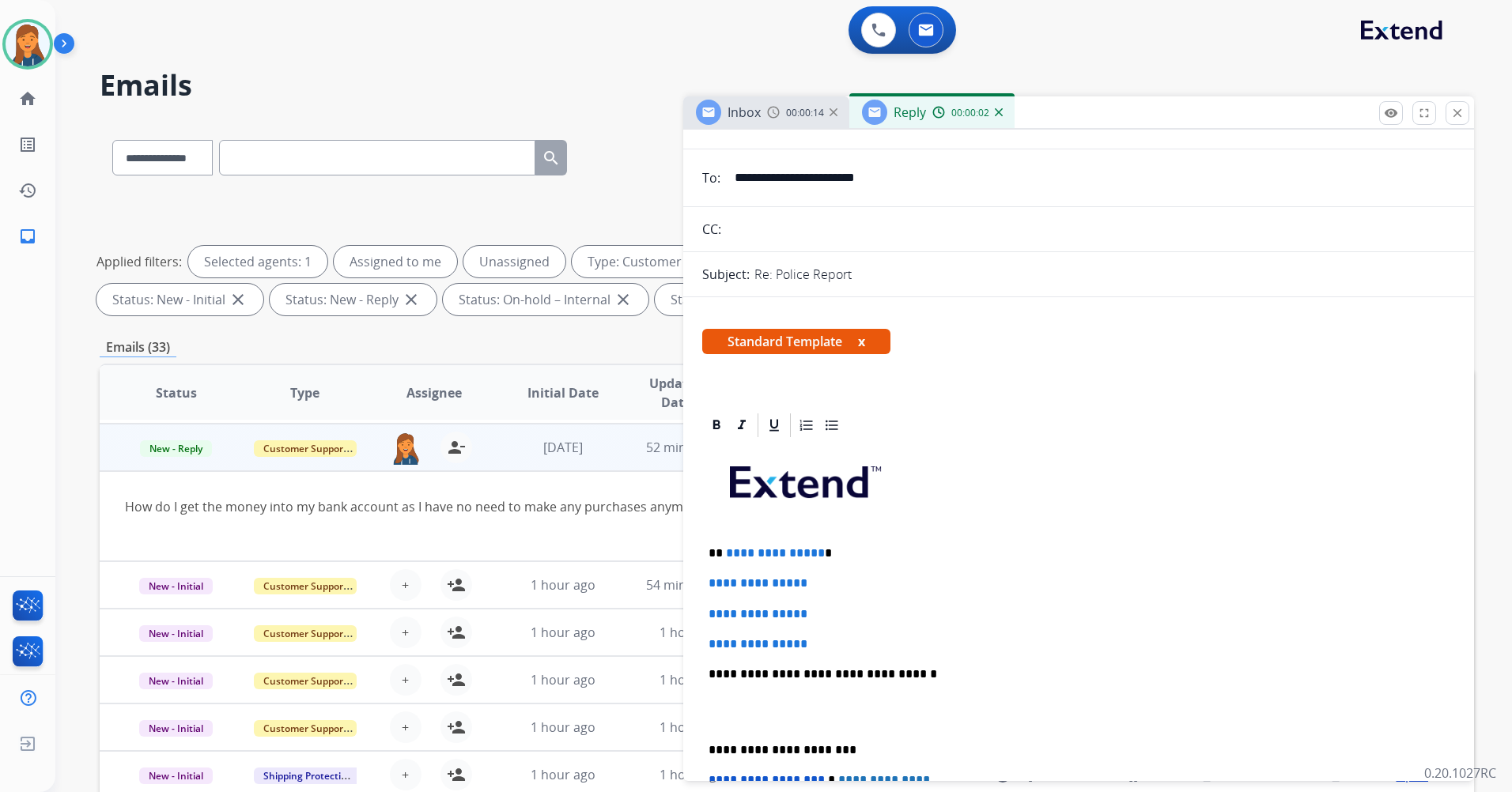
scroll to position [237, 0]
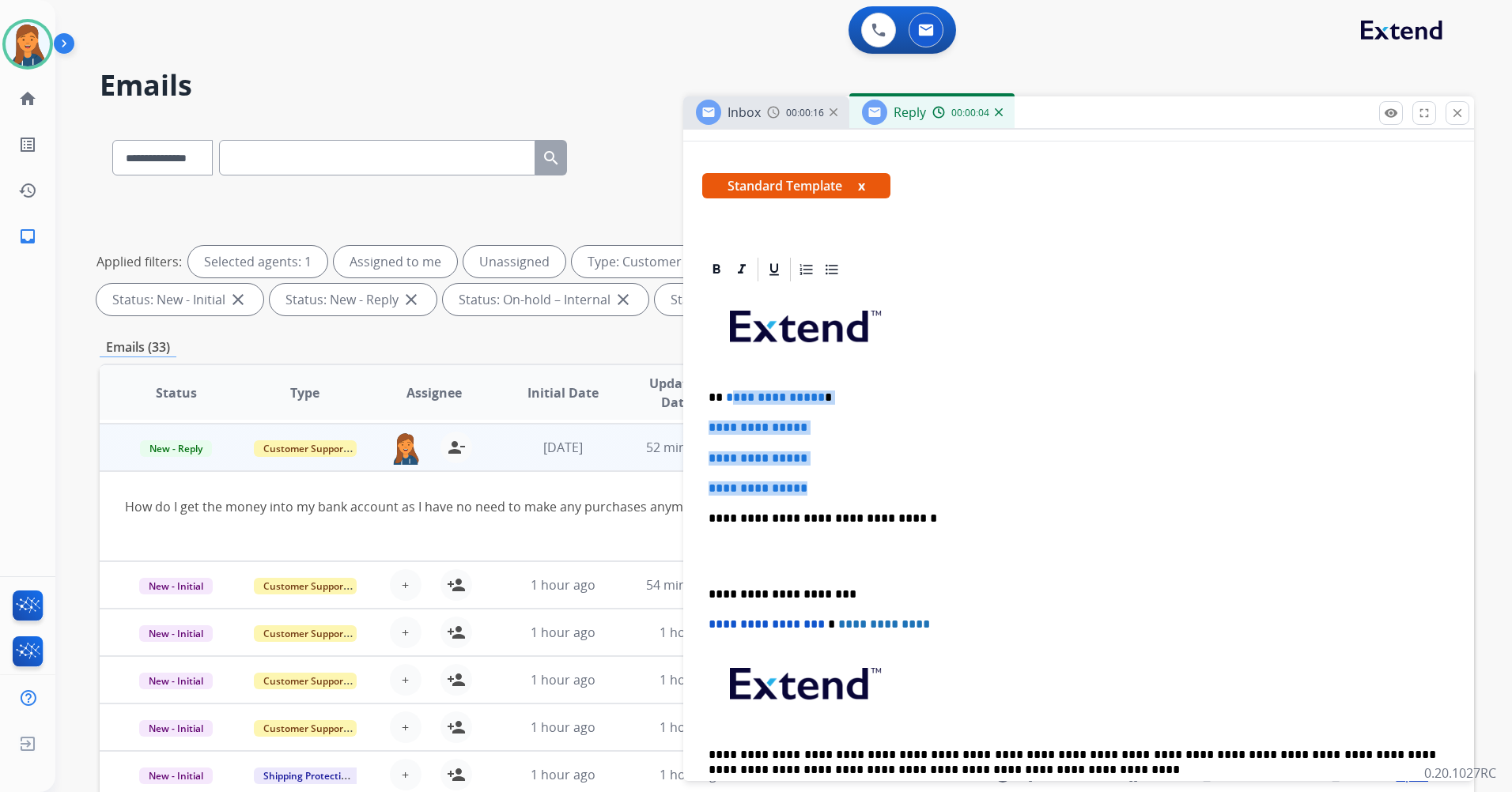
drag, startPoint x: 815, startPoint y: 490, endPoint x: 729, endPoint y: 389, distance: 132.7
click at [729, 389] on div "**********" at bounding box center [1078, 556] width 752 height 544
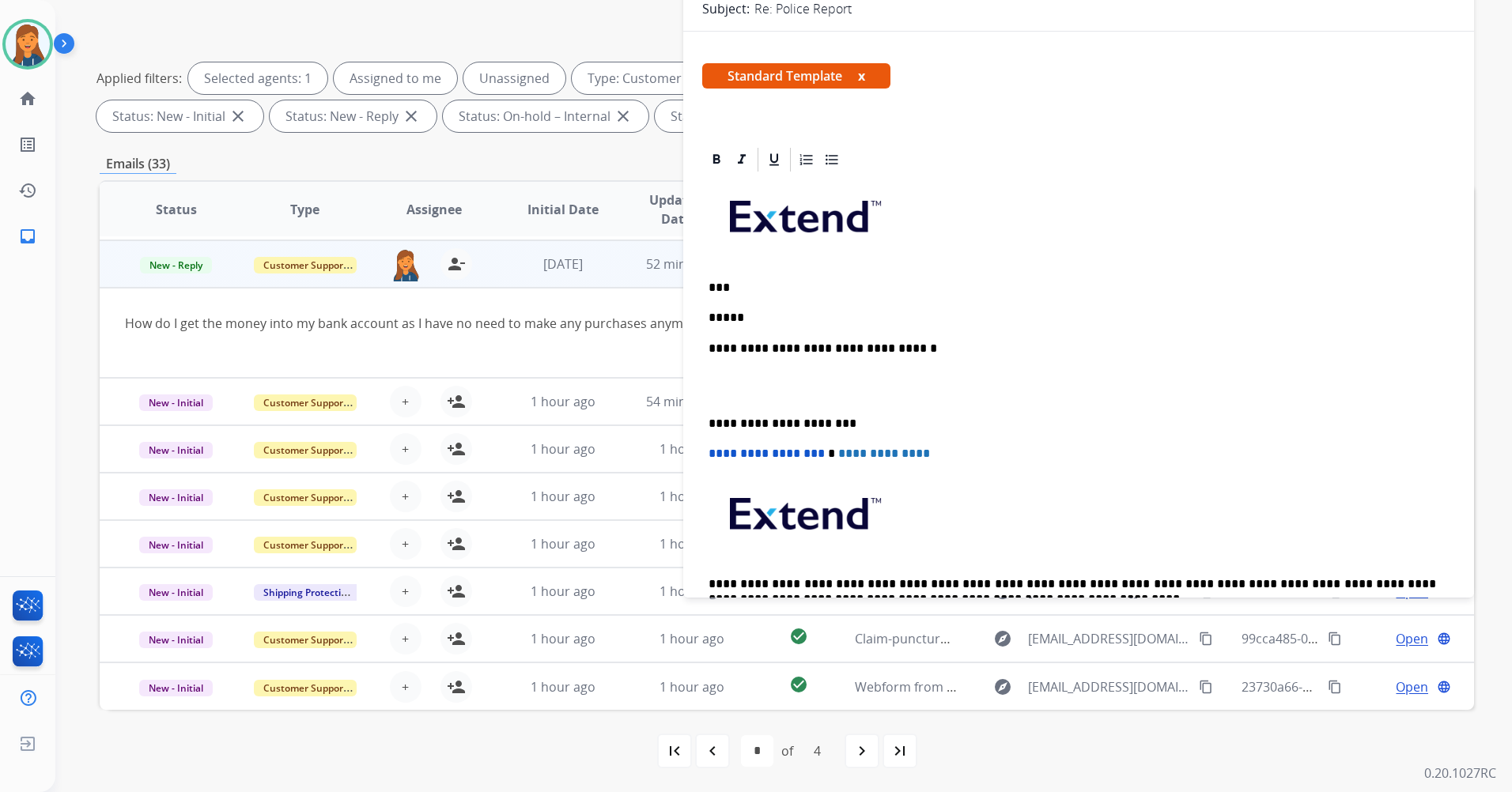
scroll to position [79, 0]
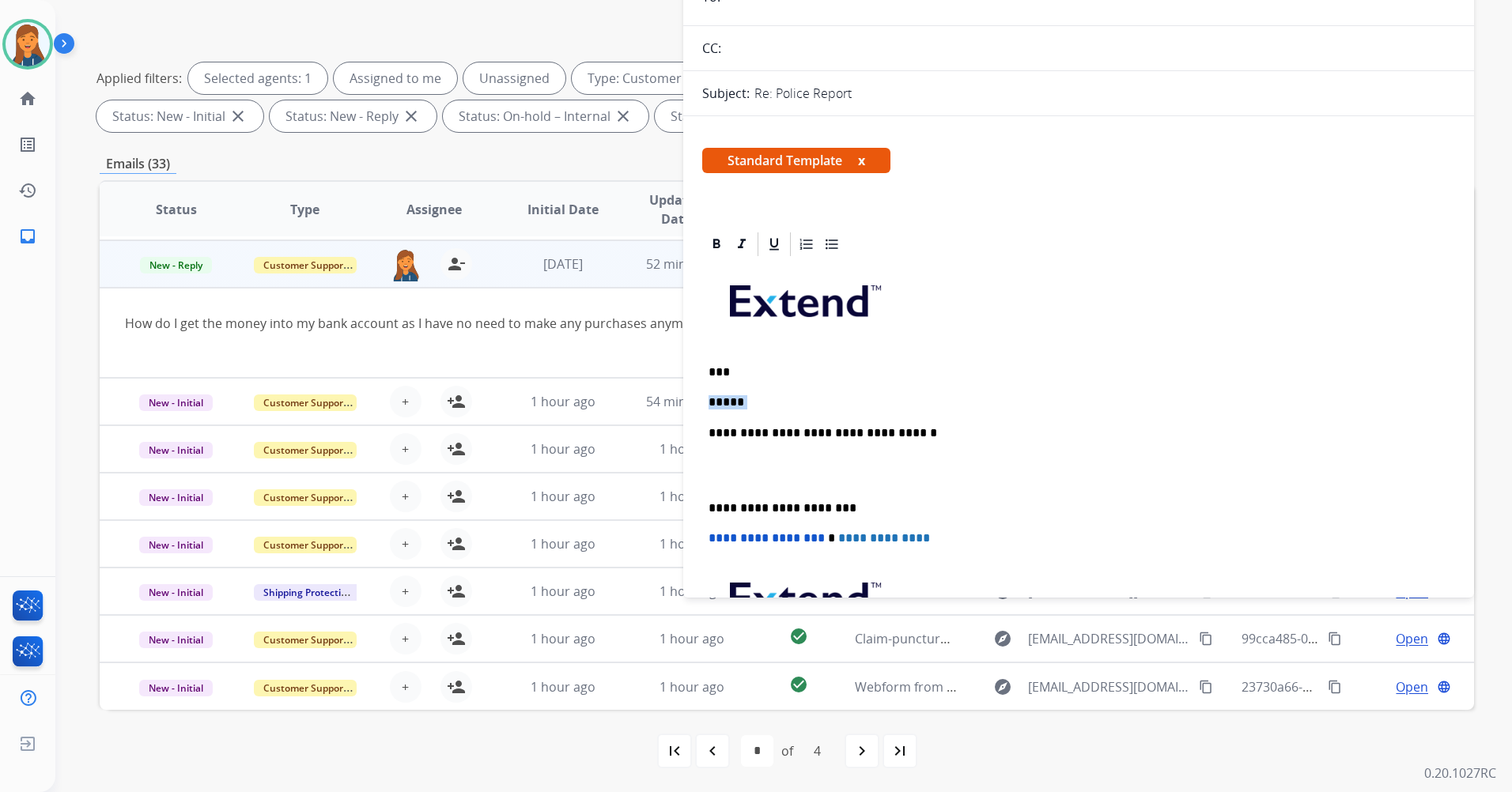
drag, startPoint x: 751, startPoint y: 400, endPoint x: 704, endPoint y: 393, distance: 47.5
click at [704, 393] on div "**********" at bounding box center [1078, 500] width 752 height 483
drag, startPoint x: 1051, startPoint y: 401, endPoint x: 993, endPoint y: 396, distance: 58.2
click at [993, 396] on p "**********" at bounding box center [1072, 402] width 727 height 14
click at [710, 509] on p "**********" at bounding box center [1072, 508] width 727 height 14
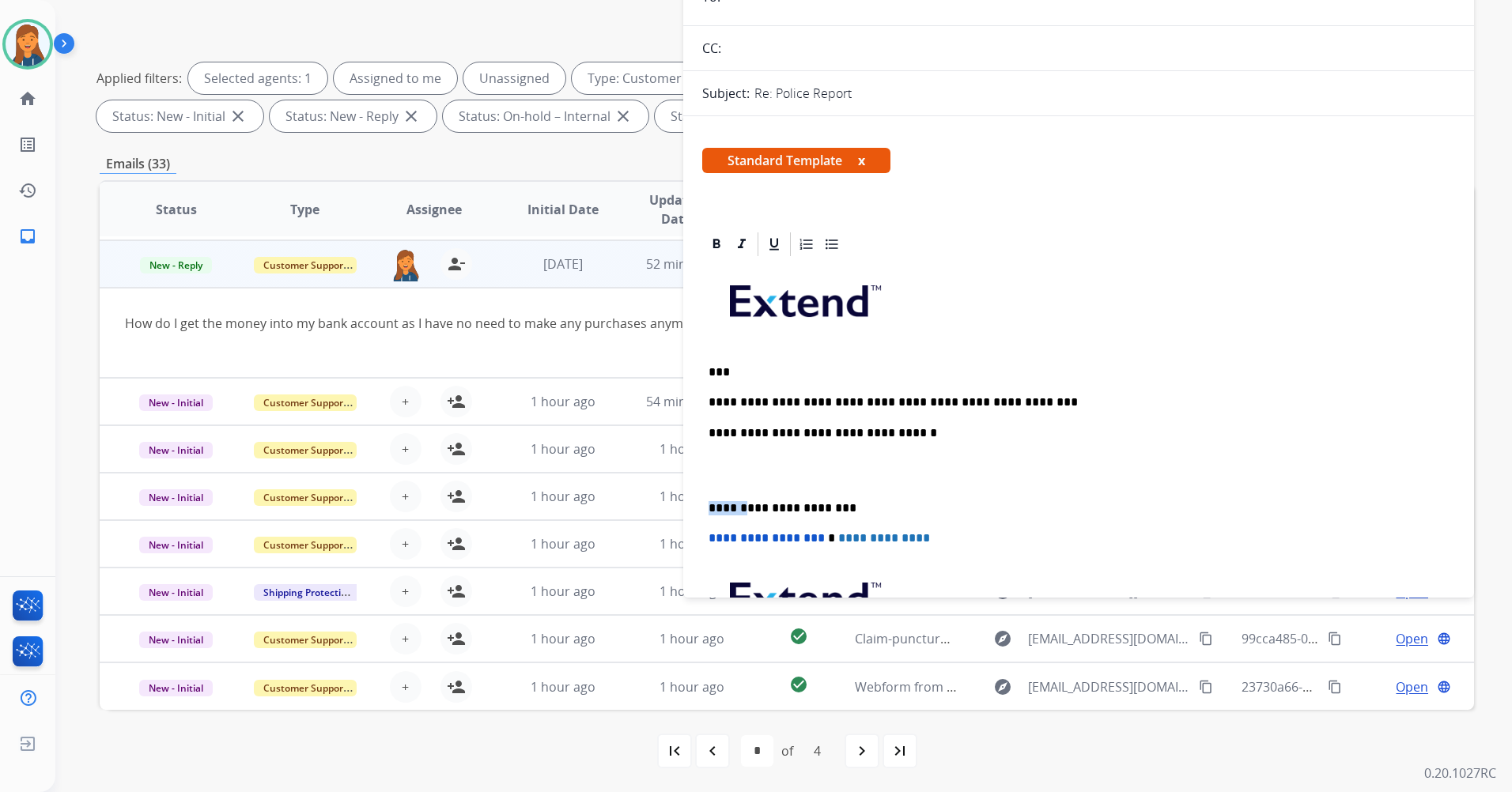
click at [710, 509] on p "**********" at bounding box center [1072, 508] width 727 height 14
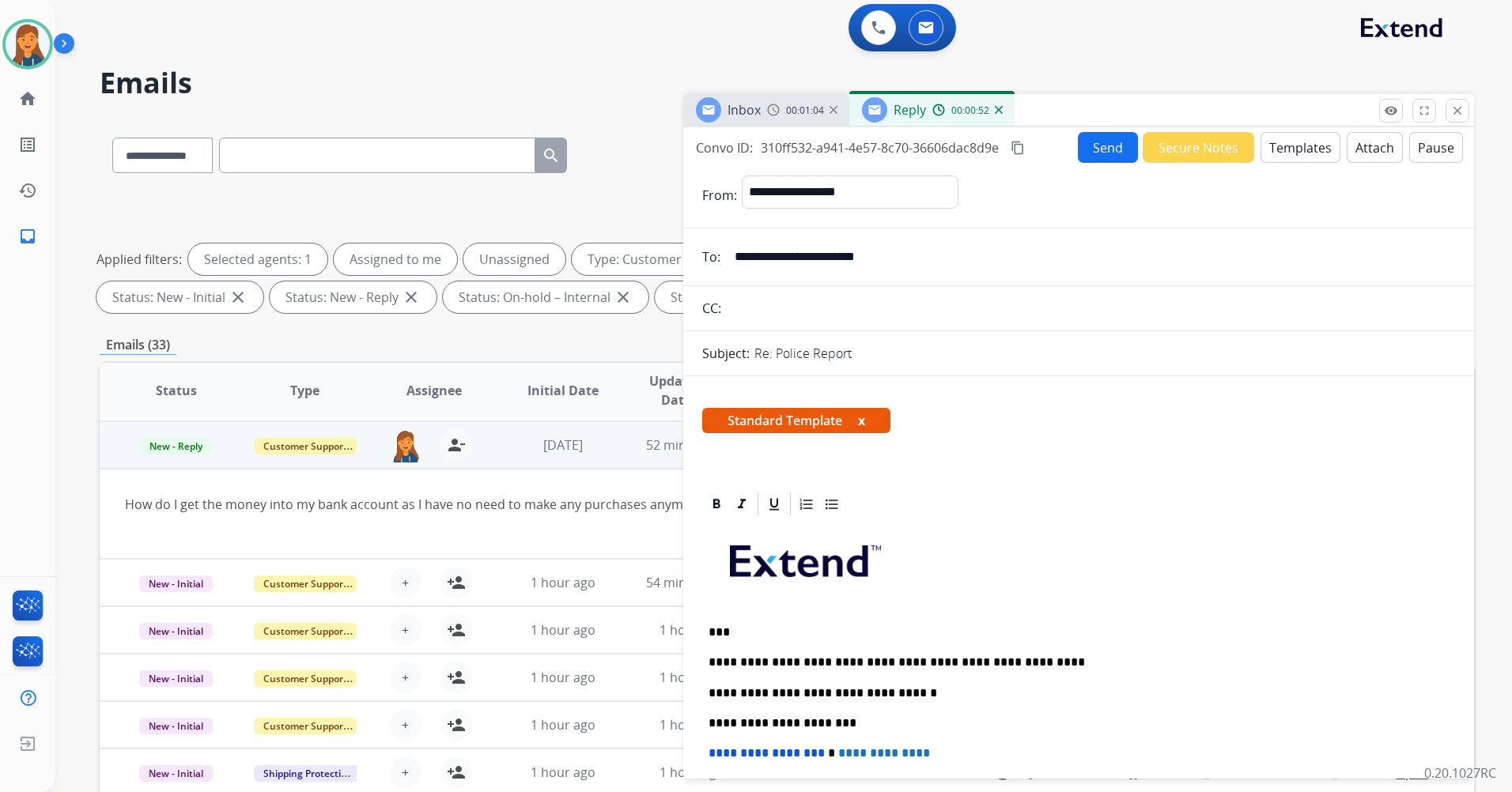
scroll to position [0, 0]
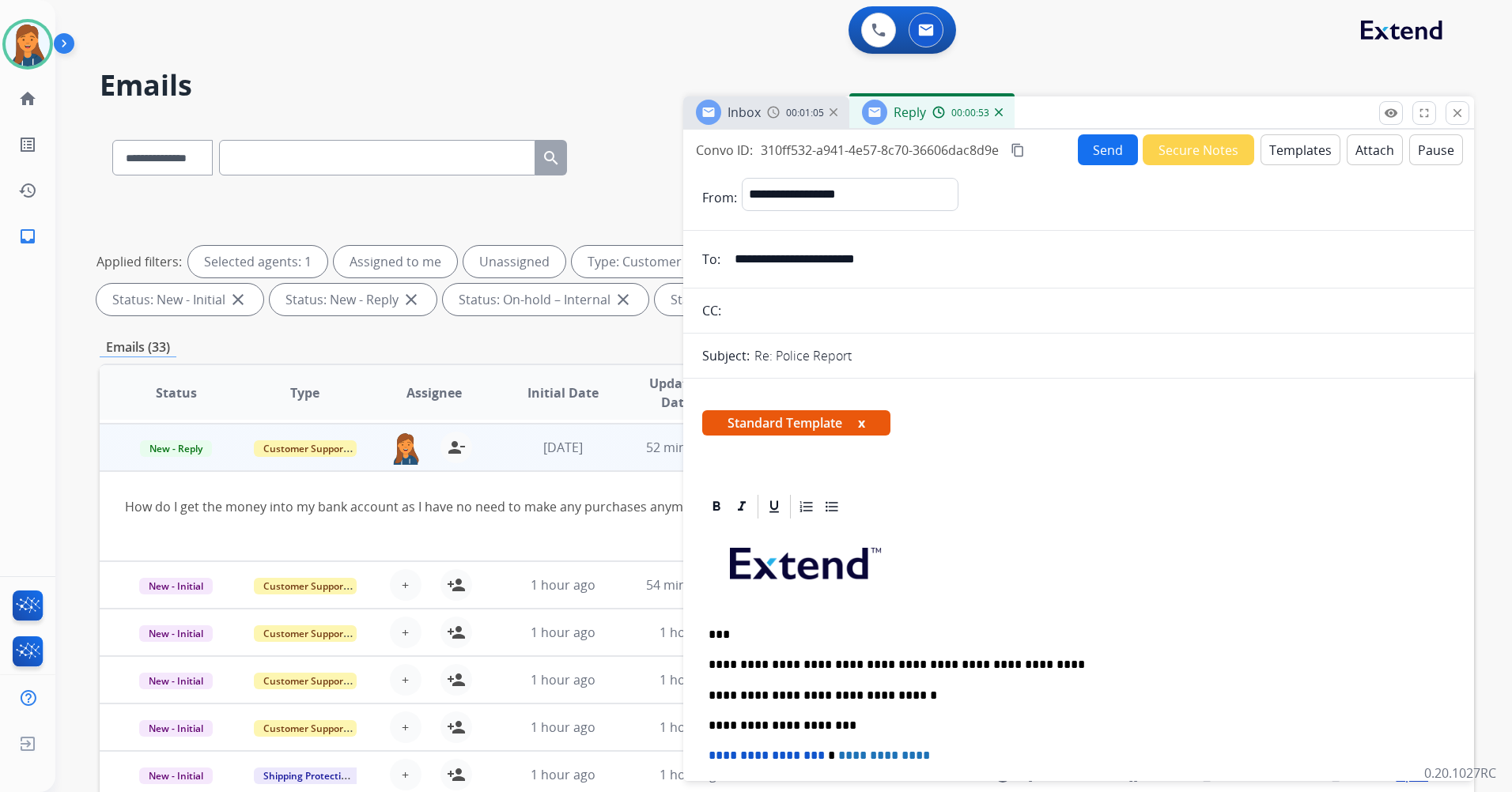
click at [1112, 134] on div "**********" at bounding box center [1078, 451] width 790 height 645
drag, startPoint x: 1112, startPoint y: 153, endPoint x: 1112, endPoint y: 162, distance: 9.0
click at [1112, 162] on button "Send" at bounding box center [1108, 150] width 60 height 31
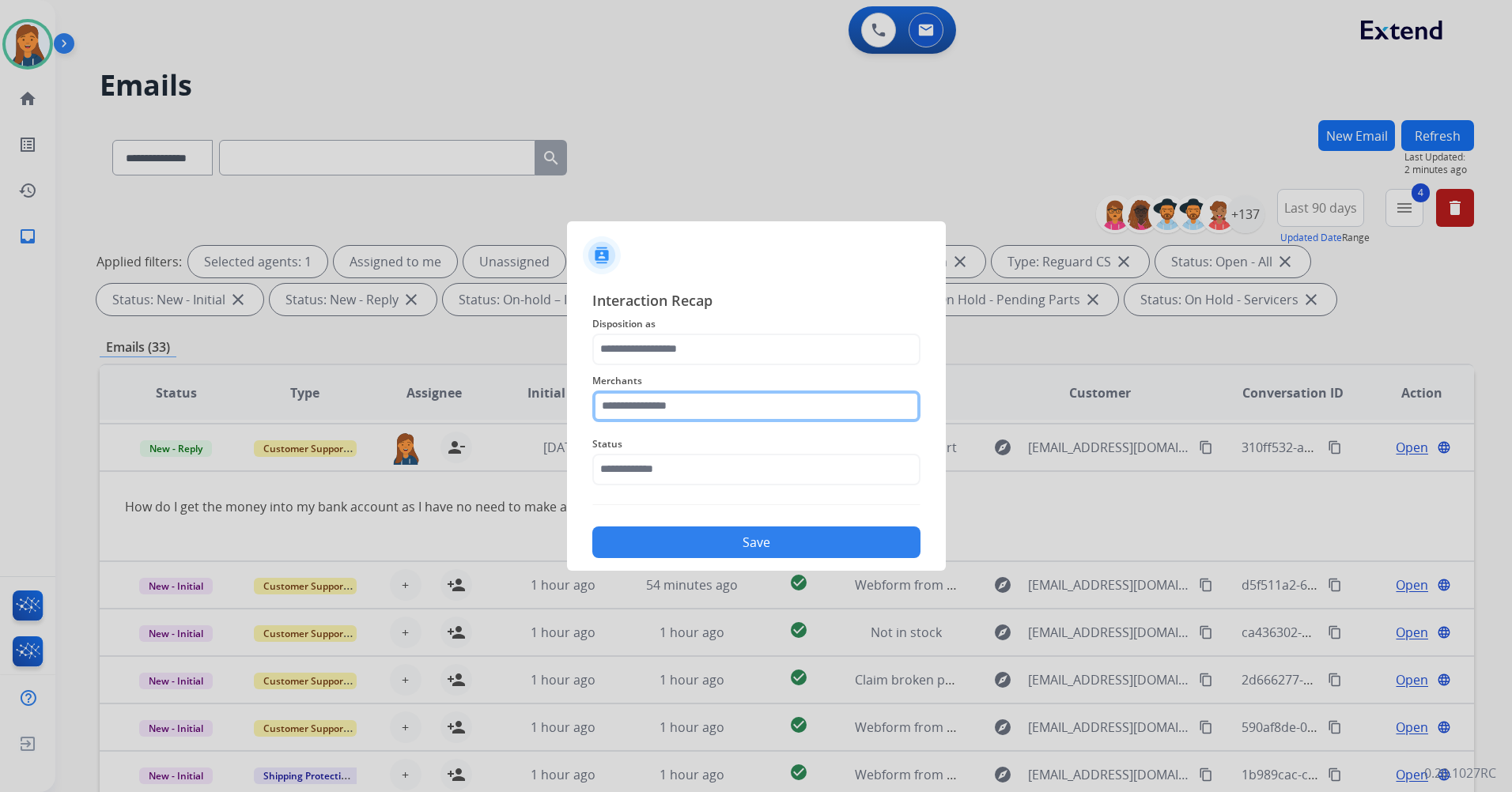
click at [697, 414] on input "text" at bounding box center [756, 406] width 328 height 32
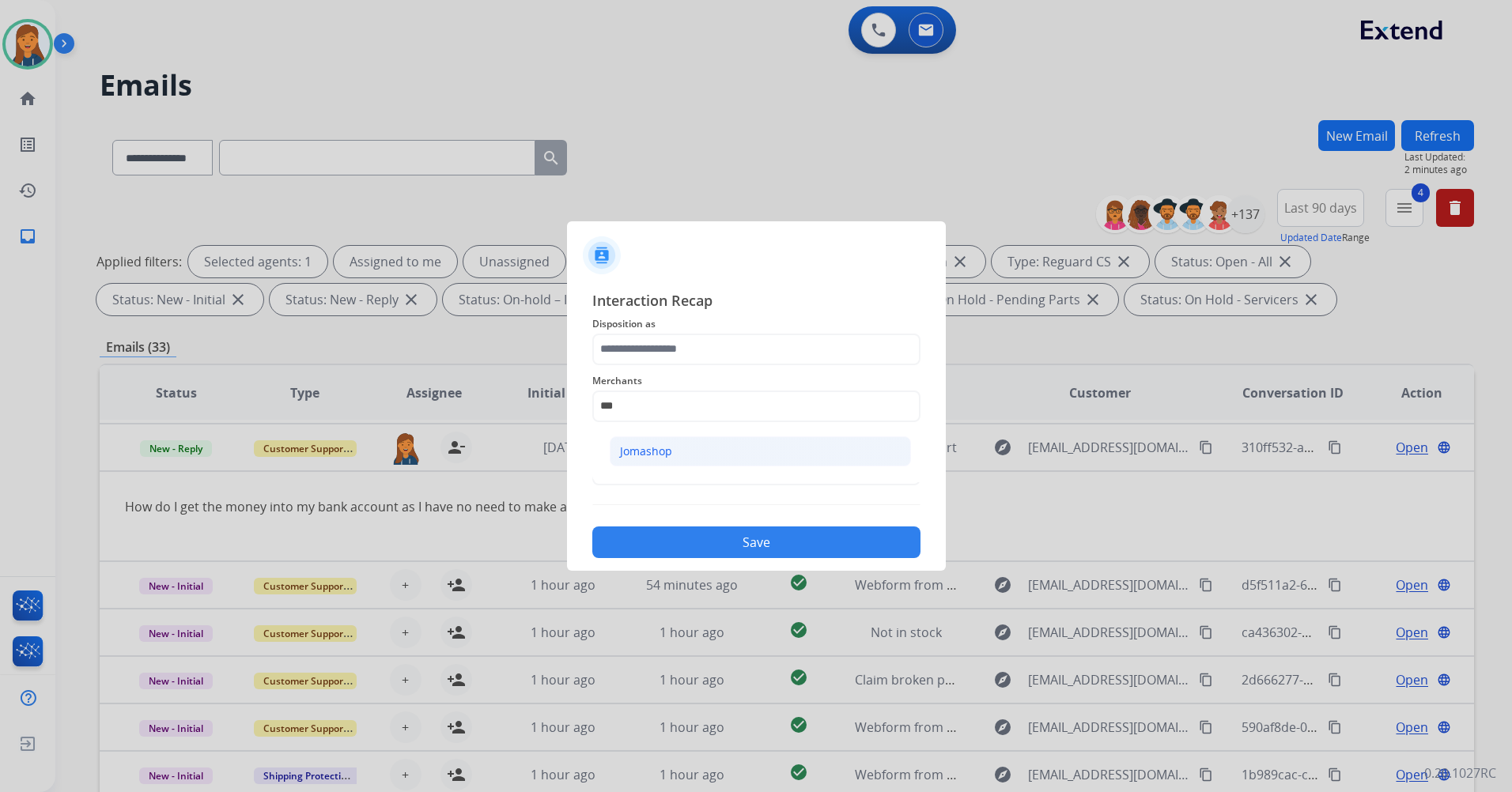
click at [638, 458] on div "Jomashop" at bounding box center [646, 450] width 52 height 15
type input "********"
click at [638, 458] on input "text" at bounding box center [756, 469] width 328 height 32
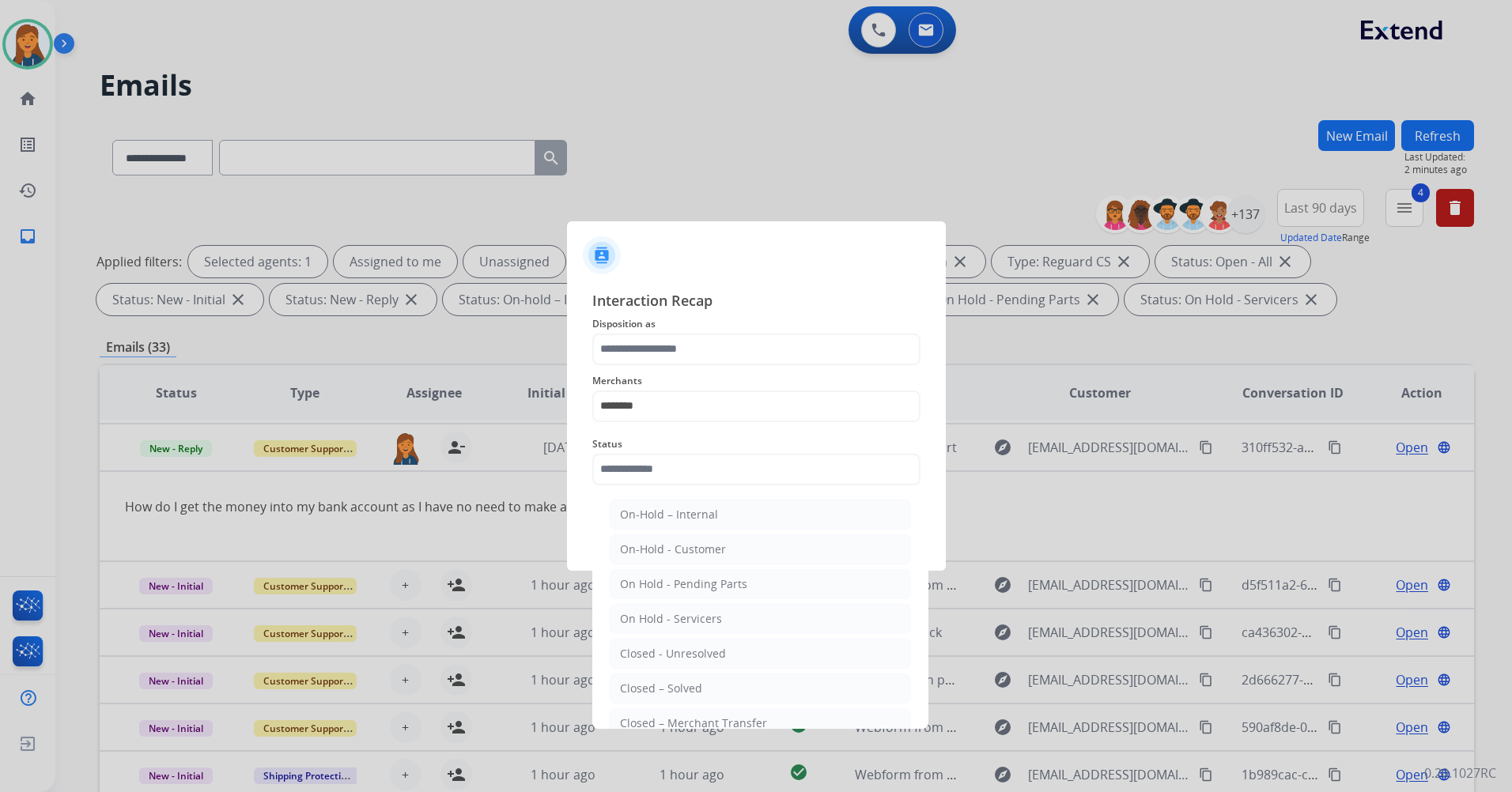
click at [679, 332] on span "Disposition as" at bounding box center [756, 324] width 328 height 19
click at [676, 347] on input "text" at bounding box center [756, 349] width 328 height 32
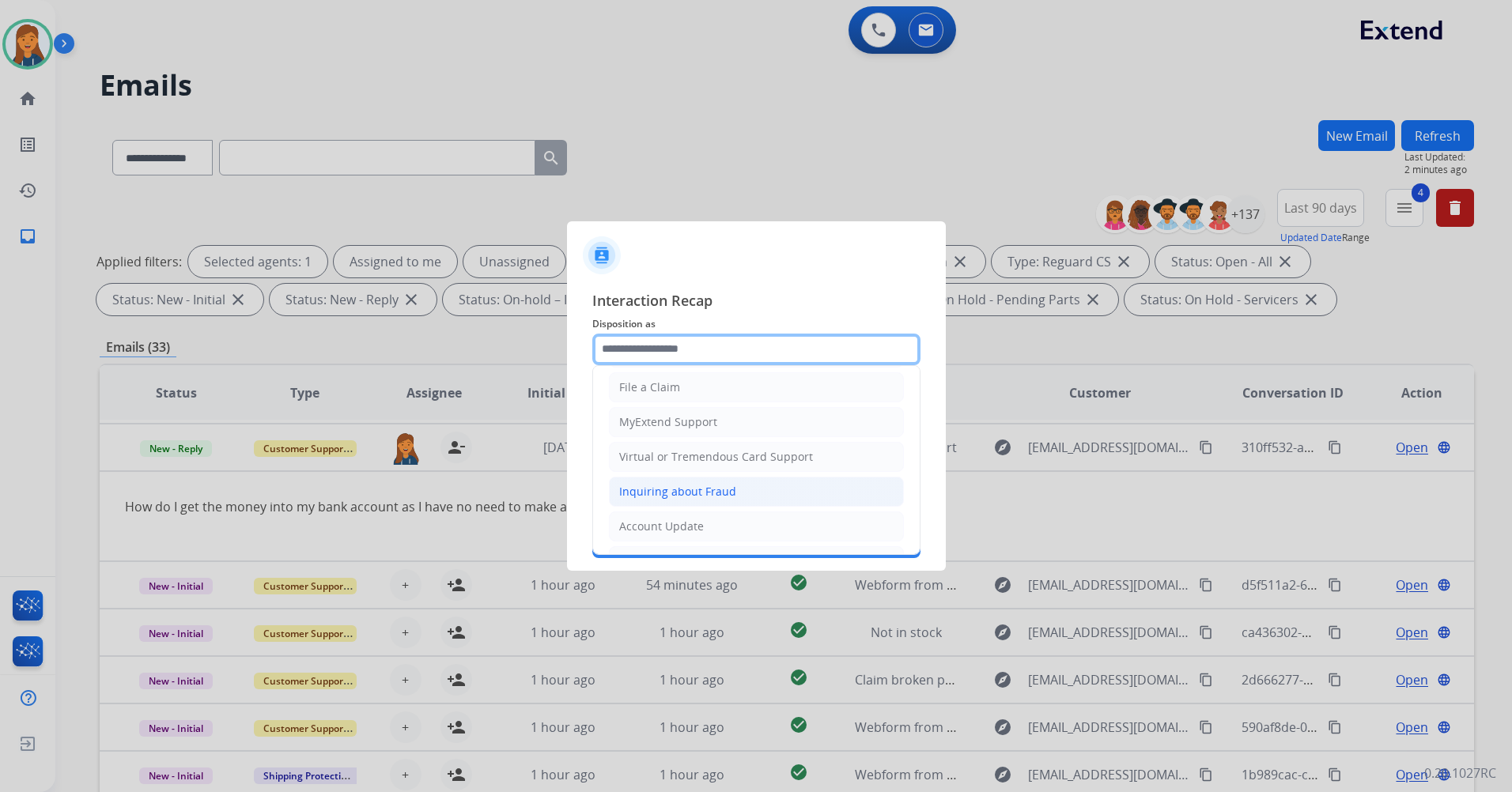
scroll to position [158, 0]
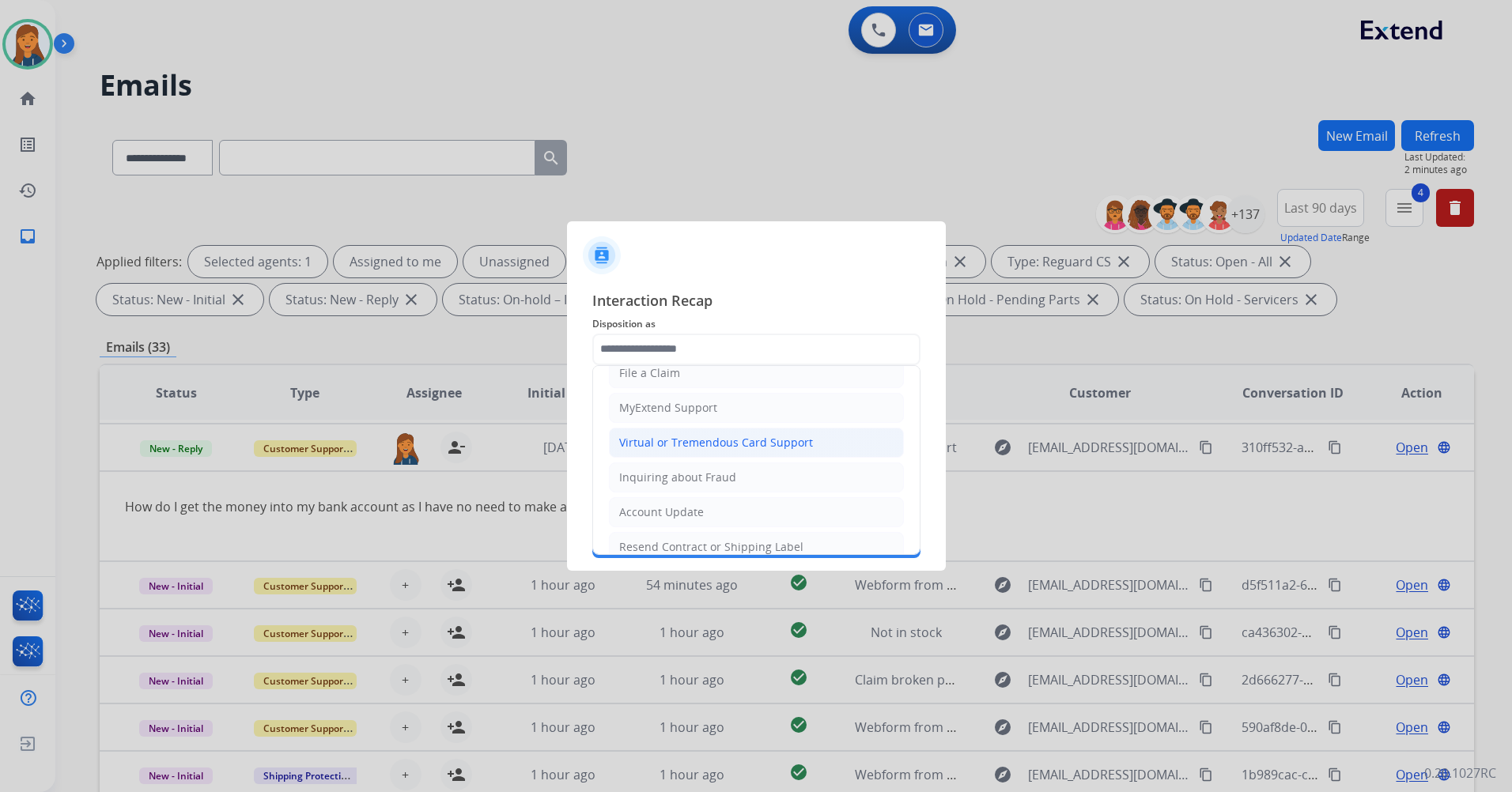
click at [662, 437] on div "Virtual or Tremendous Card Support" at bounding box center [716, 442] width 194 height 15
type input "**********"
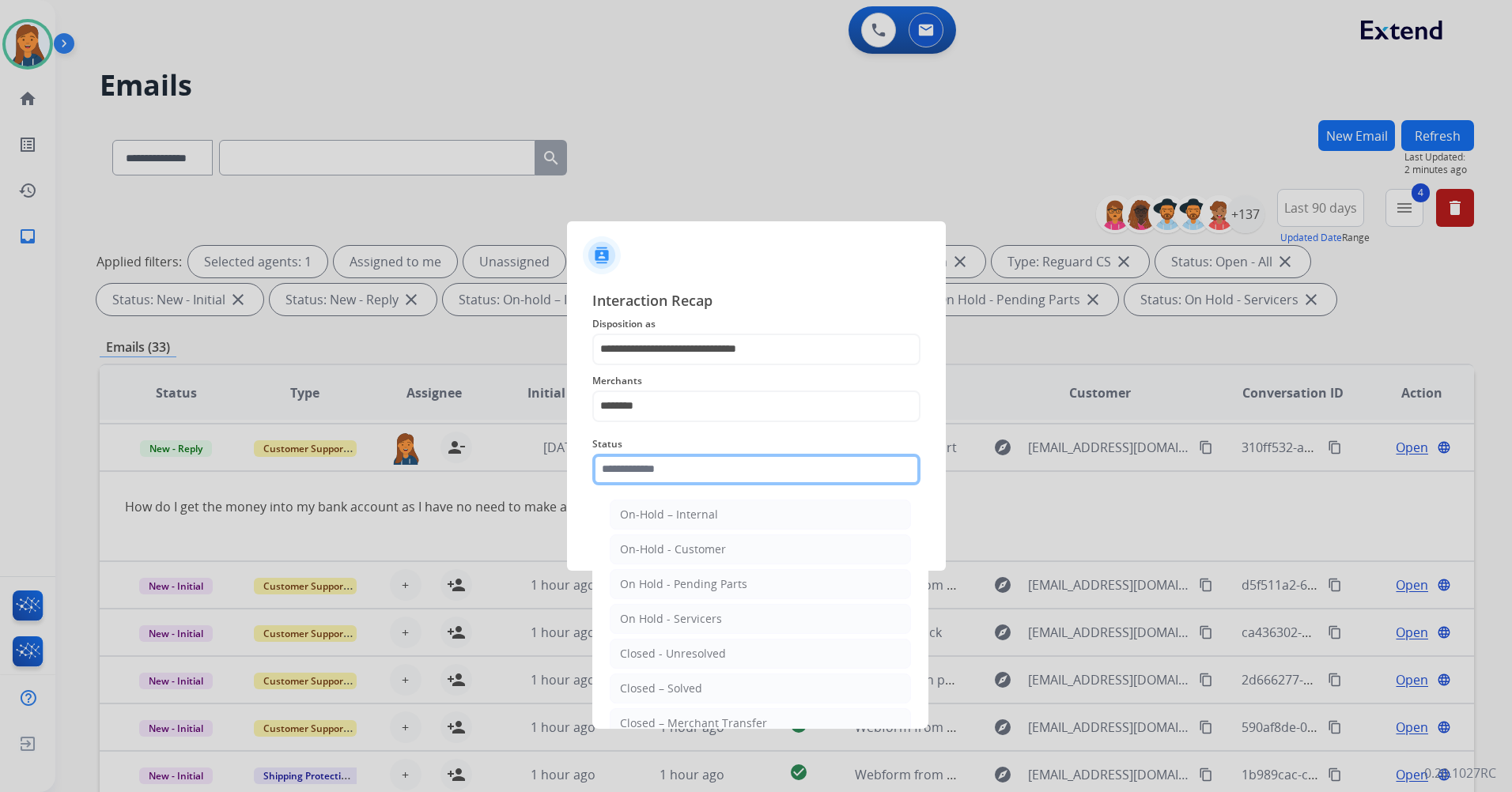
drag, startPoint x: 664, startPoint y: 475, endPoint x: 662, endPoint y: 484, distance: 9.2
click at [664, 475] on input "text" at bounding box center [756, 469] width 328 height 32
click at [629, 678] on li "Closed – Solved" at bounding box center [760, 688] width 301 height 30
type input "**********"
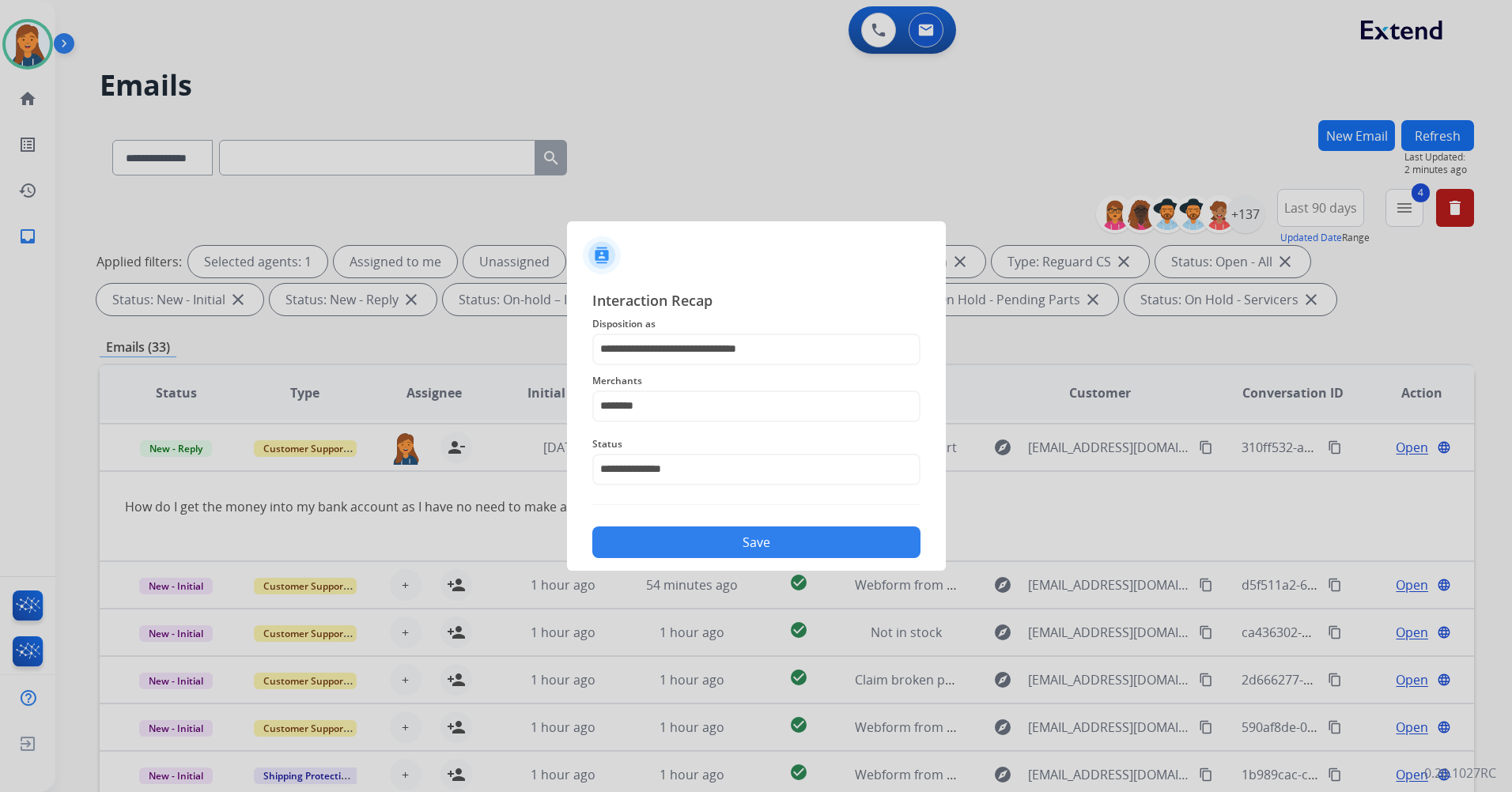
click at [657, 555] on button "Save" at bounding box center [756, 542] width 328 height 32
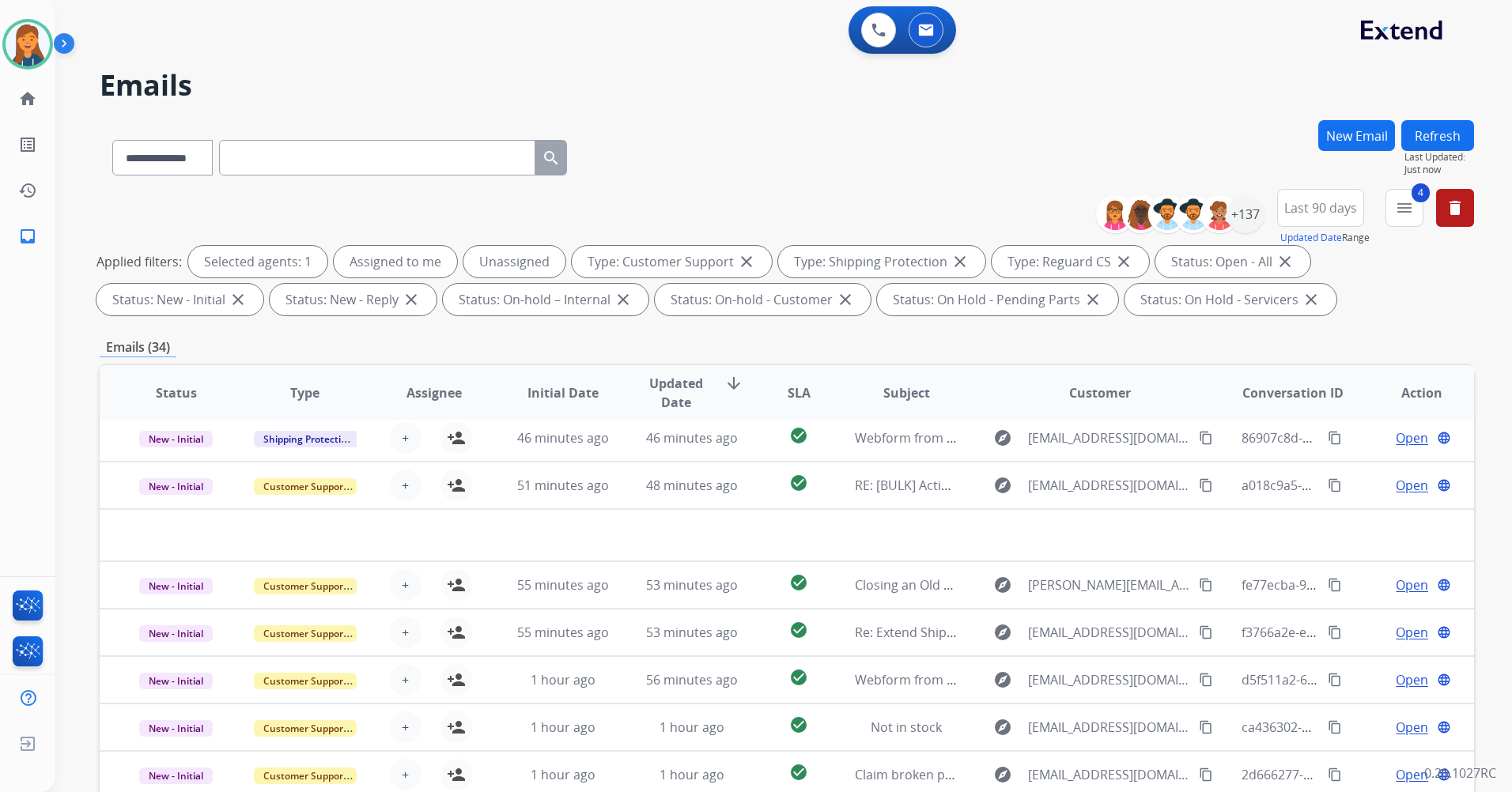
scroll to position [53, 0]
click at [12, 45] on img at bounding box center [27, 43] width 44 height 44
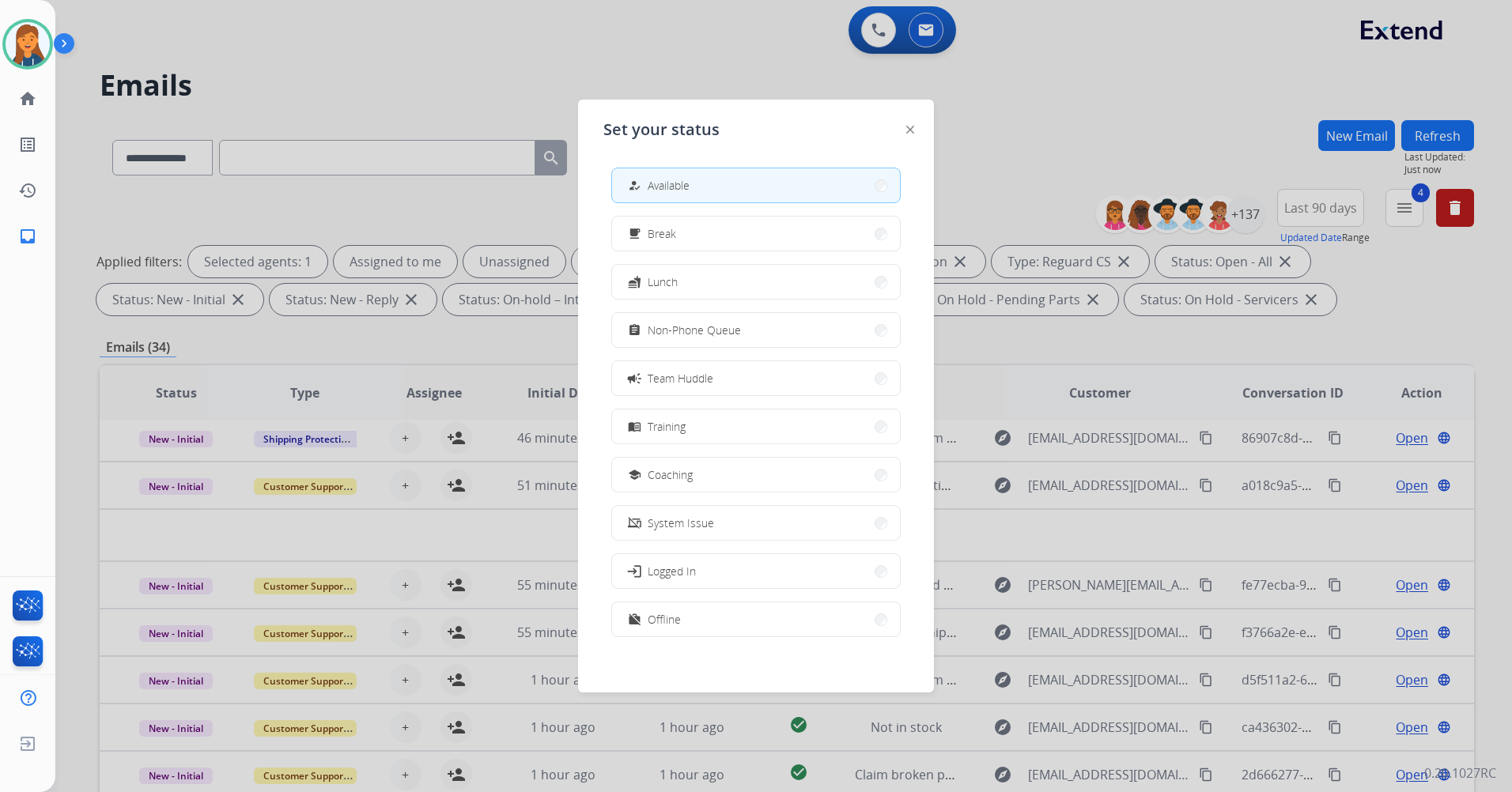
click at [780, 320] on button "assignment Non-Phone Queue" at bounding box center [756, 330] width 288 height 34
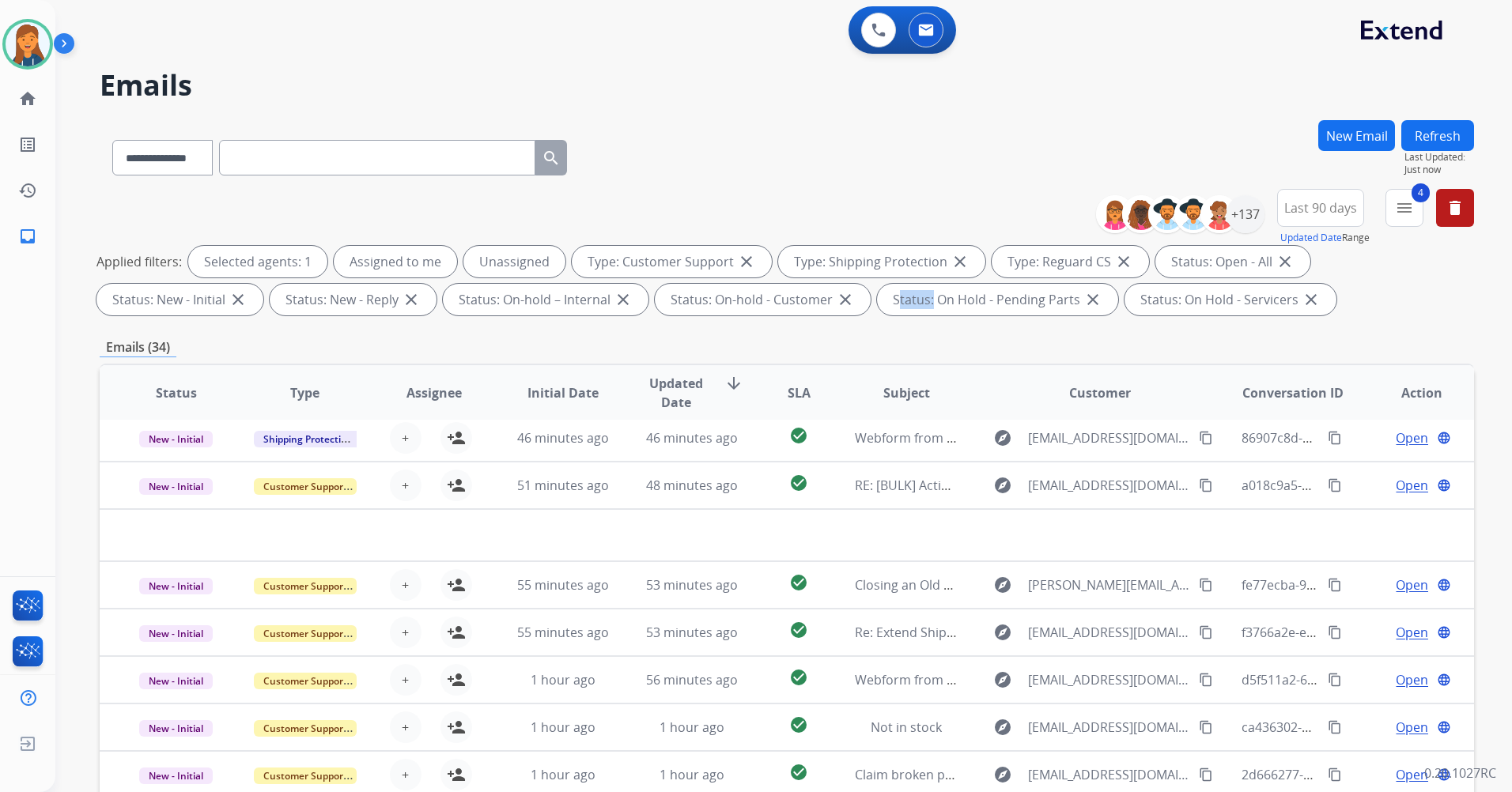
click at [780, 321] on div "**********" at bounding box center [787, 255] width 1375 height 133
click at [39, 42] on img at bounding box center [27, 43] width 44 height 44
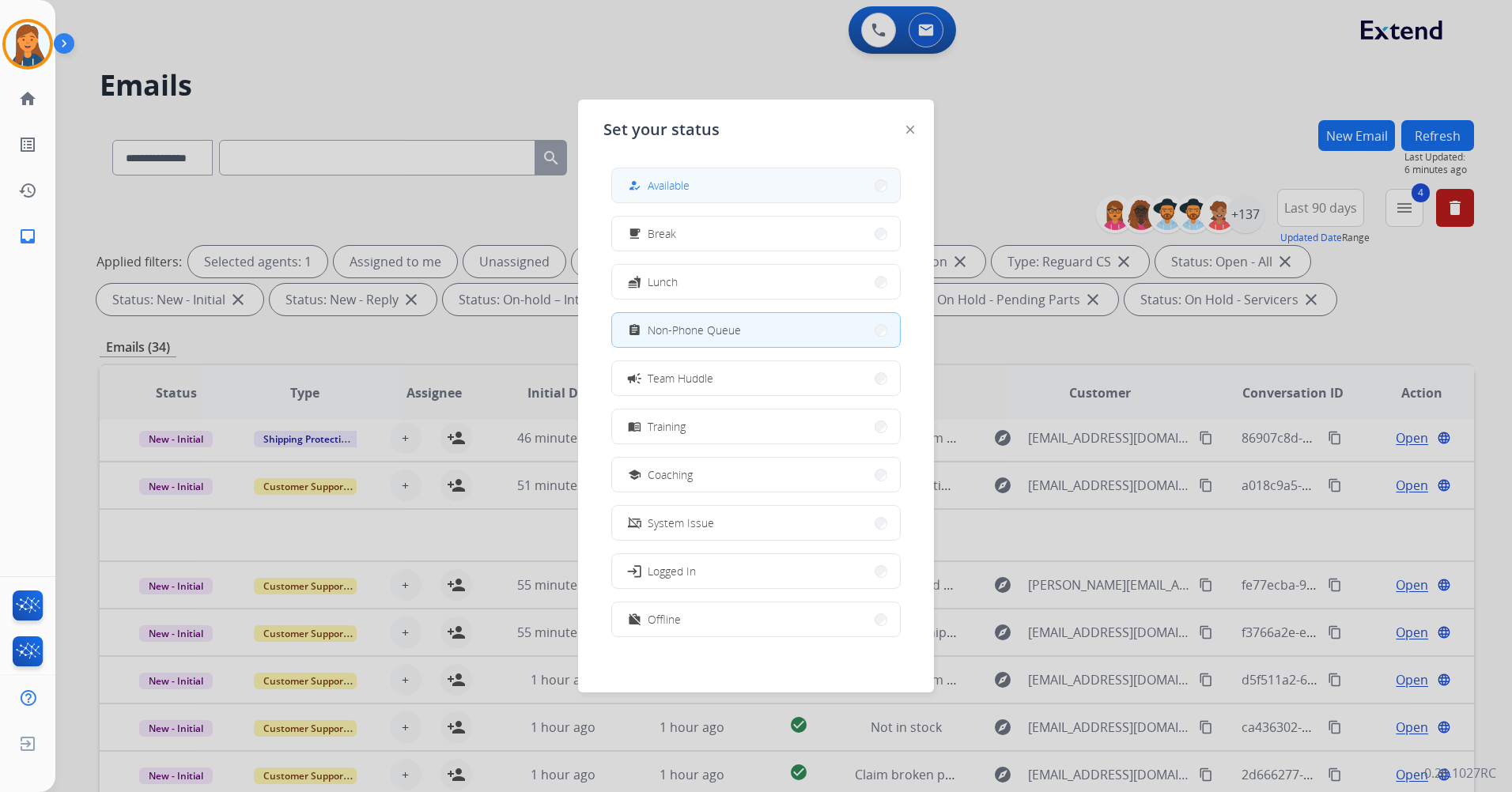
click at [770, 197] on button "how_to_reg Available" at bounding box center [756, 185] width 288 height 34
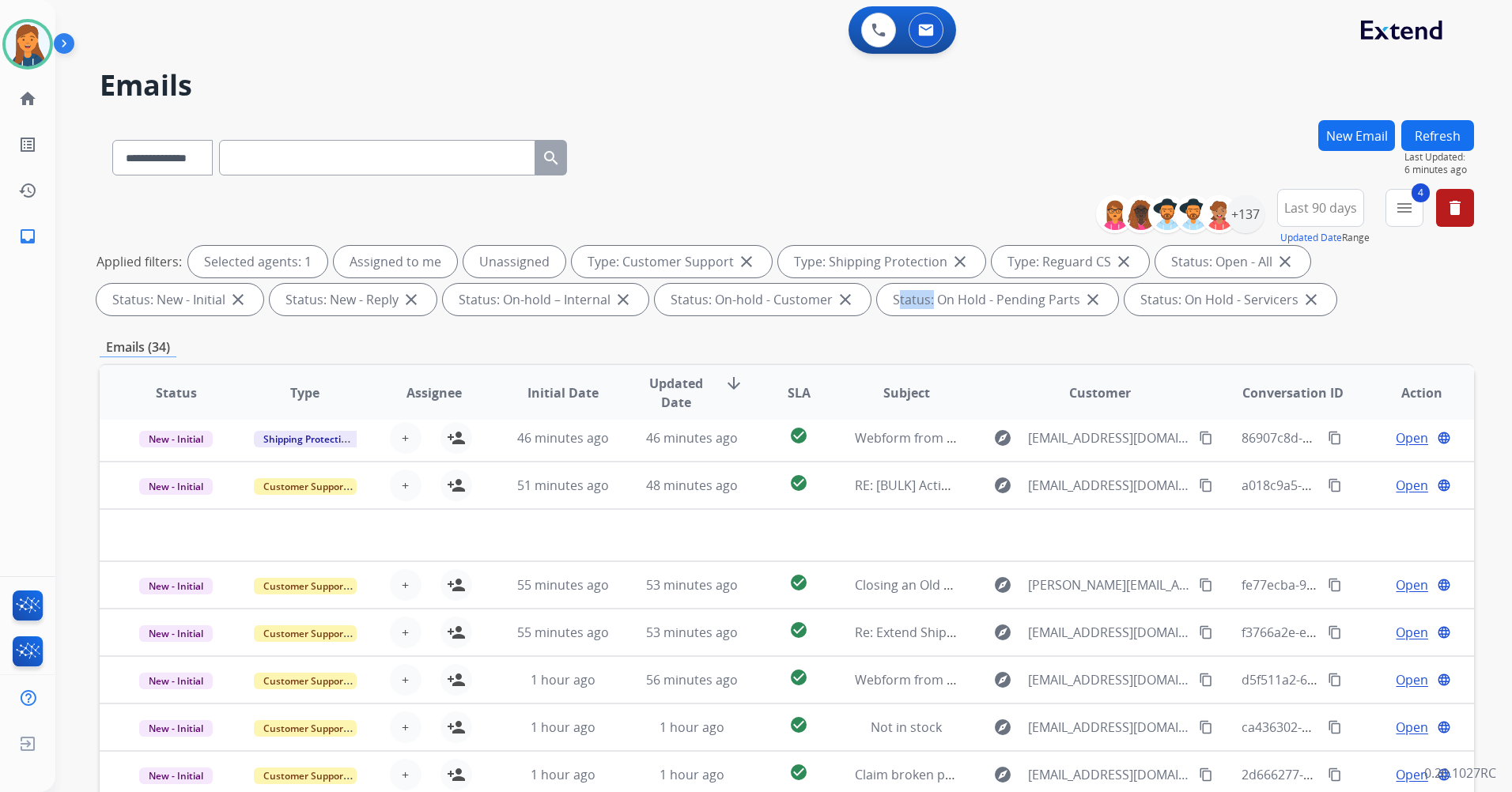
click at [1461, 133] on button "Refresh" at bounding box center [1437, 136] width 72 height 31
click at [576, 338] on div "Emails (35)" at bounding box center [787, 347] width 1375 height 20
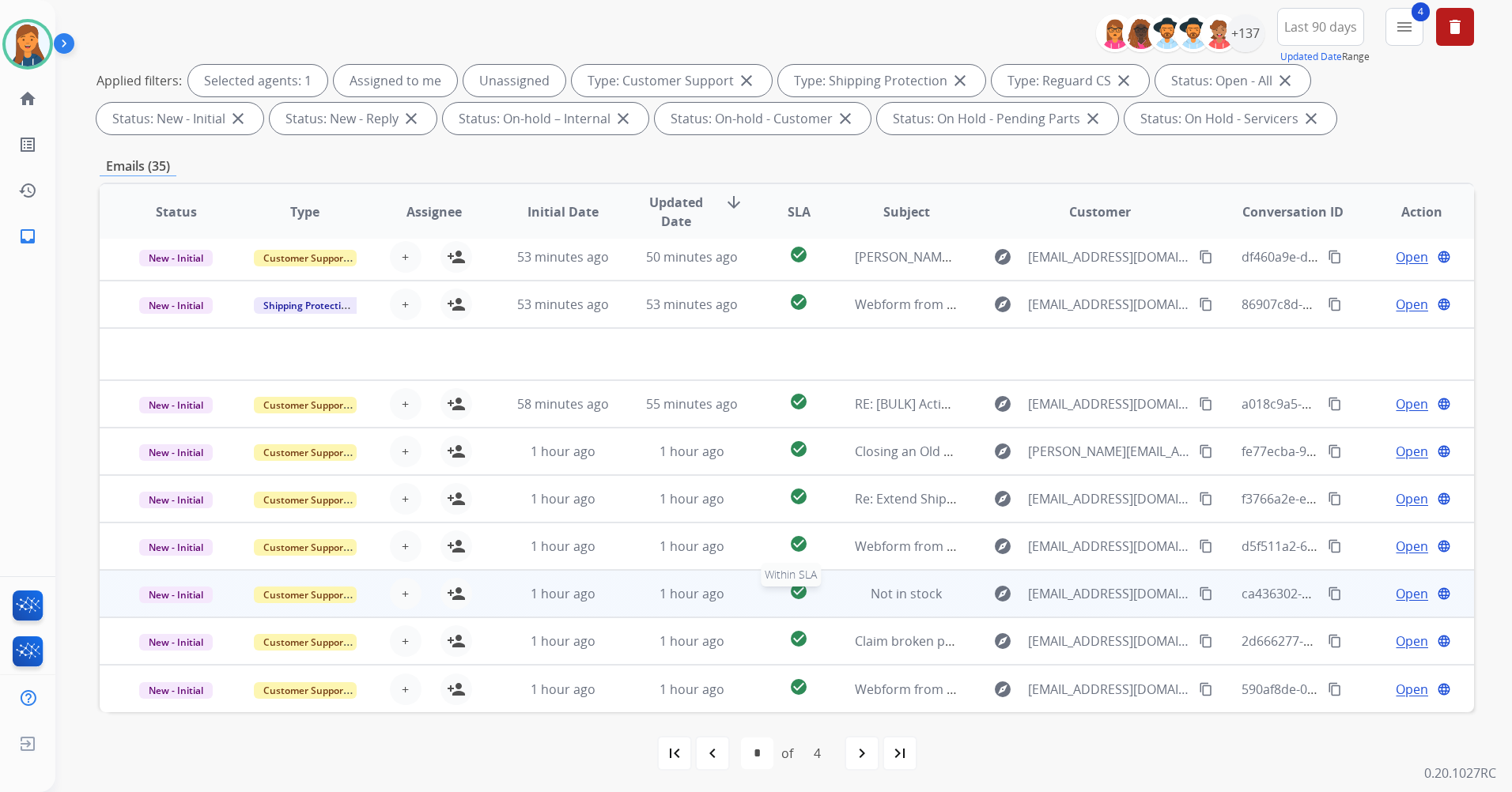
scroll to position [184, 0]
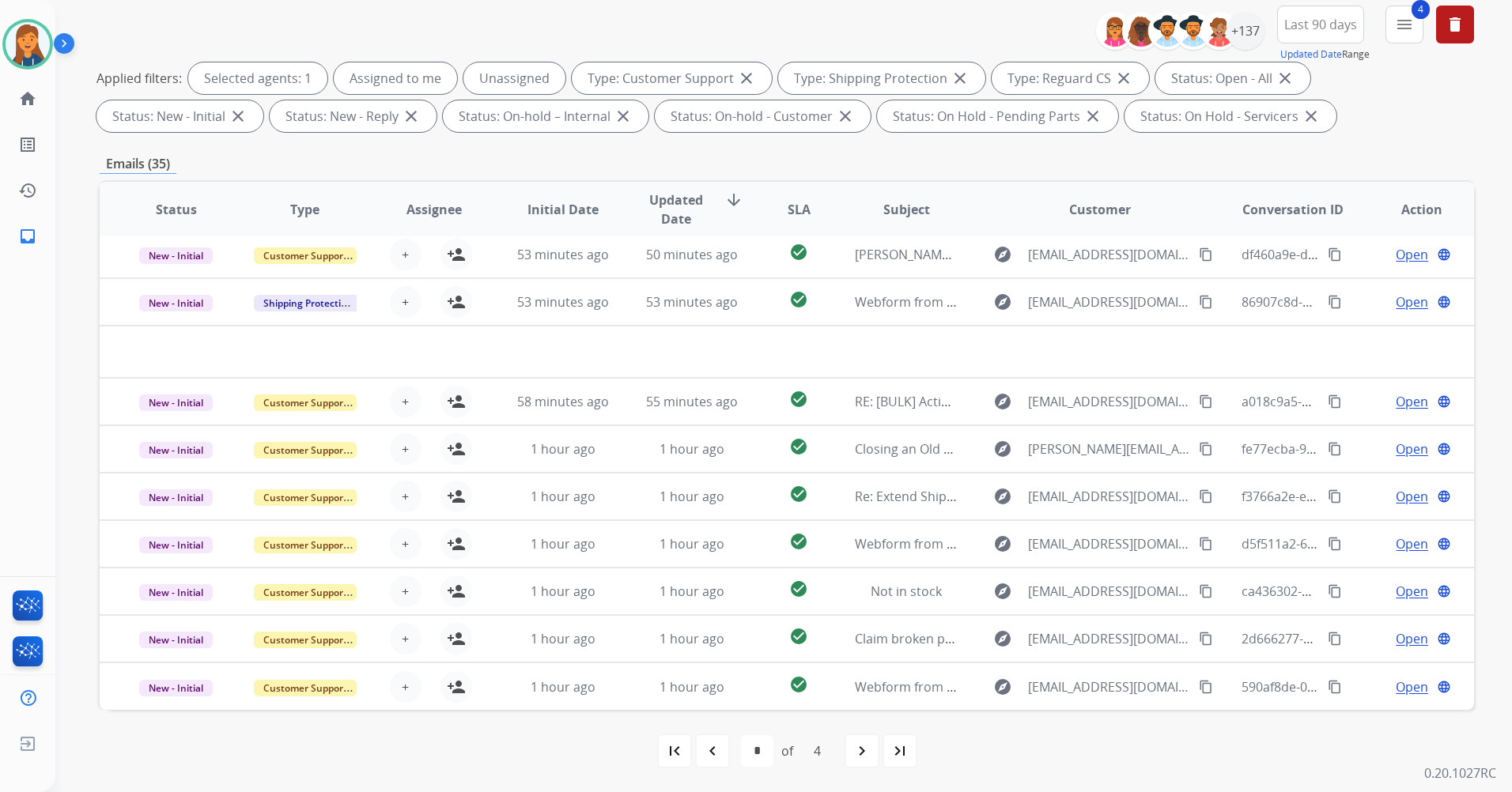
click at [898, 756] on mat-icon "last_page" at bounding box center [899, 750] width 19 height 19
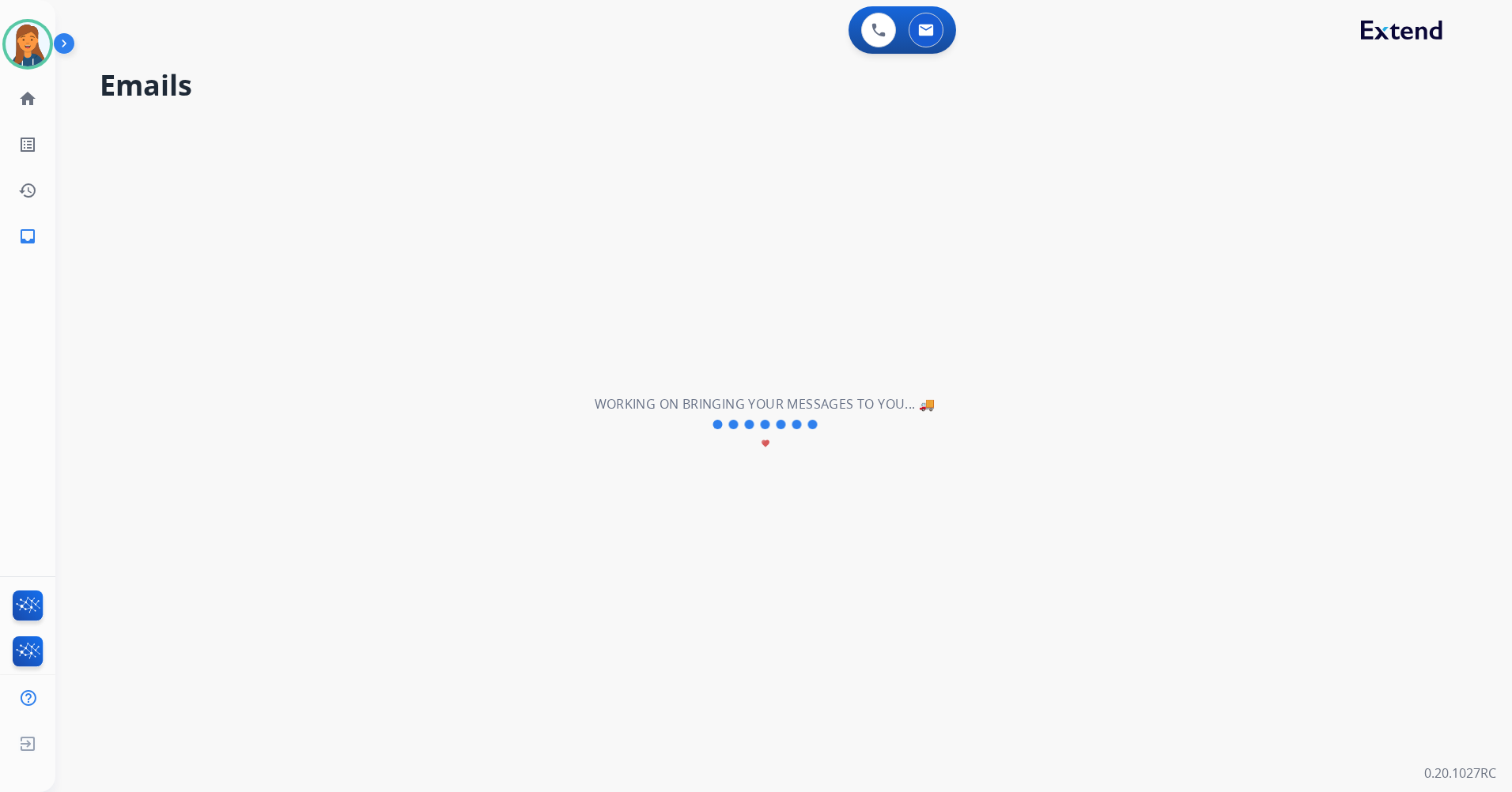
scroll to position [0, 0]
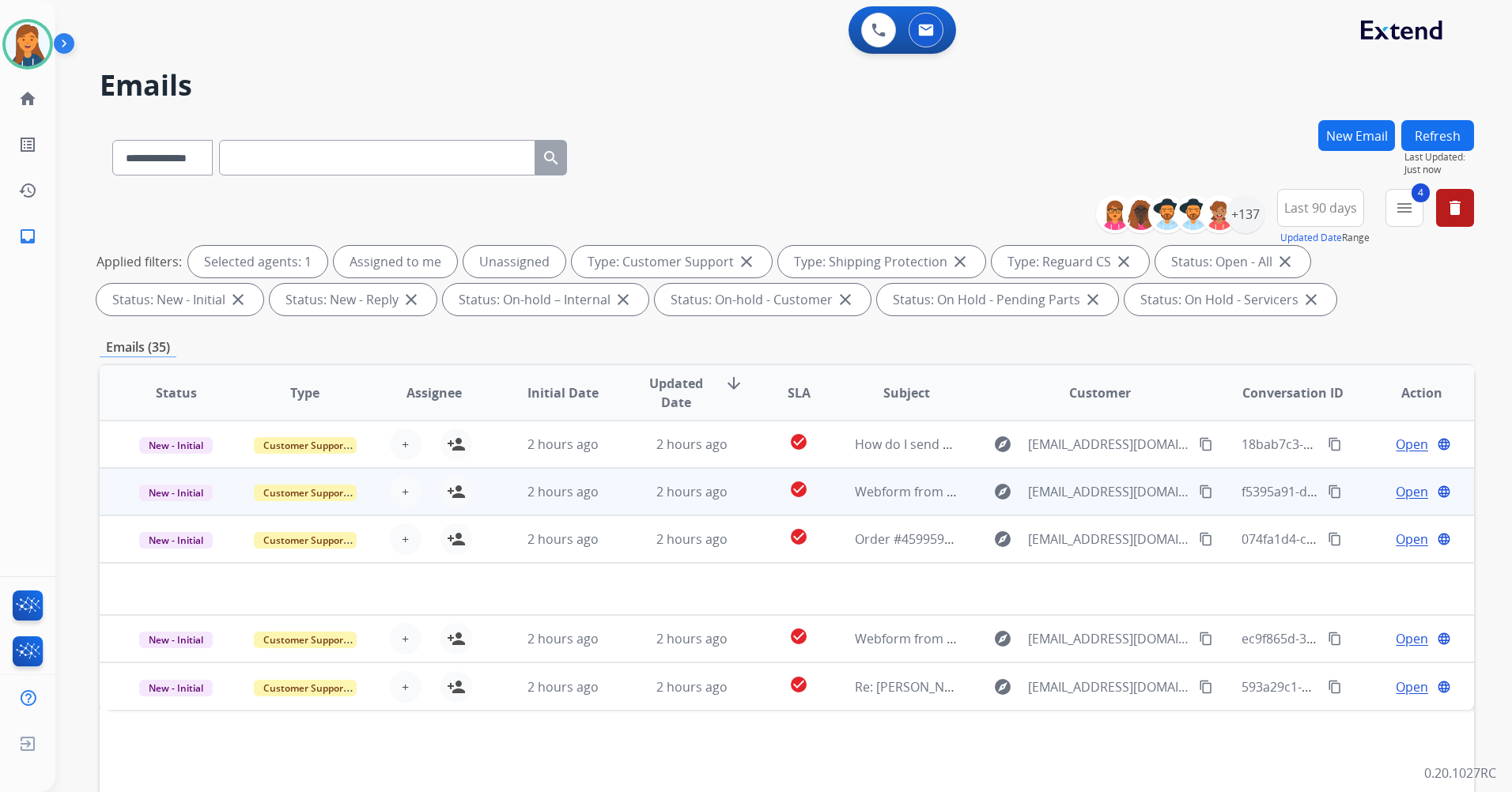
click at [896, 481] on td "Webform from [EMAIL_ADDRESS][DOMAIN_NAME] on [DATE]" at bounding box center [893, 492] width 129 height 47
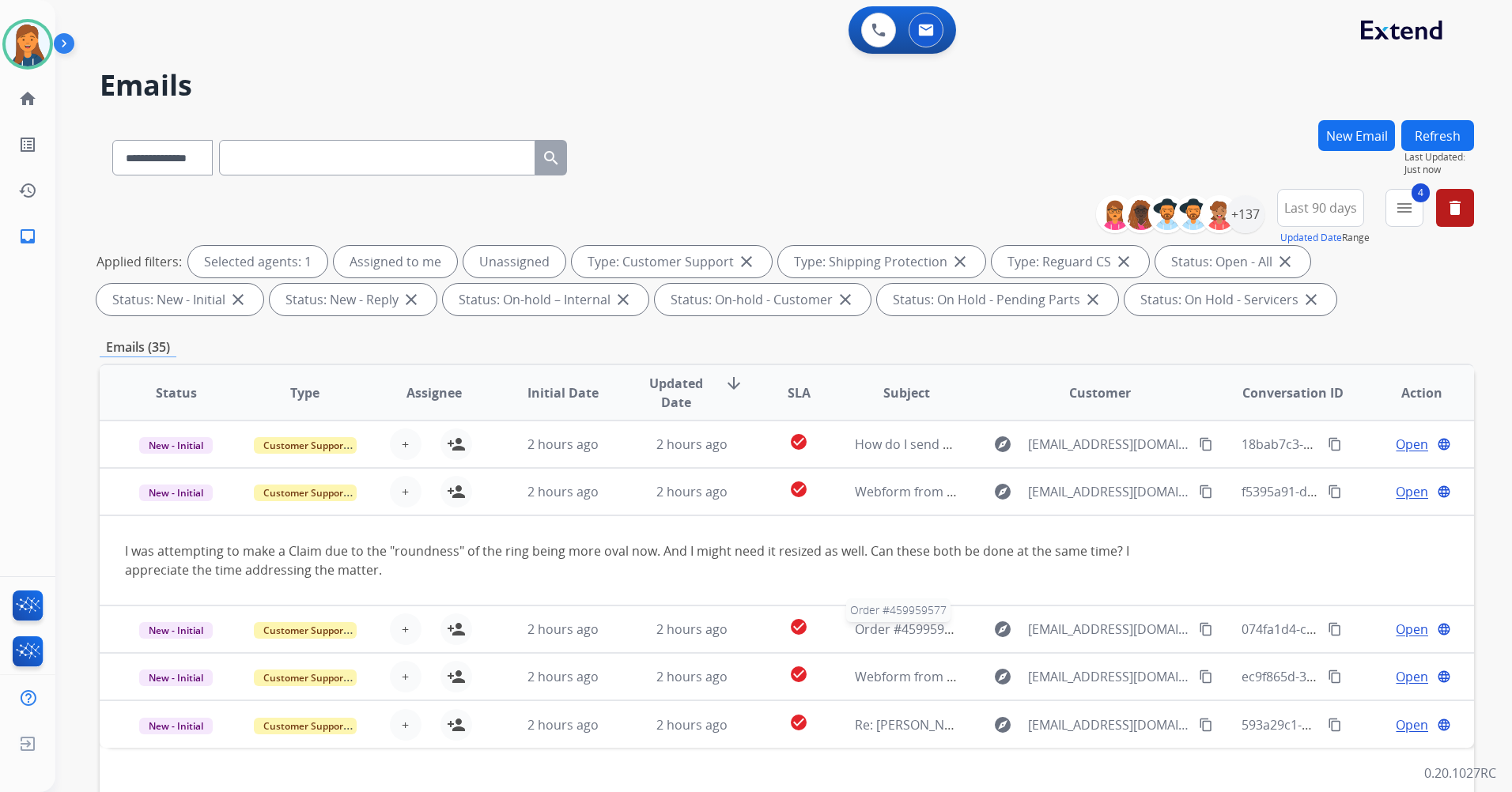
scroll to position [158, 0]
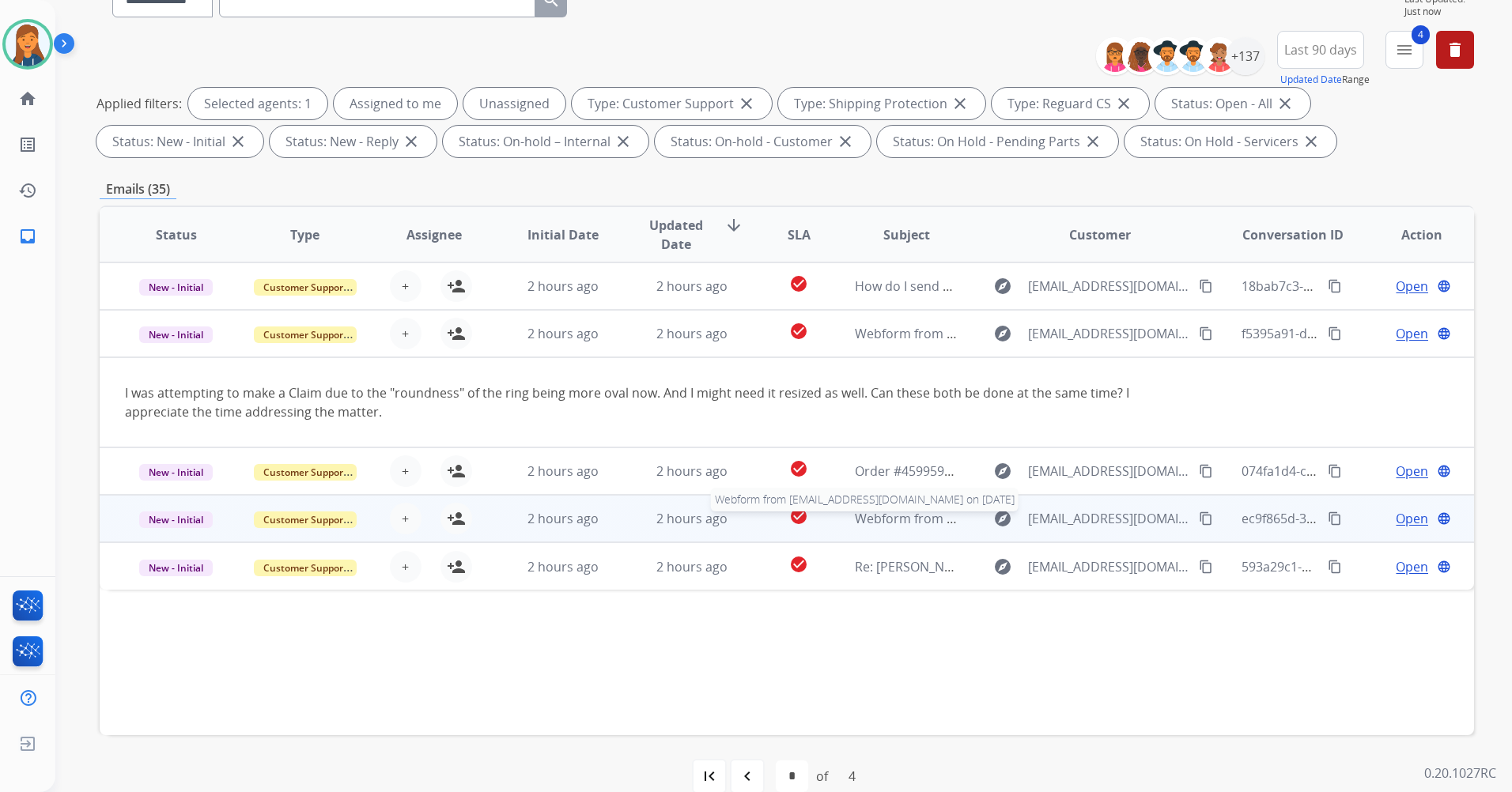
click at [901, 513] on span "Webform from [EMAIL_ADDRESS][DOMAIN_NAME] on [DATE]" at bounding box center [1034, 518] width 358 height 17
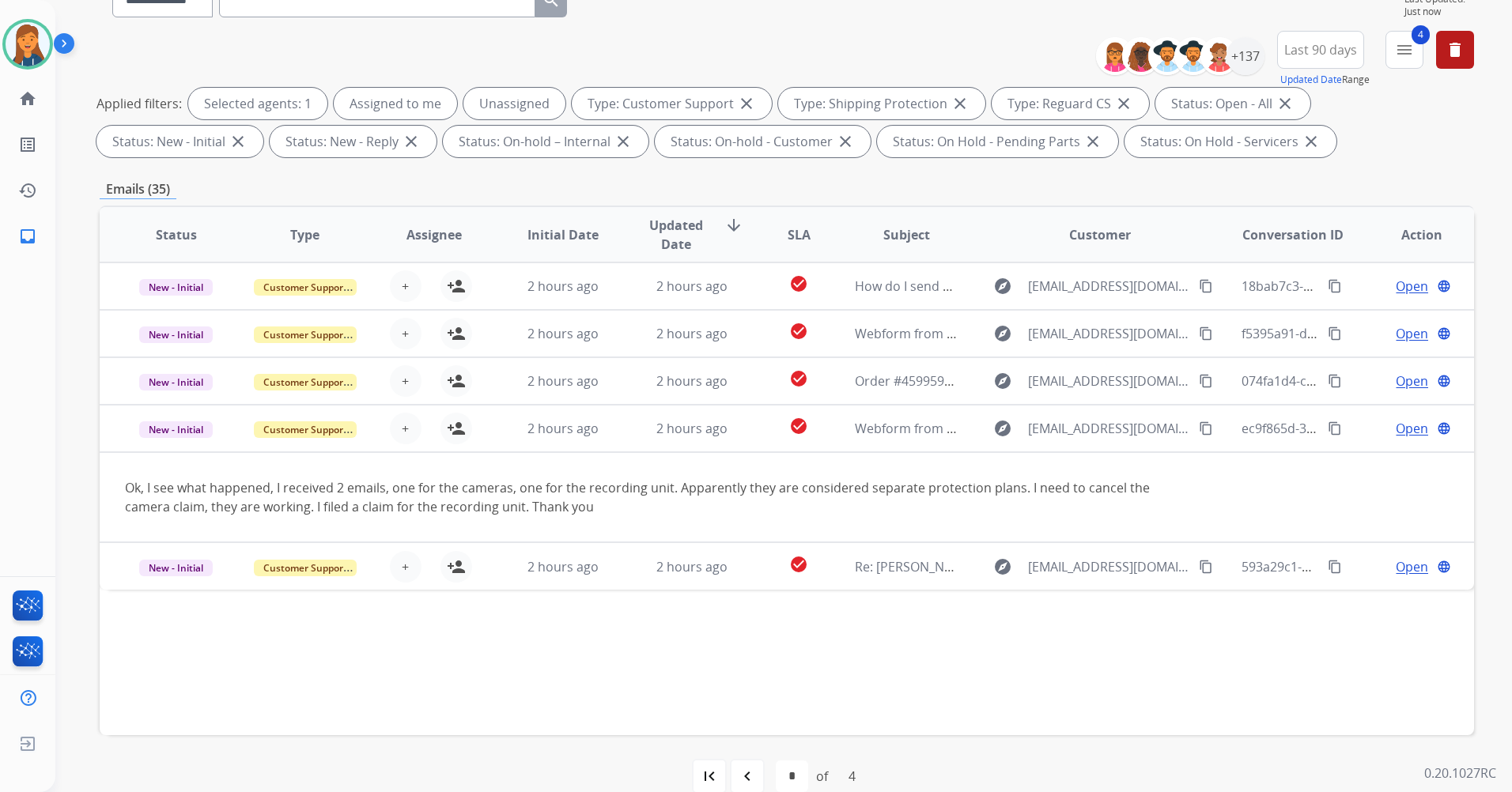
click at [742, 781] on mat-icon "navigate_before" at bounding box center [747, 776] width 19 height 19
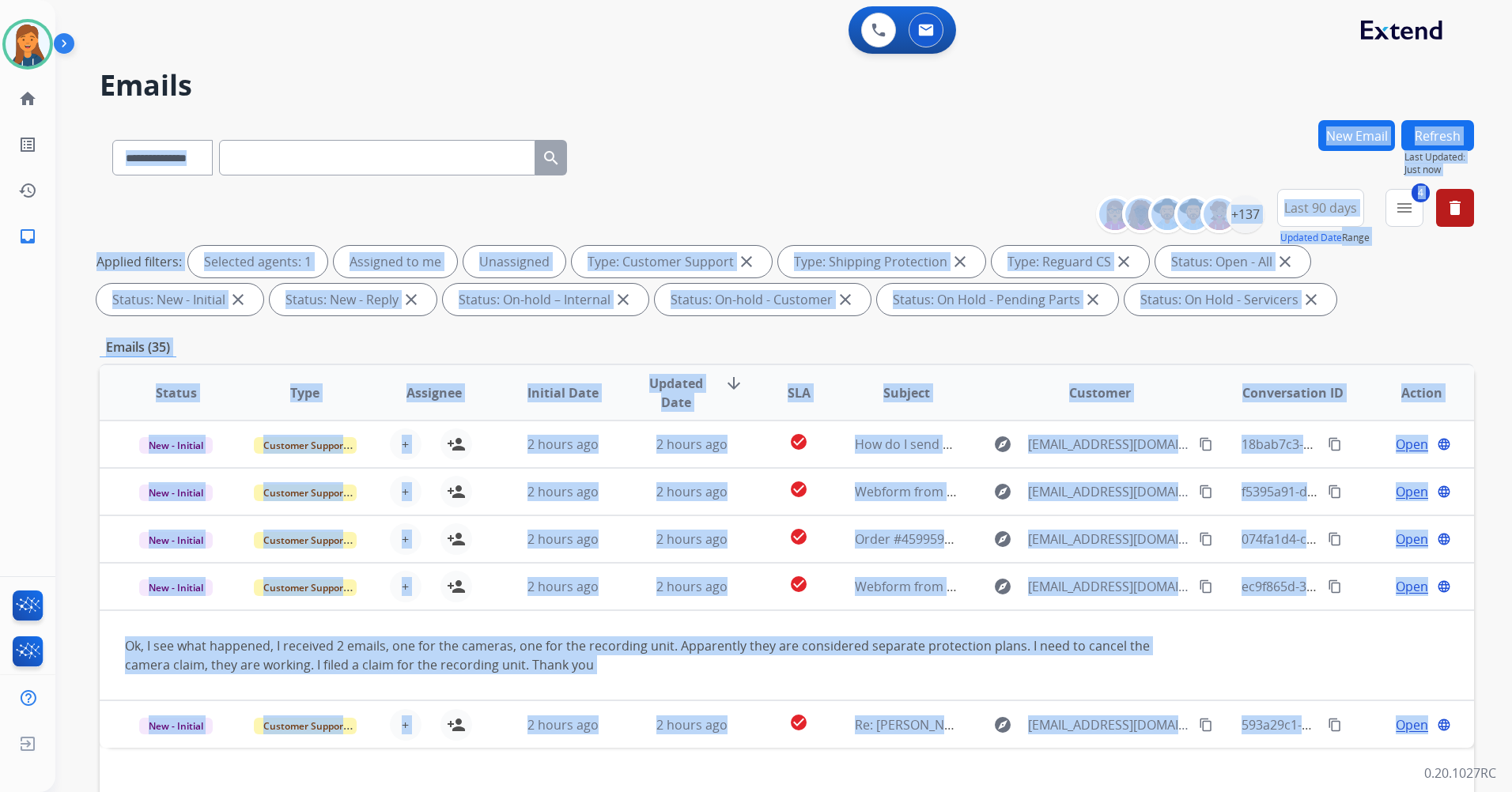
click at [742, 781] on div "**********" at bounding box center [764, 453] width 1419 height 792
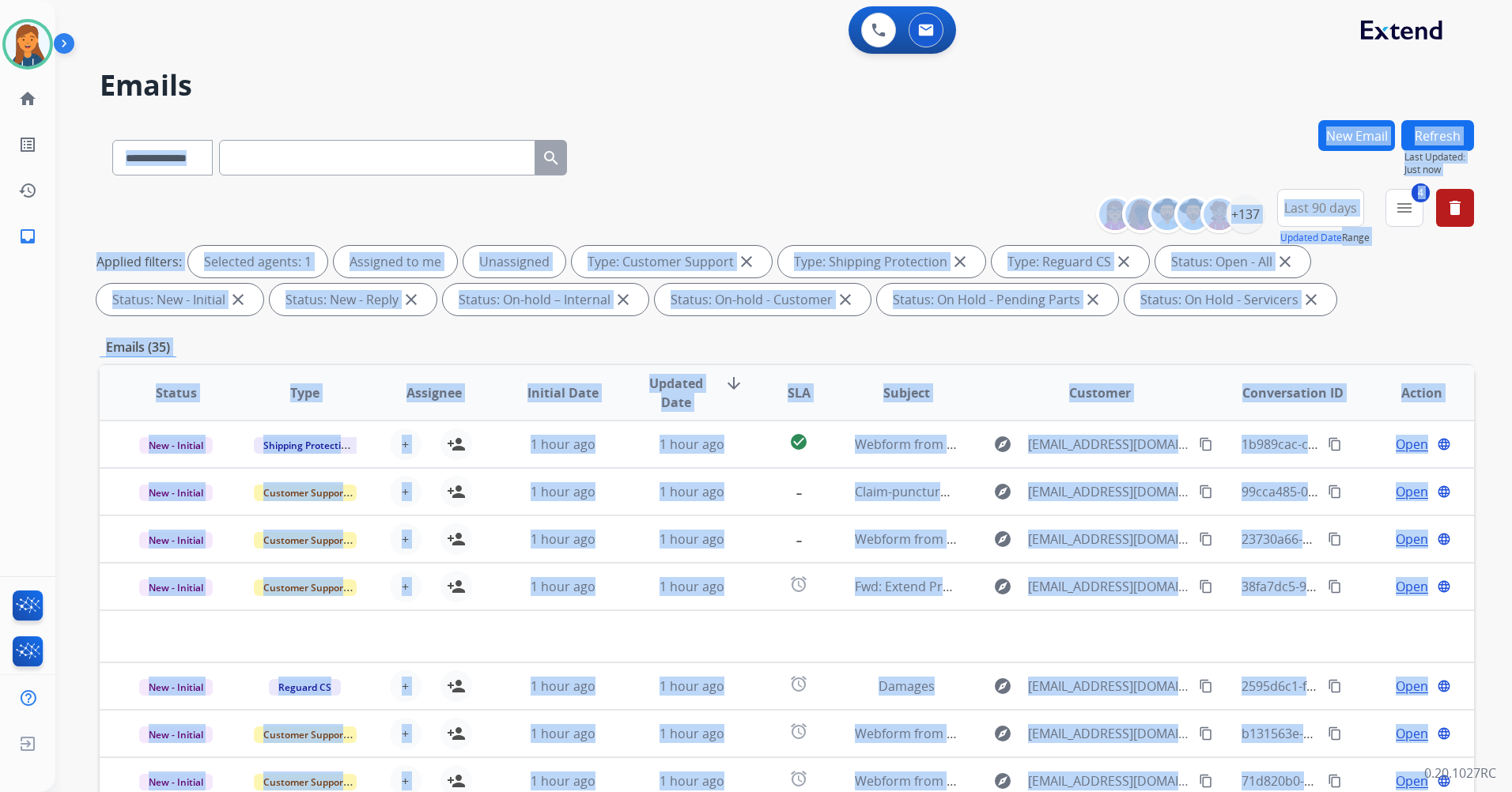
click at [911, 170] on div "**********" at bounding box center [787, 155] width 1375 height 69
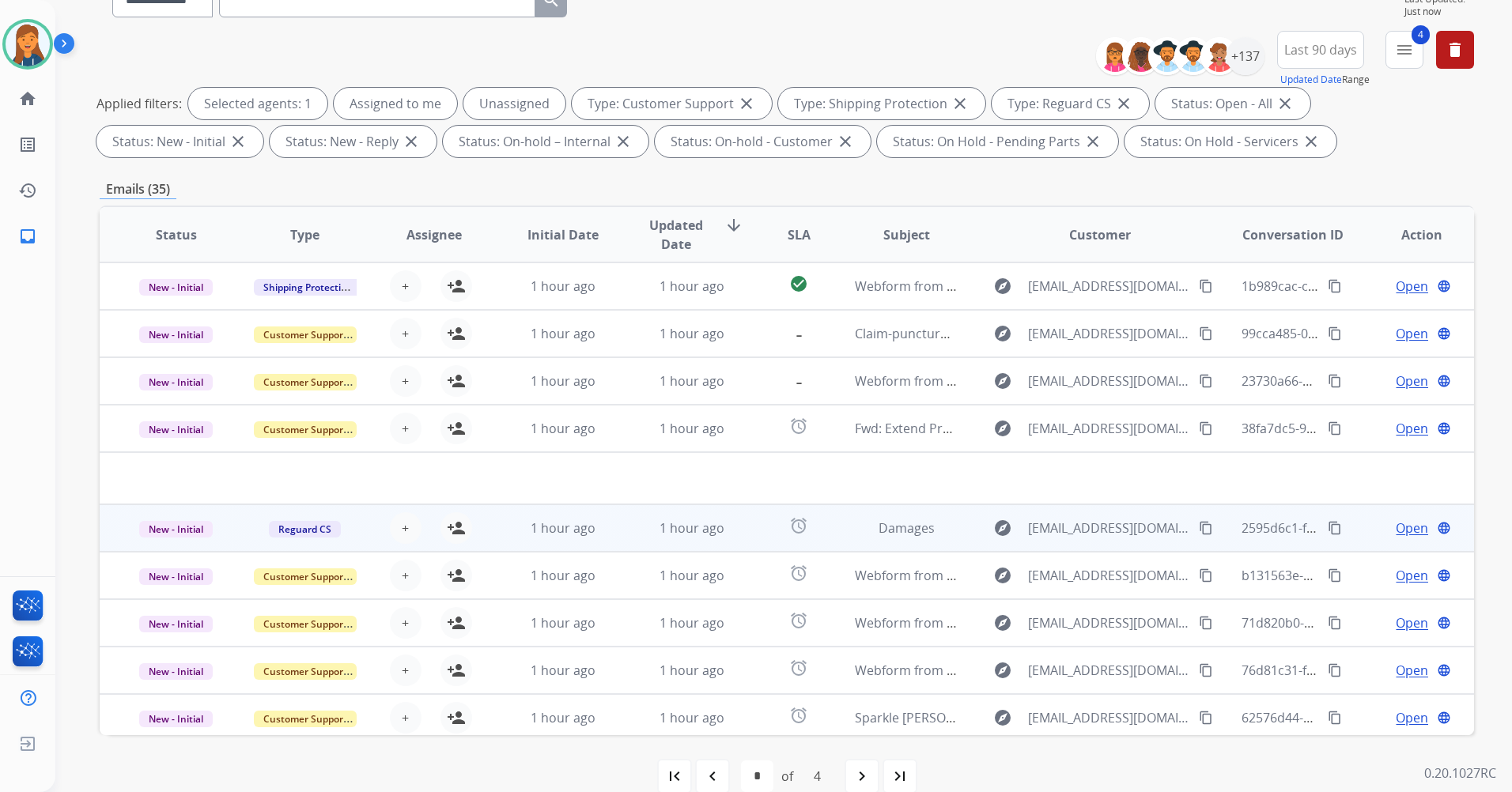
scroll to position [184, 0]
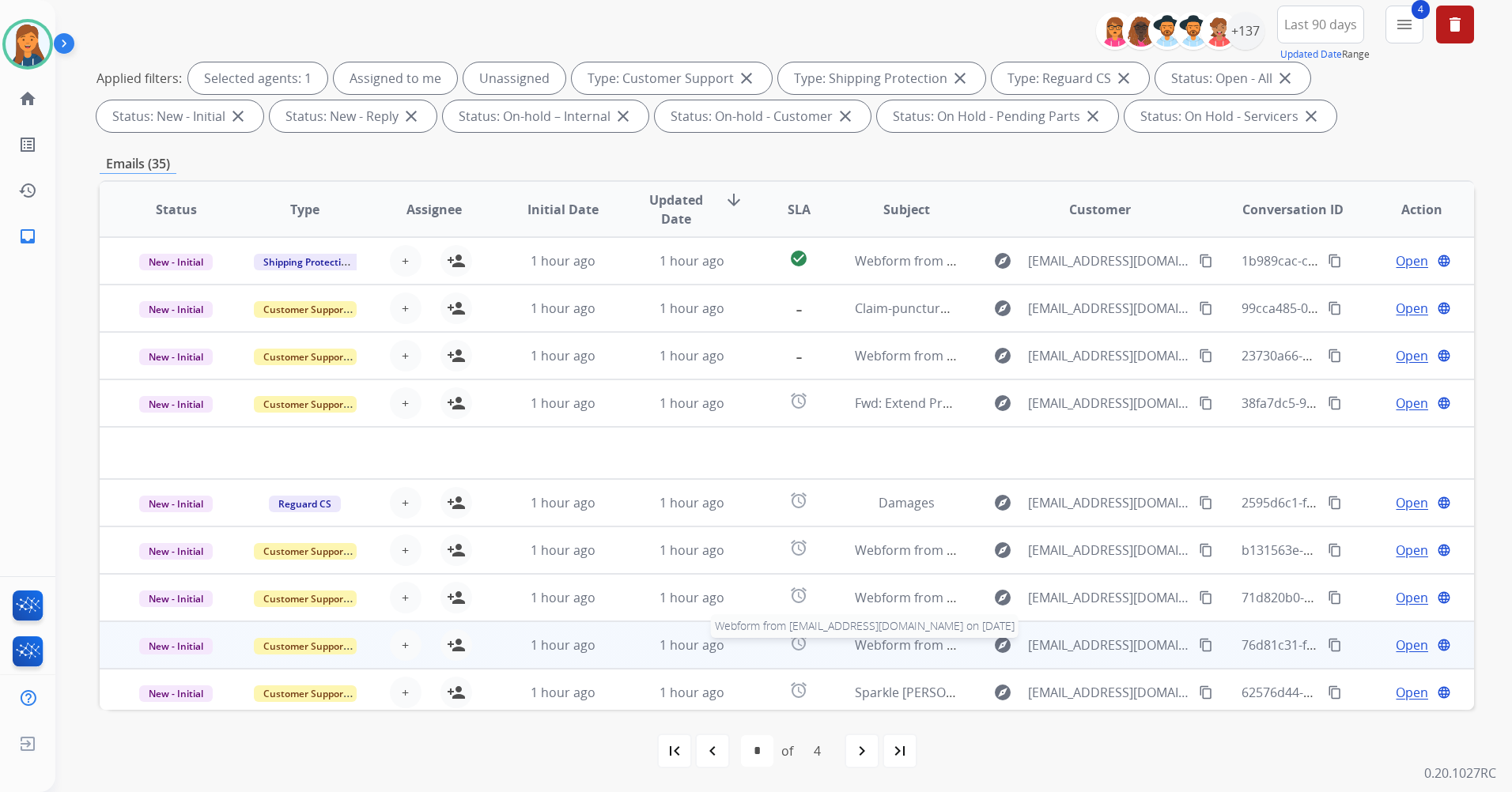
click at [880, 644] on span "Webform from [EMAIL_ADDRESS][DOMAIN_NAME] on [DATE]" at bounding box center [1034, 645] width 358 height 17
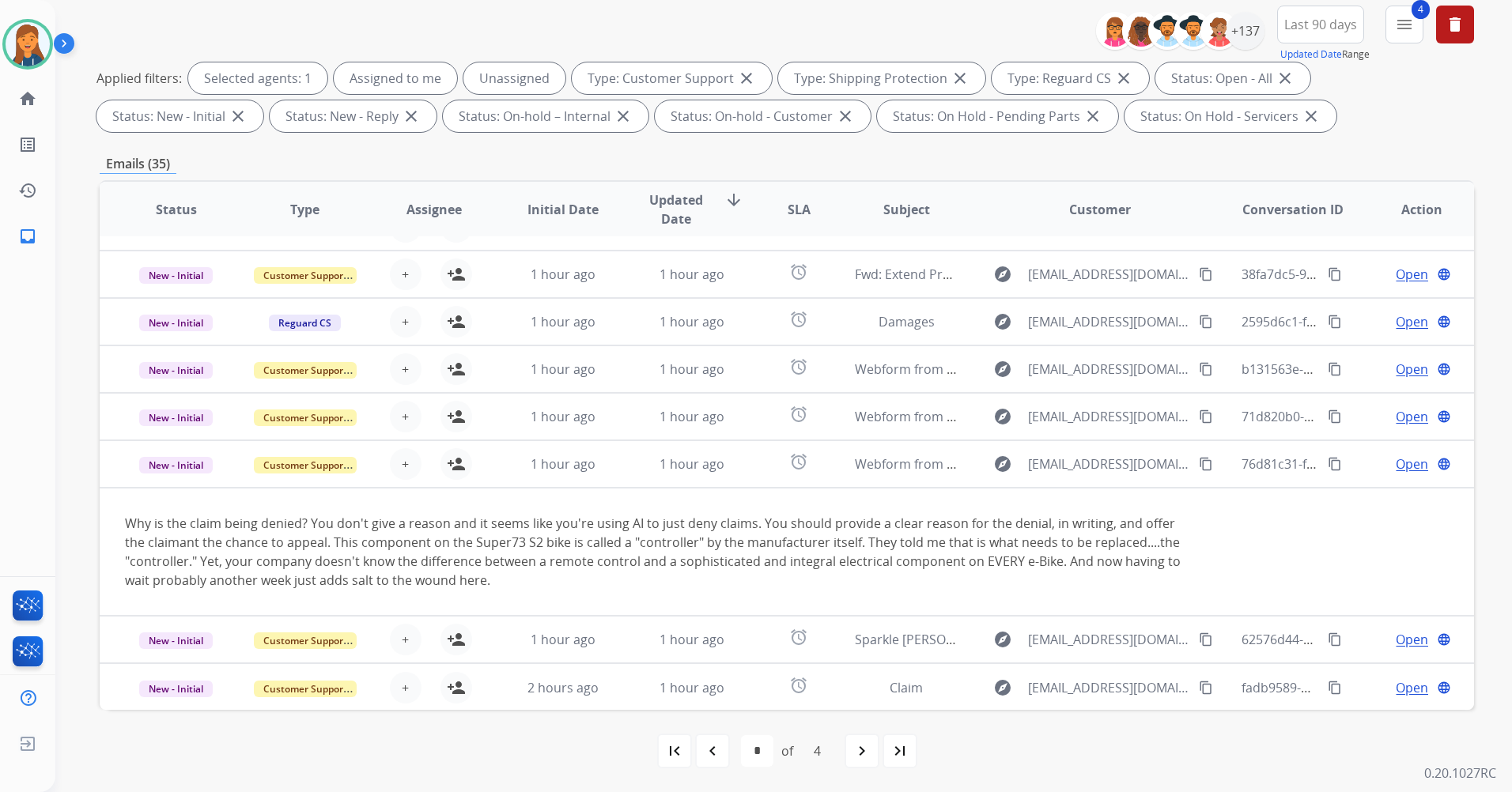
scroll to position [129, 0]
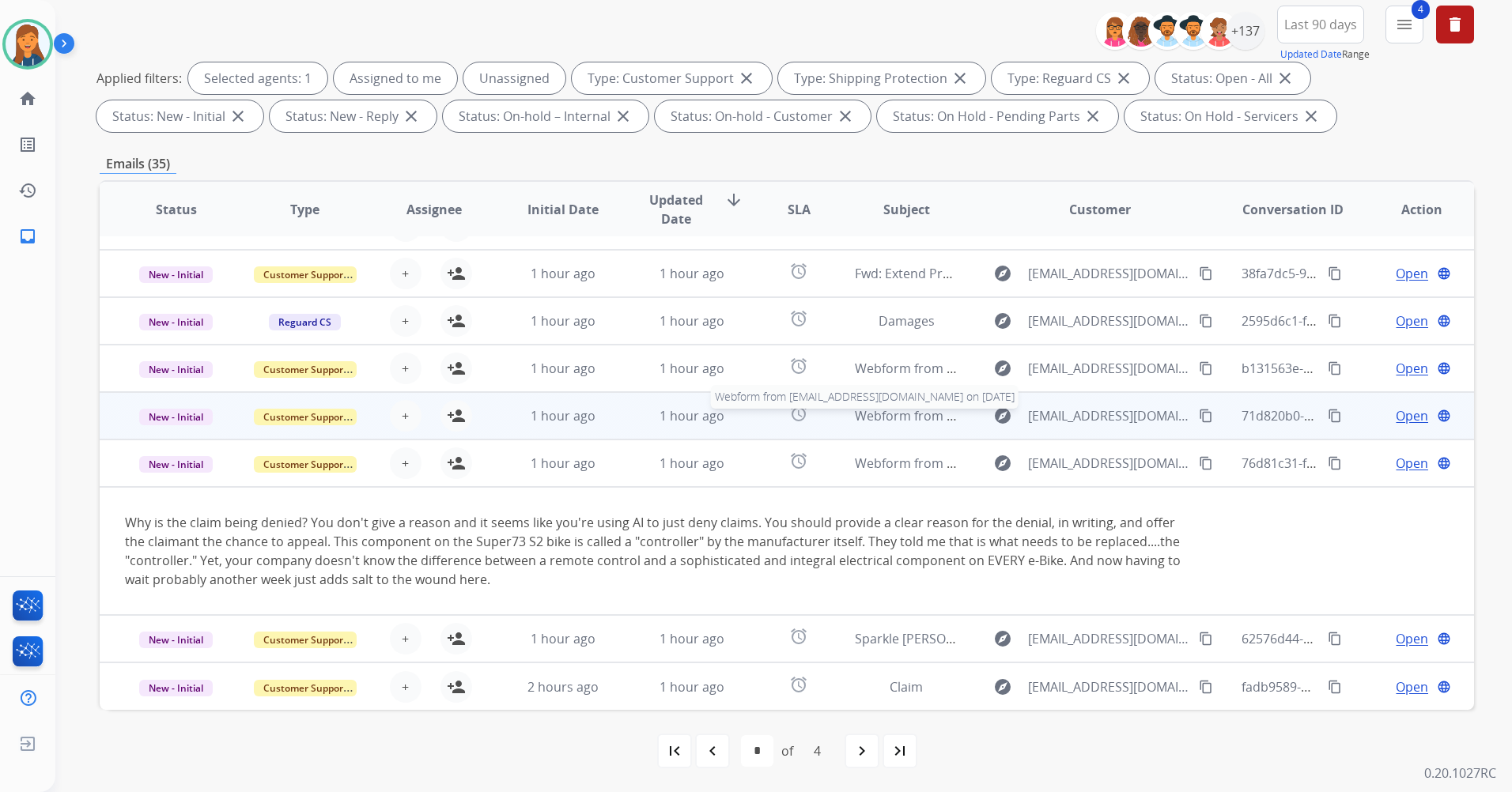
click at [887, 410] on span "Webform from [EMAIL_ADDRESS][DOMAIN_NAME] on [DATE]" at bounding box center [1034, 415] width 358 height 17
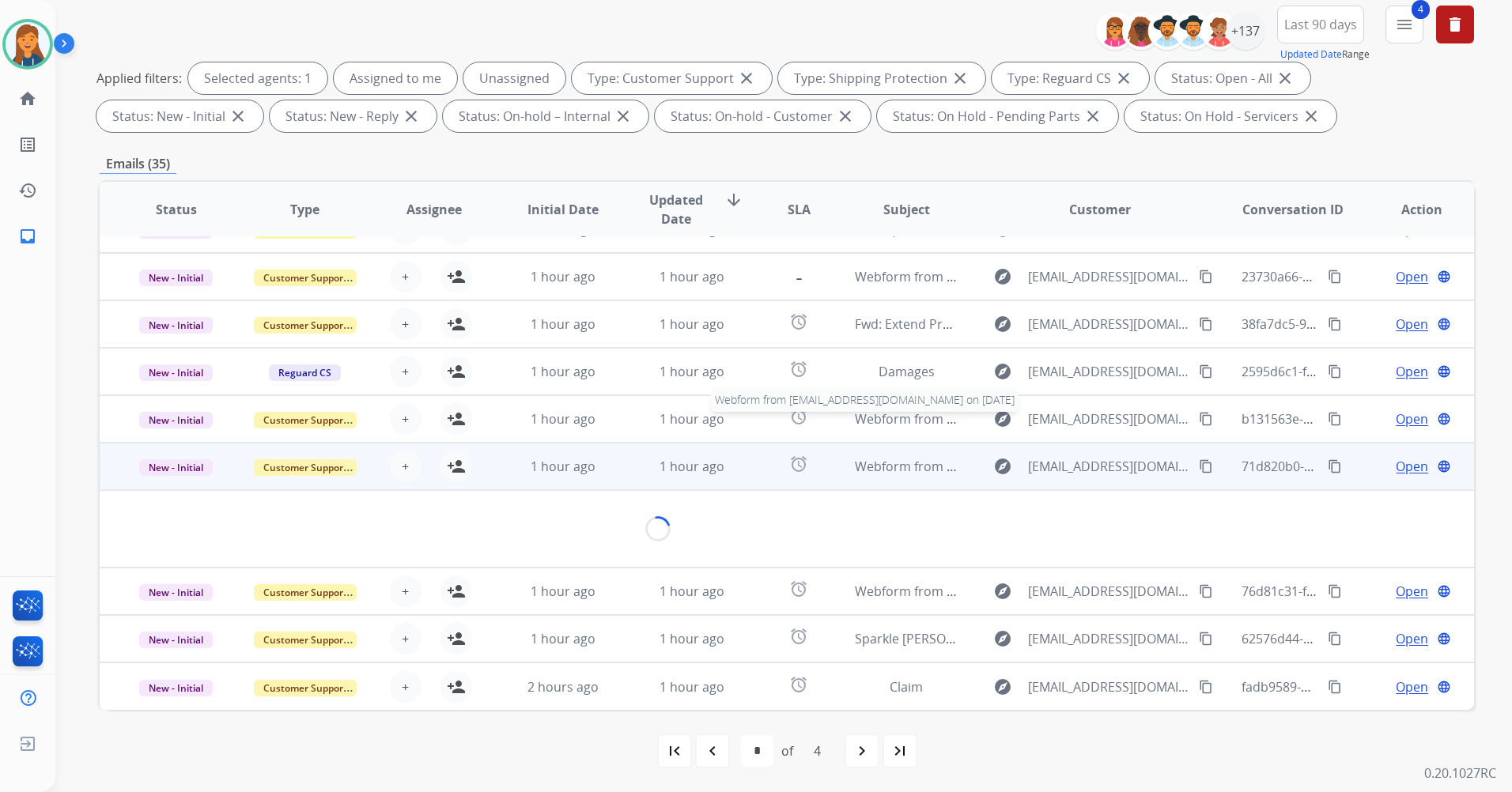
scroll to position [91, 0]
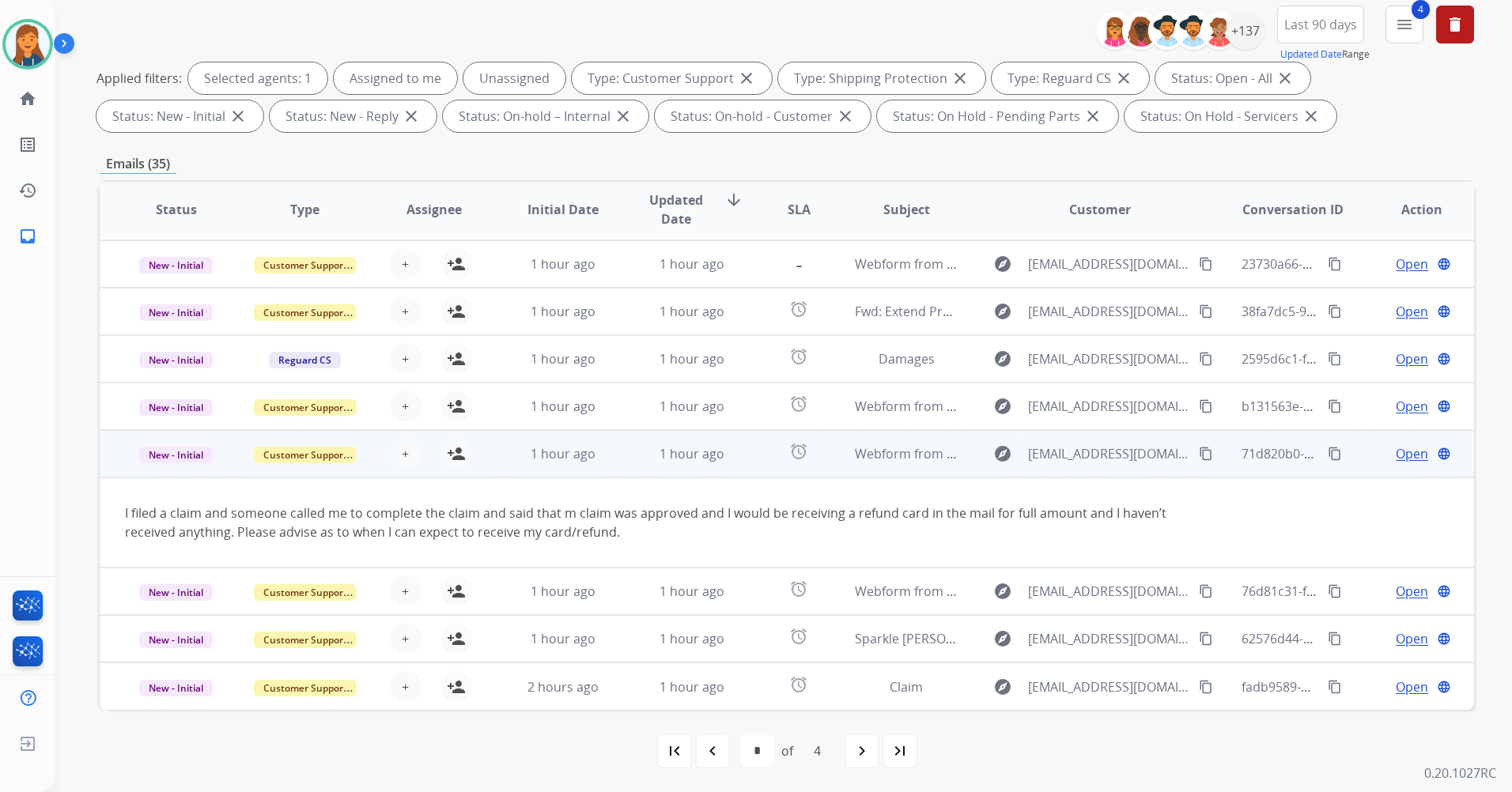
click at [1198, 449] on mat-icon "content_copy" at bounding box center [1205, 454] width 14 height 14
drag, startPoint x: 454, startPoint y: 449, endPoint x: 466, endPoint y: 451, distance: 12.2
click at [454, 449] on mat-icon "person_add" at bounding box center [456, 453] width 19 height 19
click at [1395, 454] on span "Open" at bounding box center [1412, 453] width 33 height 19
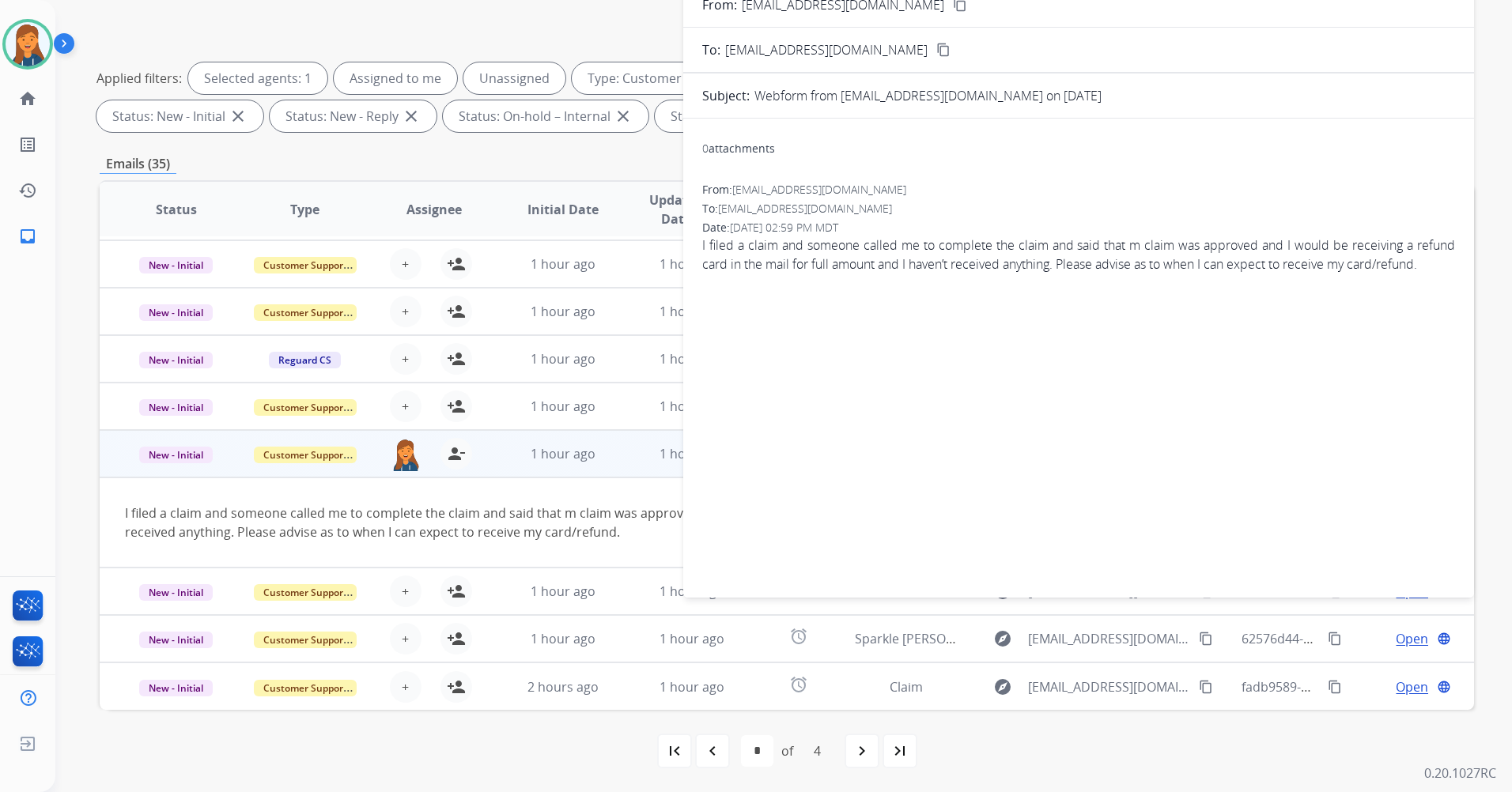
scroll to position [0, 0]
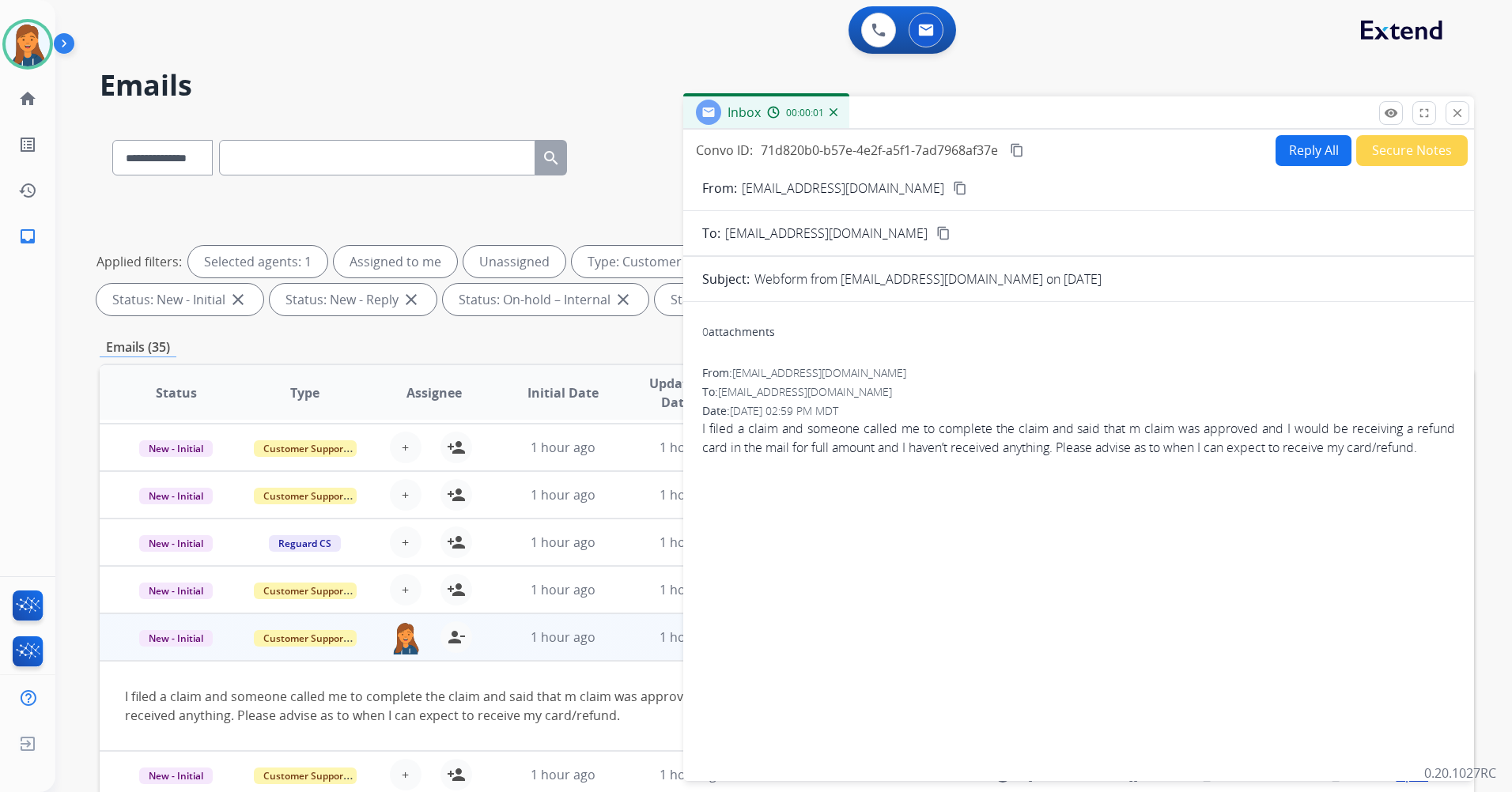
click at [1314, 156] on button "Reply All" at bounding box center [1313, 151] width 76 height 31
select select "**********"
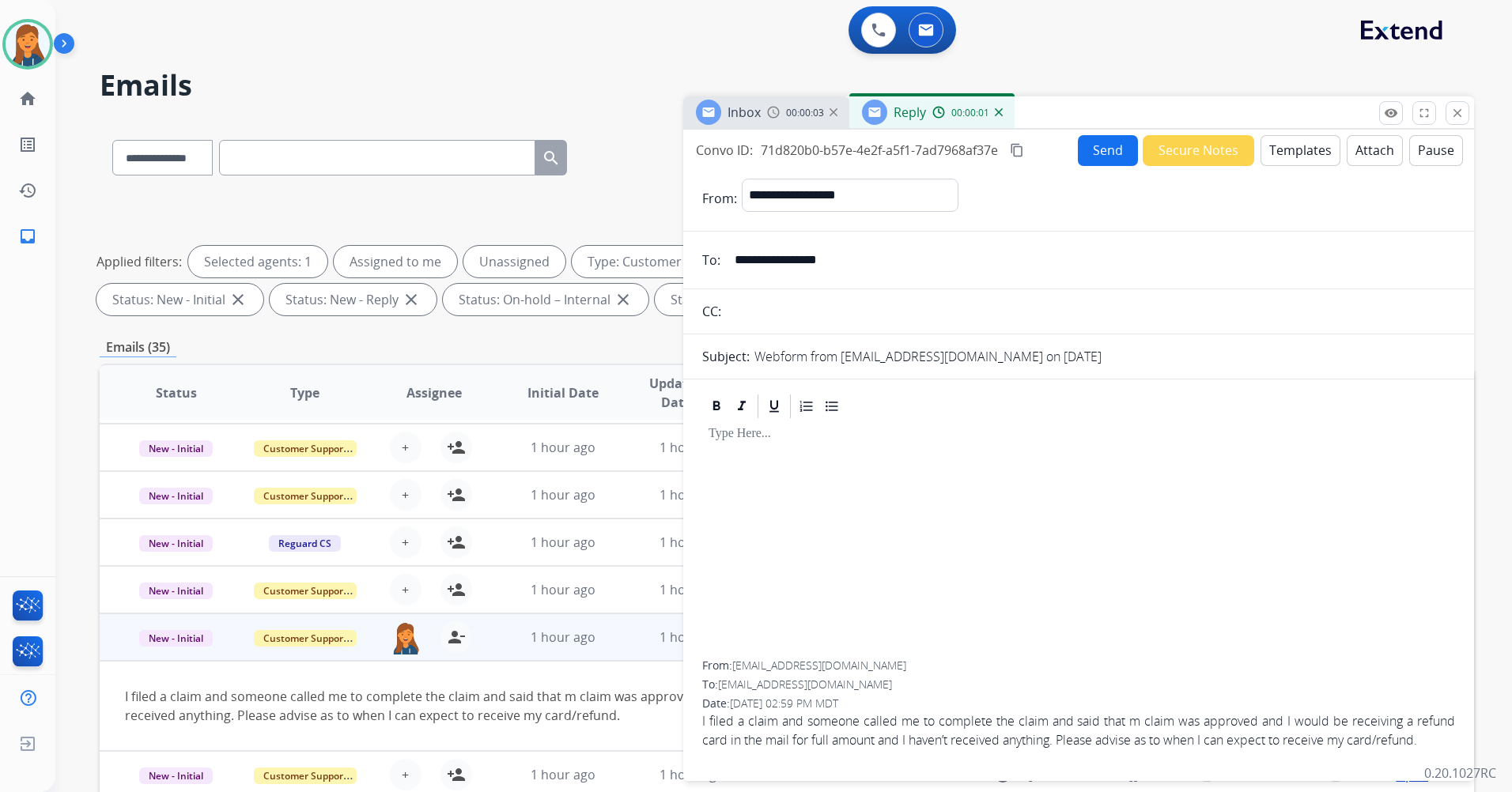
click at [1318, 142] on button "Templates" at bounding box center [1300, 151] width 80 height 31
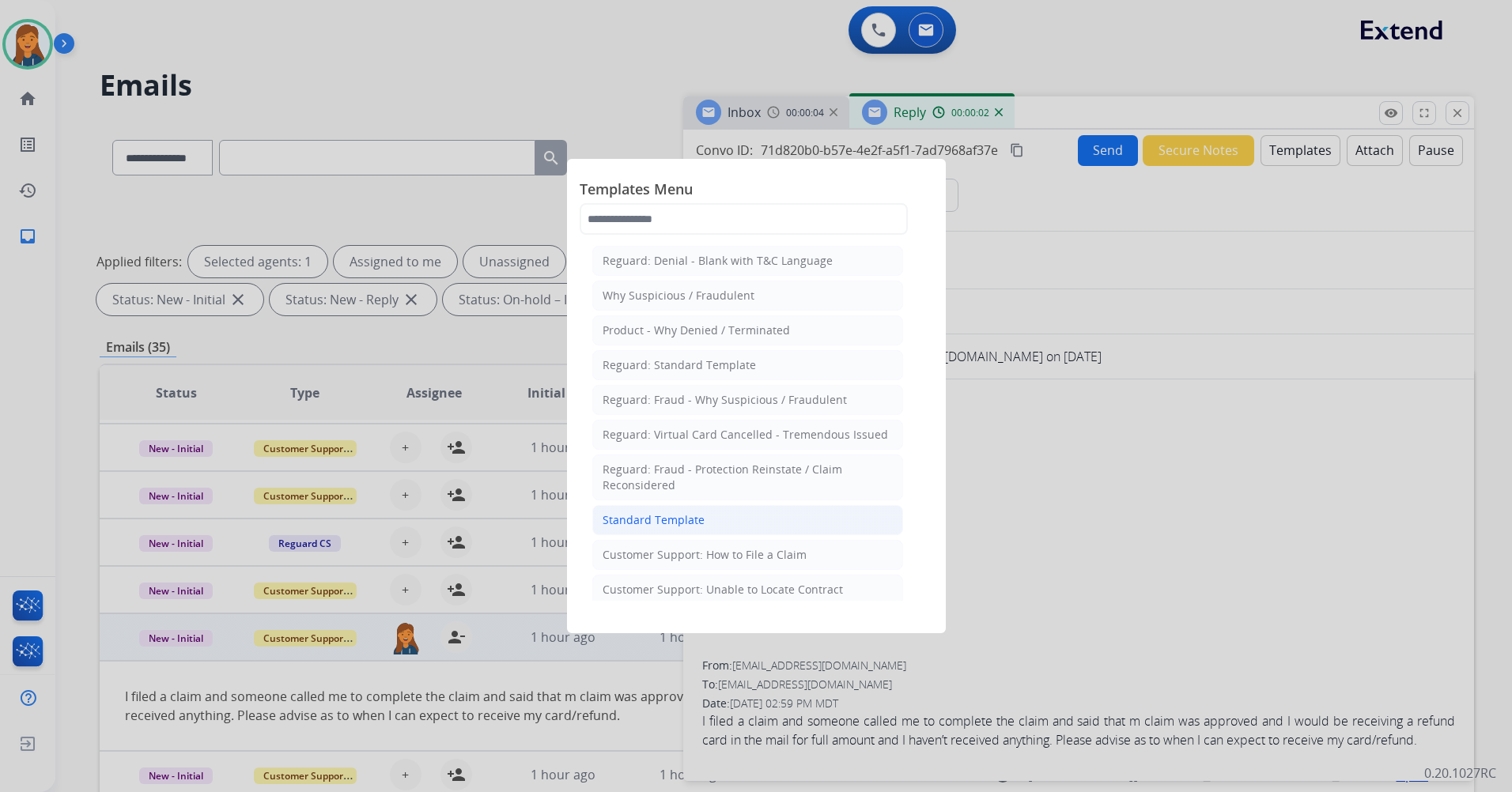
click at [618, 508] on li "Standard Template" at bounding box center [748, 520] width 311 height 30
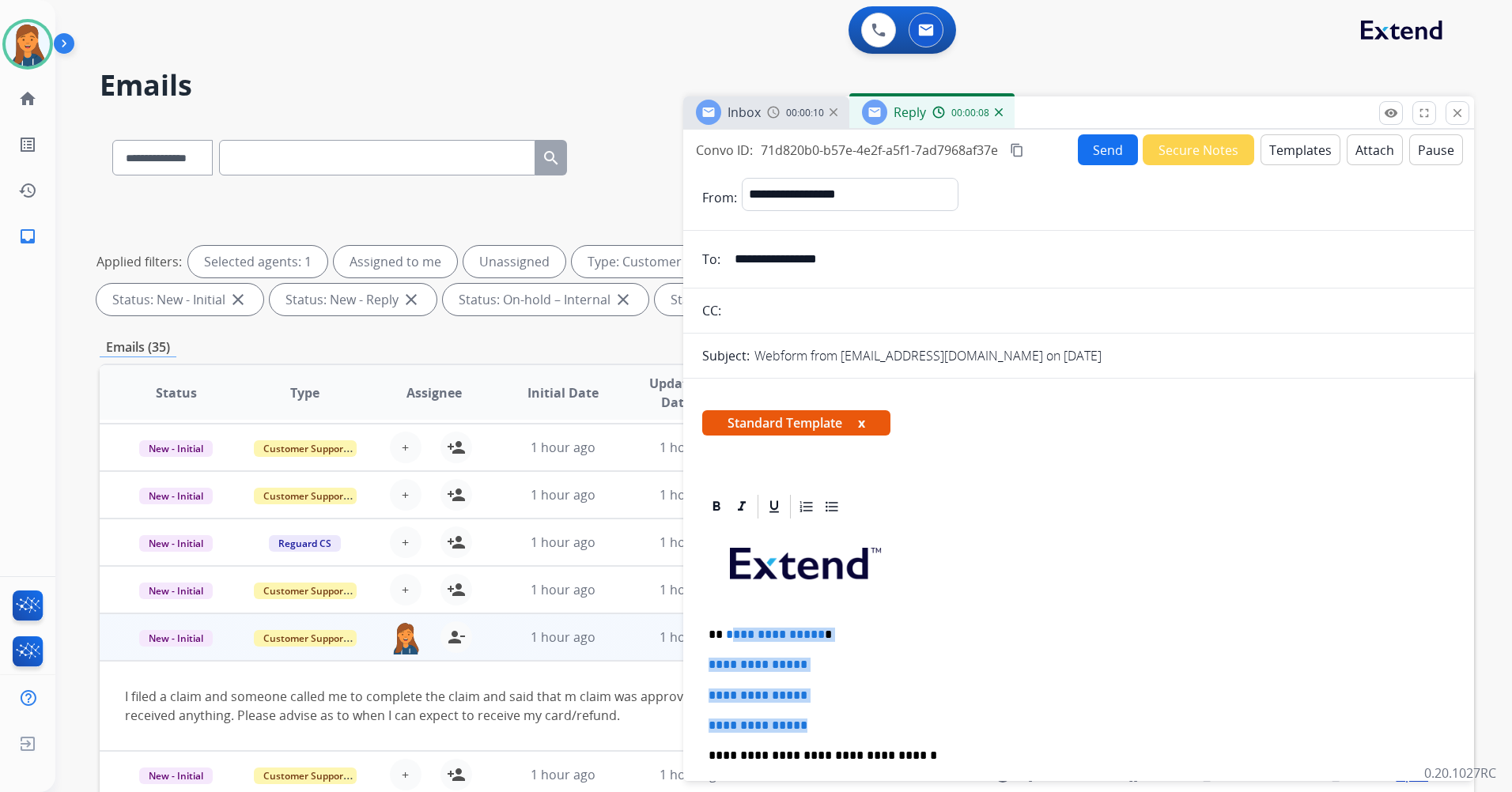
drag, startPoint x: 794, startPoint y: 721, endPoint x: 727, endPoint y: 625, distance: 117.1
click at [727, 625] on div "**********" at bounding box center [1078, 793] width 752 height 544
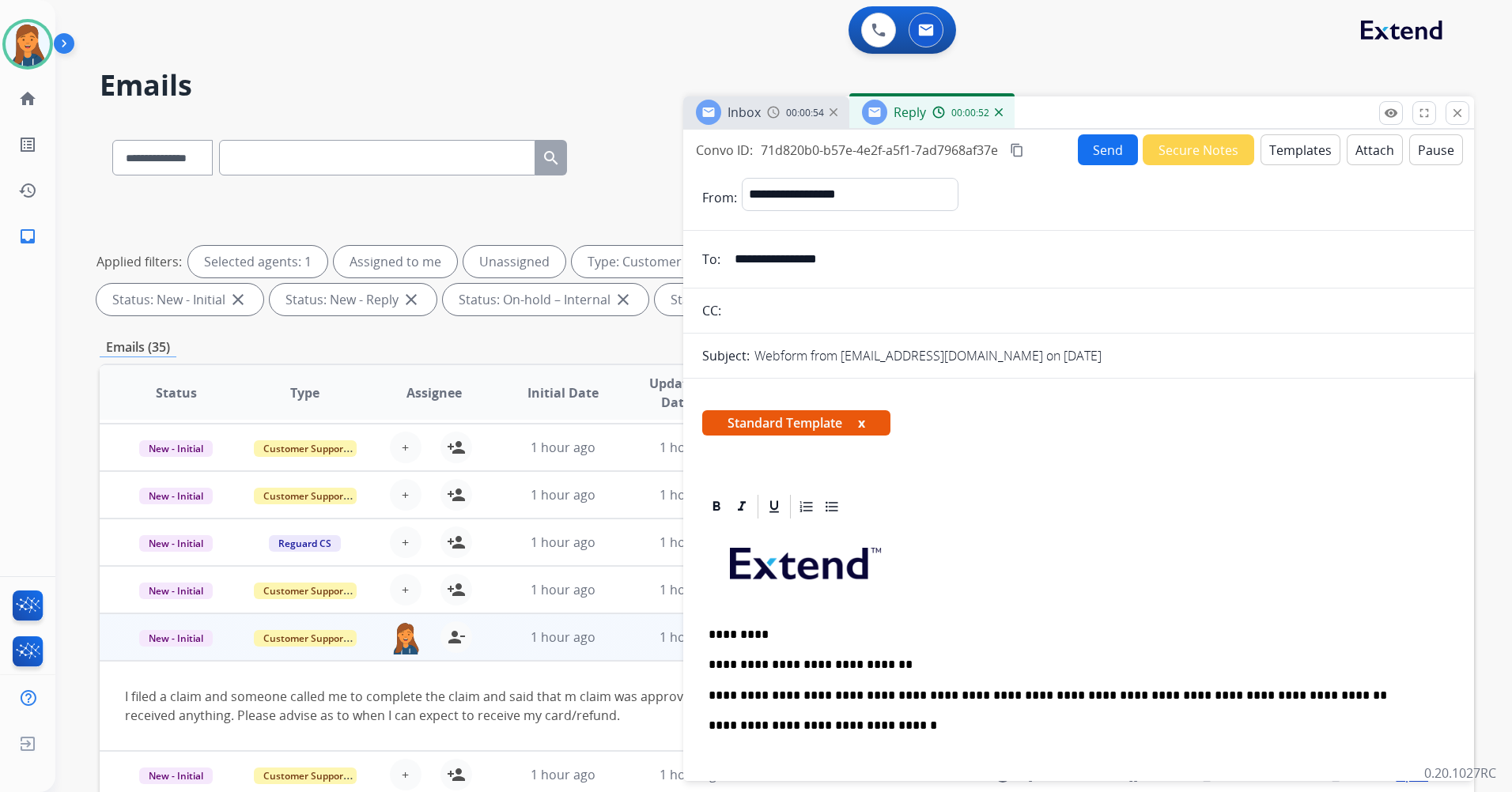
click at [879, 734] on div "**********" at bounding box center [1078, 778] width 752 height 514
click at [1284, 693] on p "**********" at bounding box center [1072, 696] width 727 height 14
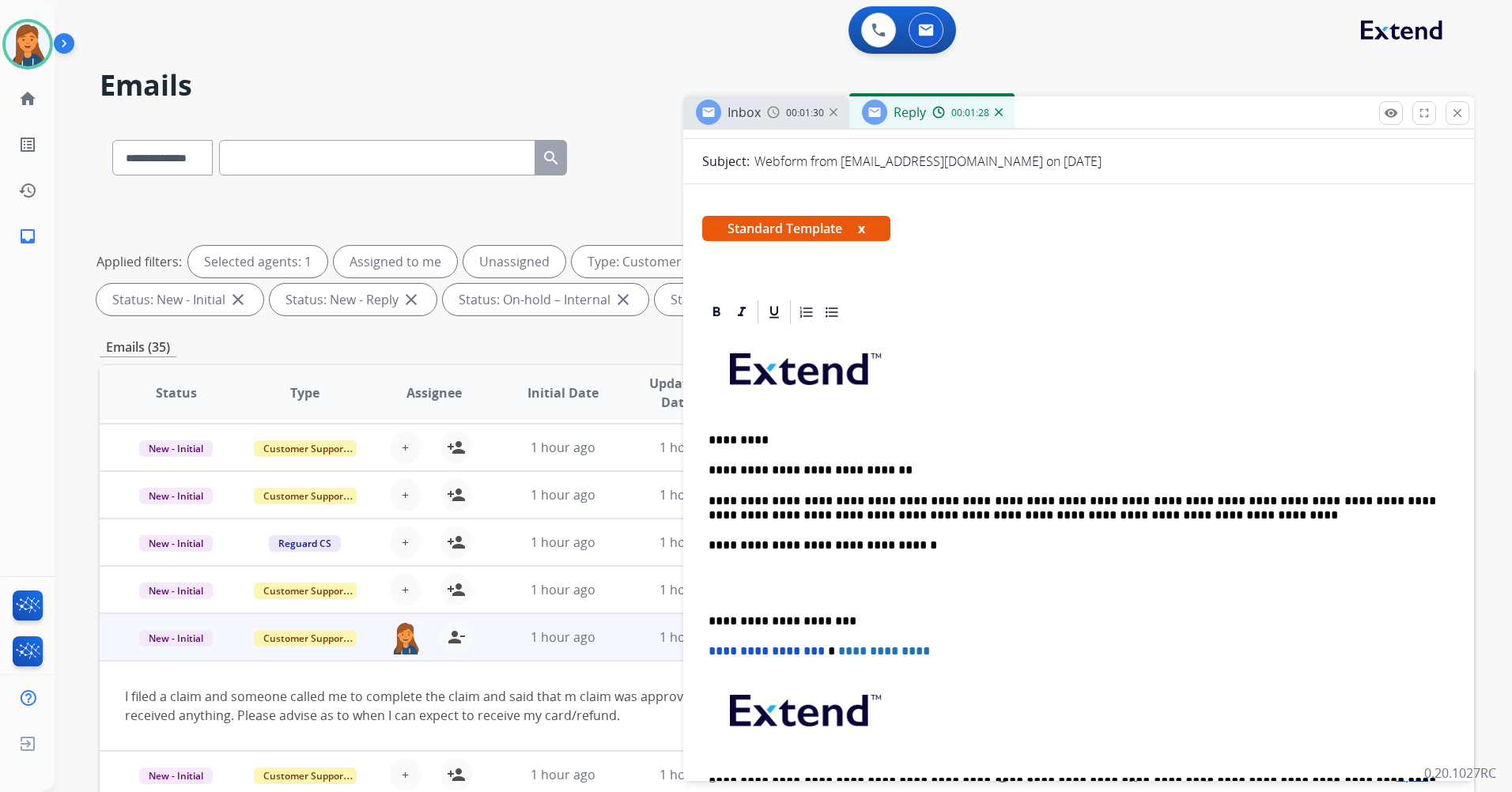
scroll to position [237, 0]
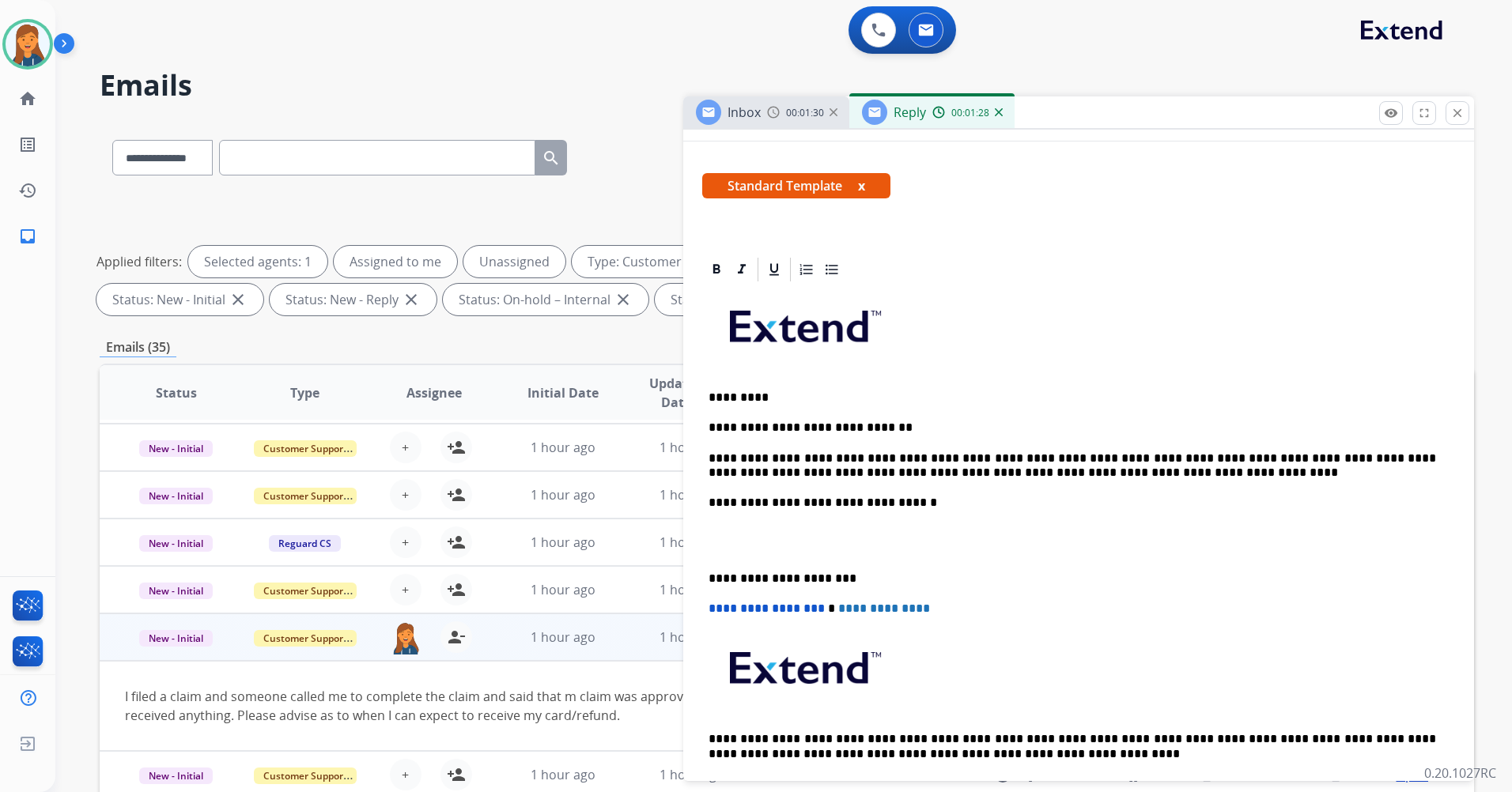
click at [700, 572] on div "**********" at bounding box center [1078, 583] width 790 height 657
click at [707, 577] on div "**********" at bounding box center [1078, 548] width 752 height 528
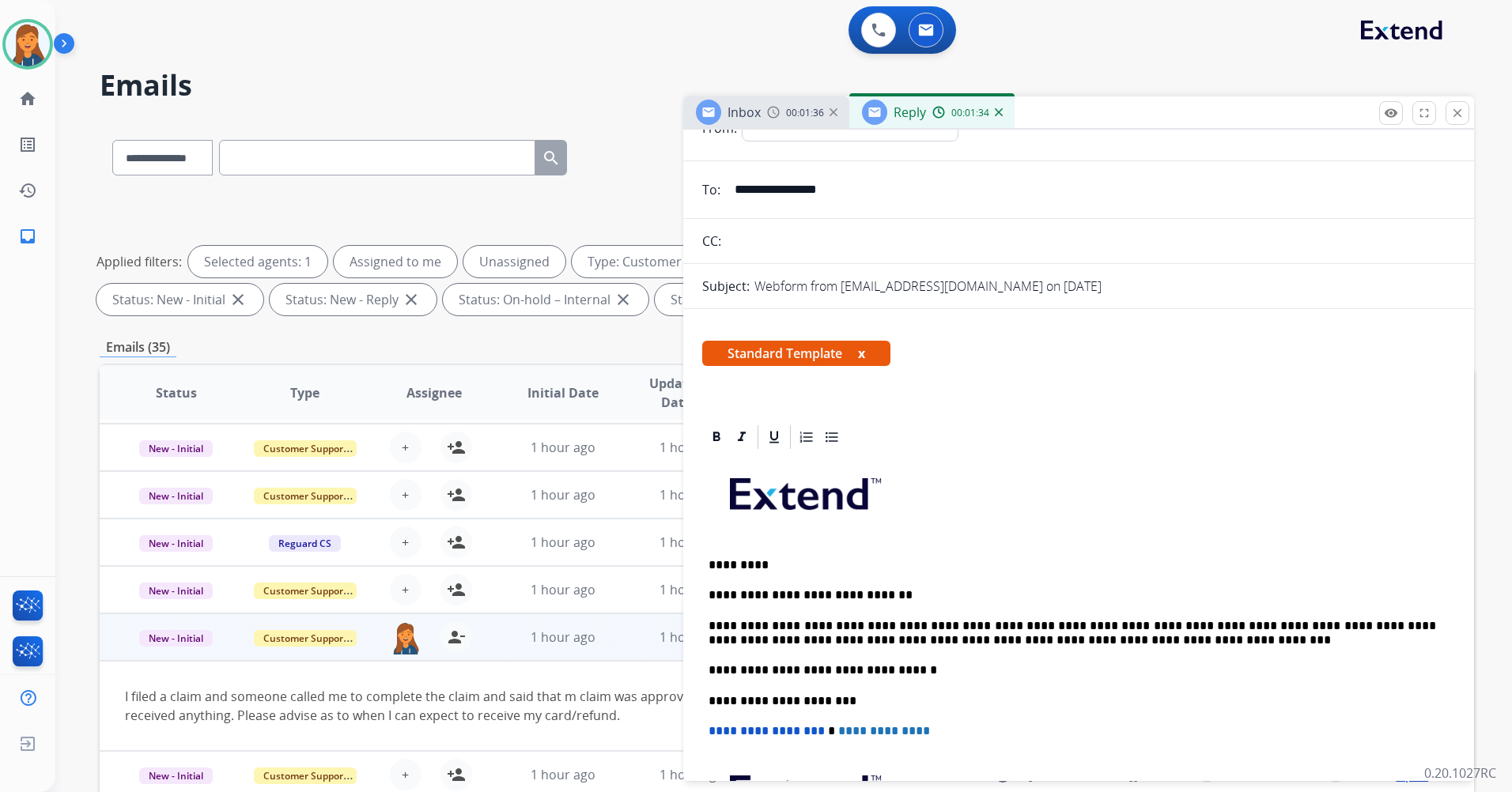
scroll to position [0, 0]
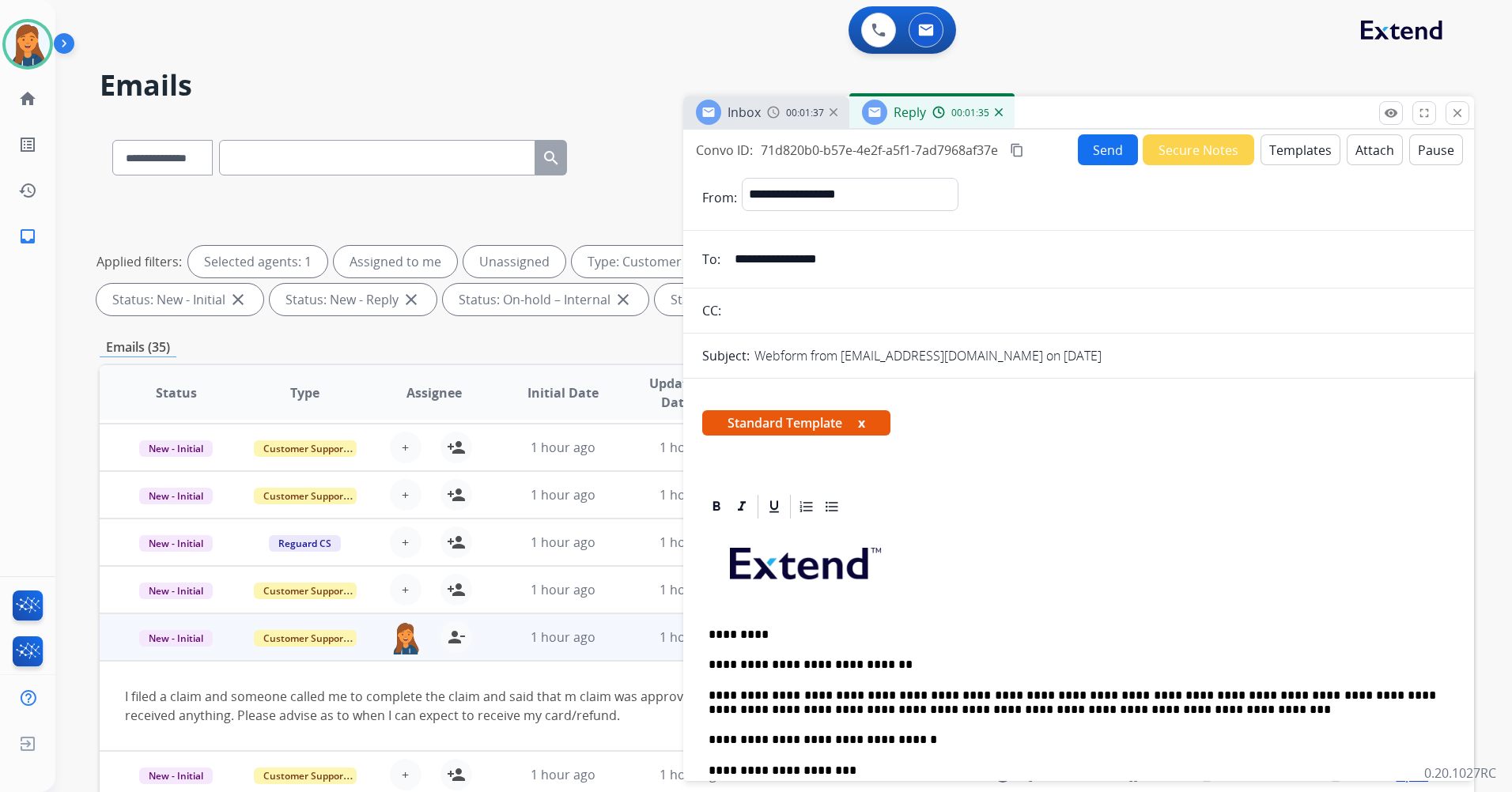
click at [1021, 156] on mat-icon "content_copy" at bounding box center [1017, 150] width 14 height 14
click at [1079, 146] on button "Send" at bounding box center [1108, 150] width 60 height 31
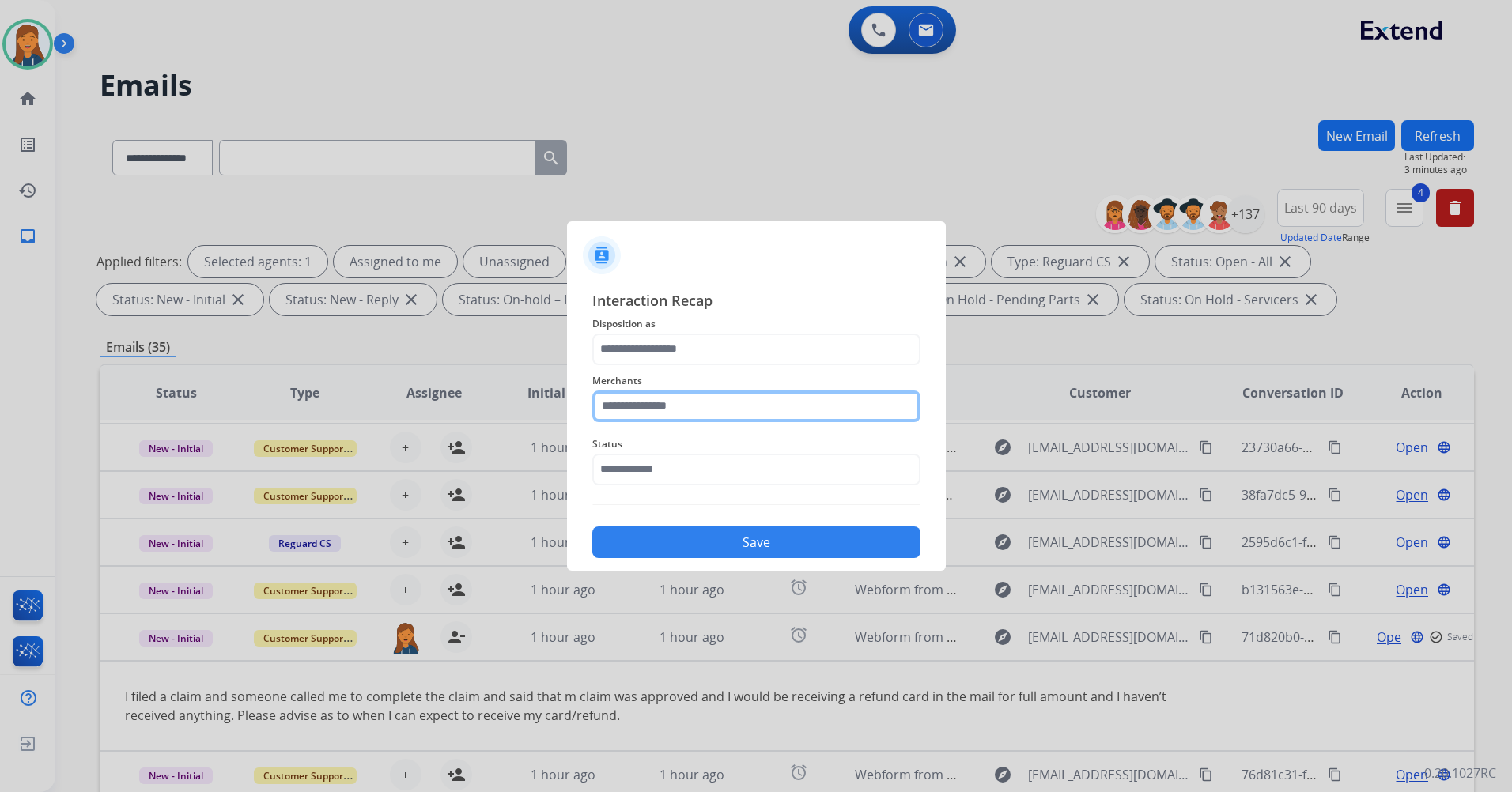
click at [710, 409] on input "text" at bounding box center [756, 406] width 328 height 32
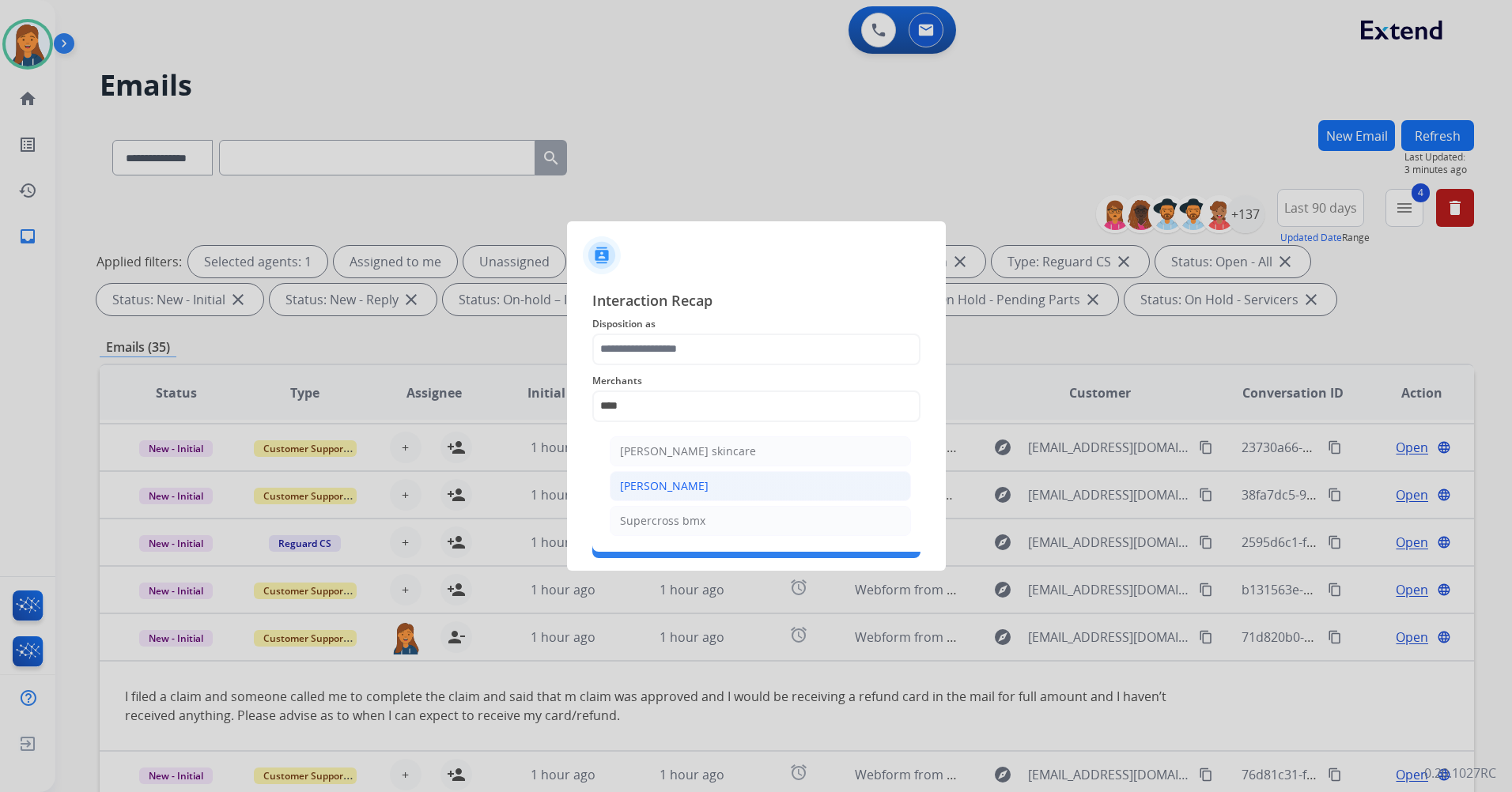
click at [644, 494] on li "[PERSON_NAME]" at bounding box center [760, 486] width 301 height 30
type input "**********"
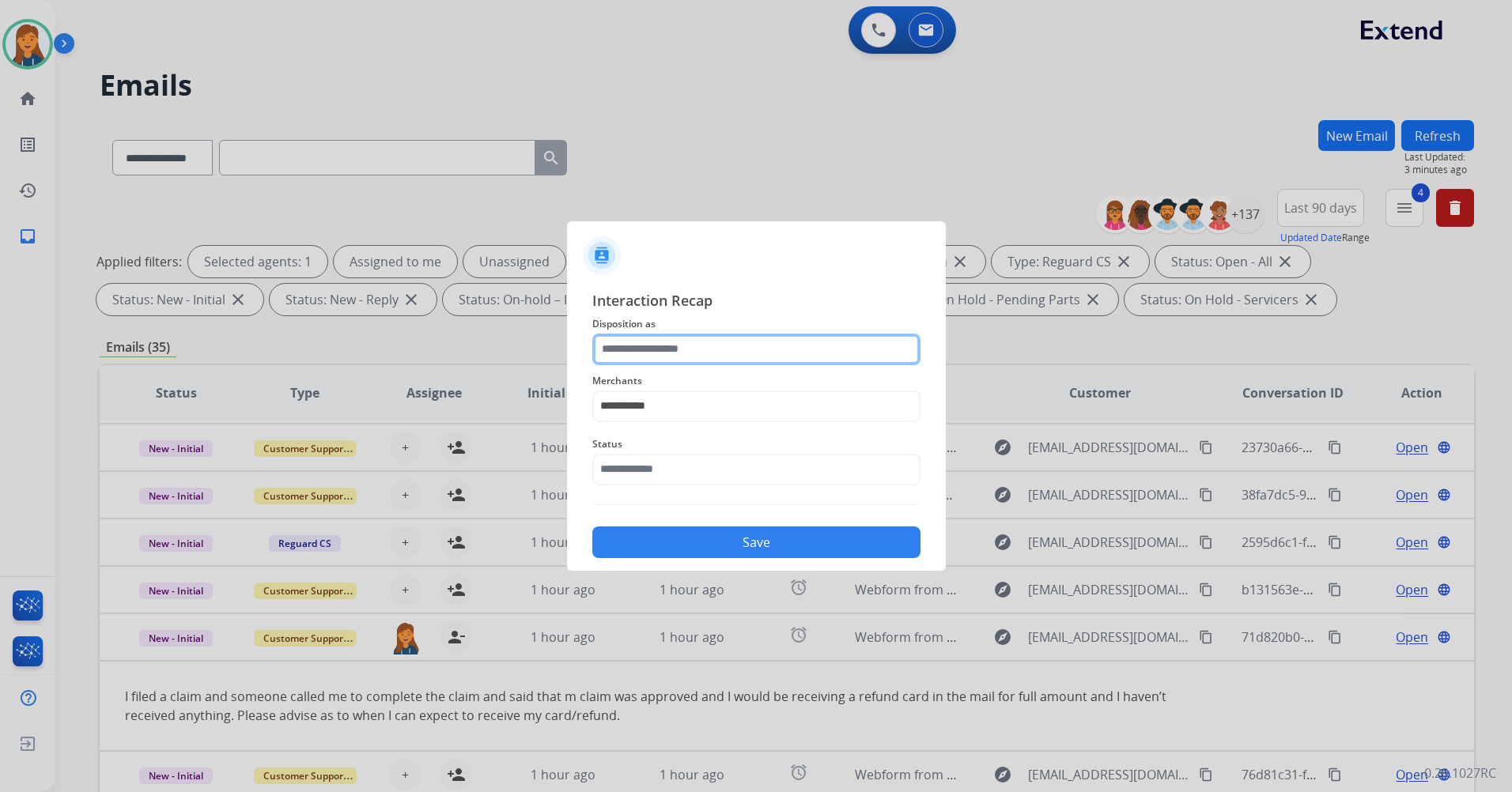
click at [653, 334] on input "text" at bounding box center [756, 349] width 328 height 32
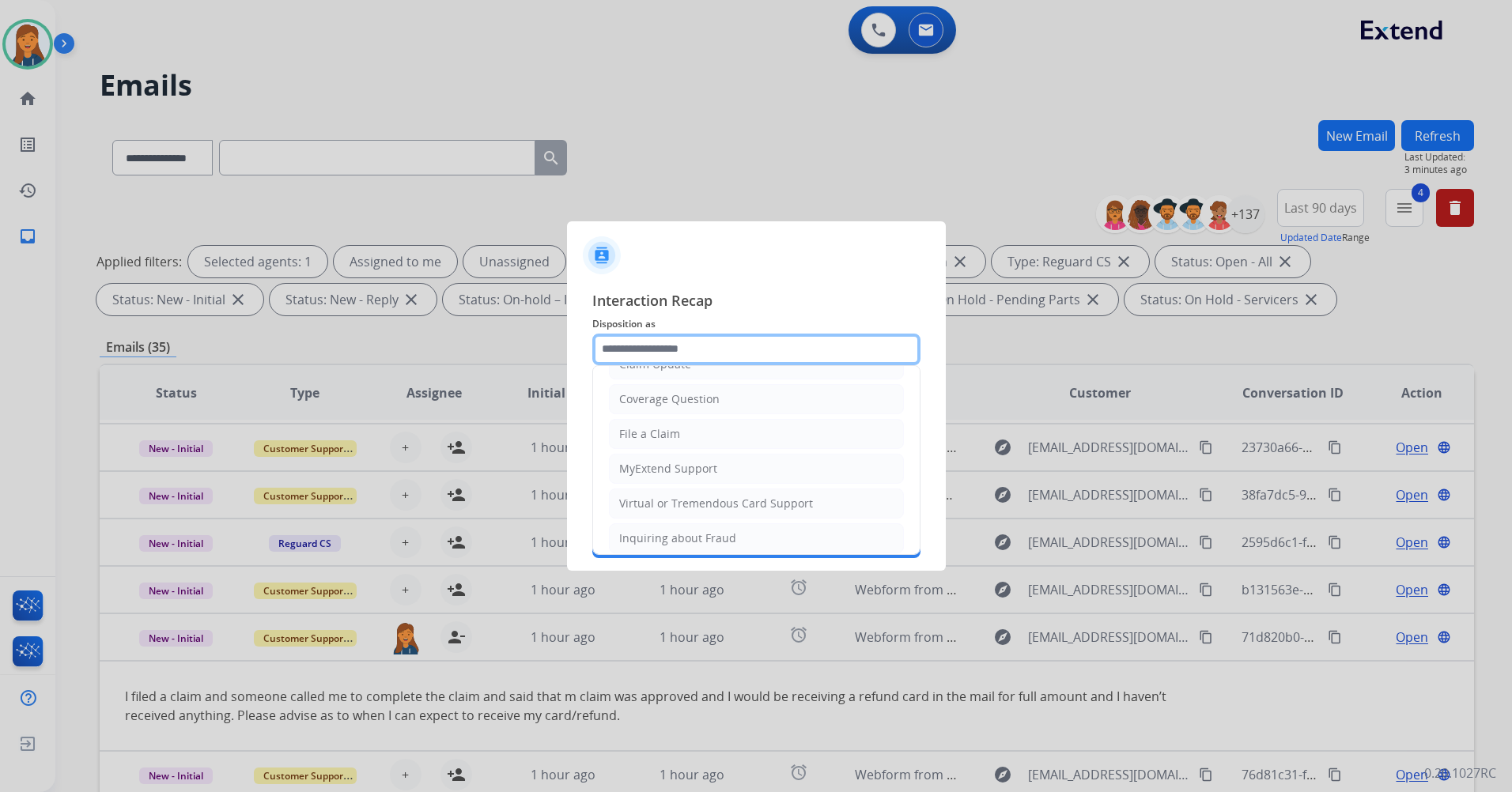
scroll to position [79, 0]
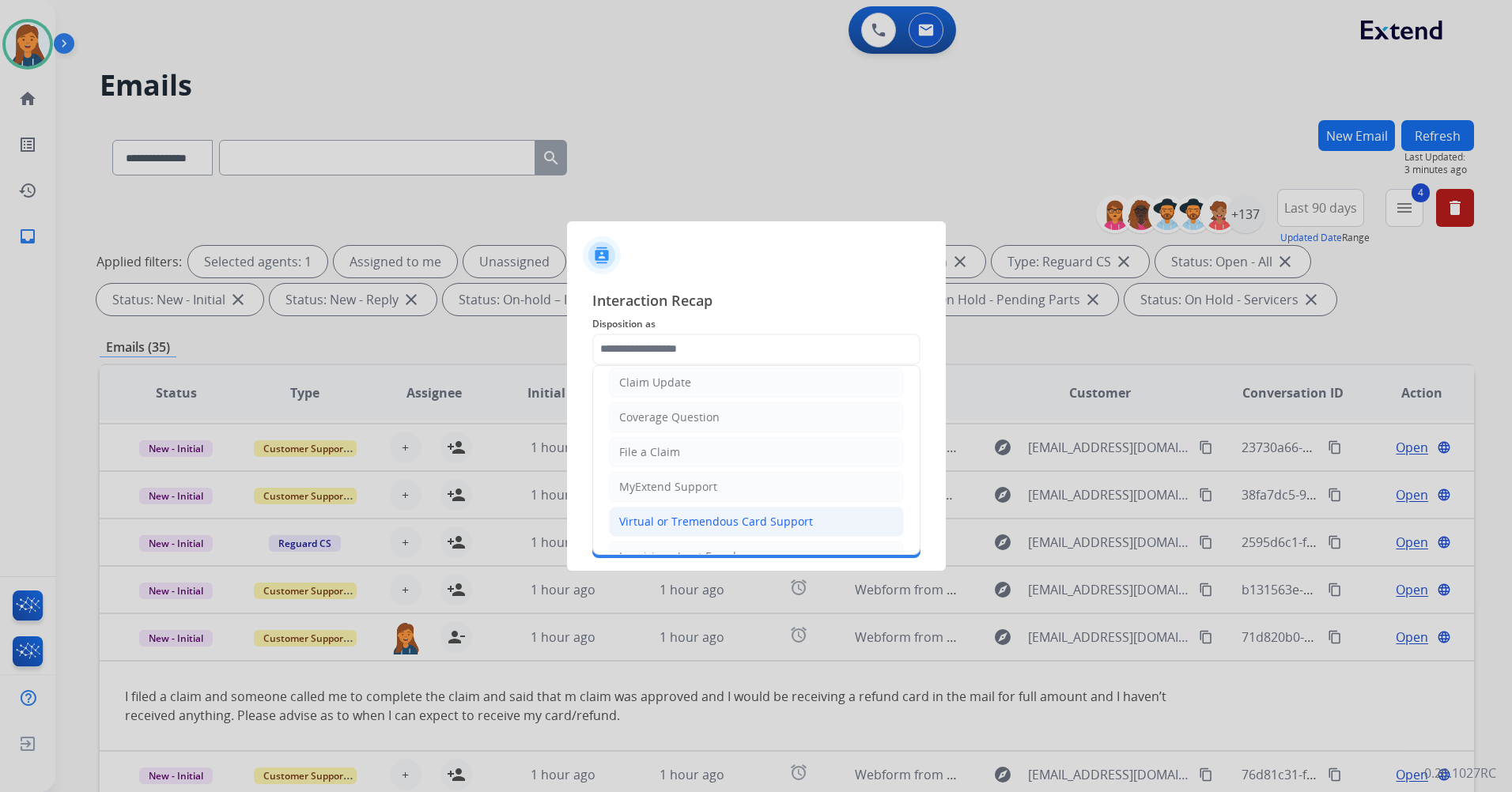
click at [657, 526] on div "Virtual or Tremendous Card Support" at bounding box center [716, 521] width 194 height 15
type input "**********"
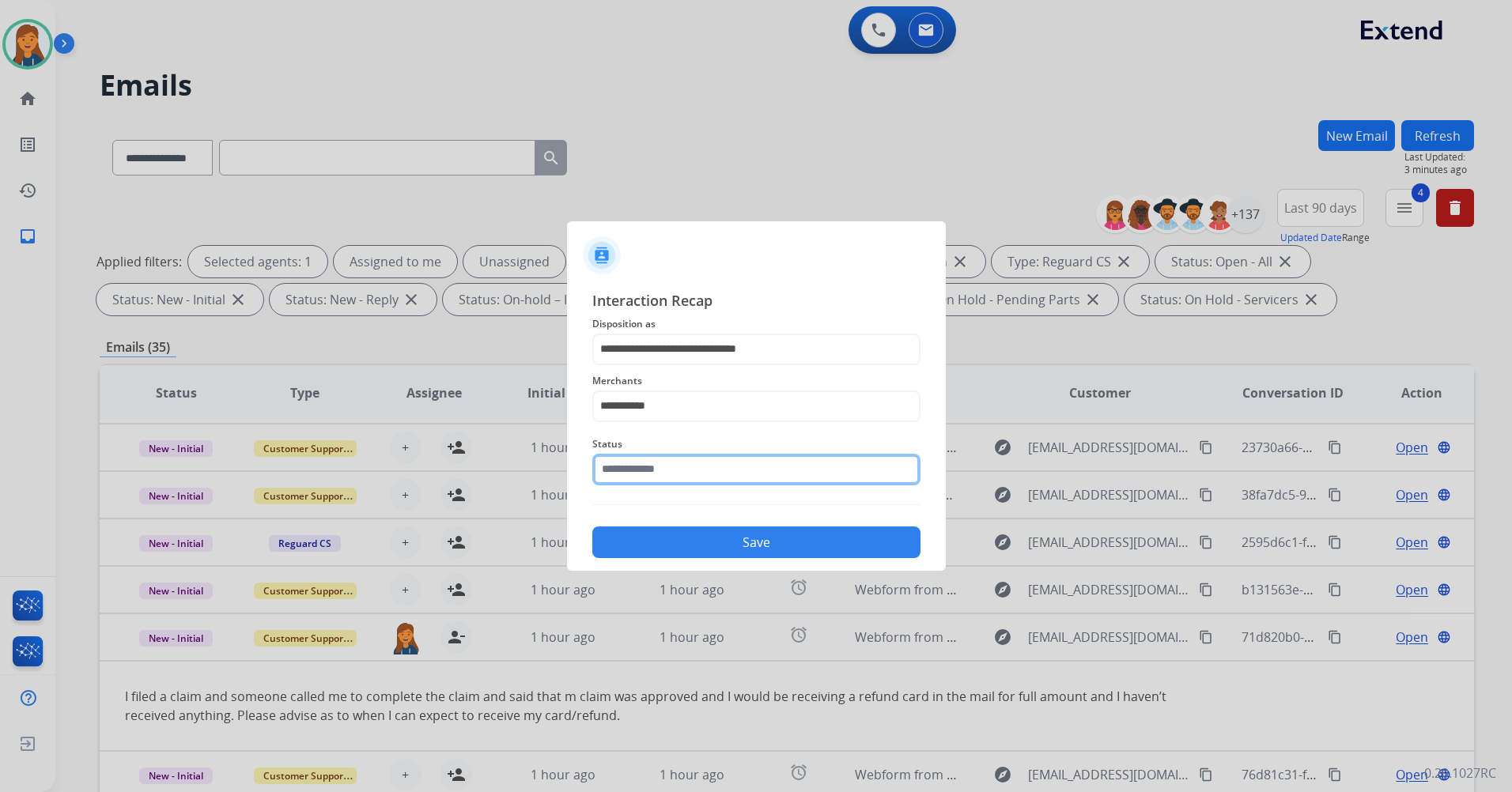
click at [651, 469] on input "text" at bounding box center [756, 469] width 328 height 32
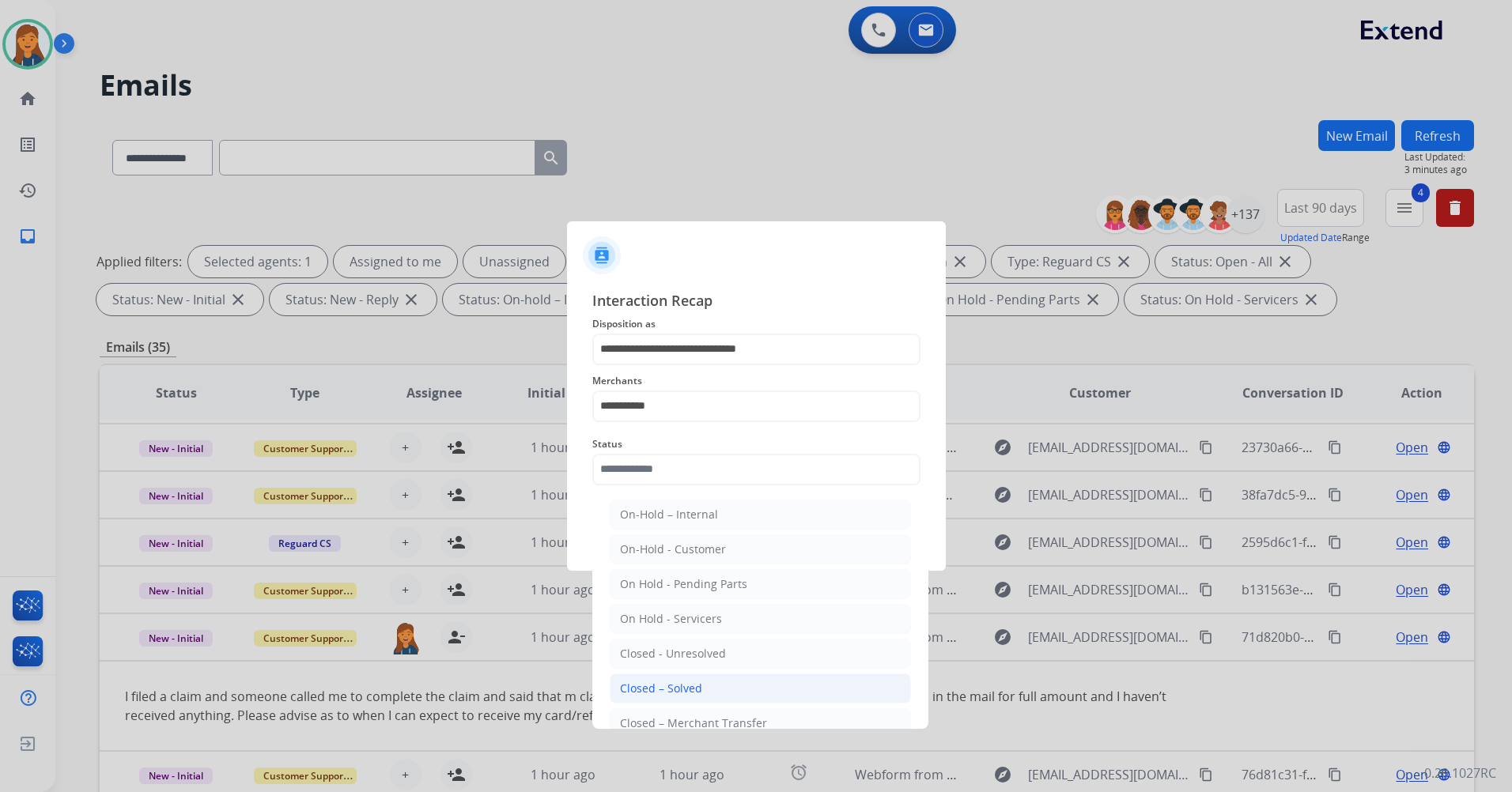
click at [664, 676] on li "Closed – Solved" at bounding box center [760, 688] width 301 height 30
type input "**********"
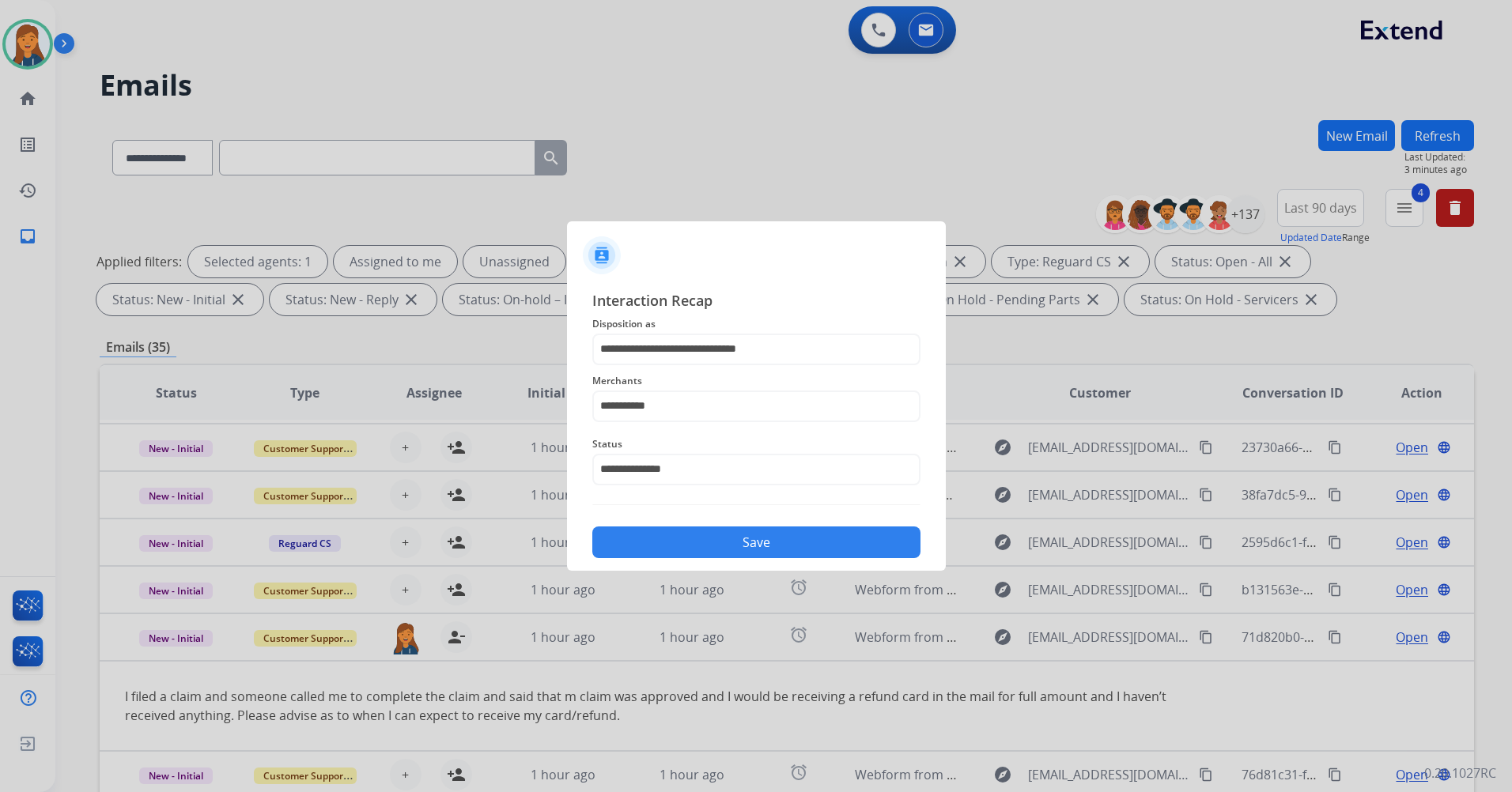
click at [680, 552] on button "Save" at bounding box center [756, 542] width 328 height 32
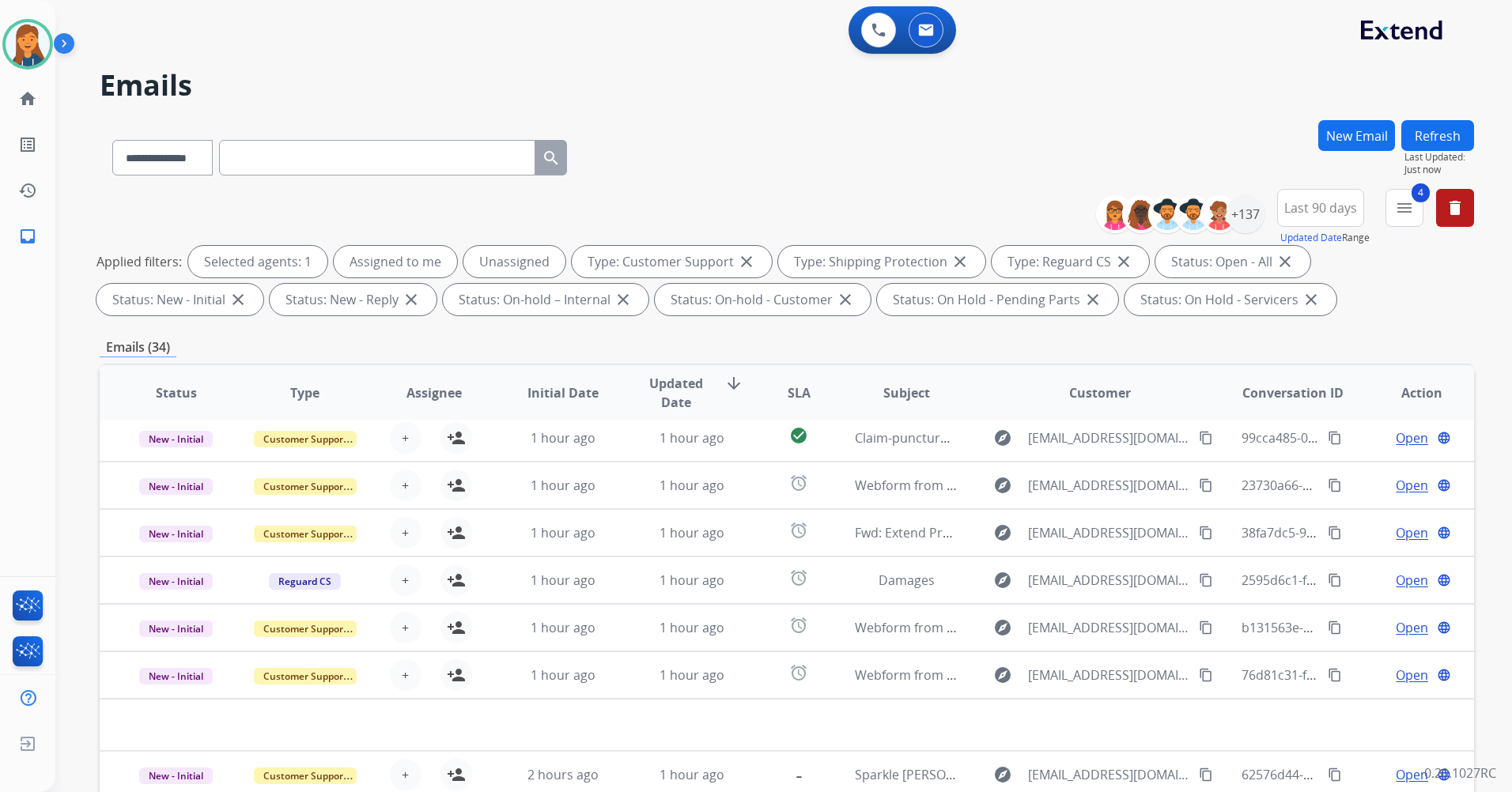
scroll to position [53, 0]
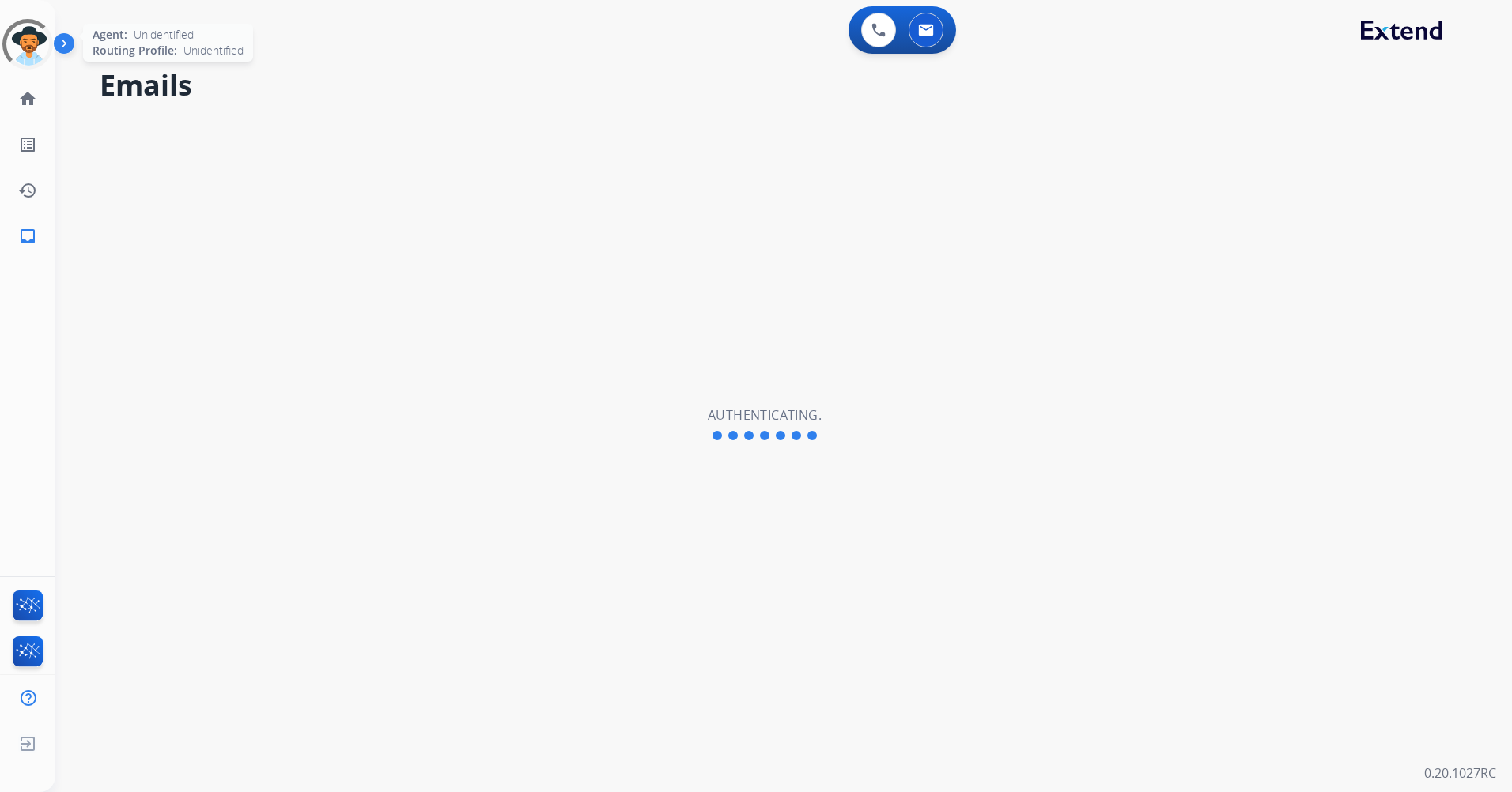
select select "**********"
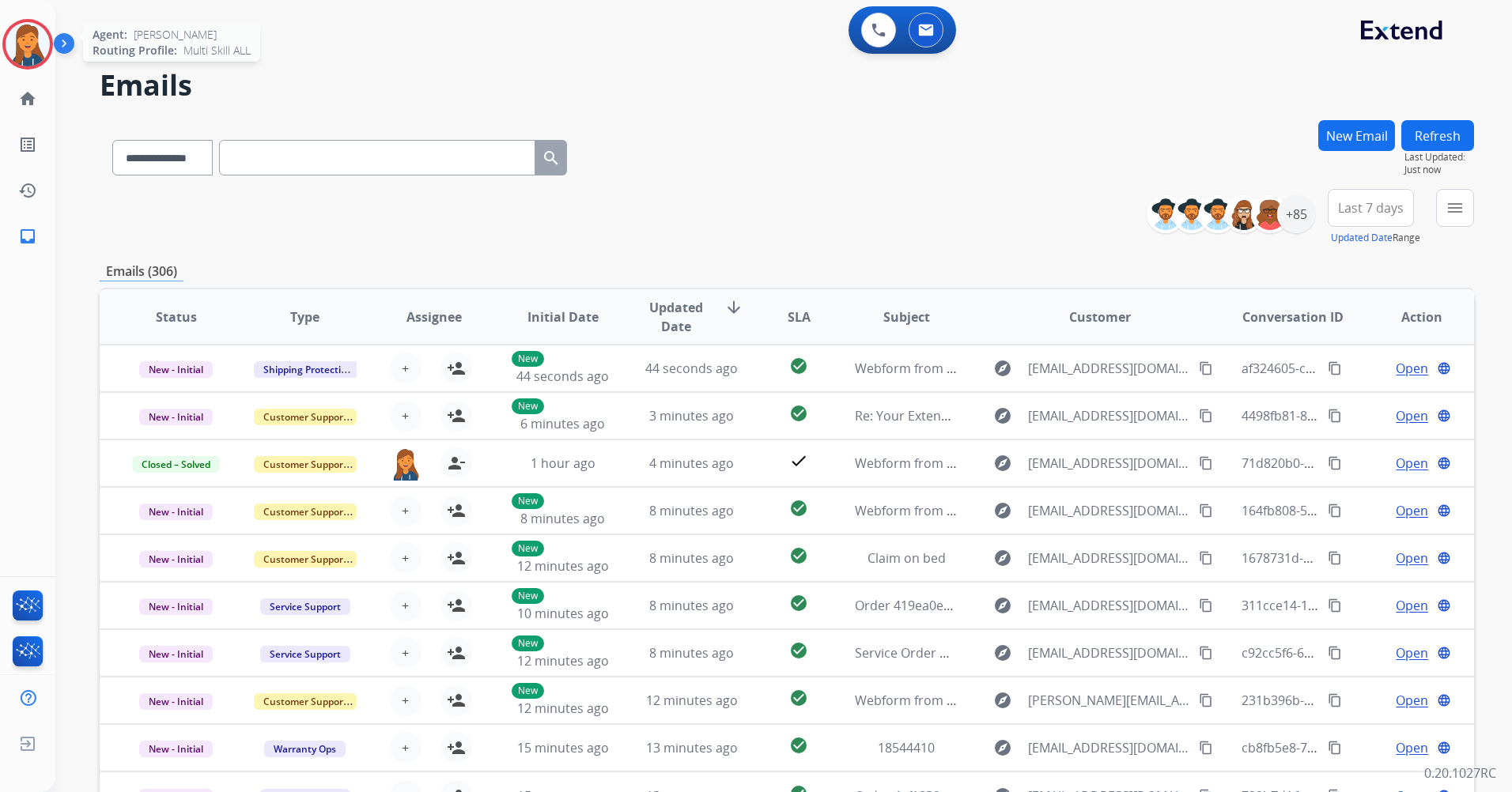
click at [1385, 198] on button "Last 7 days" at bounding box center [1370, 208] width 86 height 38
click at [1355, 399] on div "Last 90 days" at bounding box center [1366, 400] width 87 height 24
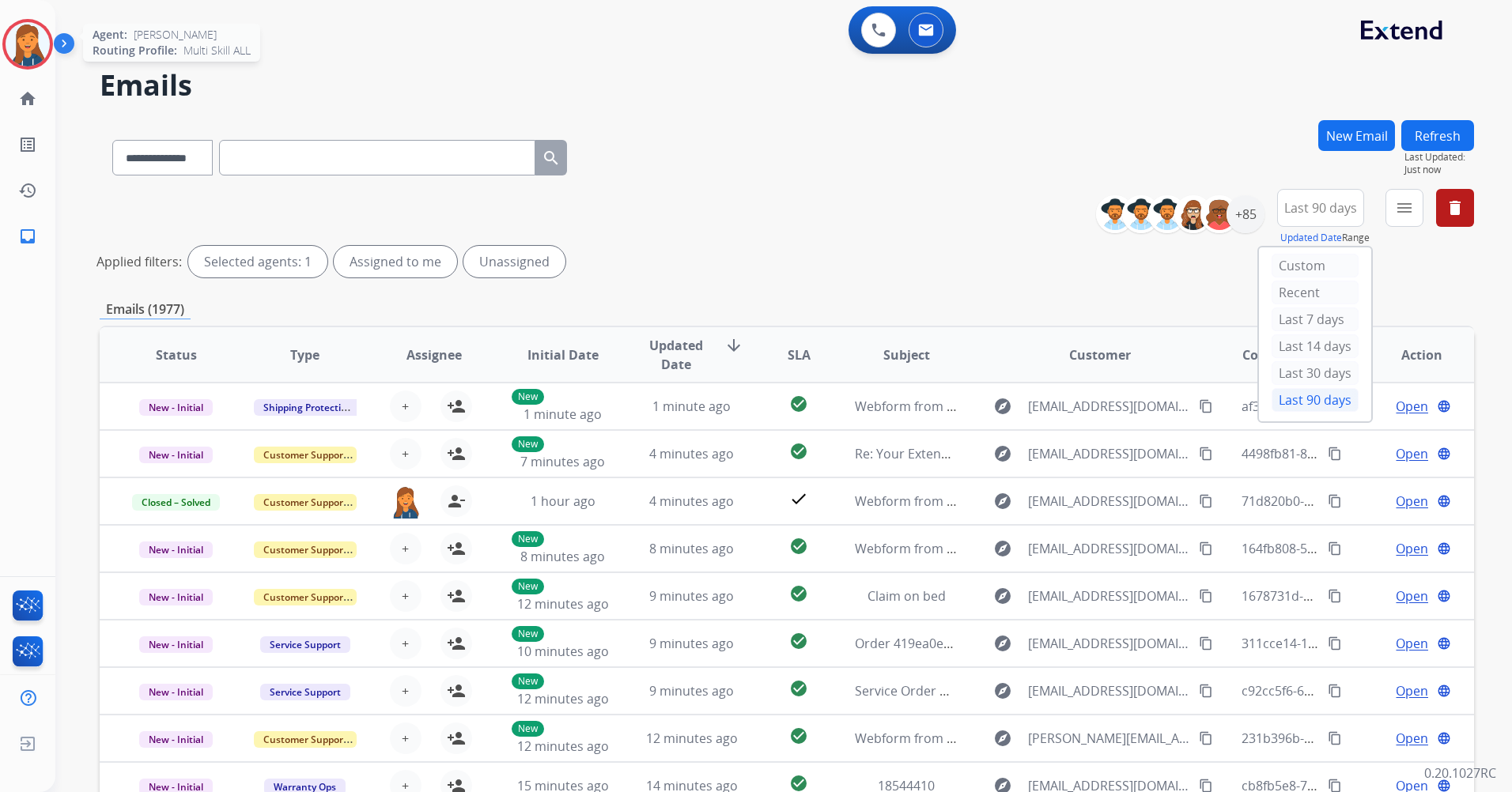
click at [22, 40] on img at bounding box center [27, 43] width 44 height 44
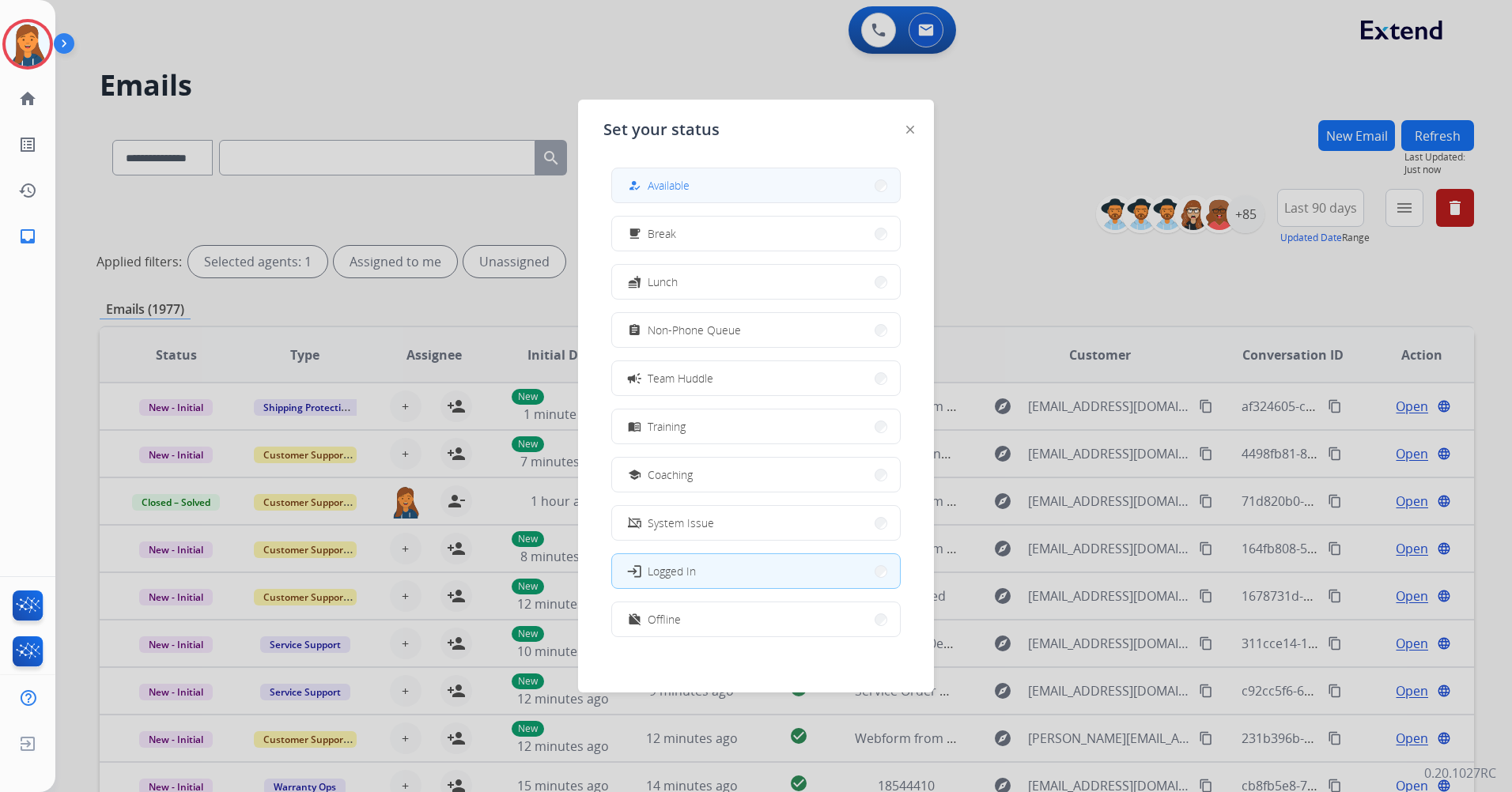
click at [694, 185] on button "how_to_reg Available" at bounding box center [756, 185] width 288 height 34
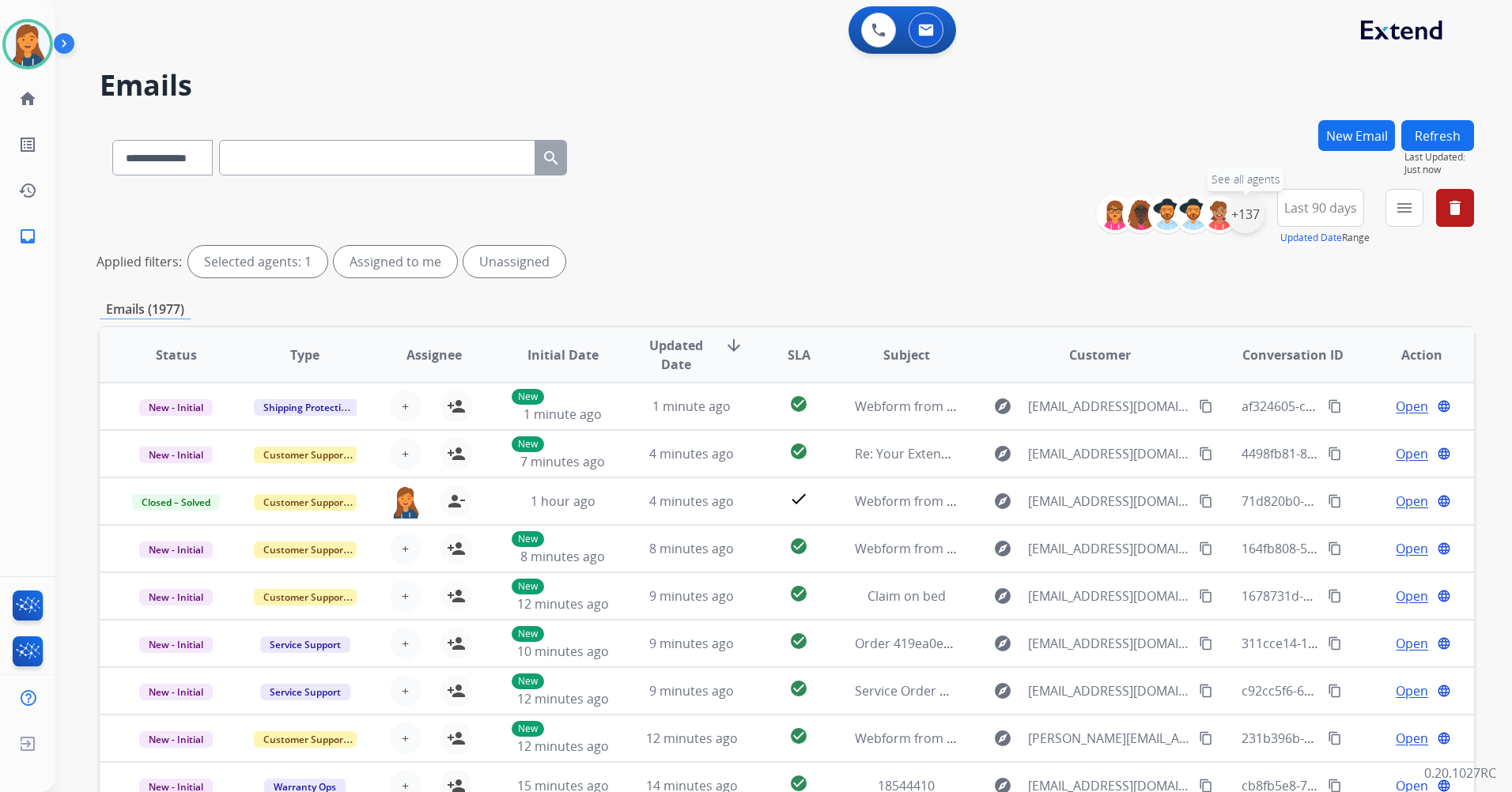
click at [1257, 207] on div "+137" at bounding box center [1245, 214] width 38 height 38
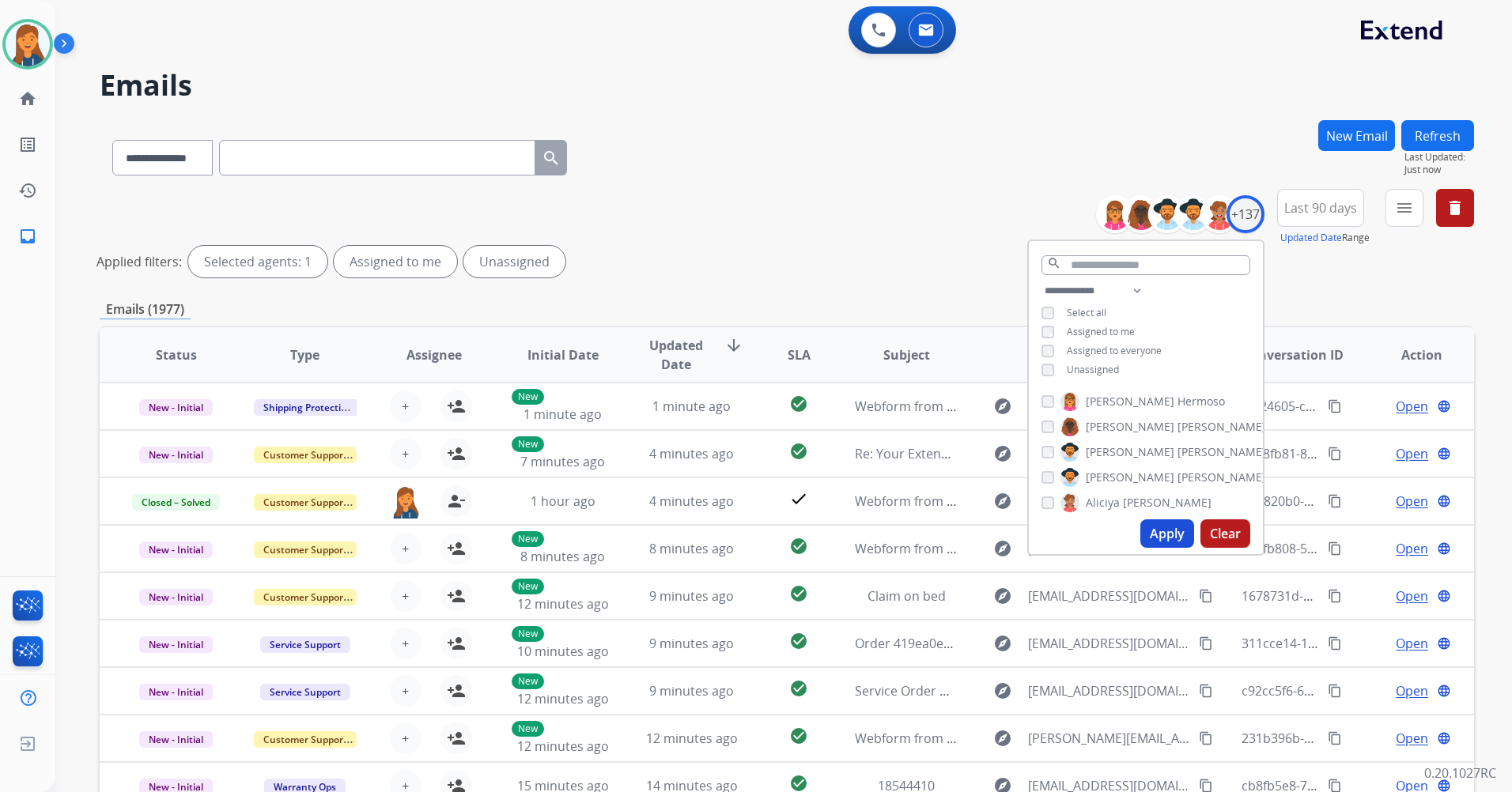
click at [1321, 211] on span "Last 90 days" at bounding box center [1320, 207] width 72 height 6
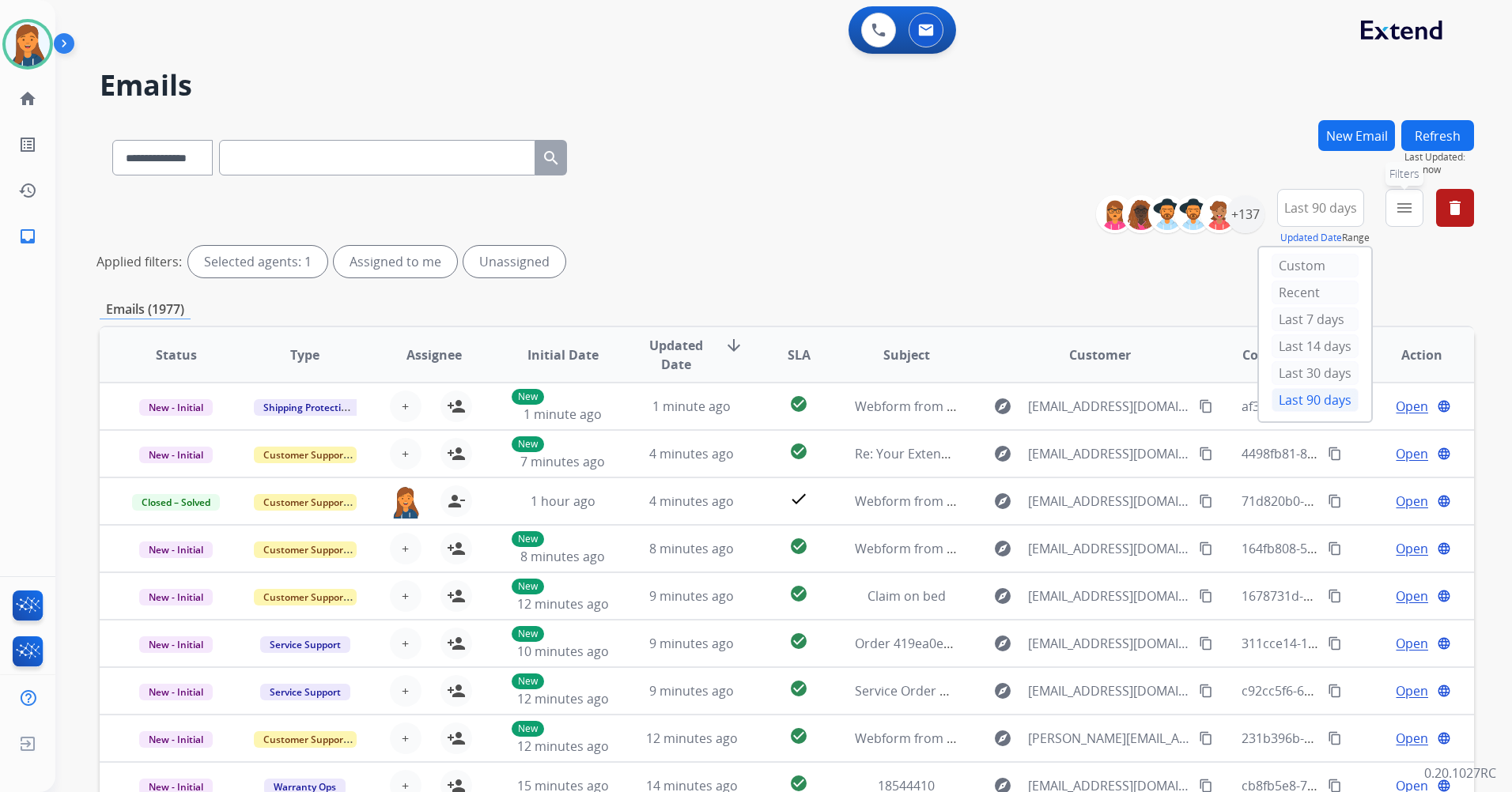
click at [1403, 201] on mat-icon "menu" at bounding box center [1403, 207] width 19 height 19
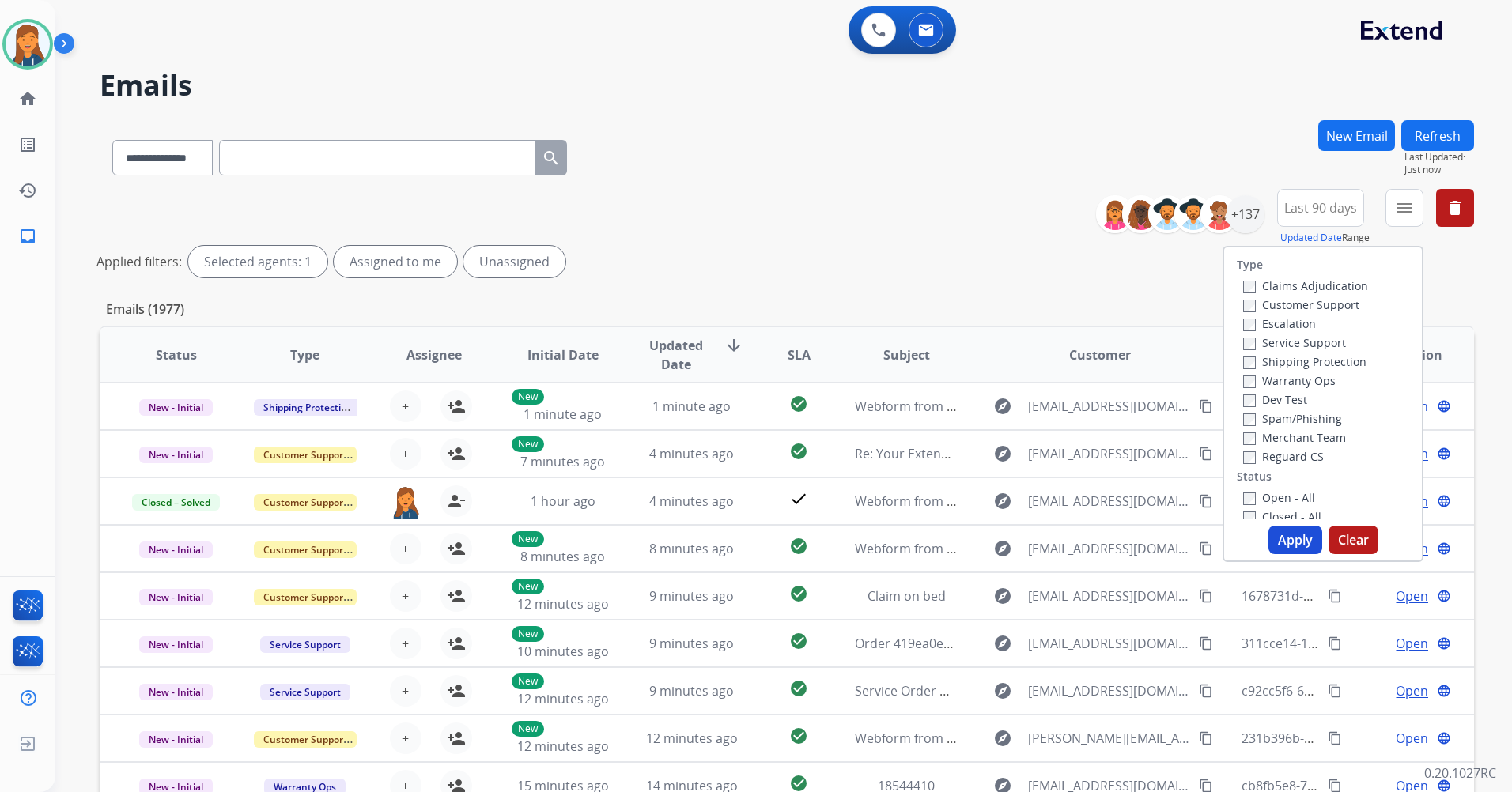
click at [1270, 310] on label "Customer Support" at bounding box center [1300, 305] width 117 height 15
click at [1270, 357] on label "Shipping Protection" at bounding box center [1304, 362] width 123 height 15
click at [1289, 456] on label "Reguard CS" at bounding box center [1282, 457] width 80 height 15
click at [1265, 503] on label "Open - All" at bounding box center [1279, 497] width 72 height 15
click at [1270, 538] on button "Apply" at bounding box center [1294, 539] width 53 height 28
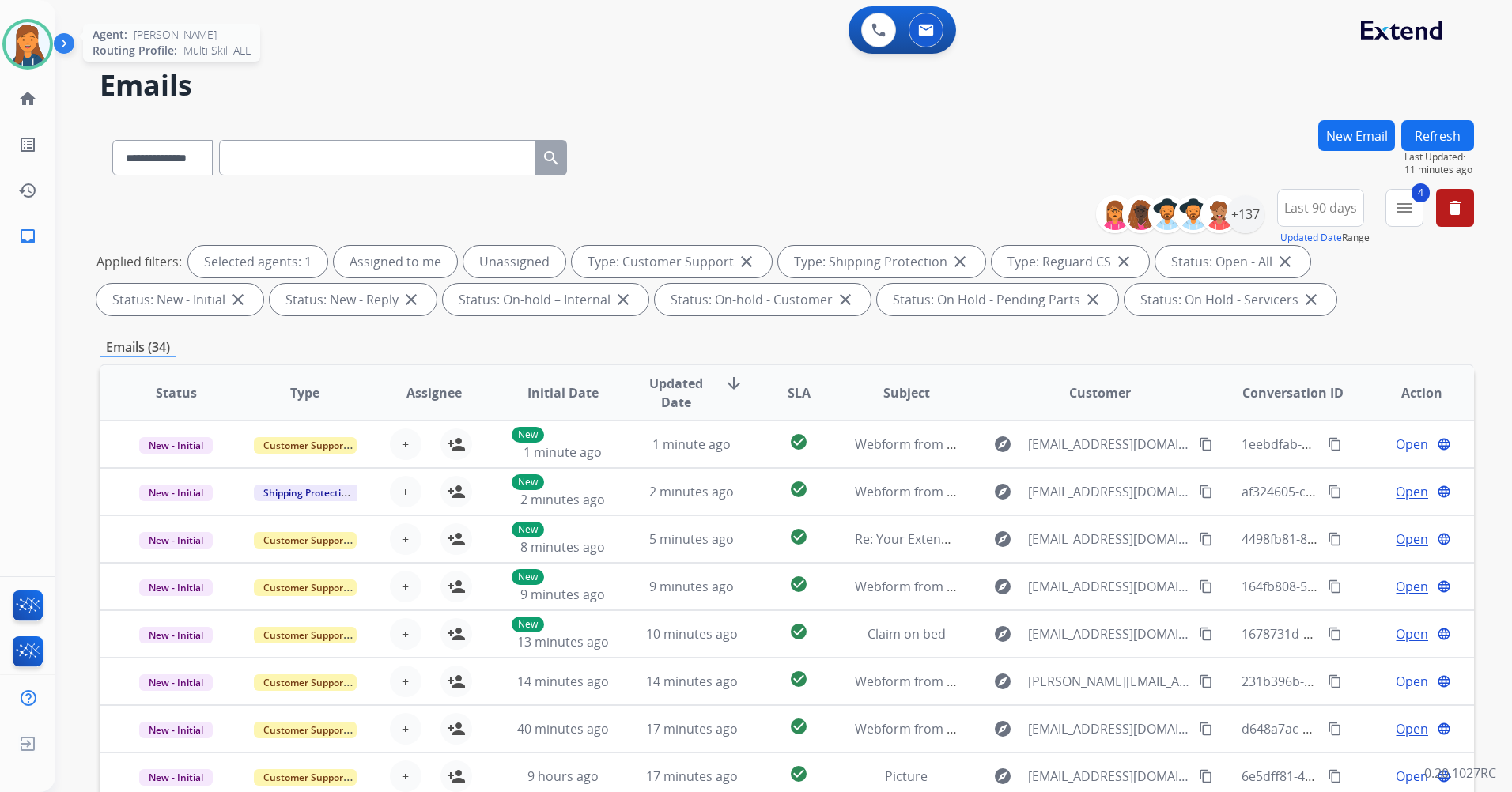
click at [19, 63] on img at bounding box center [27, 43] width 44 height 44
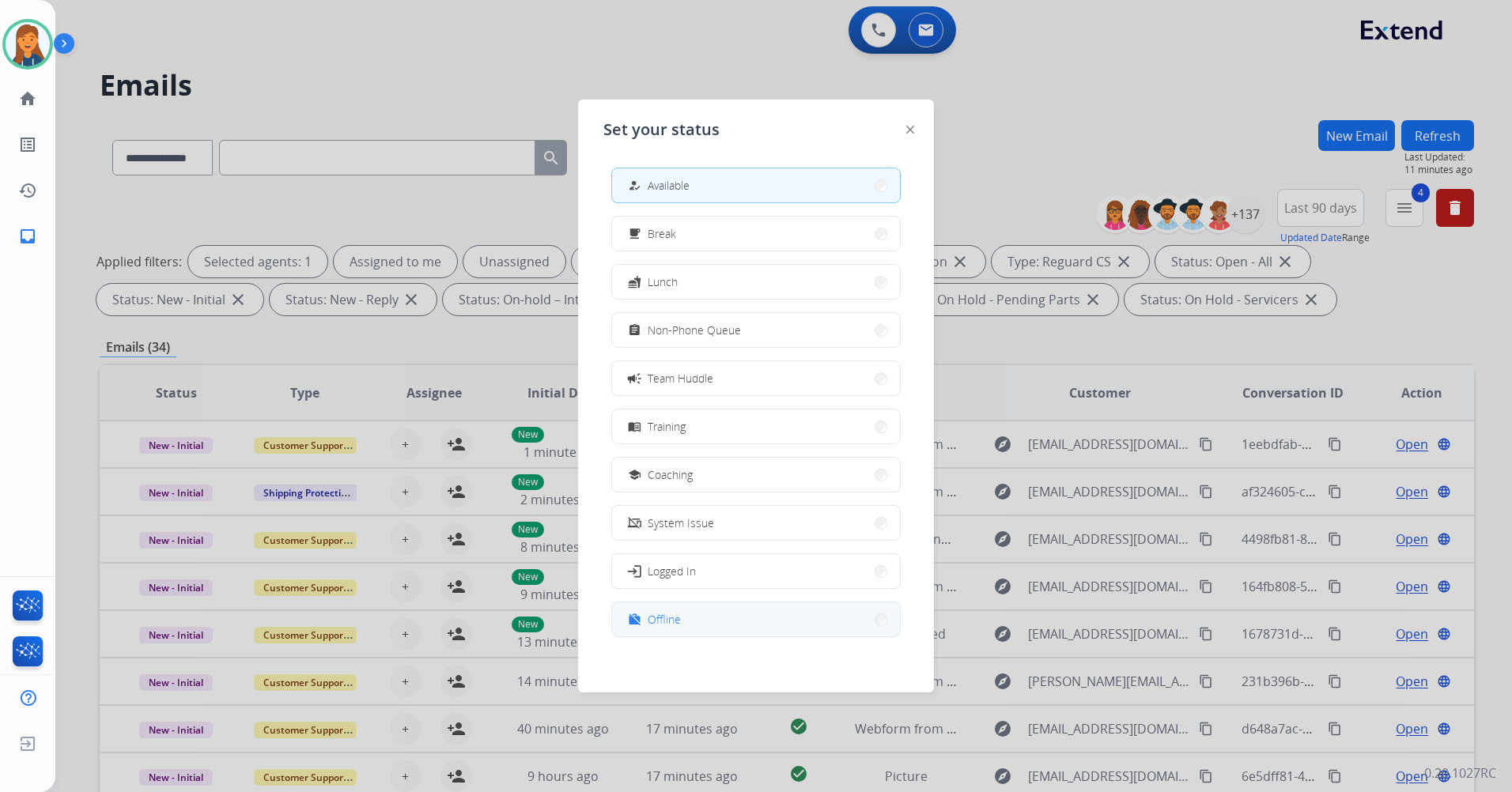
click at [700, 618] on button "work_off Offline" at bounding box center [756, 619] width 288 height 34
